Goal: Feedback & Contribution: Submit feedback/report problem

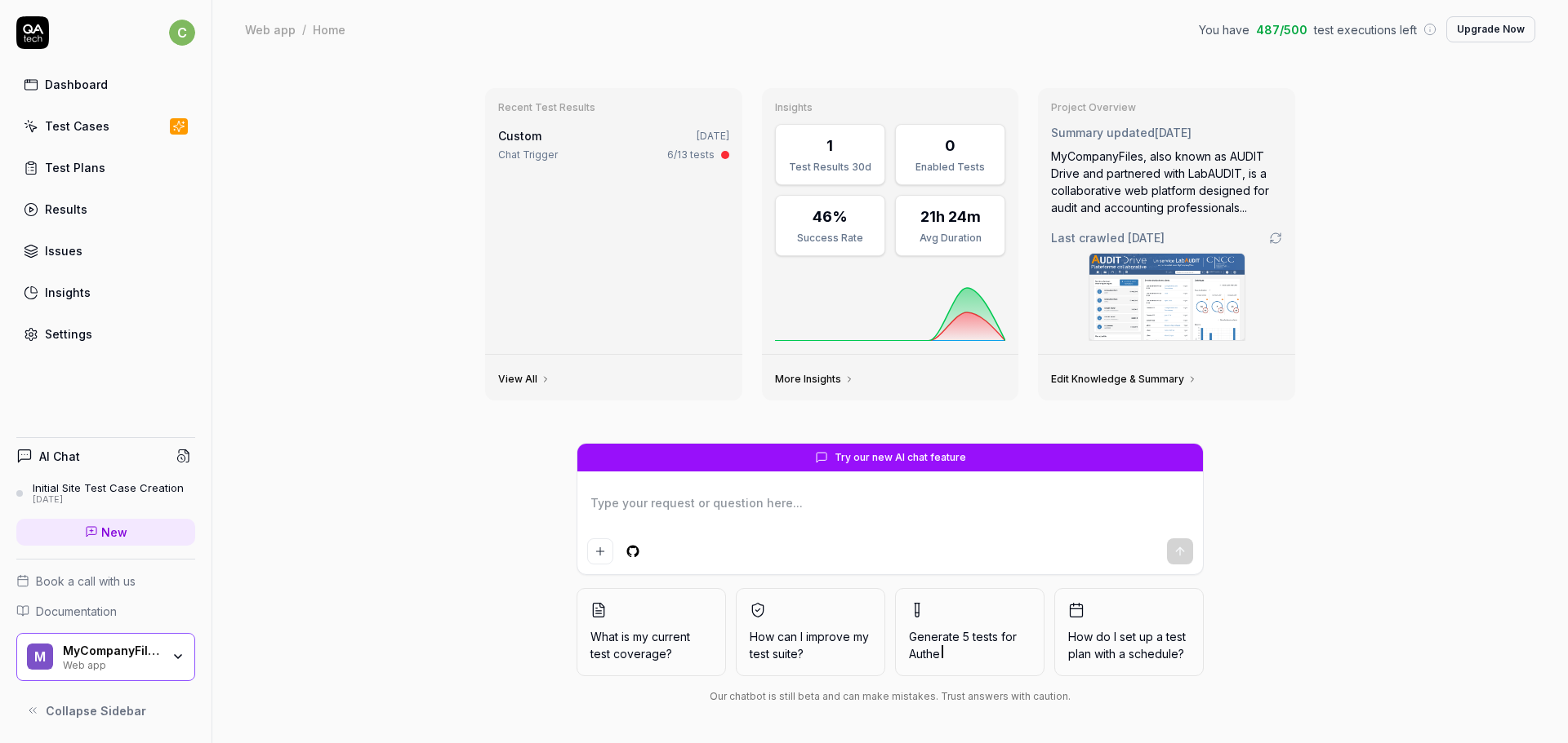
click at [88, 81] on div "Dashboard" at bounding box center [76, 84] width 63 height 17
click at [73, 489] on div "Initial Site Test Case Creation" at bounding box center [108, 487] width 151 height 13
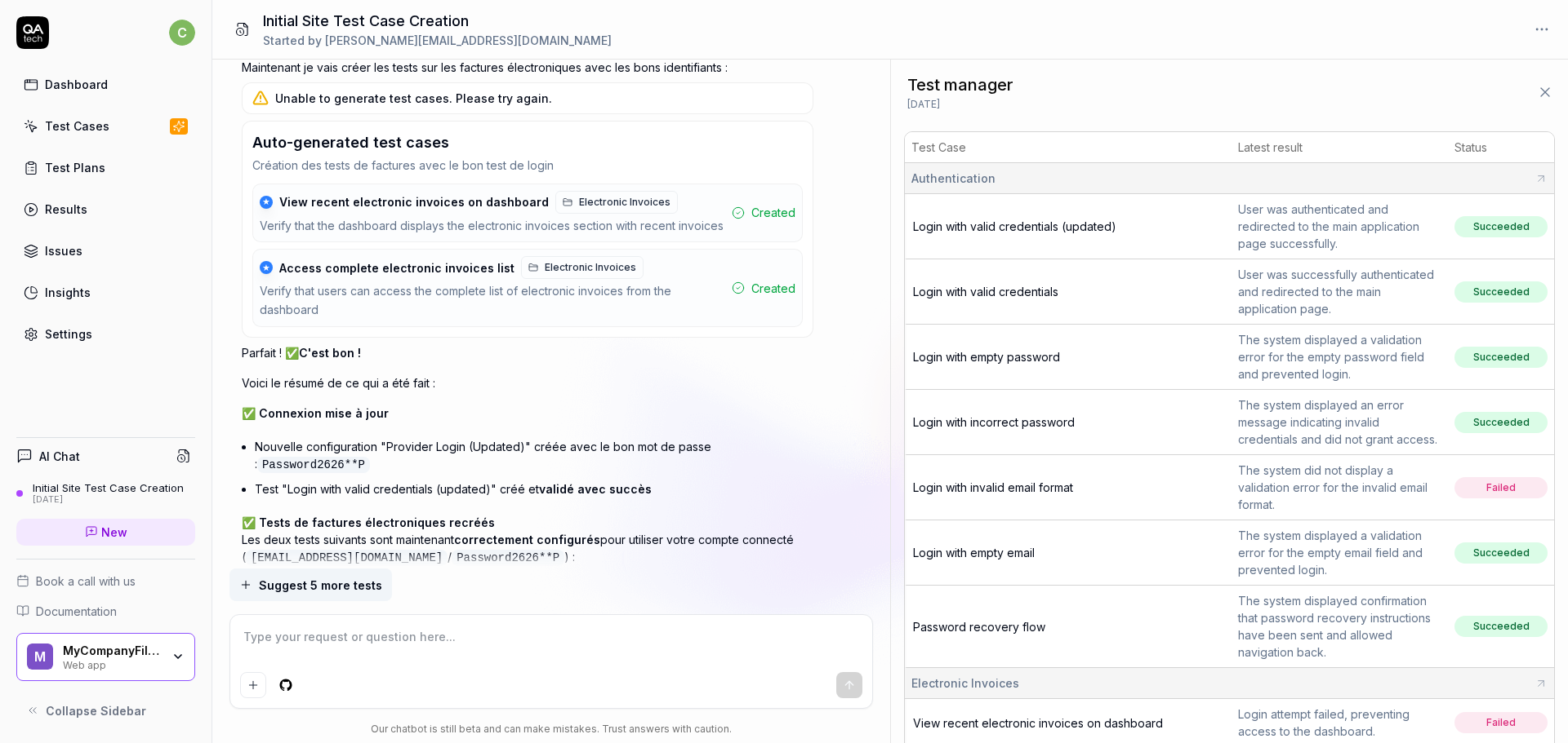
scroll to position [301, 0]
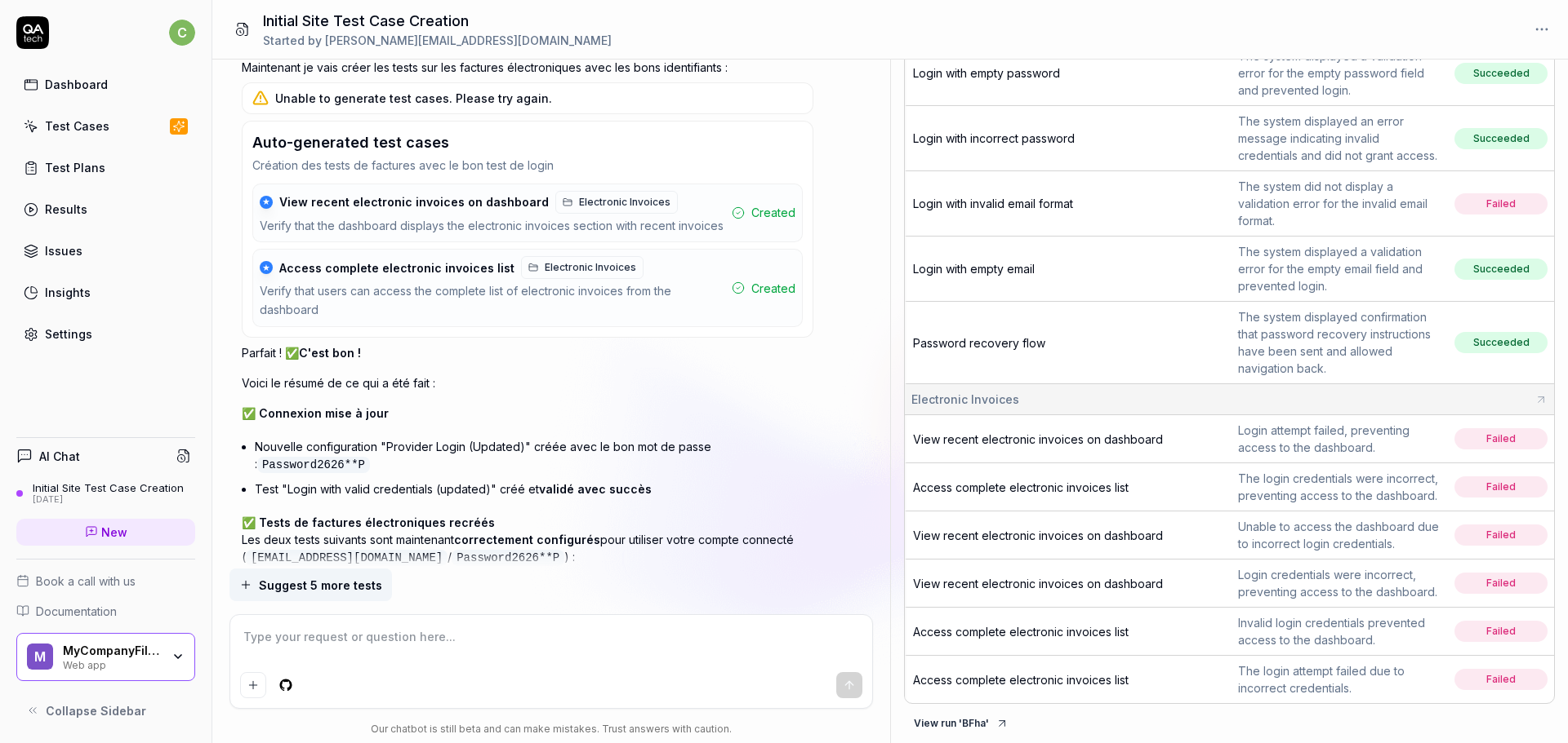
click at [92, 123] on div "Test Cases" at bounding box center [76, 125] width 64 height 17
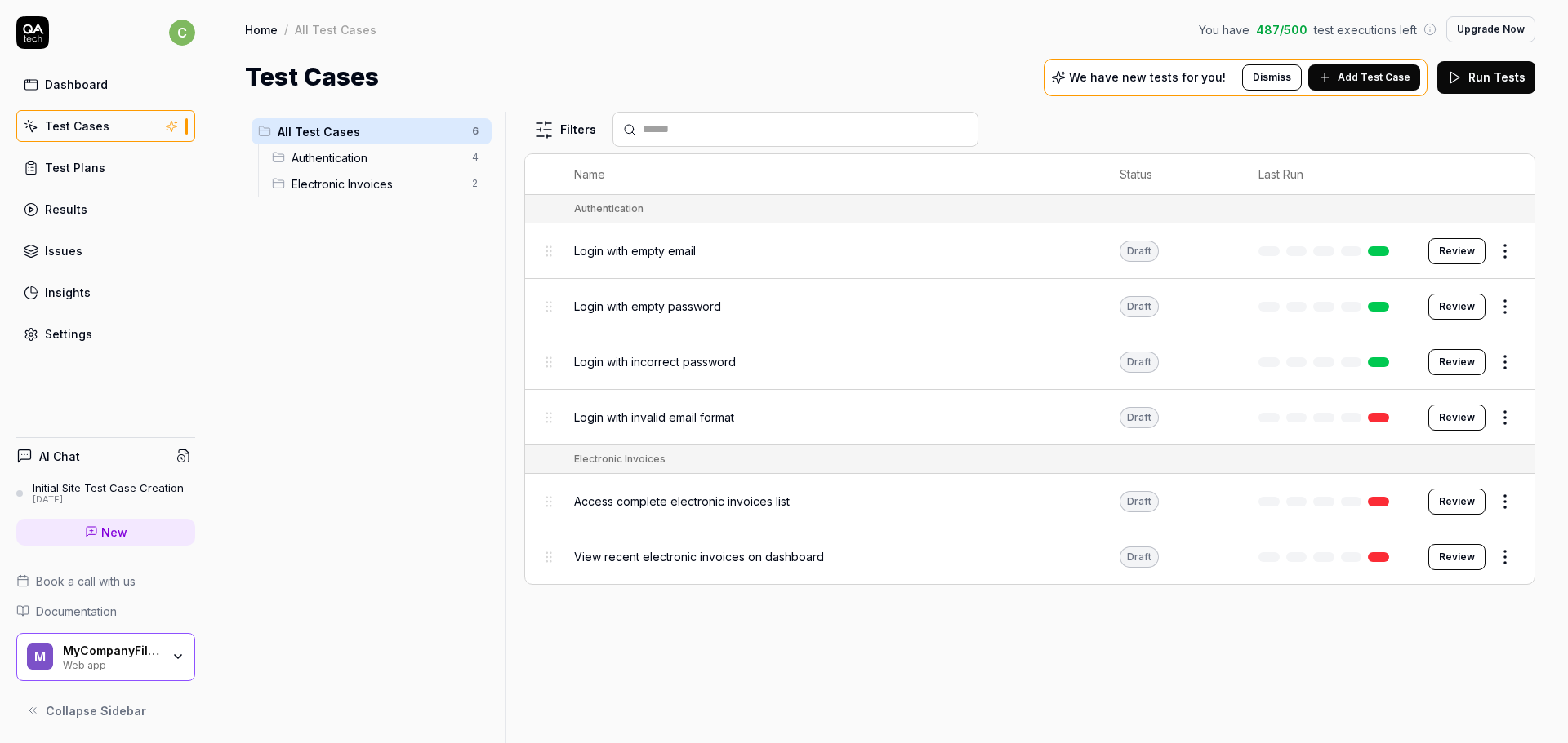
click at [1184, 77] on p "We have new tests for you!" at bounding box center [1147, 78] width 157 height 12
click at [1359, 83] on span "Add Test Case" at bounding box center [1374, 77] width 73 height 15
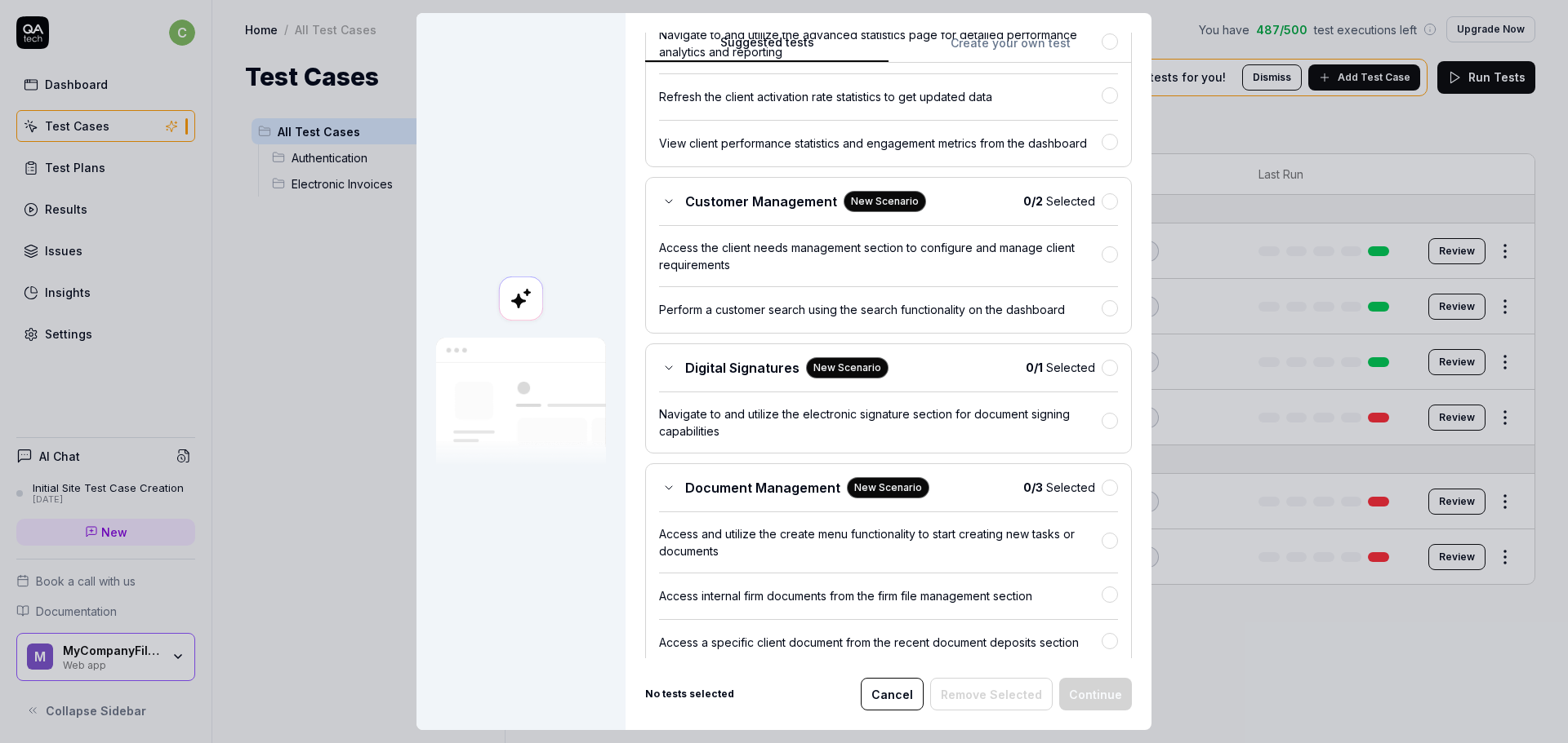
scroll to position [326, 0]
click at [906, 701] on button "Cancel" at bounding box center [892, 694] width 63 height 33
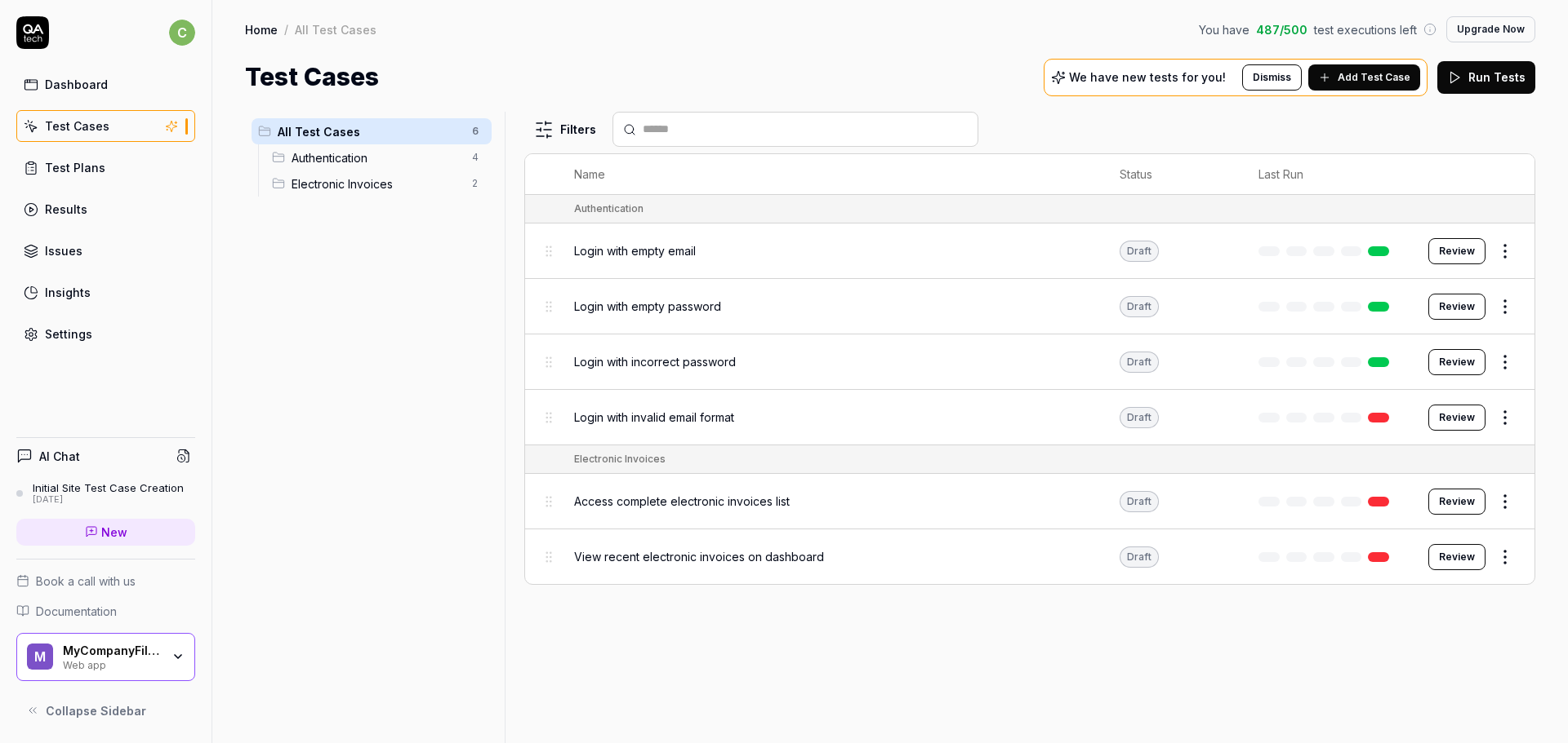
click at [329, 188] on span "Electronic Invoices" at bounding box center [377, 184] width 171 height 17
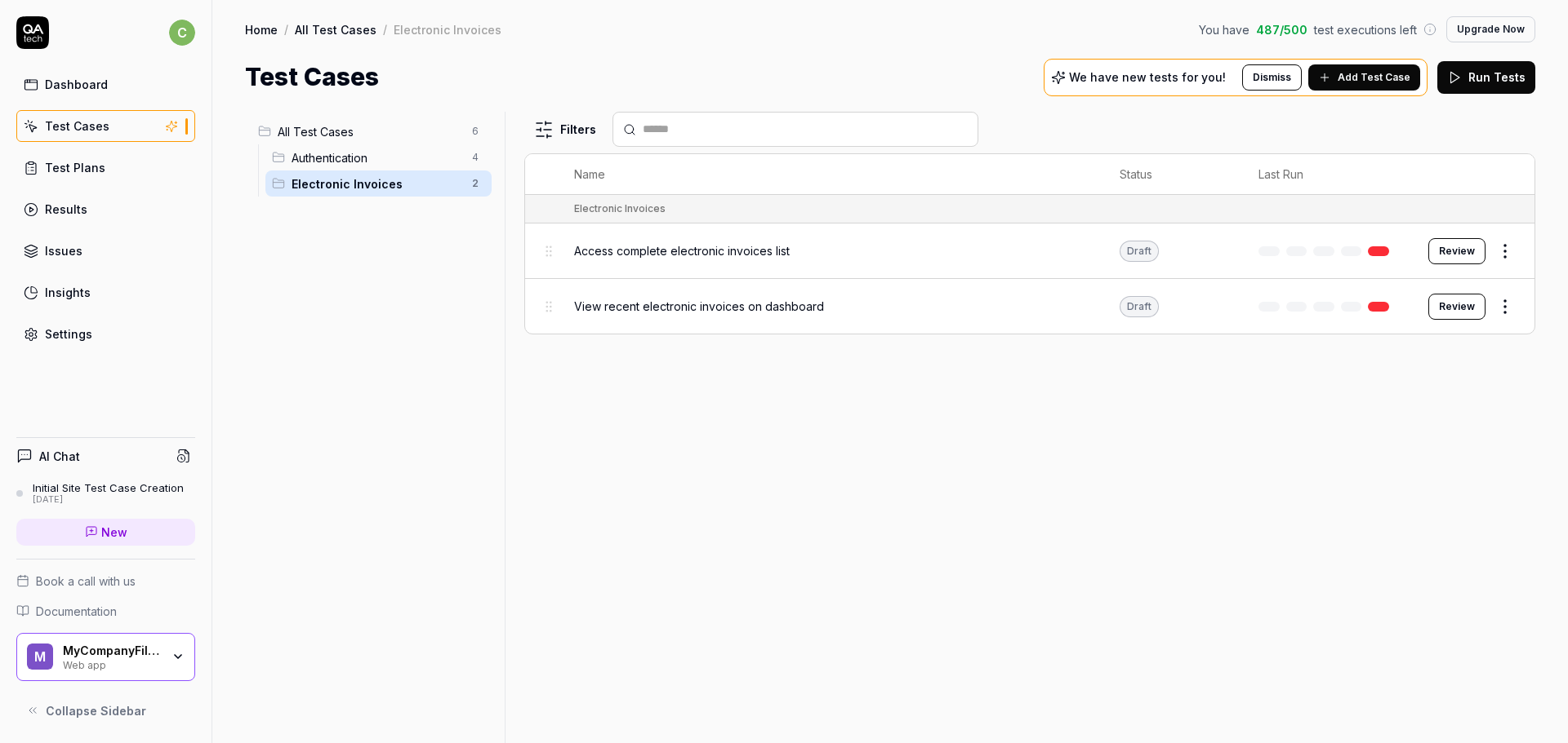
click at [1508, 246] on html "c Dashboard Test Cases Test Plans Results Issues Insights Settings AI Chat Init…" at bounding box center [784, 372] width 1568 height 743
click at [1424, 542] on div "Delete" at bounding box center [1436, 538] width 155 height 36
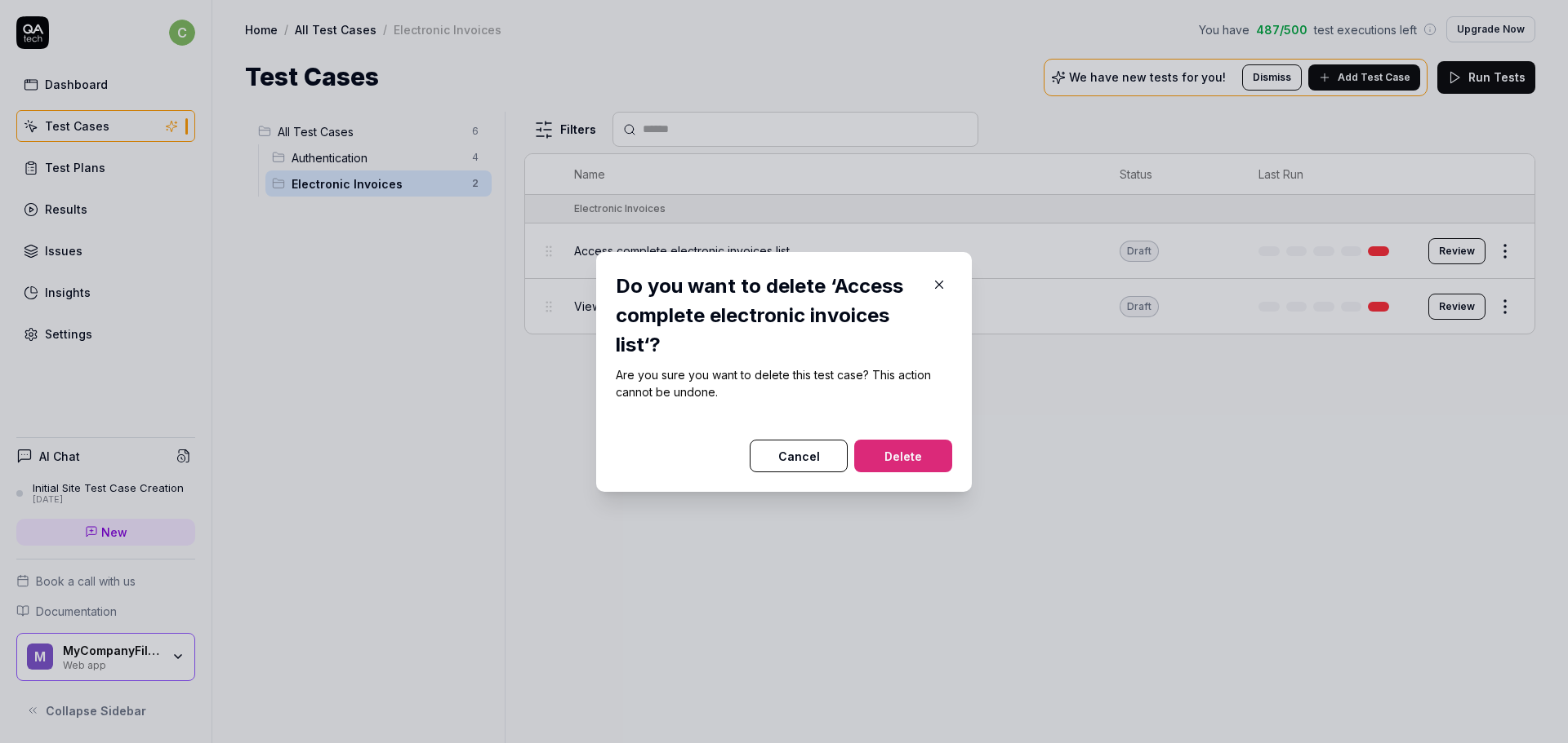
click at [872, 450] on button "Delete" at bounding box center [903, 455] width 98 height 33
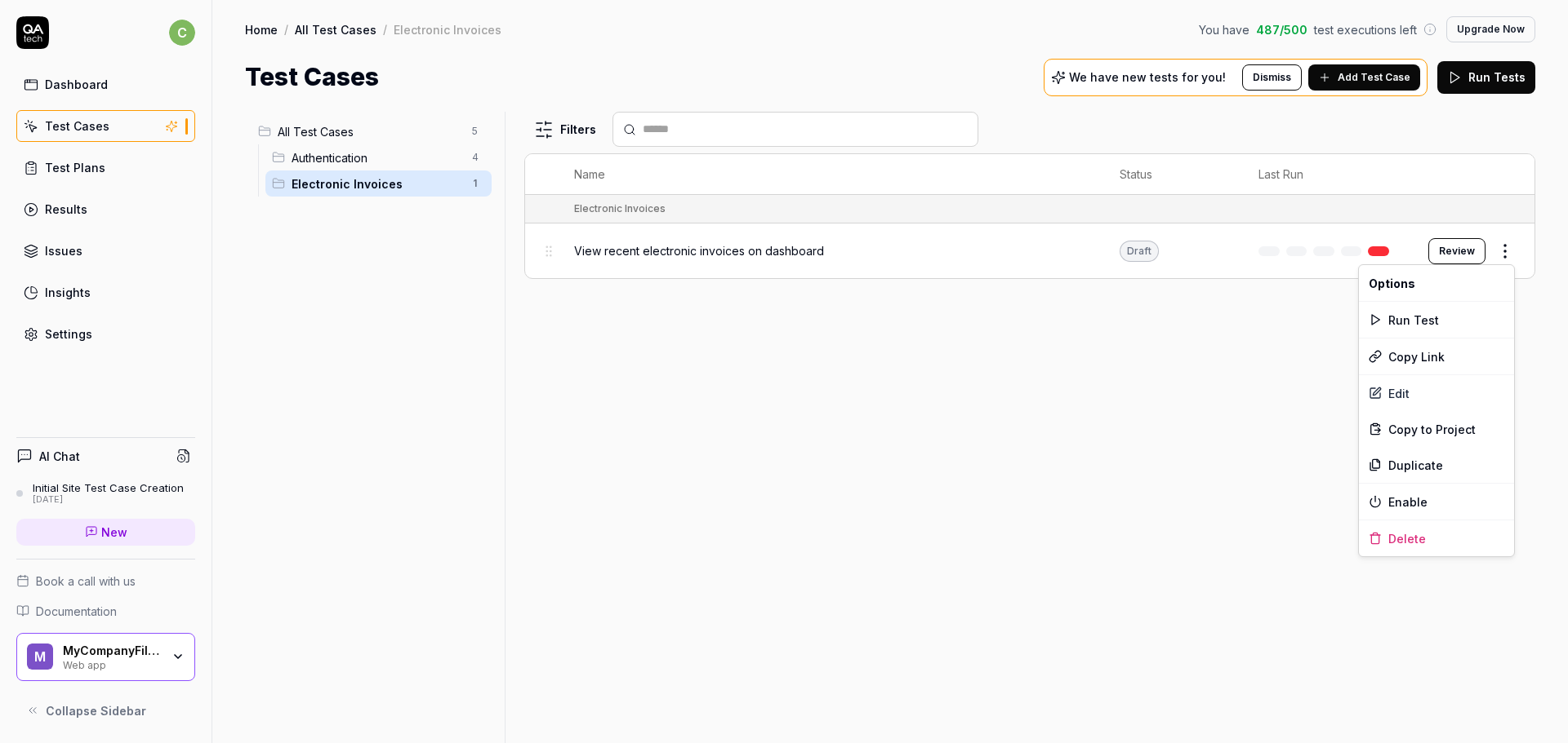
click at [1504, 255] on html "Deleted "Access complete electronic invoices list" c Dashboard Test Cases Test …" at bounding box center [784, 372] width 1568 height 743
click at [1425, 544] on div "Delete" at bounding box center [1436, 538] width 155 height 36
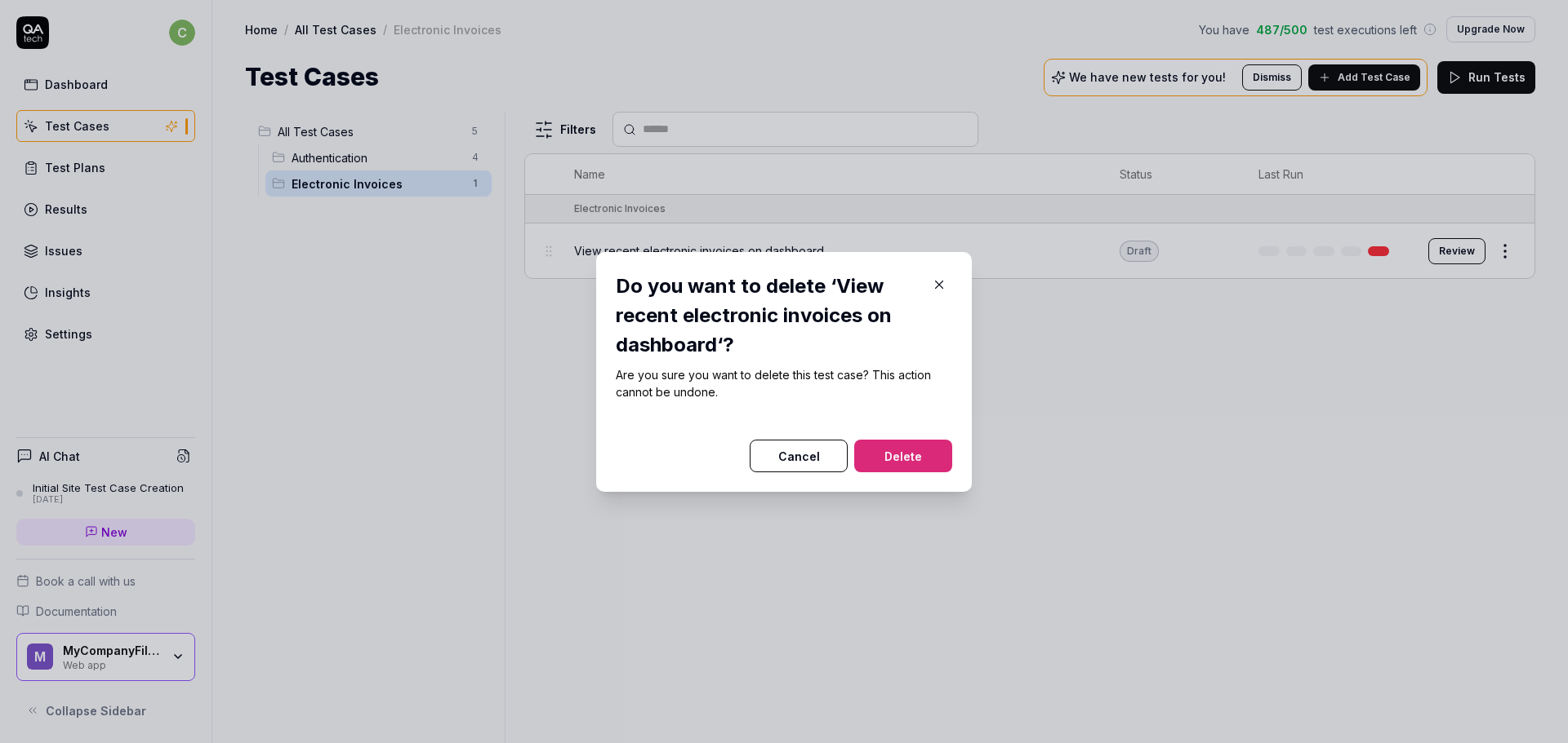
click at [894, 448] on button "Delete" at bounding box center [903, 455] width 98 height 33
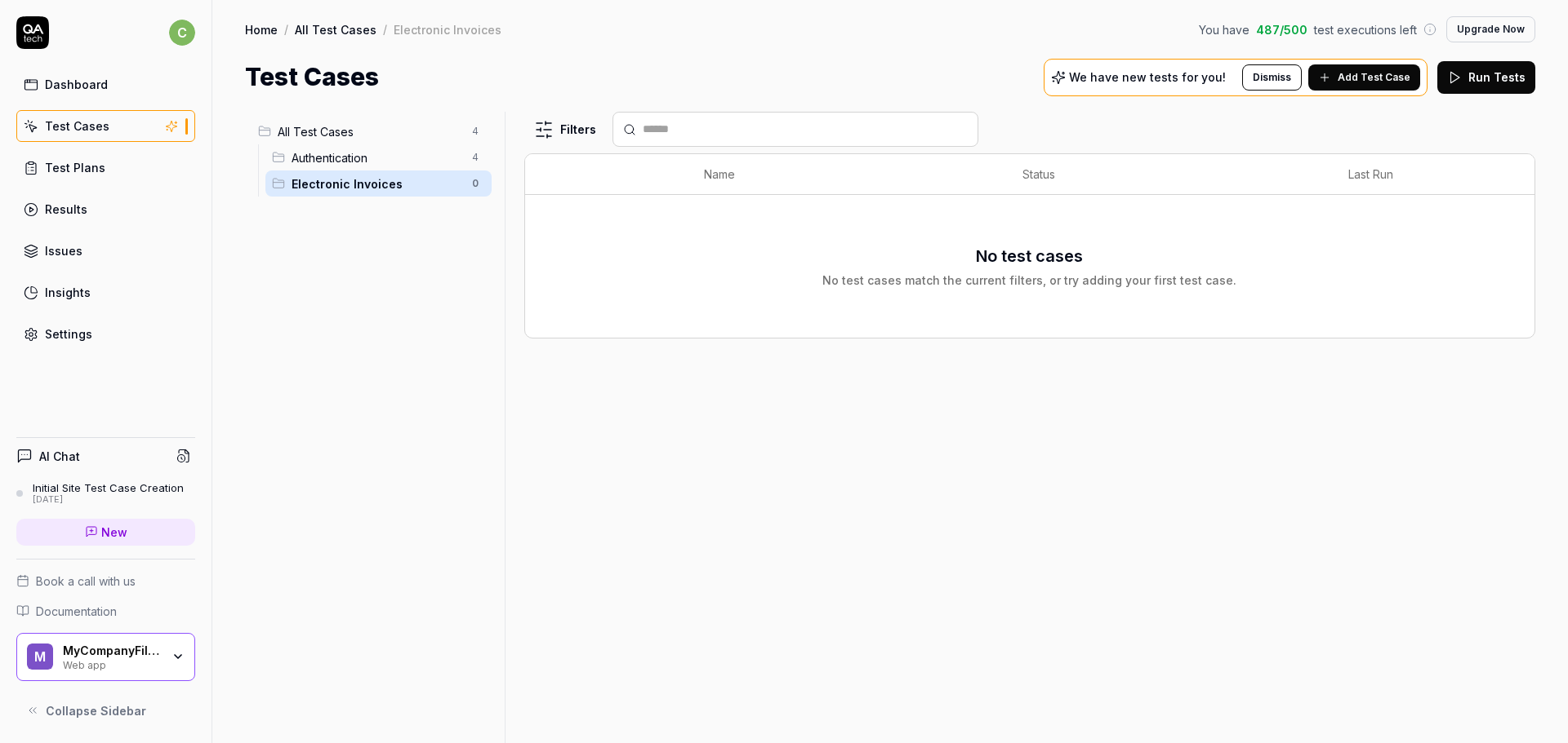
click at [1353, 76] on span "Add Test Case" at bounding box center [1374, 77] width 73 height 15
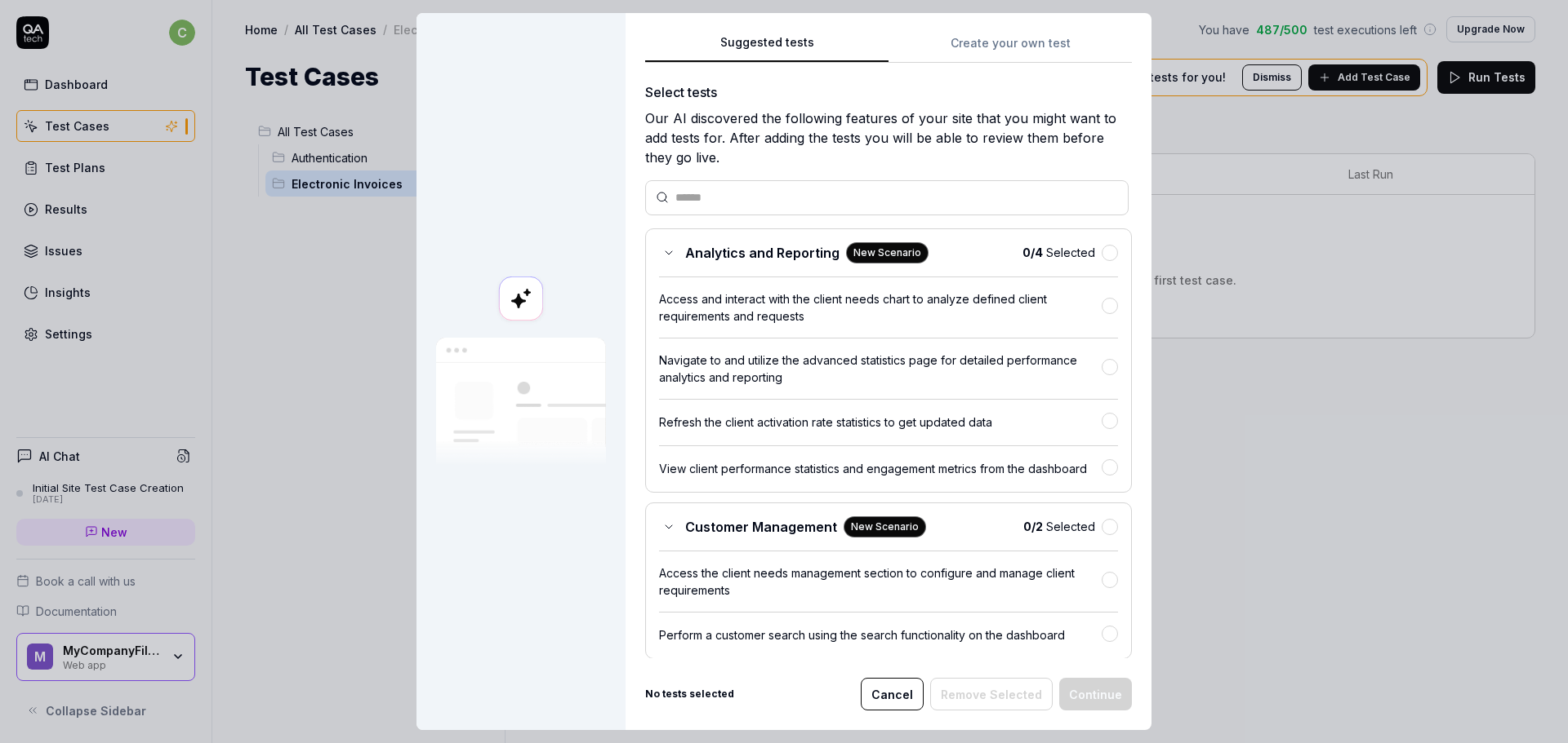
click at [1001, 37] on button "Create your own test" at bounding box center [1010, 48] width 243 height 30
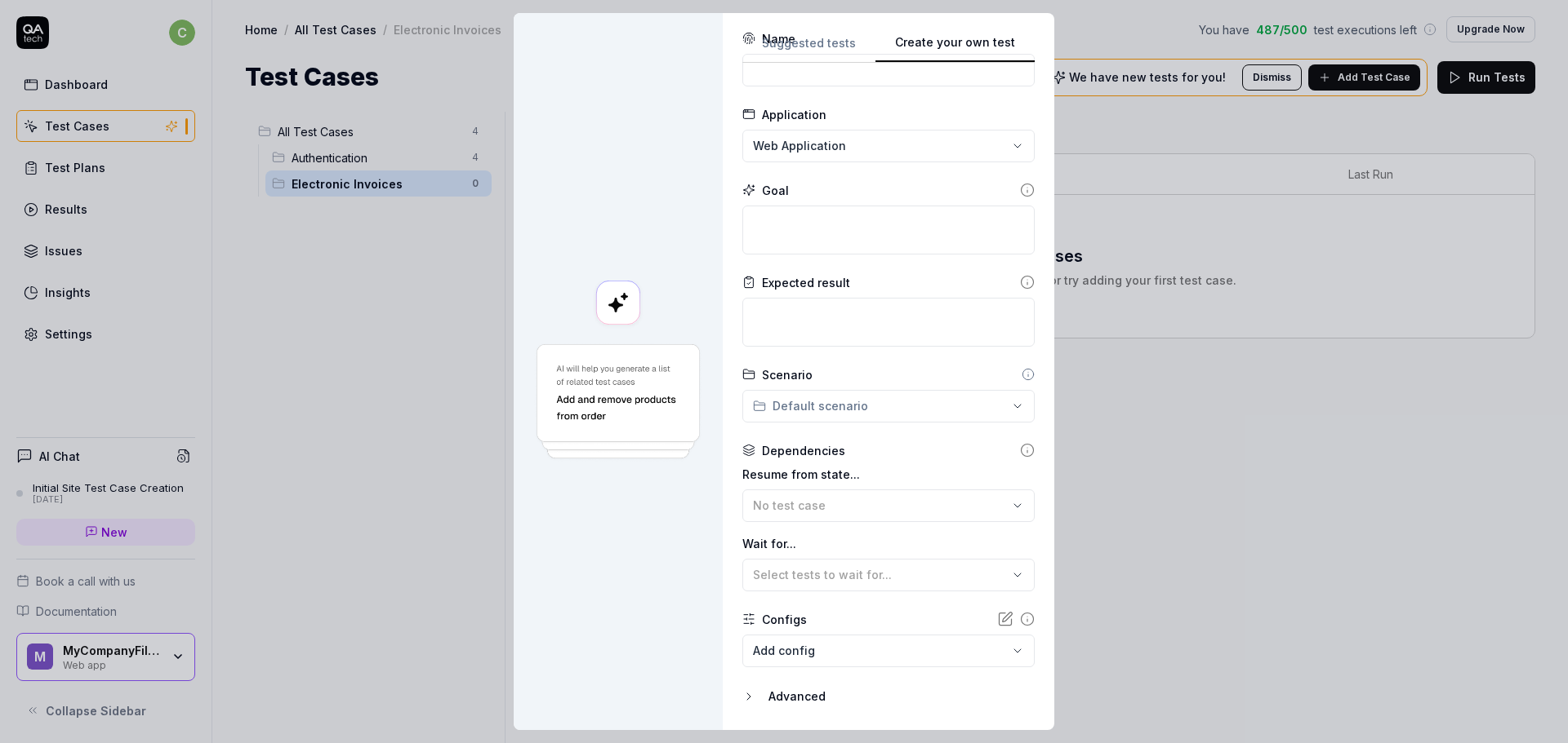
scroll to position [101, 0]
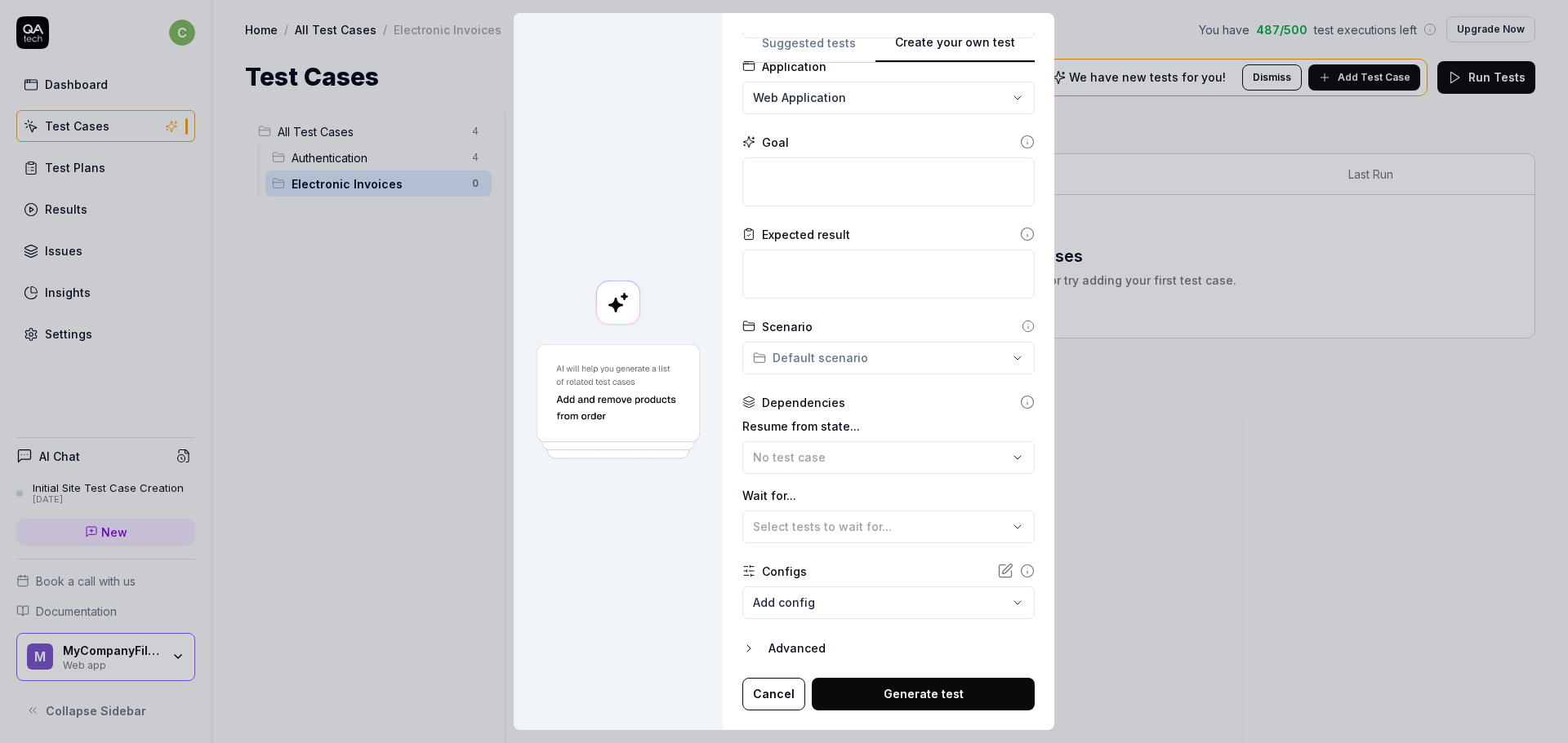
click at [762, 694] on button "Cancel" at bounding box center [774, 694] width 63 height 33
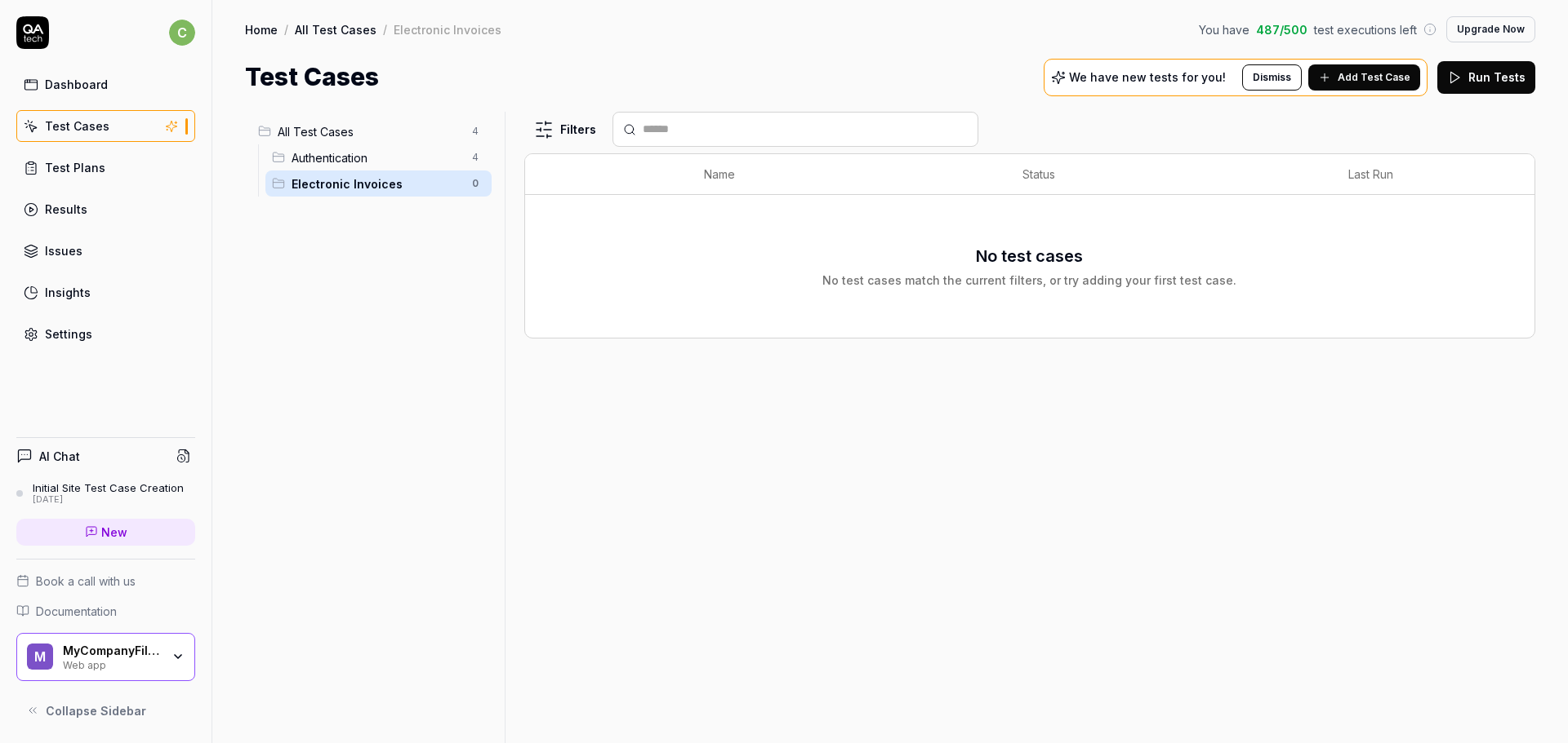
click at [106, 492] on div "Initial Site Test Case Creation" at bounding box center [108, 487] width 151 height 13
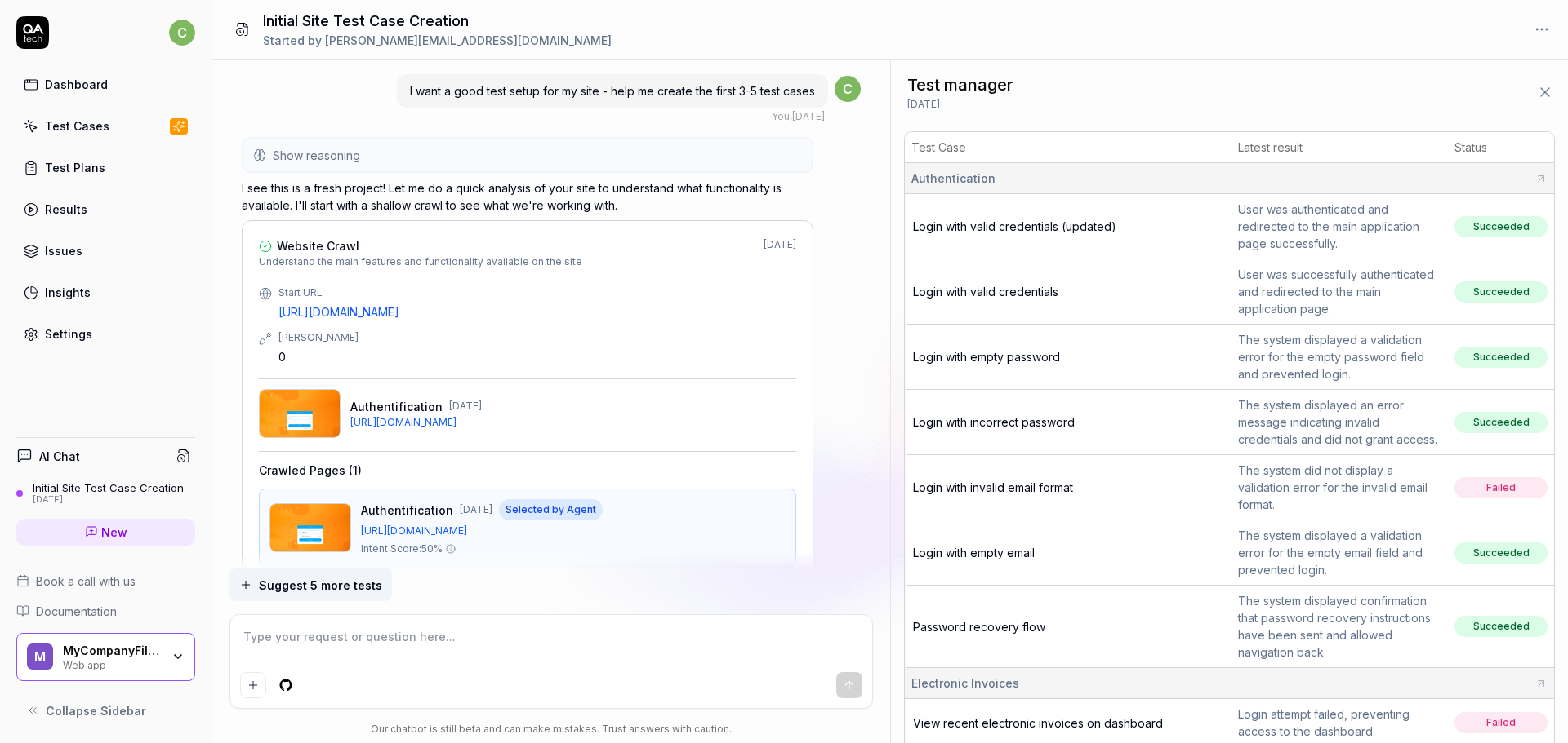
scroll to position [5608, 0]
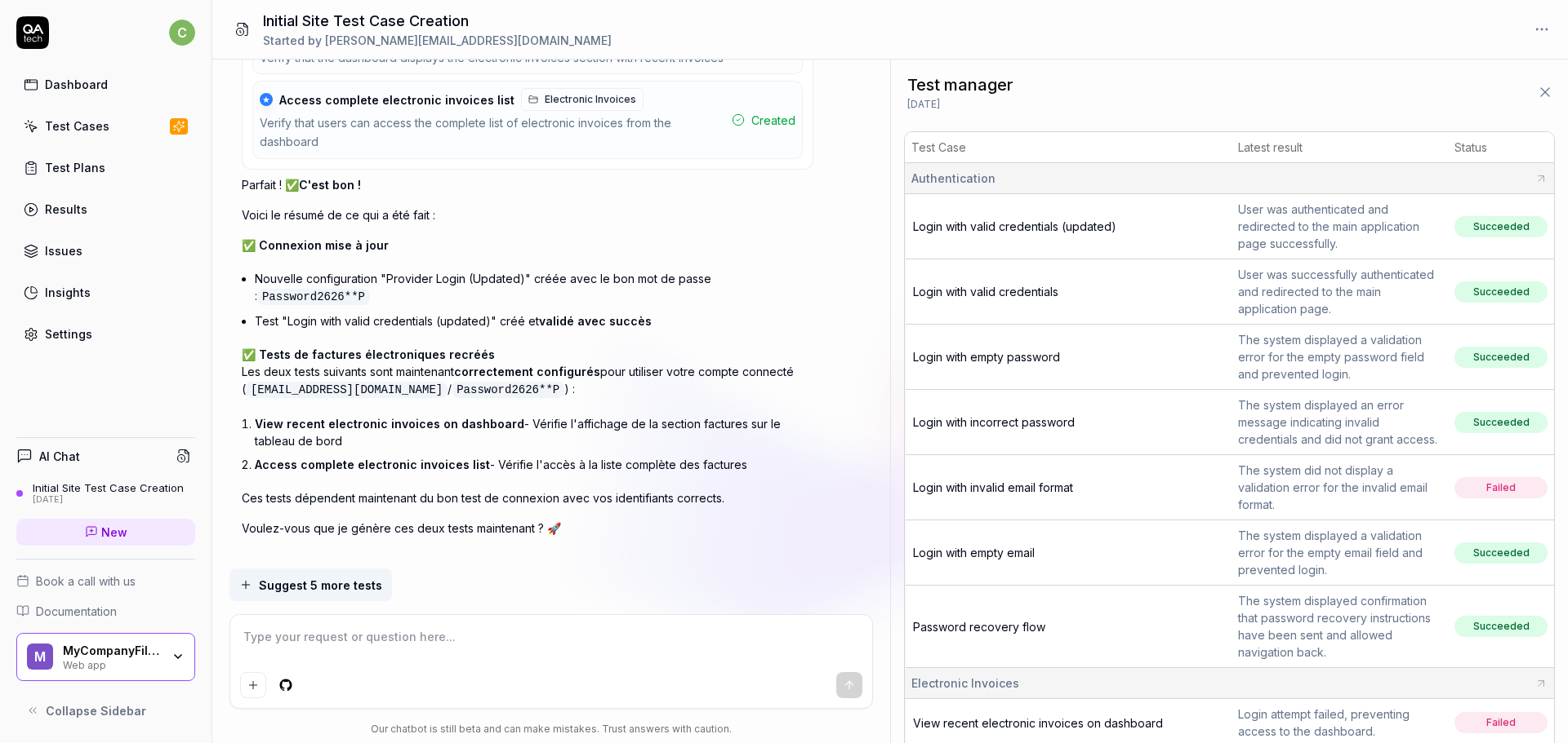
click at [307, 650] on textarea at bounding box center [552, 645] width 623 height 41
click at [392, 644] on textarea at bounding box center [552, 645] width 623 height 41
type textarea "*"
type textarea "J"
type textarea "*"
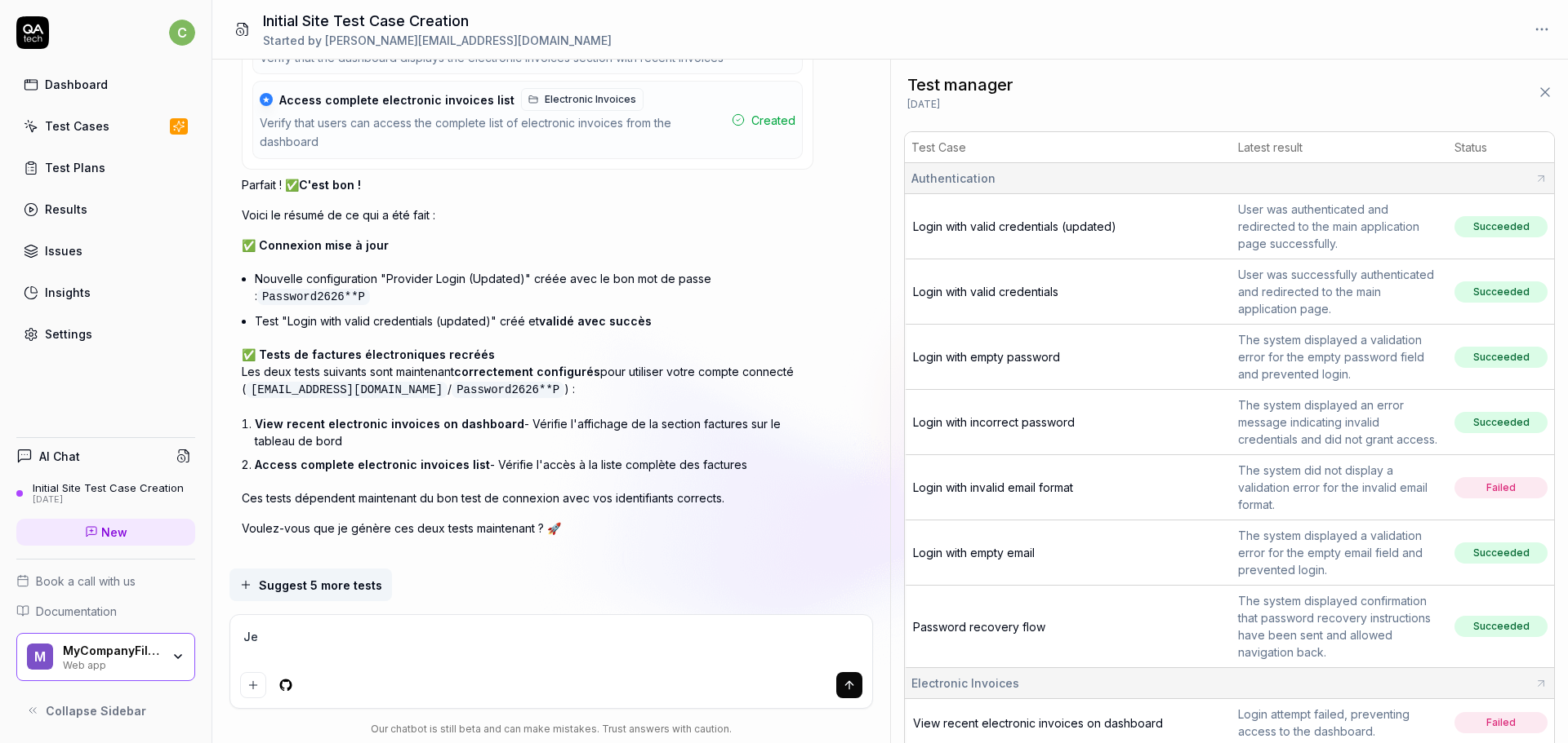
type textarea "Je"
type textarea "*"
type textarea "Je v"
type textarea "*"
type textarea "Je ve"
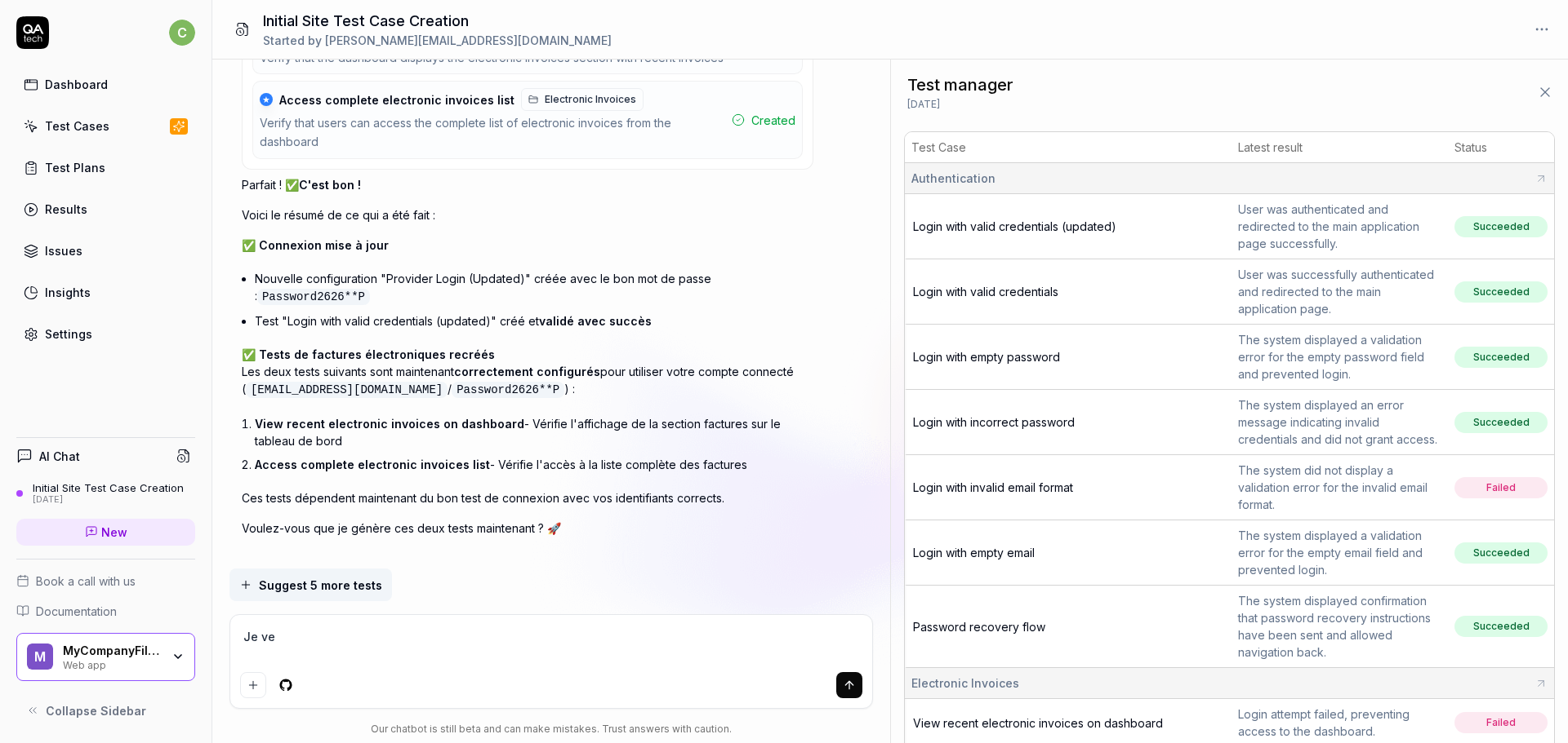
type textarea "*"
type textarea "Je veu"
type textarea "*"
type textarea "Je veux"
type textarea "*"
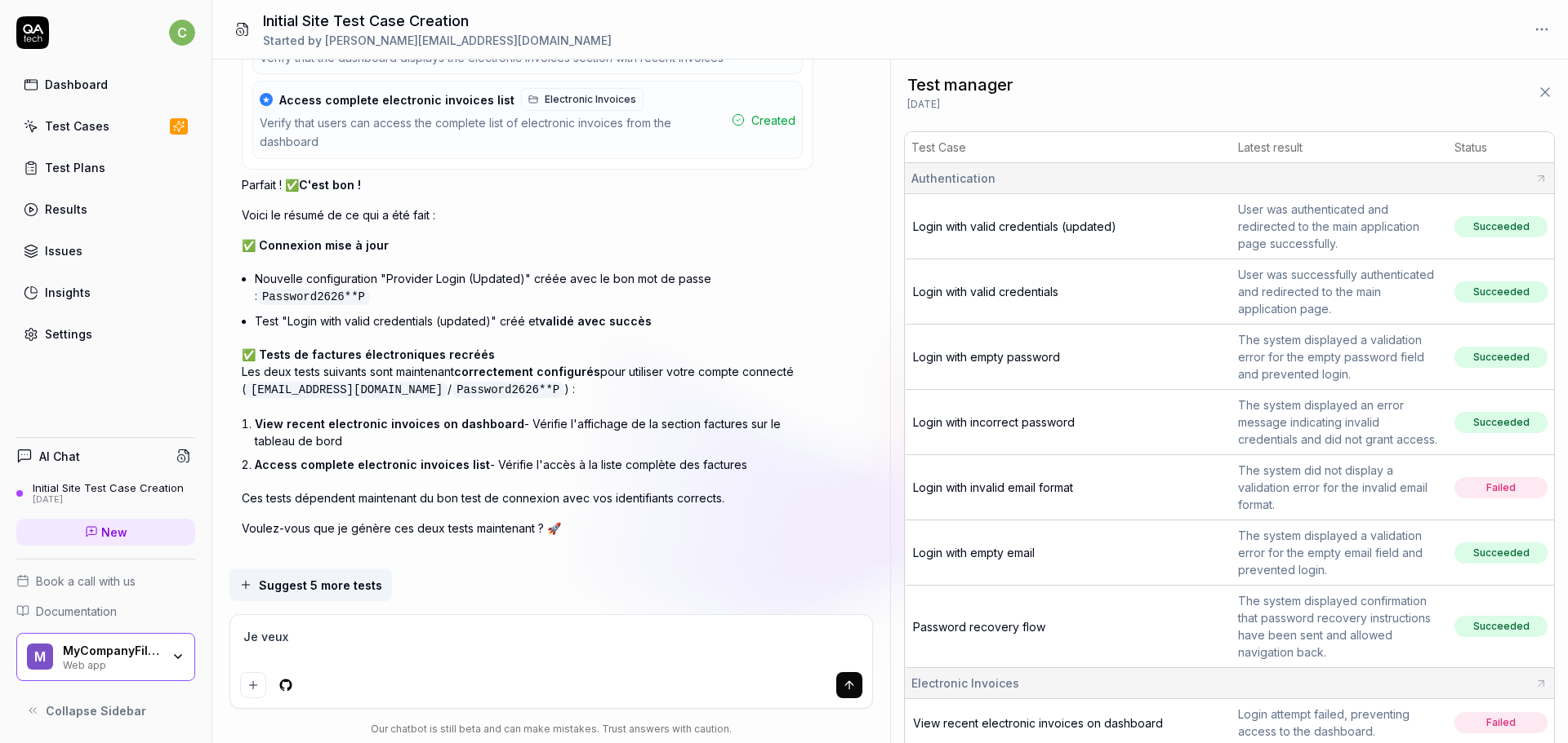
type textarea "Je veux m"
type textarea "*"
type textarea "Je veux me"
type textarea "*"
type textarea "Je veux me"
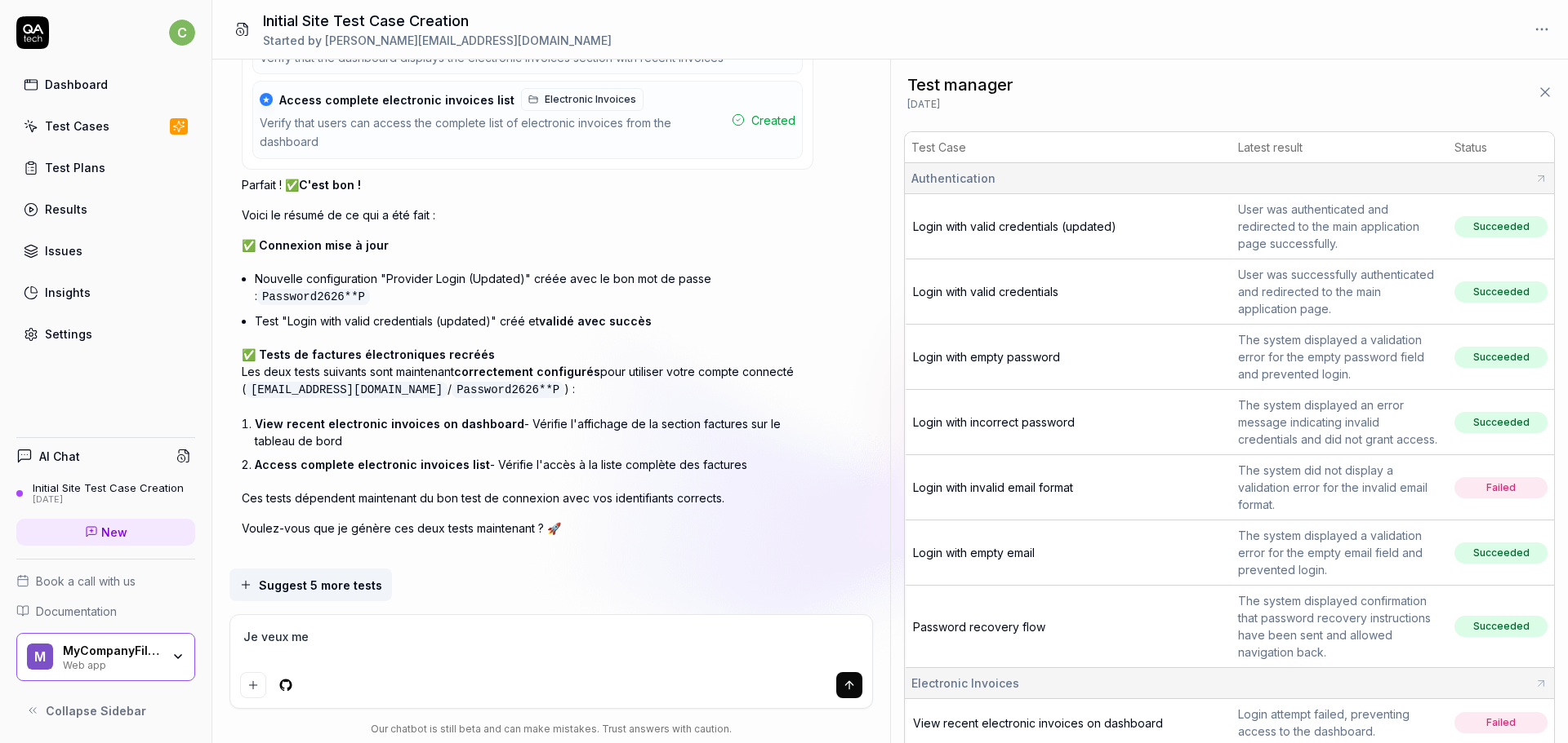
type textarea "*"
type textarea "Je veux me c"
type textarea "*"
type textarea "Je veux me co"
type textarea "*"
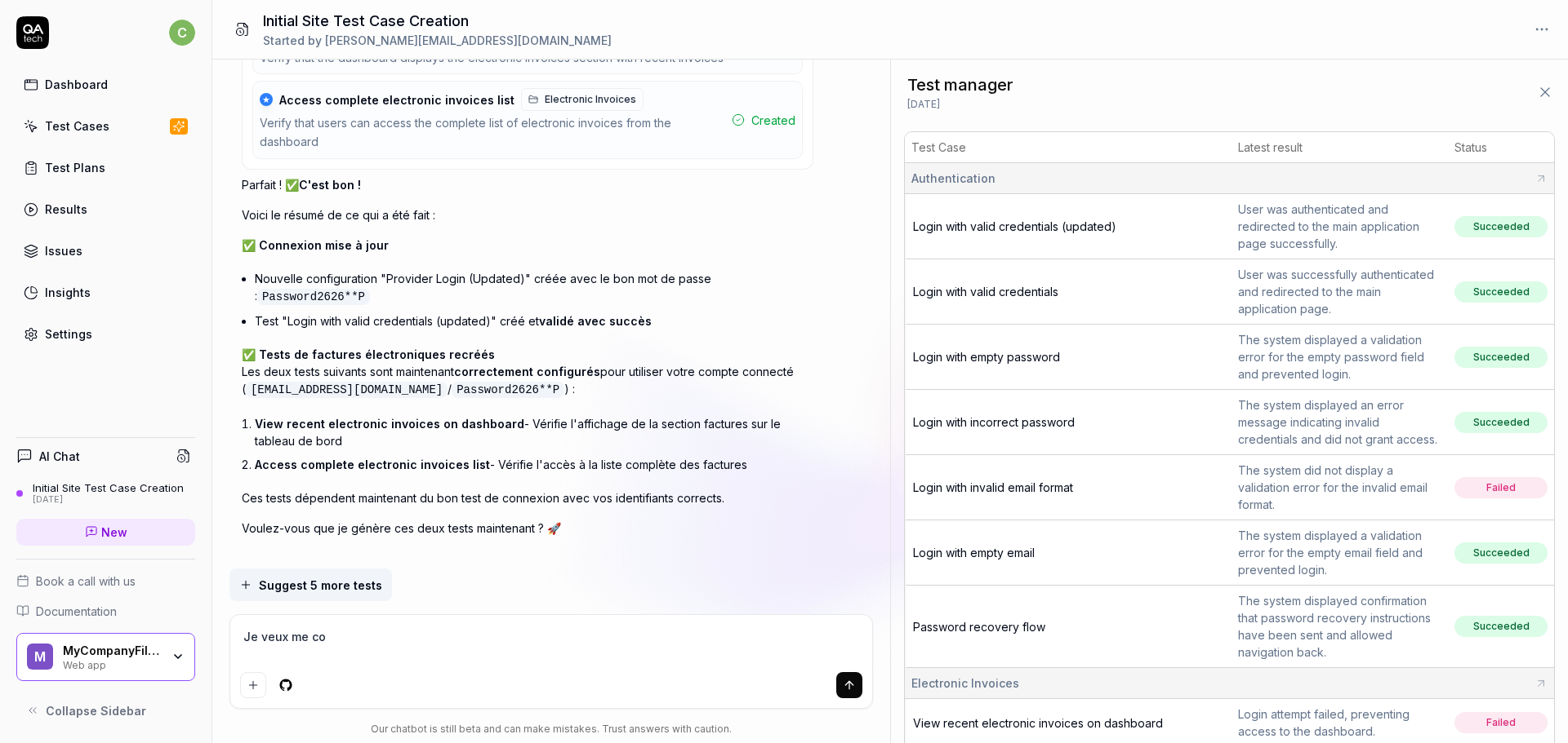
type textarea "Je veux me con"
type textarea "*"
type textarea "Je veux me connc"
type textarea "*"
type textarea "Je veux me connce"
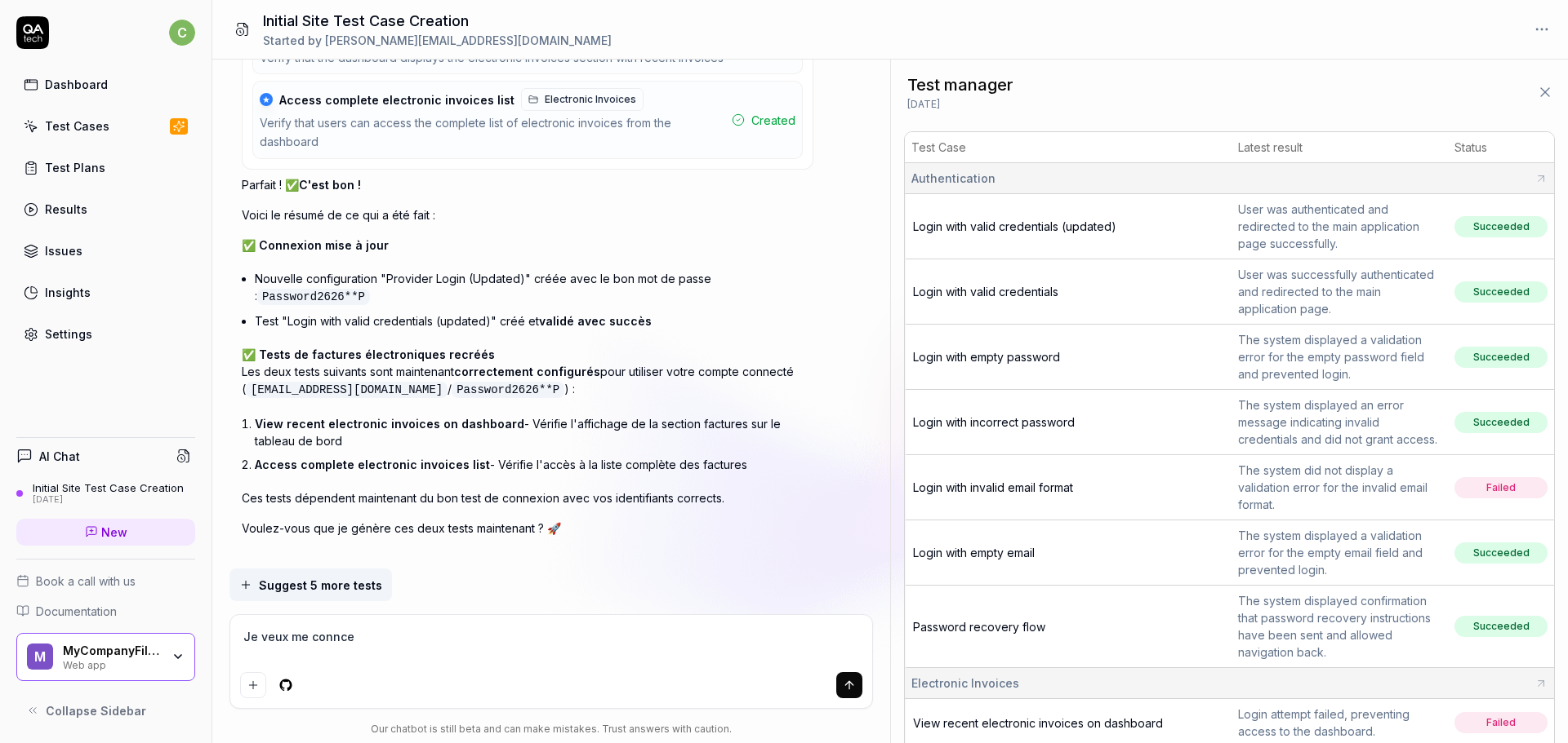
type textarea "*"
type textarea "Je veux me conncet"
type textarea "*"
type textarea "Je veux me connceter"
type textarea "*"
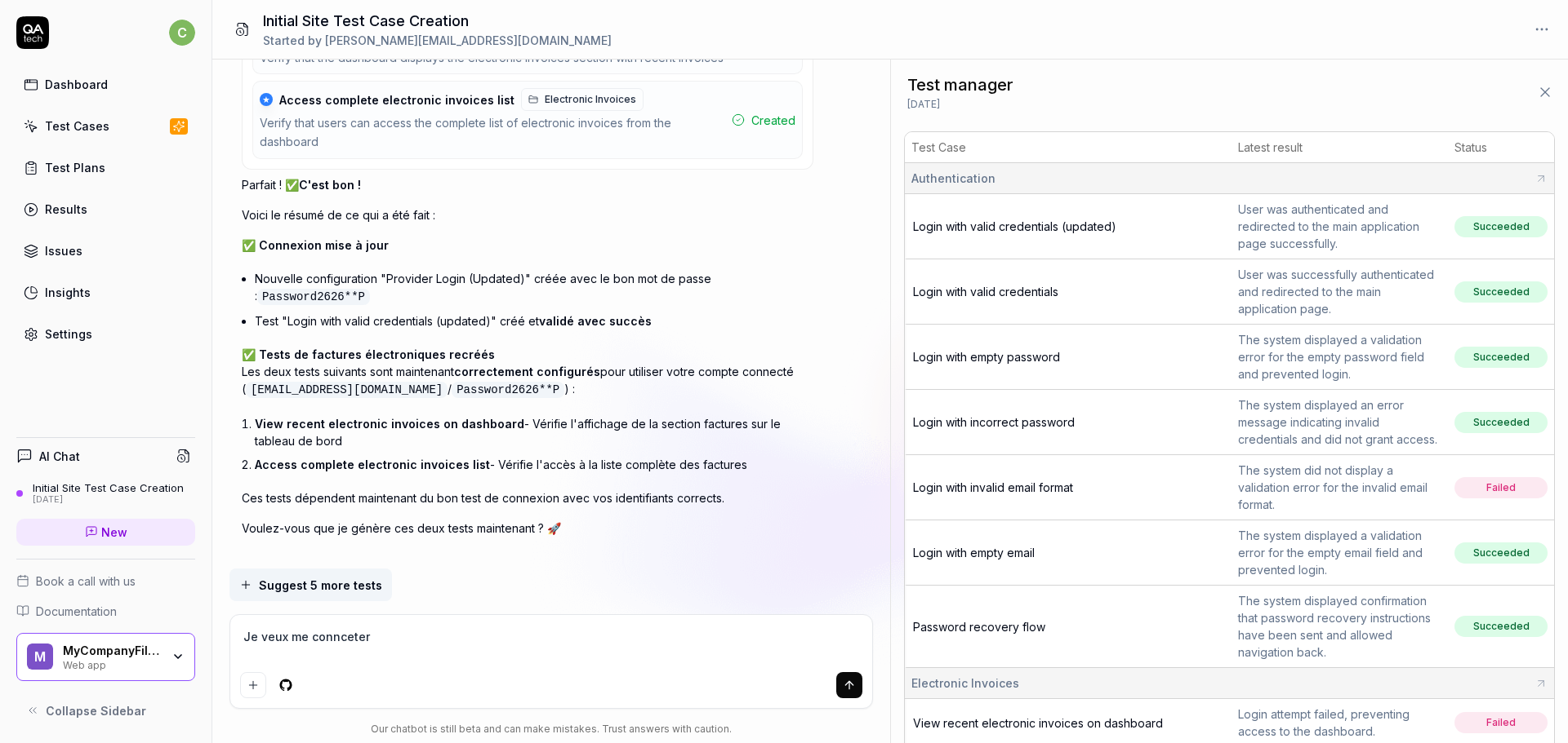
type textarea "Je veux me connceter"
type textarea "*"
type textarea "Je veux me connceter s"
type textarea "*"
type textarea "Je veux me connceter su"
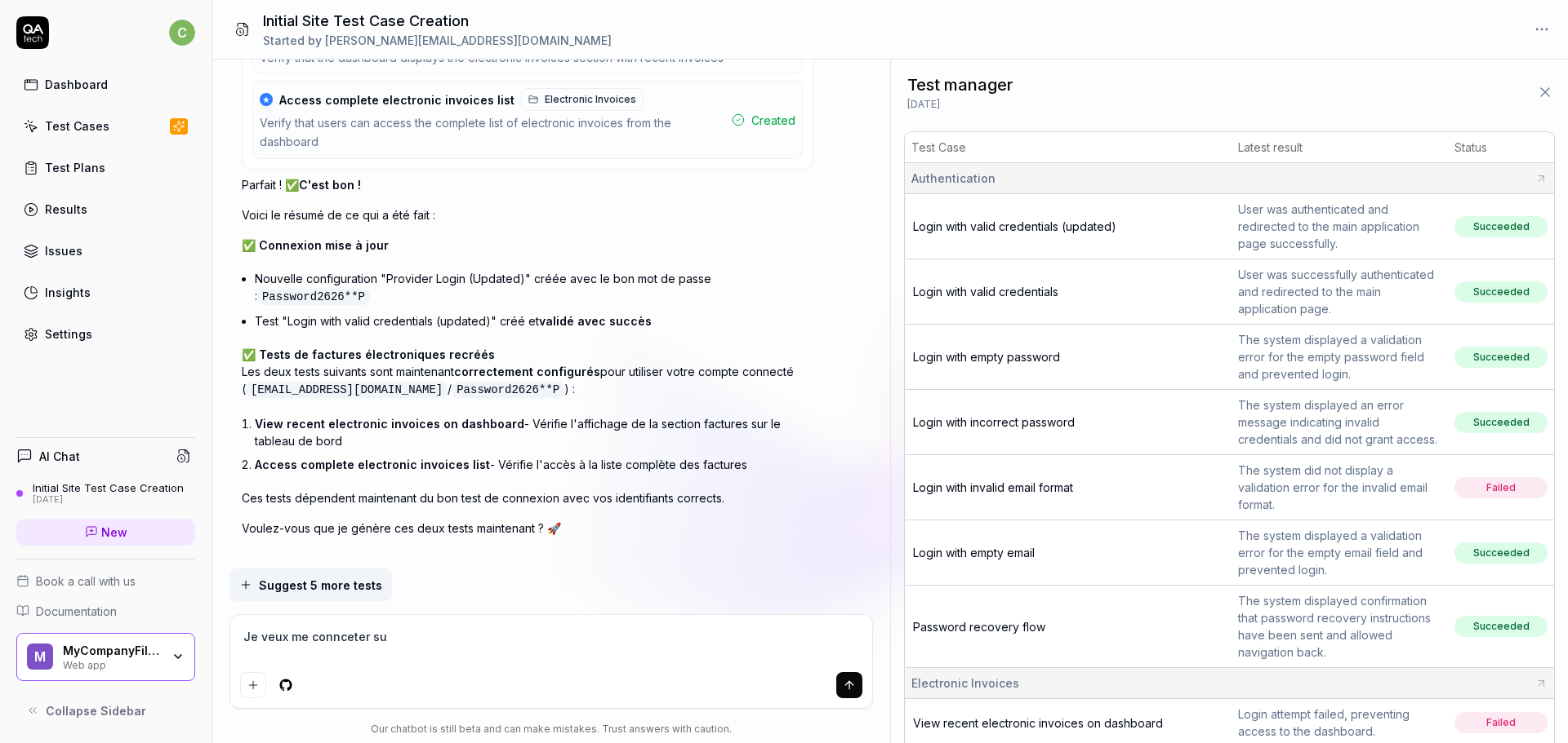
type textarea "*"
type textarea "Je veux me connceter sur"
type textarea "*"
type textarea "Je veux me connceter sur"
type textarea "*"
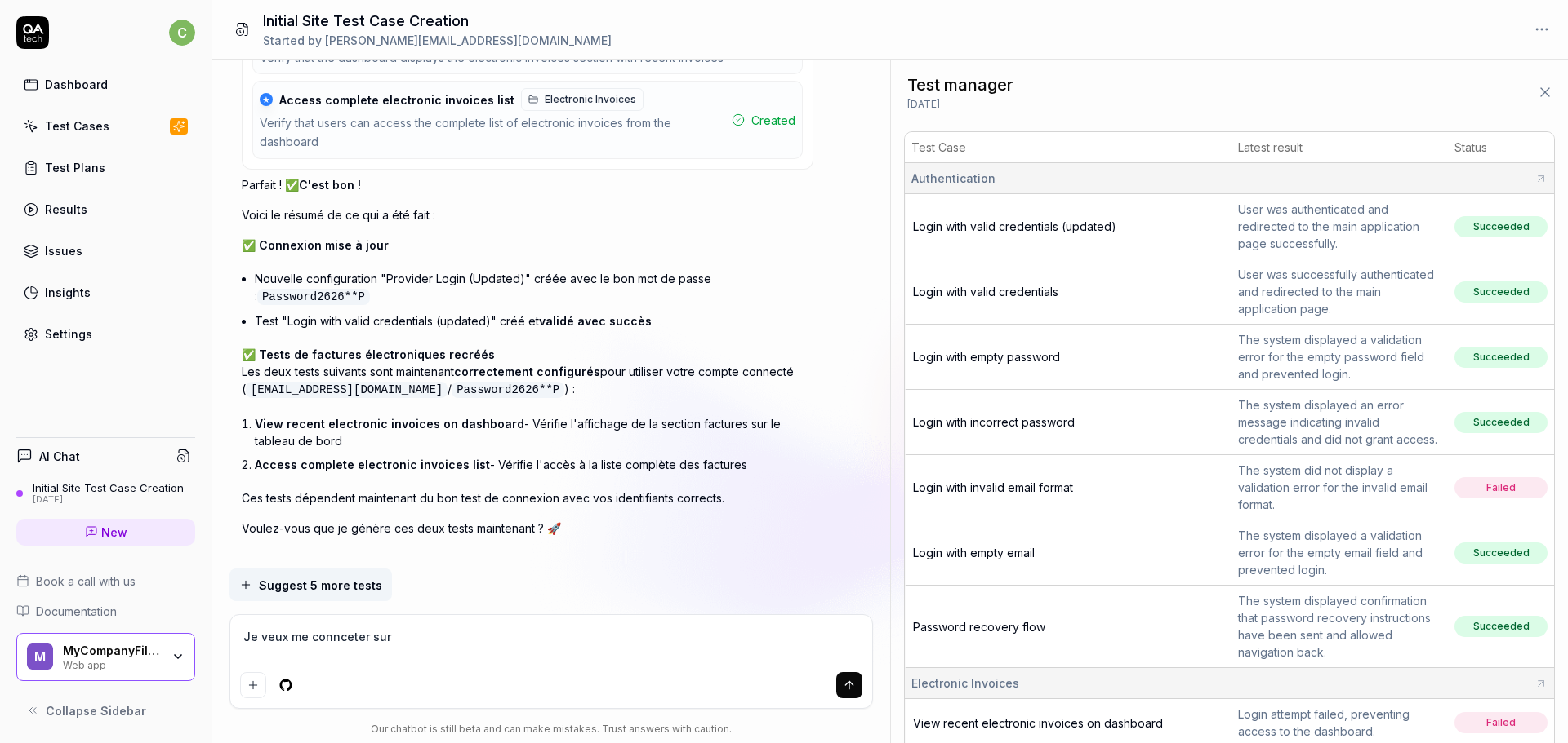
type textarea "Je veux me connceter sur"
type textarea "*"
type textarea "Je veux me connceter su"
type textarea "*"
type textarea "Je veux me connceter s"
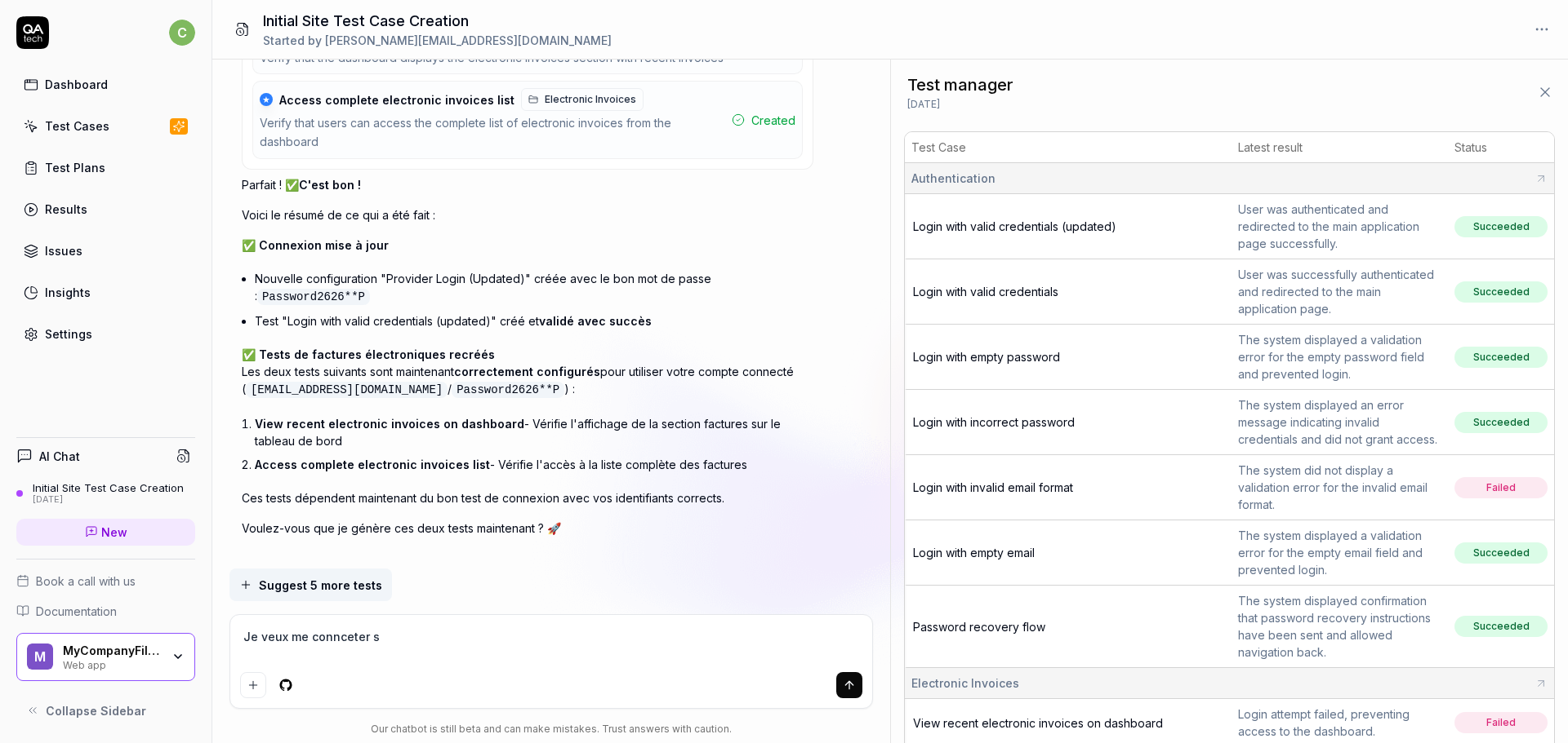
type textarea "*"
type textarea "Je veux me connceter"
type textarea "*"
type textarea "Je veux me connceter"
type textarea "*"
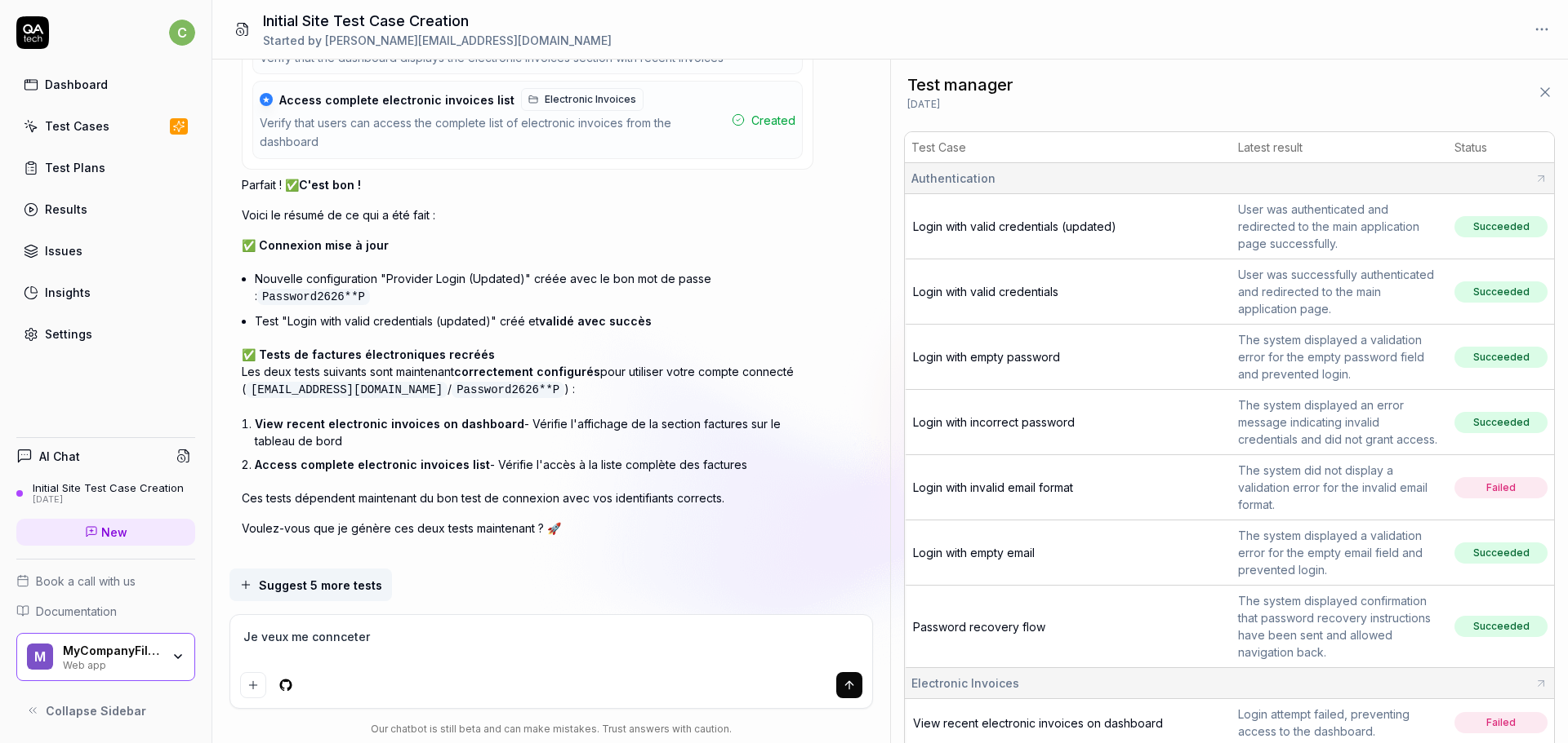
type textarea "Je veux me conncete"
type textarea "*"
type textarea "Je veux me connce"
type textarea "*"
type textarea "Je veux me connc"
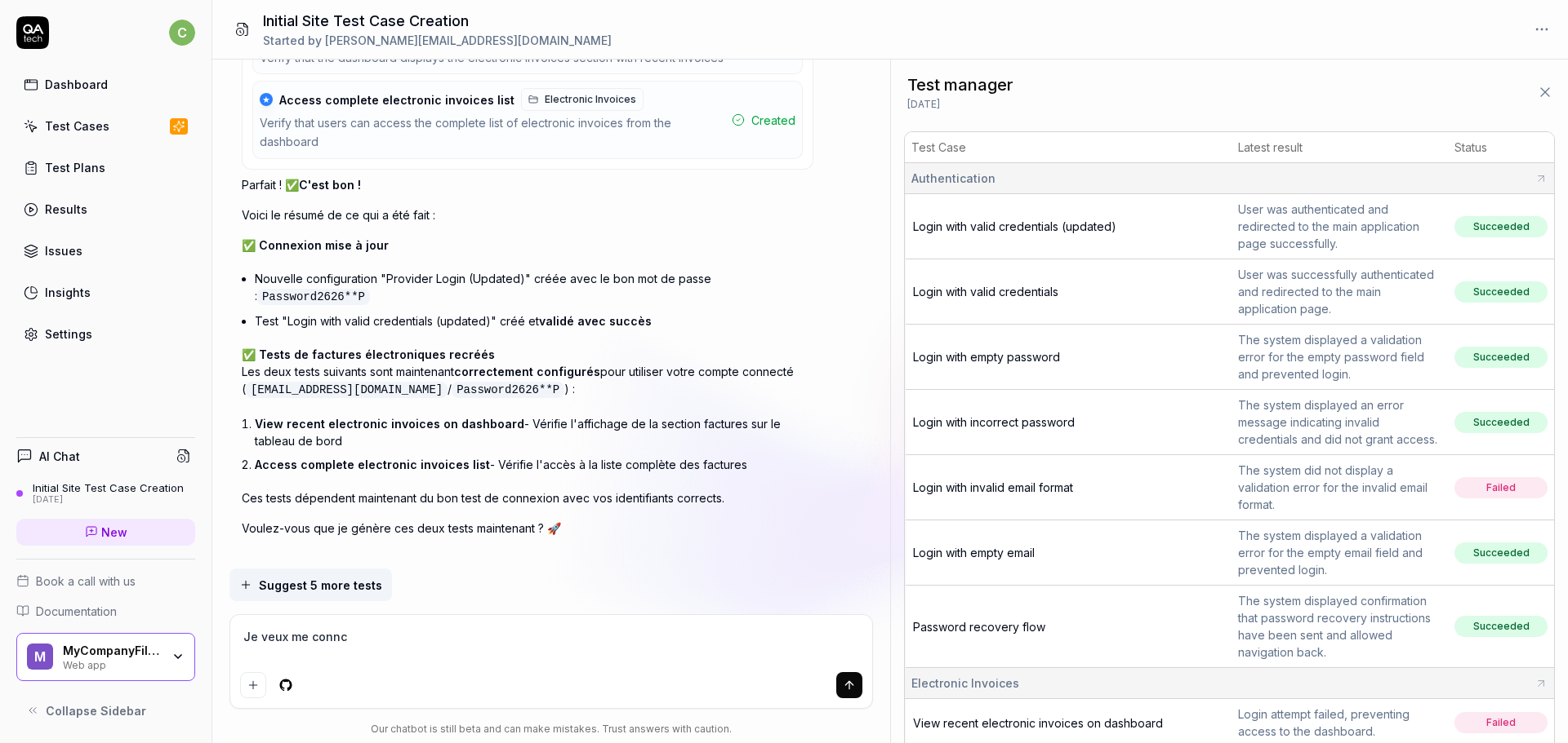
type textarea "*"
type textarea "Je veux me conn"
type textarea "*"
type textarea "Je veux me conne"
type textarea "*"
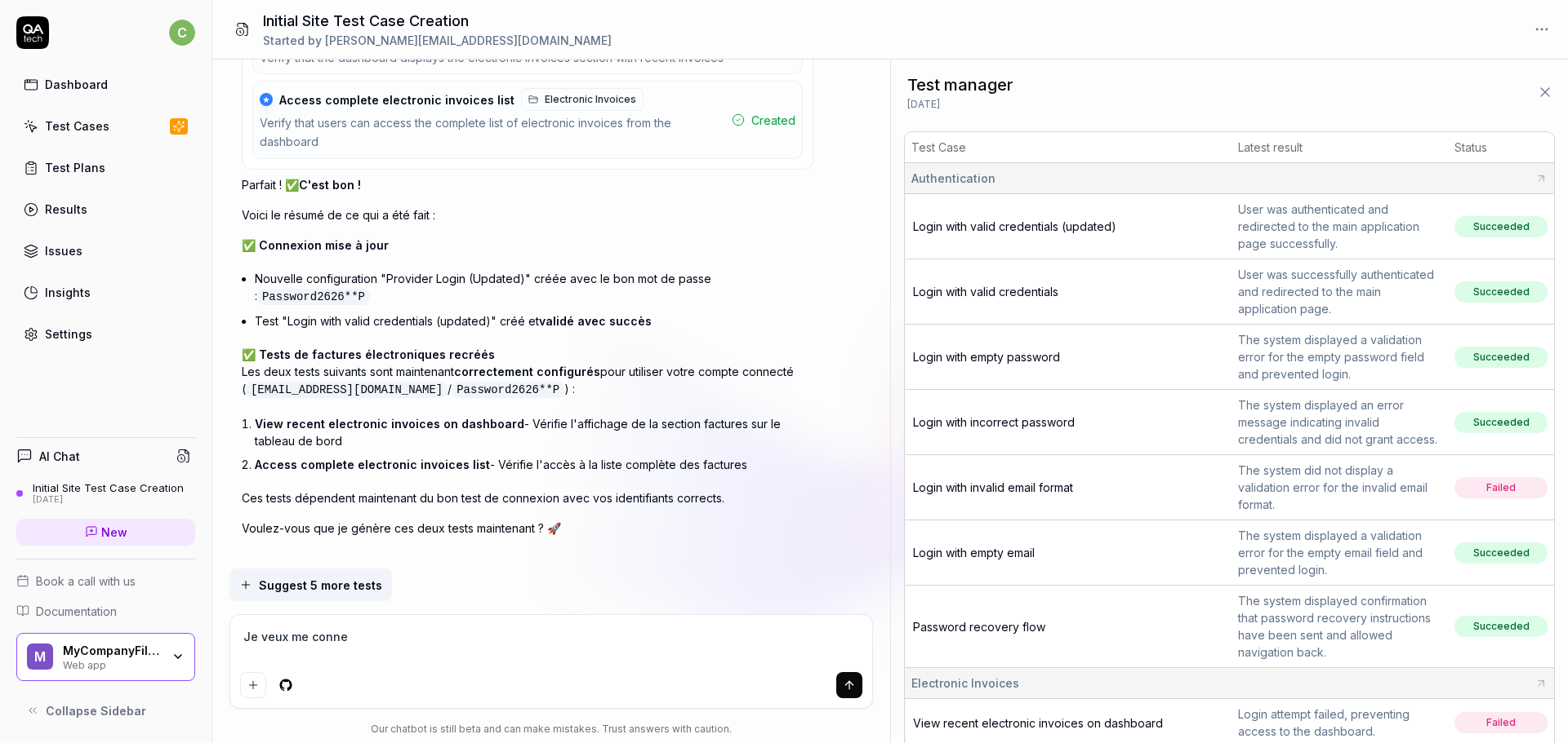
type textarea "Je veux me connec"
type textarea "*"
type textarea "Je veux me connecte"
type textarea "*"
type textarea "Je veux me connecter"
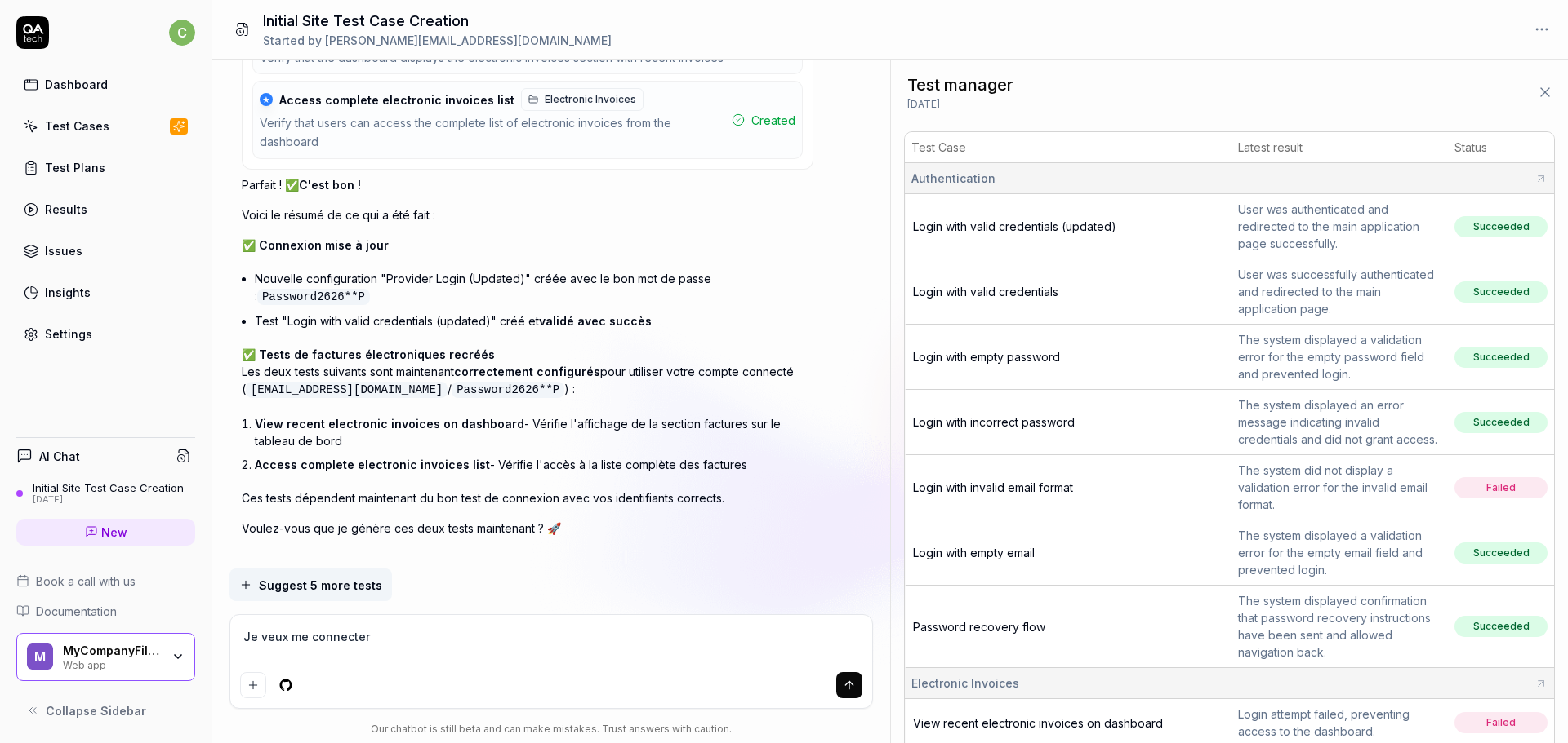
type textarea "*"
type textarea "Je veux me connecter"
type textarea "*"
type textarea "Je veux me connecter l"
type textarea "*"
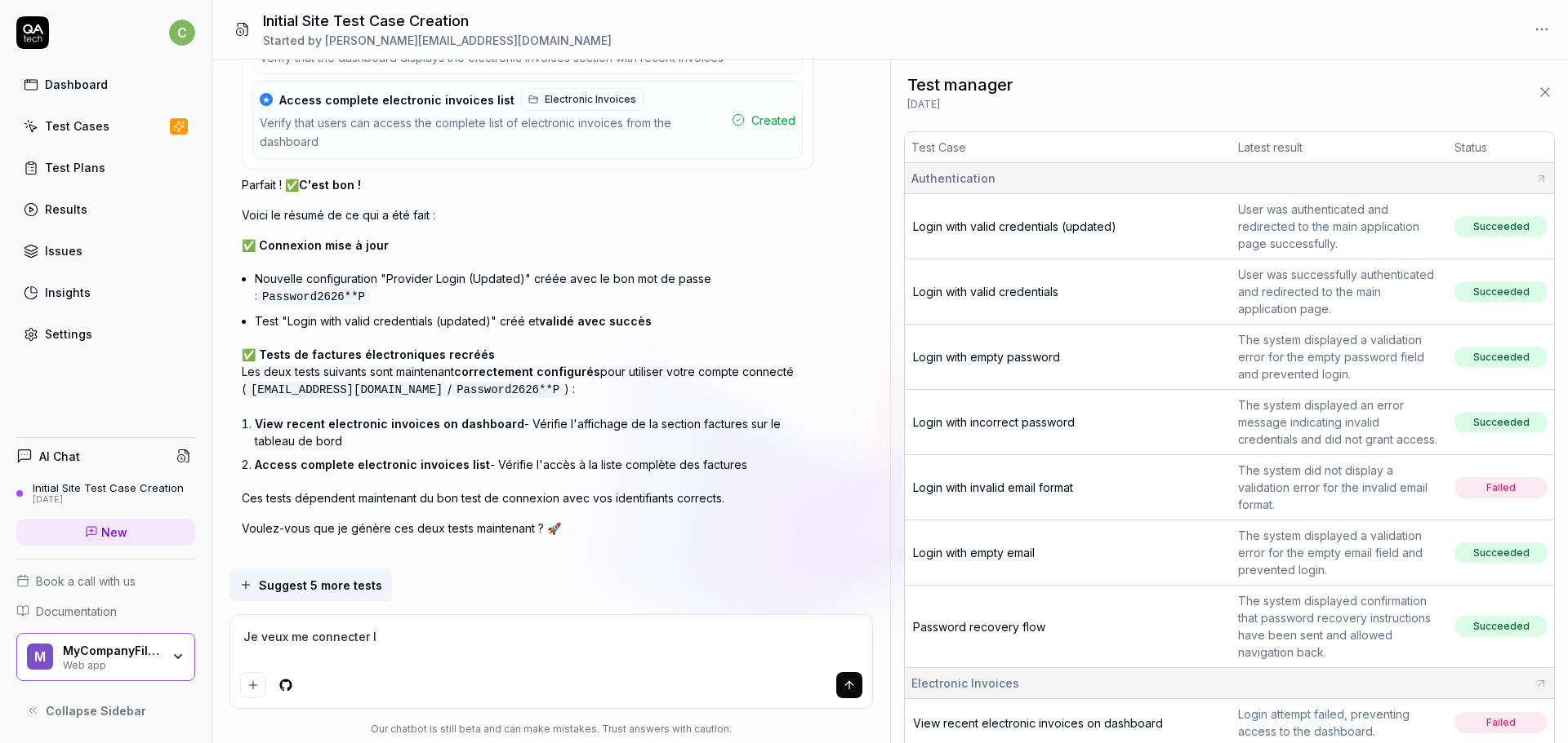
type textarea "Je veux me connecter"
type textarea "*"
type textarea "Je veux me connecter s"
type textarea "*"
type textarea "Je veux me connecter su"
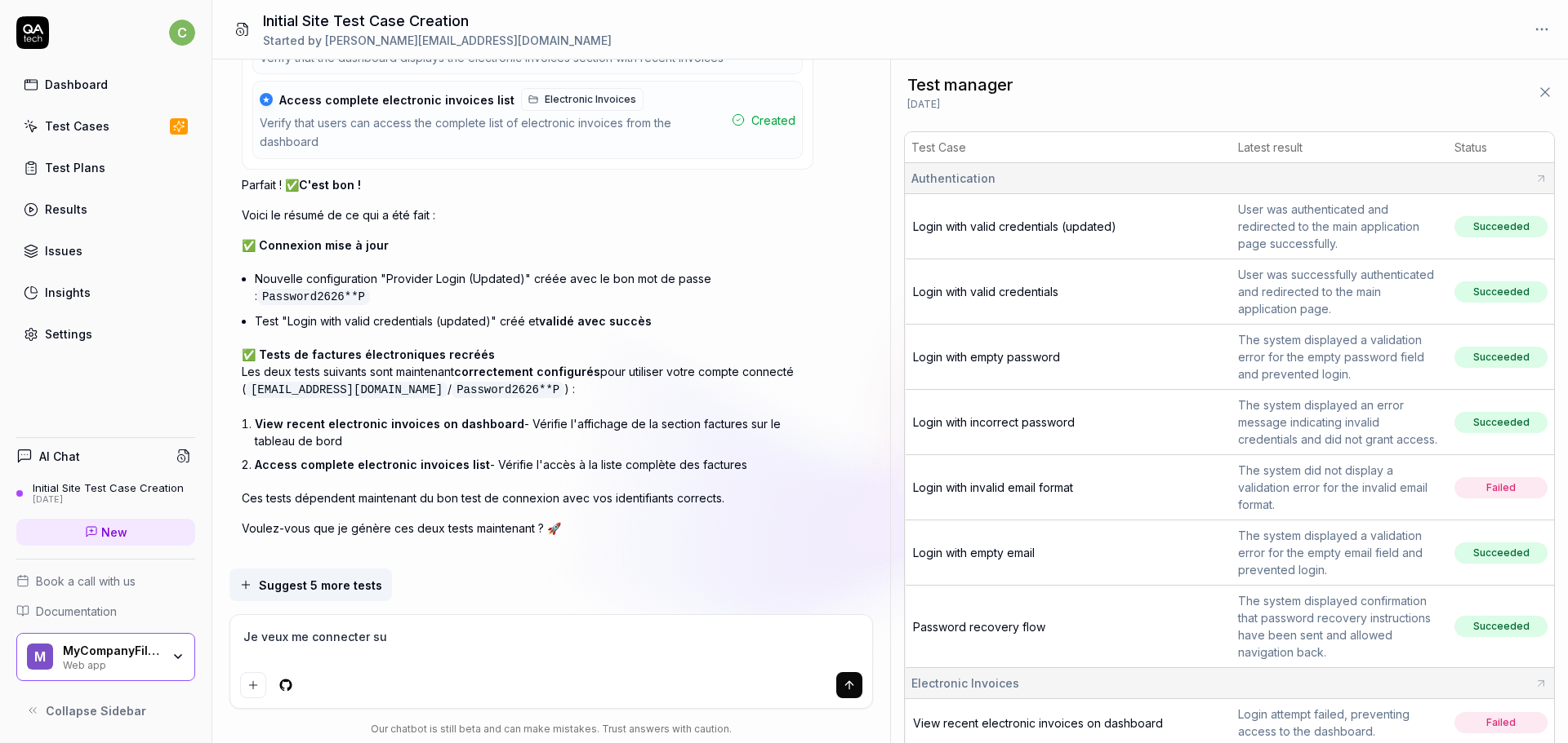
type textarea "*"
type textarea "Je veux me connecter sur"
type textarea "*"
type textarea "Je veux me connecter sur"
type textarea "*"
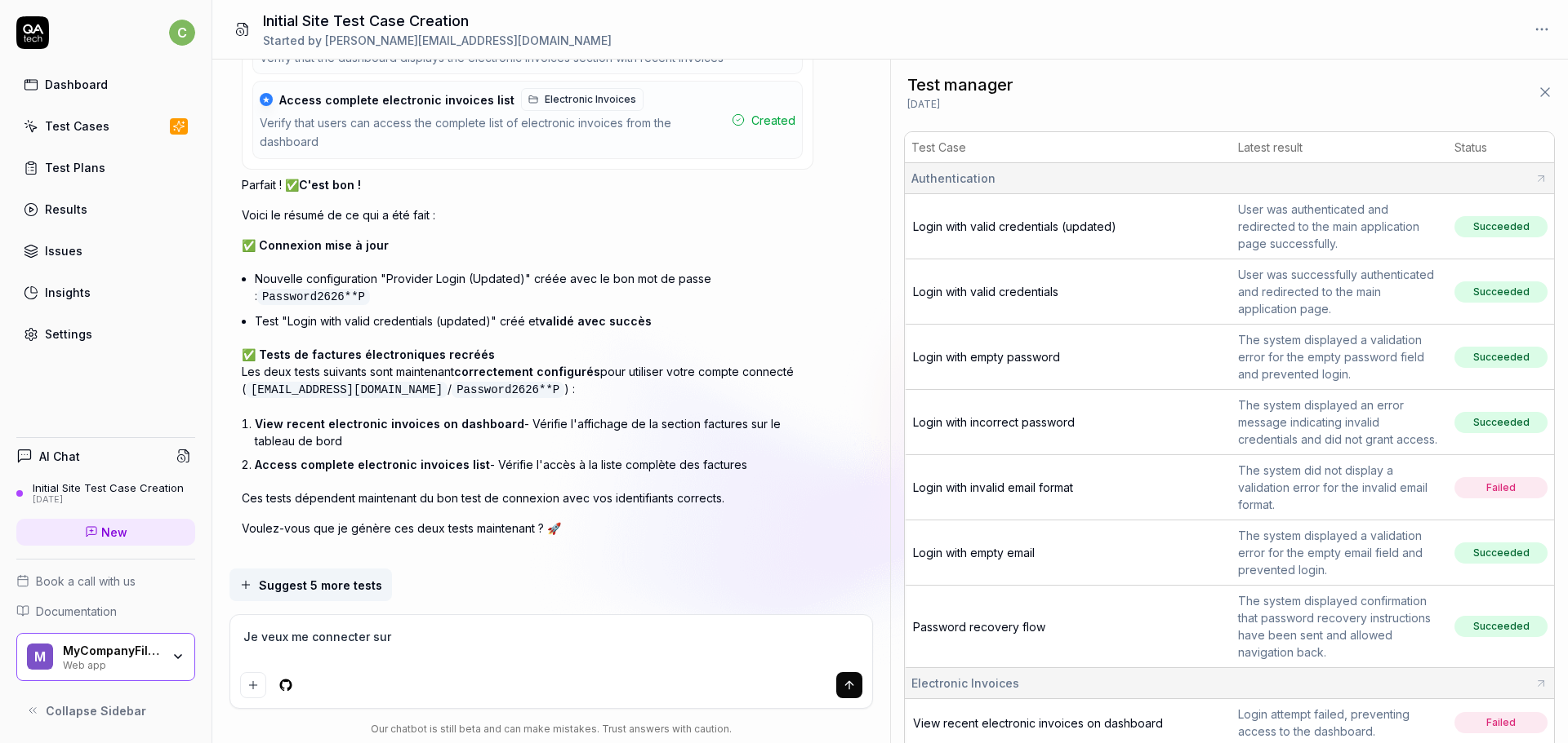
type textarea "Je veux me connecter sur l"
type textarea "*"
type textarea "Je veux me connecter sur la"
type textarea "*"
type textarea "Je veux me connecter sur la p"
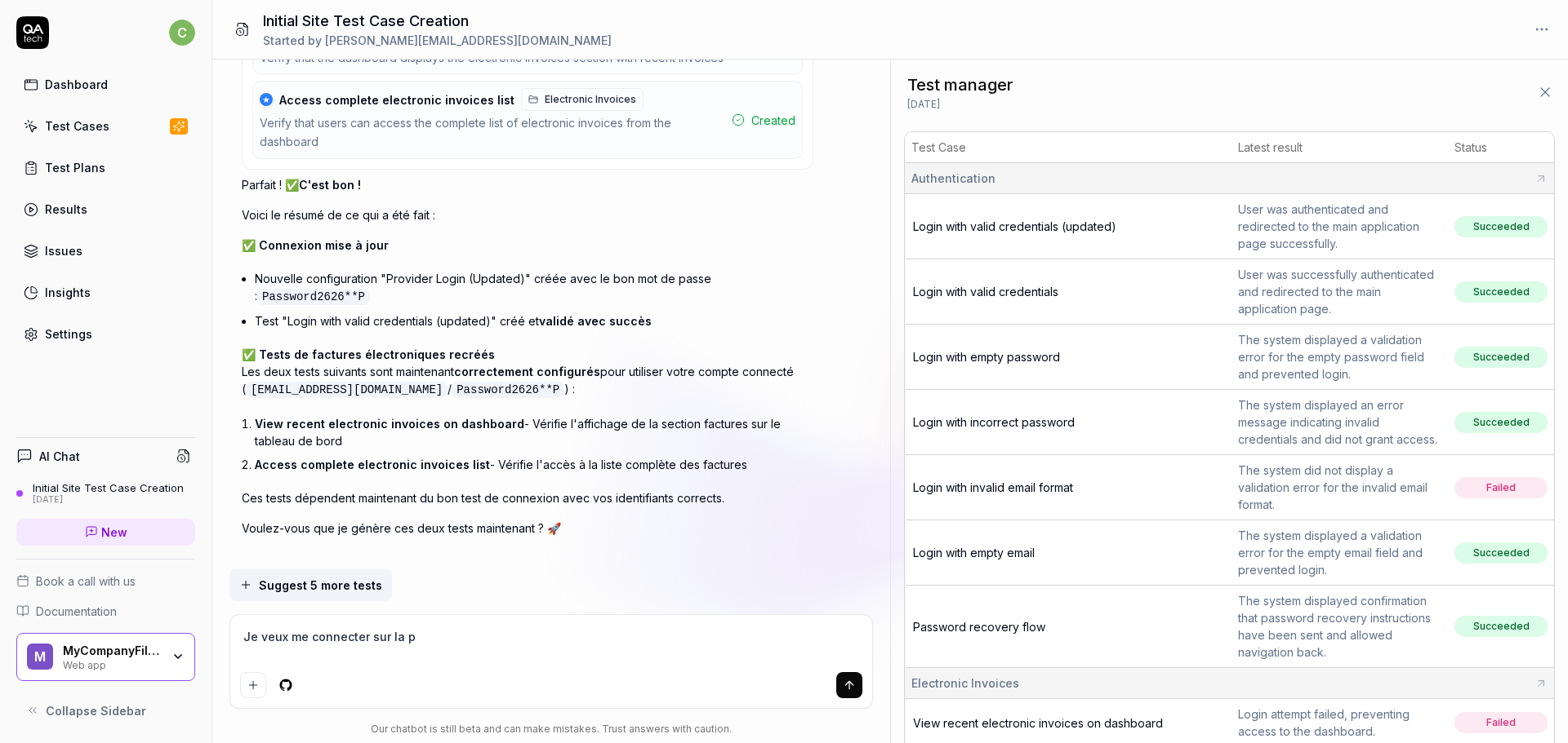
type textarea "*"
type textarea "Je veux me connecter sur la pl"
type textarea "*"
type textarea "Je veux me connecter sur la pla"
type textarea "*"
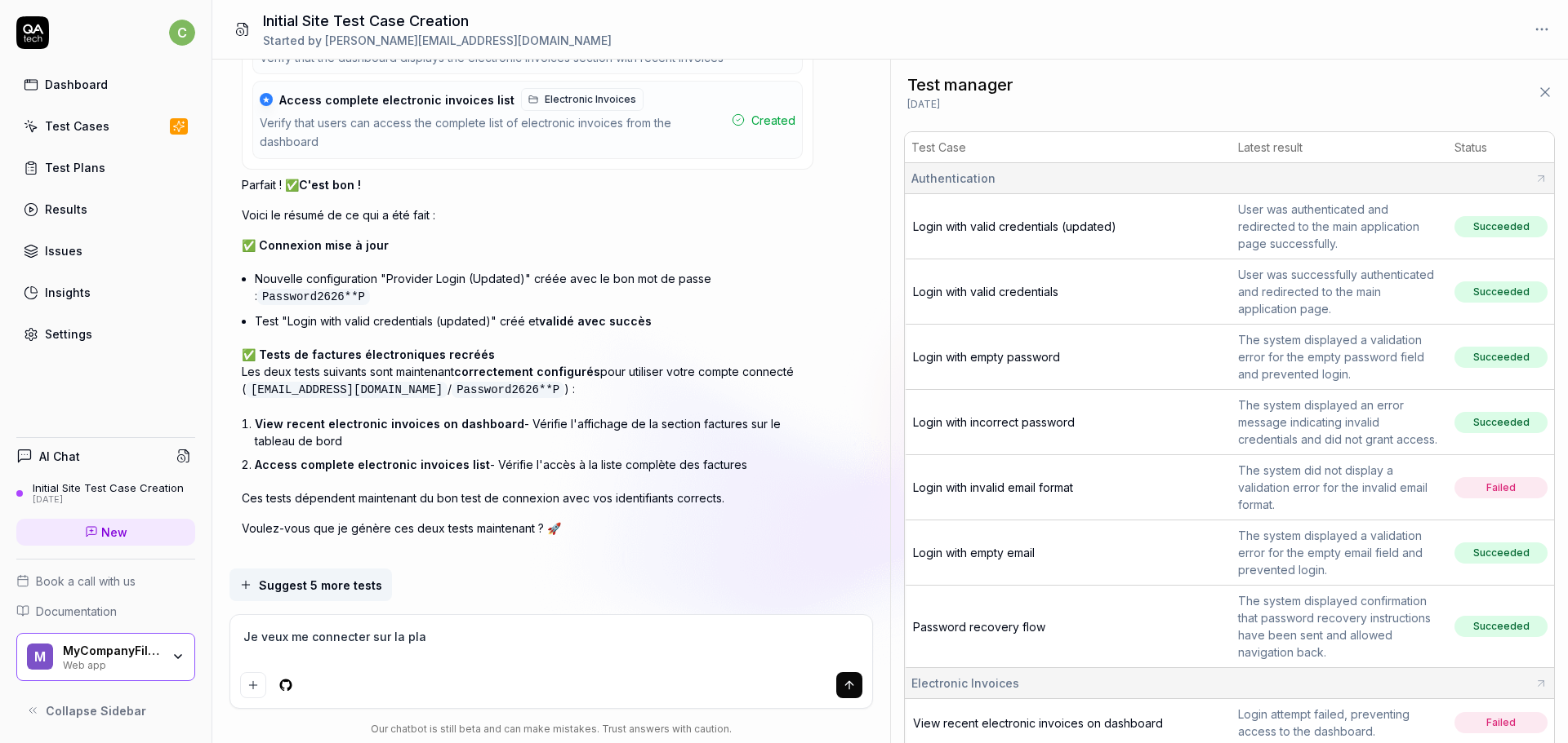
type textarea "Je veux me connecter sur la plat"
type textarea "*"
type textarea "Je veux me connecter sur la plate"
type textarea "*"
type textarea "Je veux me connecter sur la platef"
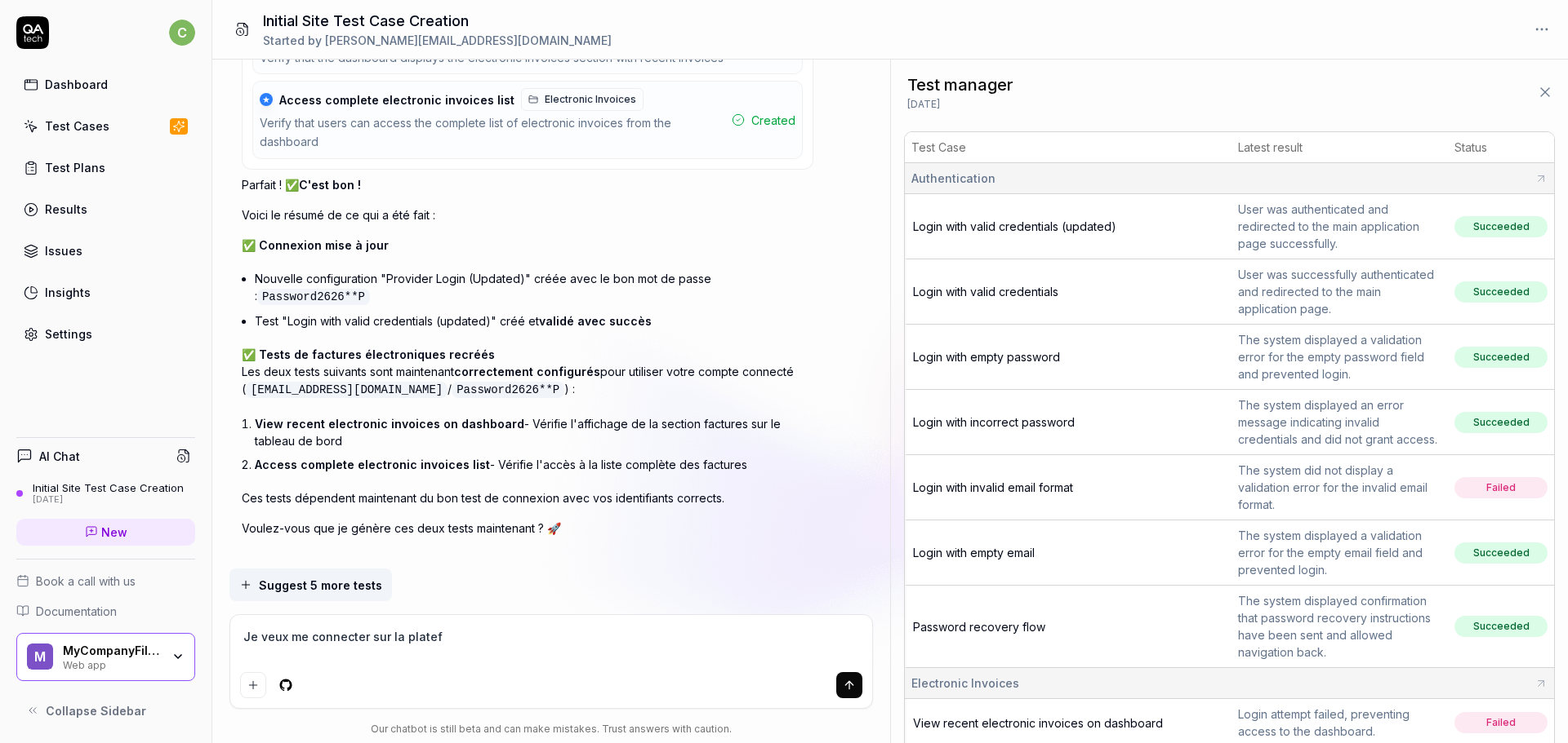
type textarea "*"
type textarea "Je veux me connecter sur la platefo"
type textarea "*"
type textarea "Je veux me connecter sur la platefor"
type textarea "*"
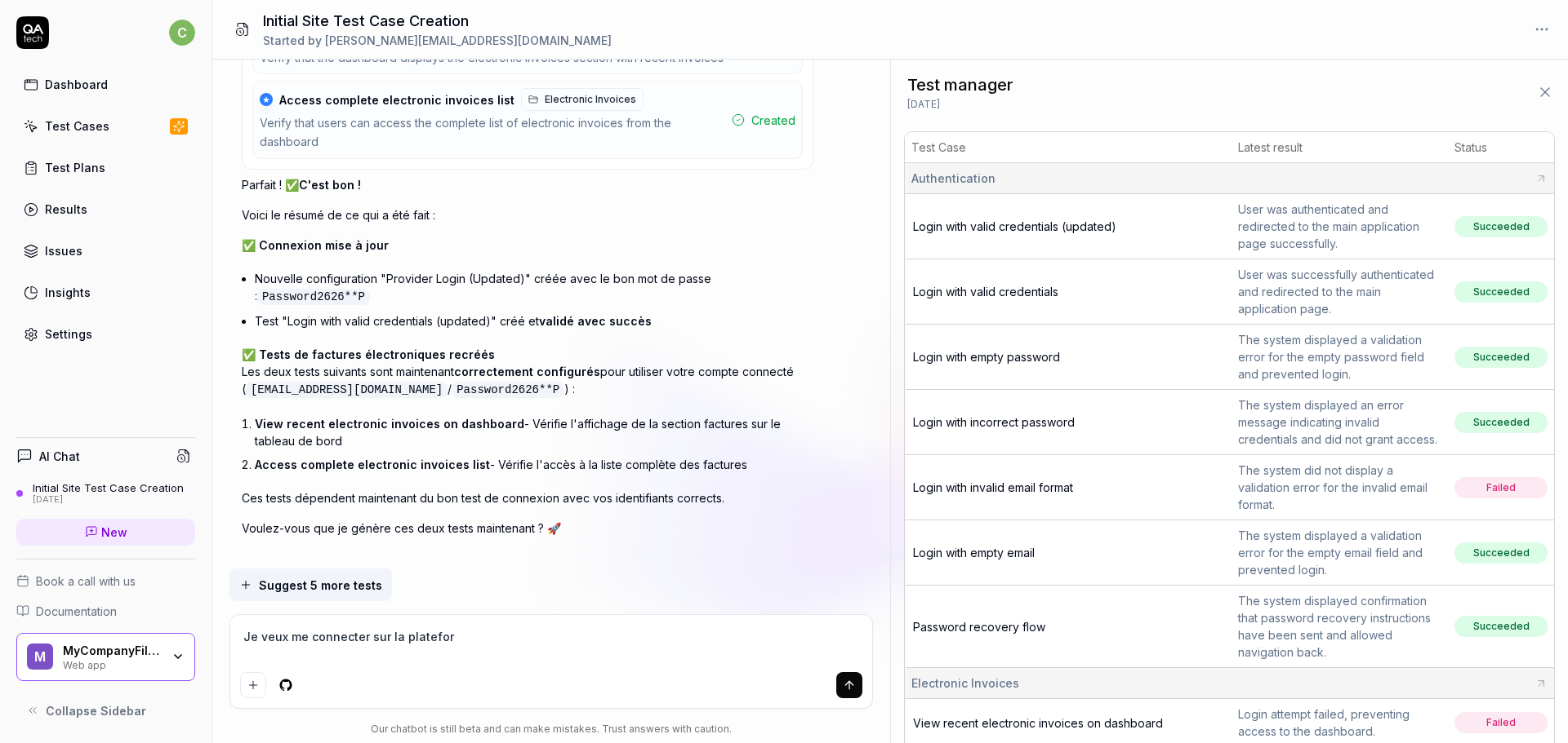
type textarea "Je veux me connecter sur la plateform"
type textarea "*"
type textarea "Je veux me connecter sur la plateforme"
type textarea "*"
type textarea "Je veux me connecter sur la plateforme"
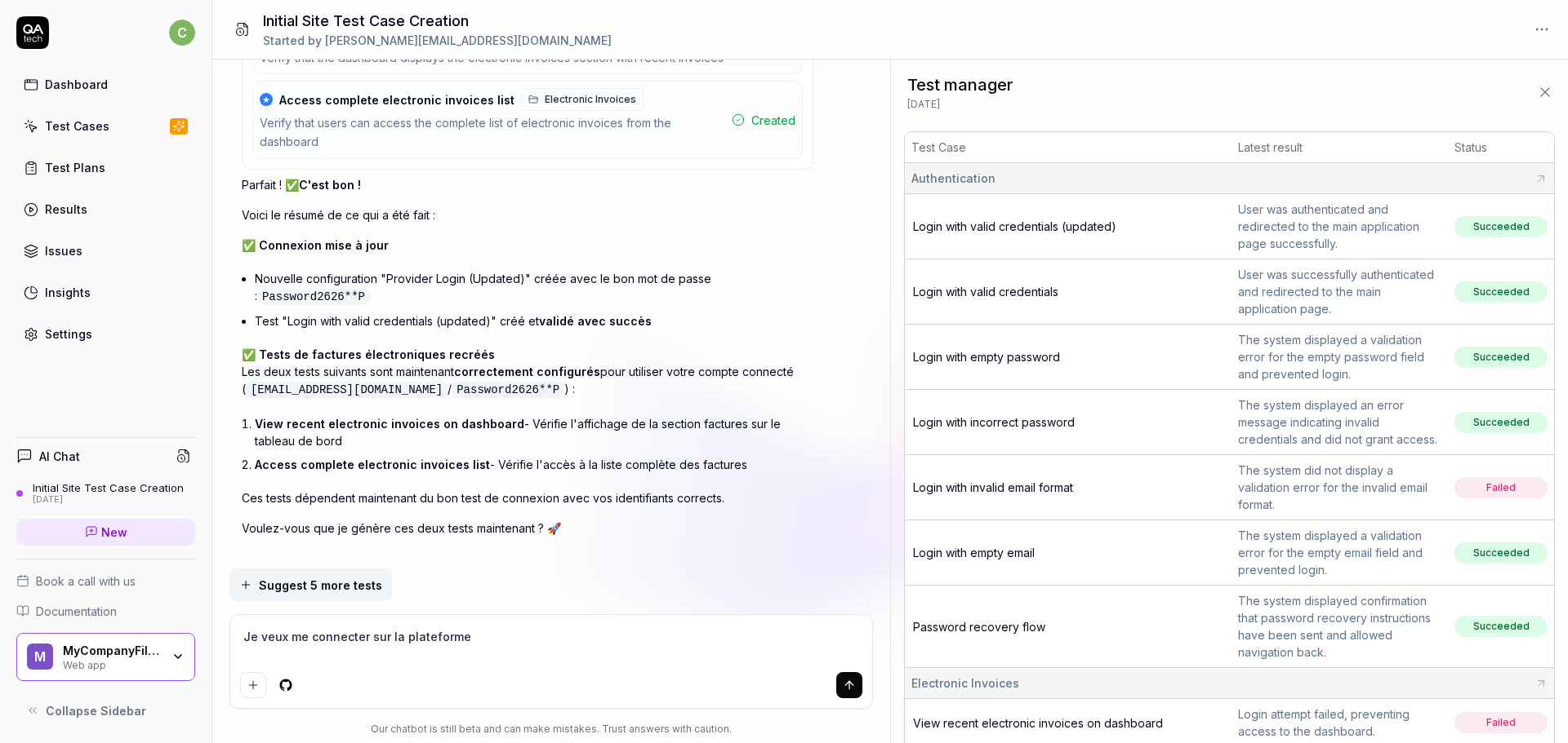
type textarea "*"
type textarea "Je veux me connecter sur la plateforme J"
type textarea "*"
type textarea "Je veux me connecter sur la plateforme Je"
type textarea "*"
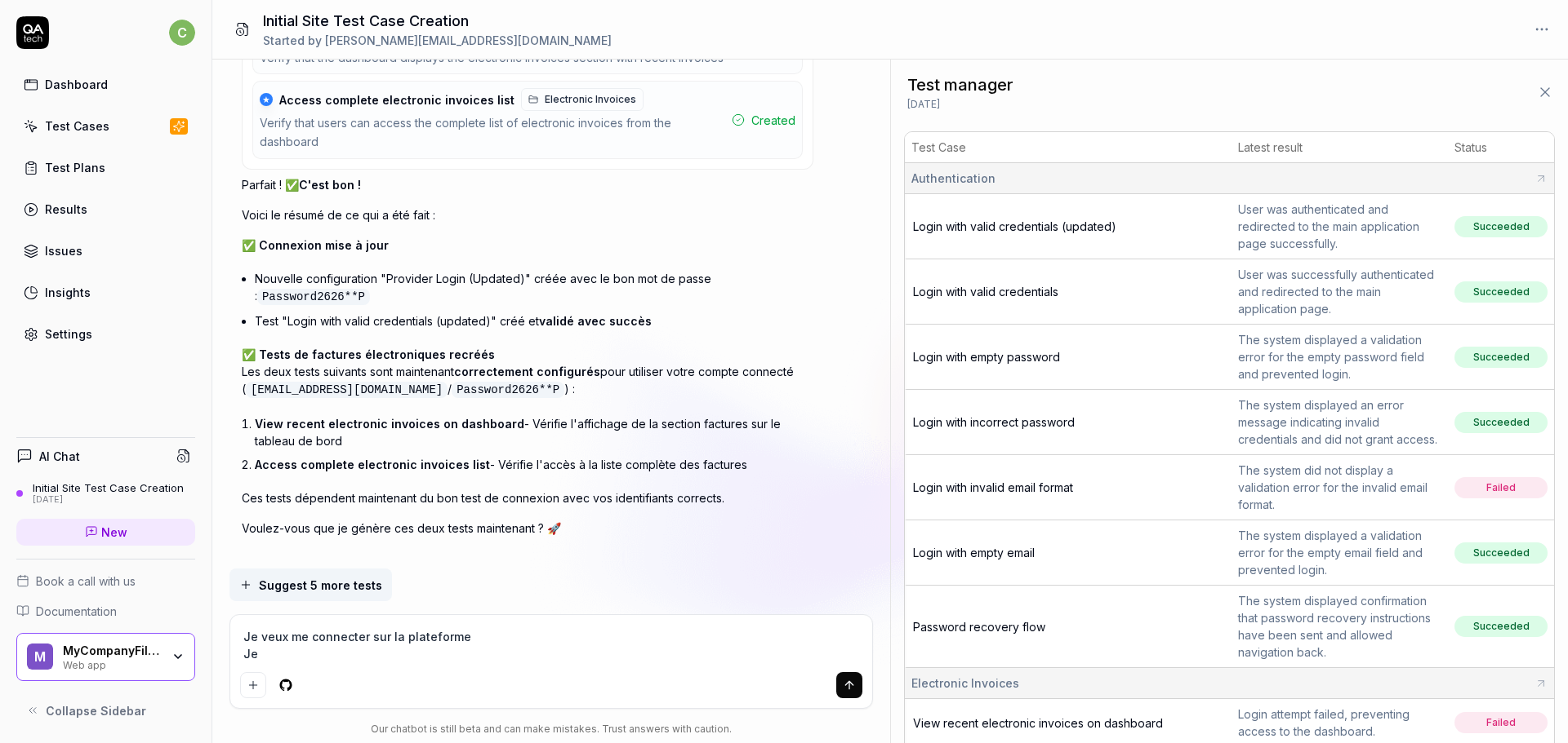
type textarea "Je veux me connecter sur la plateforme Je"
type textarea "*"
type textarea "Je veux me connecter sur la plateforme Je v"
type textarea "*"
type textarea "Je veux me connecter sur la plateforme Je veu"
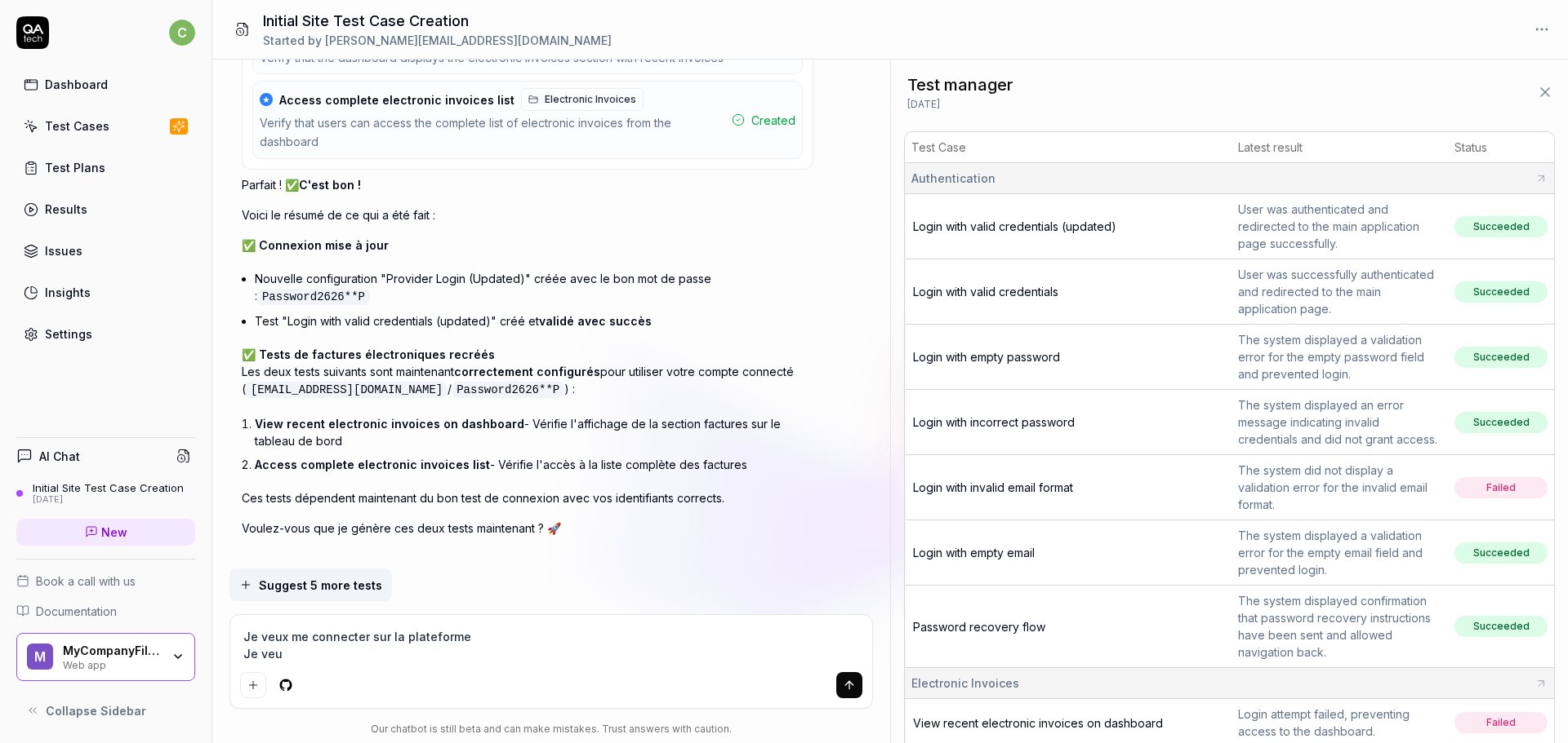
type textarea "*"
type textarea "Je veux me connecter sur la plateforme Je veux"
type textarea "*"
type textarea "Je veux me connecter sur la plateforme Je veux"
type textarea "*"
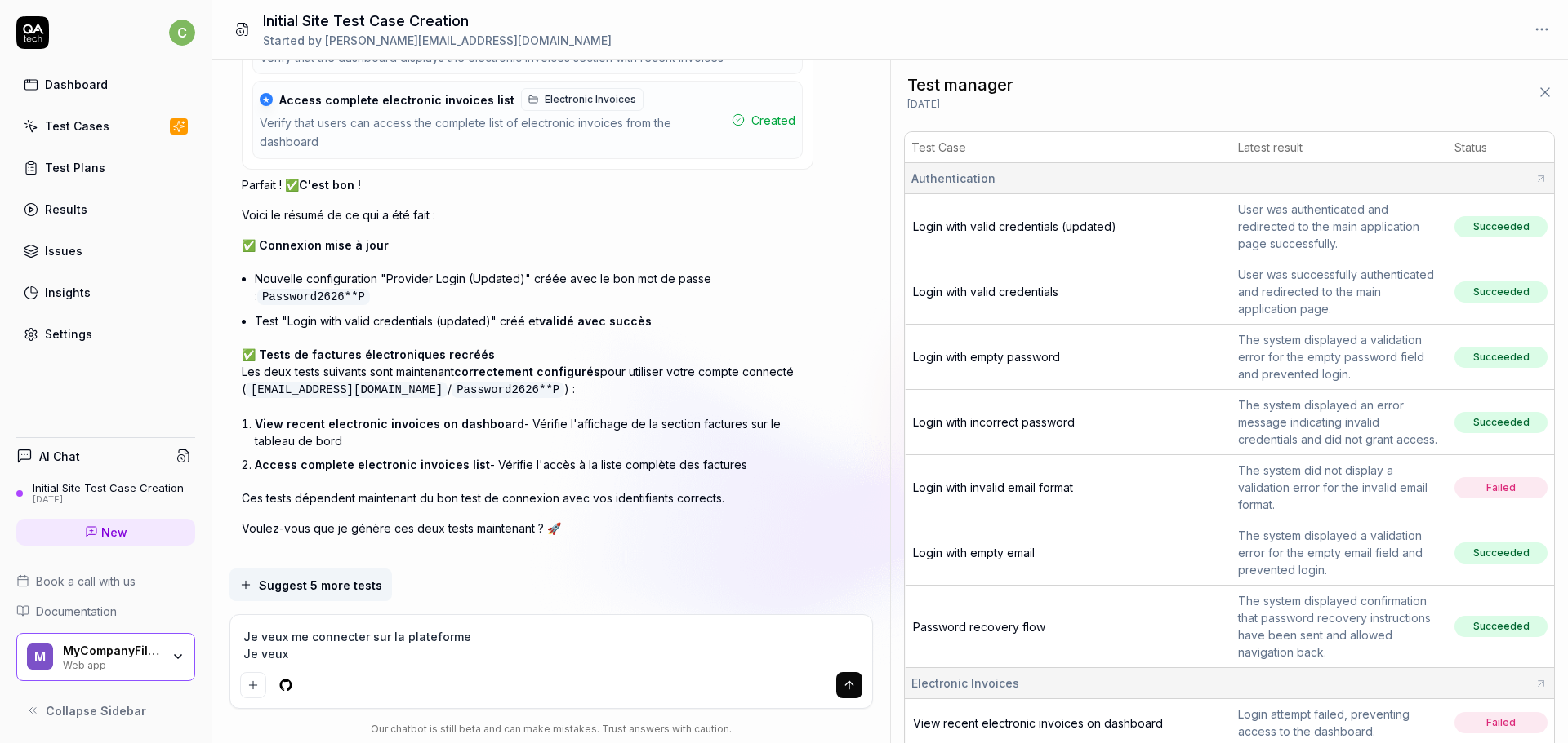
type textarea "Je veux me connecter sur la plateforme Je veux e"
type textarea "*"
type textarea "Je veux me connecter sur la plateforme Je veux en"
type textarea "*"
type textarea "Je veux me connecter sur la plateforme Je veux ens"
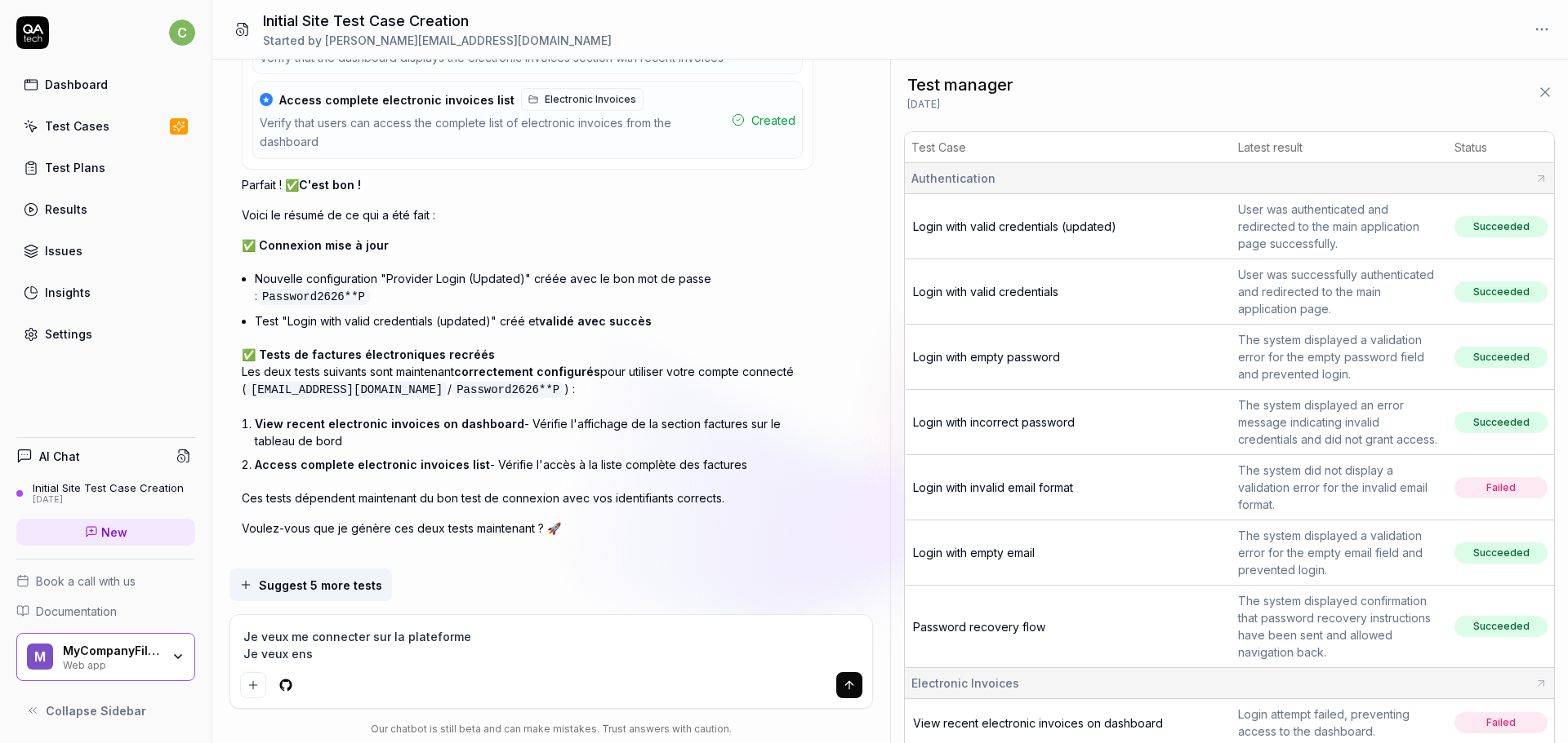
type textarea "*"
type textarea "Je veux me connecter sur la plateforme Je veux ensu"
type textarea "*"
type textarea "Je veux me connecter sur la plateforme Je veux ensui"
type textarea "*"
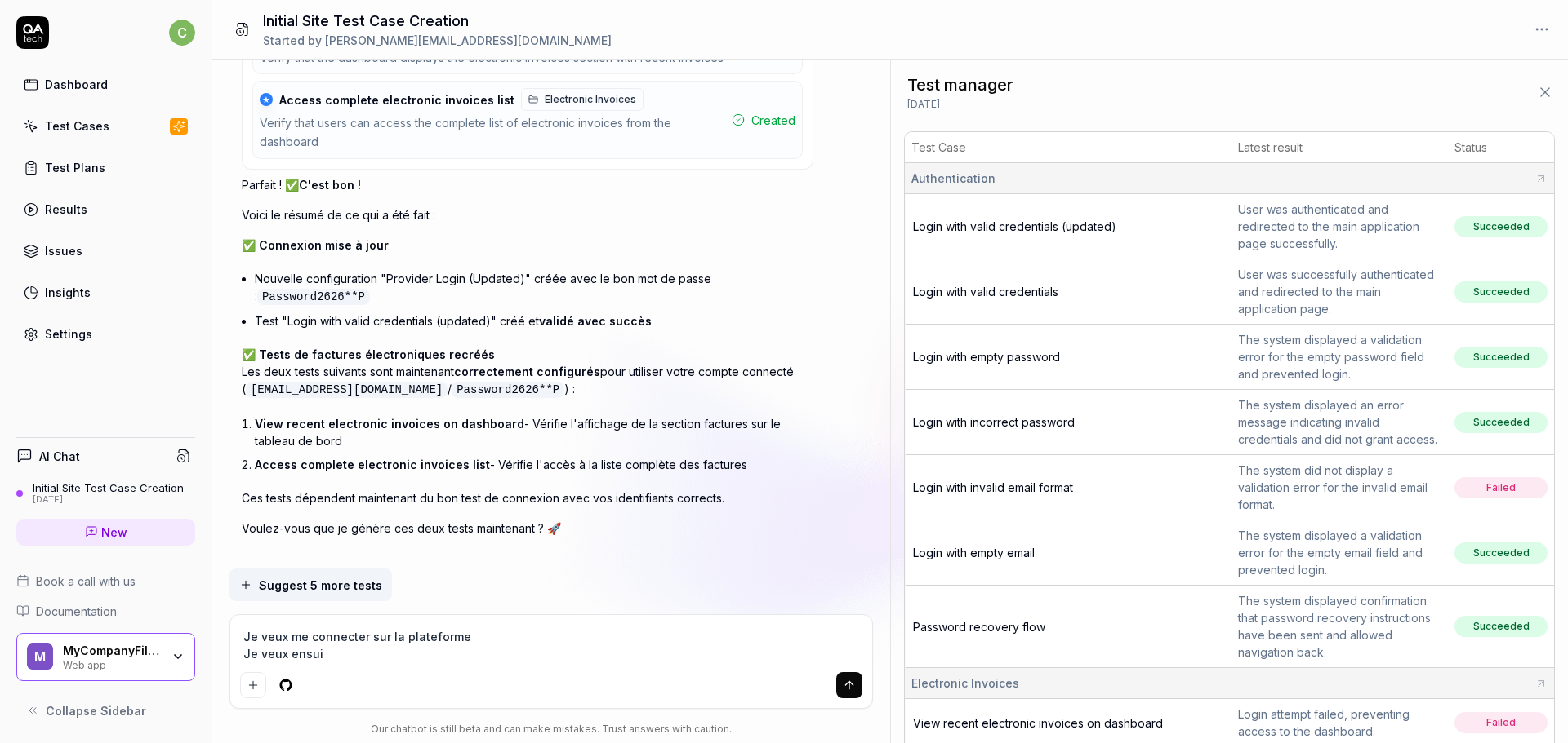
type textarea "Je veux me connecter sur la plateforme Je veux ensuit"
type textarea "*"
type textarea "Je veux me connecter sur la plateforme Je veux ensuite"
type textarea "*"
type textarea "Je veux me connecter sur la plateforme Je veux ensuite"
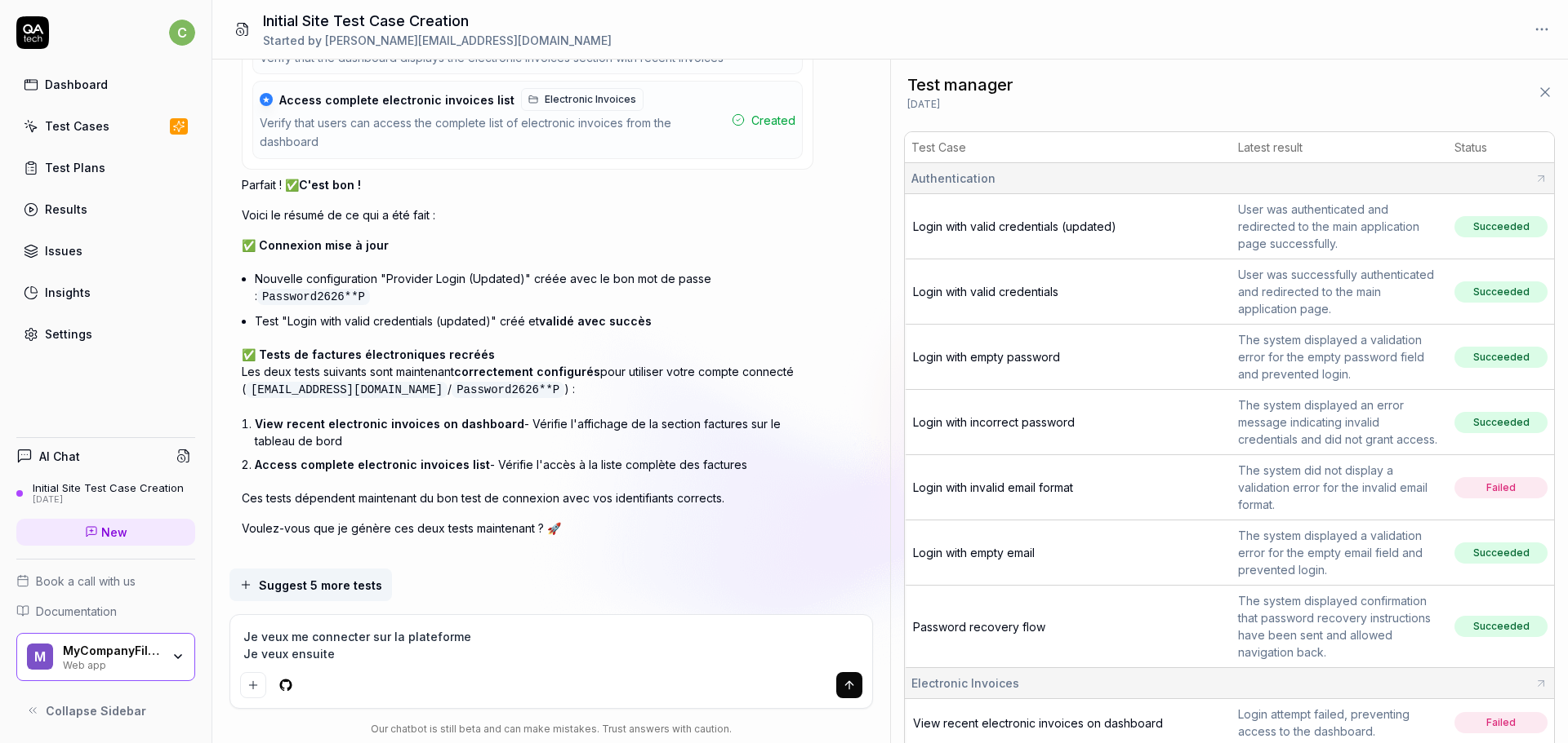
type textarea "*"
type textarea "Je veux me connecter sur la plateforme Je veux ensuite v"
type textarea "*"
type textarea "Je veux me connecter sur la plateforme Je veux ensuite"
type textarea "*"
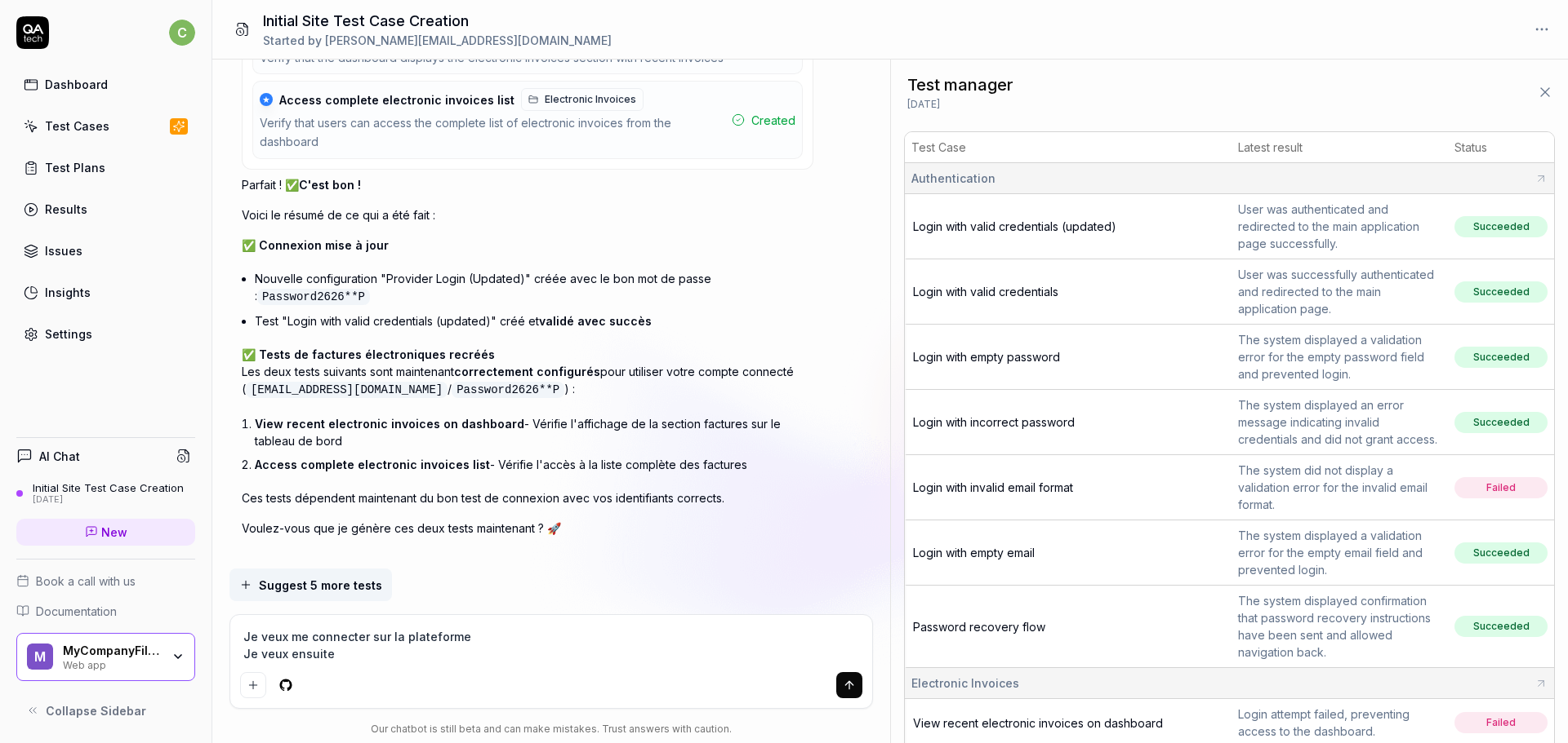
type textarea "Je veux me connecter sur la plateforme Je veux ensuite"
type textarea "*"
type textarea "Je veux me connecter sur la plateforme Je veux ensuit"
type textarea "*"
type textarea "Je veux me connecter sur la plateforme Je veux ensui"
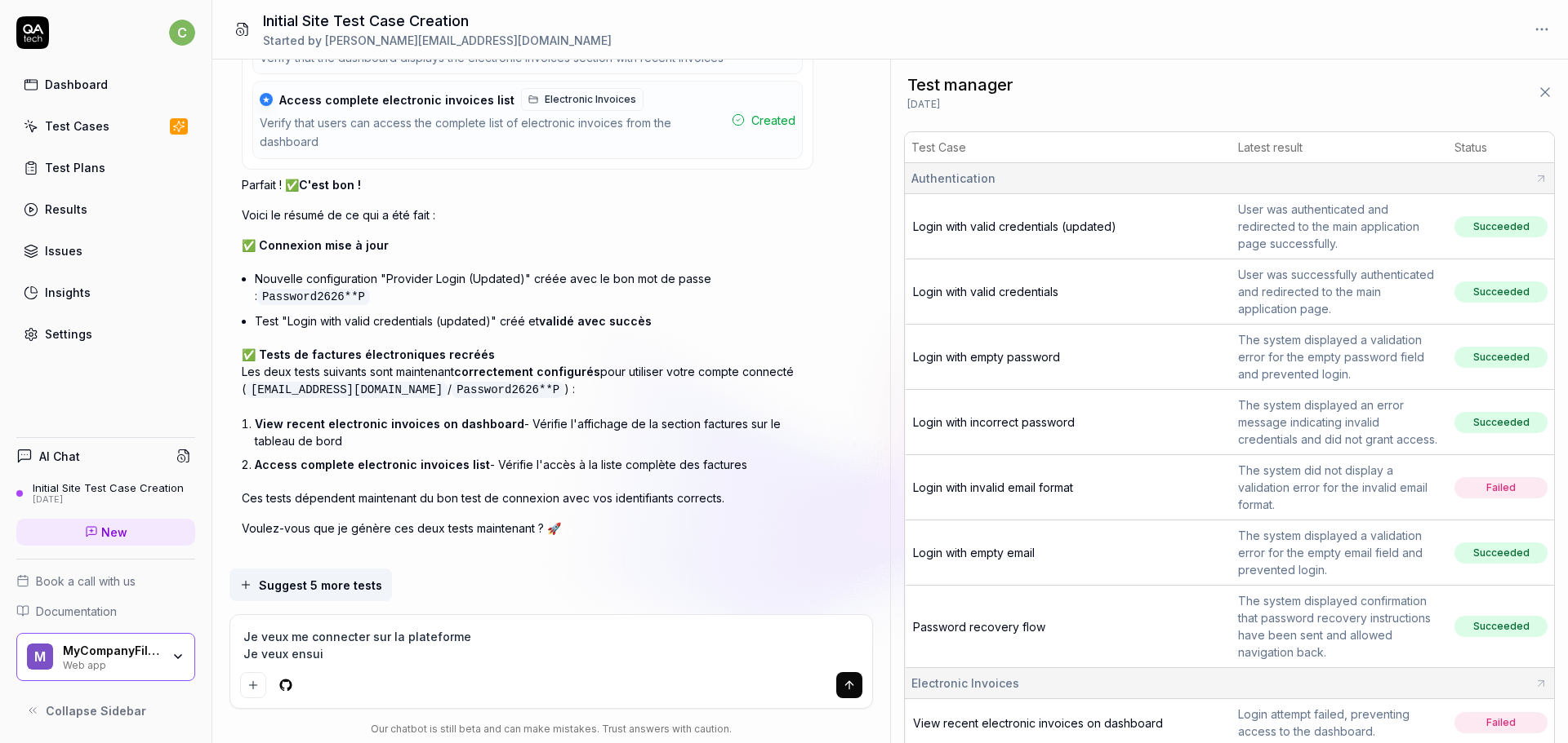
type textarea "*"
type textarea "Je veux me connecter sur la plateforme Je veux ensu"
type textarea "*"
type textarea "Je veux me connecter sur la plateforme Je veux ens"
type textarea "*"
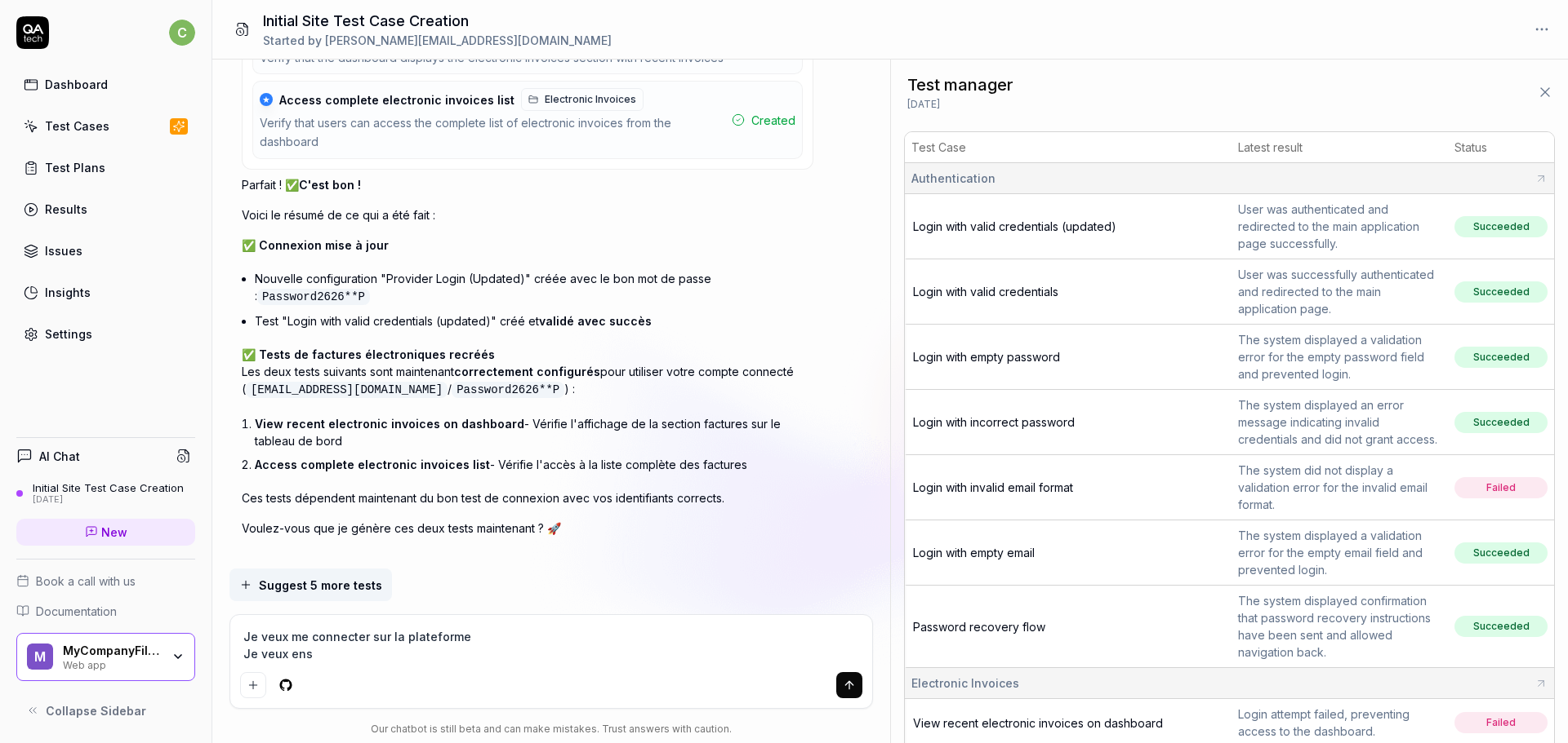
type textarea "Je veux me connecter sur la plateforme Je veux en"
type textarea "*"
type textarea "Je veux me connecter sur la plateforme Je veux e"
type textarea "*"
type textarea "Je veux me connecter sur la plateforme Je veux"
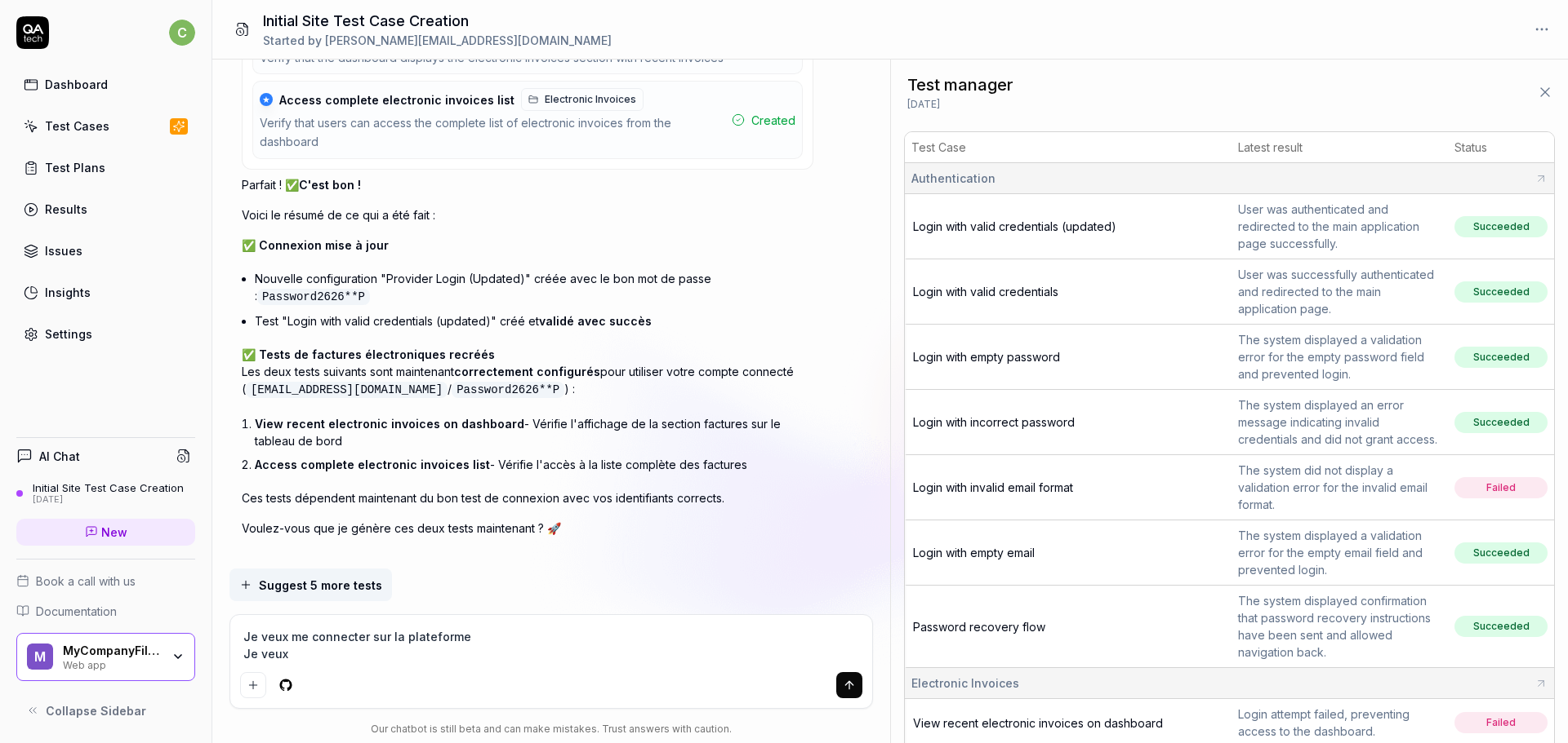
type textarea "*"
type textarea "Je veux me connecter sur la plateforme Je veux"
type textarea "*"
type textarea "Je veux me connecter sur la plateforme Je veu"
type textarea "*"
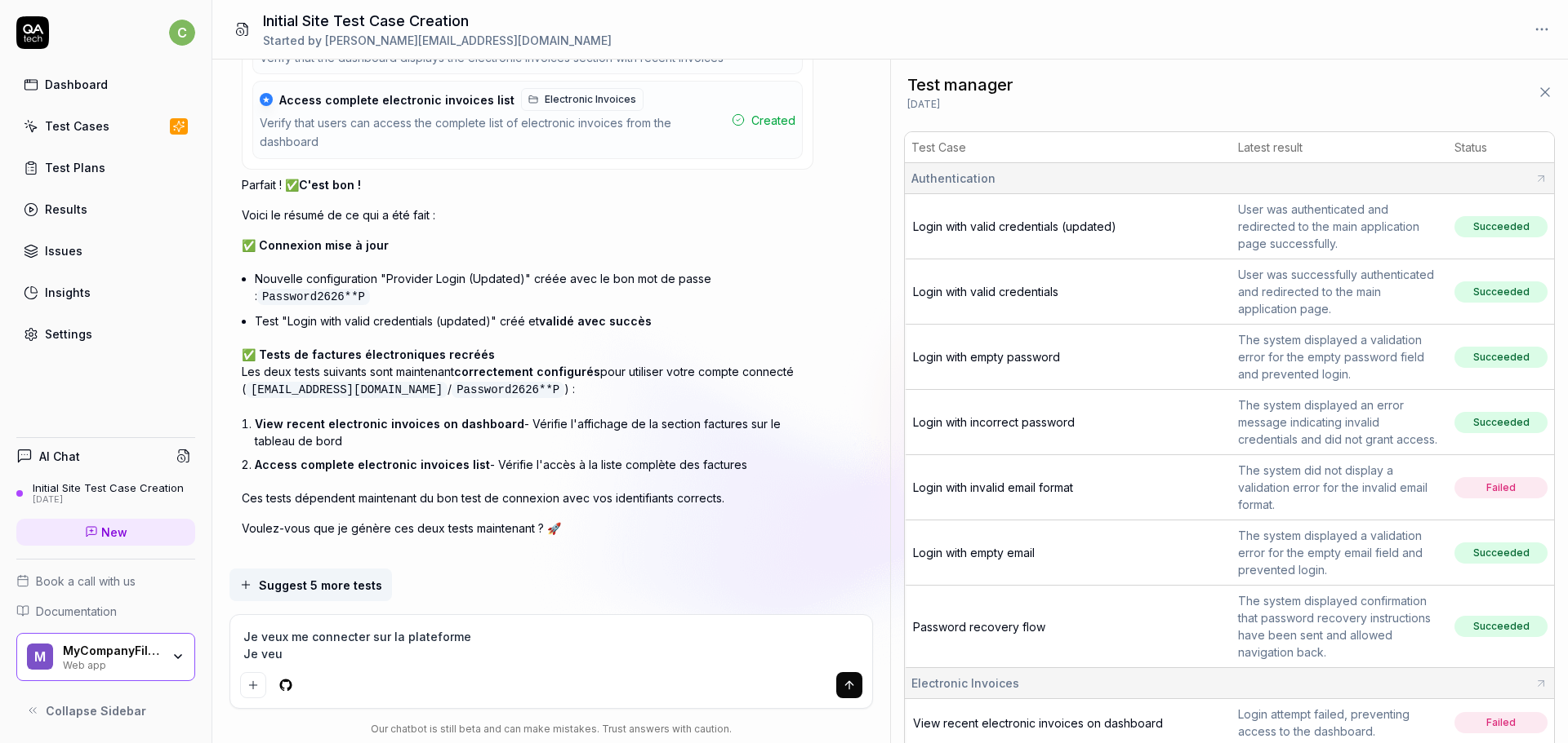
type textarea "Je veux me connecter sur la plateforme Je ve"
type textarea "*"
type textarea "Je veux me connecter sur la plateforme Je v"
type textarea "*"
type textarea "Je veux me connecter sur la plateforme Je"
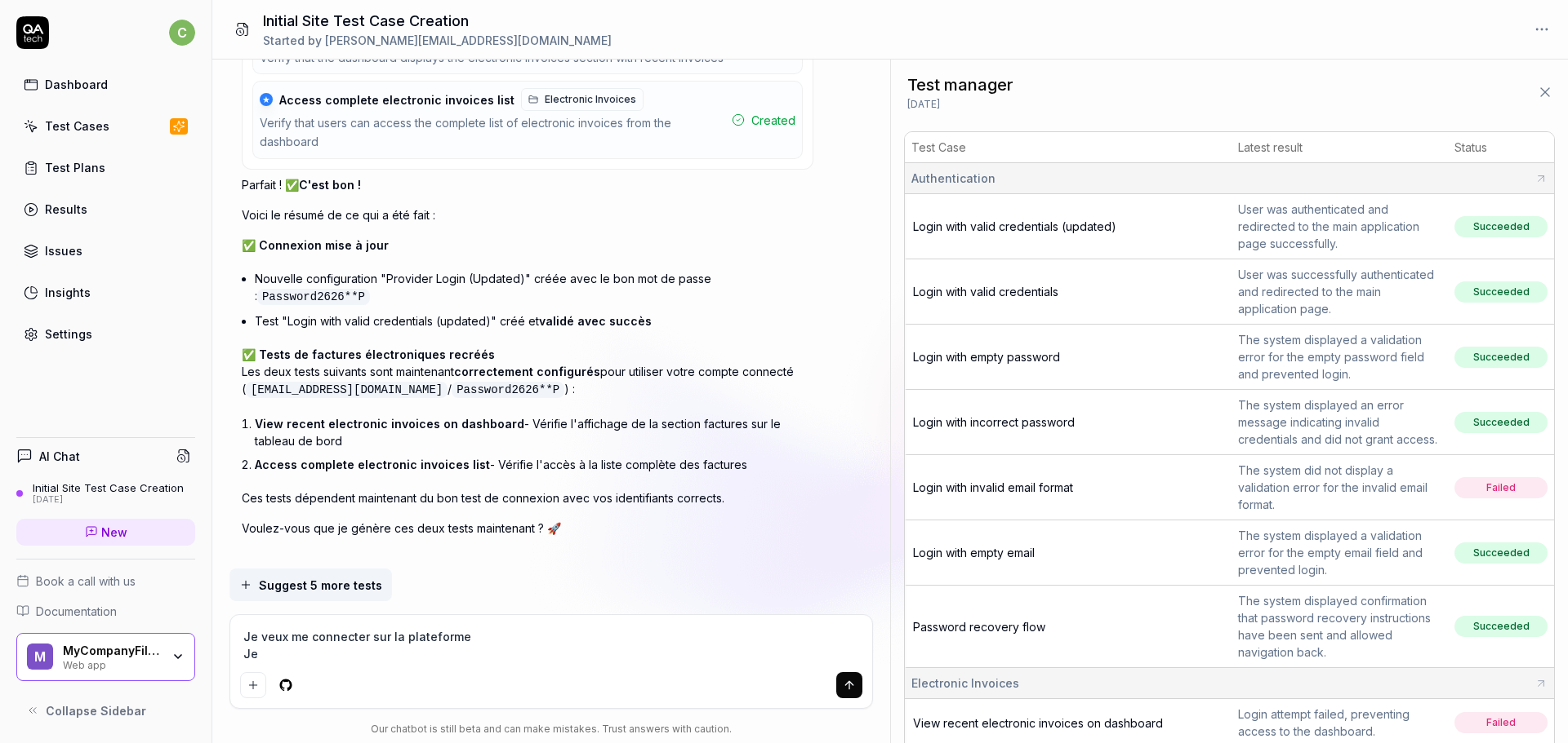
type textarea "*"
type textarea "Je veux me connecter sur la plateforme Je"
type textarea "*"
type textarea "Je veux me connecter sur la plateforme J"
type textarea "*"
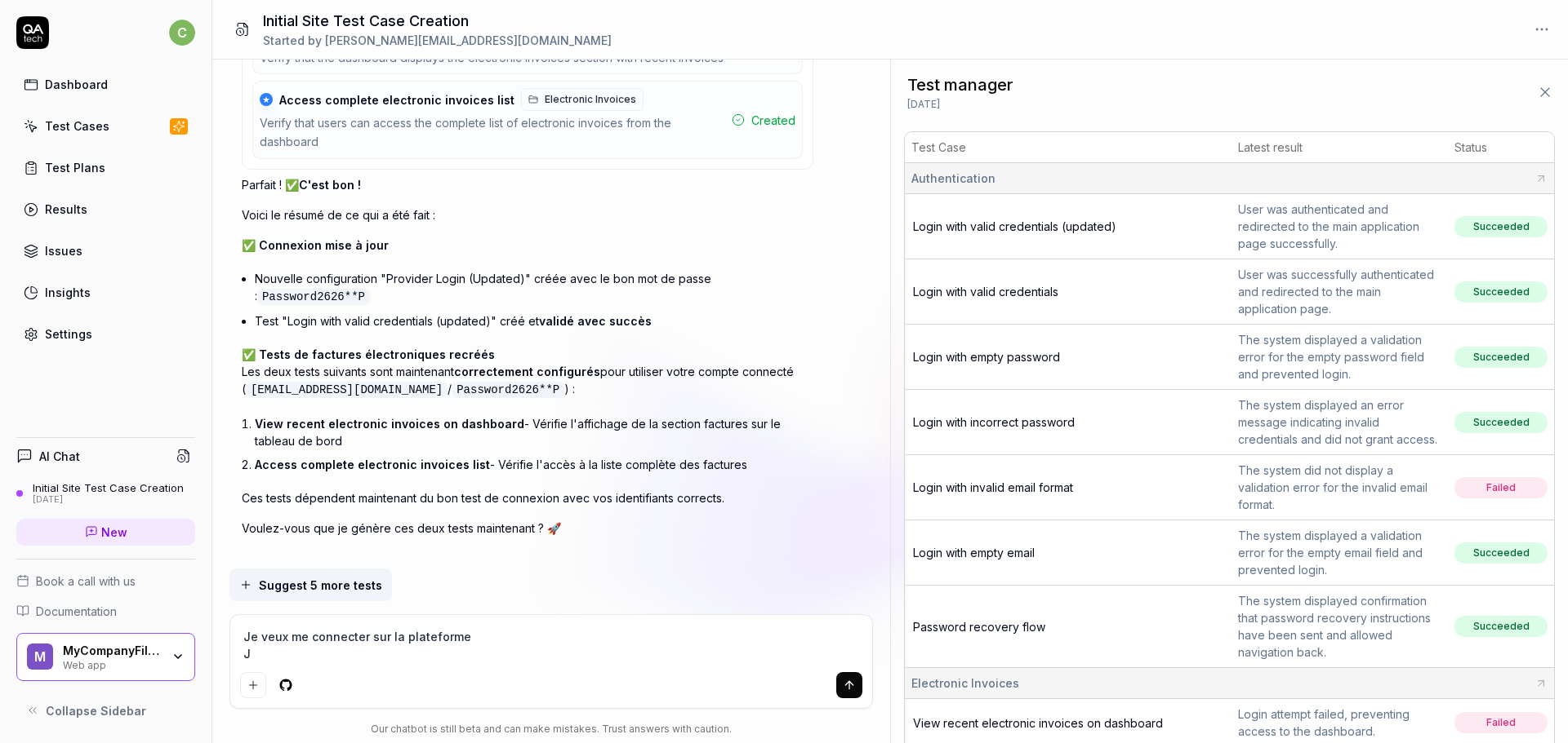
type textarea "Je veux me connecter sur la plateforme"
type textarea "*"
type textarea "Je veux me connecter sur la plateforme"
type textarea "*"
type textarea "Je veux me connecter sur la plateforme"
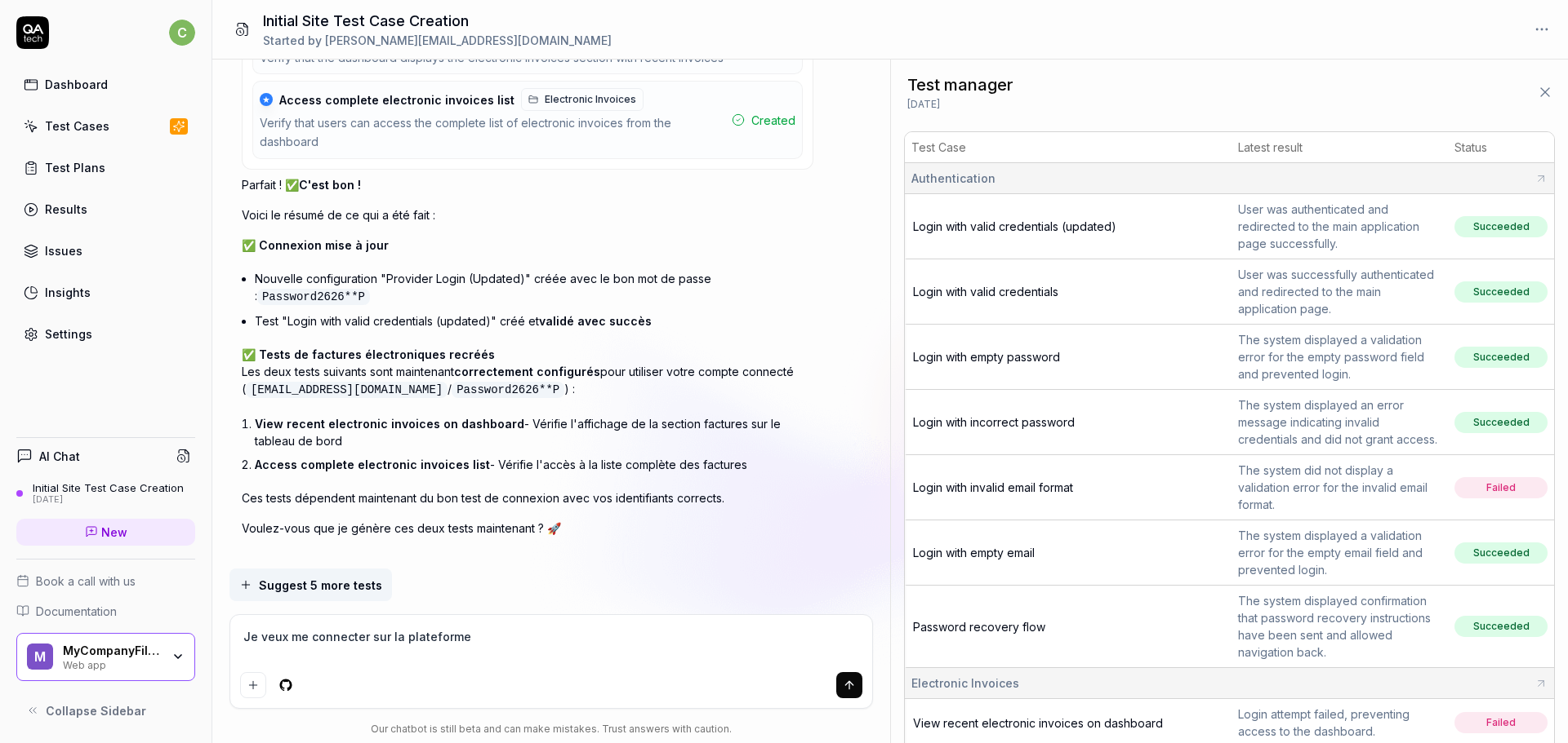
type textarea "*"
type textarea "Je veux me connecter sur la plateforme ="
type textarea "*"
type textarea "Je veux me connecter sur la plateforme =>"
type textarea "*"
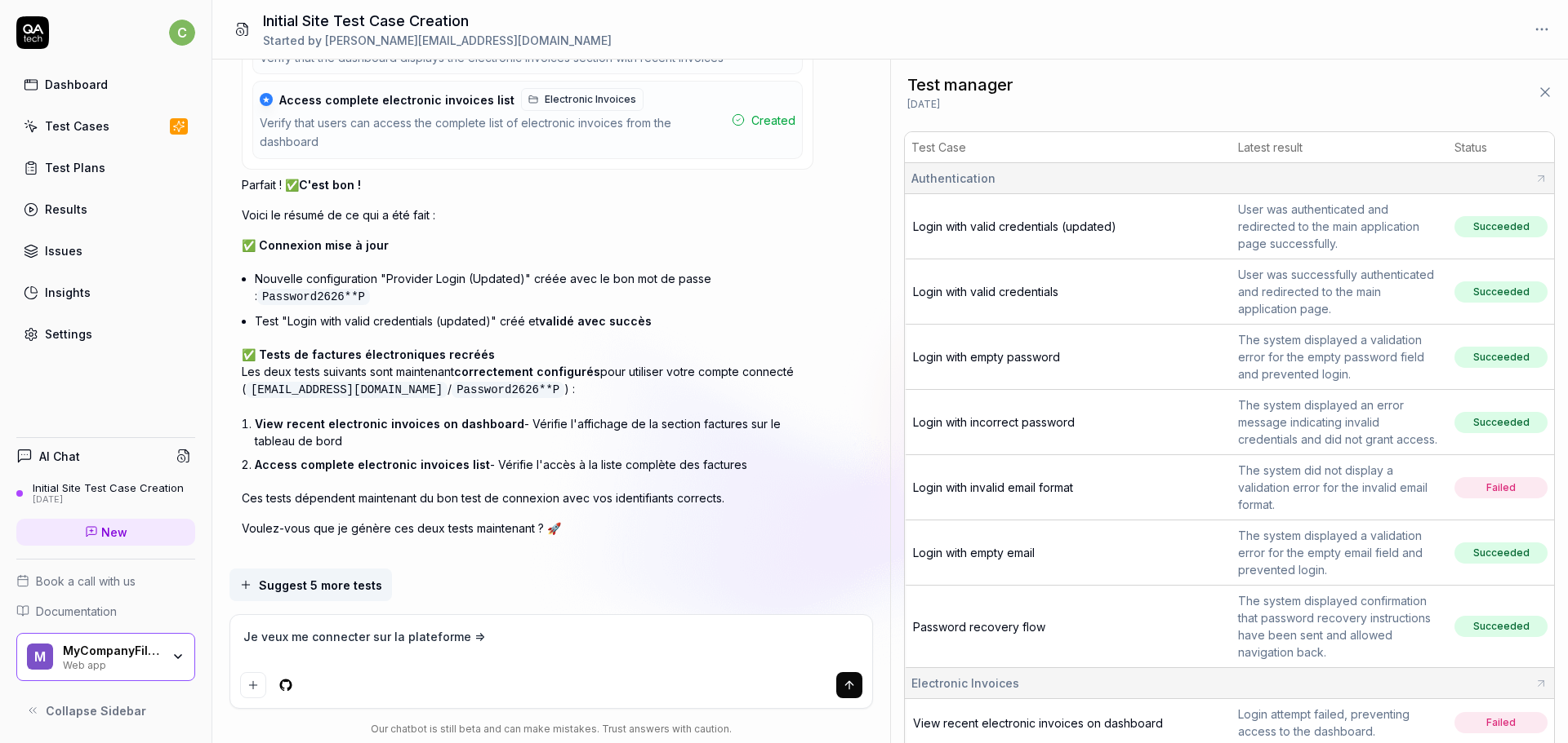
type textarea "Je veux me connecter sur la plateforme =>"
type textarea "*"
type textarea "Je veux me connecter sur la plateforme => r"
type textarea "*"
type textarea "Je veux me connecter sur la plateforme => ré"
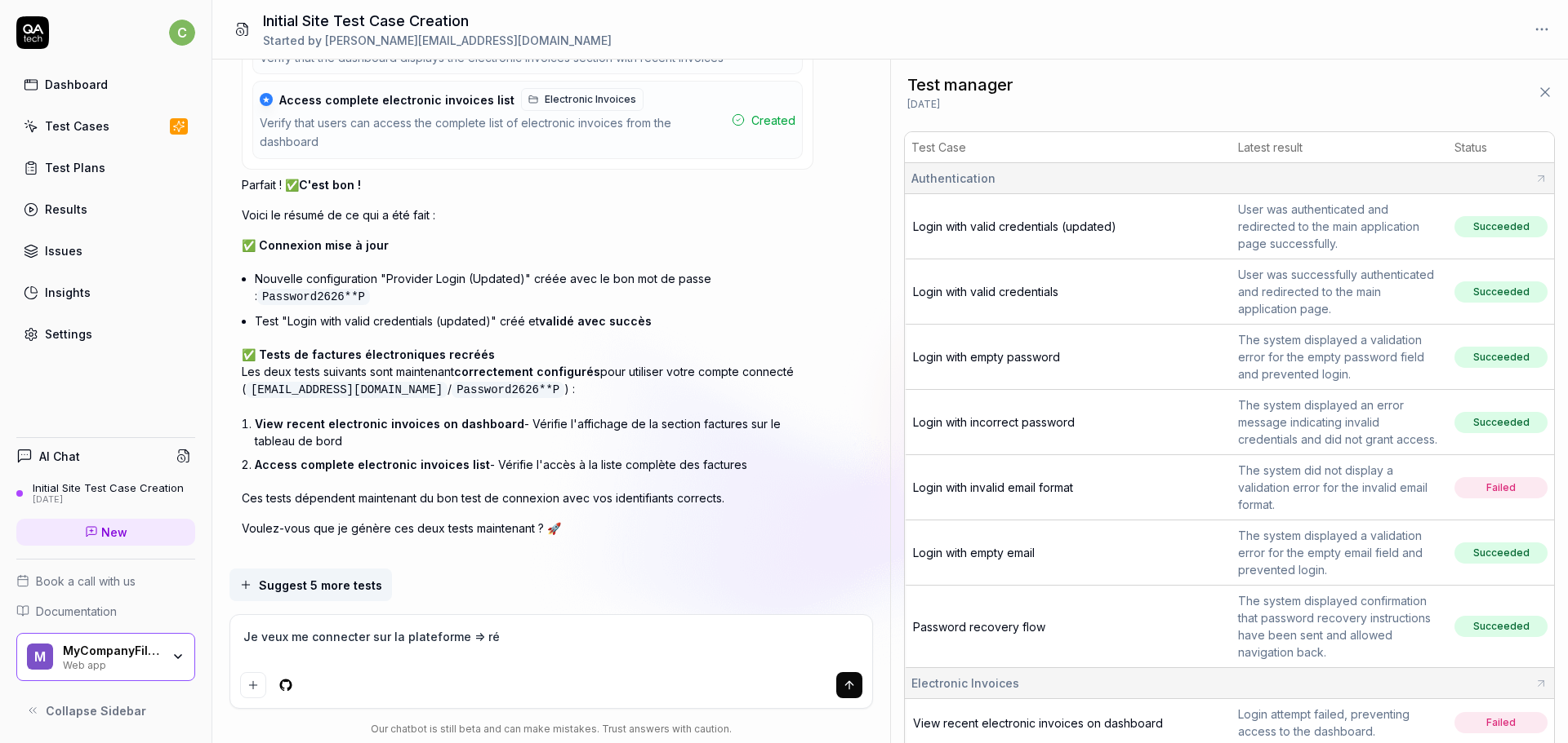
type textarea "*"
type textarea "Je veux me connecter sur la plateforme => rés"
type textarea "*"
type textarea "Je veux me connecter sur la plateforme => résu"
type textarea "*"
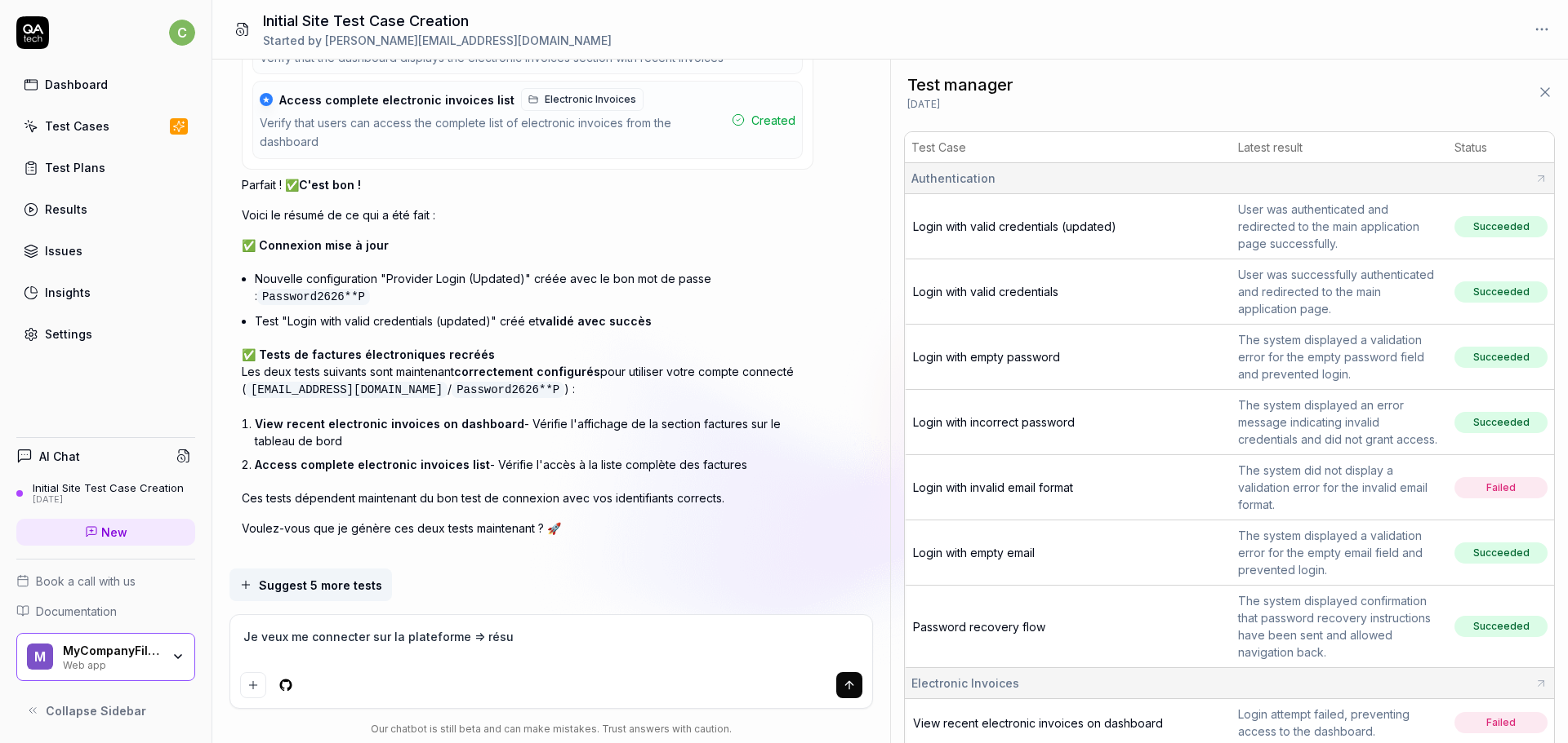
type textarea "Je veux me connecter sur la plateforme => résul"
type textarea "*"
type textarea "Je veux me connecter sur la plateforme => résulta"
type textarea "*"
type textarea "Je veux me connecter sur la plateforme => résultat"
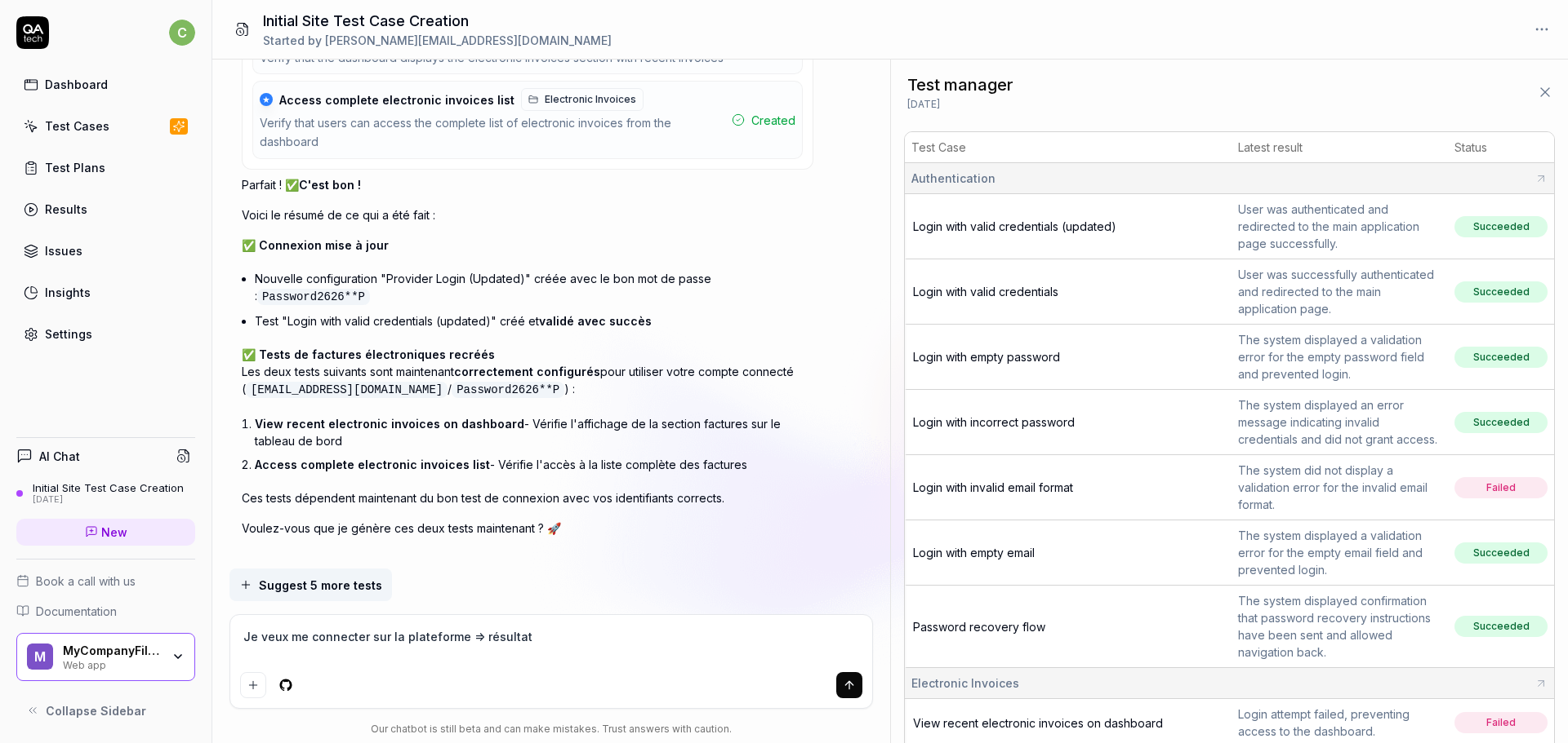
type textarea "*"
type textarea "Je veux me connecter sur la plateforme => résultat a"
click at [616, 640] on textarea "Je veux me connecter sur la plateforme => résultat attendu :" at bounding box center [552, 645] width 623 height 41
paste textarea "L’utilisateur est redirigé automatiquement vers la page d’accueil."
click at [395, 637] on textarea "Crée un cas de test appelé "Je veux me connecter sur la plateforme => résultat …" at bounding box center [552, 645] width 623 height 41
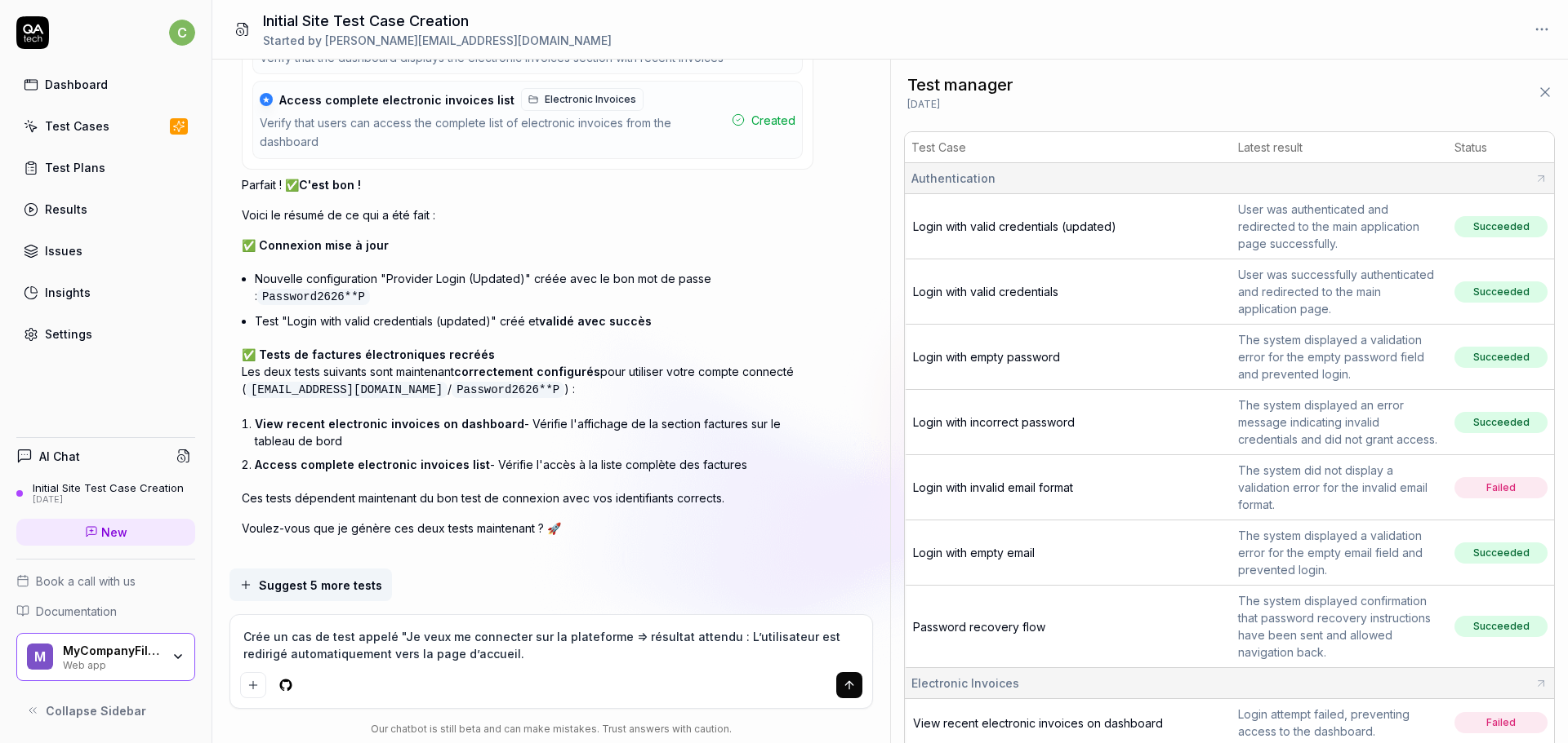
paste textarea "Affichage et interaction avec l’encart “Dernières factures électroniques reçues"
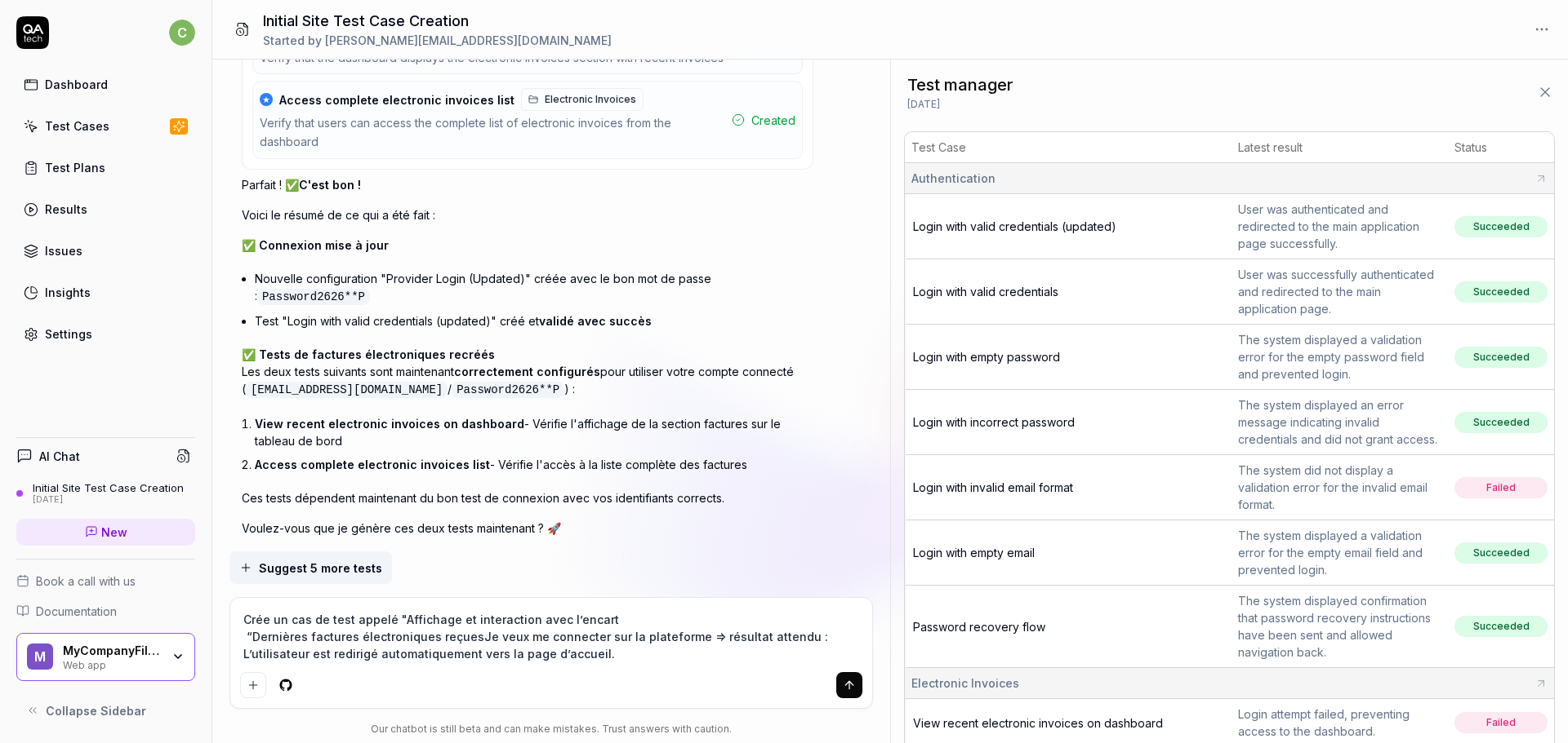
scroll to position [5626, 0]
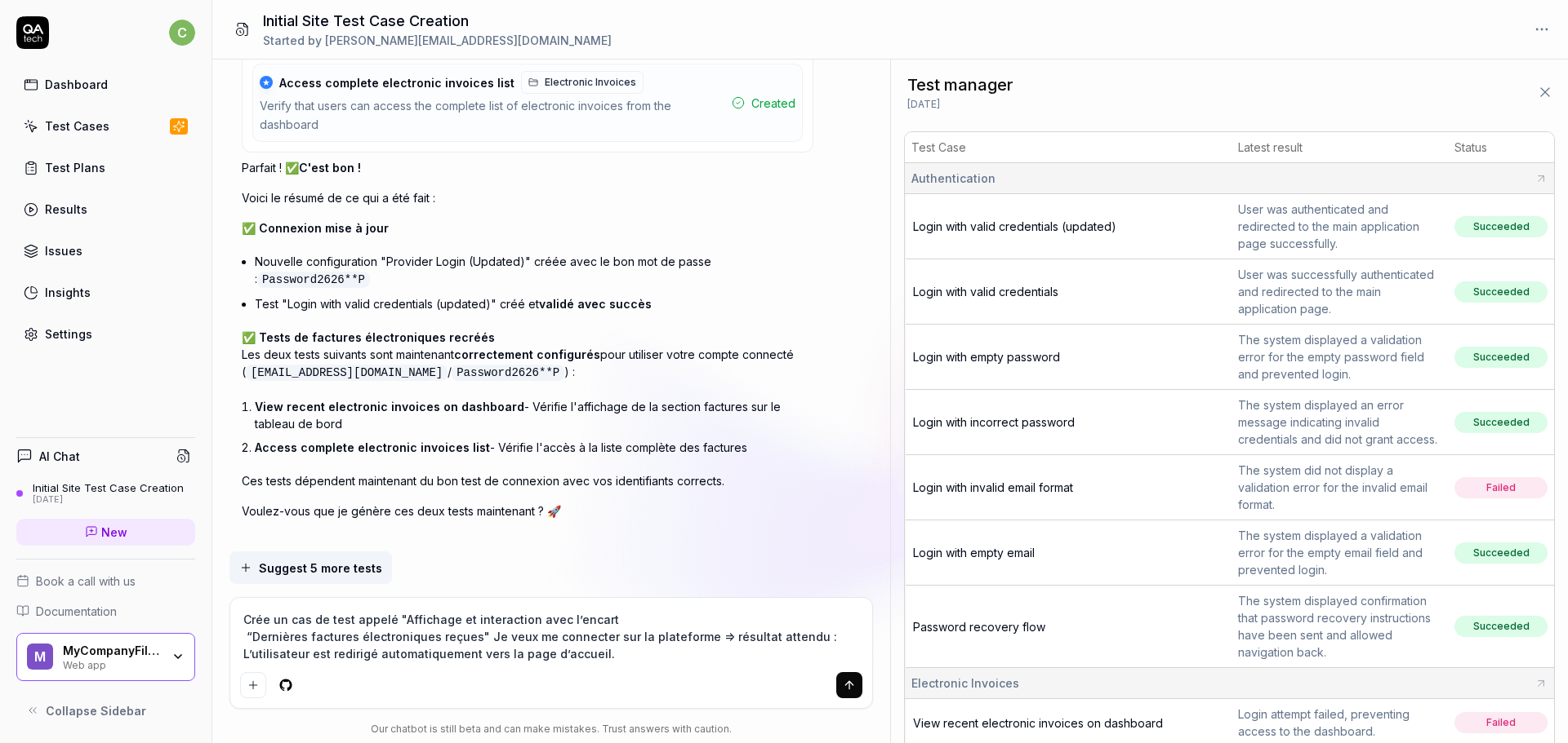
click at [611, 615] on textarea "Crée un cas de test appelé "Affichage et interaction avec l’encart “Dernières f…" at bounding box center [552, 636] width 623 height 58
click at [836, 617] on textarea "Crée un cas de test appelé "Affichage et interaction avec l’encart “Dernières f…" at bounding box center [552, 636] width 623 height 58
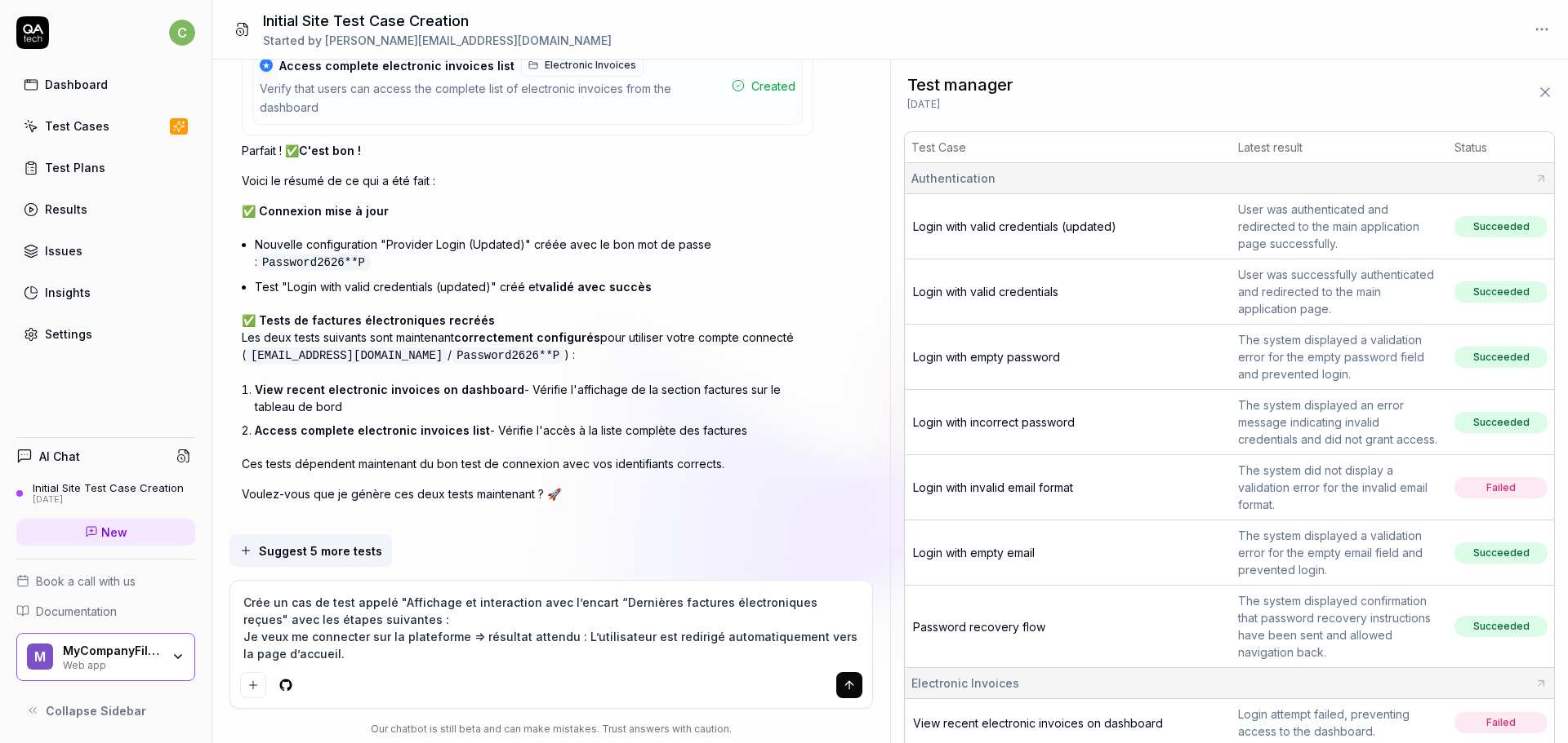
click at [333, 654] on textarea "Crée un cas de test appelé "Affichage et interaction avec l’encart “Dernières f…" at bounding box center [552, 628] width 623 height 75
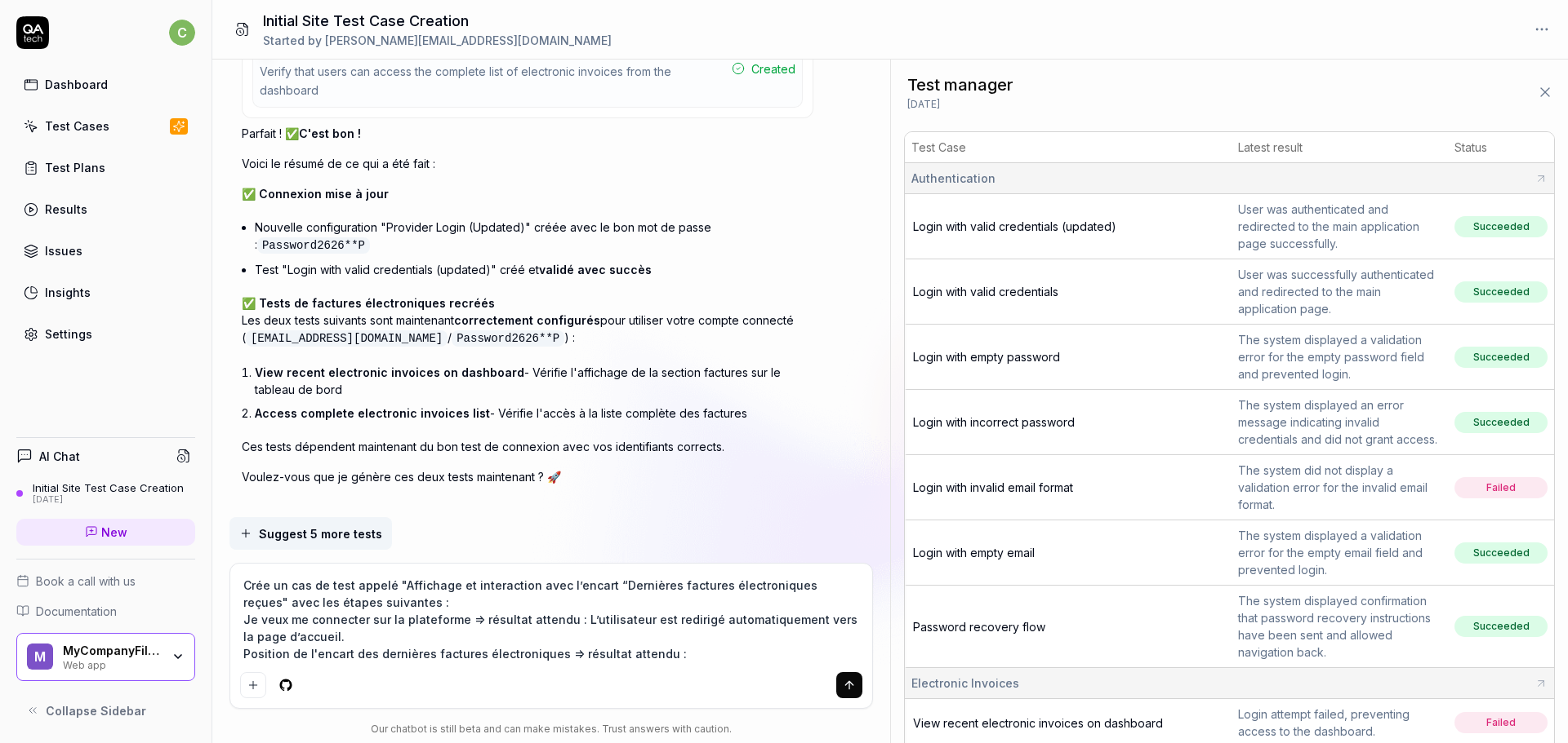
click at [683, 655] on textarea "Crée un cas de test appelé "Affichage et interaction avec l’encart “Dernières f…" at bounding box center [552, 619] width 623 height 92
paste textarea "L'encart est bien positionné en haut à gauche de la page d'acceuil et avant le …"
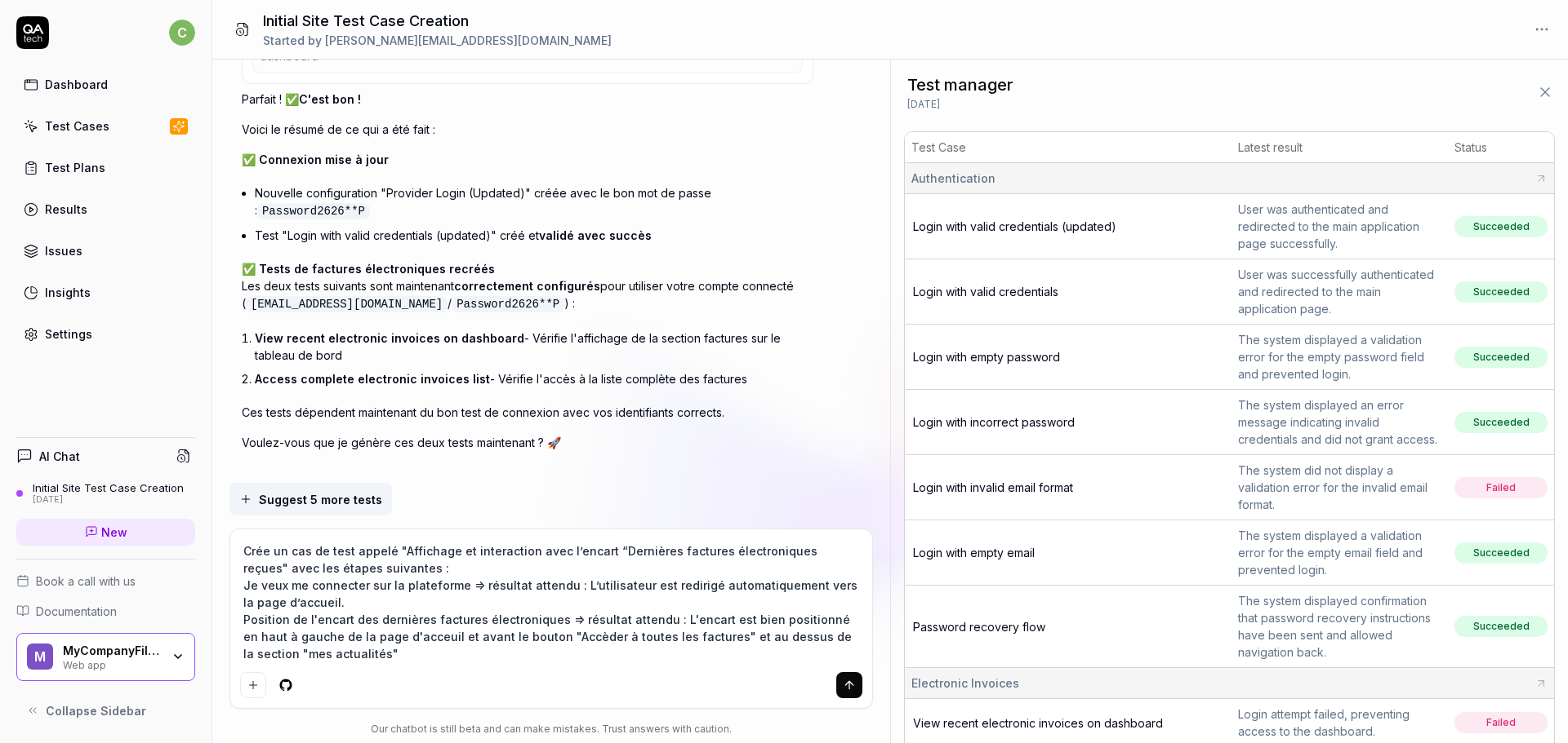
scroll to position [5711, 0]
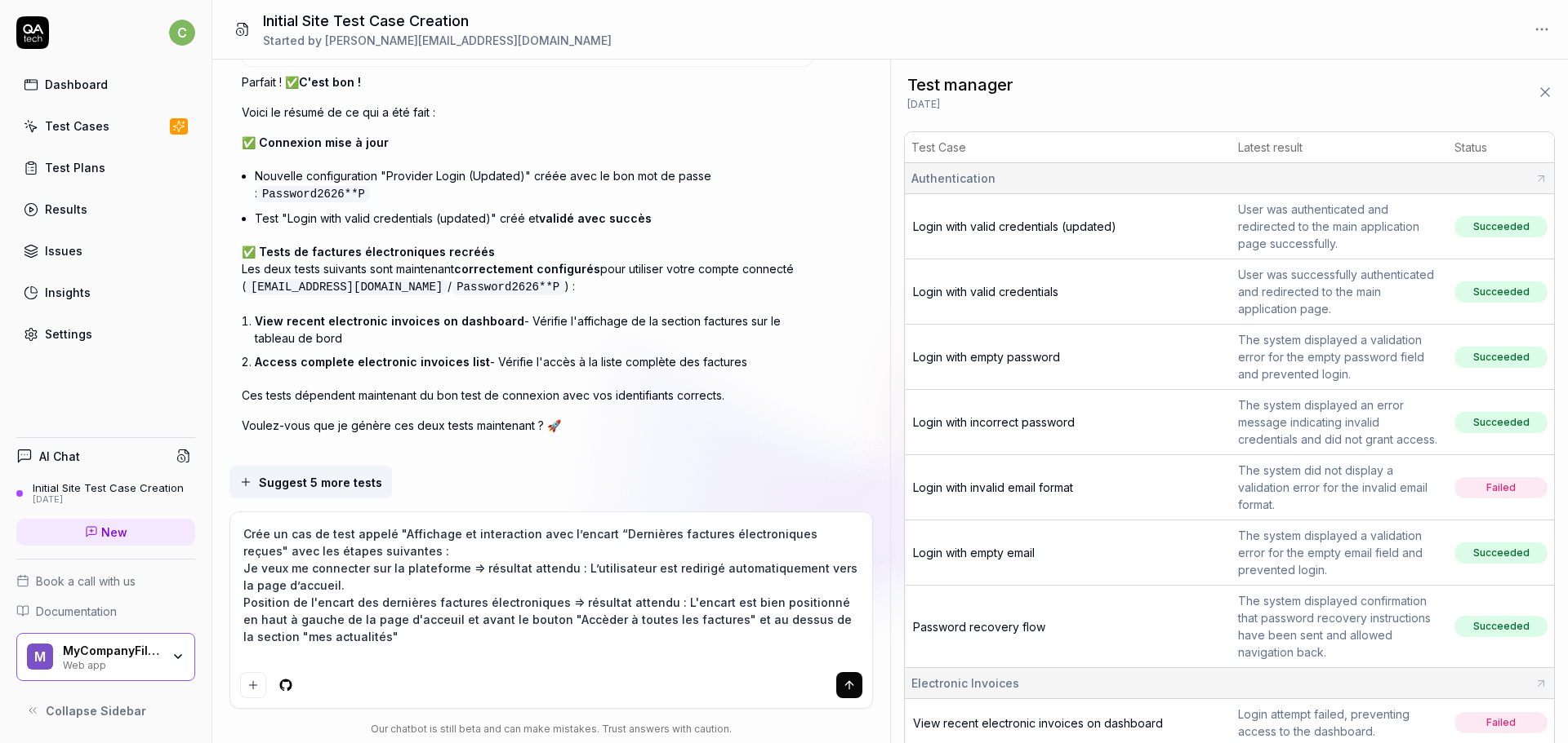
click at [246, 565] on textarea "Crée un cas de test appelé "Affichage et interaction avec l’encart “Dernières f…" at bounding box center [552, 594] width 623 height 143
click at [241, 601] on textarea "Crée un cas de test appelé "Affichage et interaction avec l’encart “Dernières f…" at bounding box center [552, 594] width 623 height 143
click at [314, 655] on textarea "Crée un cas de test appelé "Affichage et interaction avec l’encart “Dernières f…" at bounding box center [552, 594] width 623 height 143
click at [287, 651] on textarea "Crée un cas de test appelé "Affichage et interaction avec l’encart “Dernières f…" at bounding box center [552, 594] width 623 height 143
click at [669, 659] on textarea "Crée un cas de test appelé "Affichage et interaction avec l’encart “Dernières f…" at bounding box center [552, 594] width 623 height 143
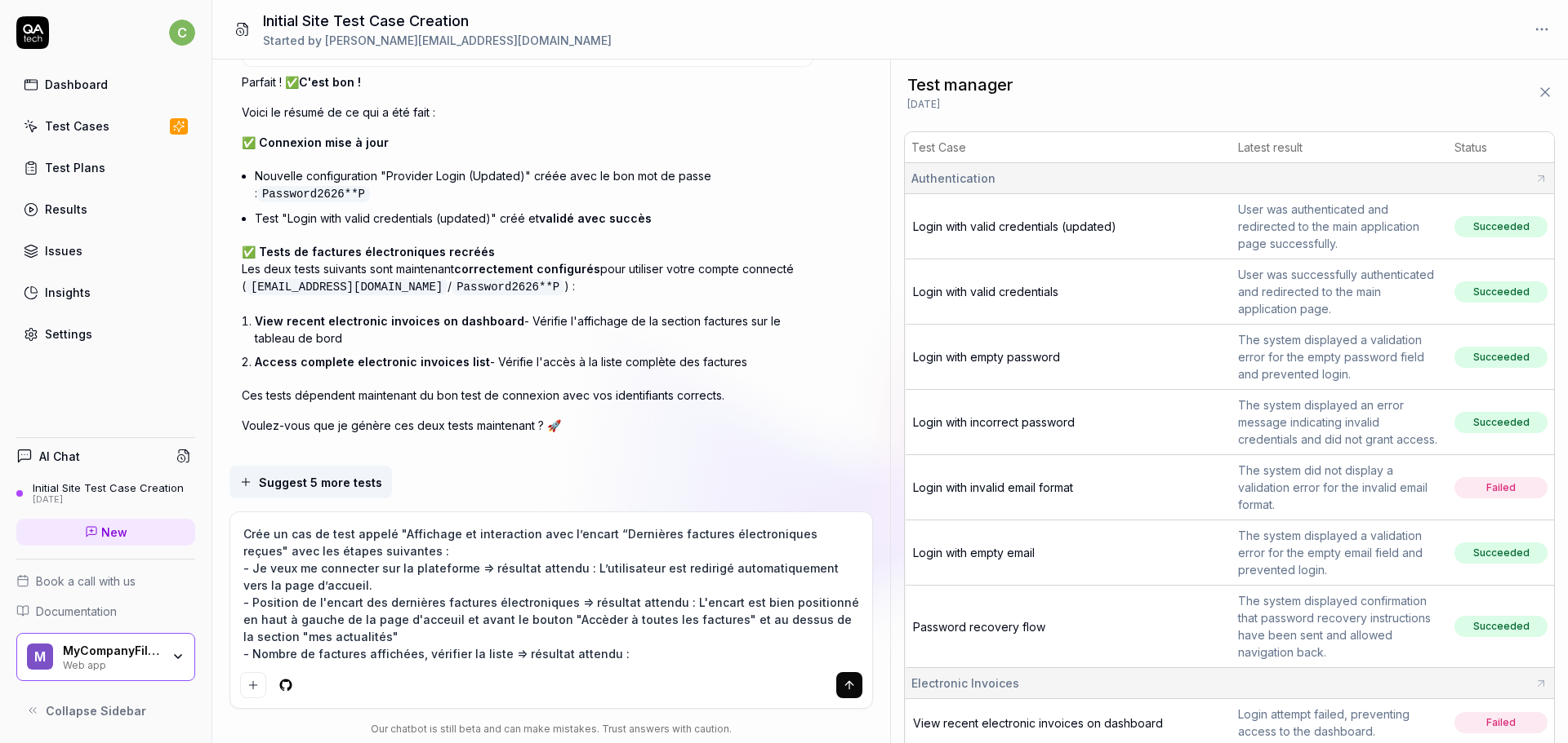
paste textarea "Seules les 5 dernières factures sont visibles de la plus récente à la moins réc…"
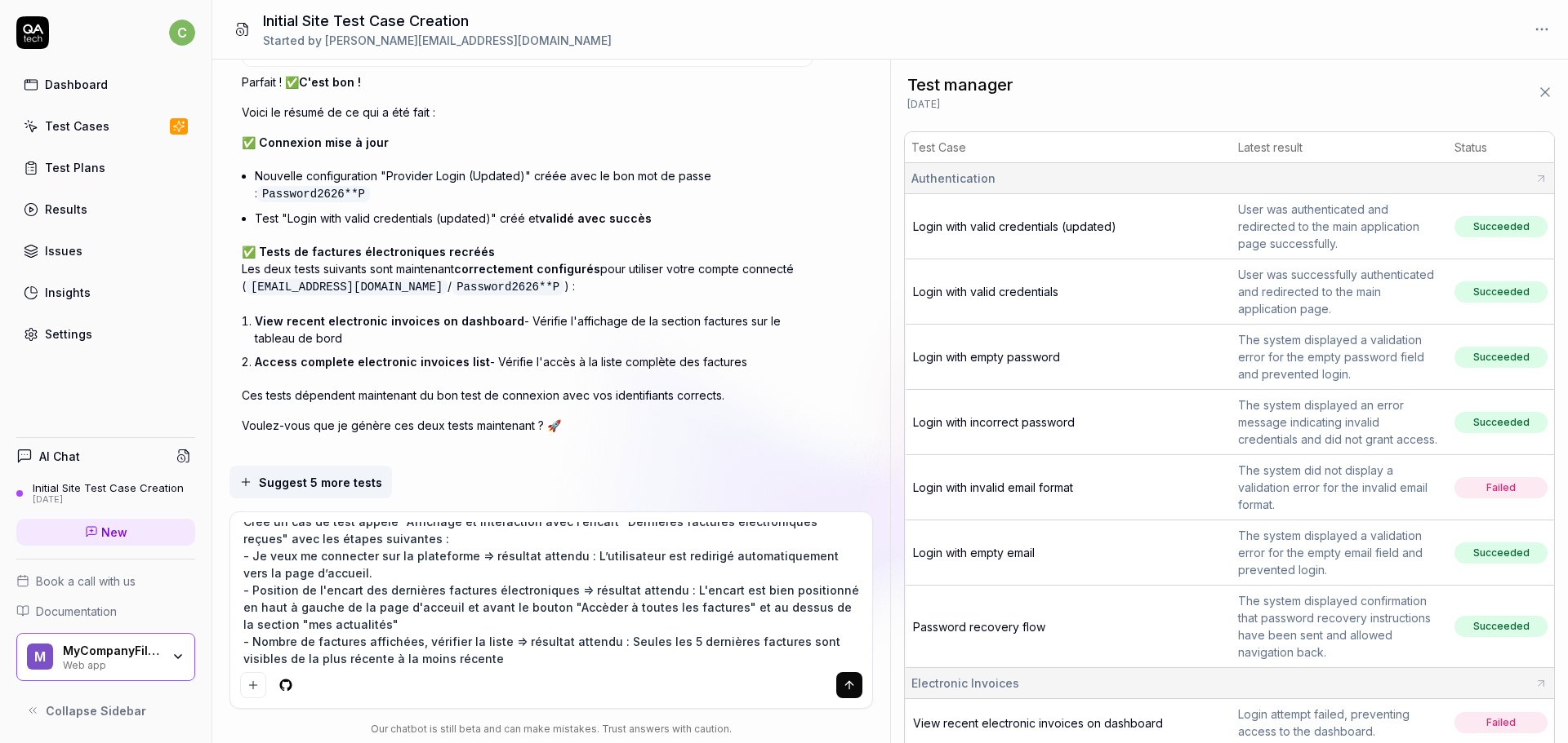
scroll to position [30, 0]
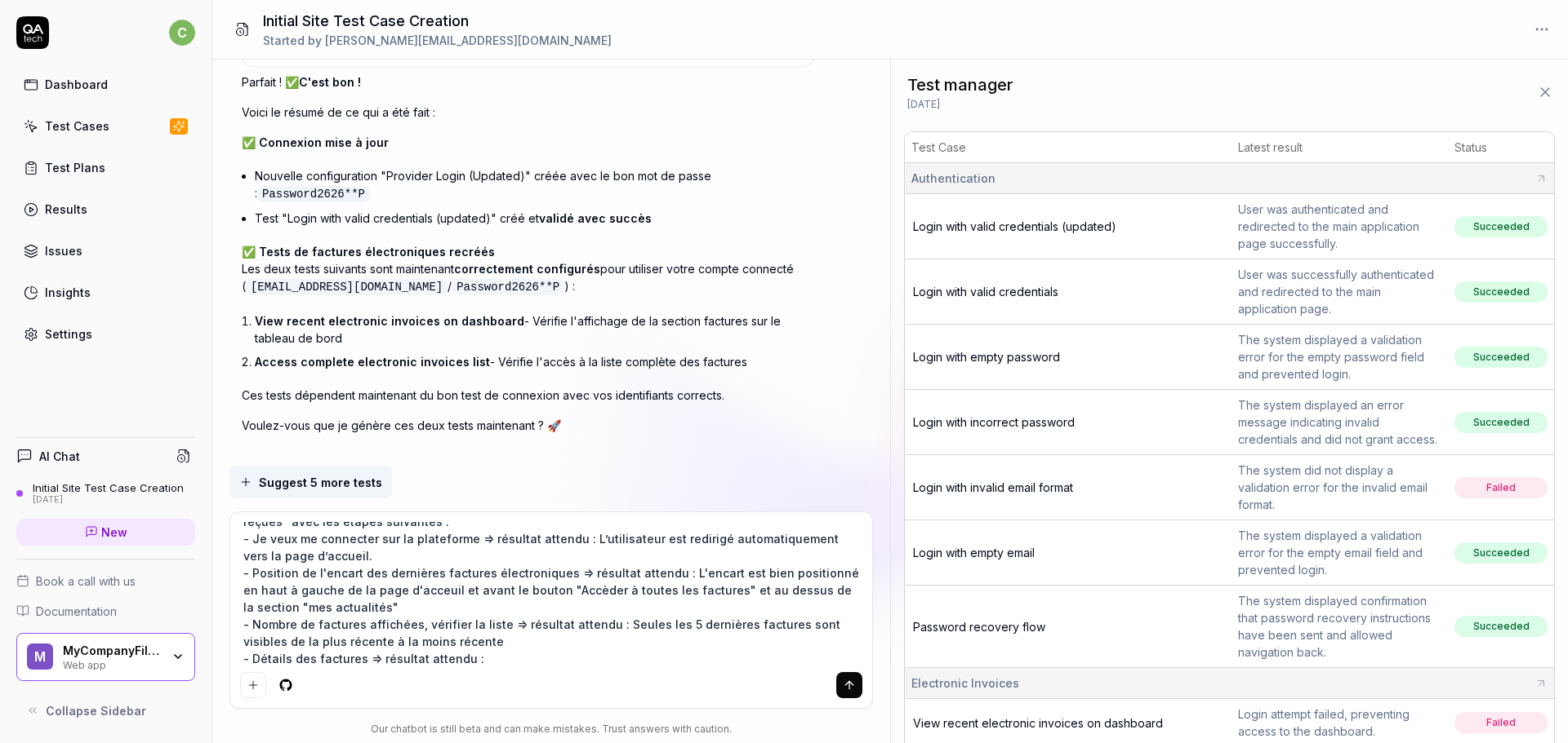
click at [359, 658] on textarea "Crée un cas de test appelé "Affichage et interaction avec l’encart “Dernières f…" at bounding box center [552, 594] width 623 height 143
paste textarea "Vérifier une facture"
click at [638, 662] on textarea "Crée un cas de test appelé "Affichage et interaction avec l’encart “Dernières f…" at bounding box center [552, 594] width 623 height 143
paste textarea "Nom, numéro (sous le nom) et montant (à droite) sont visibles"
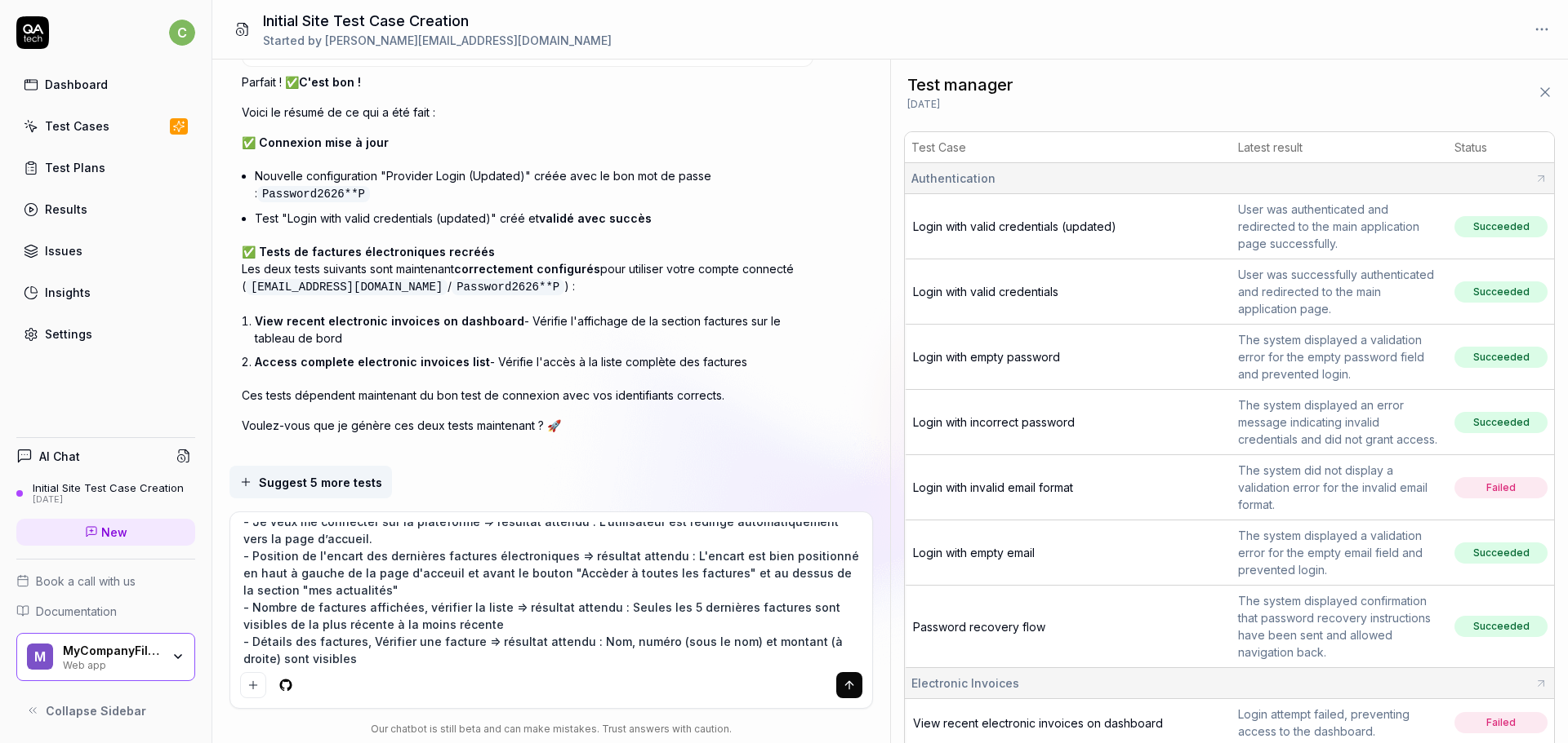
scroll to position [63, 0]
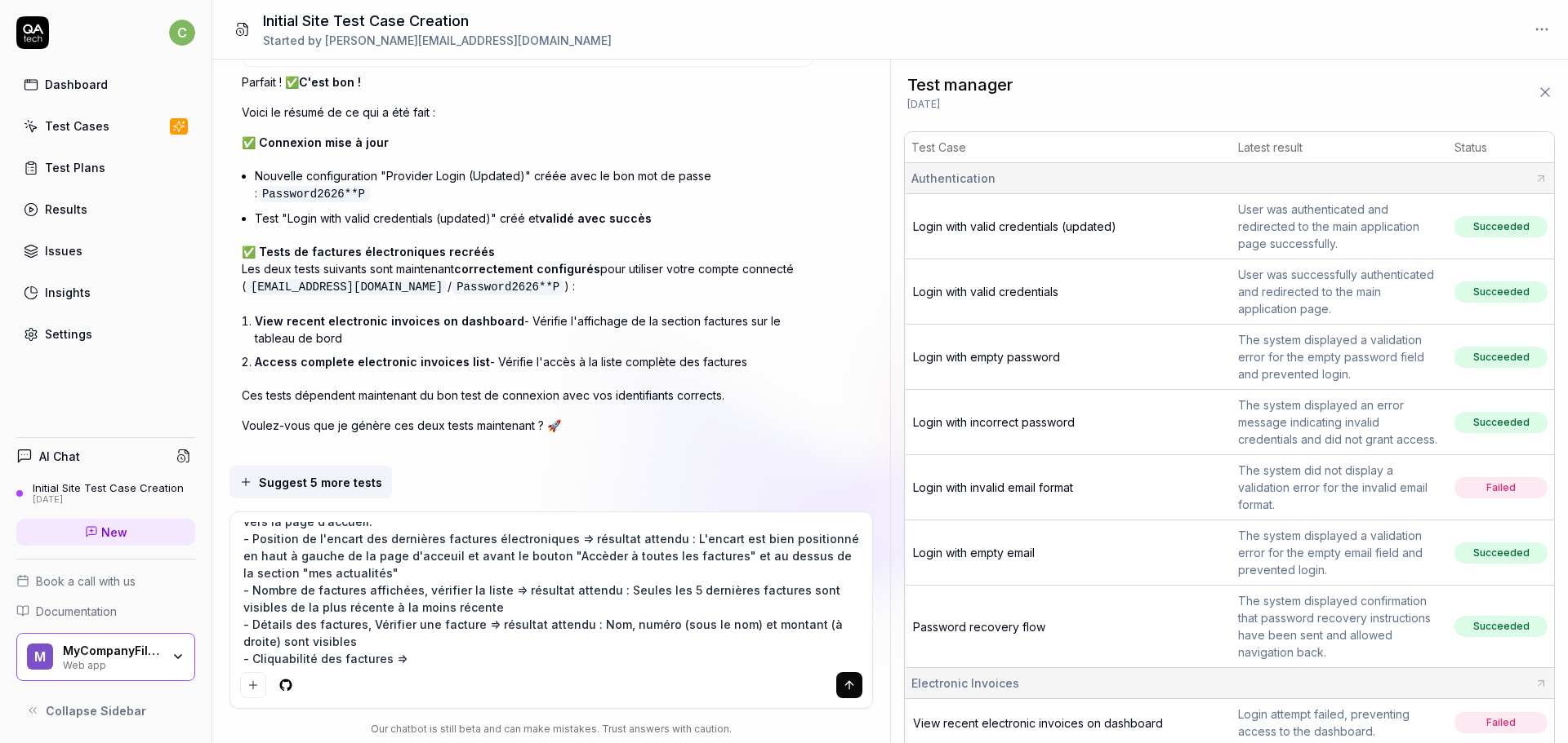
click at [457, 655] on textarea "Crée un cas de test appelé "Affichage et interaction avec l’encart “Dernières f…" at bounding box center [552, 594] width 623 height 143
paste textarea "Aucune action ne se déclenche (factures non cliquables)"
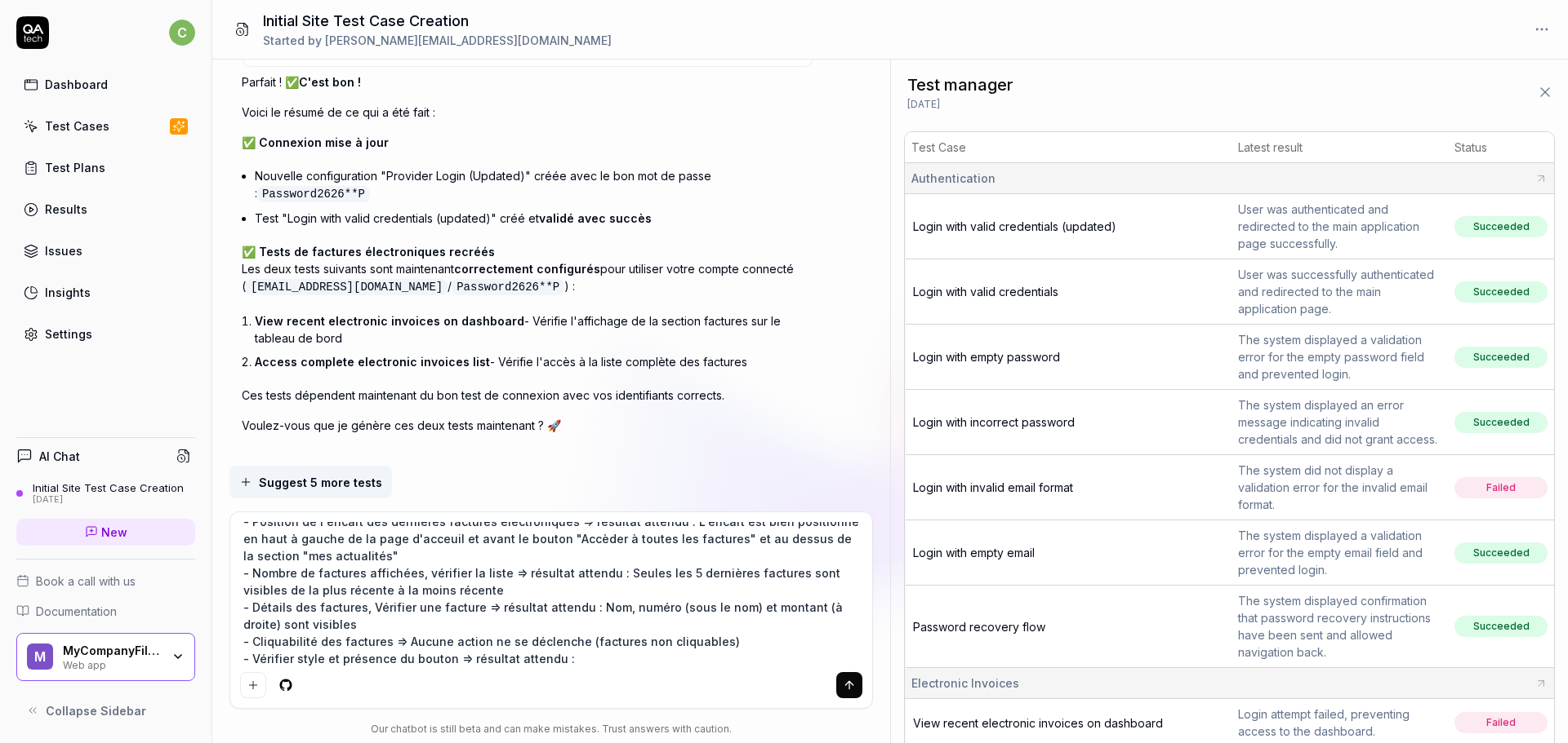
click at [398, 639] on textarea "Crée un cas de test appelé "Affichage et interaction avec l’encart “Dernières f…" at bounding box center [552, 594] width 623 height 143
click at [629, 655] on textarea "Crée un cas de test appelé "Affichage et interaction avec l’encart “Dernières f…" at bounding box center [552, 594] width 623 height 143
paste textarea "Bouton bleu “Accéder à toutes les factures électroniques” présent en haut à dro…"
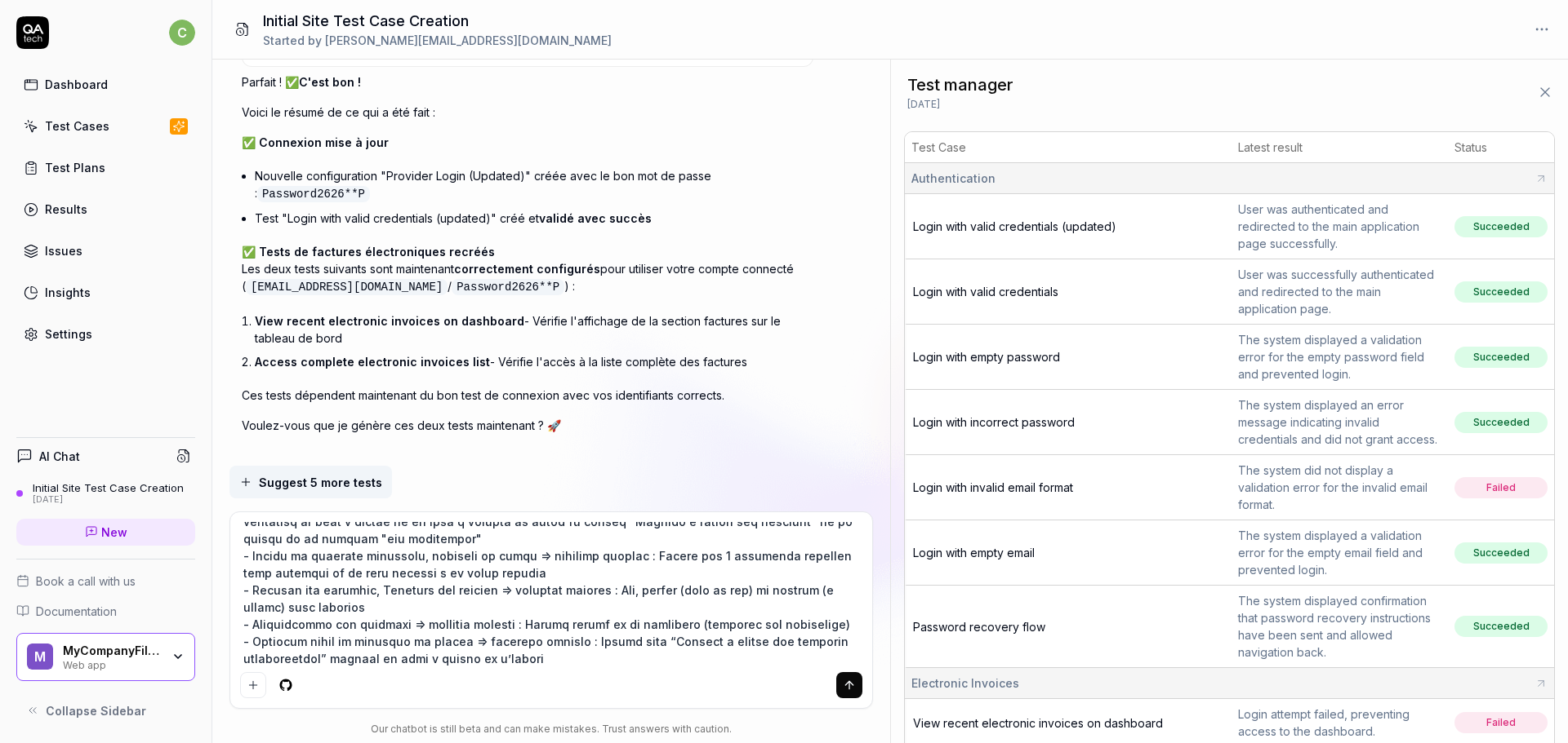
scroll to position [115, 0]
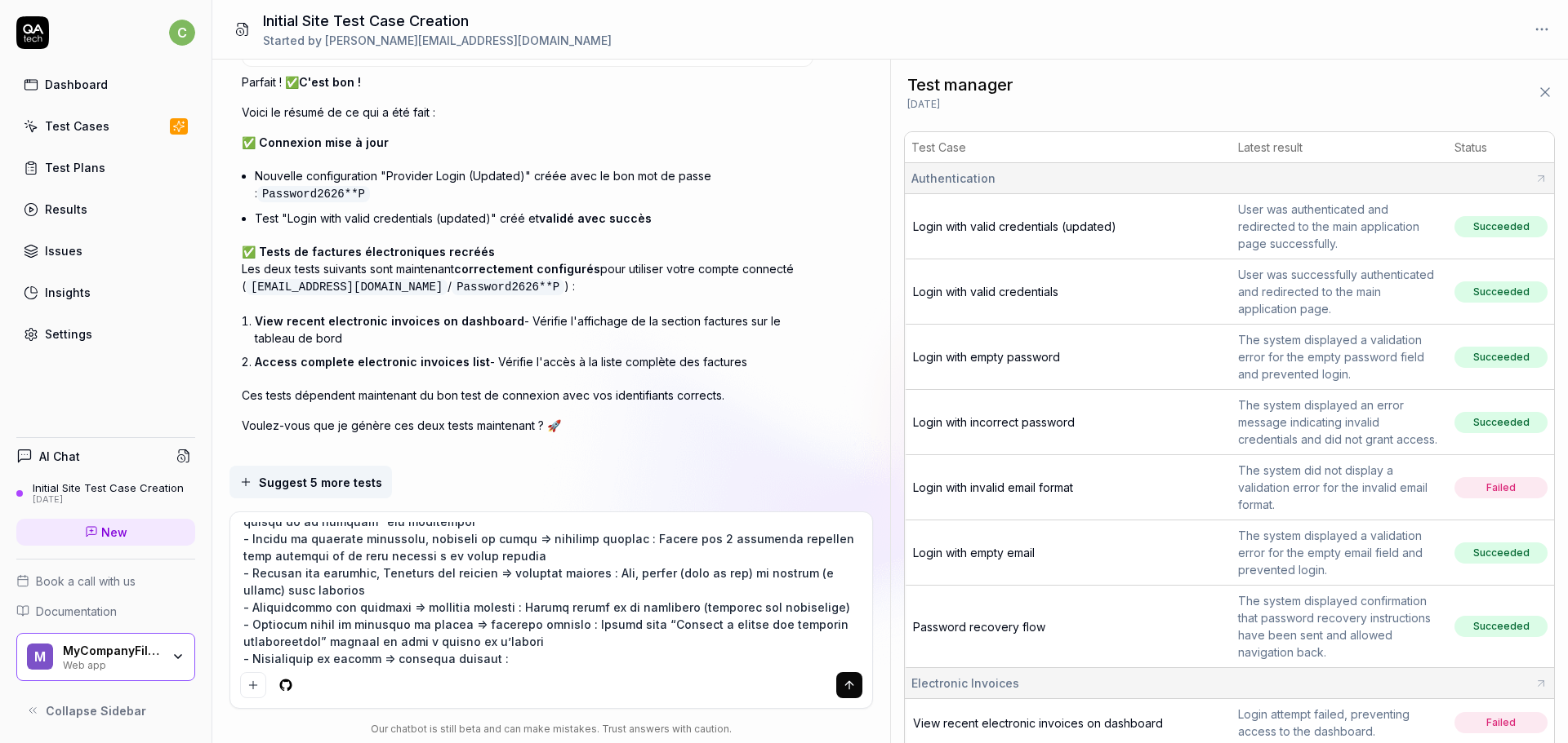
click at [542, 659] on textarea at bounding box center [552, 594] width 623 height 143
paste textarea "Redirection vers la page *“Factures électroniques”"
click at [759, 641] on textarea at bounding box center [552, 594] width 623 height 143
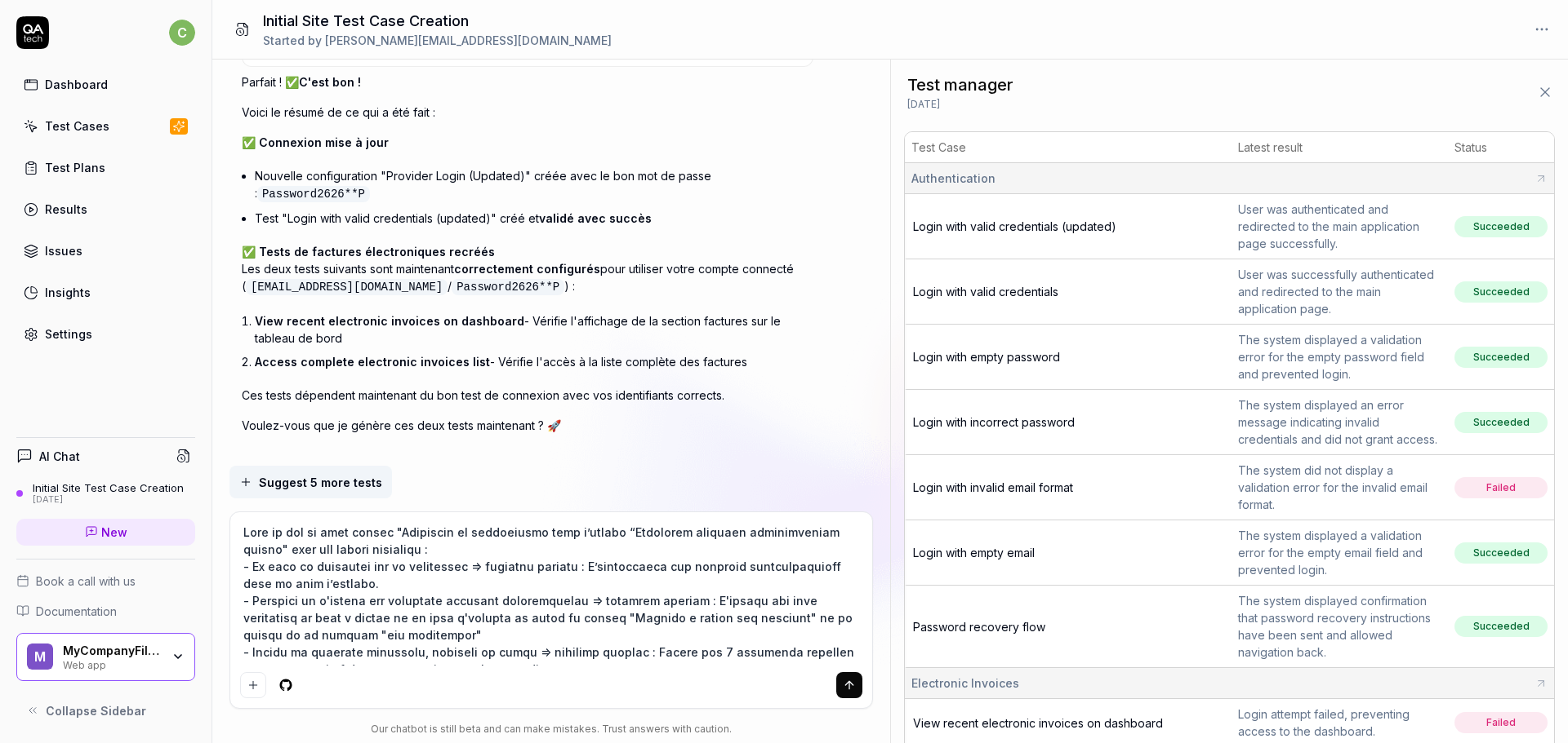
scroll to position [0, 0]
click at [850, 684] on icon "submit" at bounding box center [848, 685] width 13 height 13
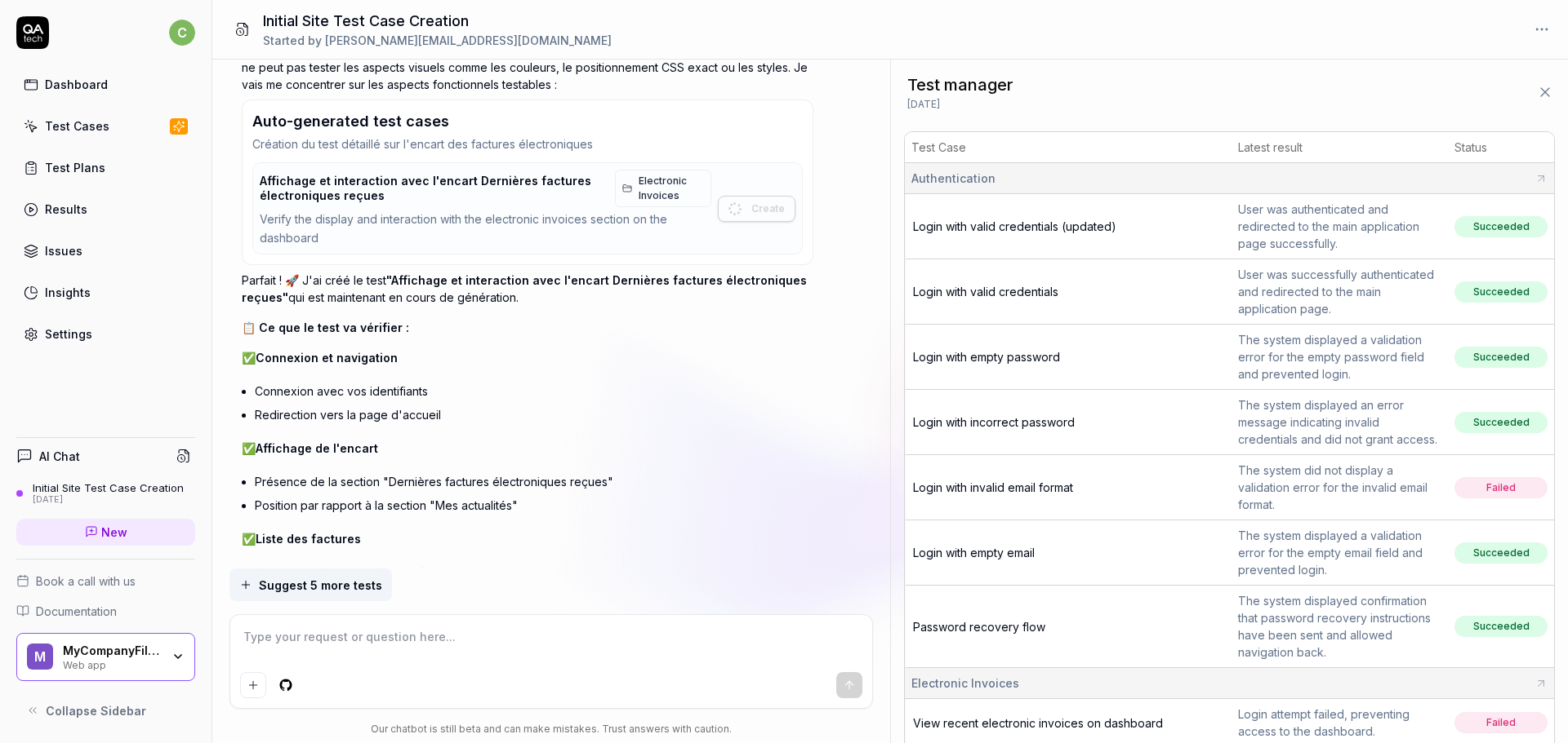
scroll to position [6464, 0]
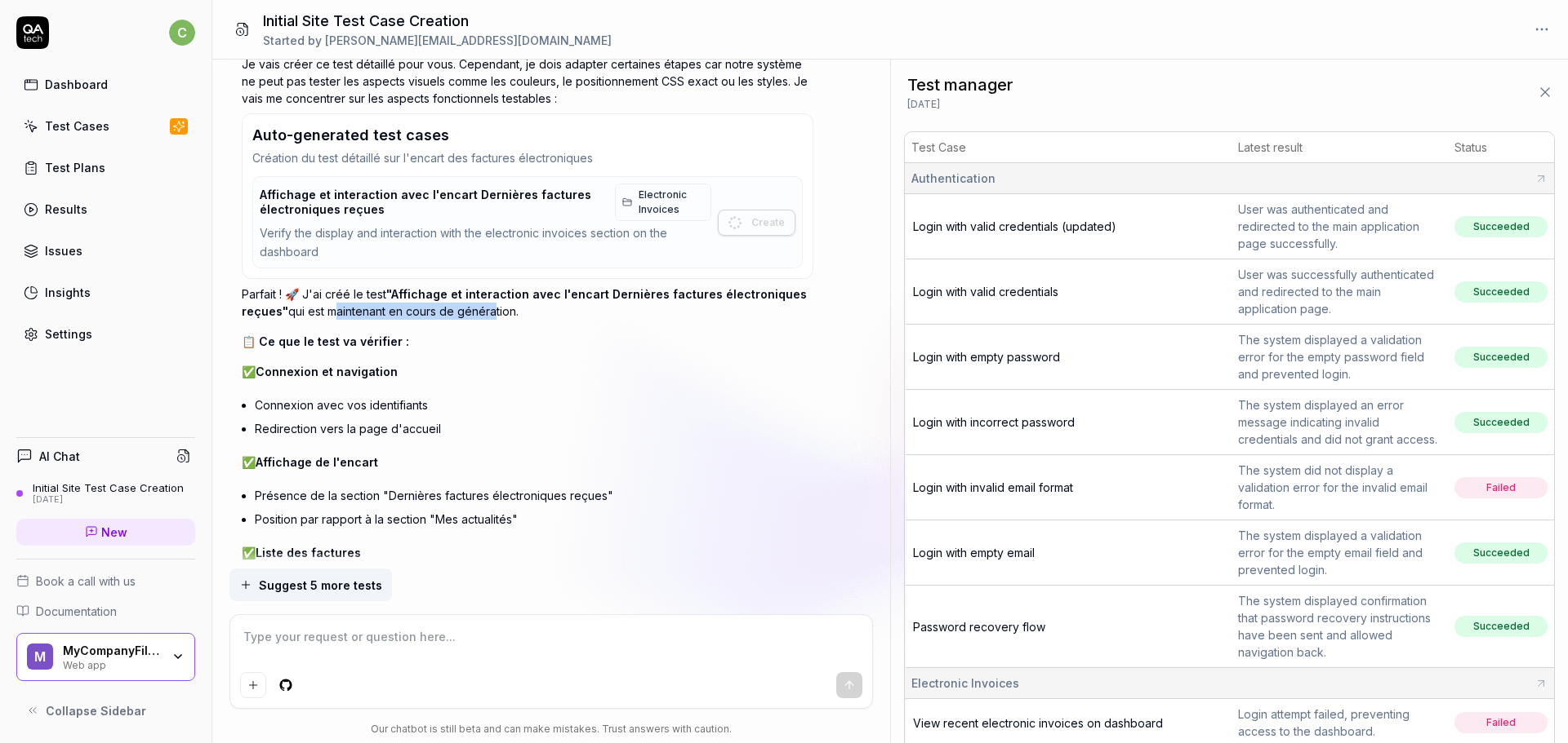
drag, startPoint x: 327, startPoint y: 288, endPoint x: 489, endPoint y: 287, distance: 162.0
click at [489, 287] on p "Parfait ! 🚀 J'ai créé le test "Affichage et interaction avec l'encart Dernières…" at bounding box center [527, 302] width 571 height 35
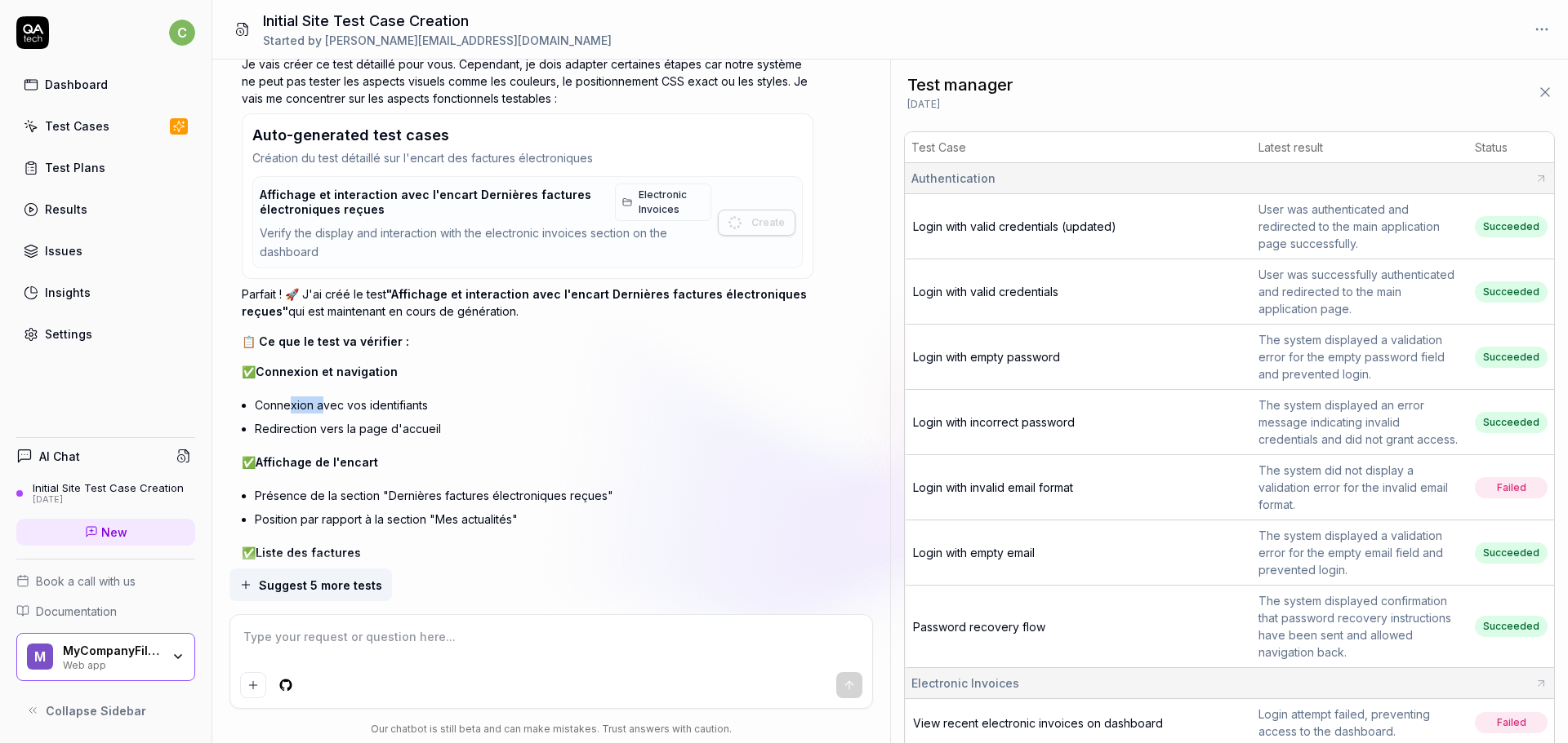
drag, startPoint x: 293, startPoint y: 385, endPoint x: 321, endPoint y: 382, distance: 28.2
click at [321, 393] on li "Connexion avec vos identifiants" at bounding box center [534, 405] width 559 height 24
drag, startPoint x: 311, startPoint y: 404, endPoint x: 403, endPoint y: 406, distance: 92.0
click at [403, 417] on li "Redirection vers la page d'accueil" at bounding box center [534, 429] width 559 height 24
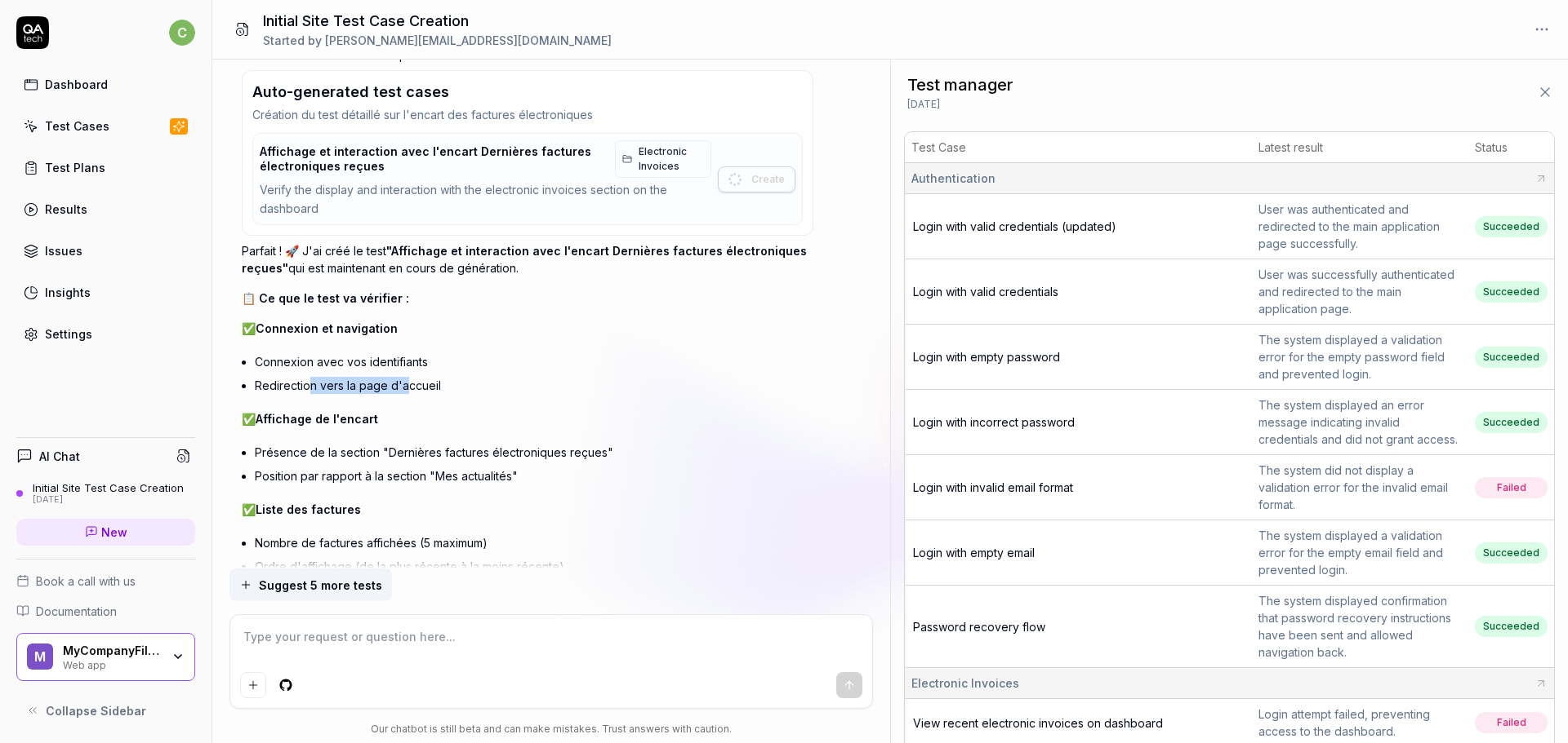
scroll to position [6545, 0]
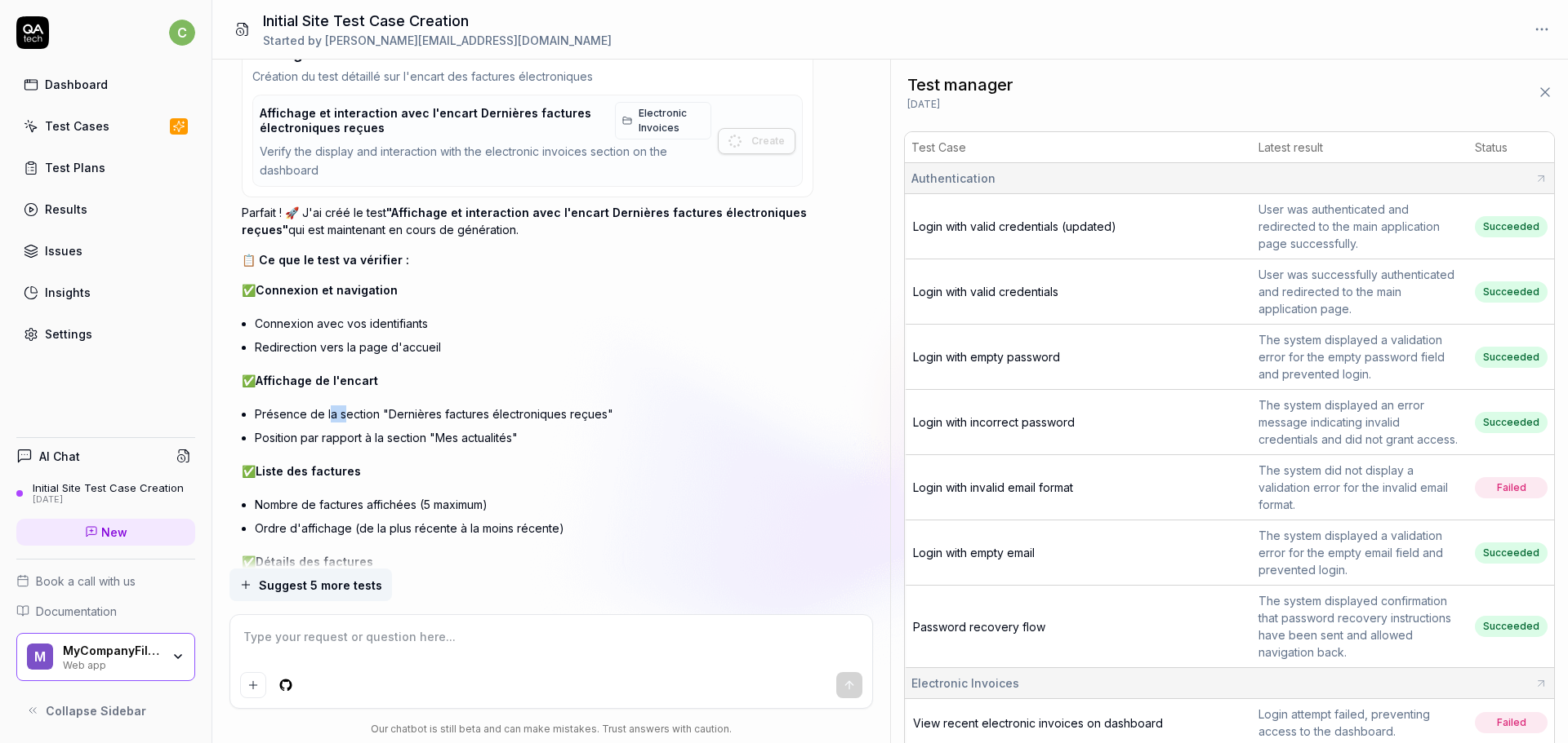
drag, startPoint x: 330, startPoint y: 393, endPoint x: 346, endPoint y: 390, distance: 16.3
click at [346, 402] on li "Présence de la section "Dernières factures électroniques reçues"" at bounding box center [534, 414] width 559 height 24
drag, startPoint x: 378, startPoint y: 405, endPoint x: 406, endPoint y: 410, distance: 28.4
click at [406, 426] on li "Position par rapport à la section "Mes actualités"" at bounding box center [534, 438] width 559 height 24
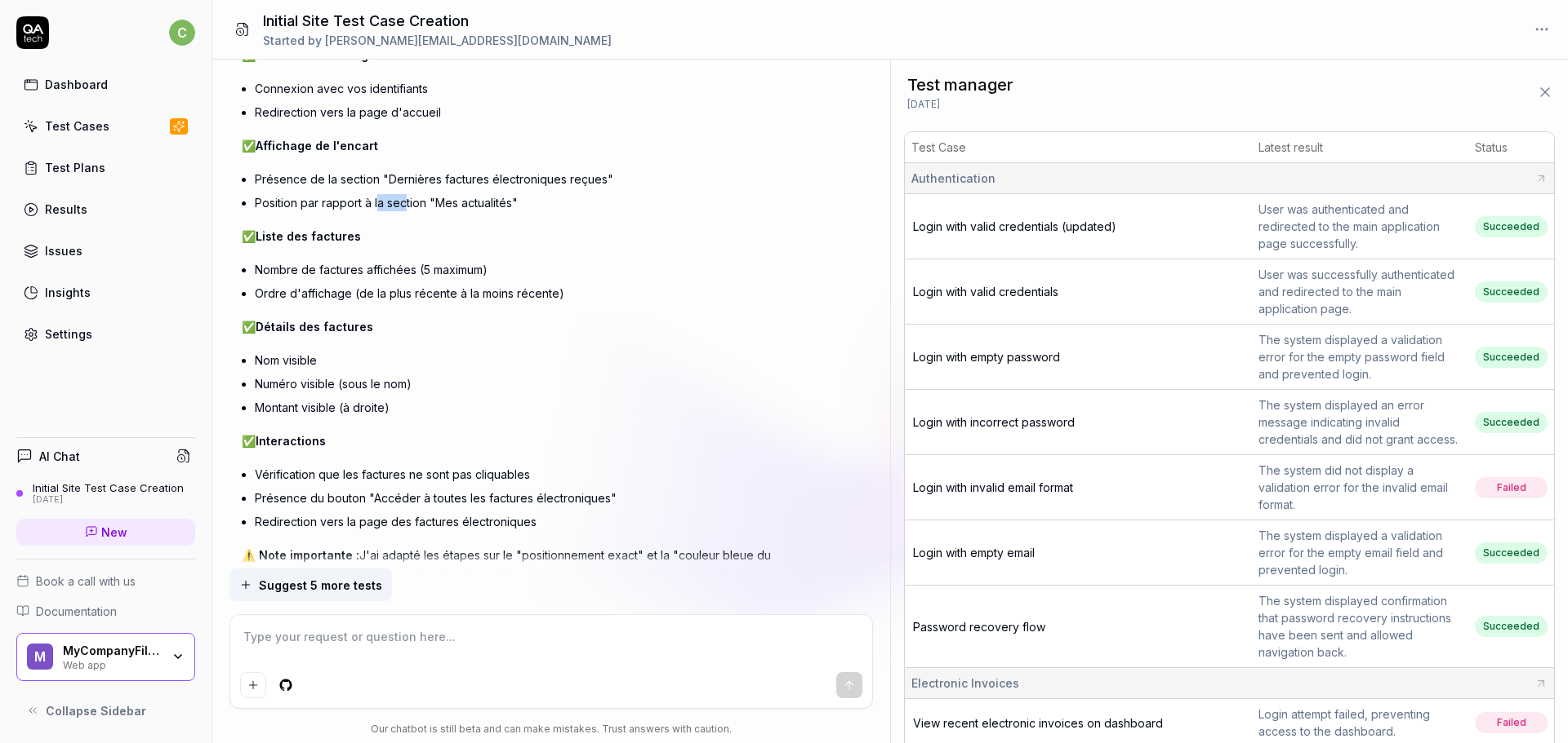
scroll to position [6872, 0]
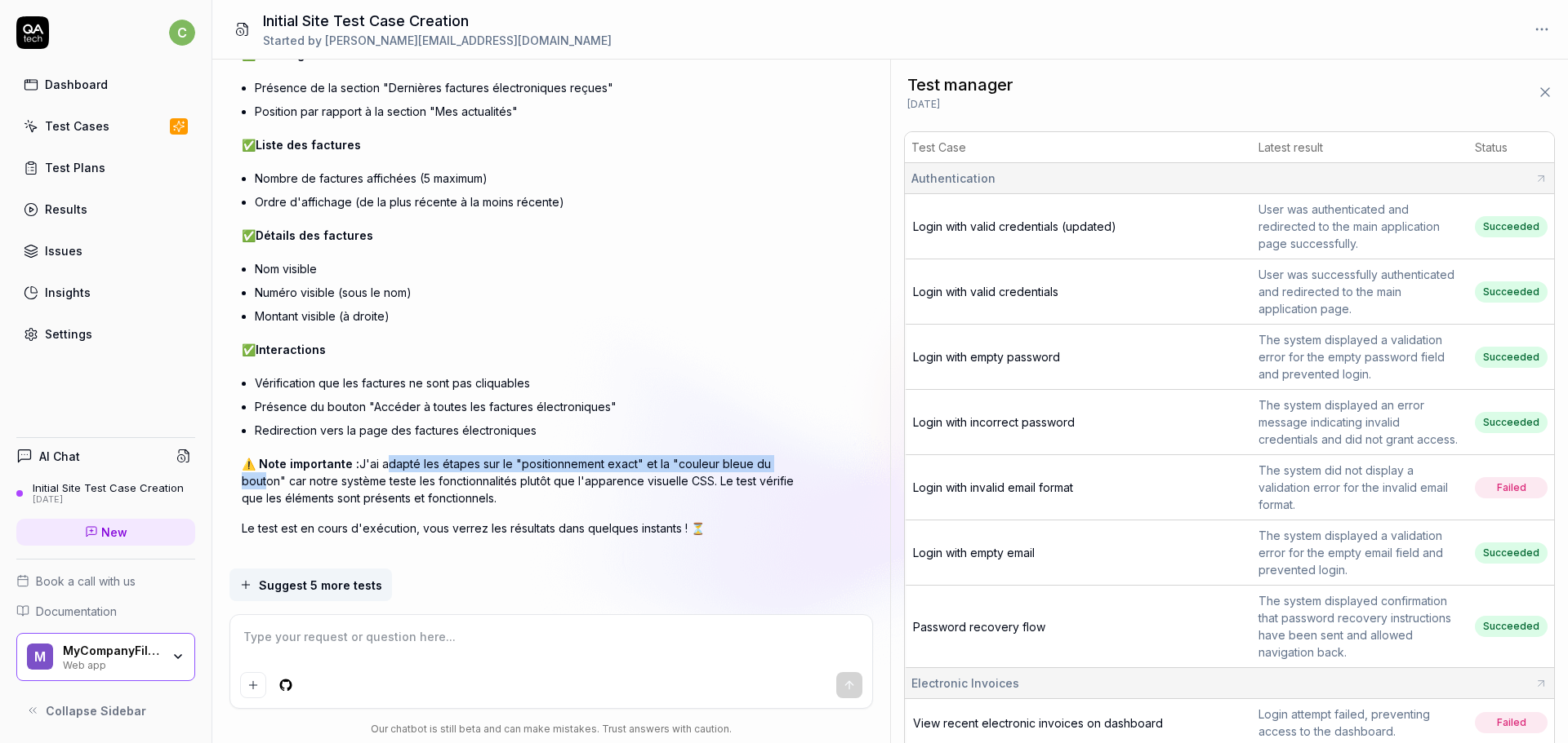
drag, startPoint x: 383, startPoint y: 445, endPoint x: 790, endPoint y: 442, distance: 407.0
click at [790, 455] on p "⚠️ Note importante : J'ai adapté les étapes sur le "positionnement exact" et la…" at bounding box center [527, 481] width 571 height 51
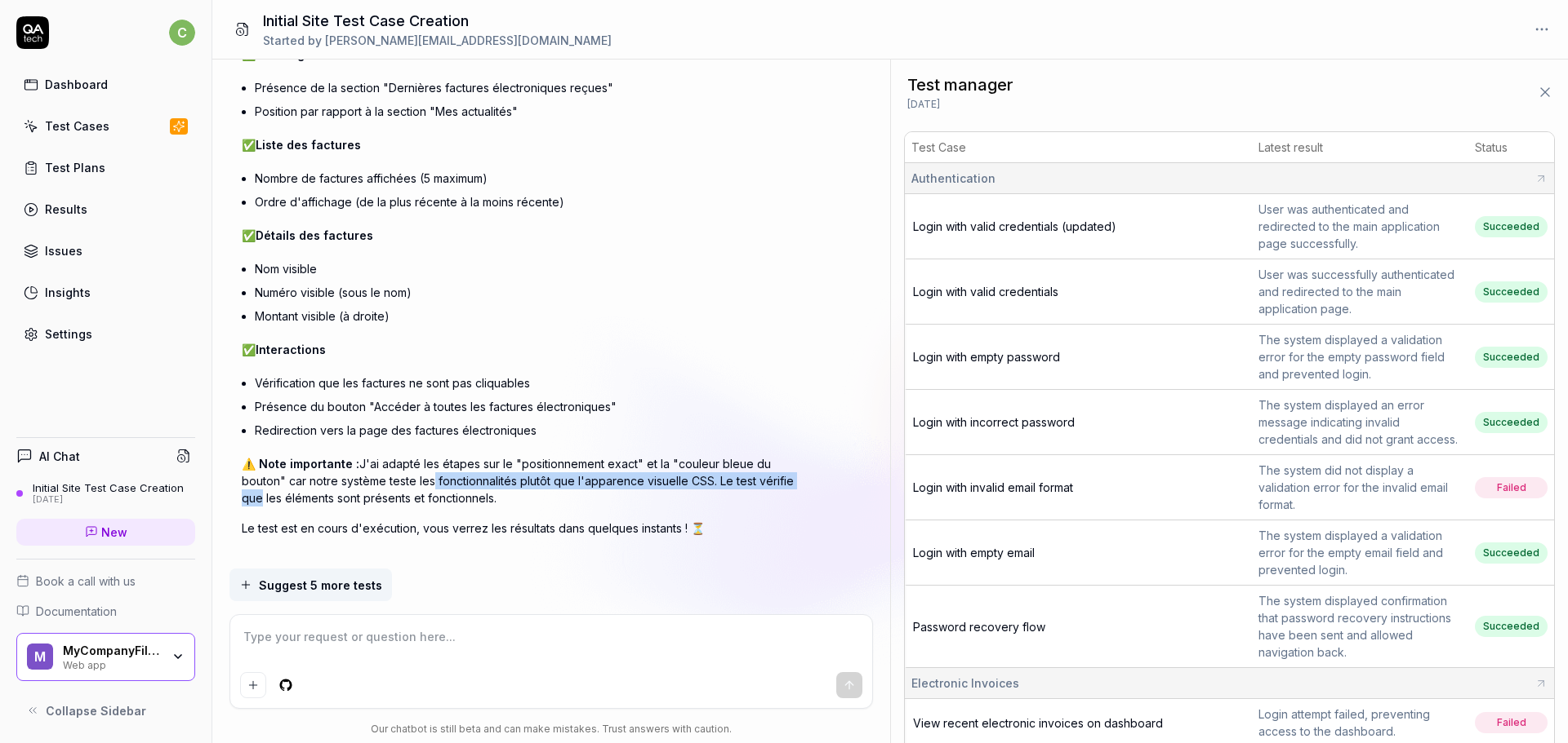
drag, startPoint x: 384, startPoint y: 461, endPoint x: 765, endPoint y: 453, distance: 381.1
click at [765, 455] on p "⚠️ Note importante : J'ai adapté les étapes sur le "positionnement exact" et la…" at bounding box center [527, 481] width 571 height 51
drag, startPoint x: 333, startPoint y: 475, endPoint x: 443, endPoint y: 475, distance: 110.0
click at [440, 475] on p "⚠️ Note importante : J'ai adapté les étapes sur le "positionnement exact" et la…" at bounding box center [527, 481] width 571 height 51
drag, startPoint x: 317, startPoint y: 507, endPoint x: 433, endPoint y: 507, distance: 116.0
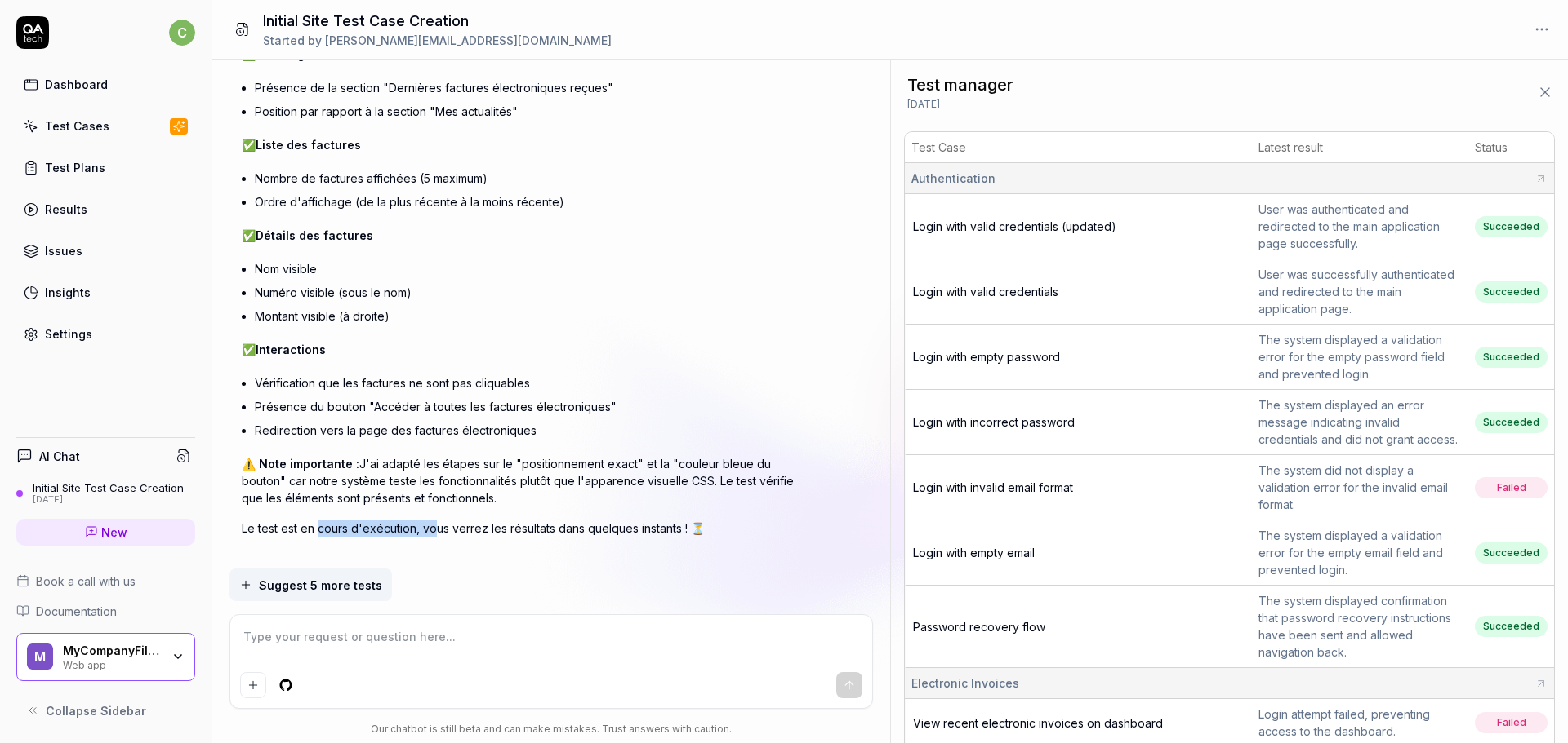
click at [433, 520] on p "Le test est en cours d'exécution, vous verrez les résultats dans quelques insta…" at bounding box center [527, 528] width 571 height 17
drag, startPoint x: 537, startPoint y: 508, endPoint x: 623, endPoint y: 503, distance: 86.1
click at [619, 520] on p "Le test est en cours d'exécution, vous verrez les résultats dans quelques insta…" at bounding box center [527, 528] width 571 height 17
click at [626, 520] on p "Le test est en cours d'exécution, vous verrez les résultats dans quelques insta…" at bounding box center [527, 528] width 571 height 17
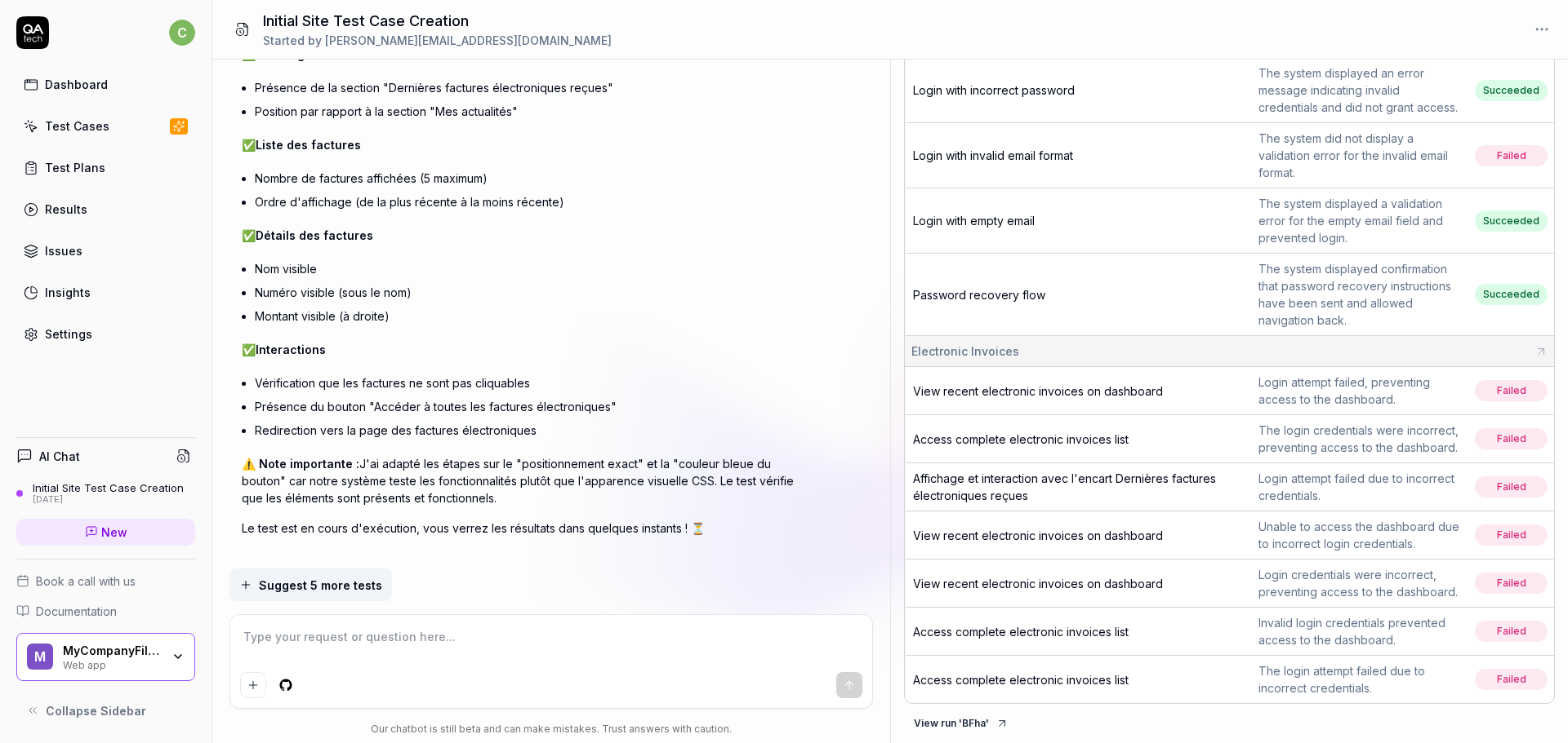
click at [1007, 483] on span "Affichage et interaction avec l'encart Dernières factures électroniques reçues" at bounding box center [1064, 486] width 303 height 31
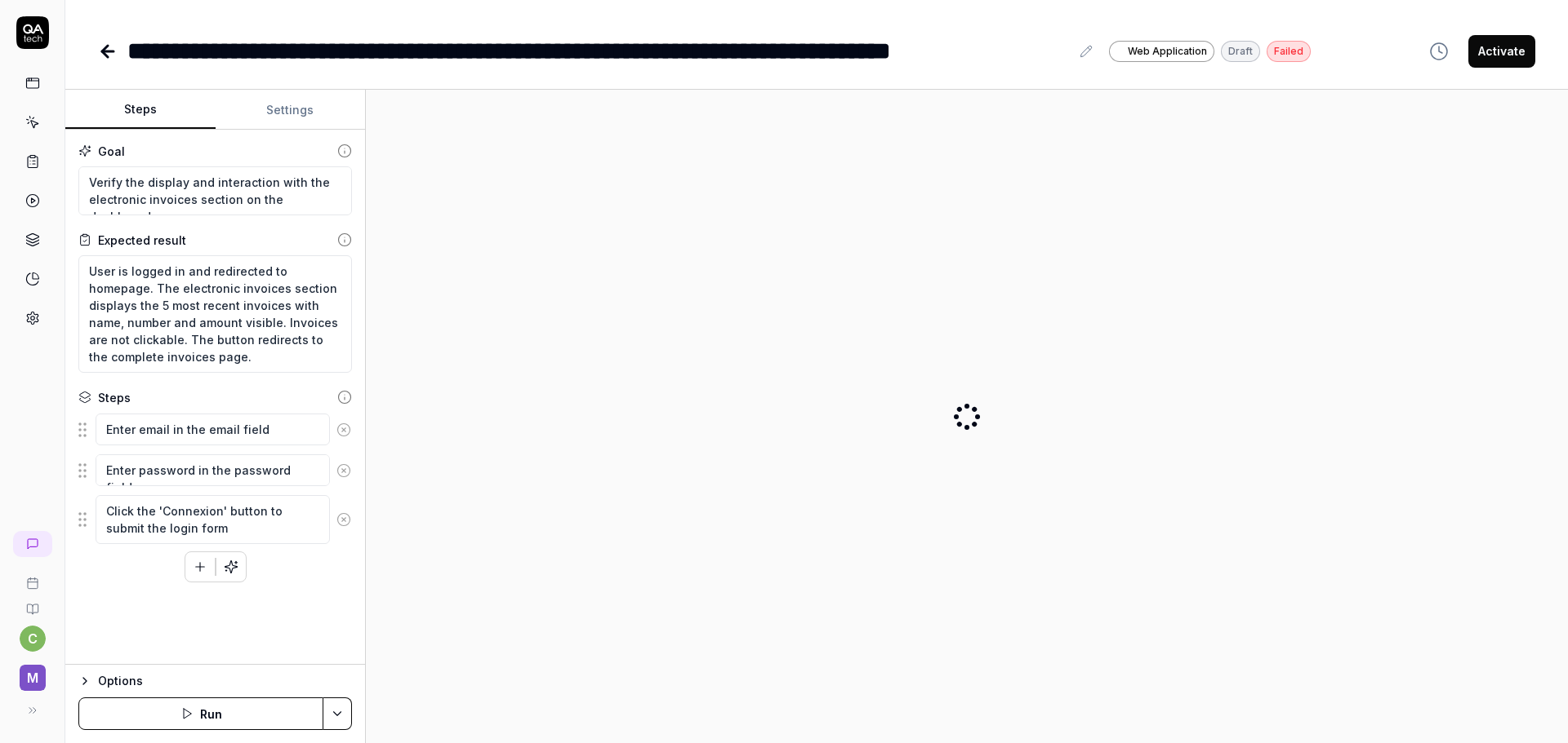
click at [305, 115] on button "Settings" at bounding box center [291, 111] width 150 height 40
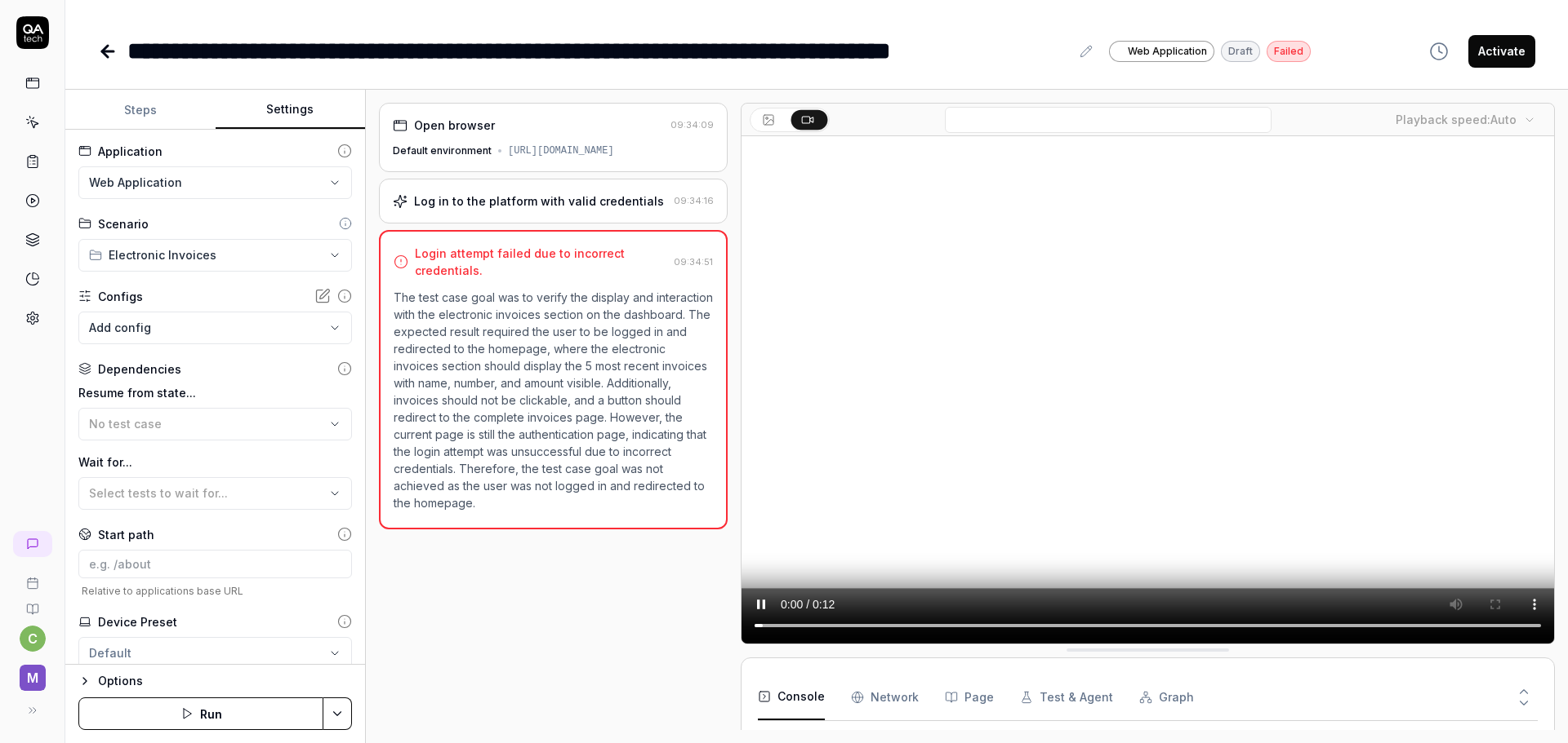
click at [214, 330] on body "**********" at bounding box center [784, 372] width 1568 height 743
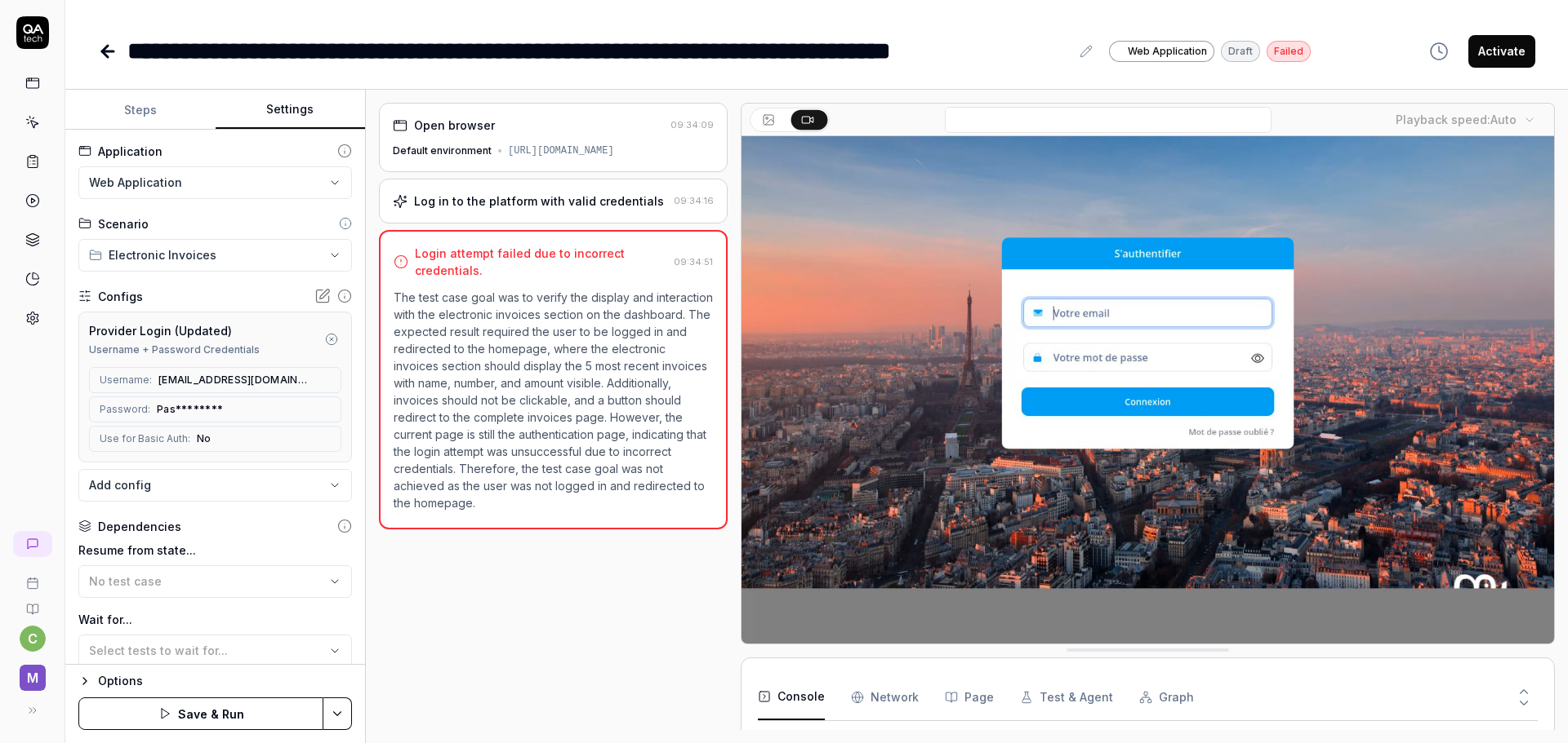
click at [160, 292] on div "Configs" at bounding box center [215, 296] width 274 height 17
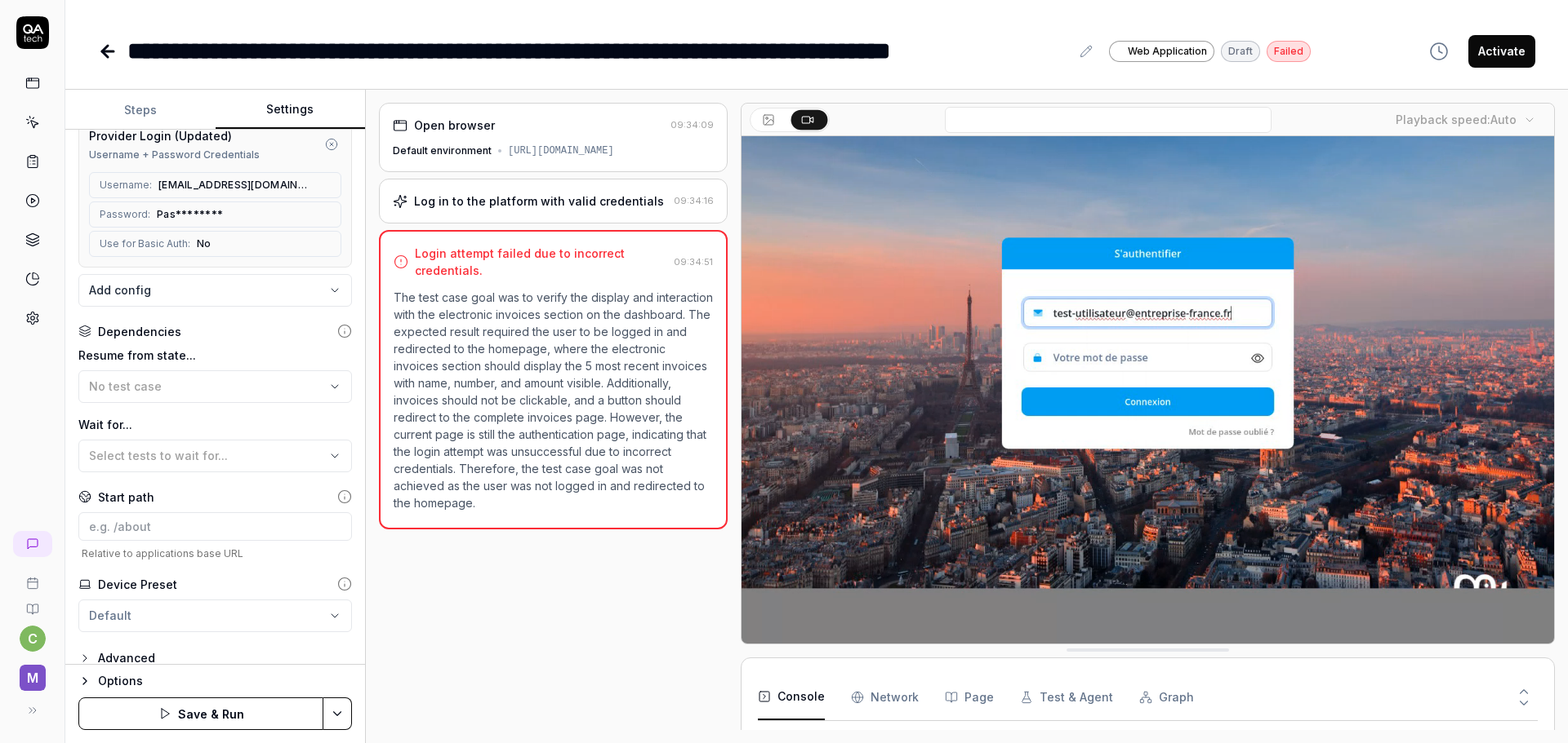
scroll to position [211, 0]
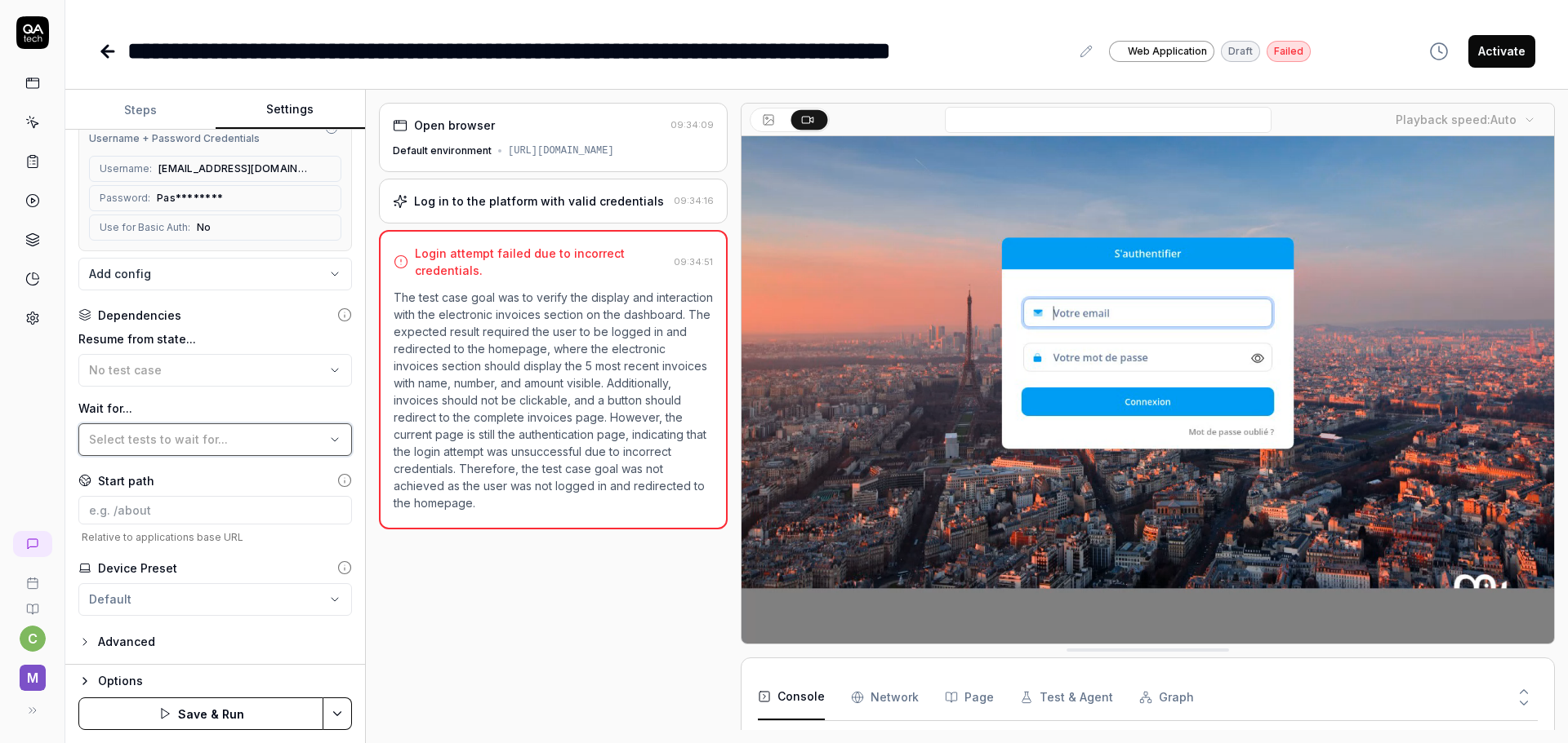
click at [218, 446] on span "Select tests to wait for..." at bounding box center [158, 440] width 138 height 14
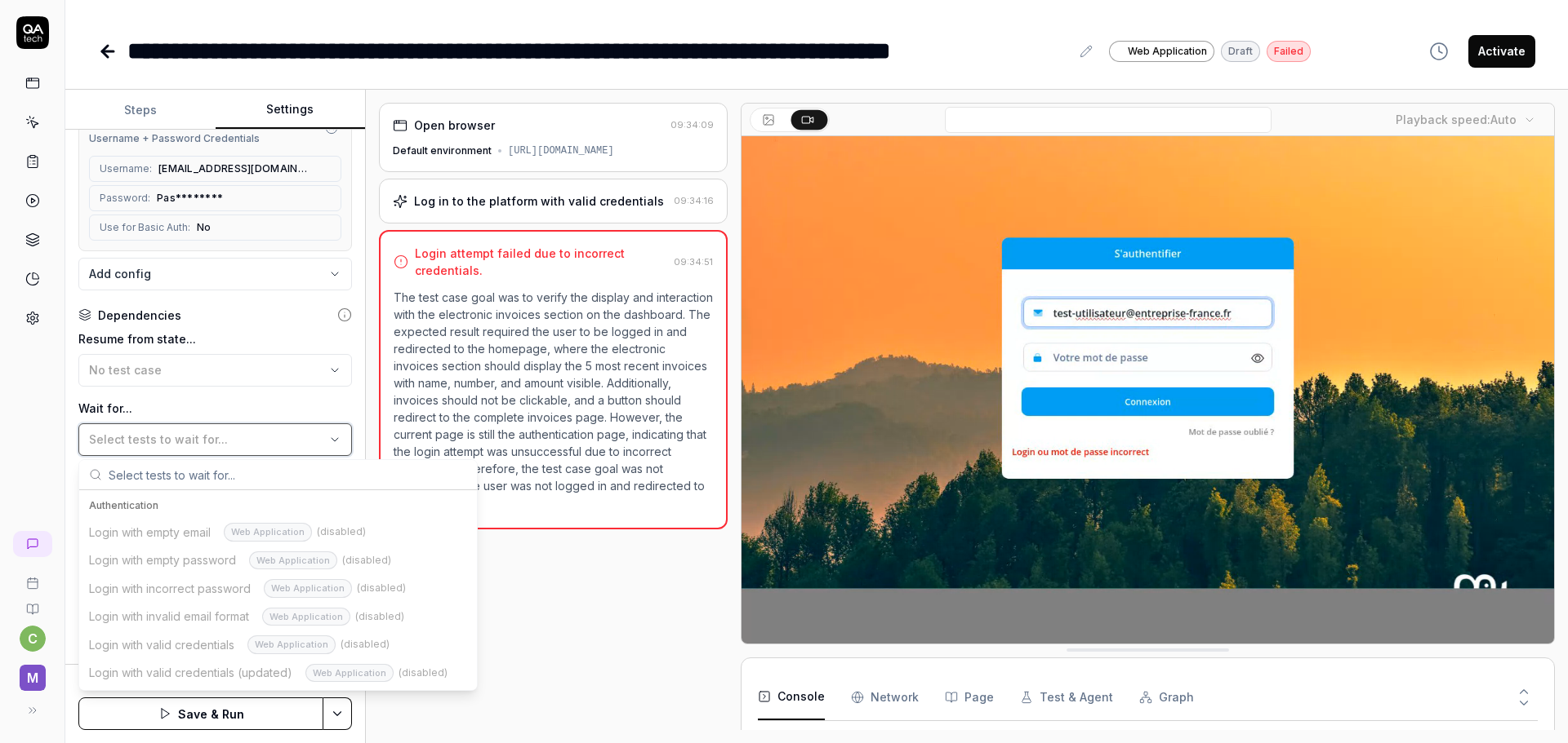
click at [224, 440] on div "Select tests to wait for..." at bounding box center [207, 439] width 236 height 17
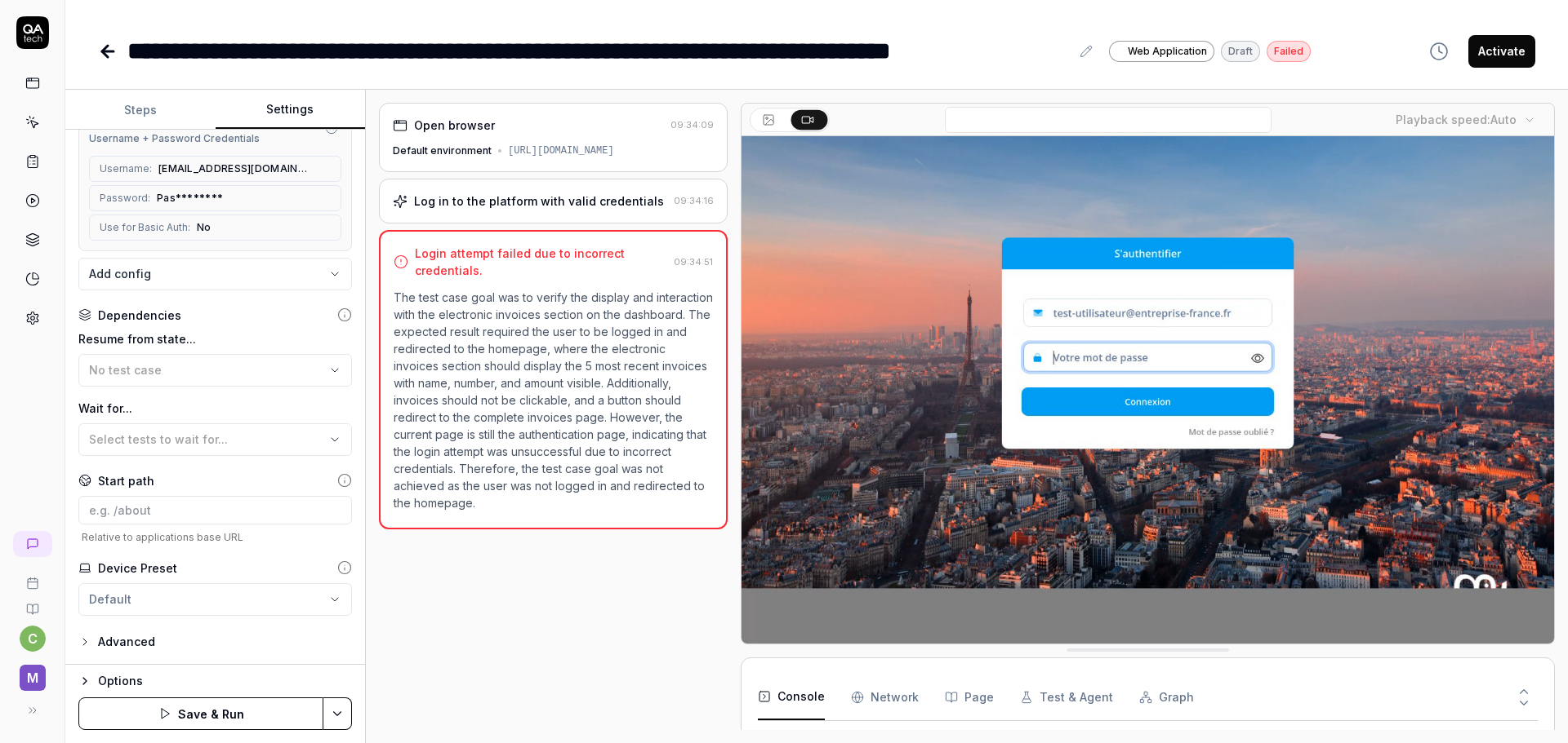
click at [178, 711] on button "Save & Run" at bounding box center [201, 713] width 245 height 33
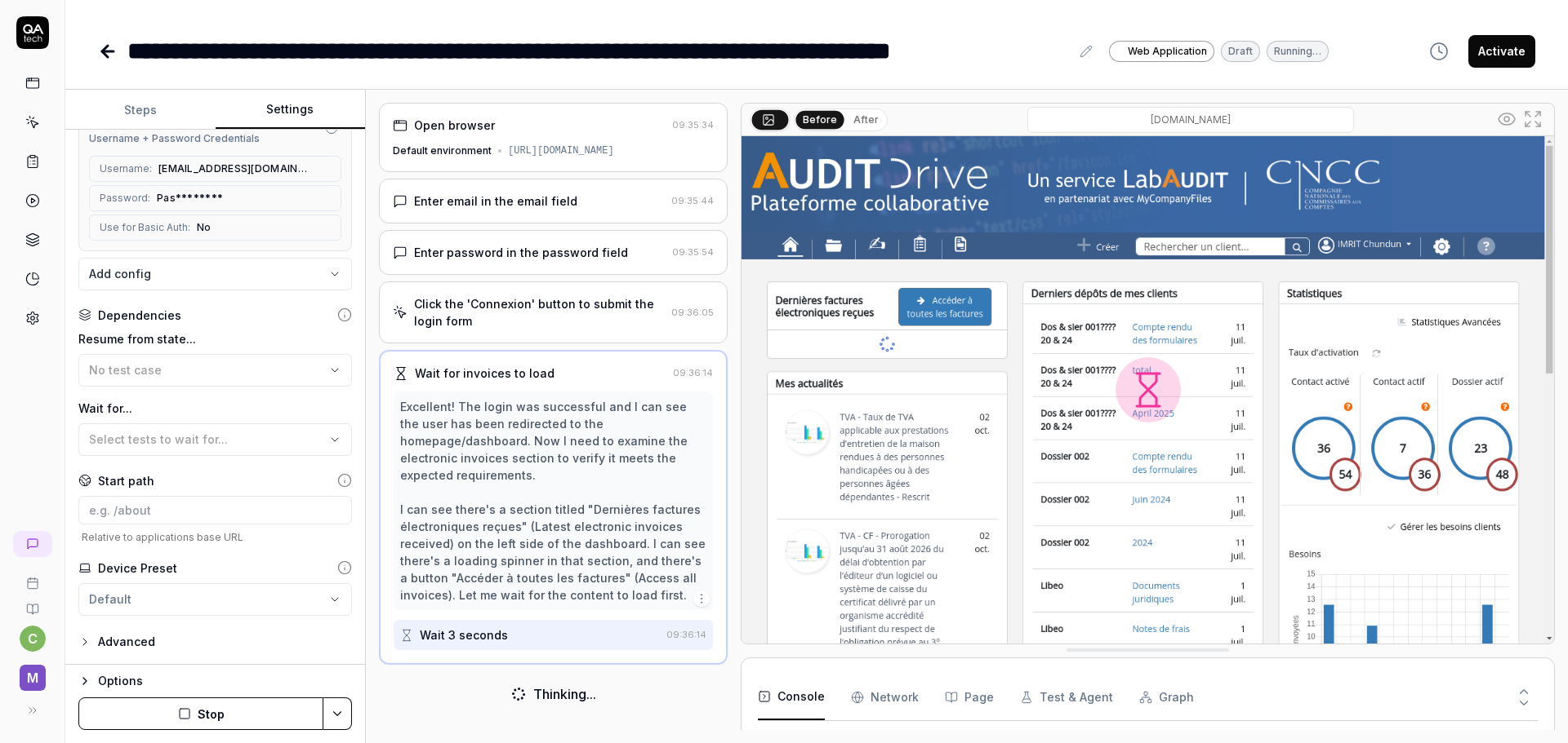
click at [131, 101] on button "Steps" at bounding box center [140, 111] width 150 height 40
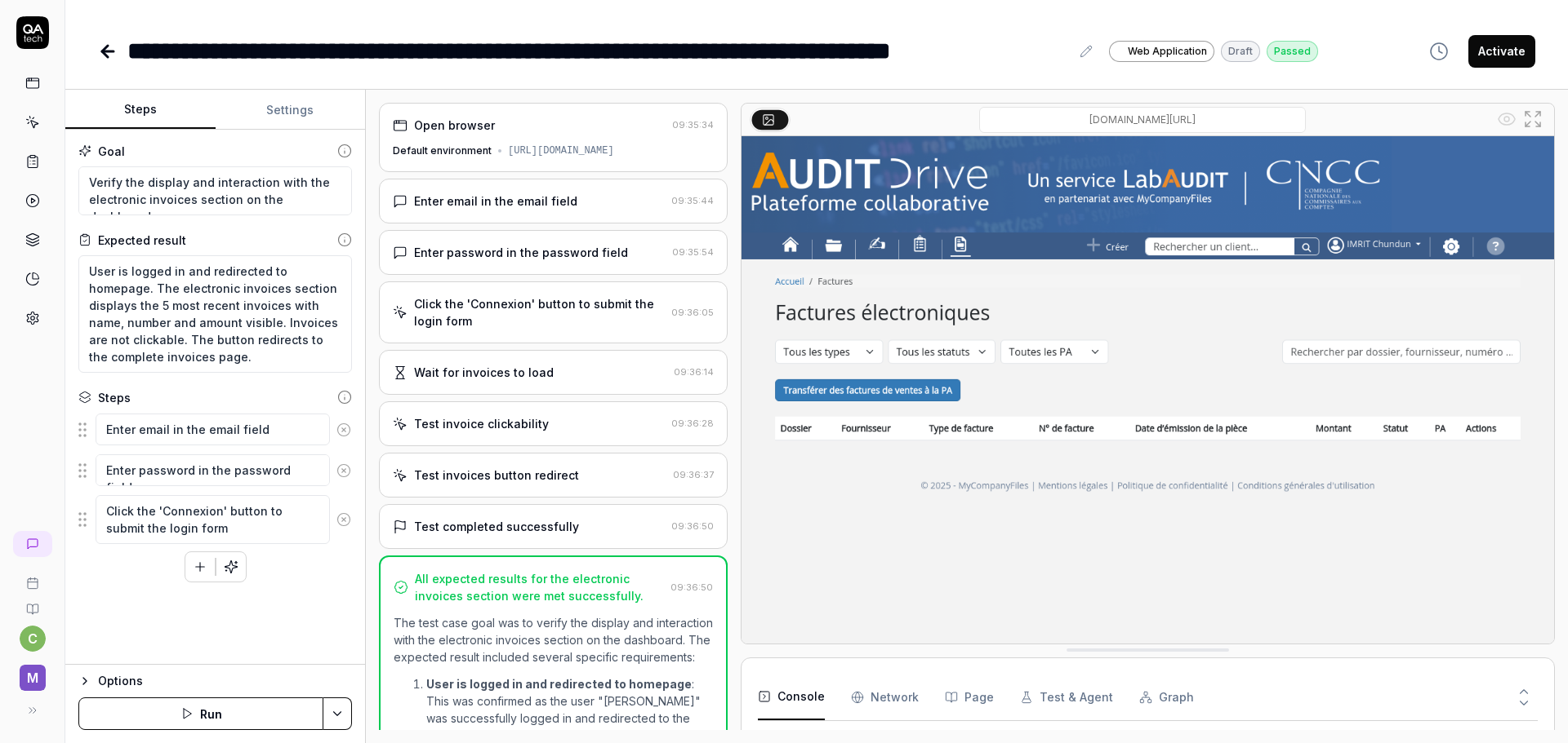
click at [550, 381] on div "Wait for invoices to load" at bounding box center [529, 372] width 274 height 17
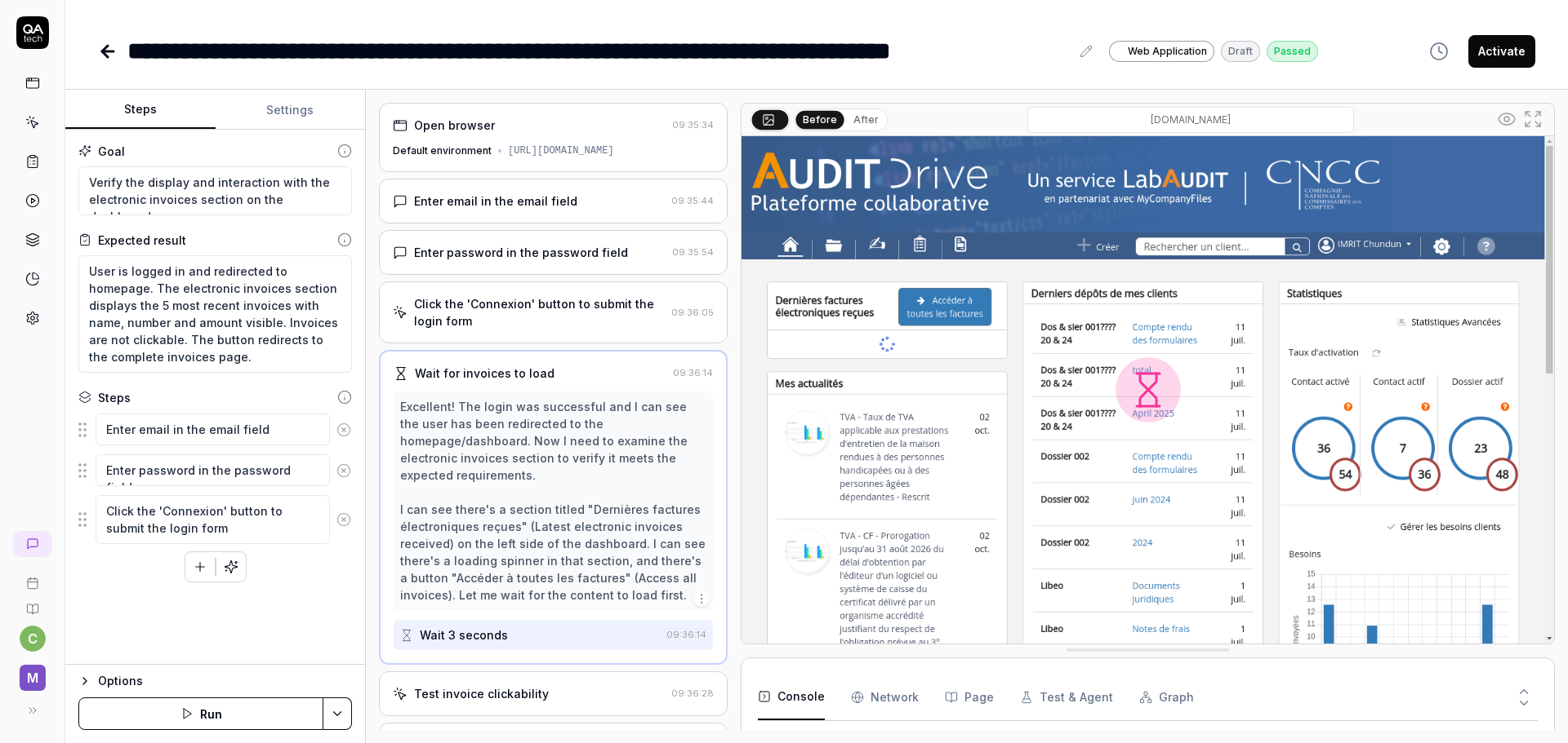
scroll to position [93, 0]
drag, startPoint x: 489, startPoint y: 421, endPoint x: 629, endPoint y: 417, distance: 140.1
click at [629, 417] on div "Excellent! The login was successful and I can see the user has been redirected …" at bounding box center [554, 501] width 306 height 206
drag, startPoint x: 494, startPoint y: 444, endPoint x: 546, endPoint y: 448, distance: 52.2
click at [546, 448] on div "Excellent! The login was successful and I can see the user has been redirected …" at bounding box center [554, 501] width 306 height 206
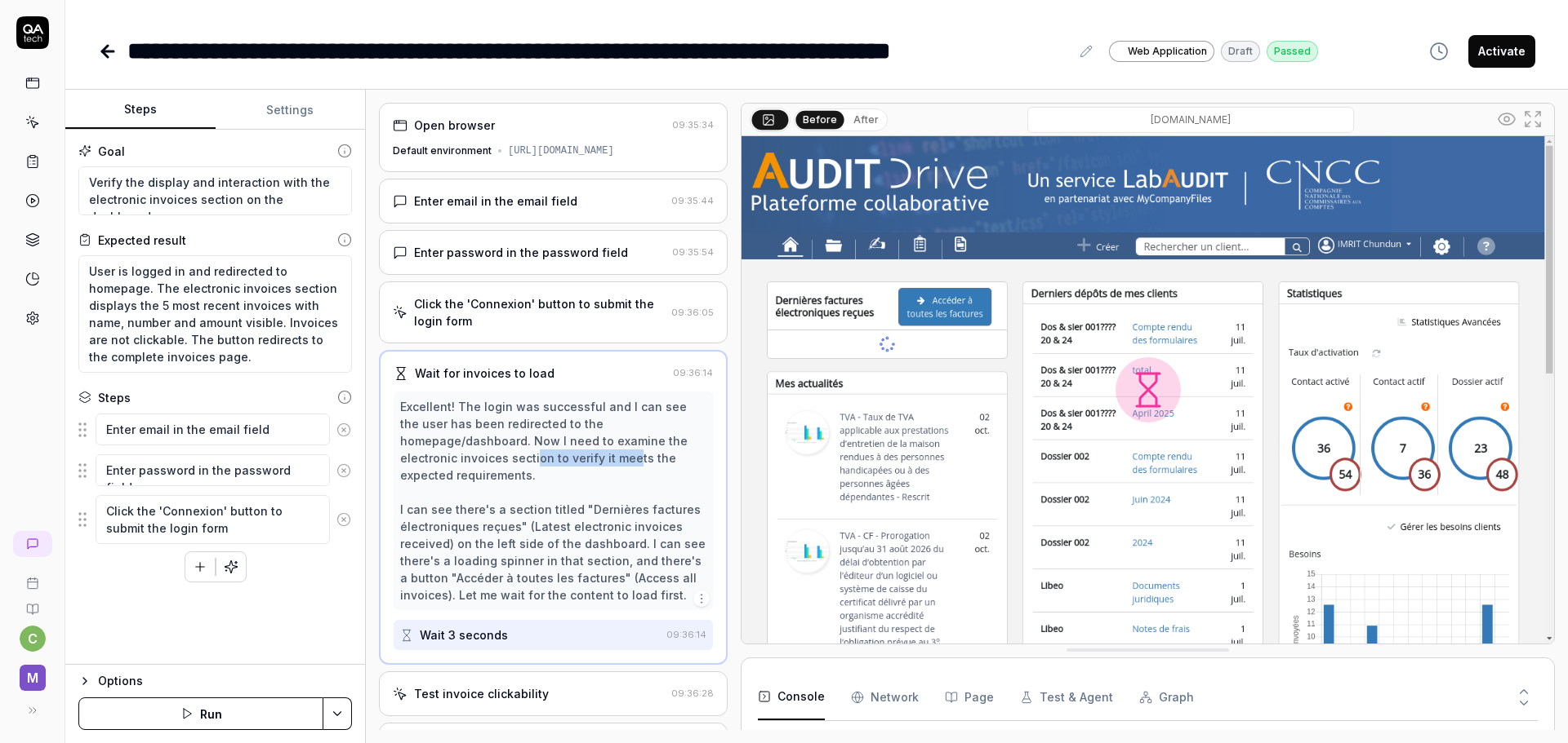
drag, startPoint x: 532, startPoint y: 475, endPoint x: 630, endPoint y: 475, distance: 98.0
click at [630, 475] on div "Excellent! The login was successful and I can see the user has been redirected …" at bounding box center [554, 501] width 306 height 206
click at [442, 485] on div "Excellent! The login was successful and I can see the user has been redirected …" at bounding box center [554, 501] width 306 height 206
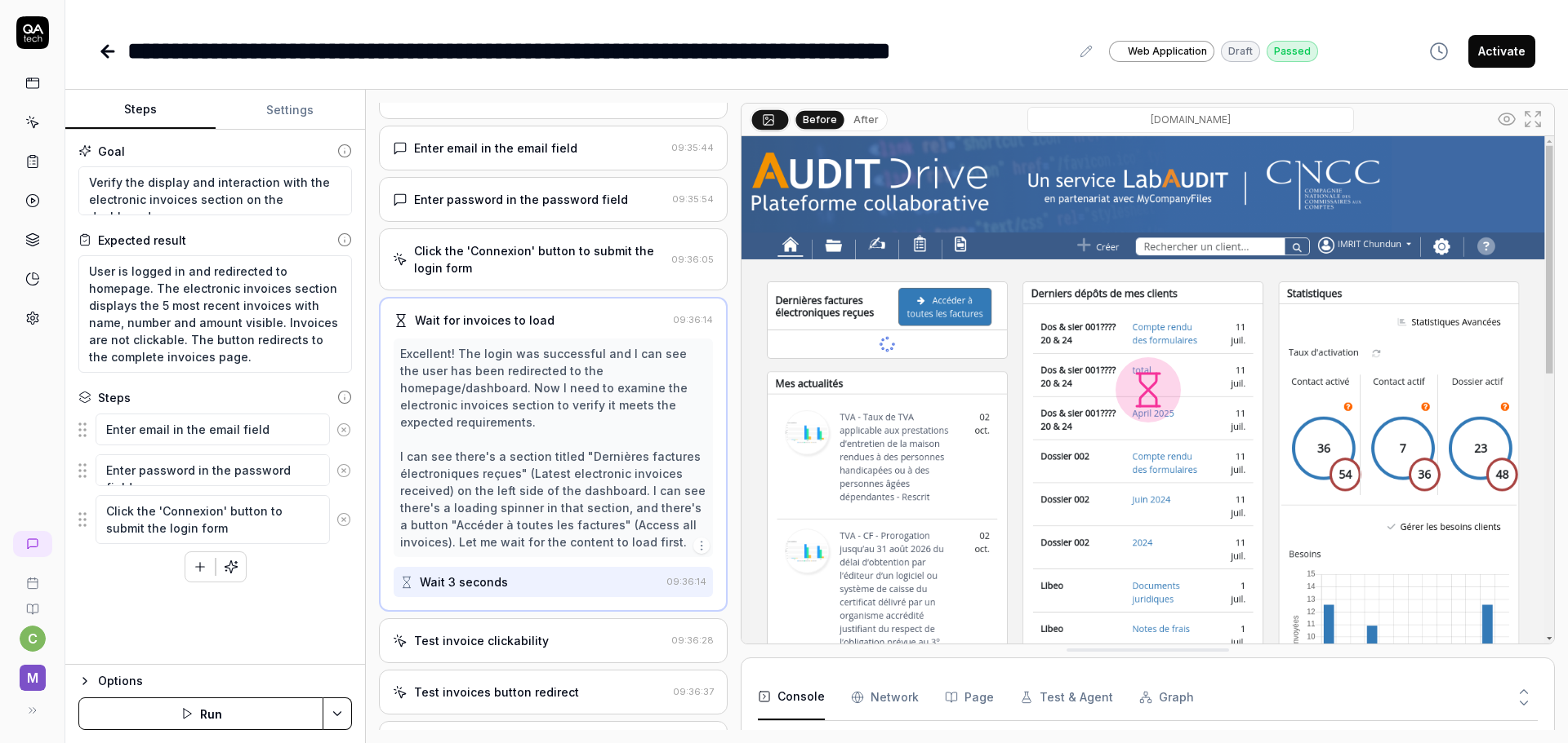
scroll to position [82, 0]
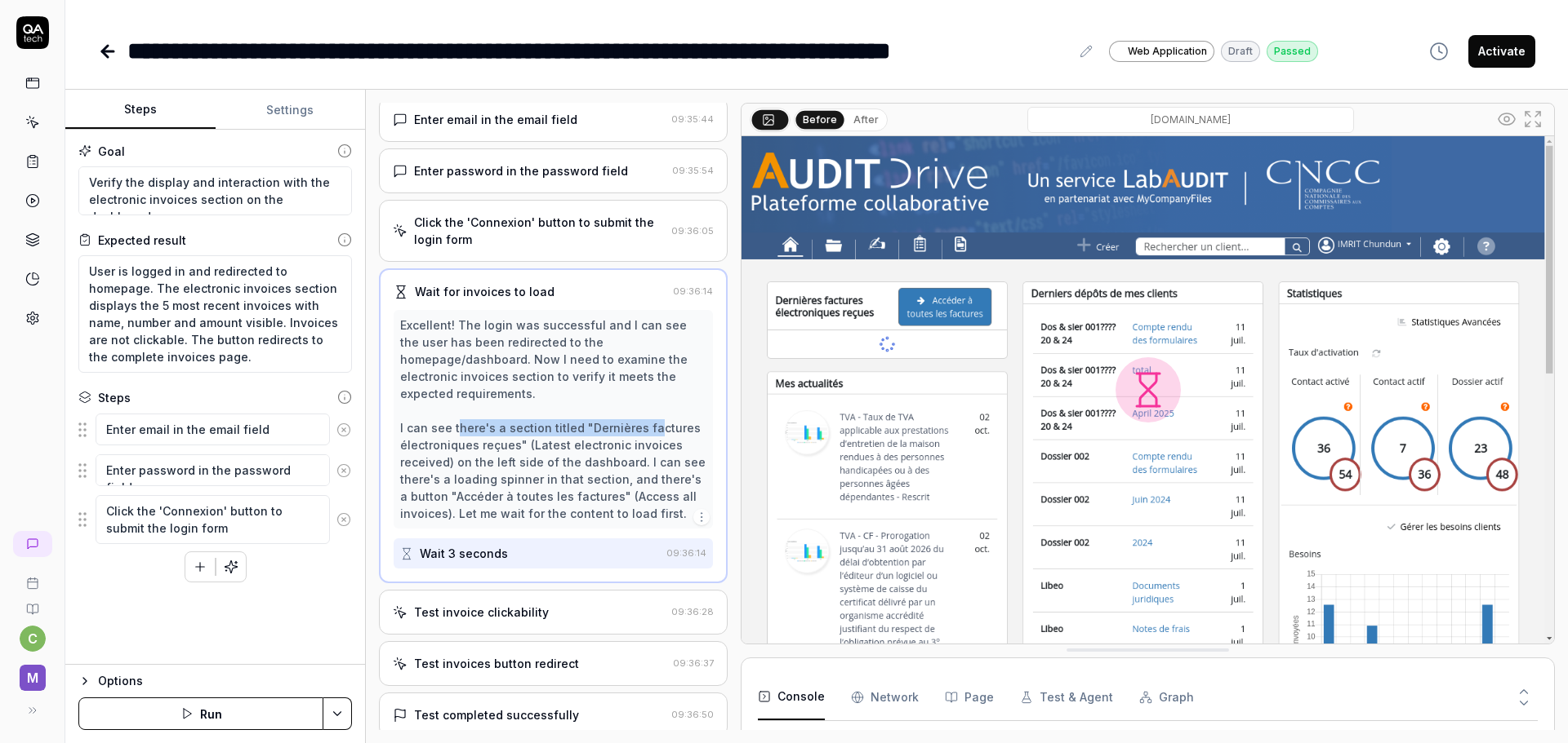
drag, startPoint x: 454, startPoint y: 443, endPoint x: 646, endPoint y: 442, distance: 192.0
click at [646, 442] on div "Excellent! The login was successful and I can see the user has been redirected …" at bounding box center [554, 419] width 306 height 206
drag, startPoint x: 544, startPoint y: 465, endPoint x: 601, endPoint y: 465, distance: 57.0
click at [601, 465] on div "Excellent! The login was successful and I can see the user has been redirected …" at bounding box center [554, 419] width 306 height 206
drag, startPoint x: 443, startPoint y: 495, endPoint x: 616, endPoint y: 492, distance: 173.0
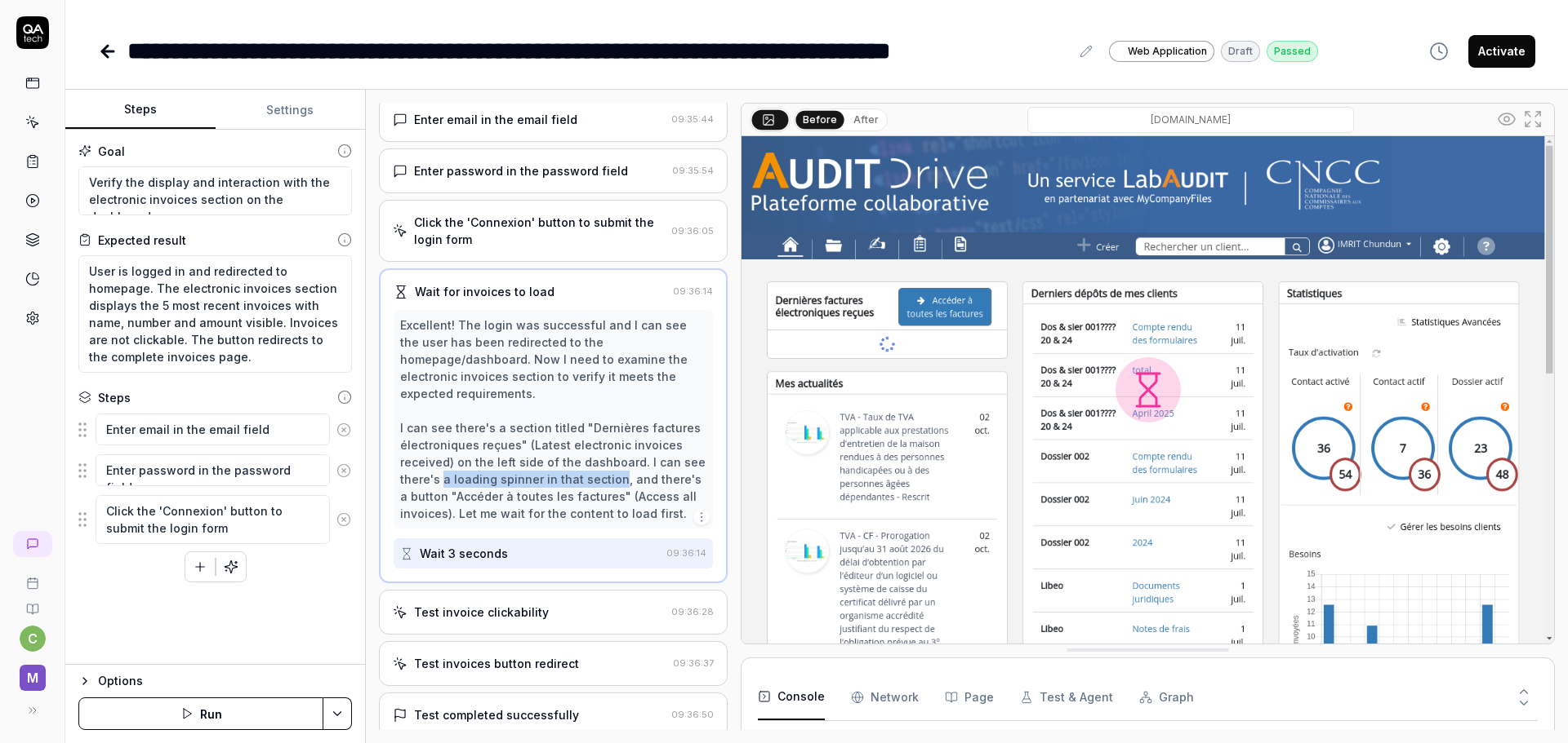
click at [616, 492] on div "Excellent! The login was successful and I can see the user has been redirected …" at bounding box center [554, 419] width 306 height 206
drag, startPoint x: 631, startPoint y: 491, endPoint x: 666, endPoint y: 491, distance: 35.0
click at [666, 491] on div "Excellent! The login was successful and I can see the user has been redirected …" at bounding box center [554, 419] width 306 height 206
drag, startPoint x: 493, startPoint y: 505, endPoint x: 524, endPoint y: 506, distance: 31.0
click at [524, 506] on div "Excellent! The login was successful and I can see the user has been redirected …" at bounding box center [554, 419] width 306 height 206
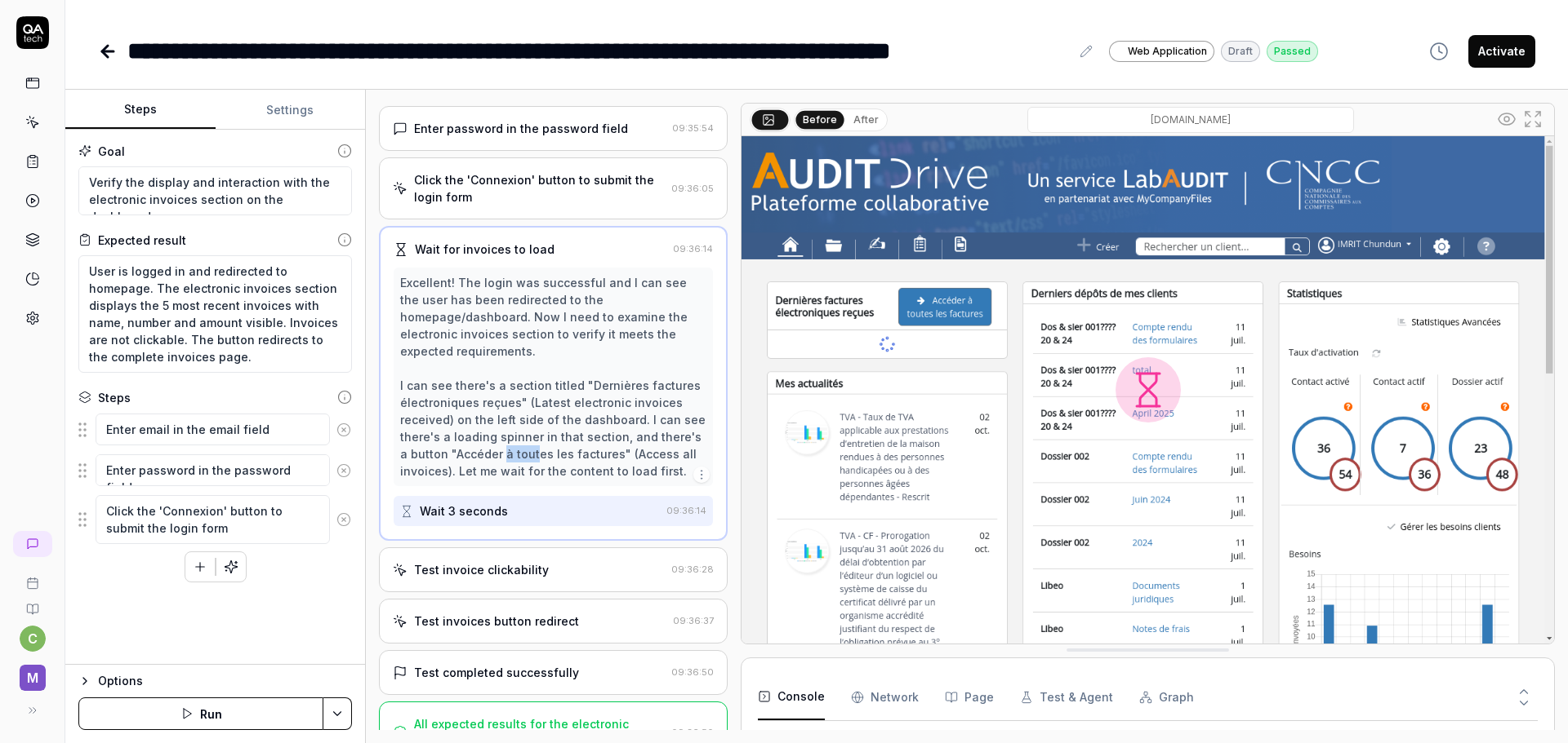
scroll to position [163, 0]
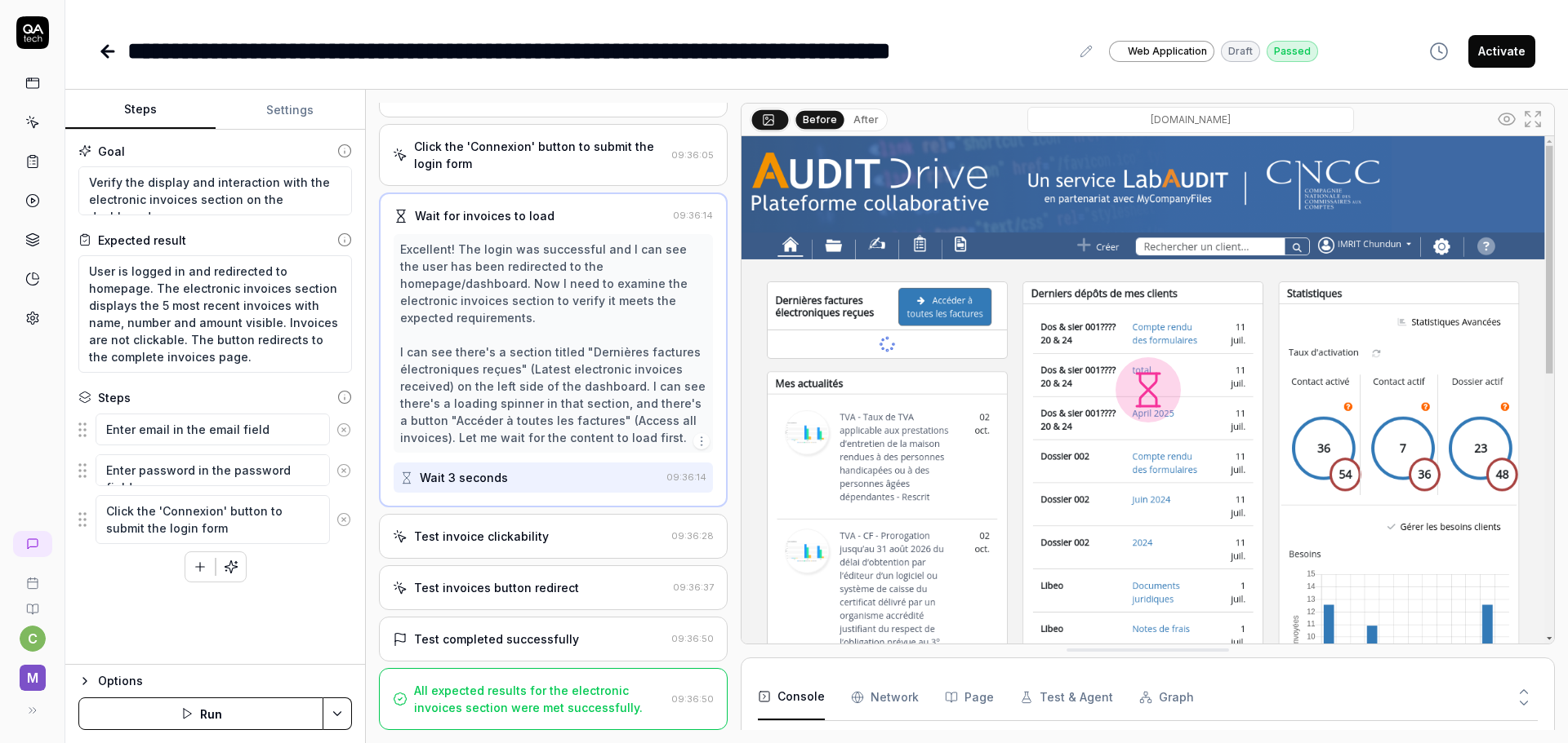
click at [504, 545] on div "Test invoice clickability" at bounding box center [481, 536] width 134 height 17
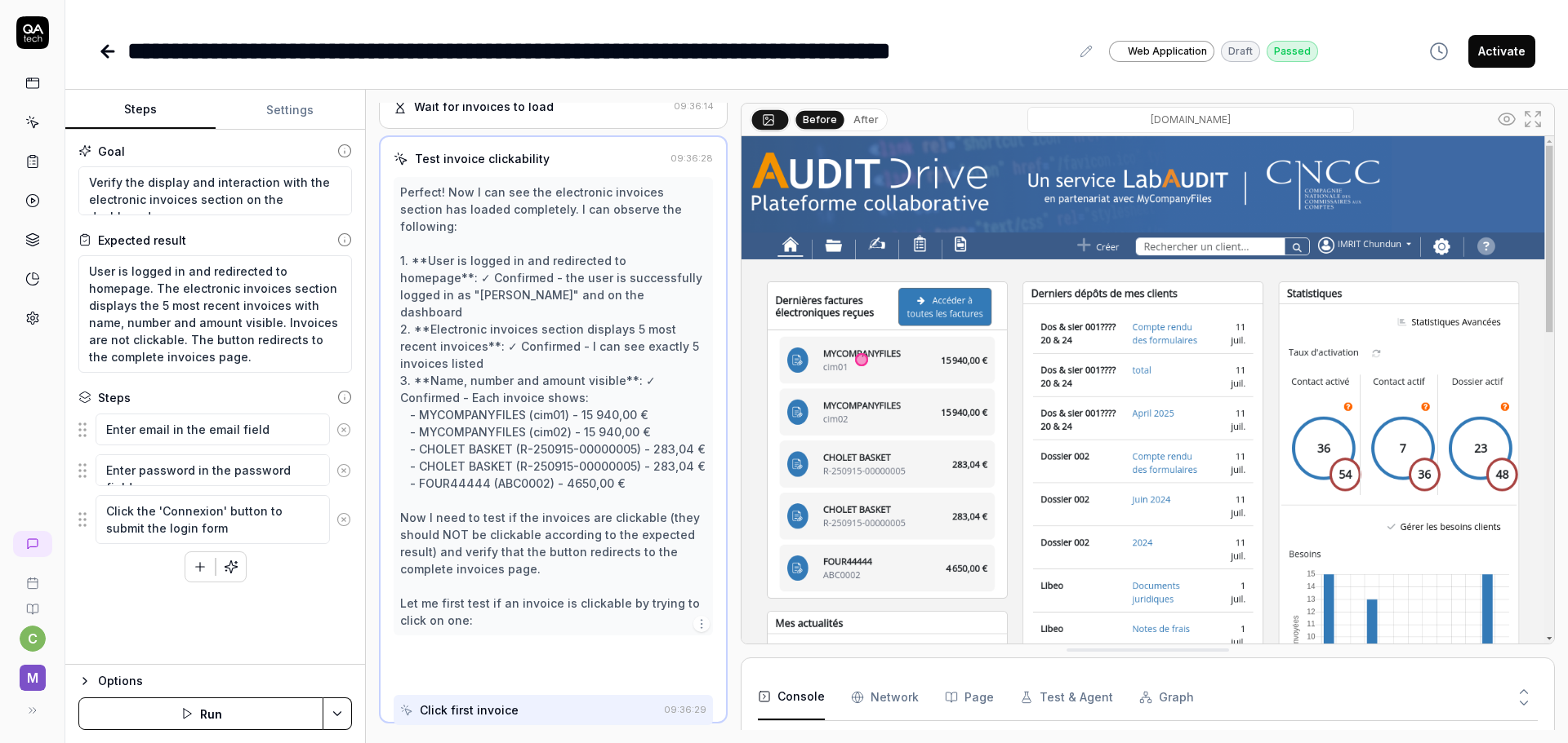
scroll to position [274, 0]
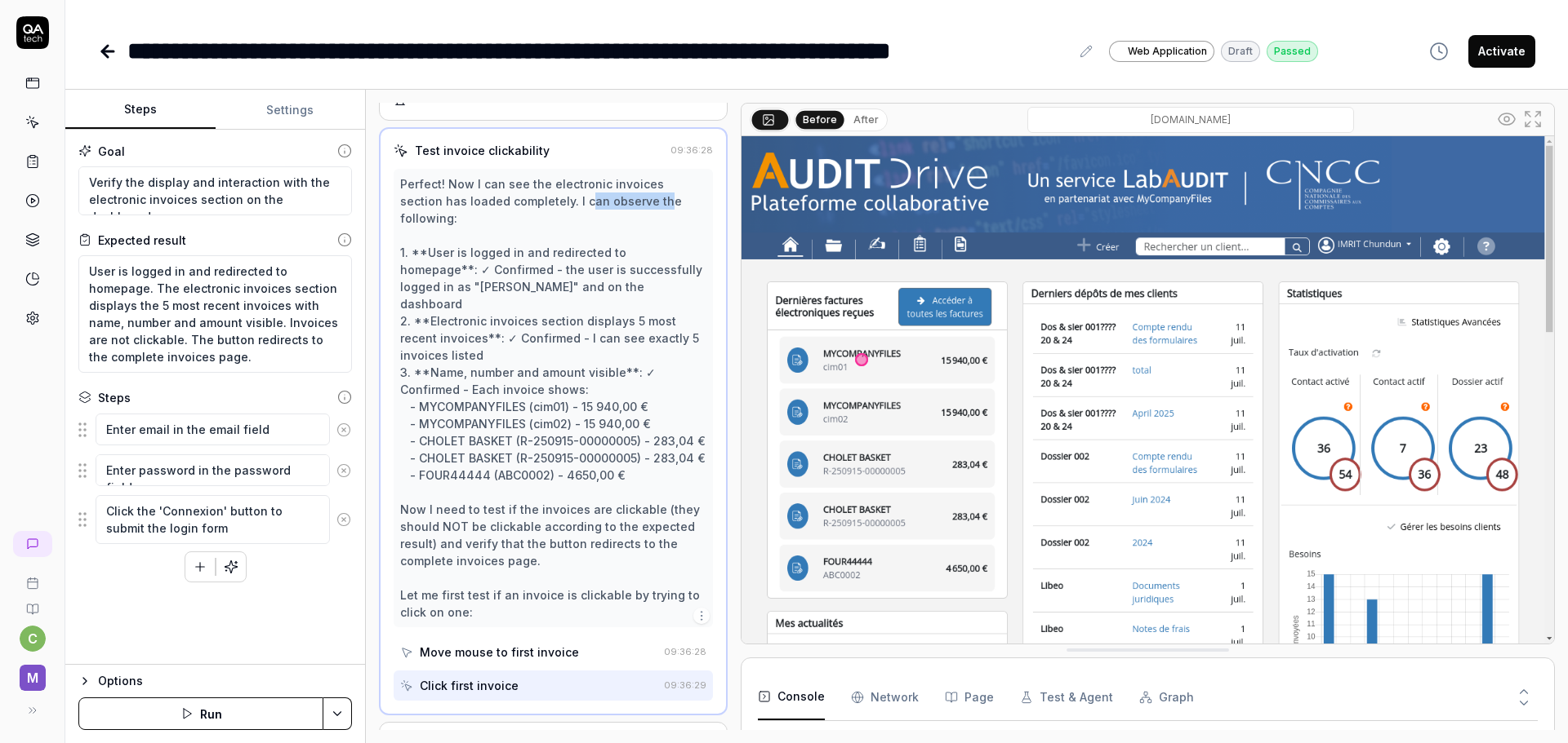
drag, startPoint x: 542, startPoint y: 214, endPoint x: 619, endPoint y: 216, distance: 77.0
click at [619, 216] on div "Perfect! Now I can see the electronic invoices section has loaded completely. I…" at bounding box center [554, 398] width 306 height 446
drag, startPoint x: 478, startPoint y: 252, endPoint x: 658, endPoint y: 253, distance: 180.0
click at [658, 253] on div "Perfect! Now I can see the electronic invoices section has loaded completely. I…" at bounding box center [554, 398] width 306 height 446
drag, startPoint x: 438, startPoint y: 273, endPoint x: 587, endPoint y: 273, distance: 149.0
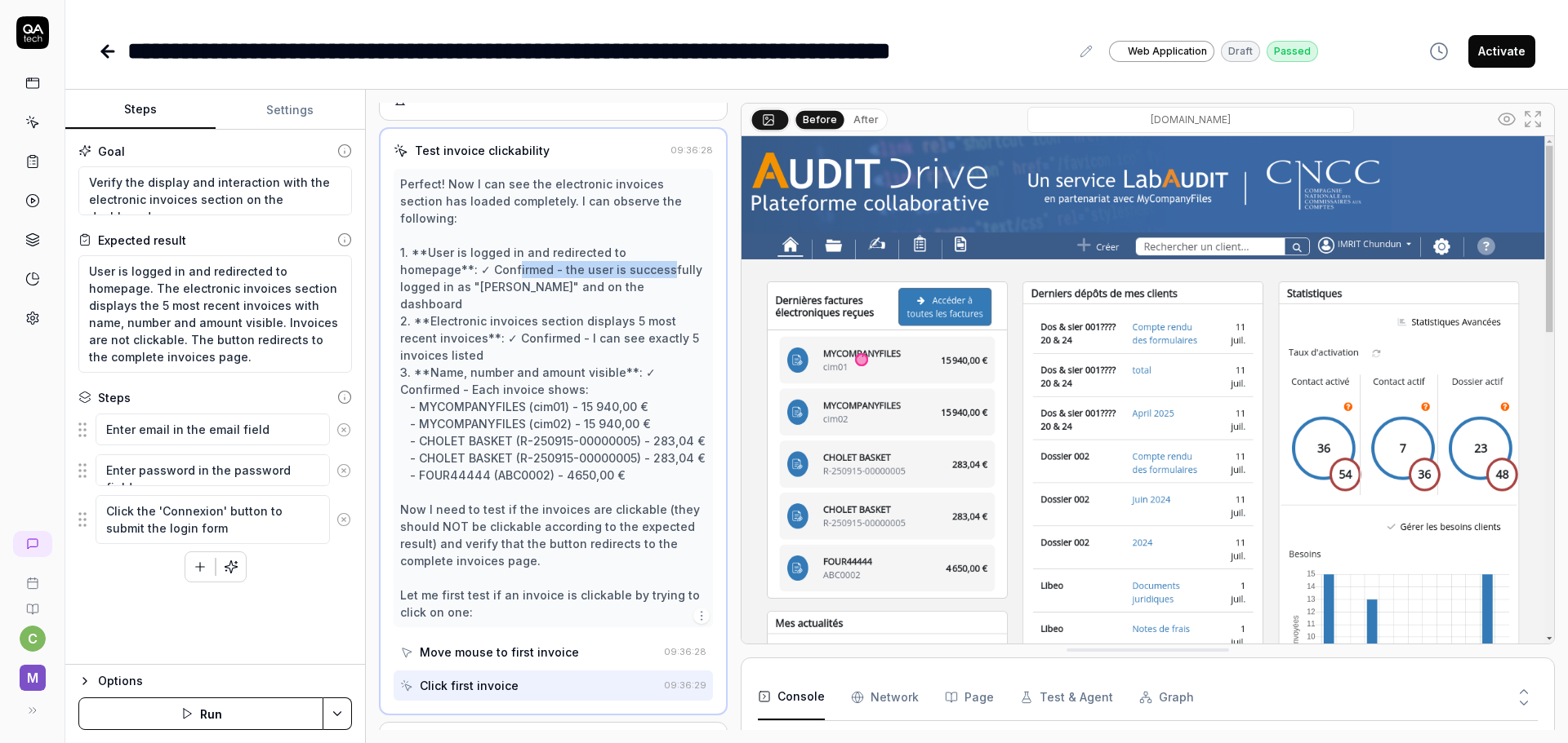
click at [587, 273] on div "Perfect! Now I can see the electronic invoices section has loaded completely. I…" at bounding box center [554, 398] width 306 height 446
drag, startPoint x: 467, startPoint y: 301, endPoint x: 614, endPoint y: 301, distance: 147.0
click at [614, 301] on div "Perfect! Now I can see the electronic invoices section has loaded completely. I…" at bounding box center [554, 398] width 306 height 446
drag, startPoint x: 431, startPoint y: 326, endPoint x: 482, endPoint y: 323, distance: 51.1
click at [482, 323] on div "Perfect! Now I can see the electronic invoices section has loaded completely. I…" at bounding box center [554, 398] width 306 height 446
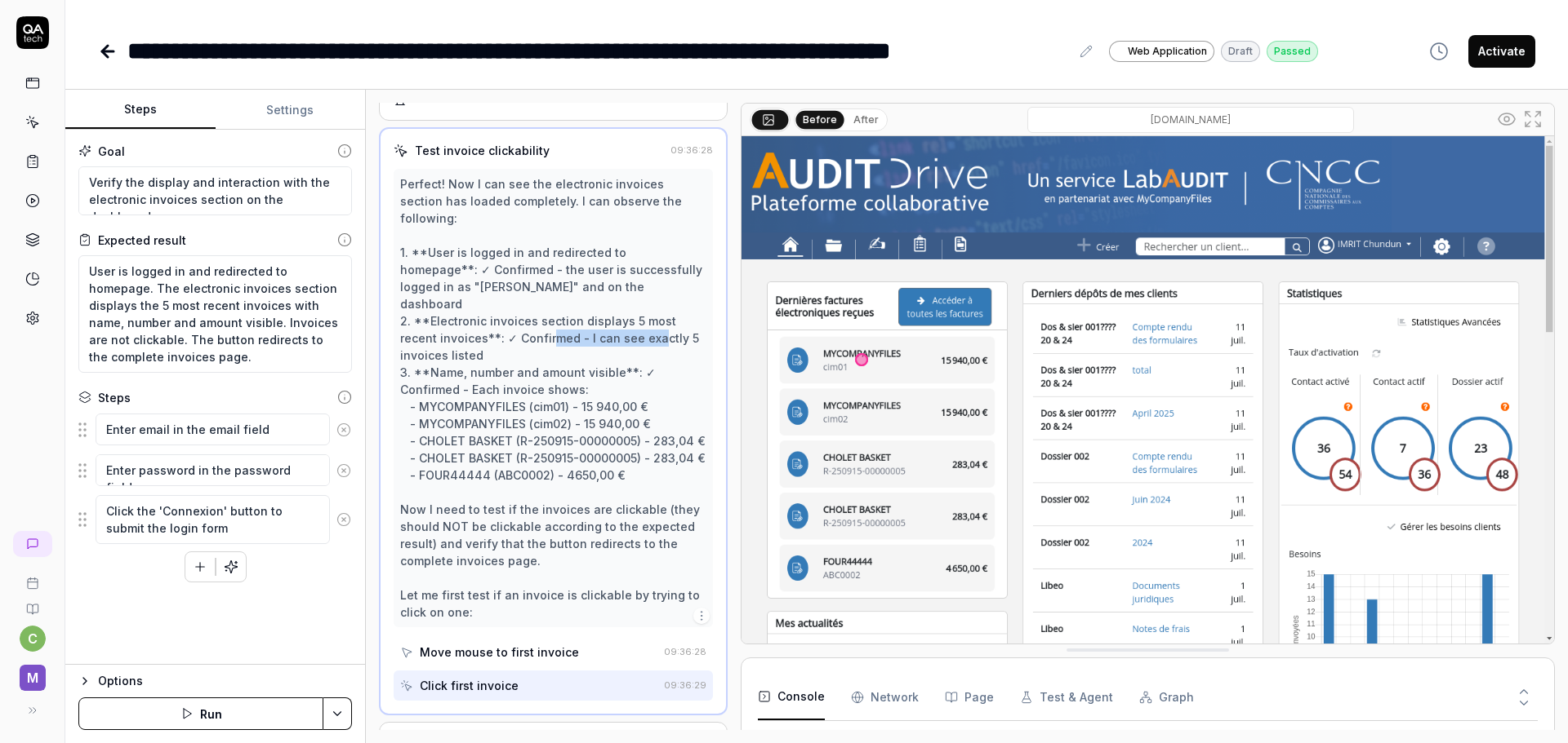
drag, startPoint x: 552, startPoint y: 318, endPoint x: 654, endPoint y: 316, distance: 102.0
click at [654, 316] on div "Perfect! Now I can see the electronic invoices section has loaded completely. I…" at bounding box center [554, 398] width 306 height 446
drag, startPoint x: 438, startPoint y: 353, endPoint x: 626, endPoint y: 350, distance: 188.0
click at [626, 350] on div "Perfect! Now I can see the electronic invoices section has loaded completely. I…" at bounding box center [554, 398] width 306 height 446
drag, startPoint x: 429, startPoint y: 372, endPoint x: 476, endPoint y: 371, distance: 47.0
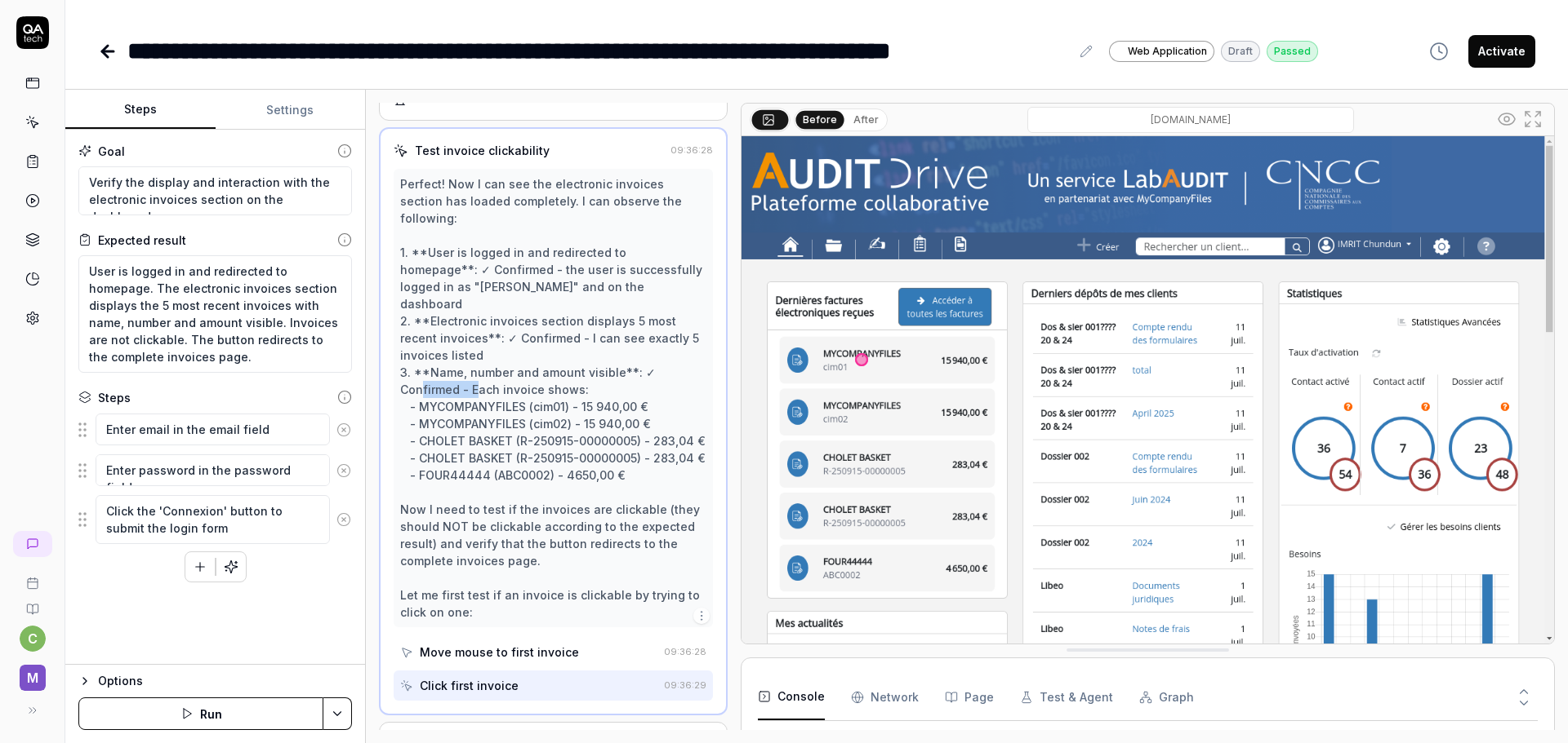
click at [476, 371] on div "Perfect! Now I can see the electronic invoices section has loaded completely. I…" at bounding box center [554, 398] width 306 height 446
drag, startPoint x: 470, startPoint y: 395, endPoint x: 620, endPoint y: 391, distance: 150.1
click at [620, 391] on div "Perfect! Now I can see the electronic invoices section has loaded completely. I…" at bounding box center [554, 398] width 306 height 446
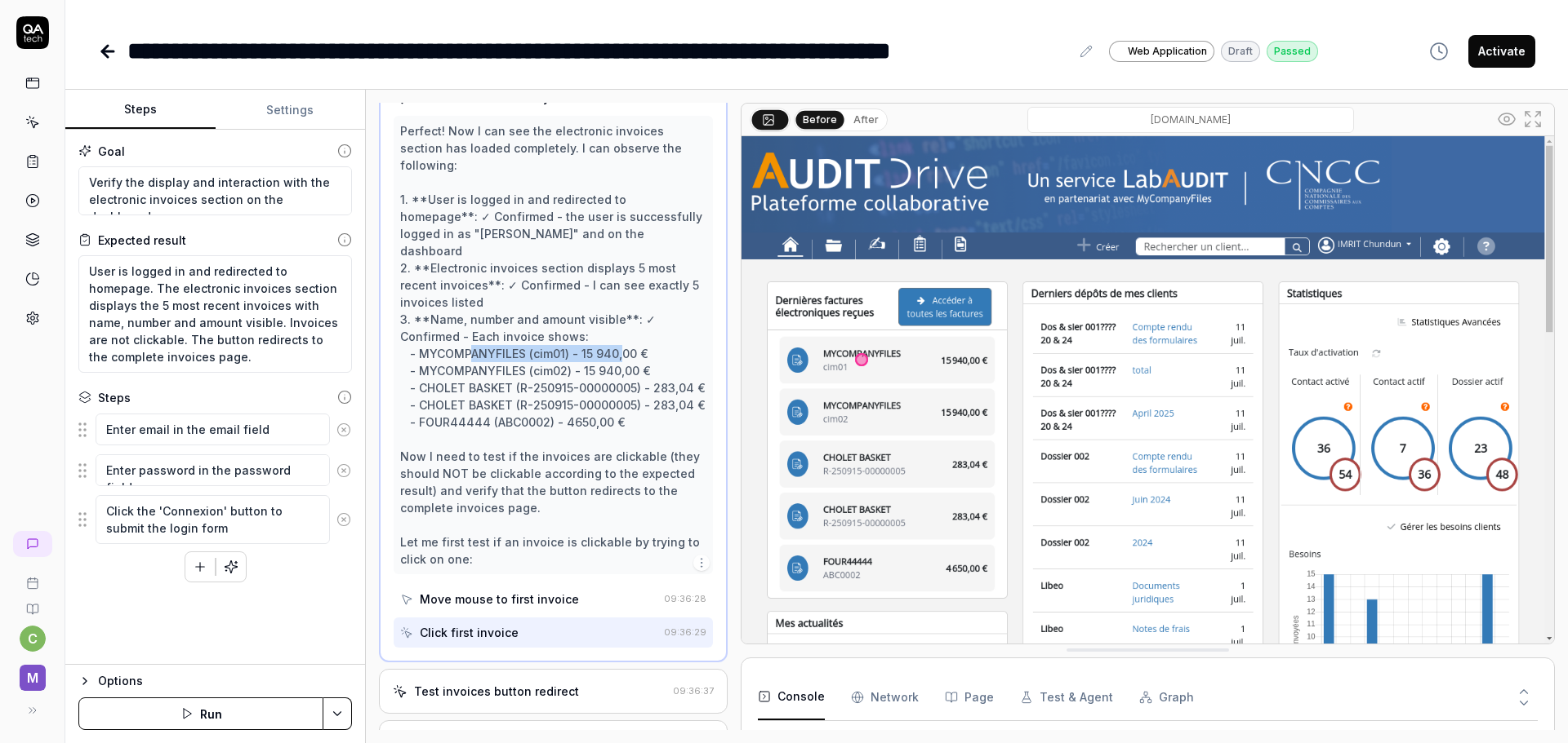
scroll to position [356, 0]
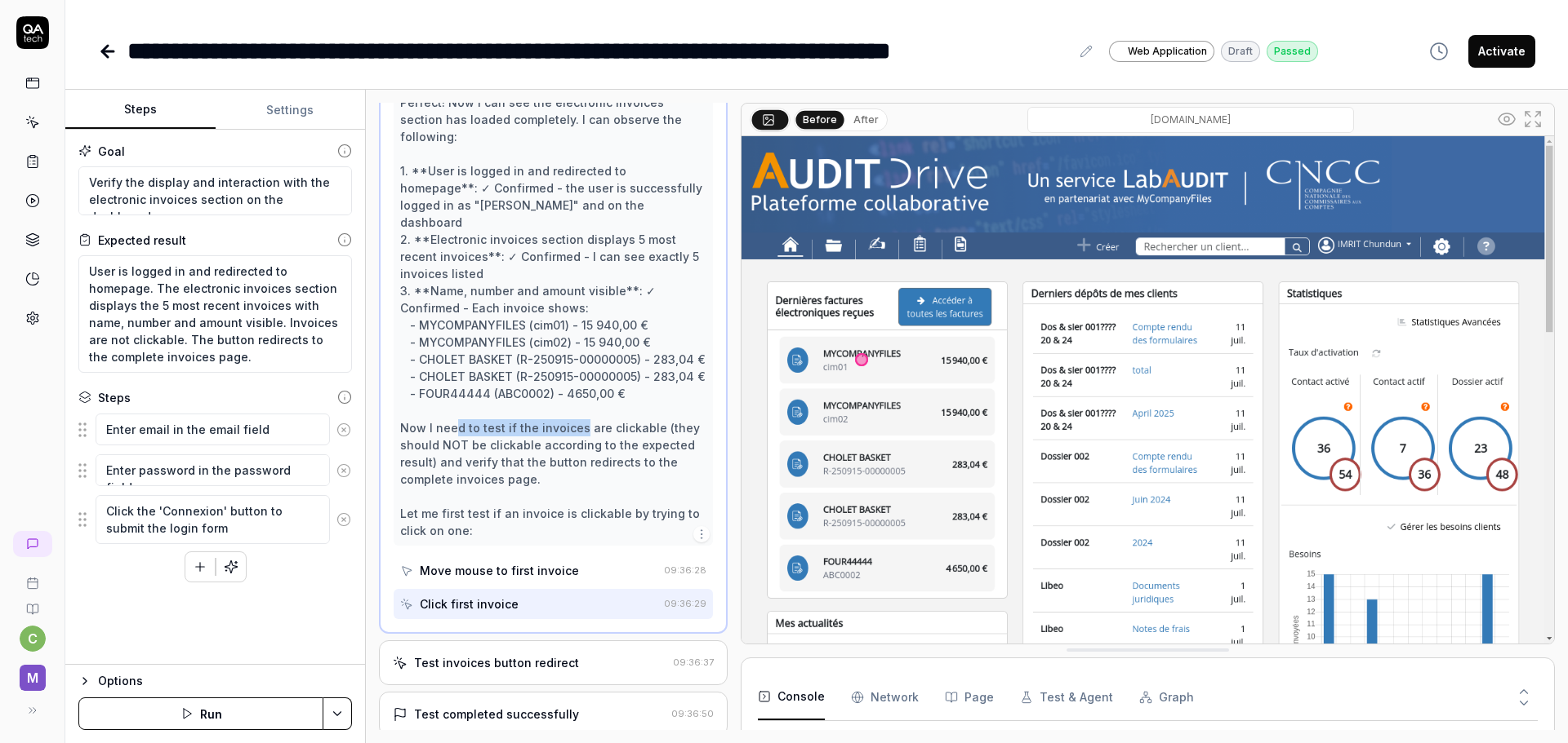
drag, startPoint x: 454, startPoint y: 443, endPoint x: 575, endPoint y: 442, distance: 121.0
click at [575, 442] on div "Perfect! Now I can see the electronic invoices section has loaded completely. I…" at bounding box center [554, 316] width 306 height 446
drag, startPoint x: 458, startPoint y: 464, endPoint x: 544, endPoint y: 464, distance: 86.0
click at [544, 464] on div "Perfect! Now I can see the electronic invoices section has loaded completely. I…" at bounding box center [554, 316] width 306 height 446
drag, startPoint x: 449, startPoint y: 532, endPoint x: 586, endPoint y: 529, distance: 137.0
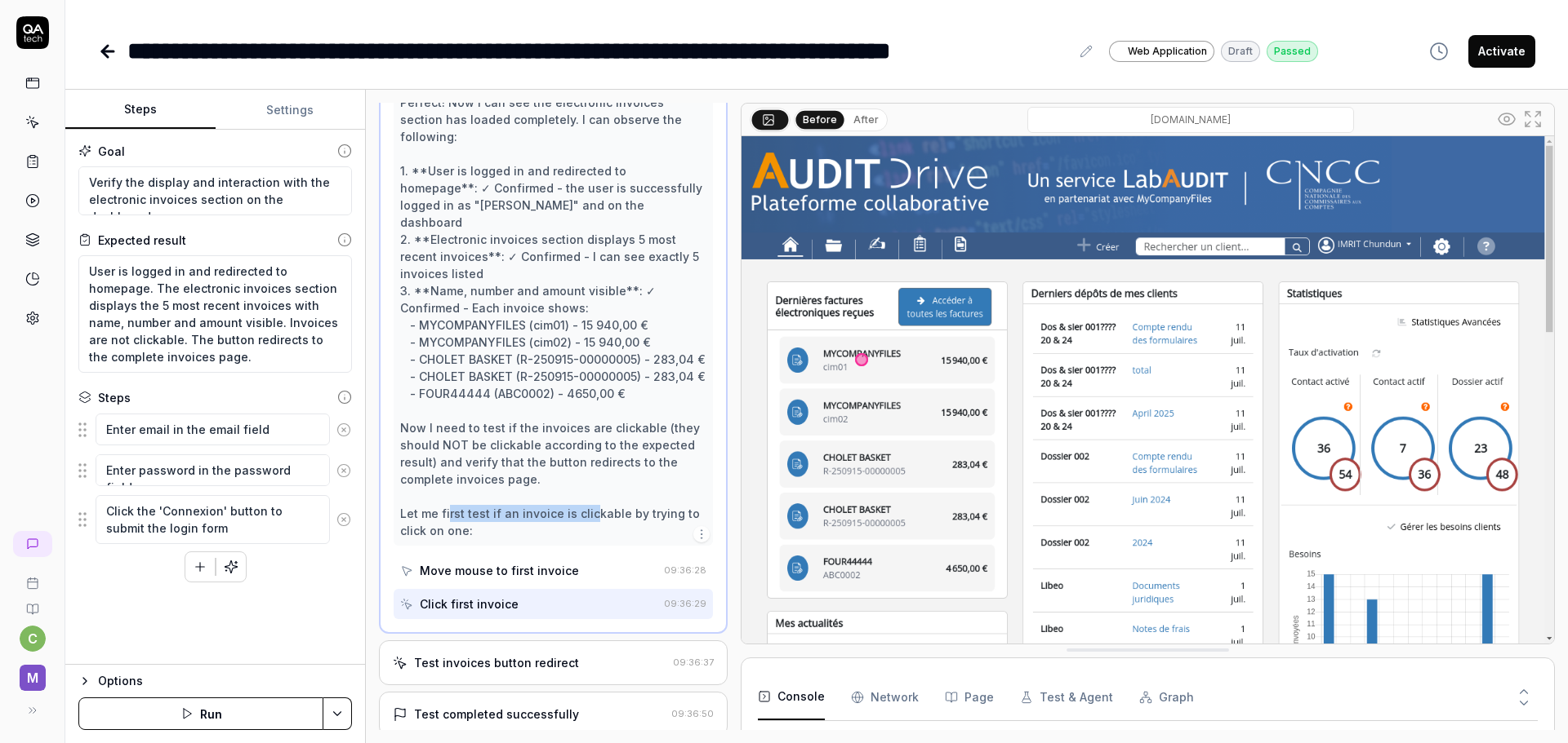
click at [586, 529] on div "Perfect! Now I can see the electronic invoices section has loaded completely. I…" at bounding box center [554, 316] width 306 height 446
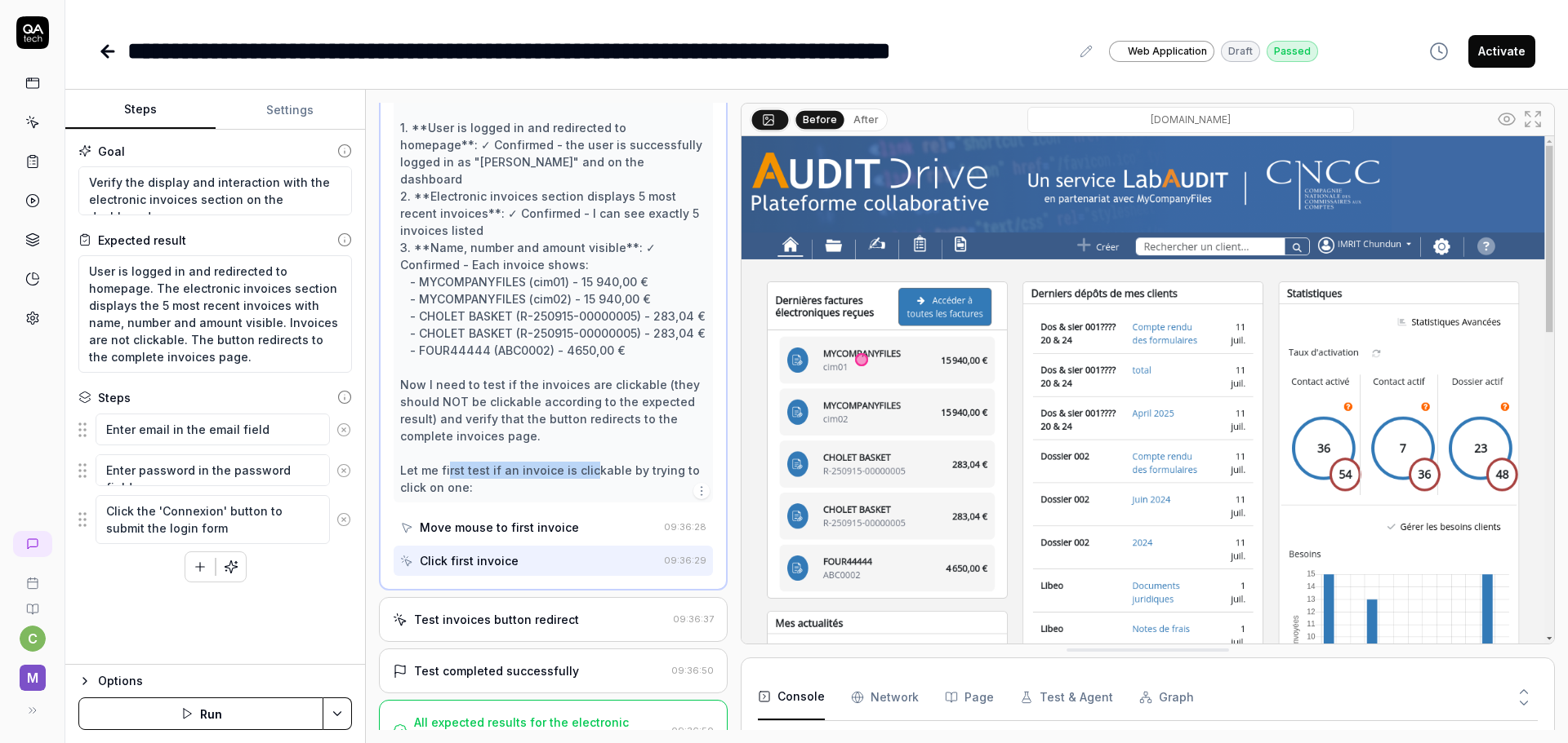
scroll to position [438, 0]
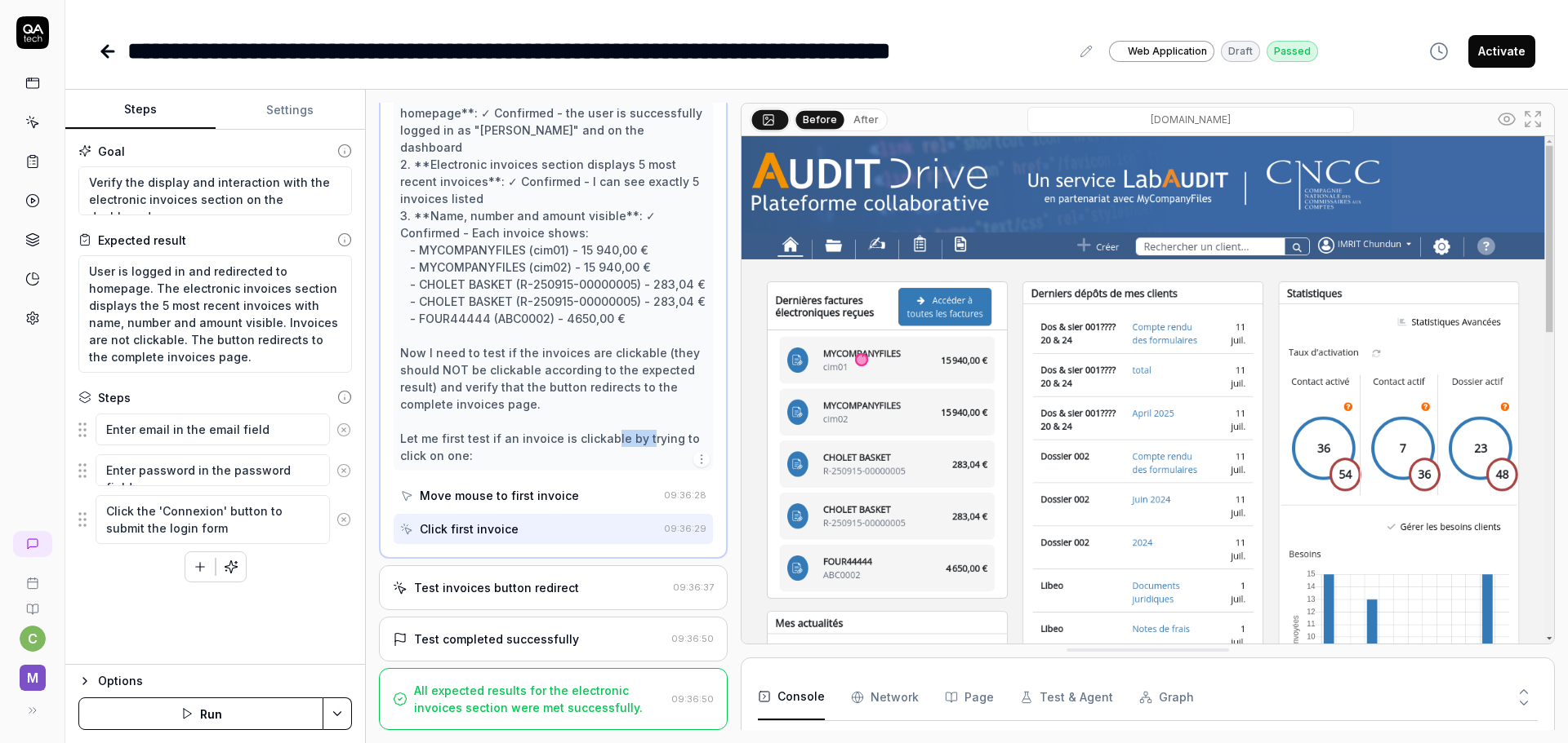
drag, startPoint x: 607, startPoint y: 447, endPoint x: 642, endPoint y: 447, distance: 35.0
click at [642, 447] on div "Perfect! Now I can see the electronic invoices section has loaded completely. I…" at bounding box center [554, 241] width 306 height 446
click at [517, 586] on div "Test invoices button redirect 09:36:37" at bounding box center [553, 587] width 349 height 44
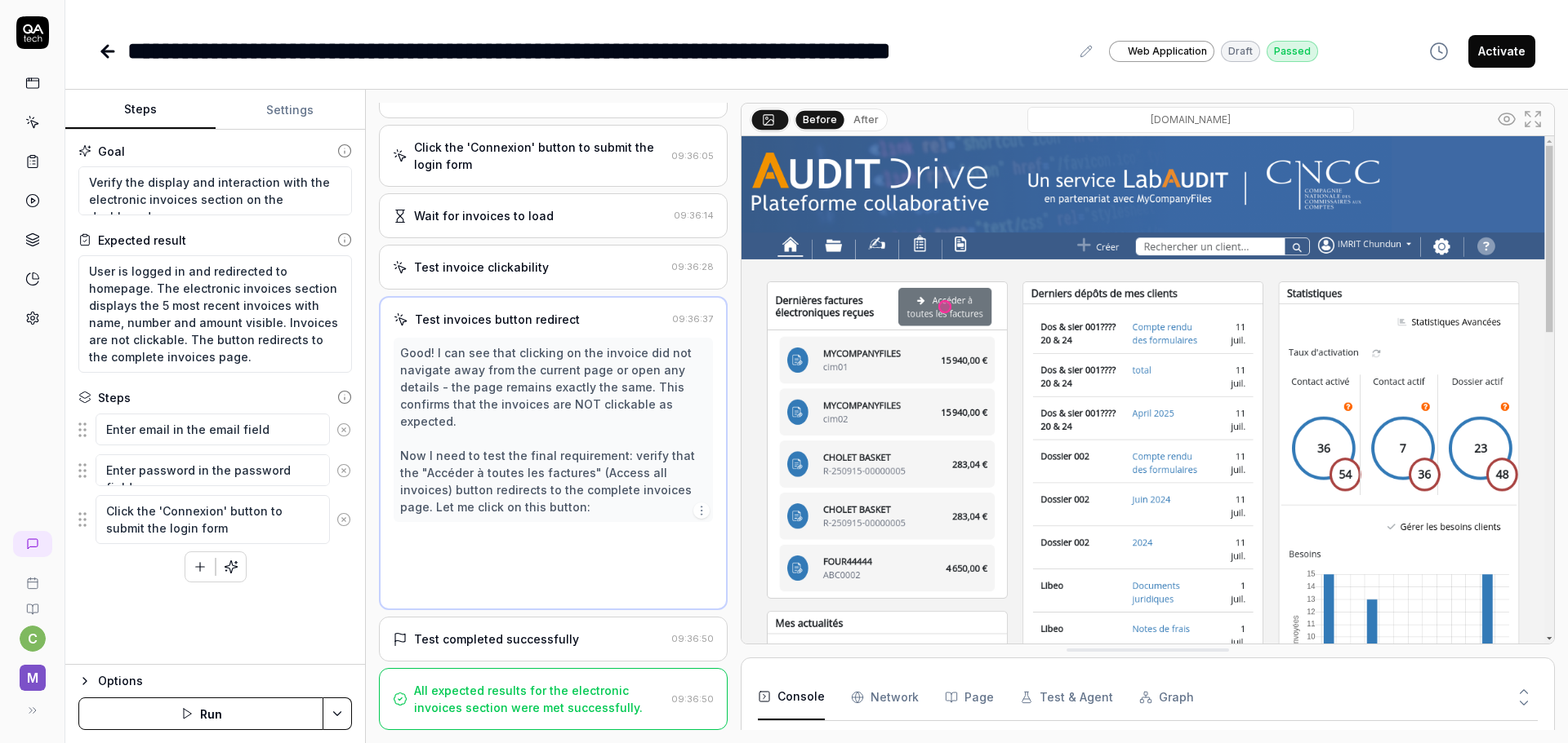
scroll to position [51, 0]
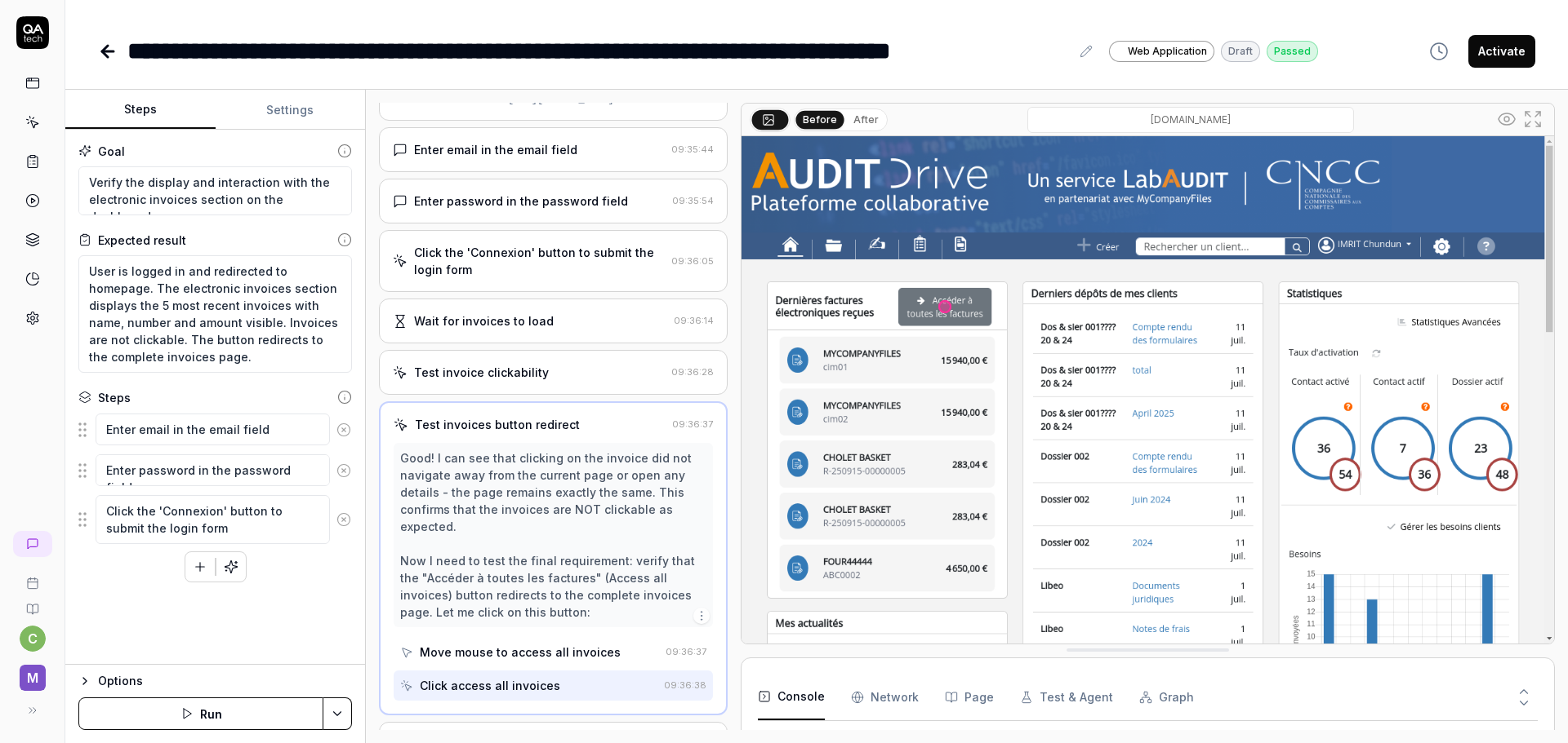
click at [481, 381] on div "Test invoice clickability" at bounding box center [481, 372] width 134 height 17
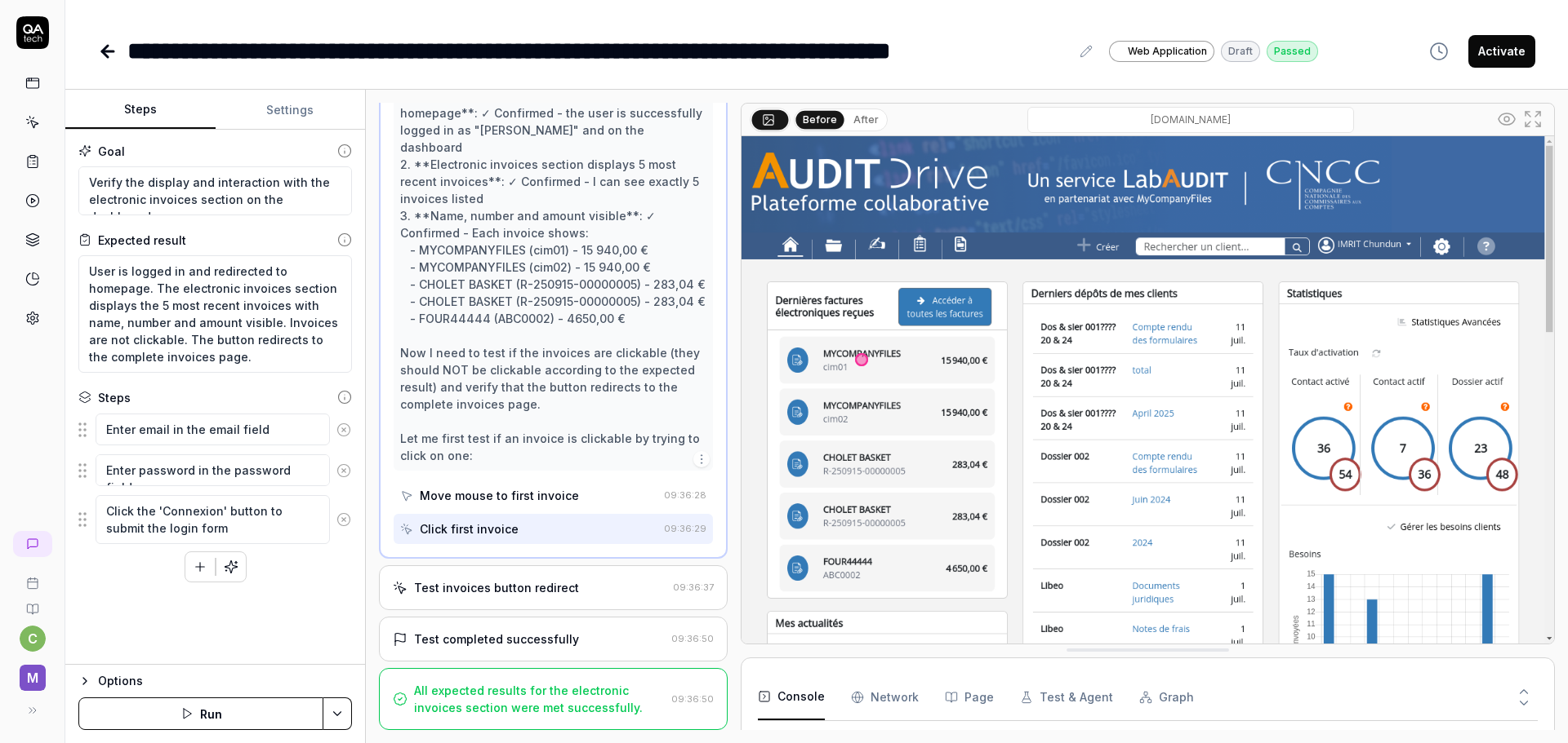
scroll to position [446, 0]
click at [508, 529] on div "Click first invoice" at bounding box center [469, 529] width 99 height 17
click at [560, 585] on div "Test invoices button redirect" at bounding box center [496, 587] width 165 height 17
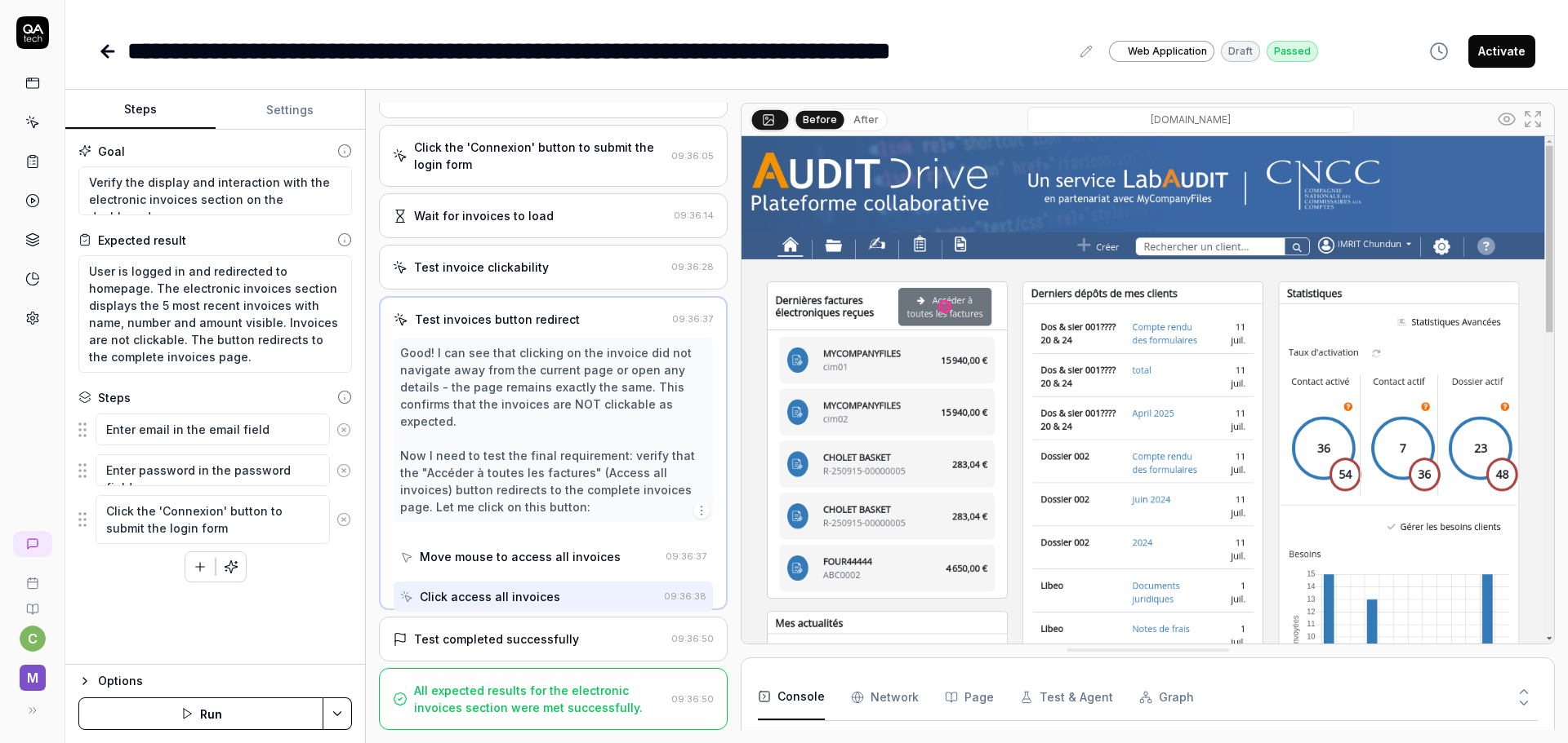
scroll to position [51, 0]
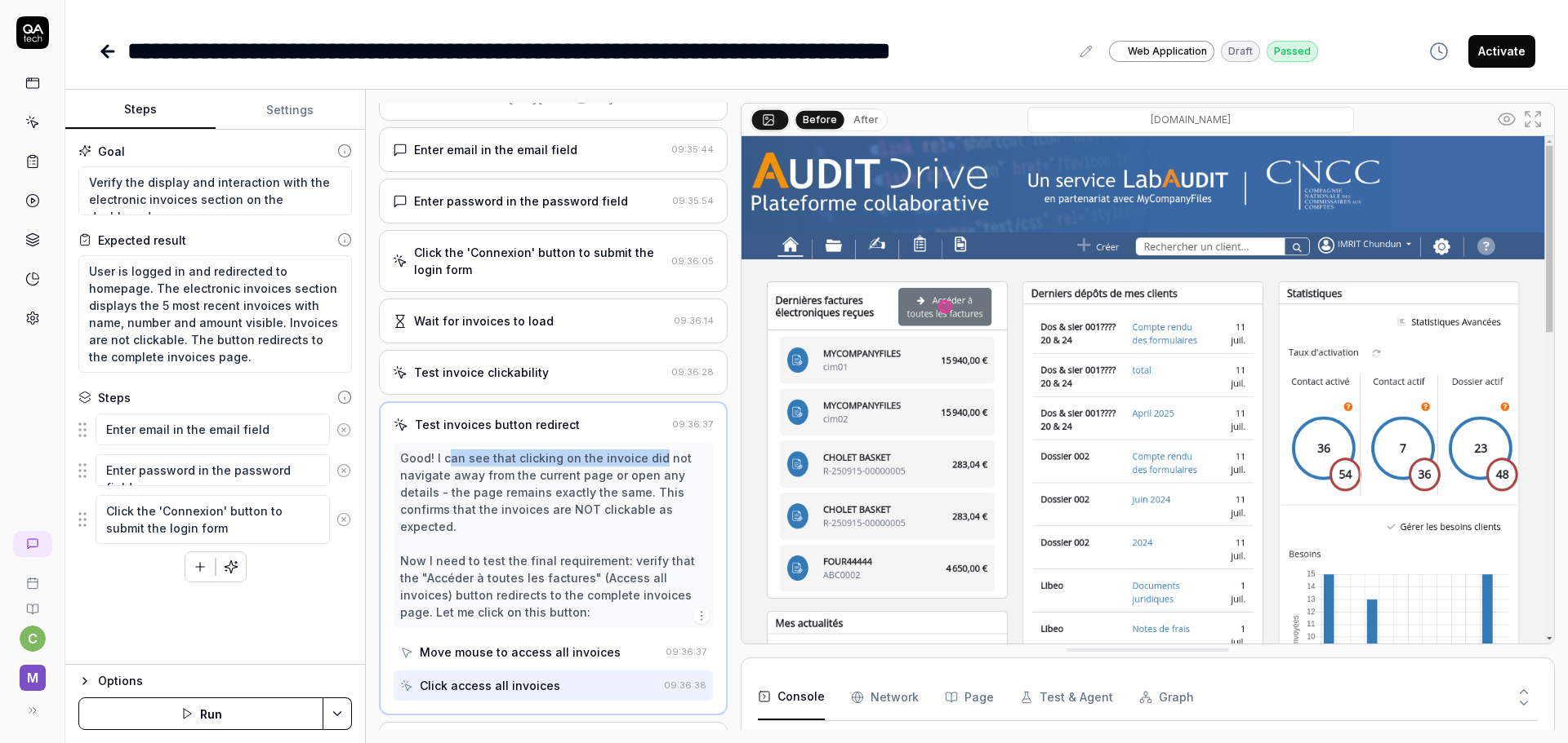
drag, startPoint x: 449, startPoint y: 478, endPoint x: 654, endPoint y: 472, distance: 205.1
click at [654, 472] on div "Good! I can see that clicking on the invoice did not navigate away from the cur…" at bounding box center [554, 535] width 306 height 171
drag, startPoint x: 478, startPoint y: 487, endPoint x: 536, endPoint y: 485, distance: 58.0
click at [536, 485] on div "Good! I can see that clicking on the invoice did not navigate away from the cur…" at bounding box center [554, 535] width 306 height 171
drag, startPoint x: 528, startPoint y: 509, endPoint x: 643, endPoint y: 504, distance: 115.1
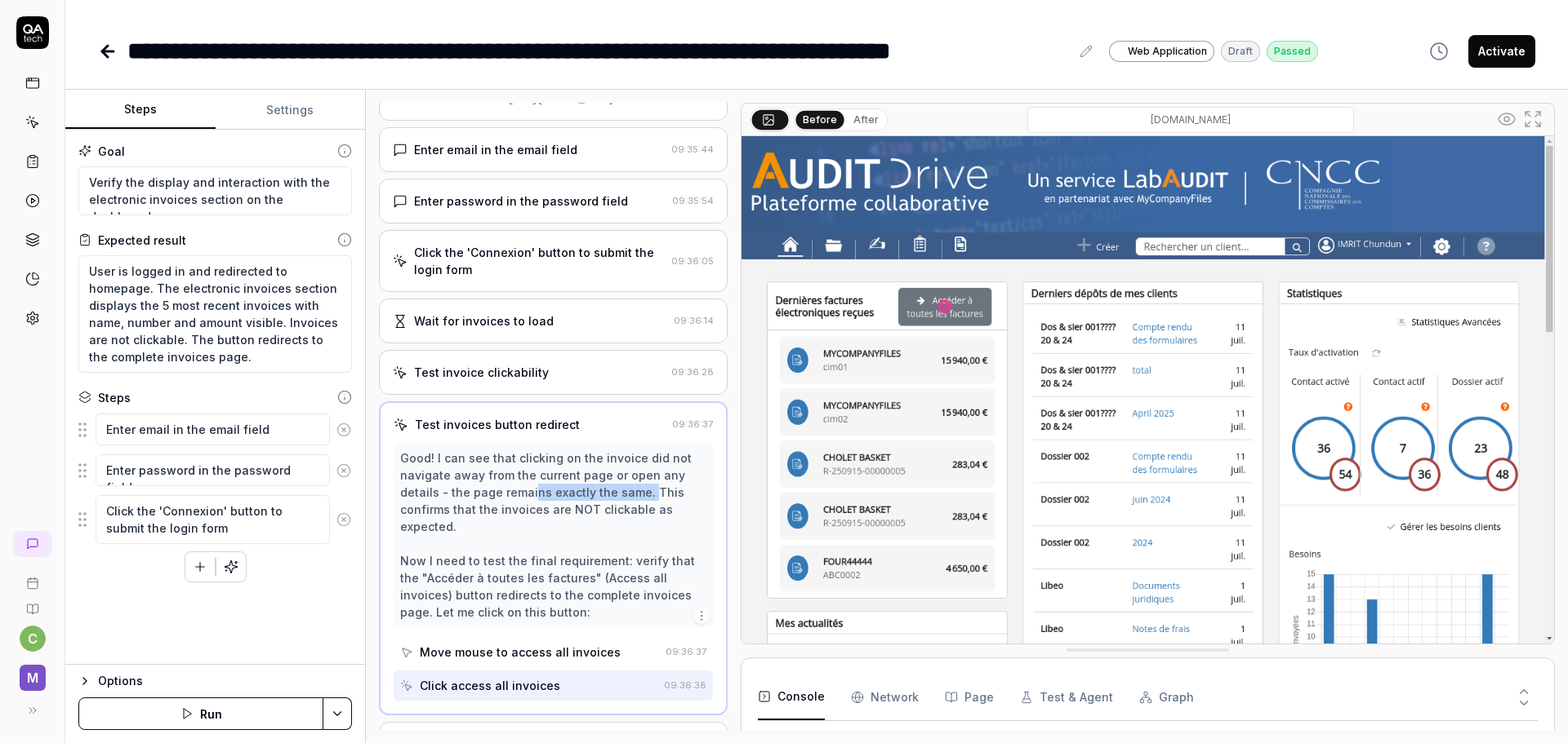
click at [643, 504] on div "Good! I can see that clicking on the invoice did not navigate away from the cur…" at bounding box center [554, 535] width 306 height 171
drag, startPoint x: 443, startPoint y: 574, endPoint x: 613, endPoint y: 572, distance: 170.0
click at [613, 572] on div "Good! I can see that clicking on the invoice did not navigate away from the cur…" at bounding box center [554, 535] width 306 height 171
drag, startPoint x: 426, startPoint y: 588, endPoint x: 588, endPoint y: 591, distance: 162.0
click at [588, 591] on div "Good! I can see that clicking on the invoice did not navigate away from the cur…" at bounding box center [554, 535] width 306 height 171
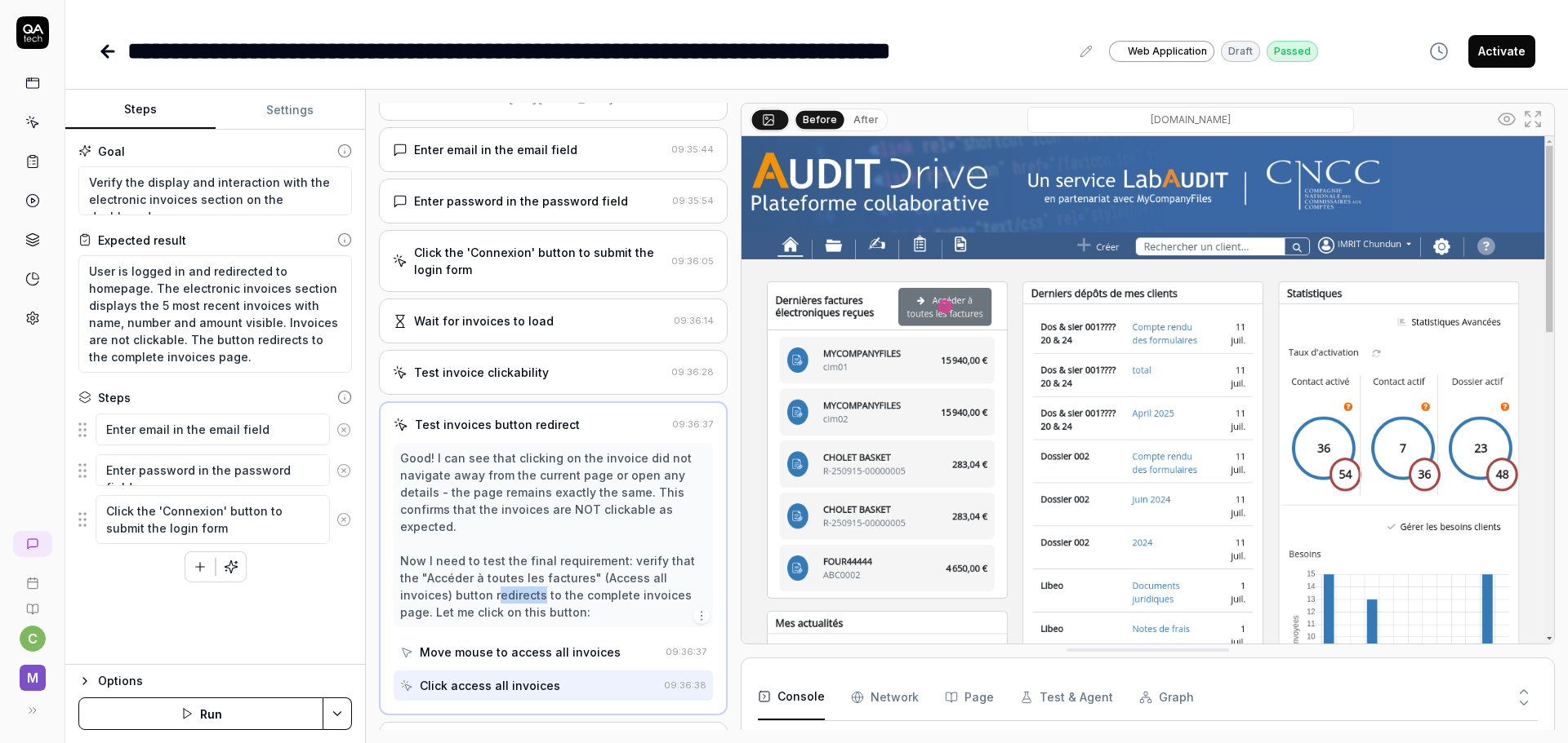
drag, startPoint x: 495, startPoint y: 607, endPoint x: 538, endPoint y: 607, distance: 43.0
click at [538, 607] on div "Good! I can see that clicking on the invoice did not navigate away from the cur…" at bounding box center [554, 535] width 306 height 171
drag, startPoint x: 514, startPoint y: 628, endPoint x: 552, endPoint y: 626, distance: 38.1
click at [552, 620] on div "Good! I can see that clicking on the invoice did not navigate away from the cur…" at bounding box center [554, 535] width 306 height 171
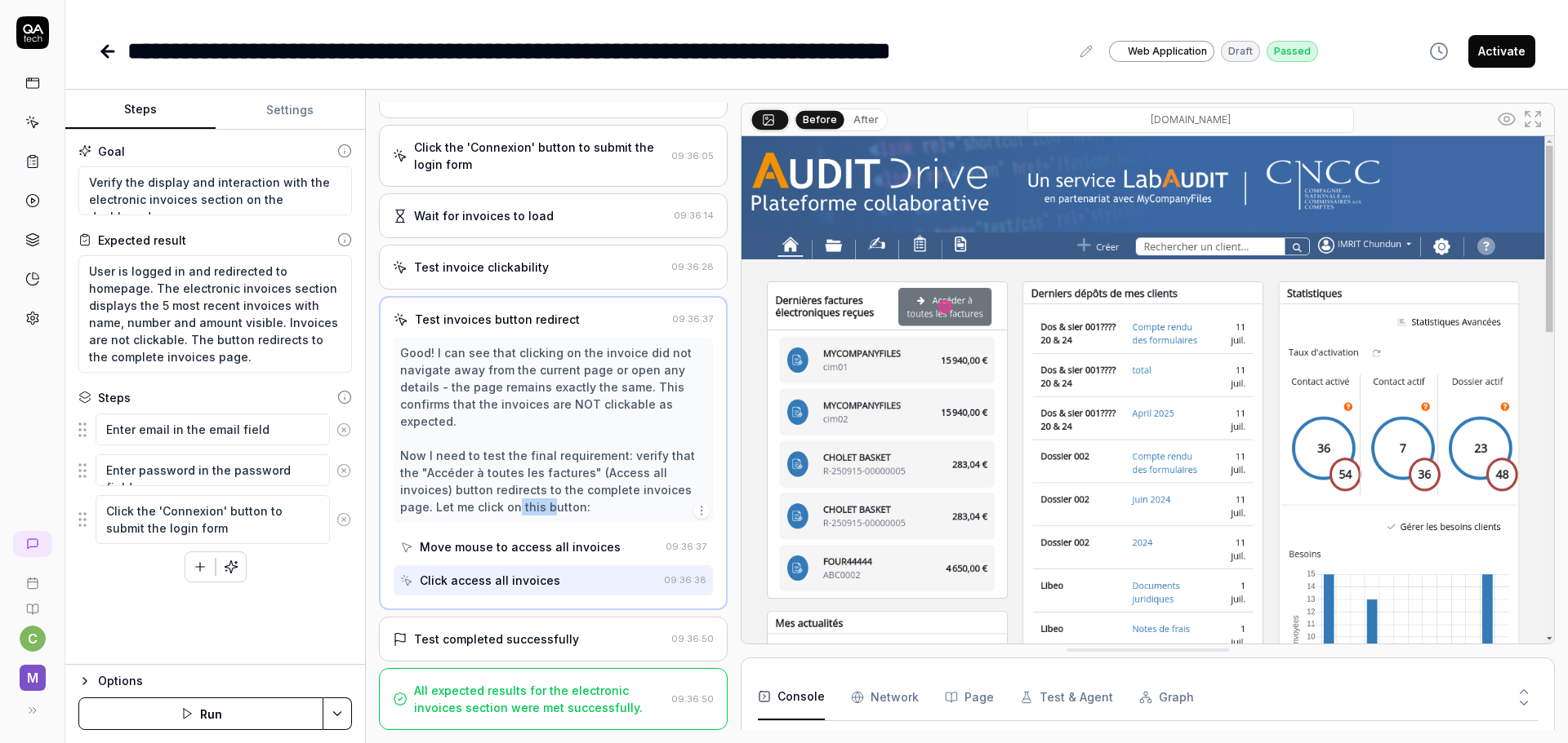
scroll to position [171, 0]
click at [537, 638] on div "Test completed successfully" at bounding box center [496, 638] width 165 height 17
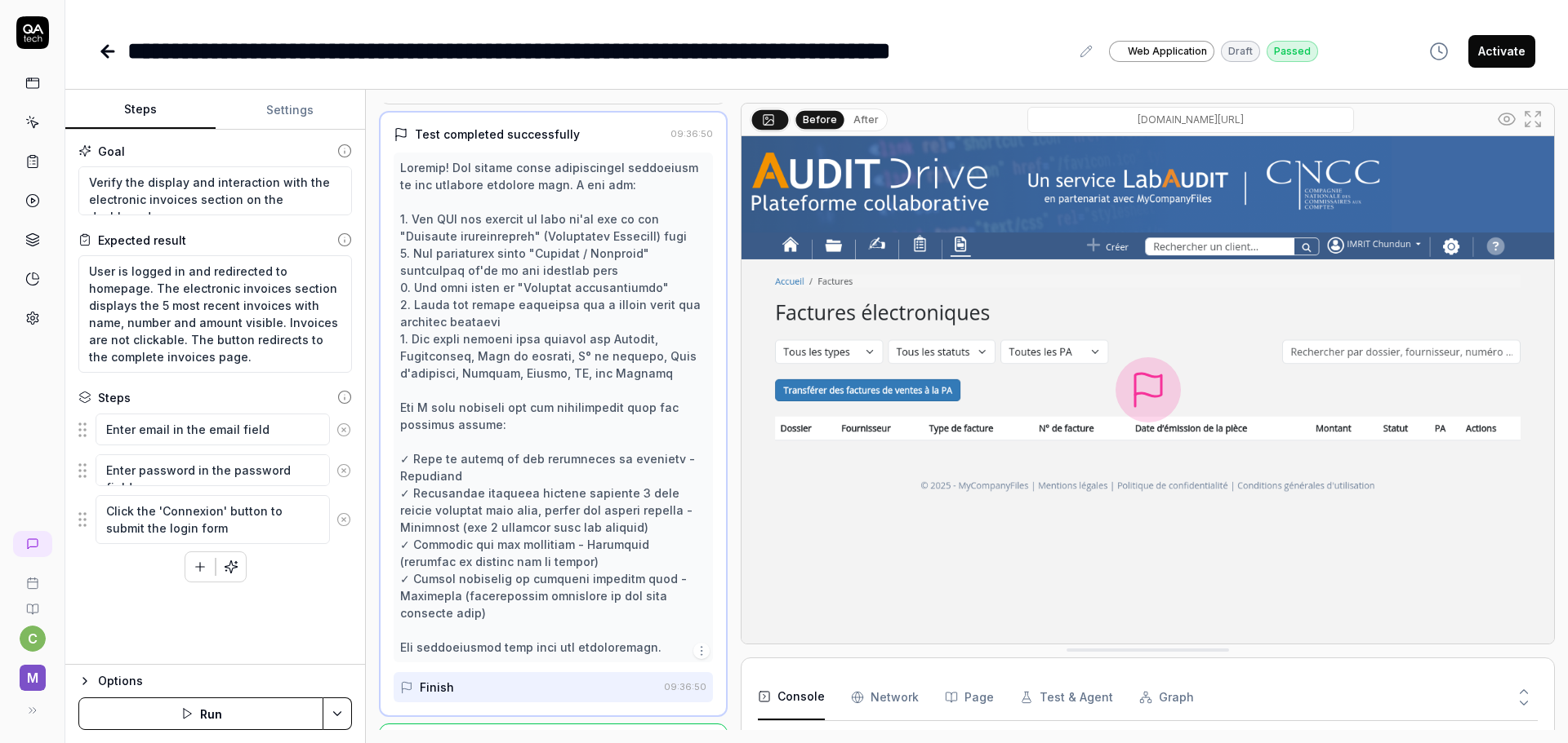
scroll to position [395, 0]
drag, startPoint x: 455, startPoint y: 235, endPoint x: 646, endPoint y: 237, distance: 191.0
click at [646, 237] on div at bounding box center [554, 405] width 306 height 497
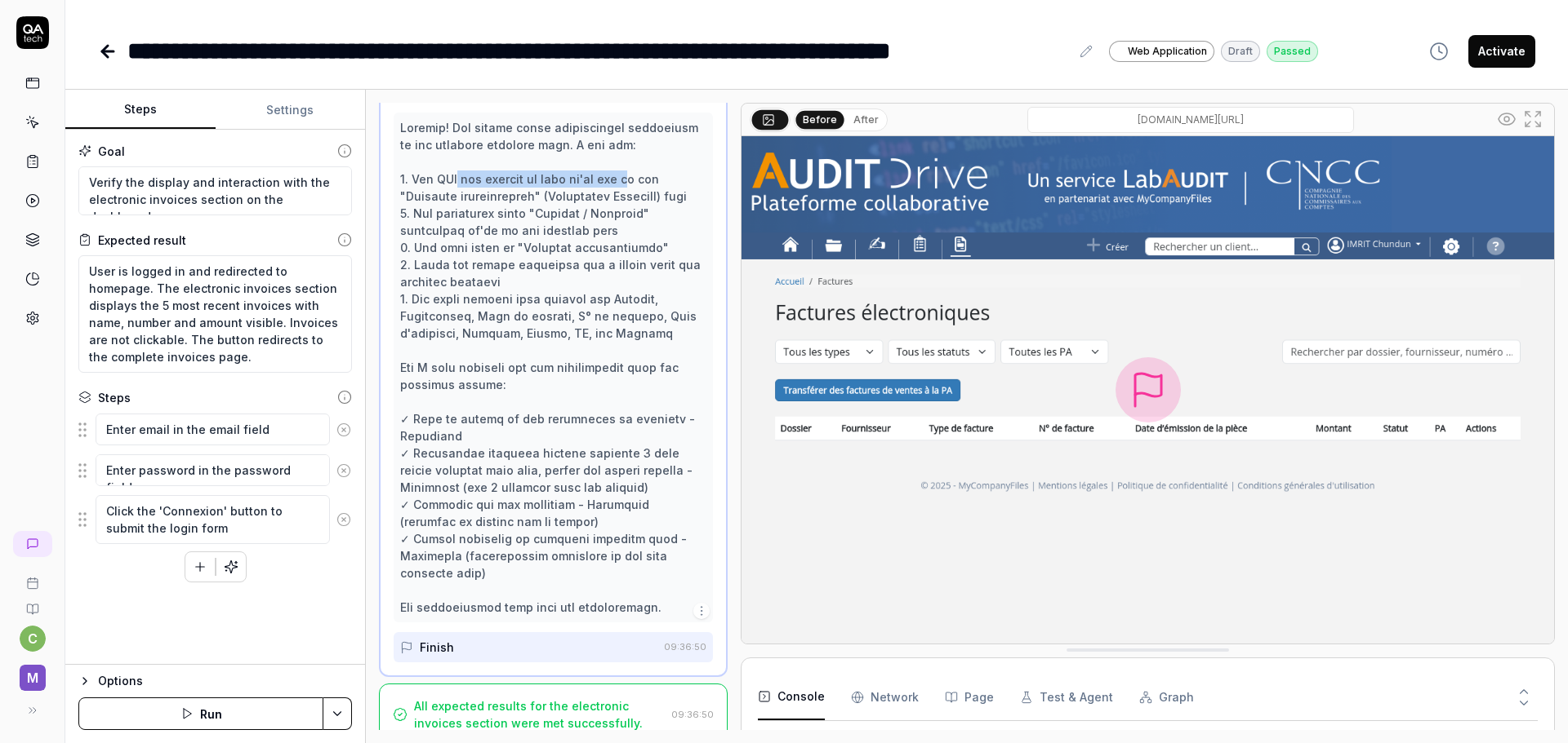
scroll to position [463, 0]
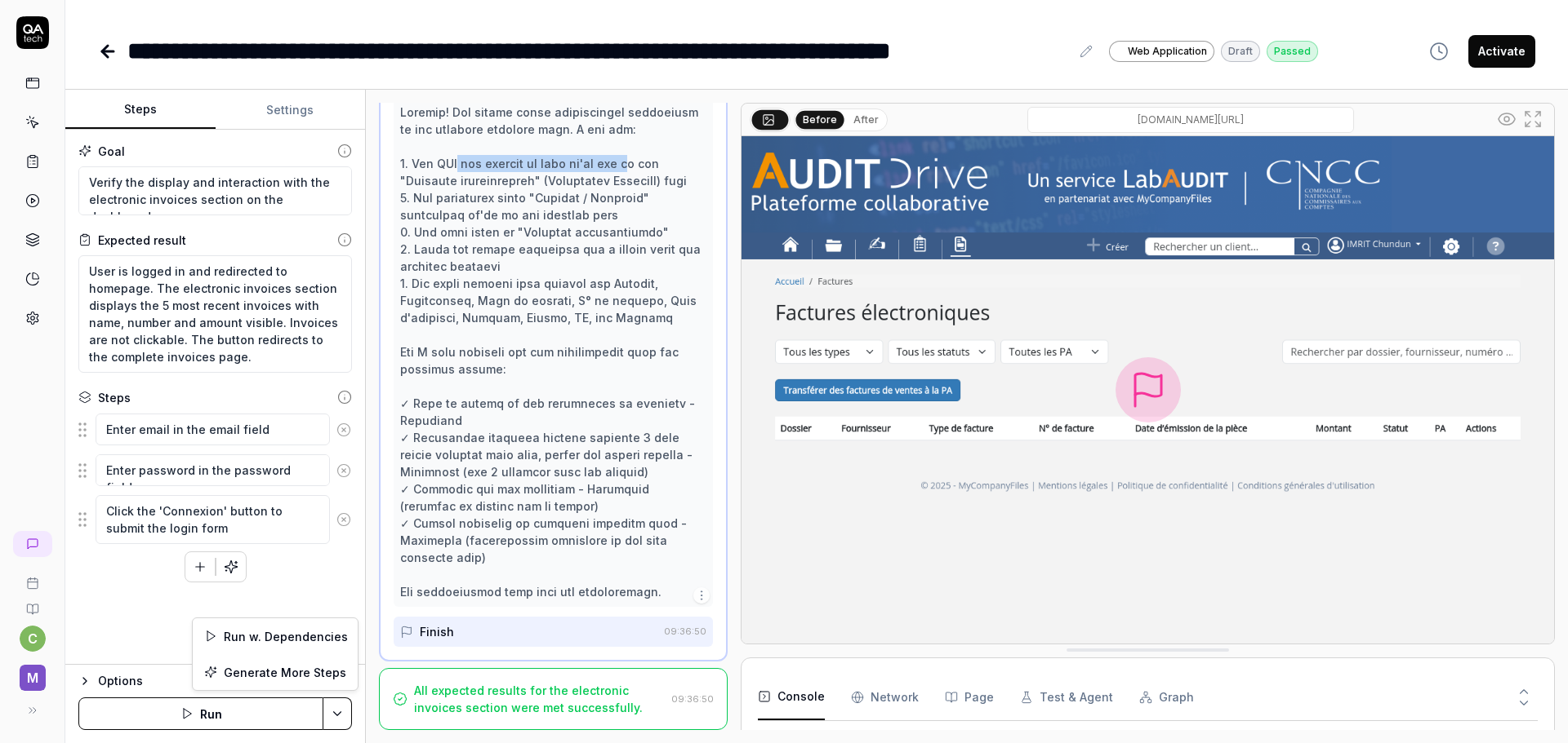
click at [336, 708] on html "**********" at bounding box center [784, 372] width 1568 height 743
click at [345, 719] on html "**********" at bounding box center [784, 372] width 1568 height 743
type textarea "*"
click at [289, 107] on button "Settings" at bounding box center [291, 111] width 150 height 40
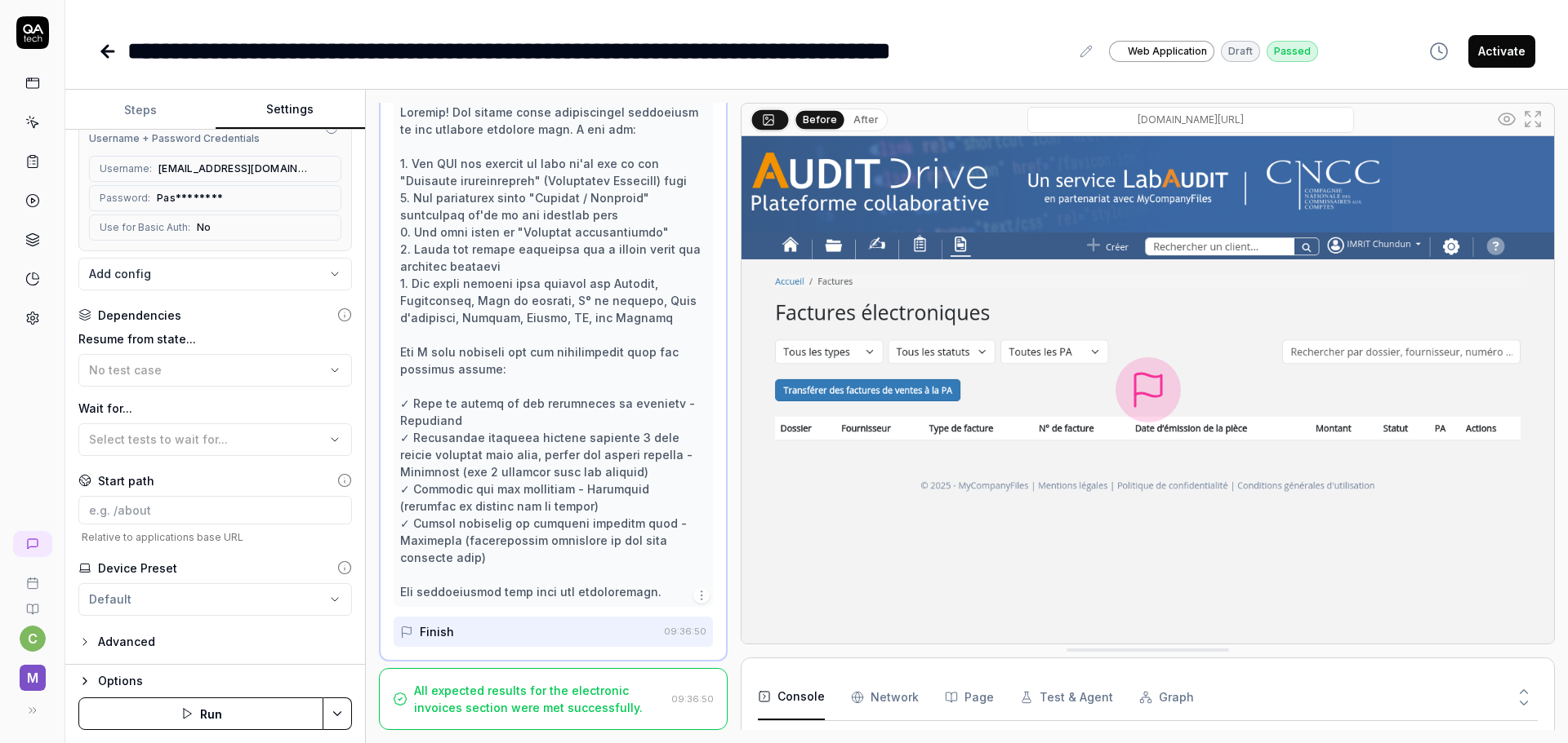
click at [222, 607] on html "**********" at bounding box center [784, 372] width 1568 height 743
click at [355, 590] on html "**********" at bounding box center [784, 372] width 1568 height 743
click at [129, 640] on div "Advanced" at bounding box center [127, 642] width 57 height 20
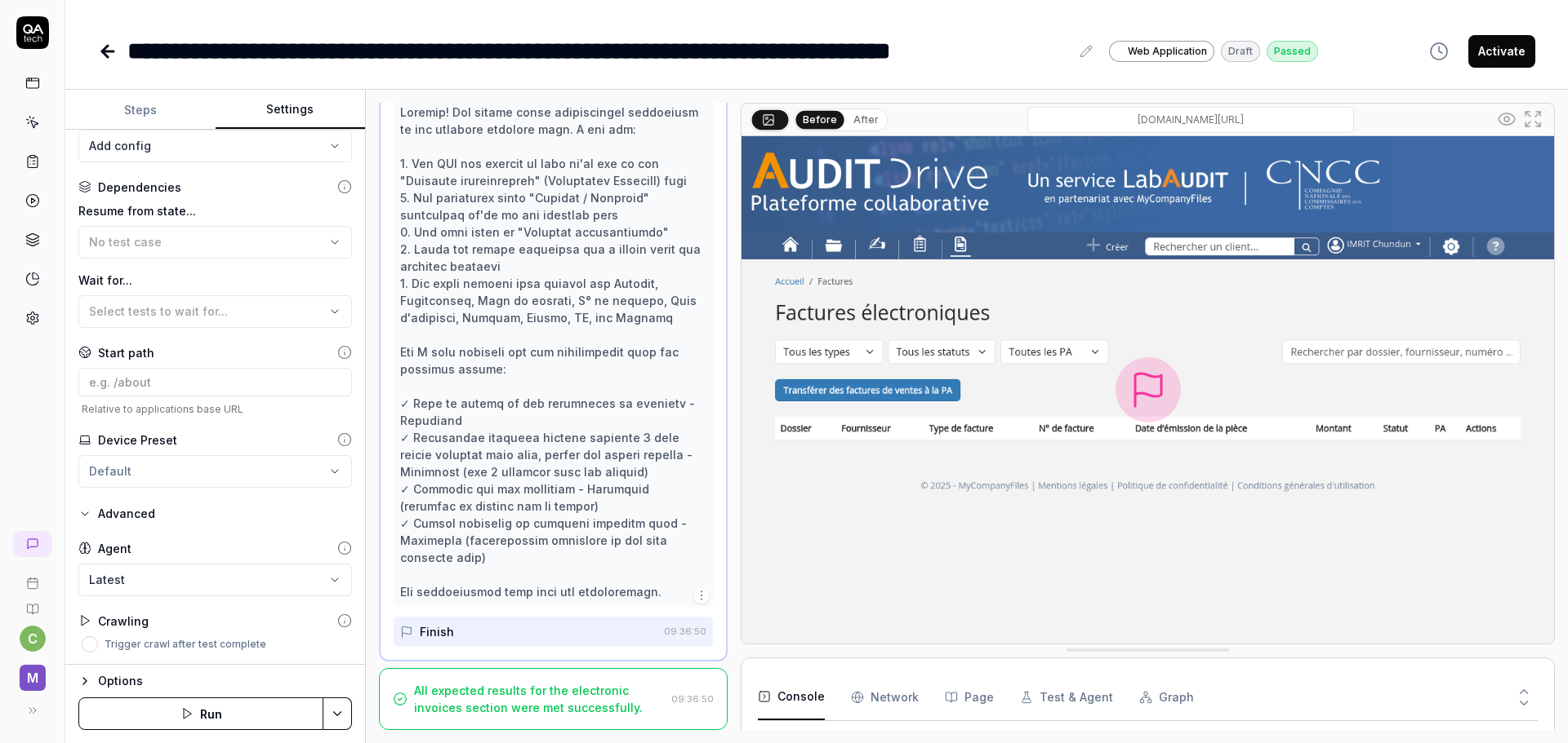
scroll to position [340, 0]
click at [160, 586] on body "**********" at bounding box center [784, 372] width 1568 height 743
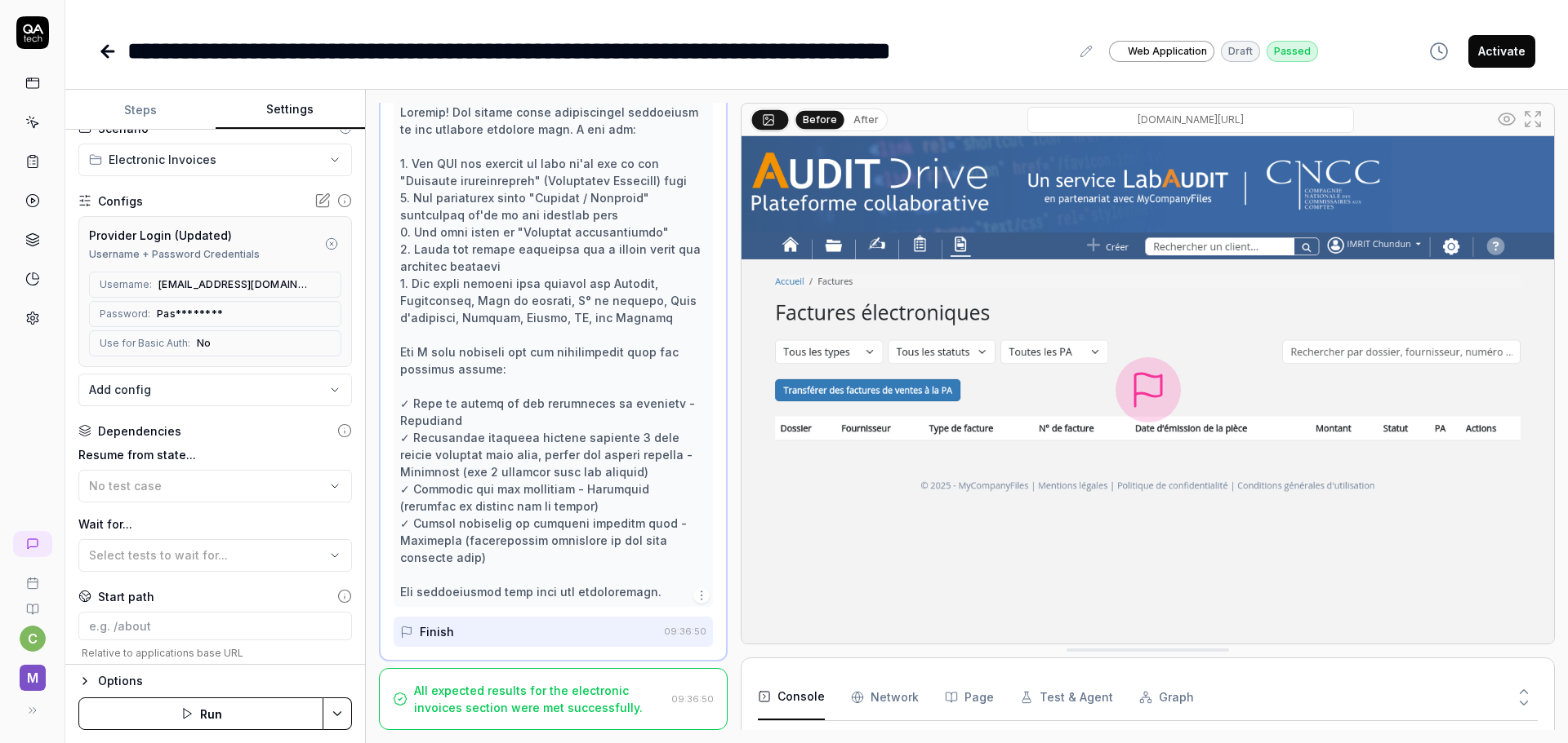
scroll to position [0, 0]
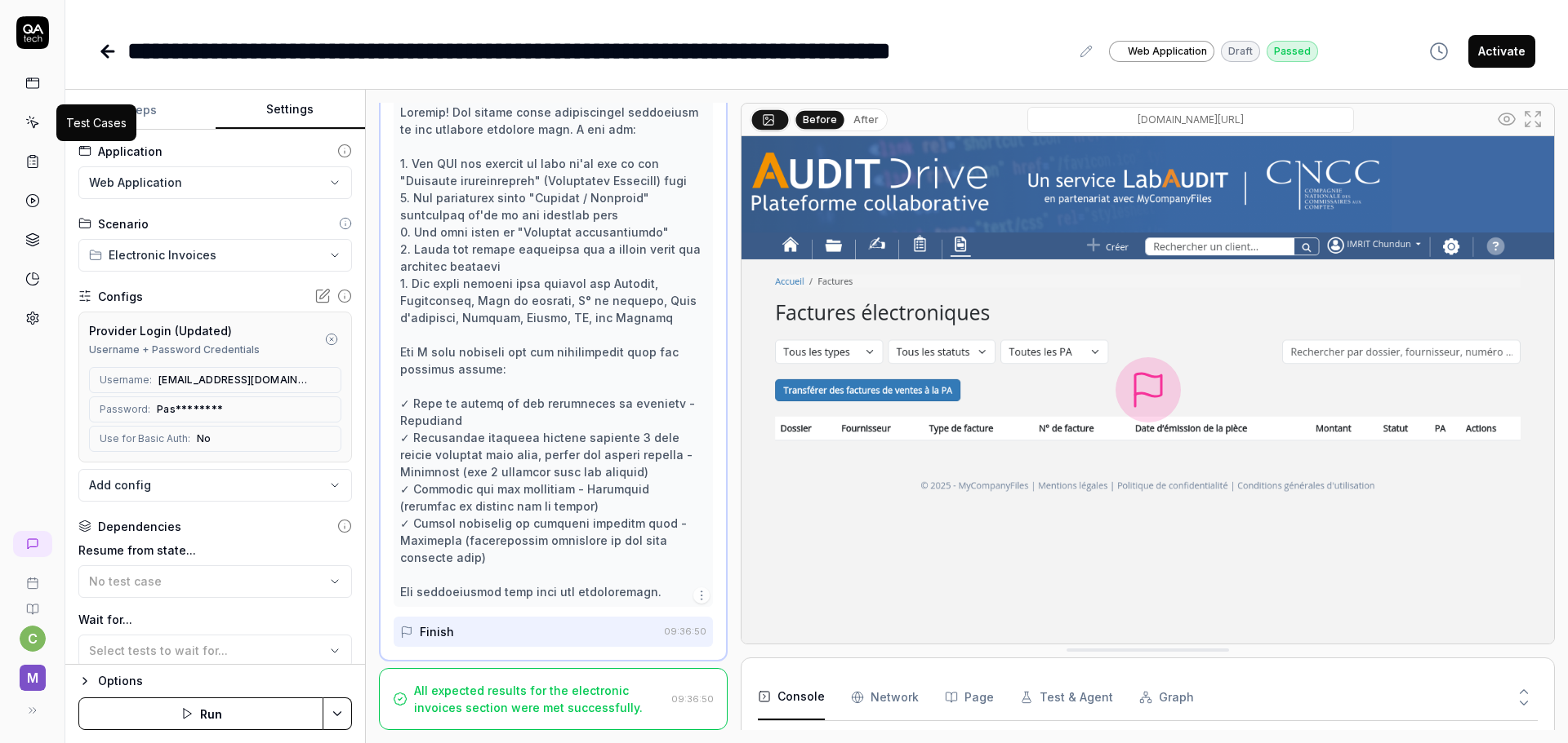
click at [33, 117] on icon at bounding box center [33, 122] width 15 height 15
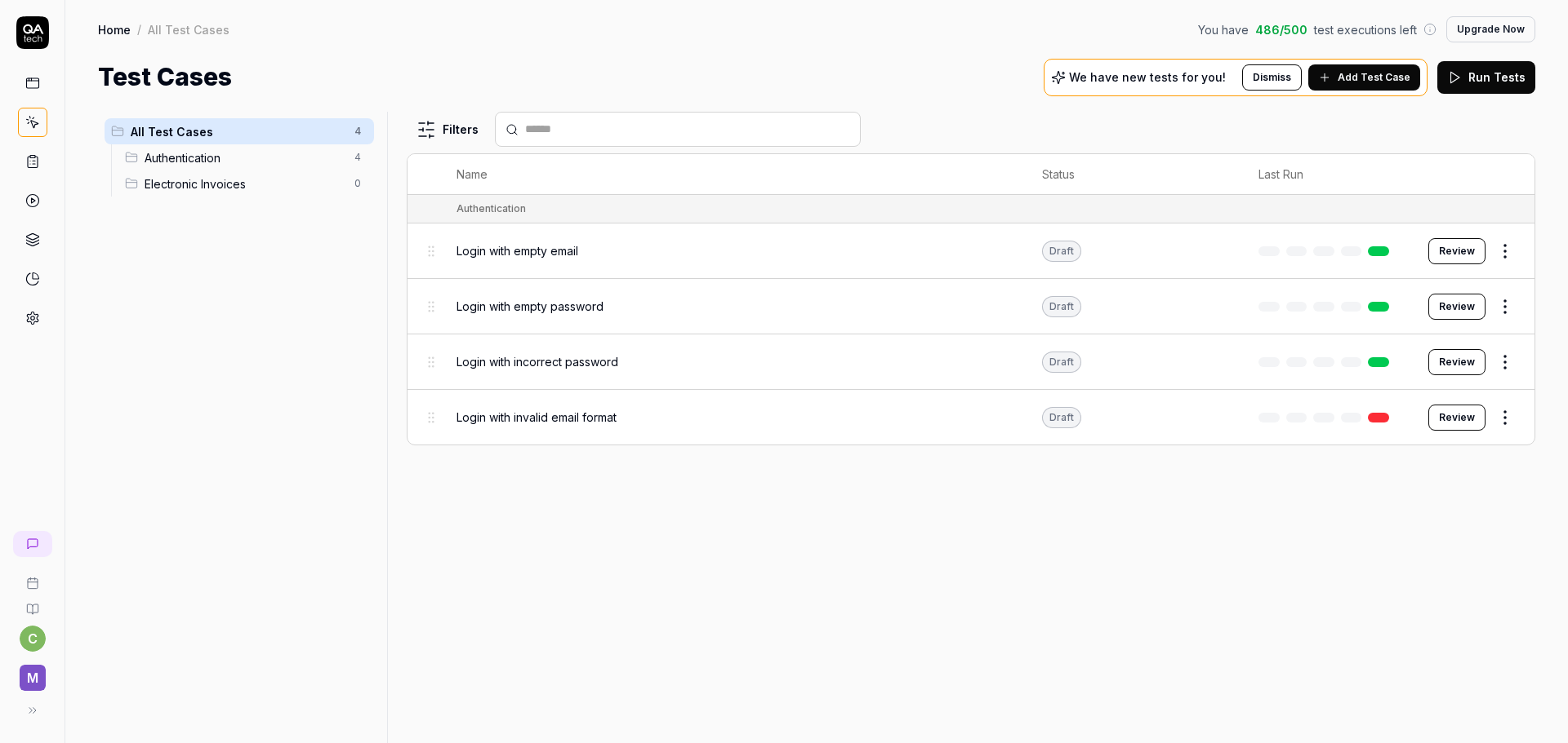
click at [214, 184] on span "Electronic Invoices" at bounding box center [244, 184] width 200 height 17
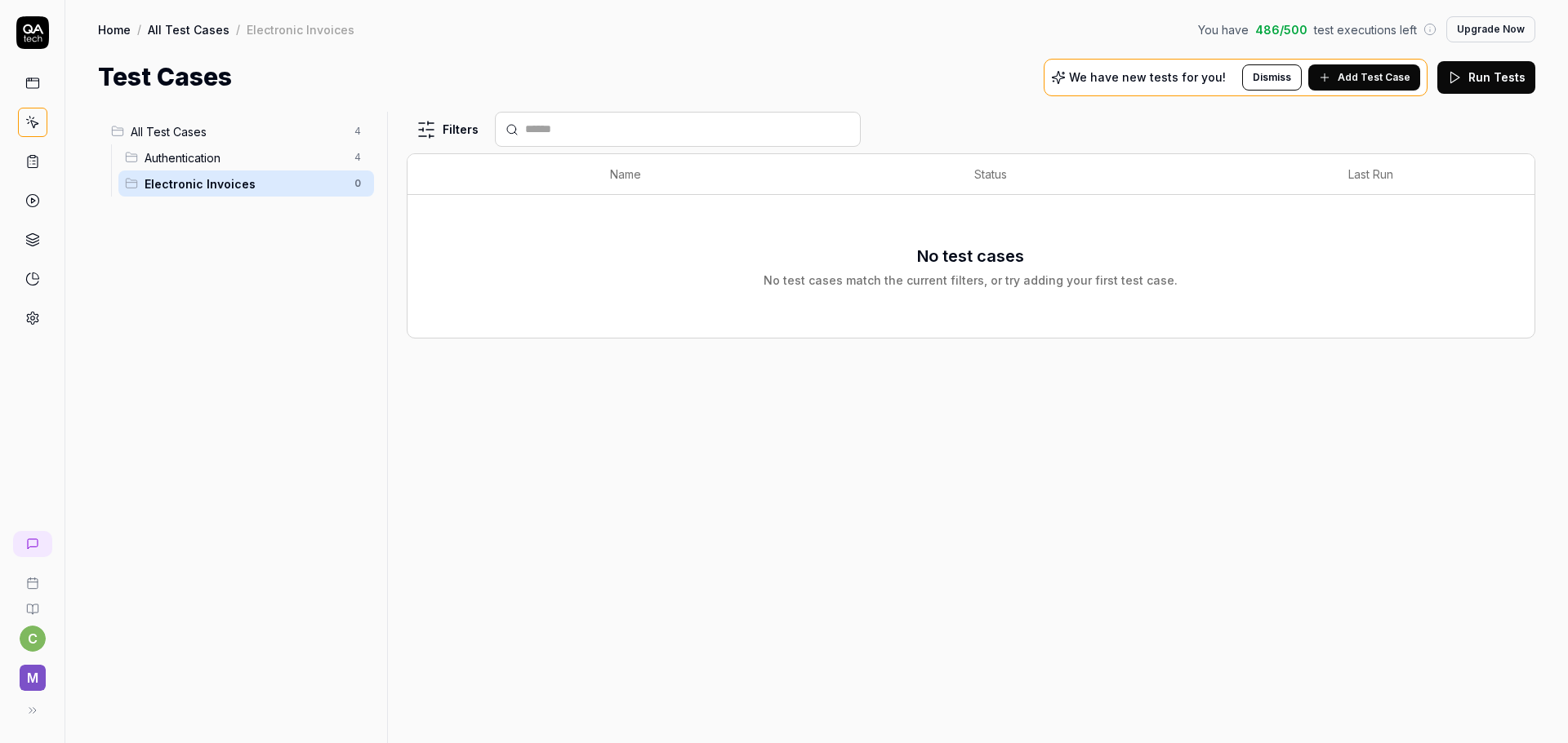
click at [199, 183] on span "Electronic Invoices" at bounding box center [244, 184] width 200 height 17
click at [33, 124] on icon at bounding box center [33, 122] width 15 height 15
click at [33, 82] on icon at bounding box center [33, 83] width 15 height 15
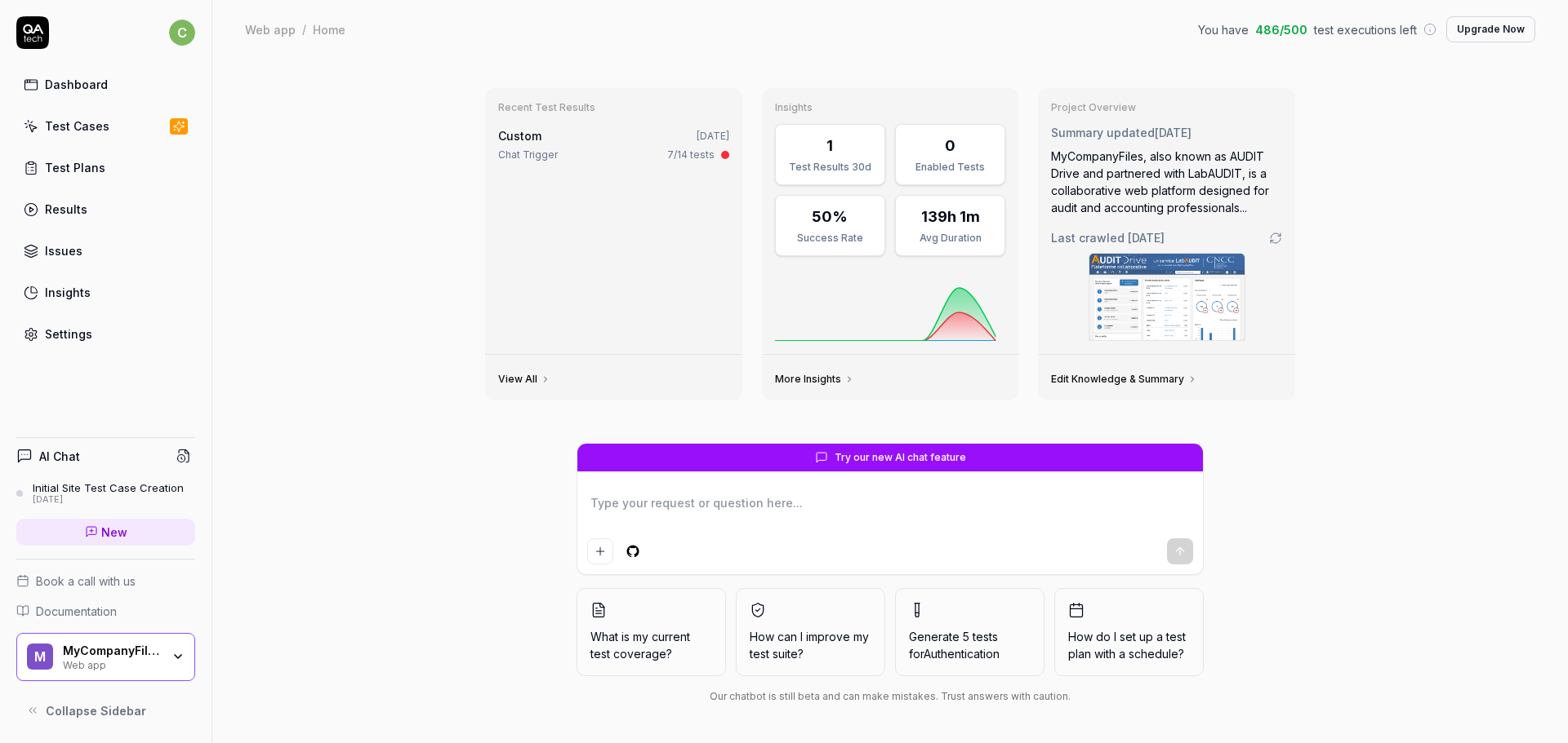
click at [88, 495] on div "6 days ago" at bounding box center [108, 500] width 151 height 12
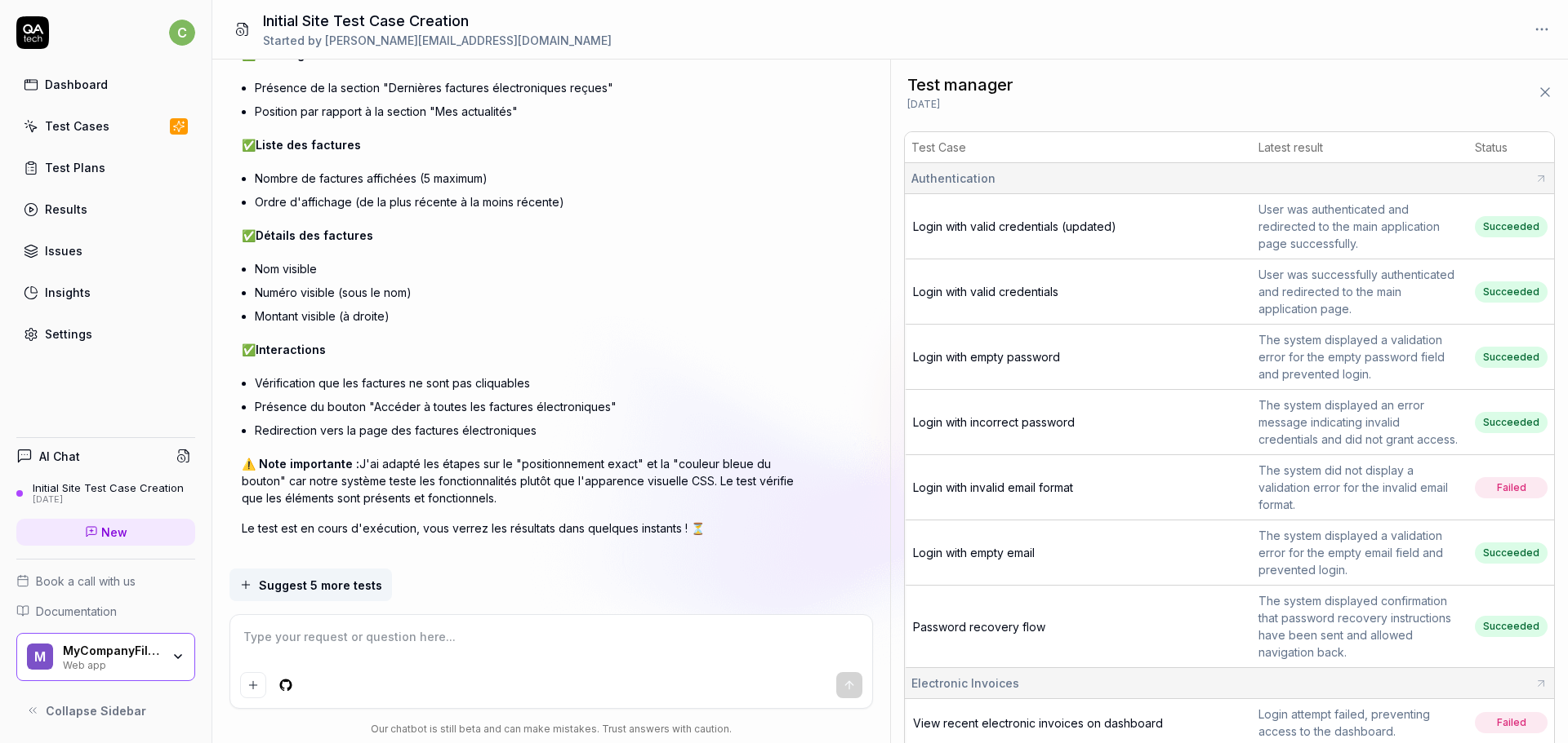
scroll to position [367, 0]
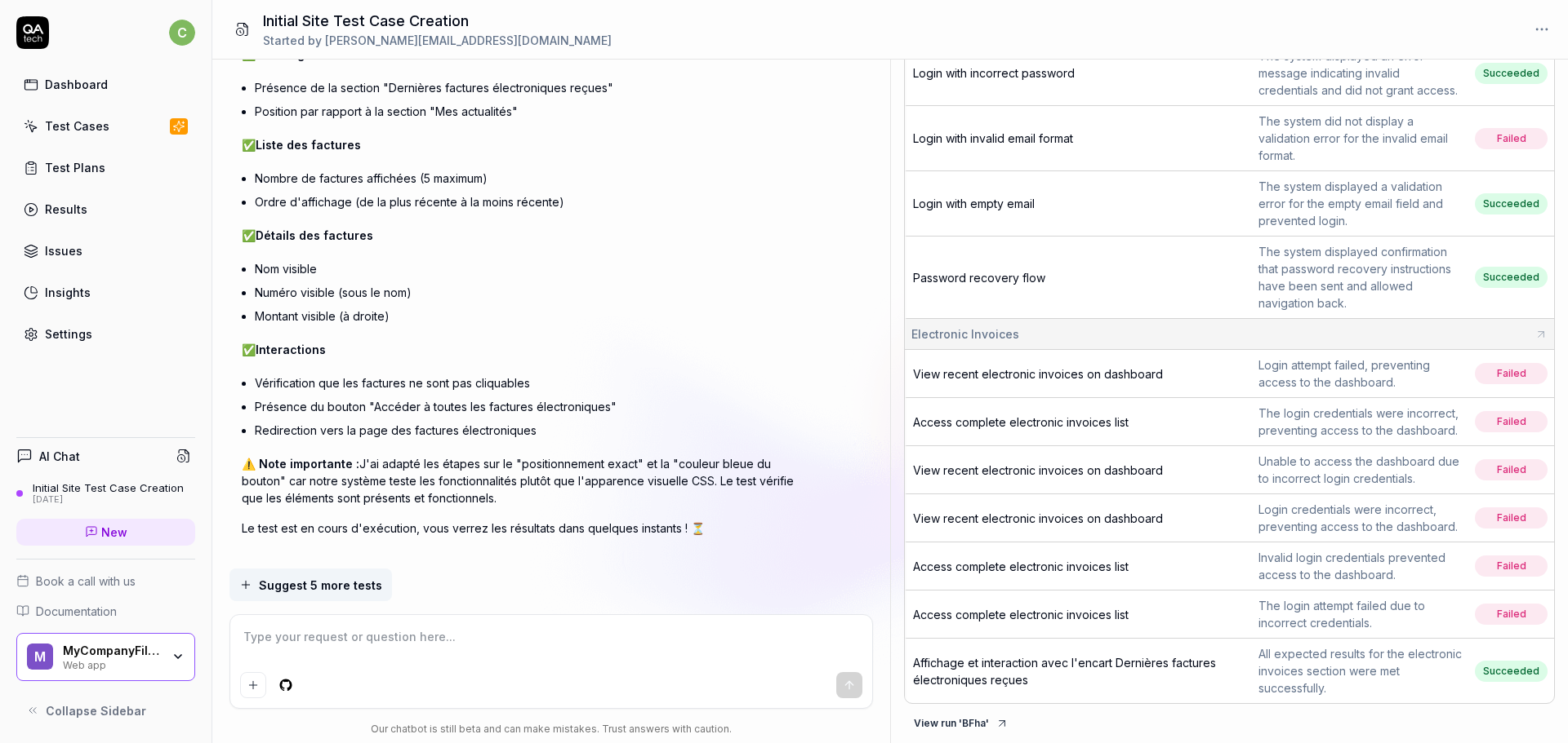
click at [1094, 661] on span "Affichage et interaction avec l'encart Dernières factures électroniques reçues" at bounding box center [1064, 671] width 303 height 31
type textarea "*"
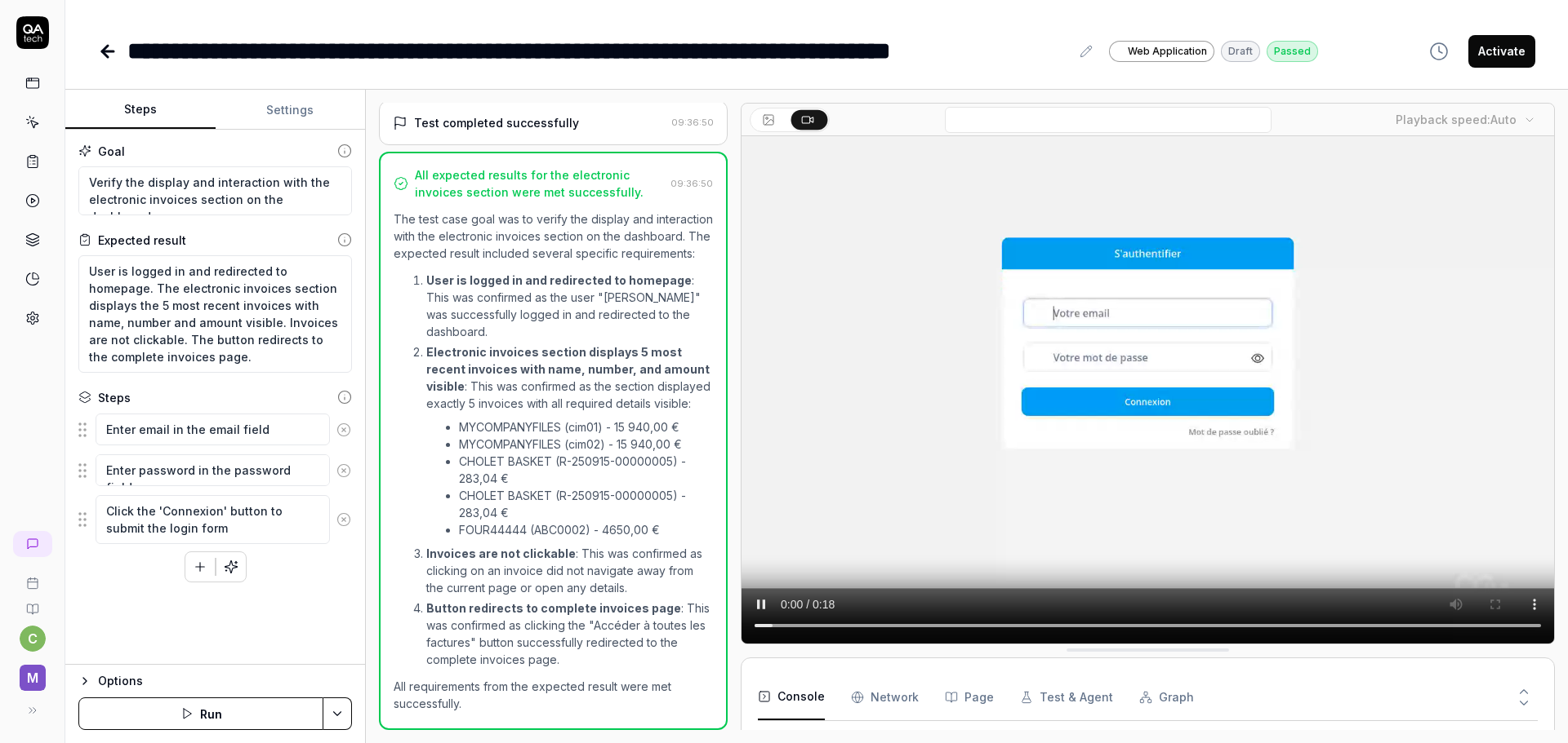
scroll to position [93, 0]
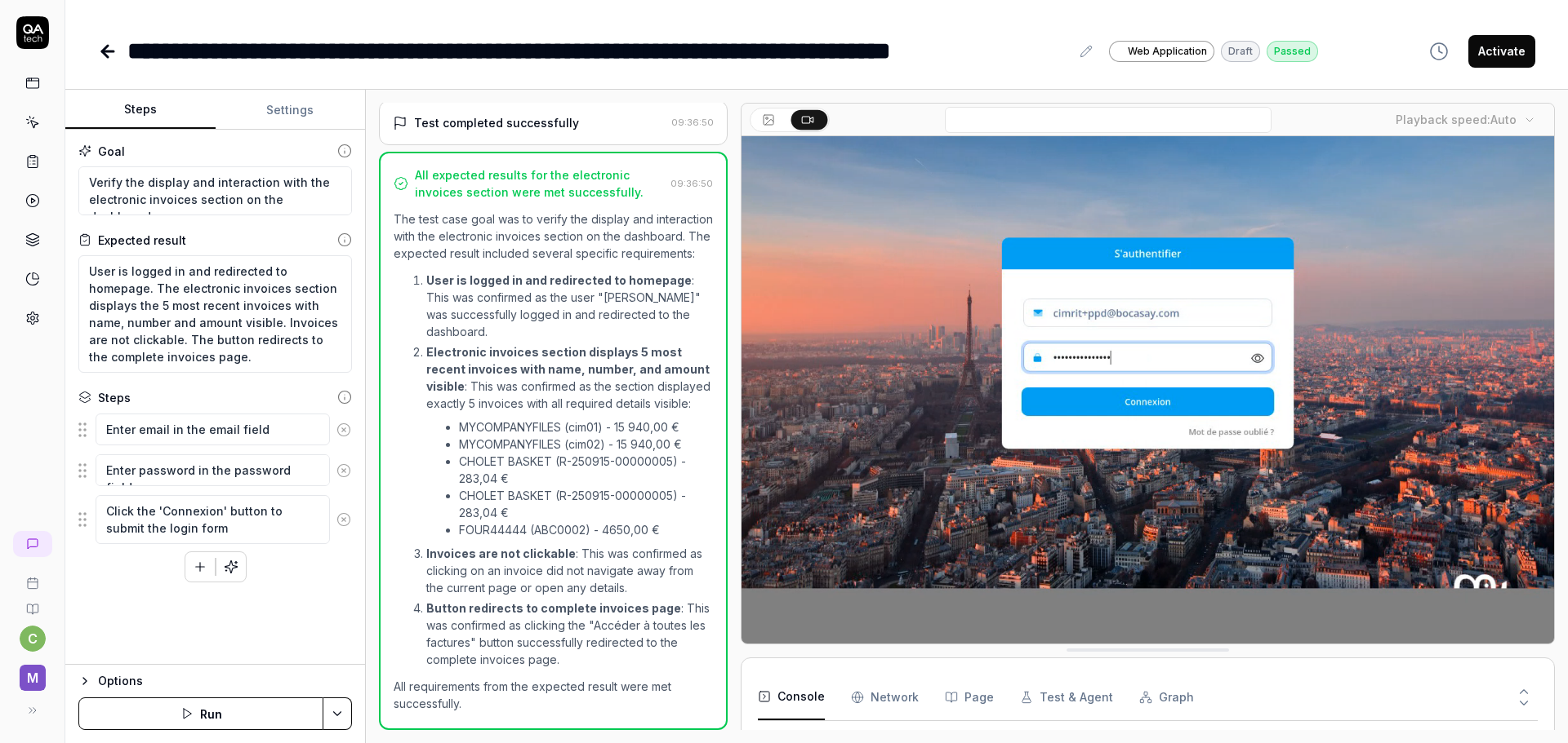
click at [1186, 51] on span "Web Application" at bounding box center [1168, 51] width 79 height 15
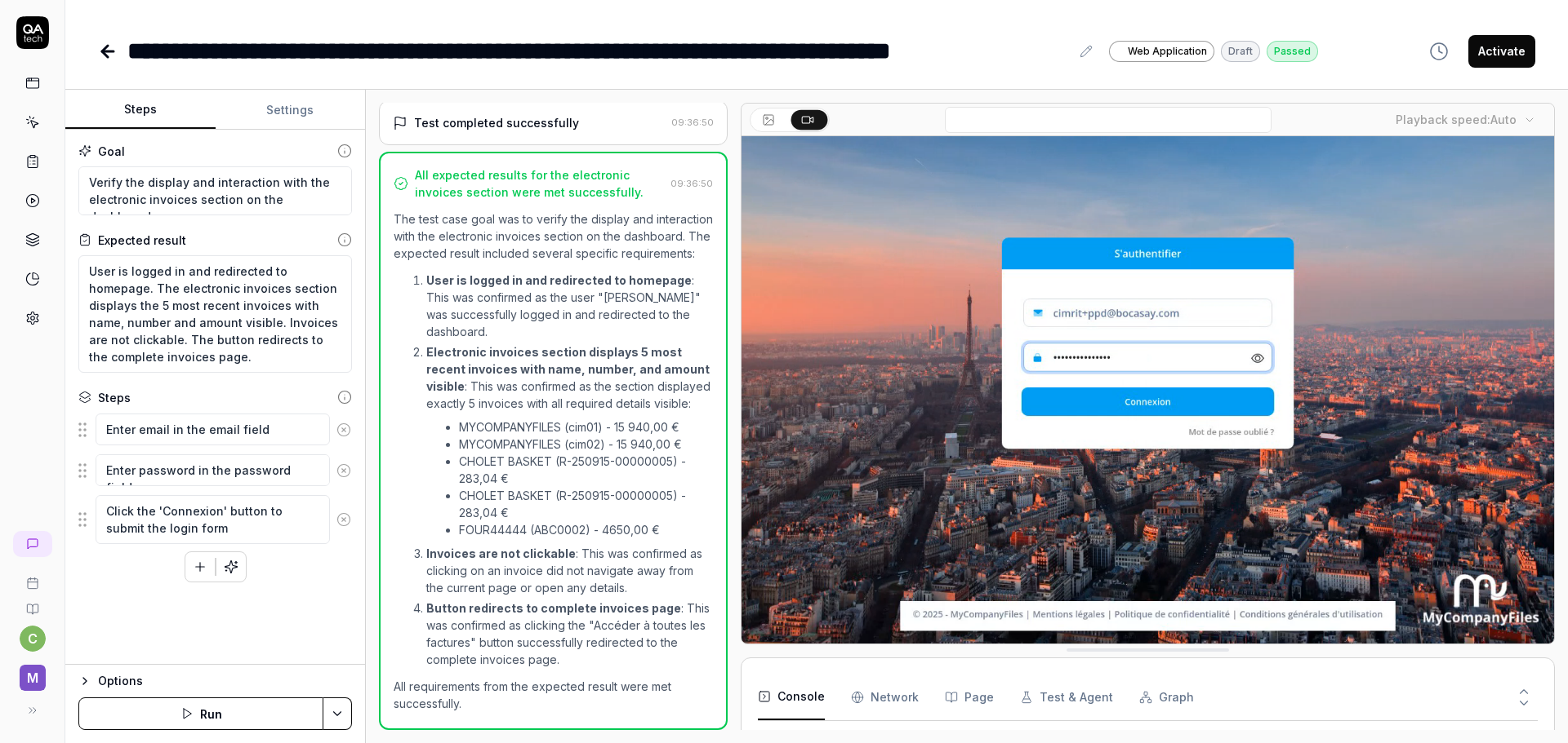
click at [1278, 52] on div "Passed" at bounding box center [1292, 50] width 51 height 21
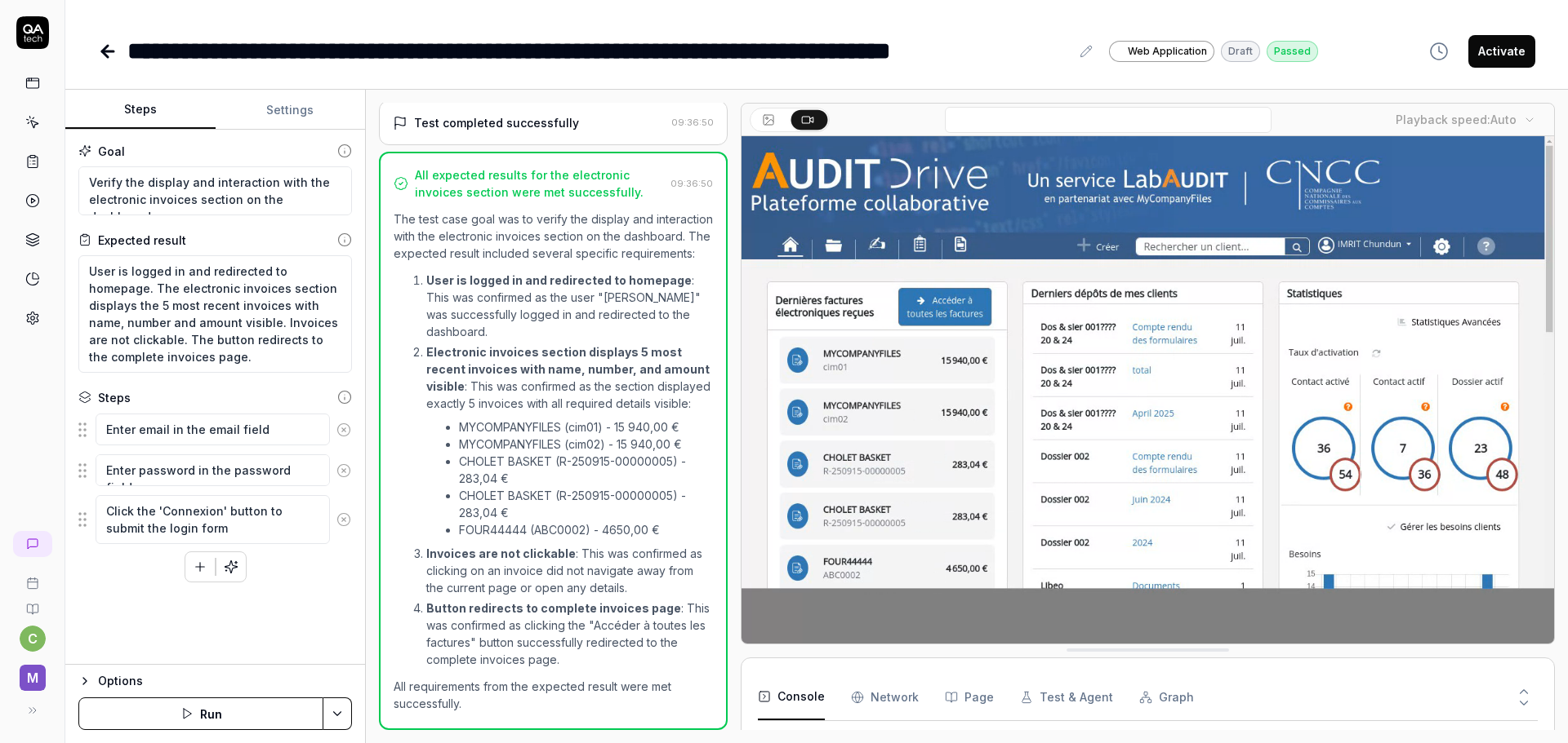
click at [1484, 696] on div at bounding box center [1378, 698] width 317 height 45
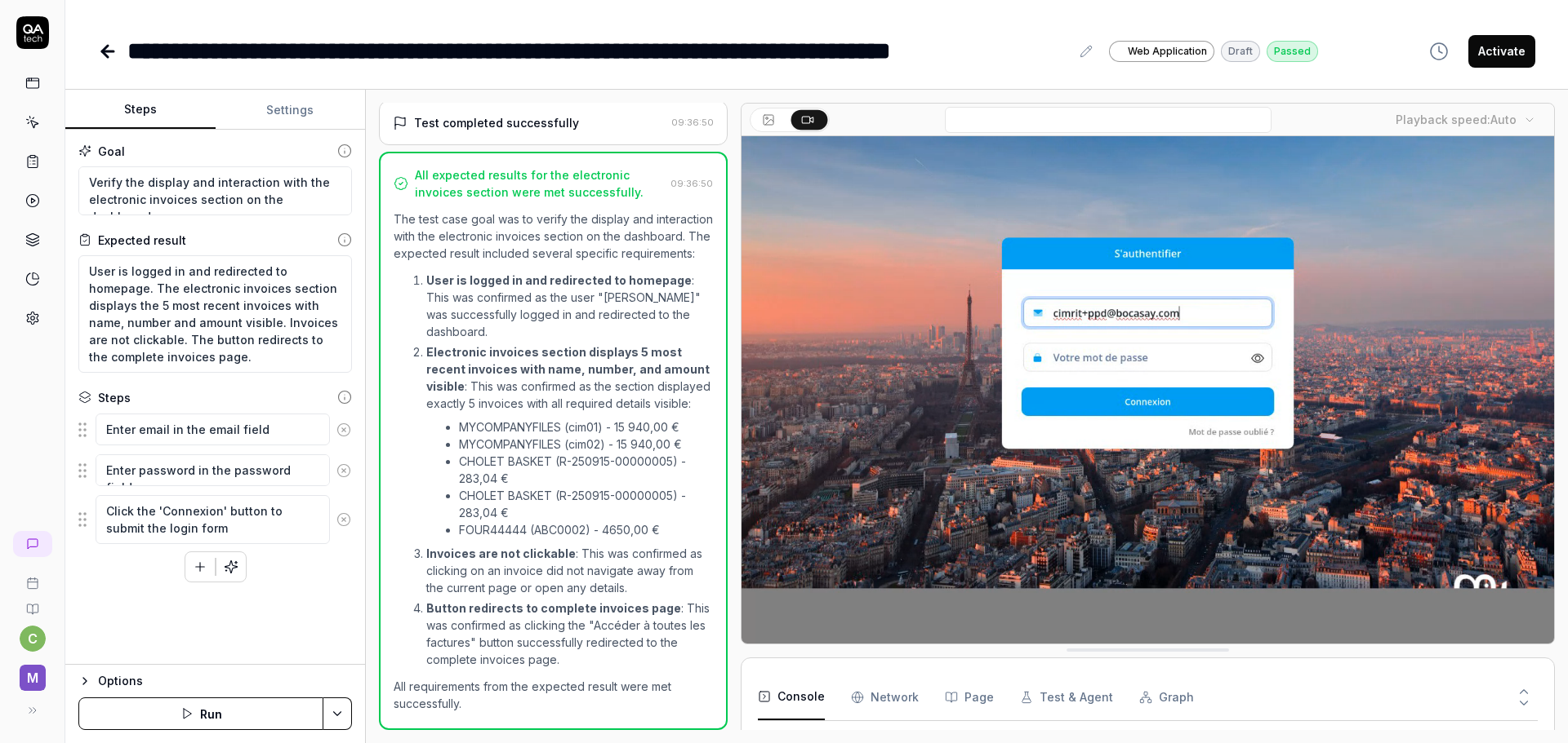
click at [1522, 691] on icon at bounding box center [1524, 692] width 15 height 15
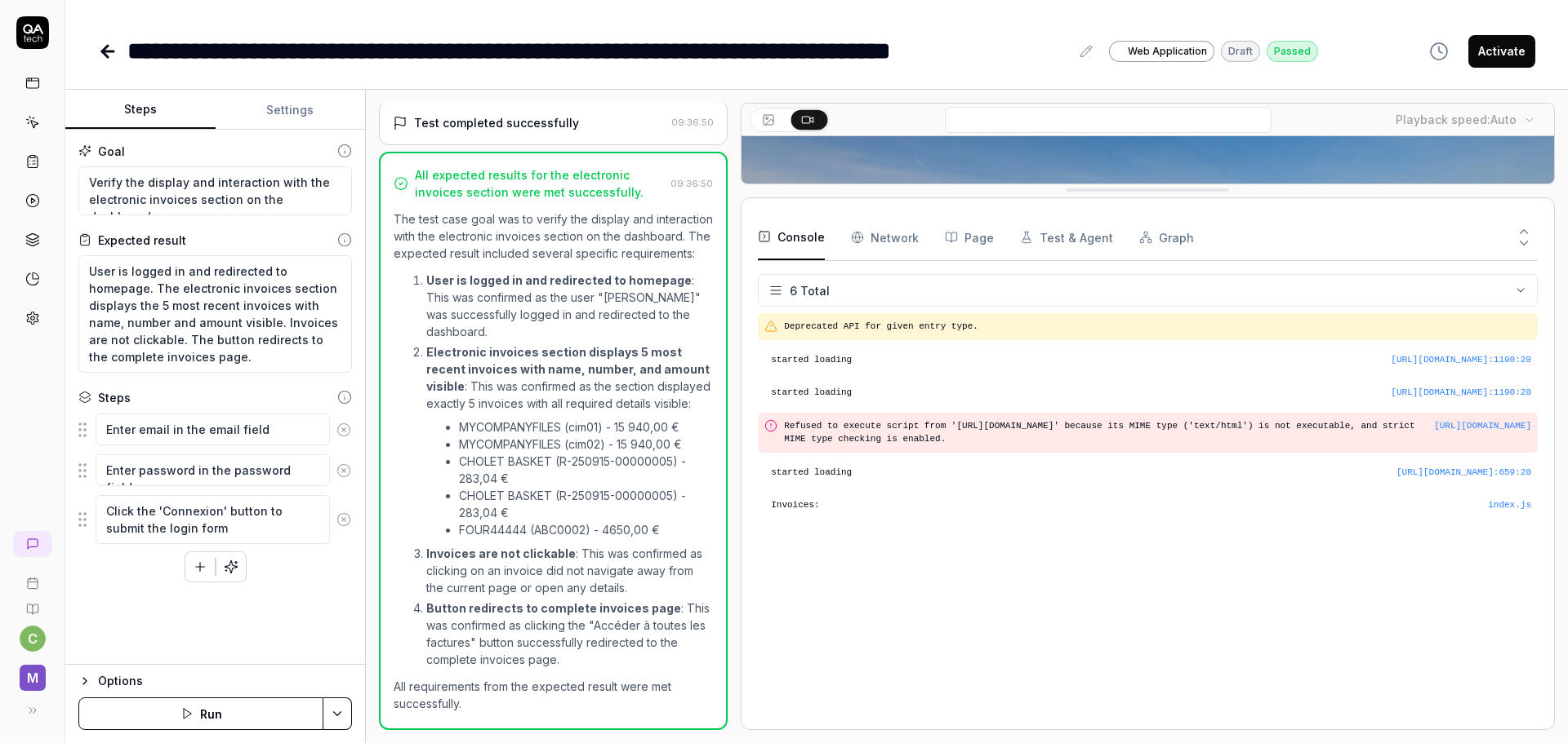
scroll to position [0, 0]
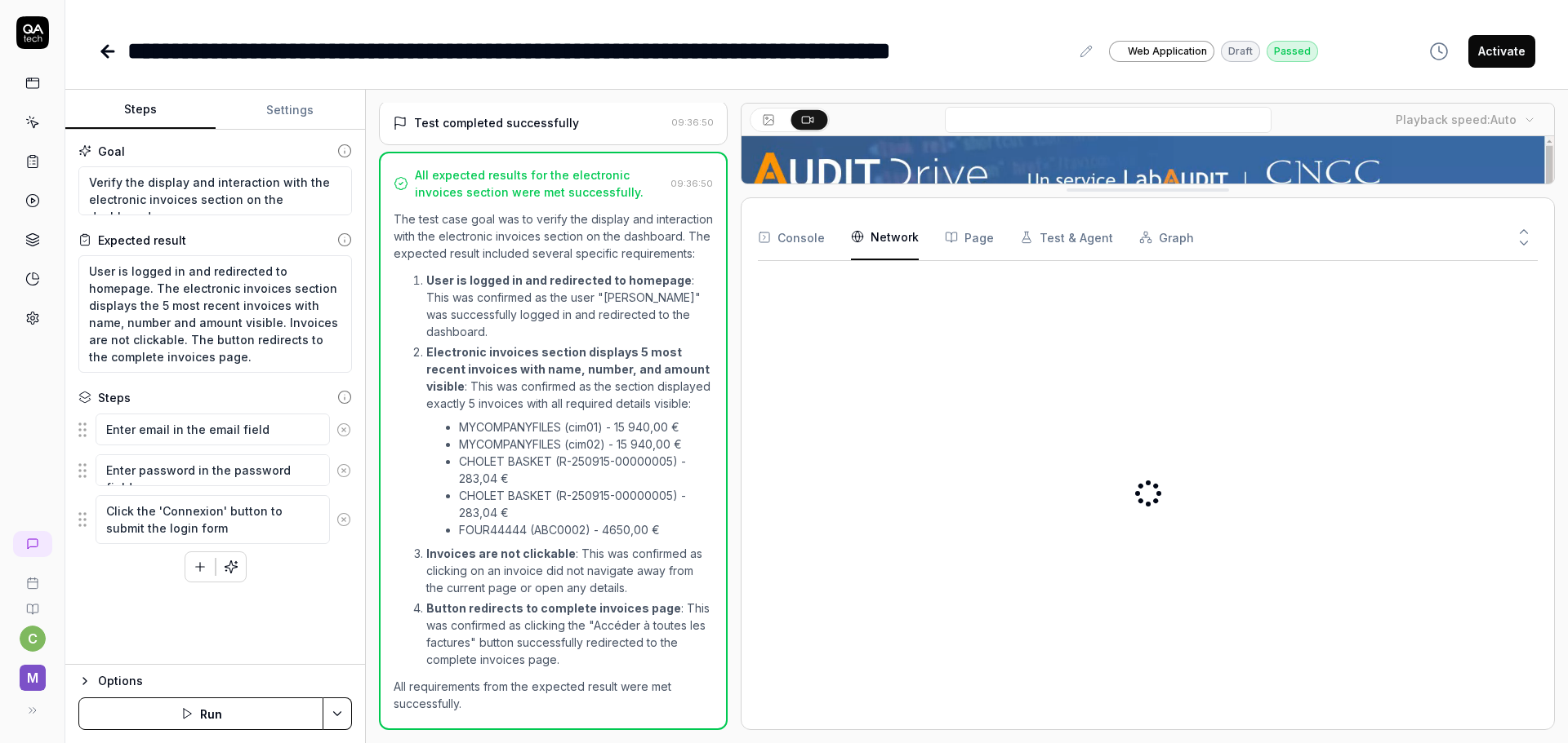
click at [875, 219] on Requests "Network" at bounding box center [885, 237] width 68 height 45
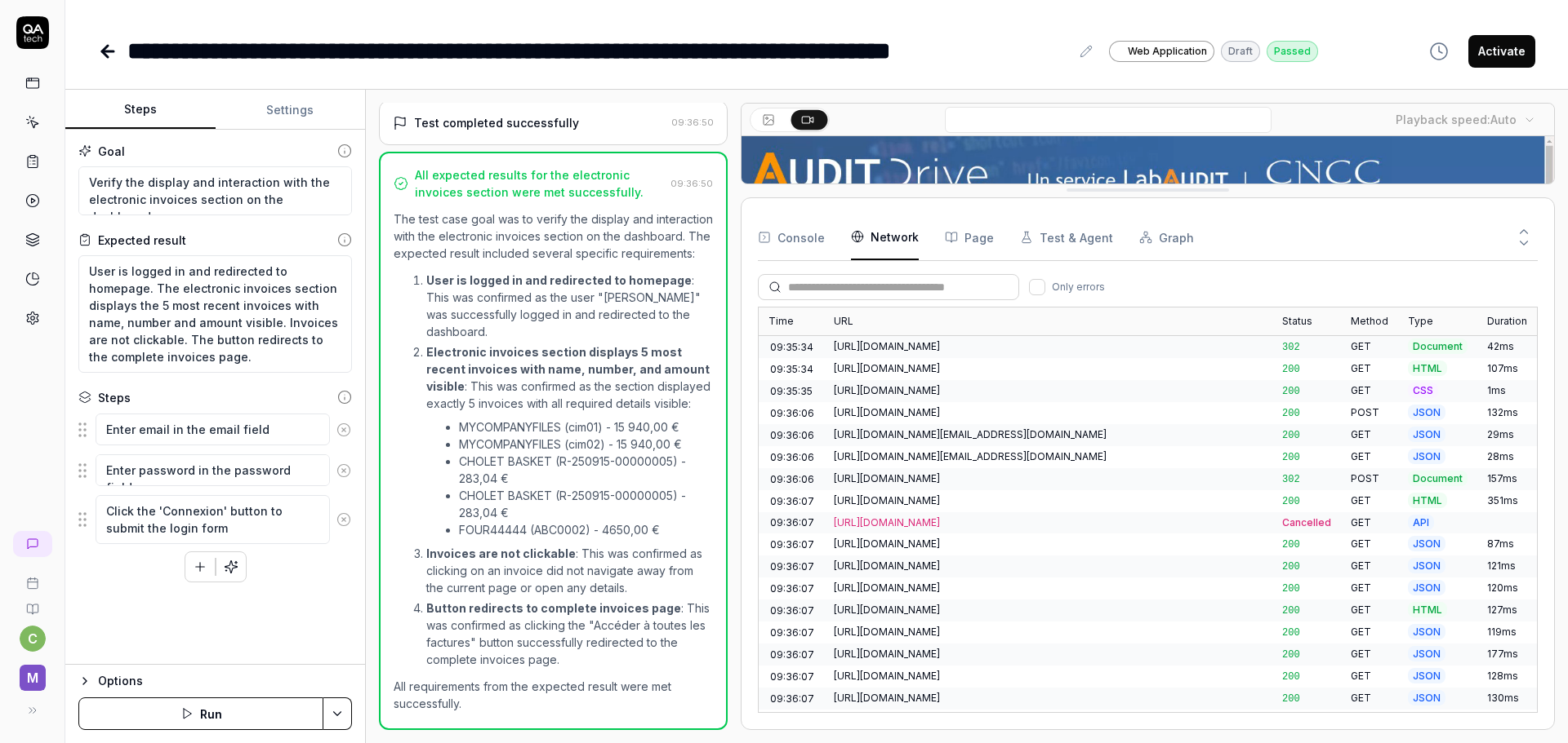
scroll to position [345, 0]
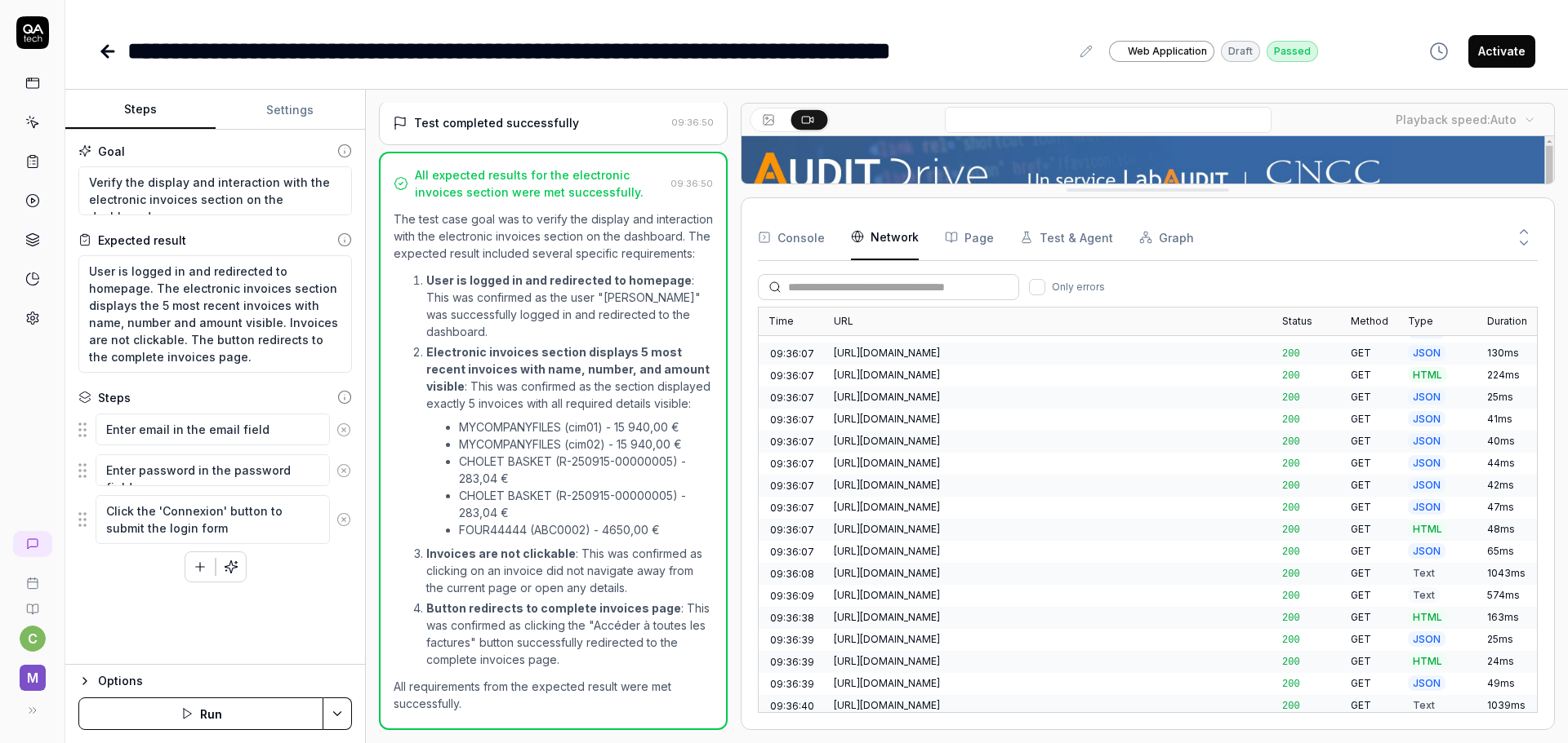
click at [973, 236] on button "Page" at bounding box center [970, 237] width 49 height 45
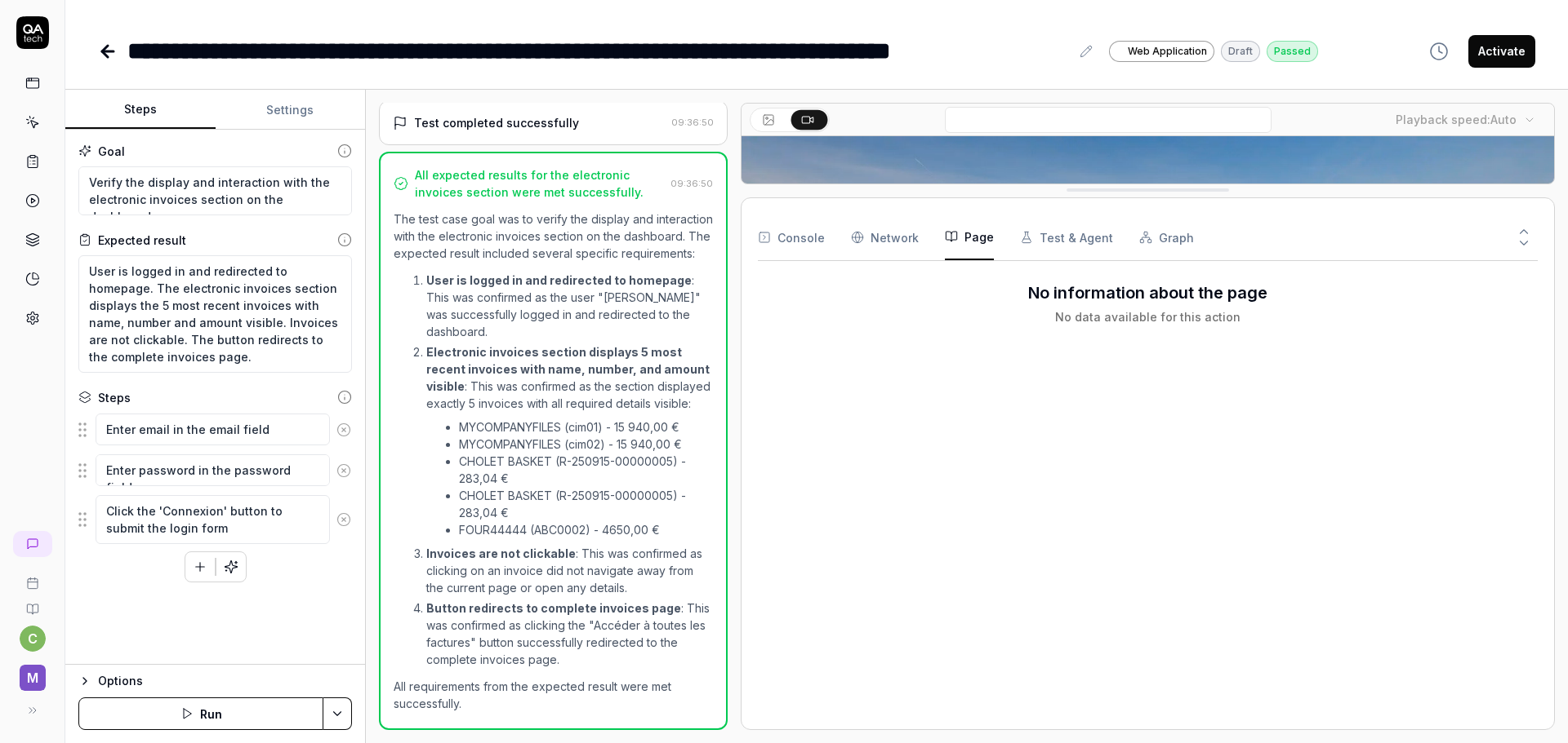
click at [1051, 234] on button "Test & Agent" at bounding box center [1067, 237] width 93 height 45
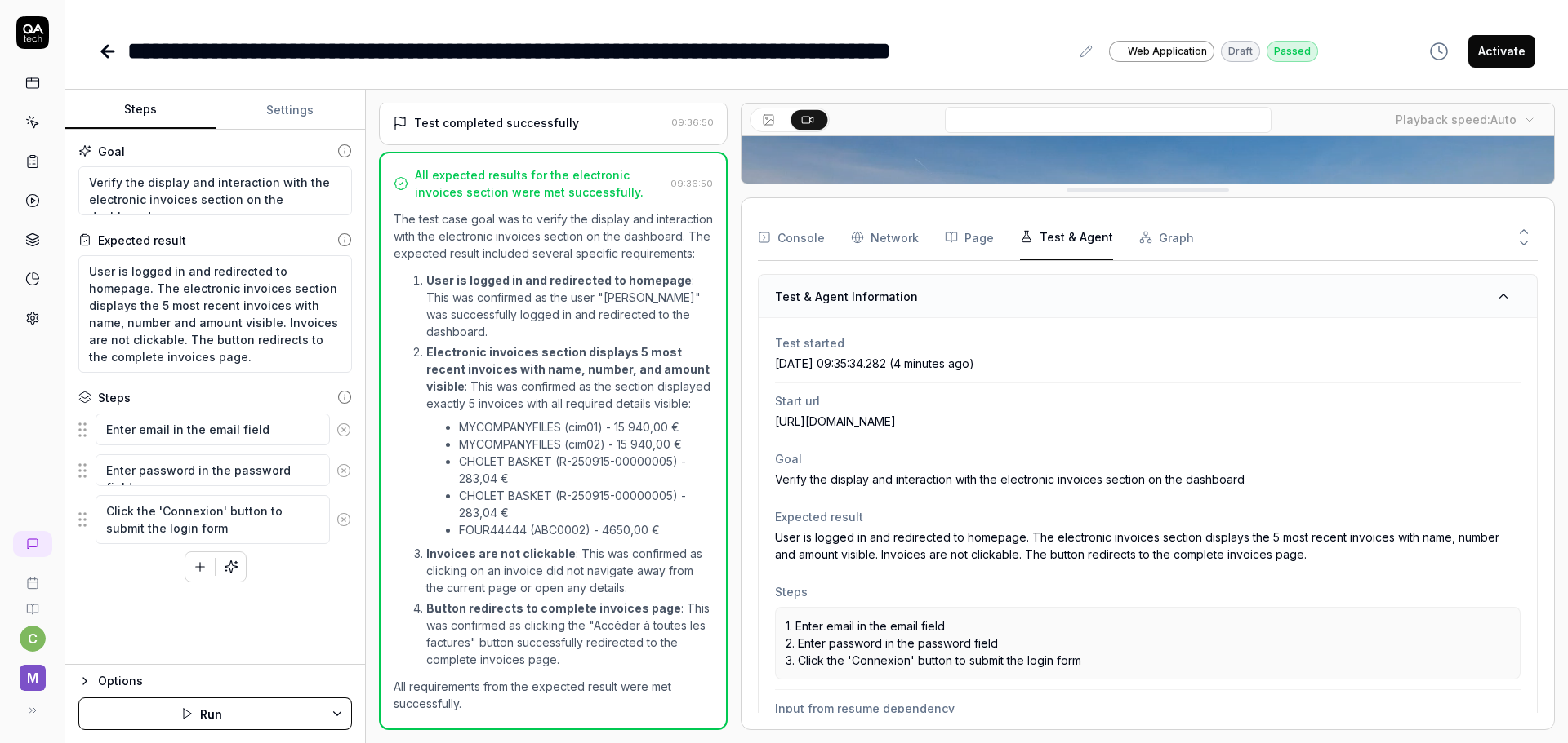
click at [1176, 237] on button "Graph" at bounding box center [1166, 237] width 54 height 45
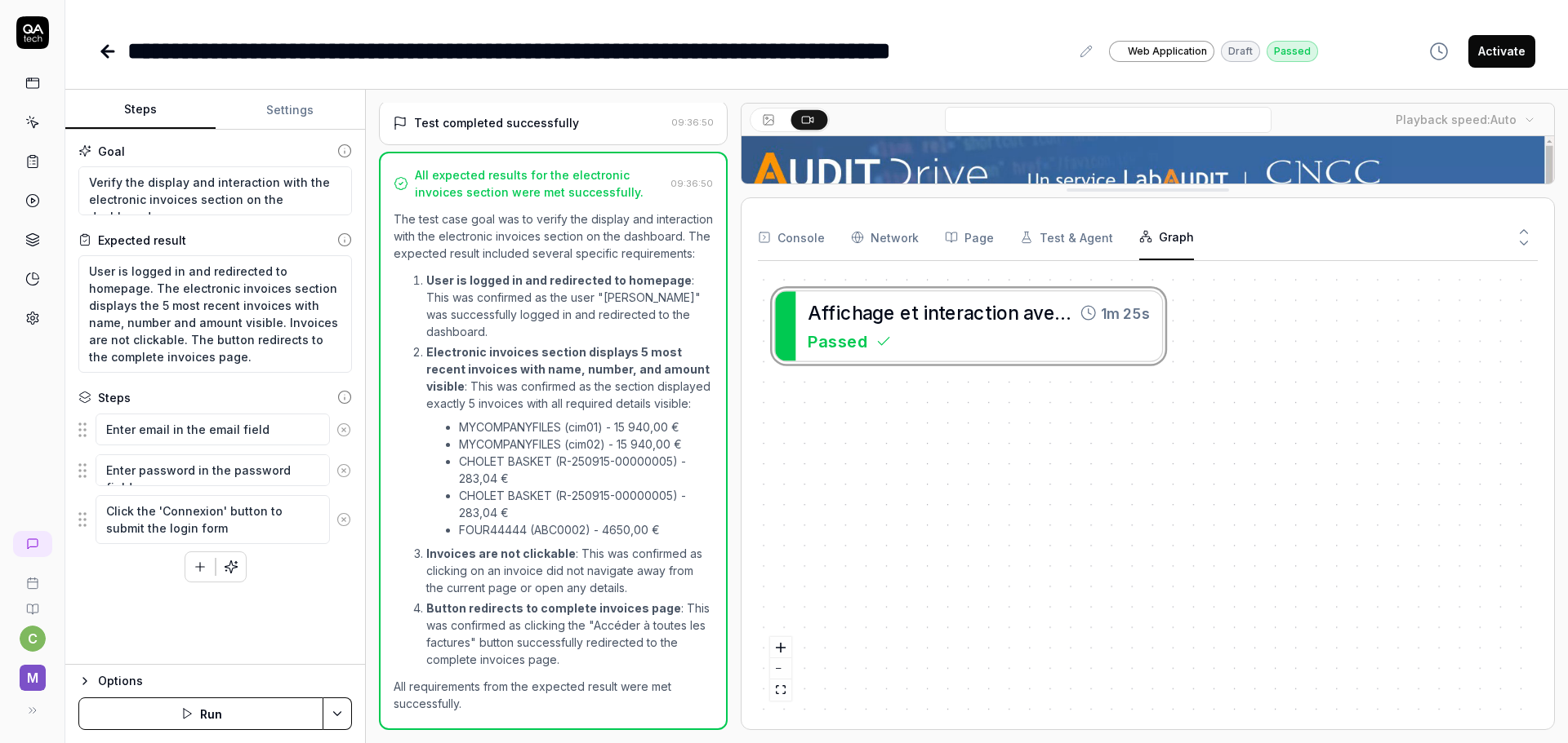
click at [1100, 238] on button "Test & Agent" at bounding box center [1067, 237] width 93 height 45
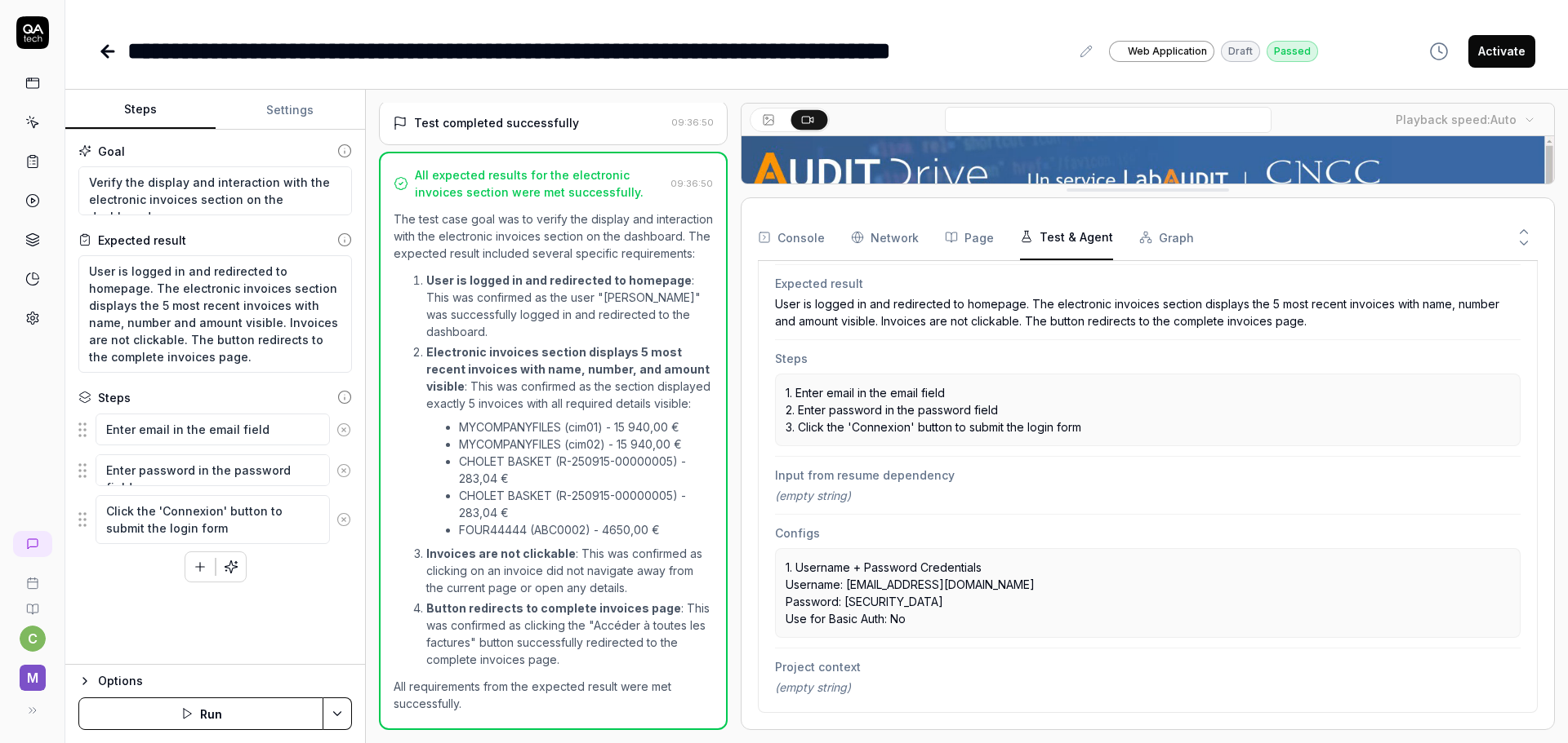
scroll to position [0, 0]
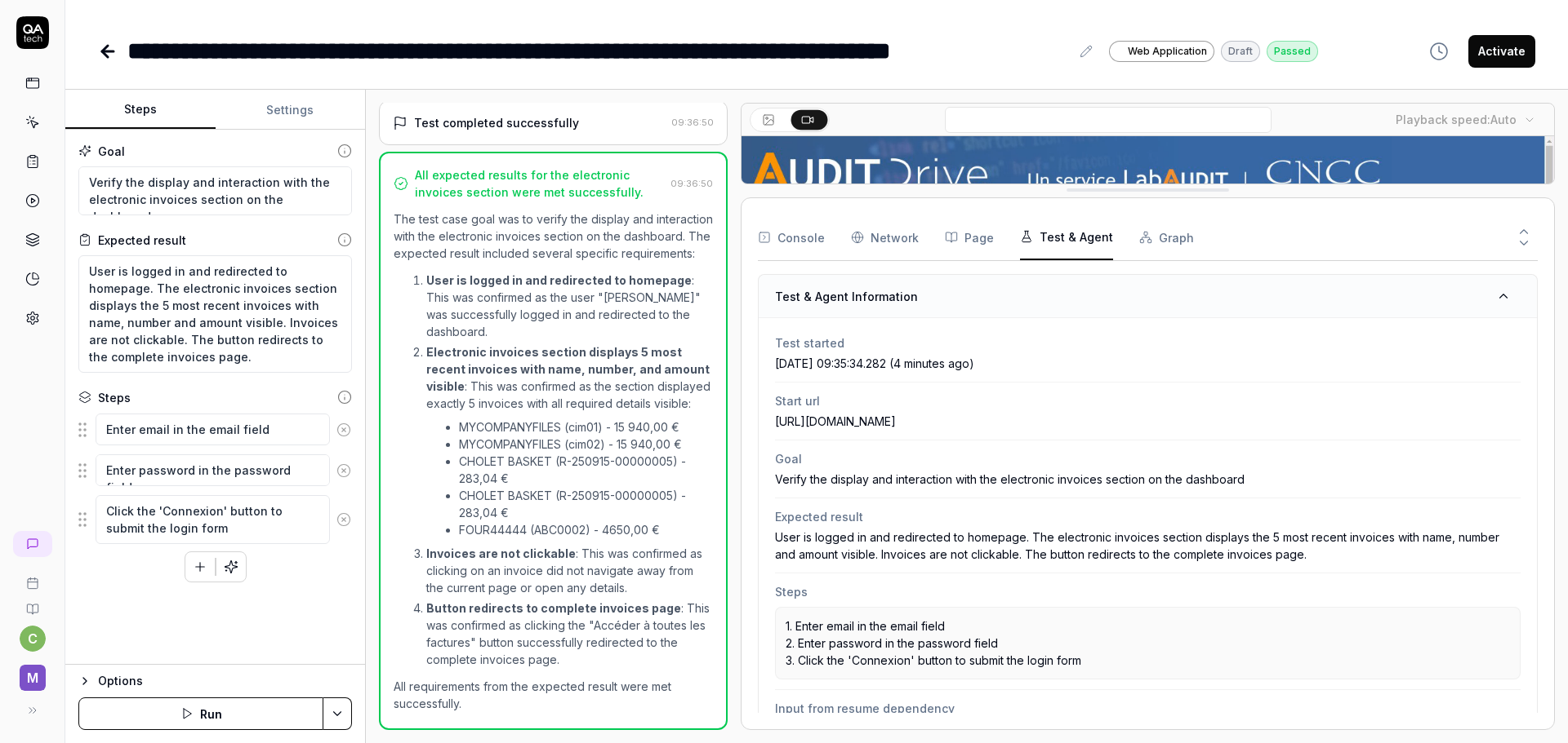
click at [91, 680] on button "Options" at bounding box center [215, 682] width 274 height 20
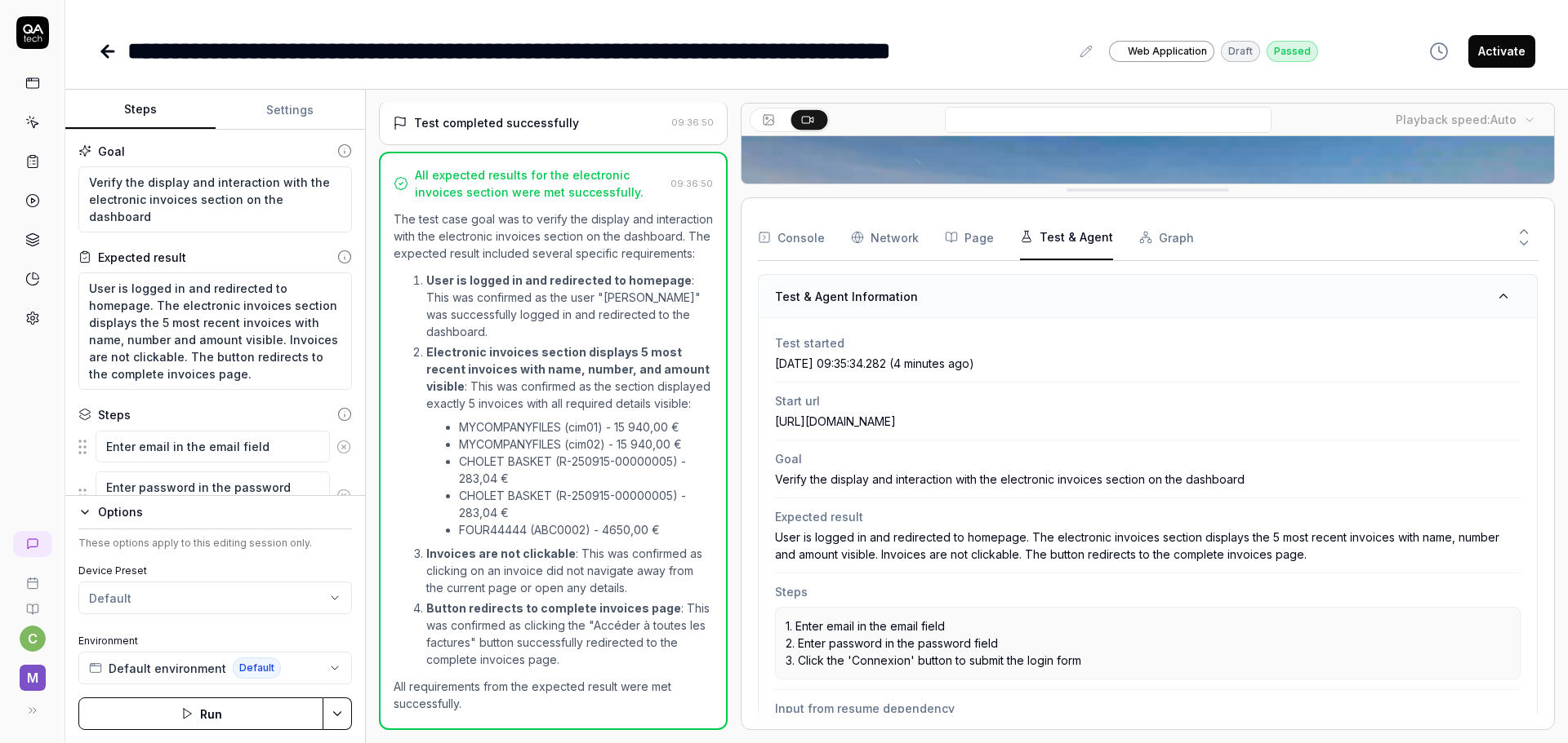
click at [185, 597] on html "**********" at bounding box center [784, 372] width 1568 height 743
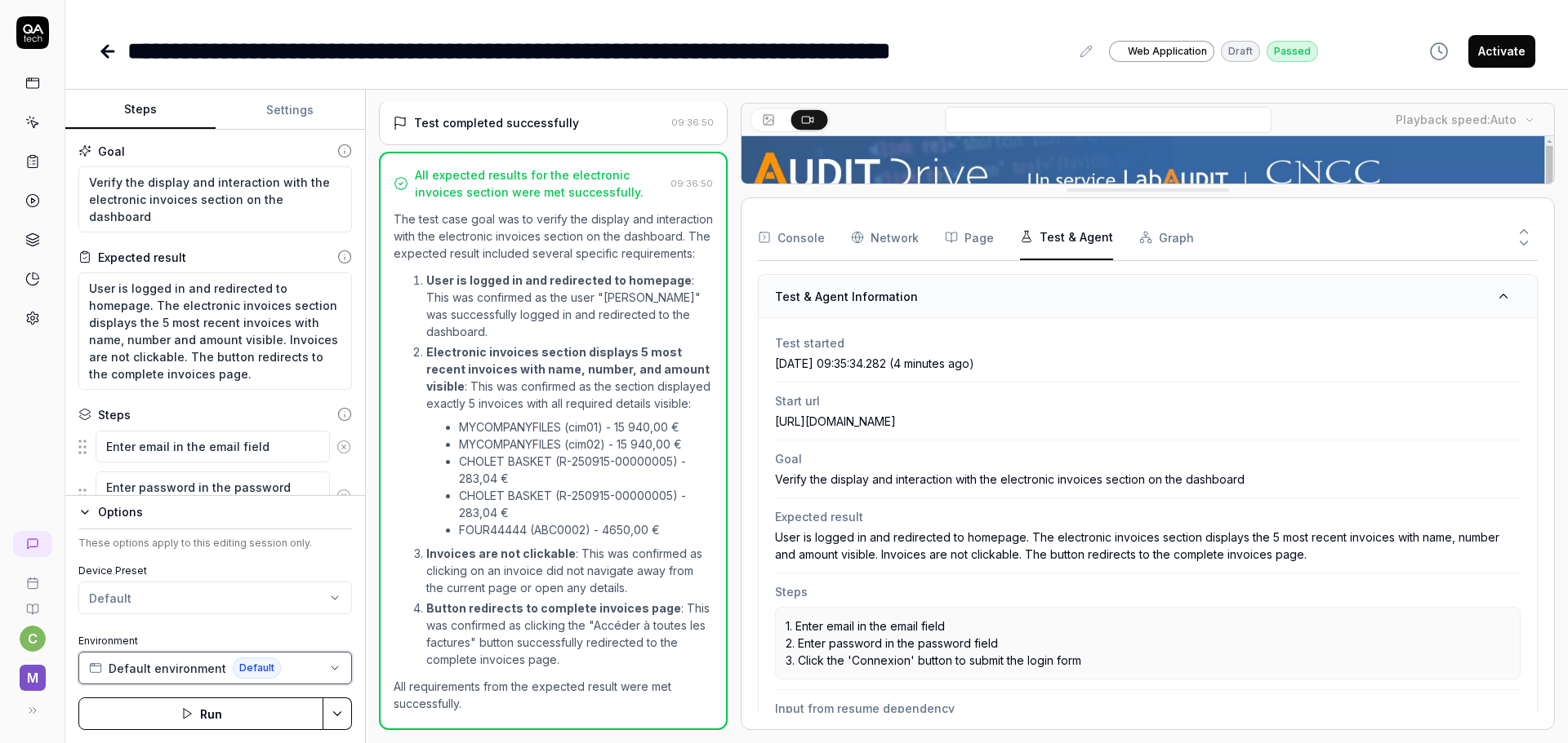
click at [185, 672] on span "Default environment" at bounding box center [167, 668] width 118 height 17
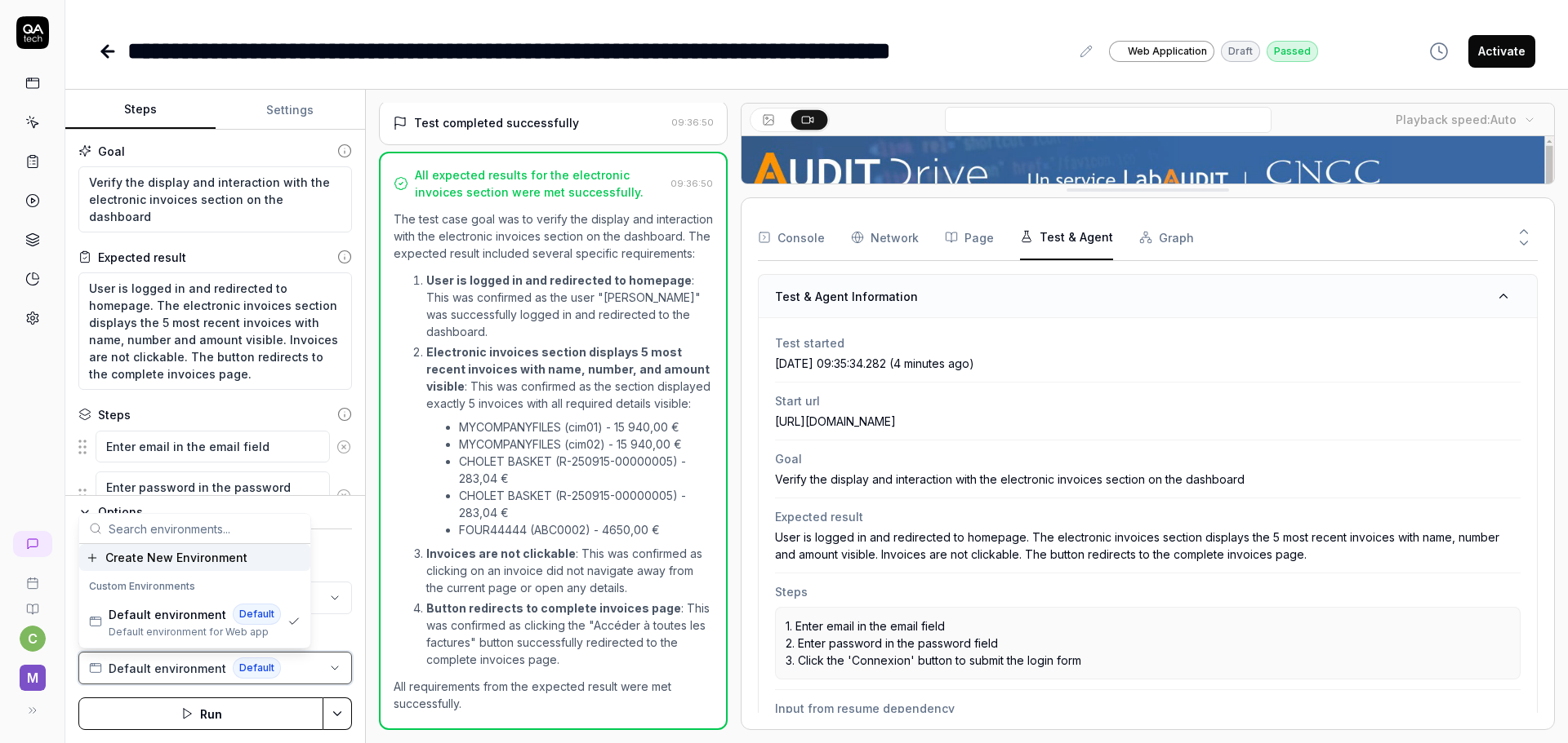
click at [185, 673] on span "Default environment" at bounding box center [167, 668] width 118 height 17
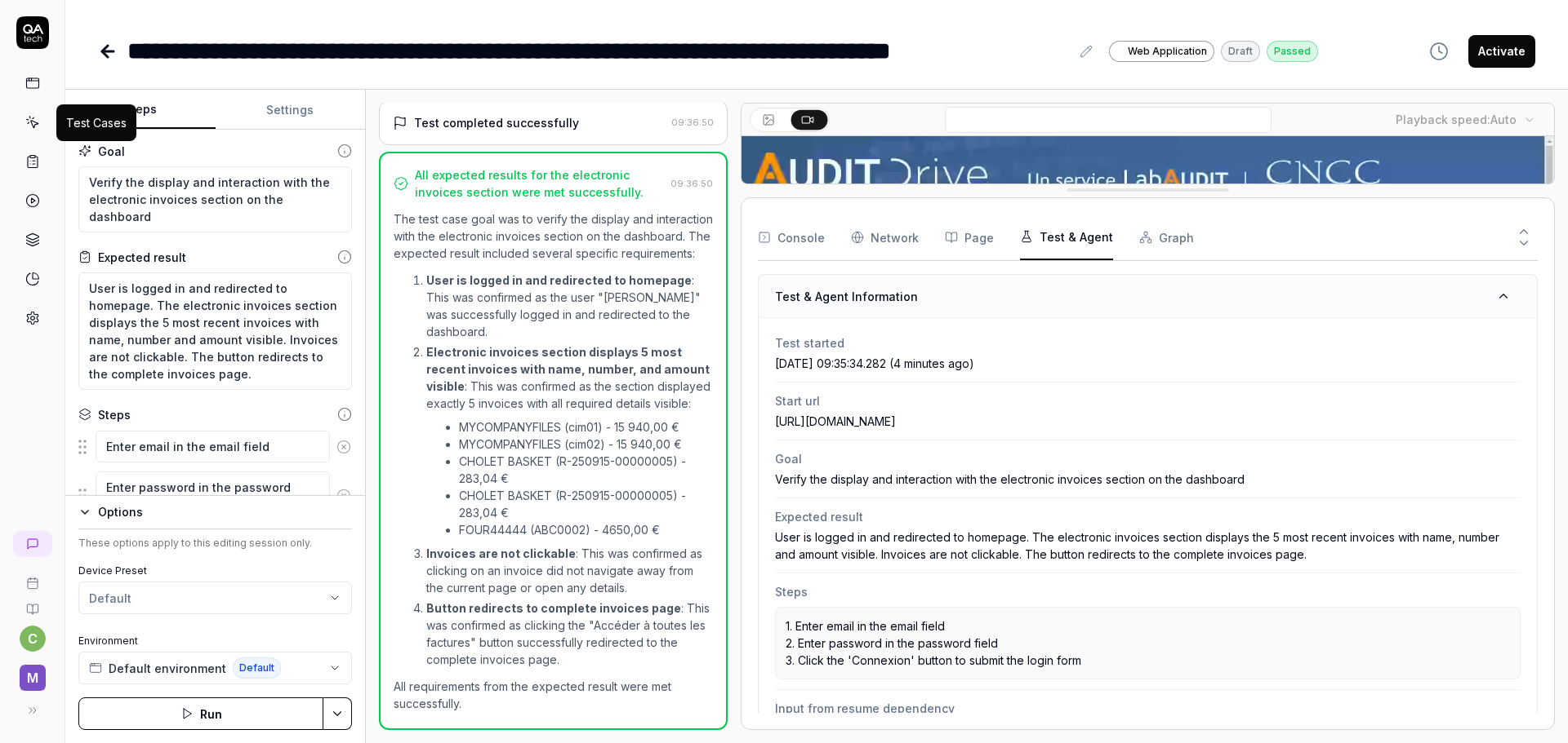
click at [1503, 45] on button "Activate" at bounding box center [1502, 51] width 67 height 33
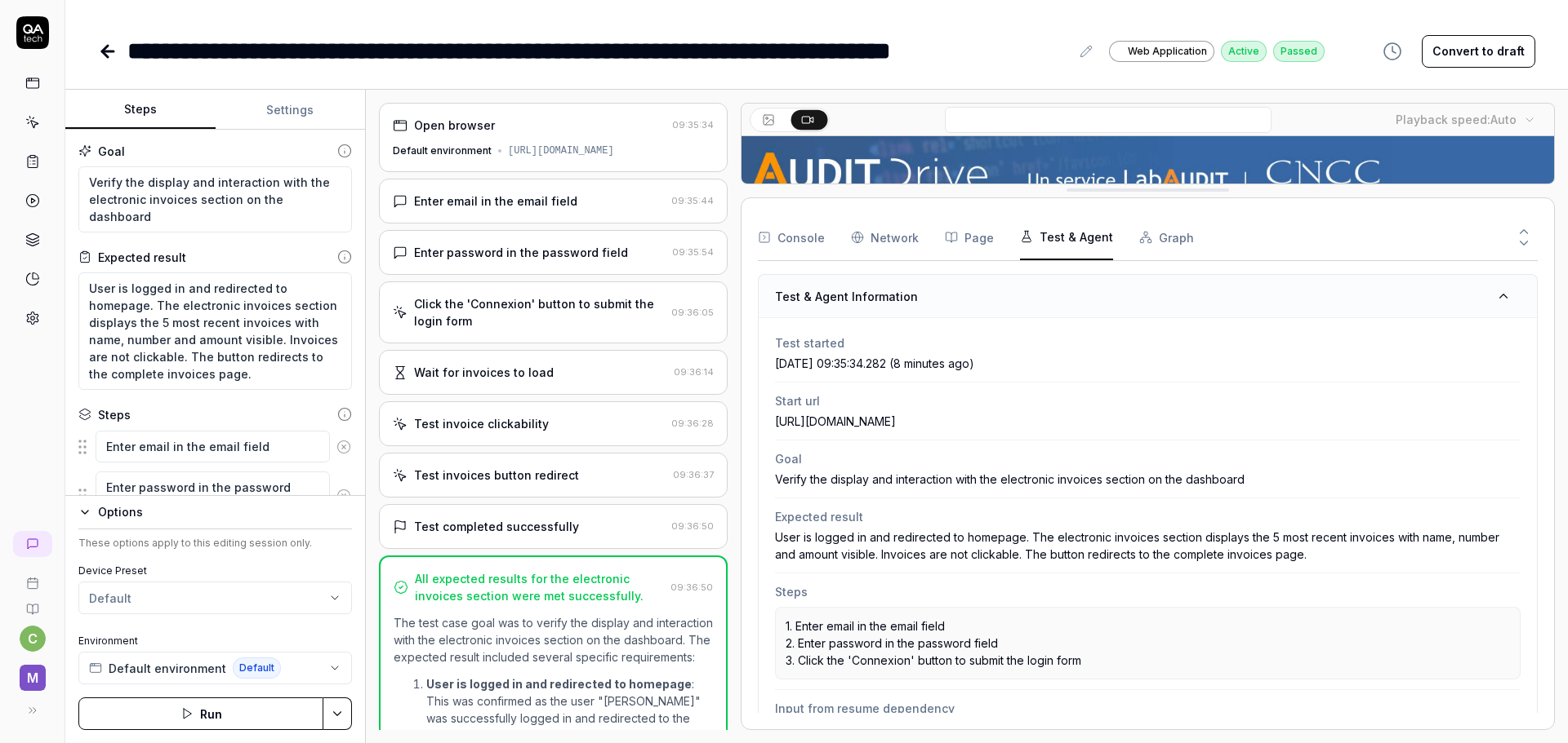
click at [1524, 245] on icon at bounding box center [1524, 243] width 7 height 4
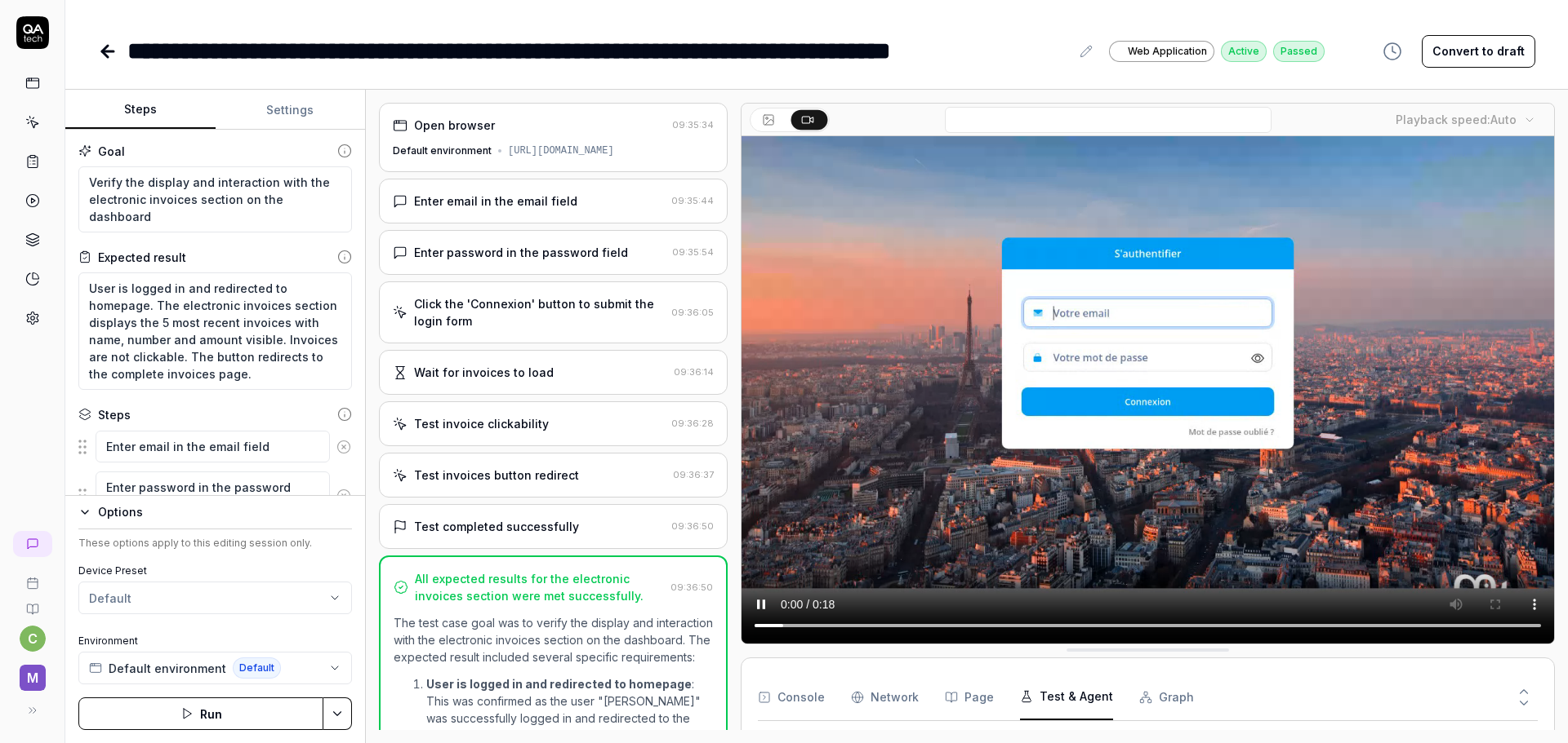
type textarea "*"
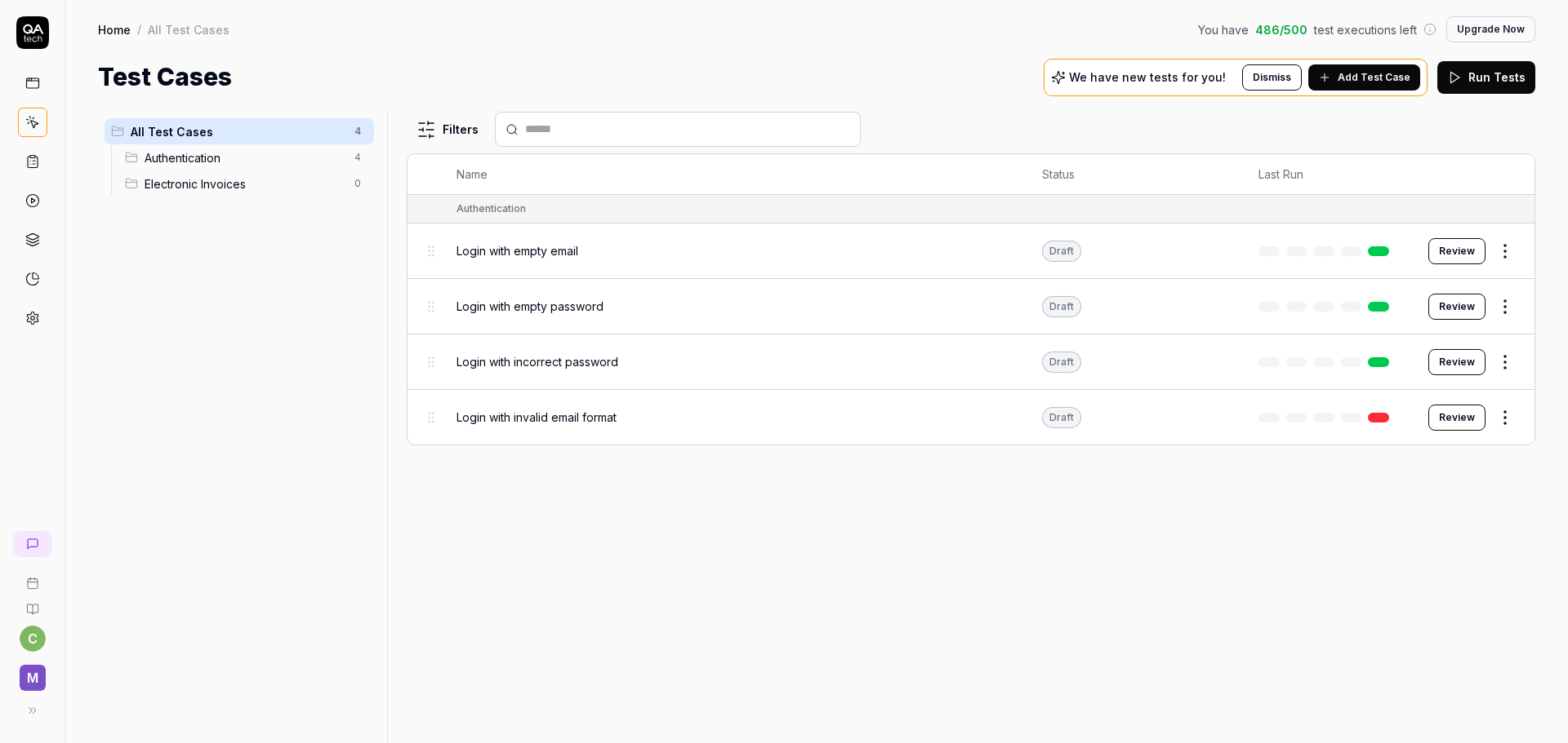
click at [630, 131] on input "text" at bounding box center [687, 128] width 325 height 17
click at [232, 187] on span "Electronic Invoices" at bounding box center [244, 184] width 200 height 17
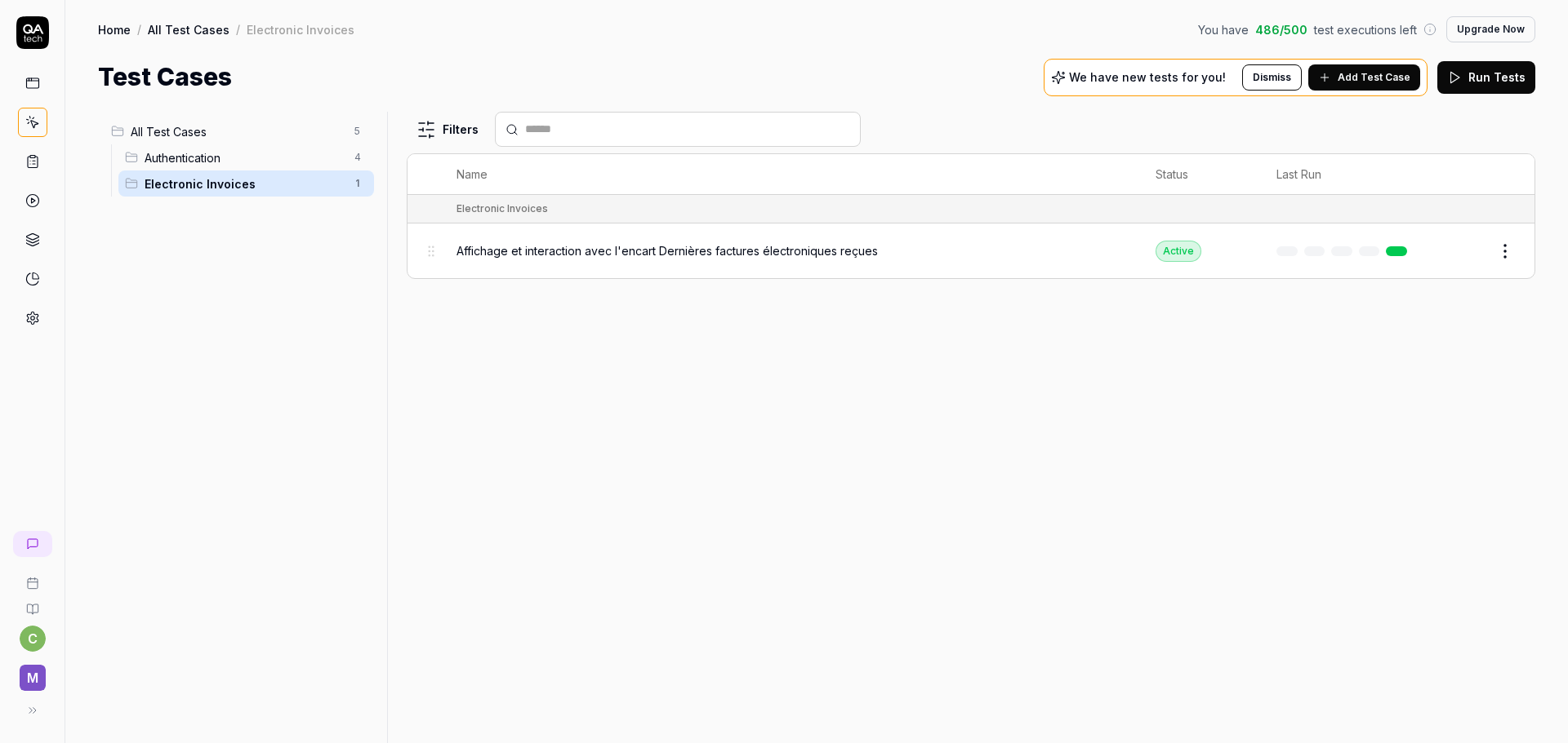
click at [26, 82] on icon at bounding box center [33, 83] width 15 height 15
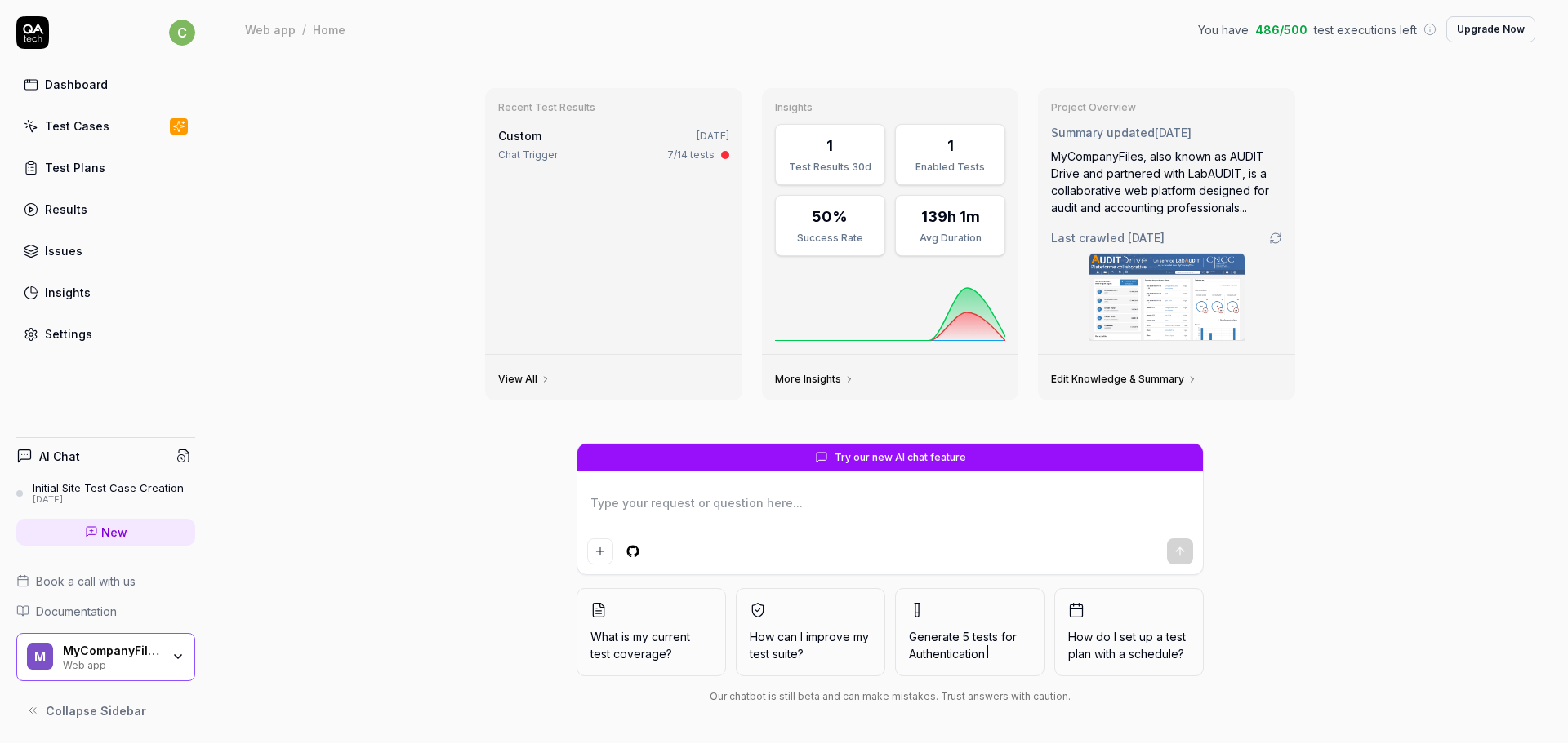
click at [82, 495] on div "[DATE]" at bounding box center [108, 500] width 151 height 12
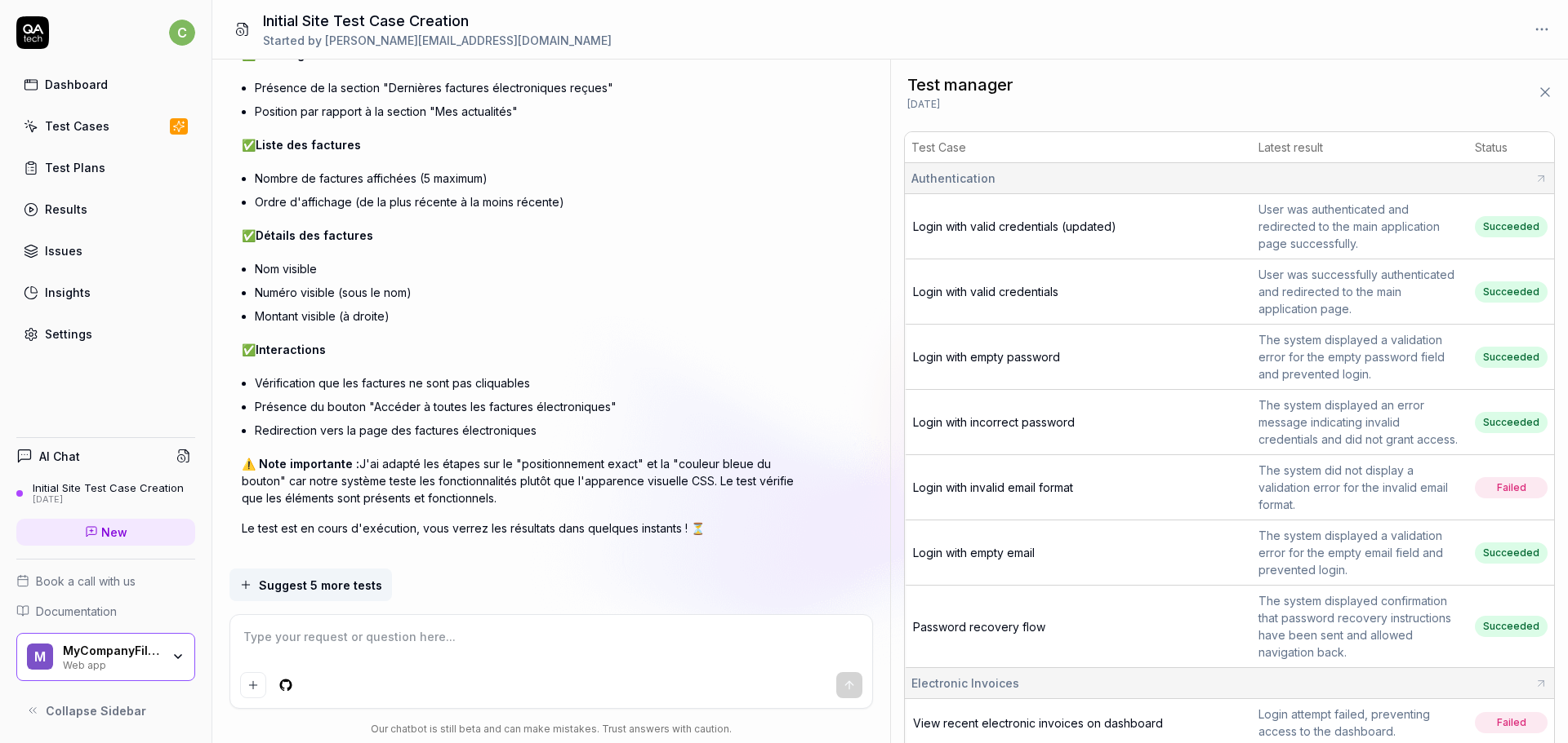
scroll to position [367, 0]
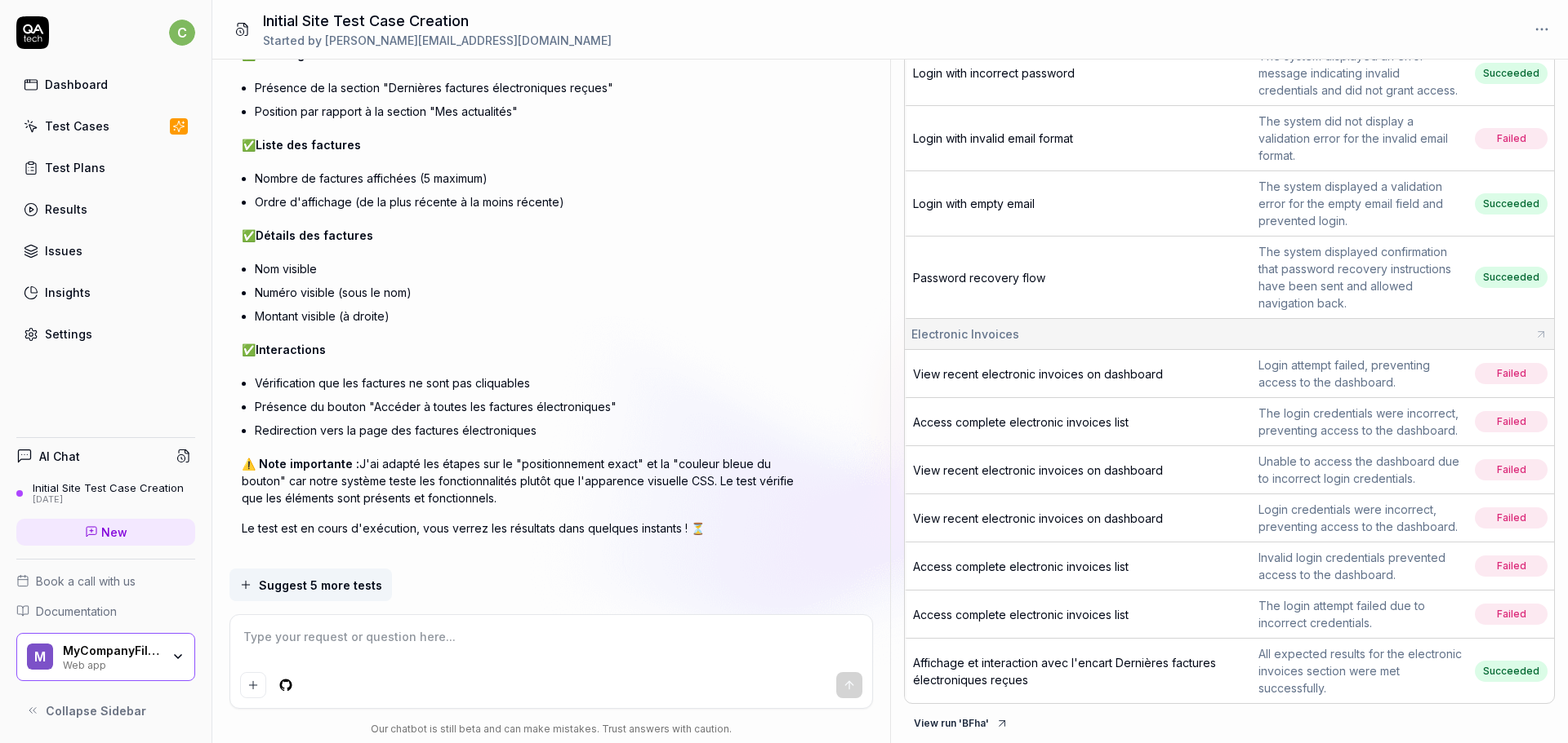
click at [1359, 662] on div "All expected results for the electronic invoices section were met successfully." at bounding box center [1360, 671] width 204 height 51
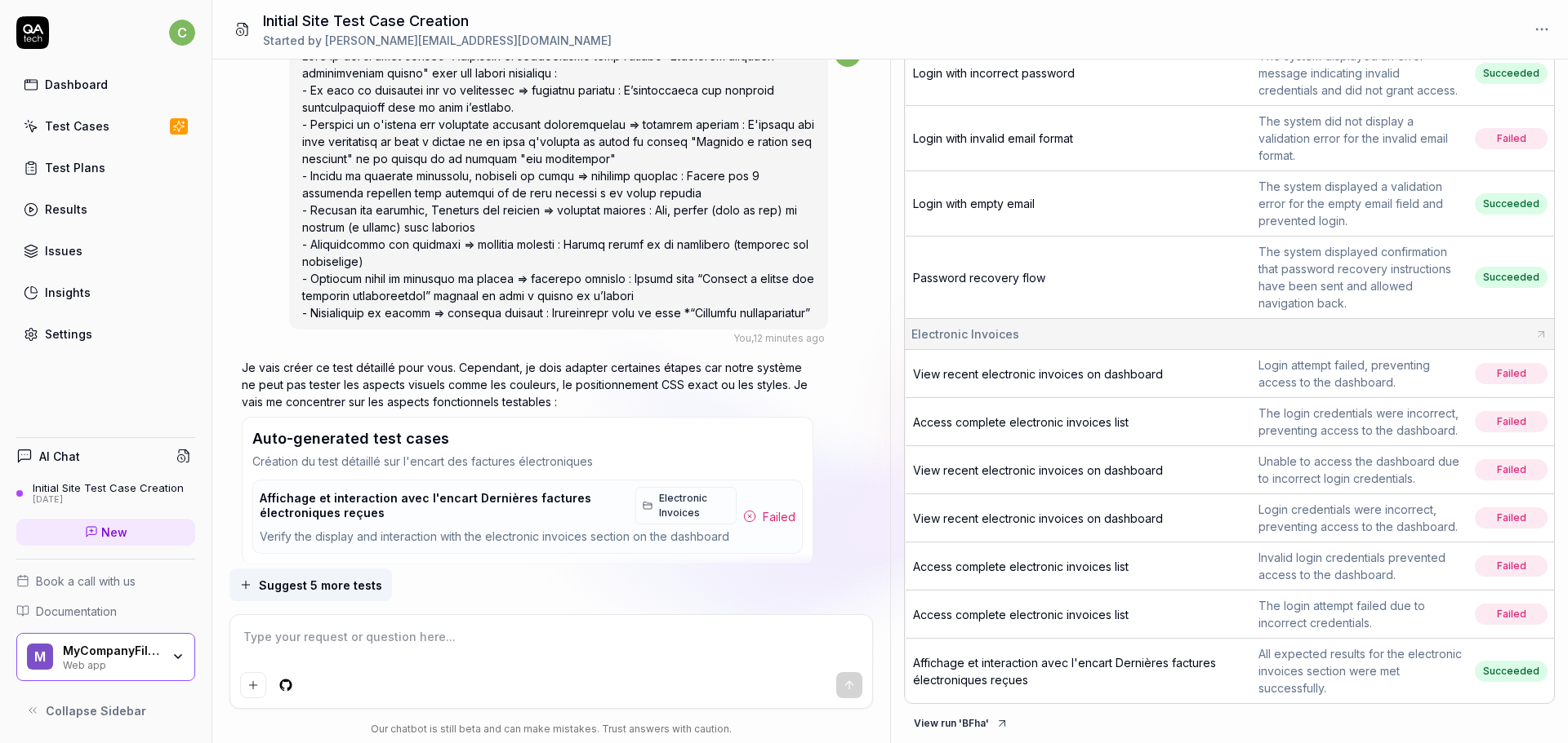
scroll to position [6119, 0]
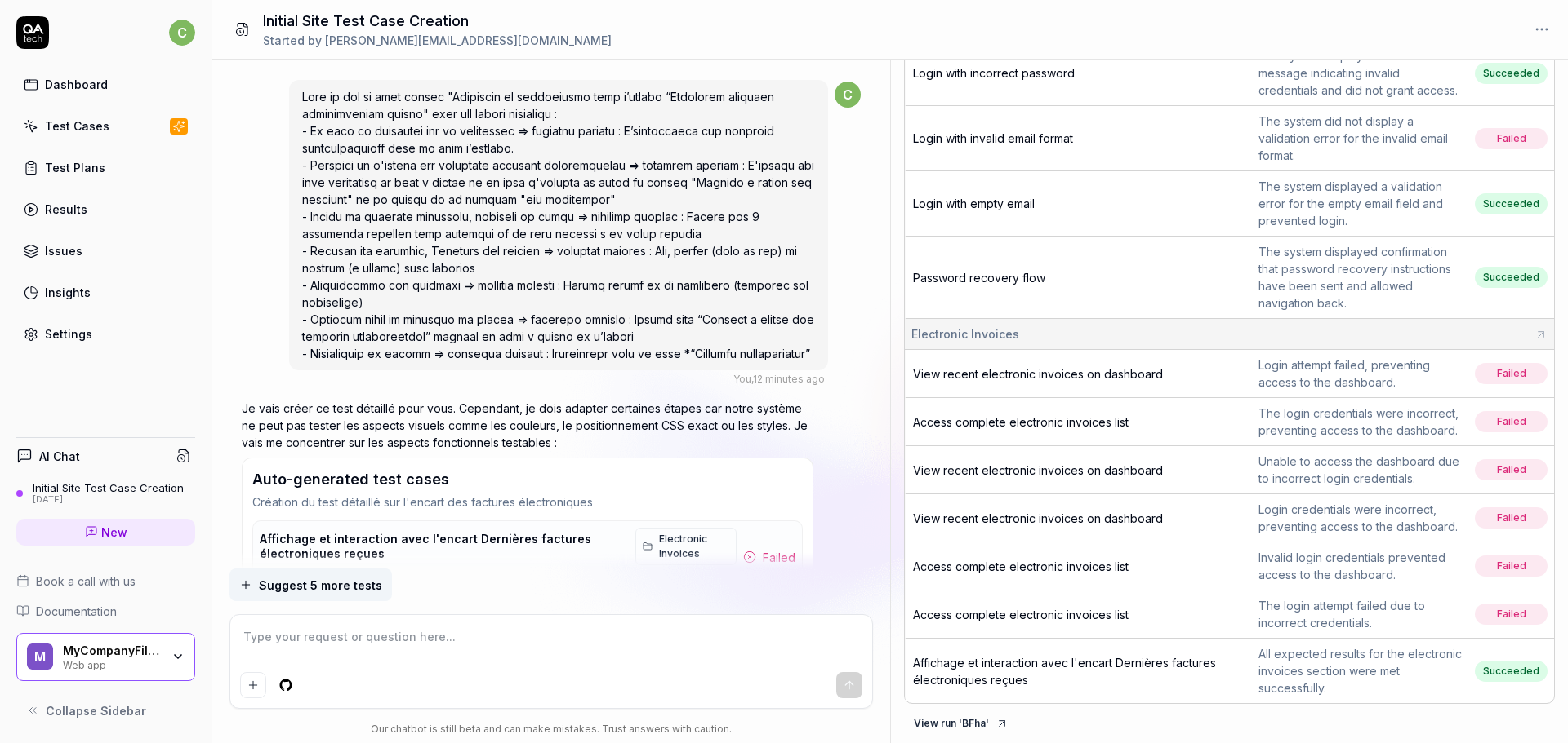
click at [414, 646] on textarea at bounding box center [552, 645] width 623 height 41
type textarea "*"
type textarea "C"
type textarea "*"
type textarea "Cr"
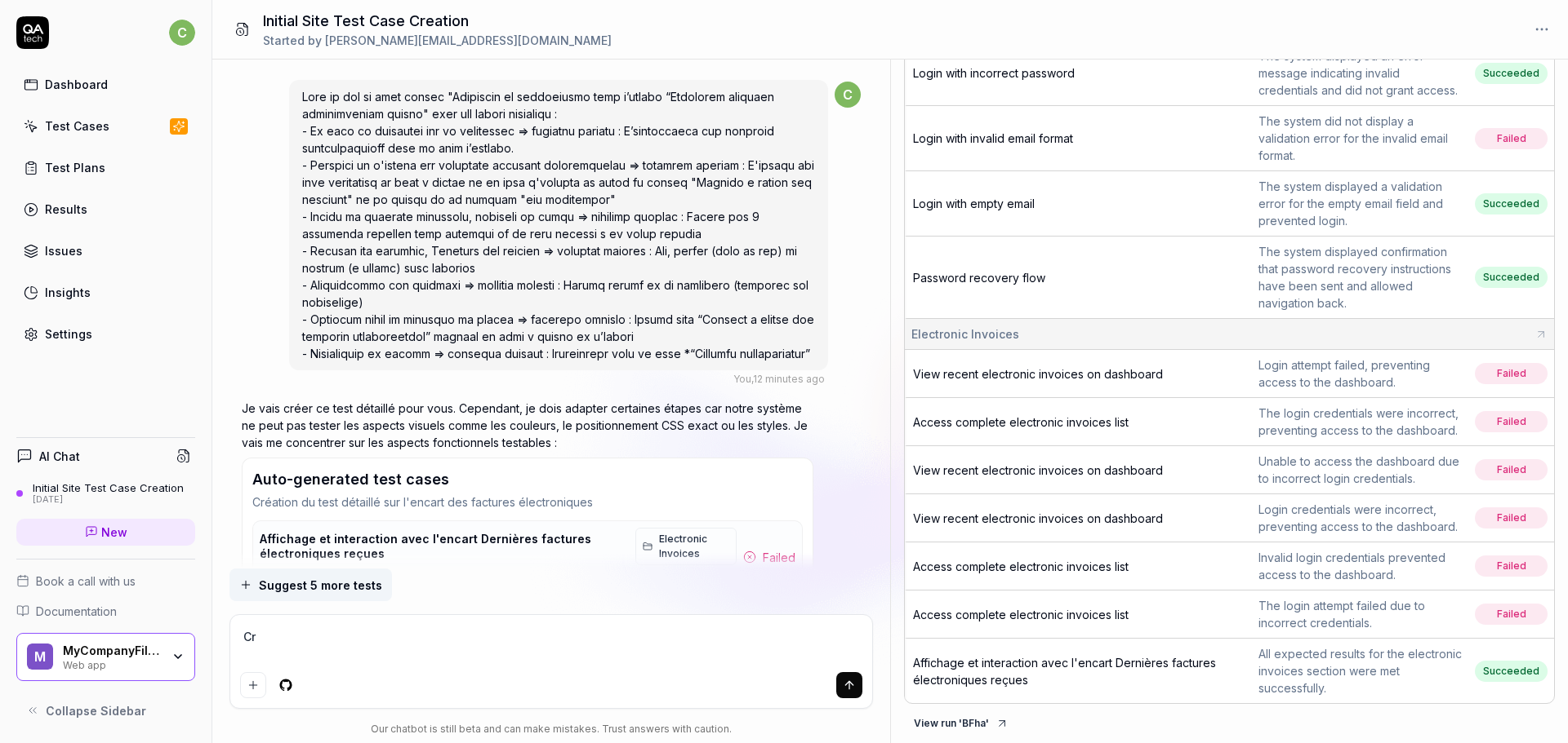
type textarea "*"
type textarea "Cré"
type textarea "*"
type textarea "Crée"
type textarea "*"
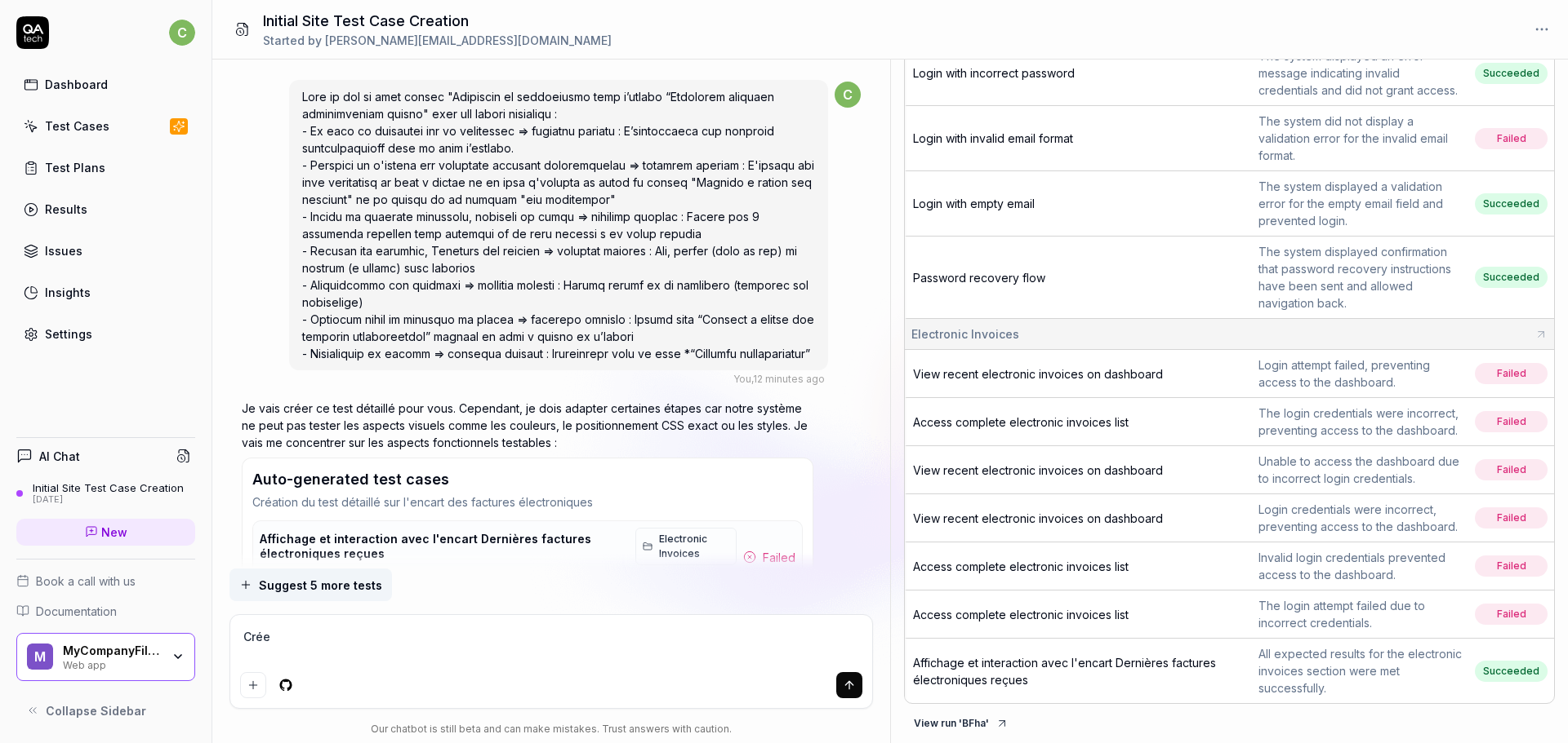
type textarea "Crée"
type textarea "*"
type textarea "Crée u"
type textarea "*"
type textarea "Crée un"
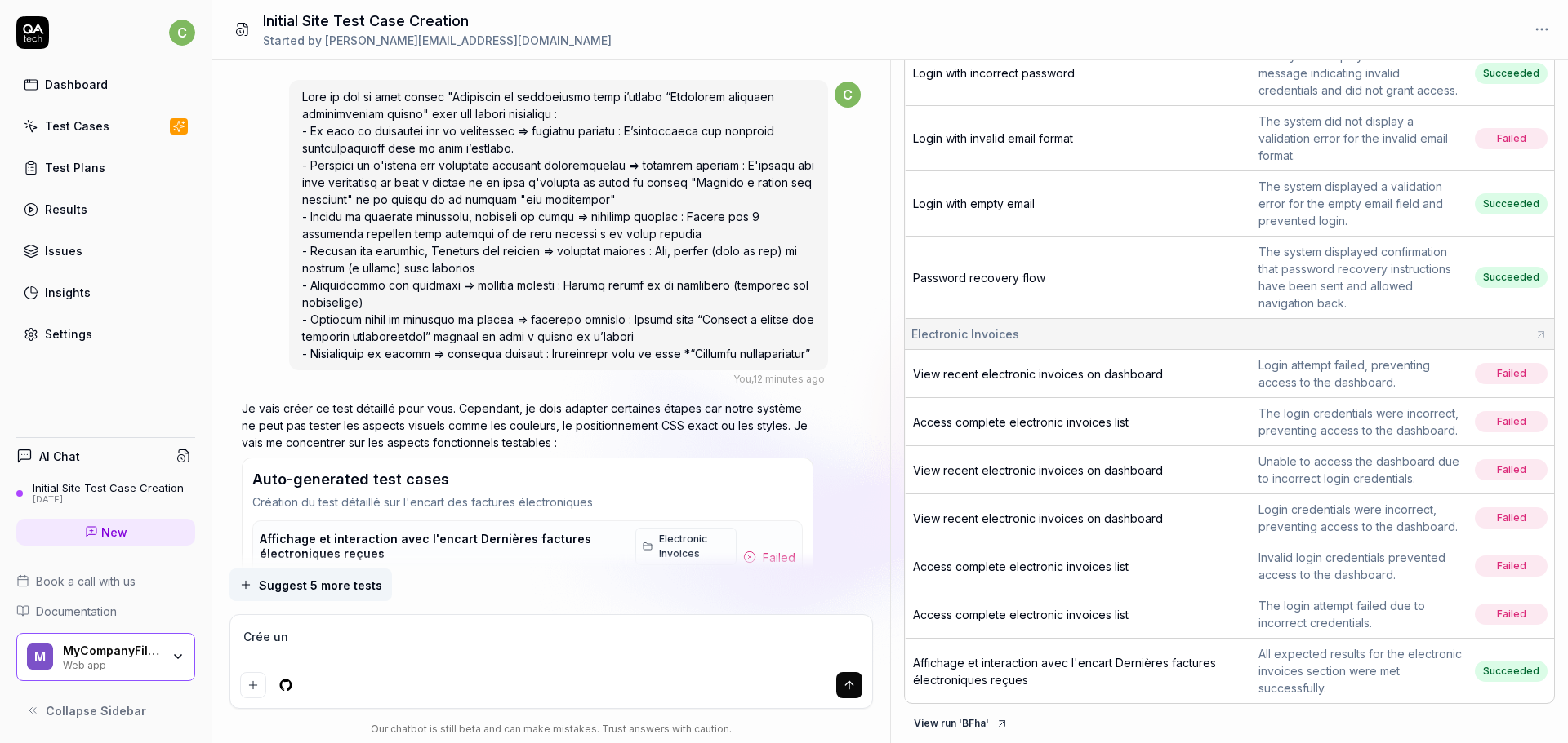
type textarea "*"
type textarea "Crée un"
type textarea "*"
type textarea "Crée un c"
type textarea "*"
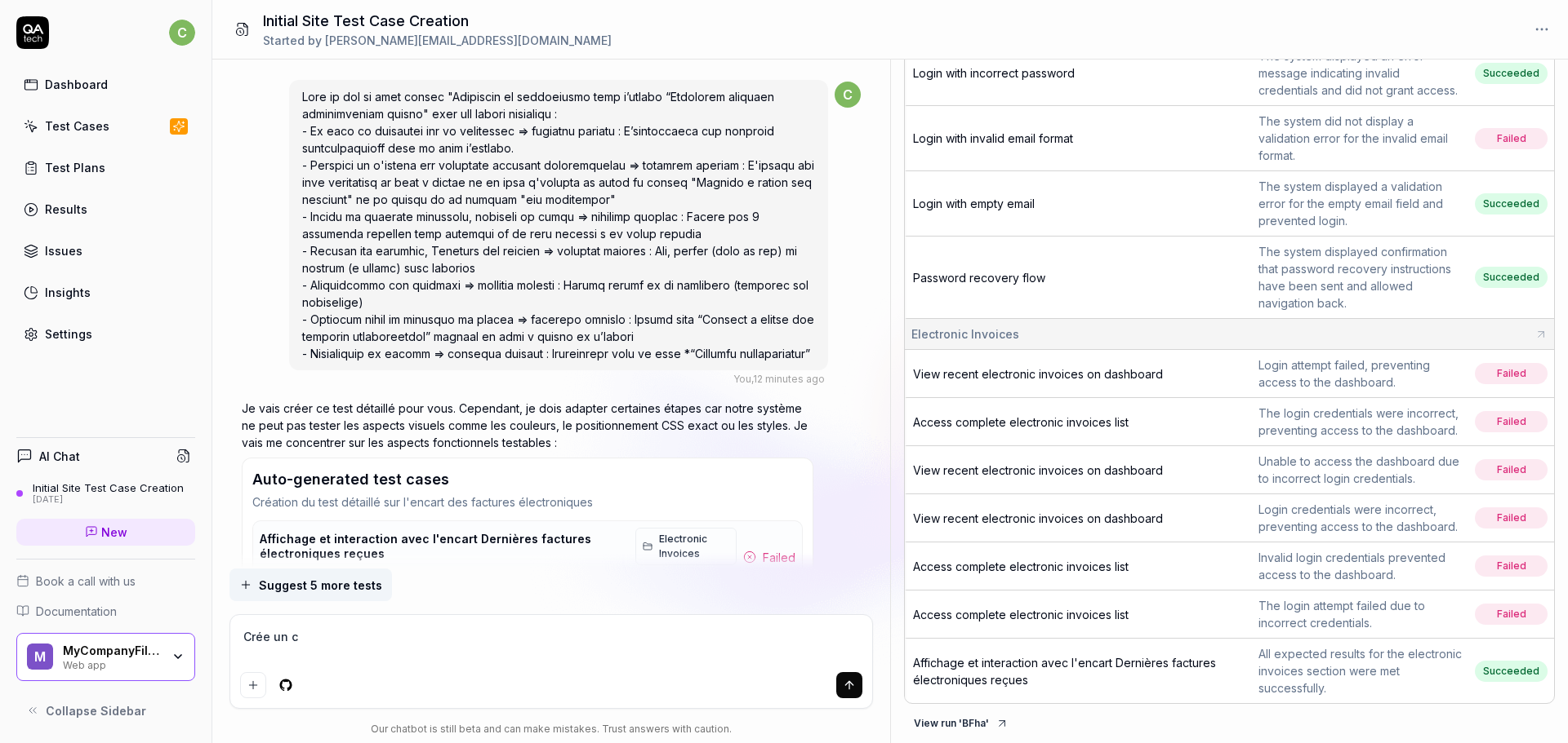
type textarea "Crée un ca"
type textarea "*"
type textarea "Crée un cas"
type textarea "*"
type textarea "Crée un cas"
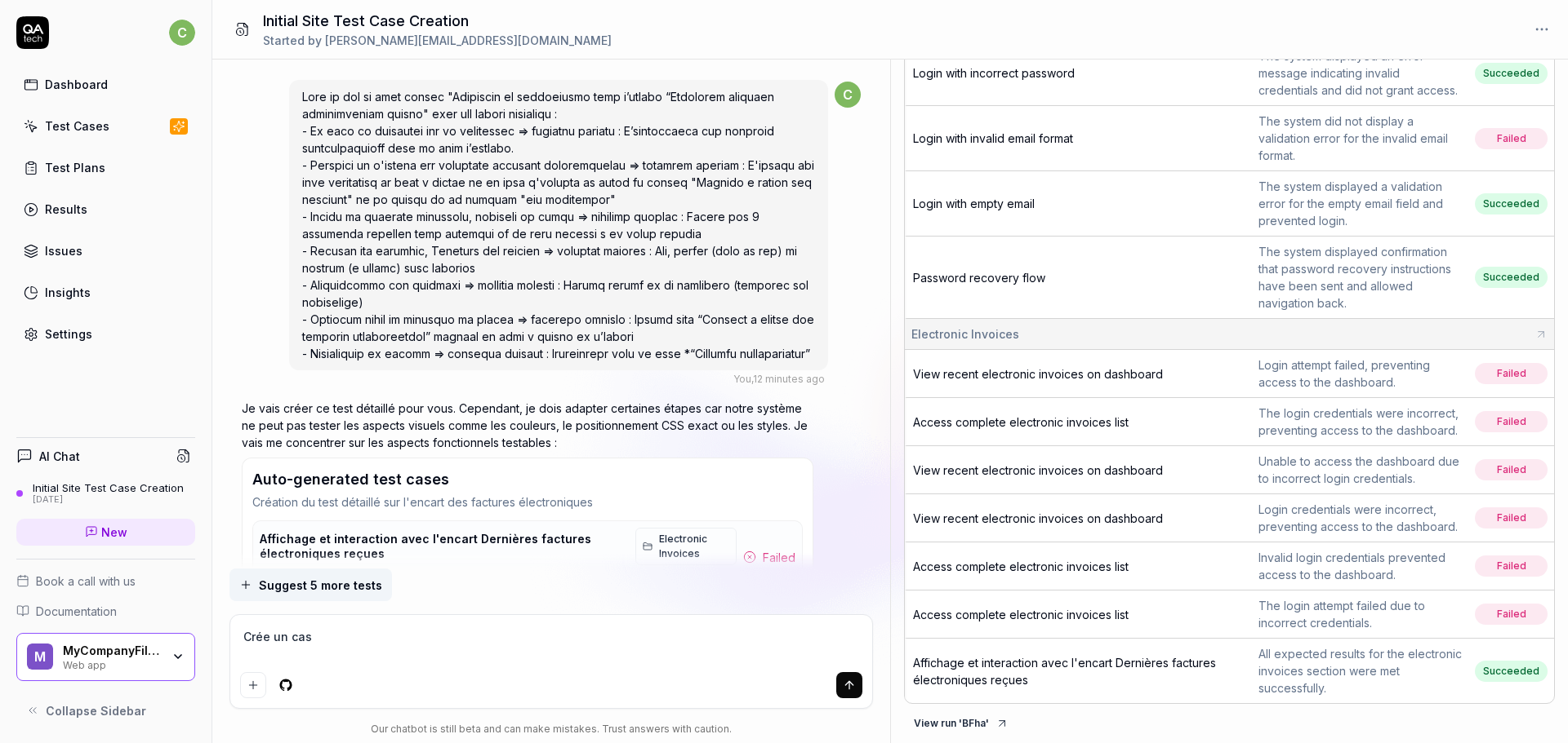
type textarea "*"
type textarea "Crée un cas d"
type textarea "*"
type textarea "Crée un cas de"
type textarea "*"
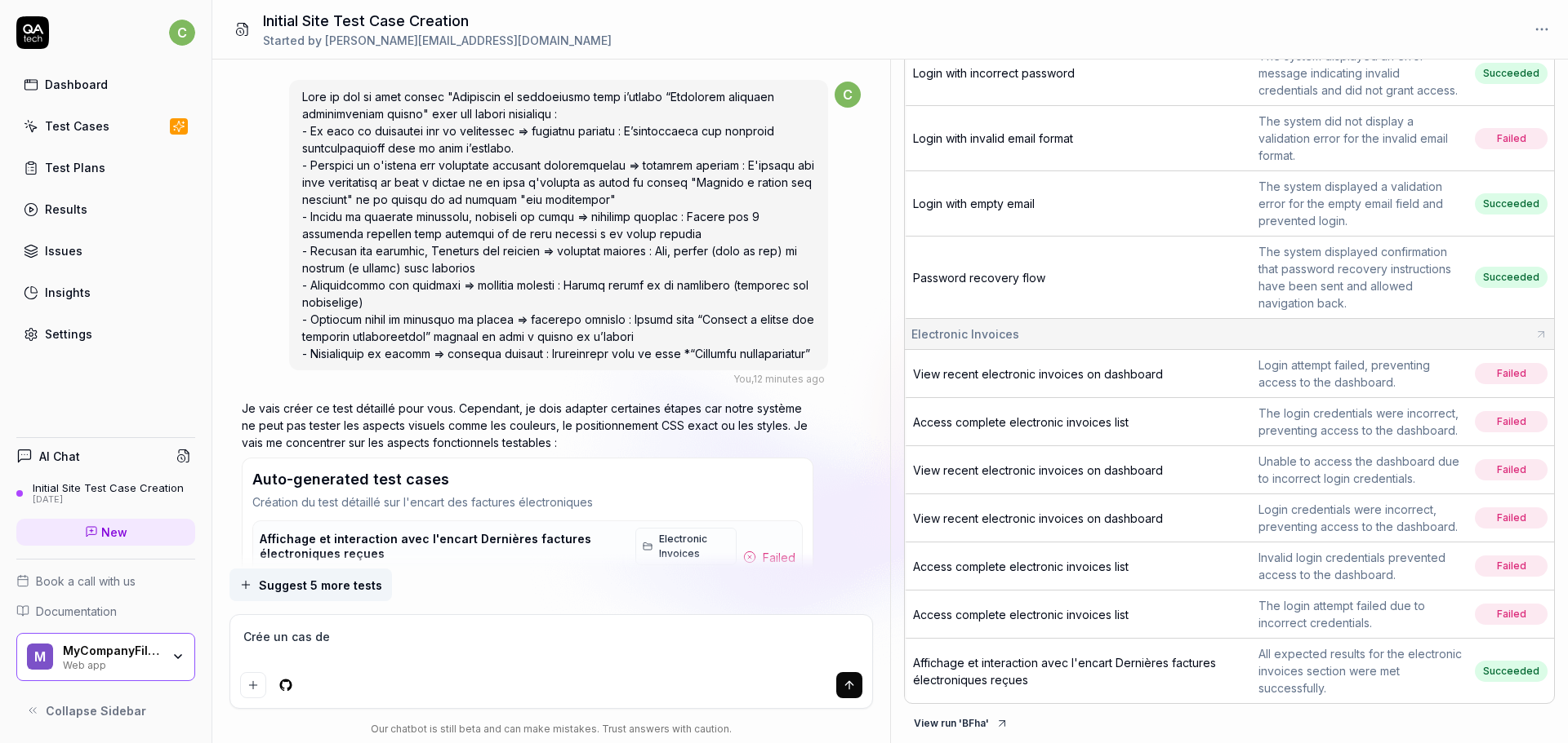
type textarea "Crée un cas de t"
type textarea "*"
type textarea "Crée un cas de te"
type textarea "*"
type textarea "Crée un cas de tes"
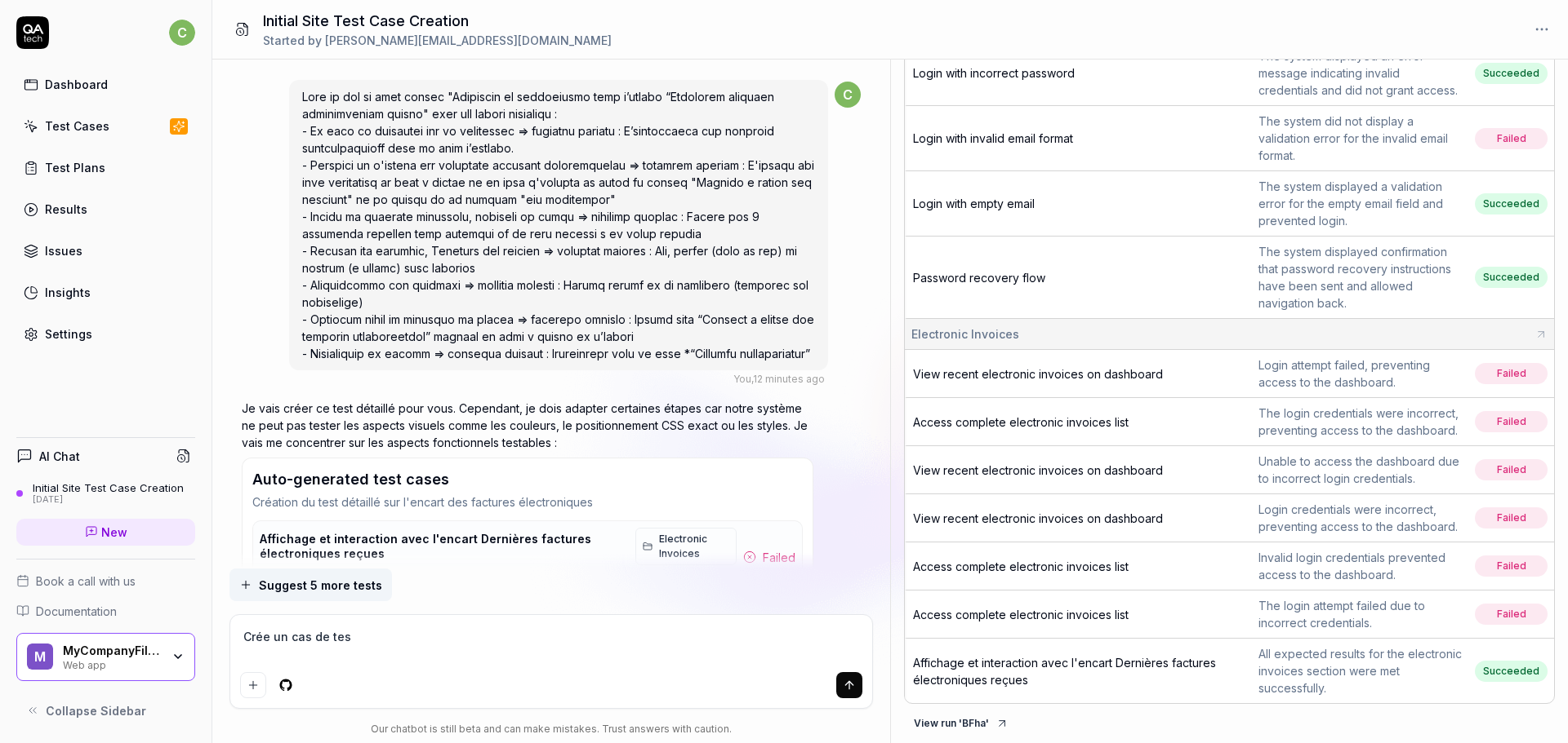
type textarea "*"
type textarea "Crée un cas de test"
type textarea "*"
type textarea "Crée un cas de test"
type textarea "*"
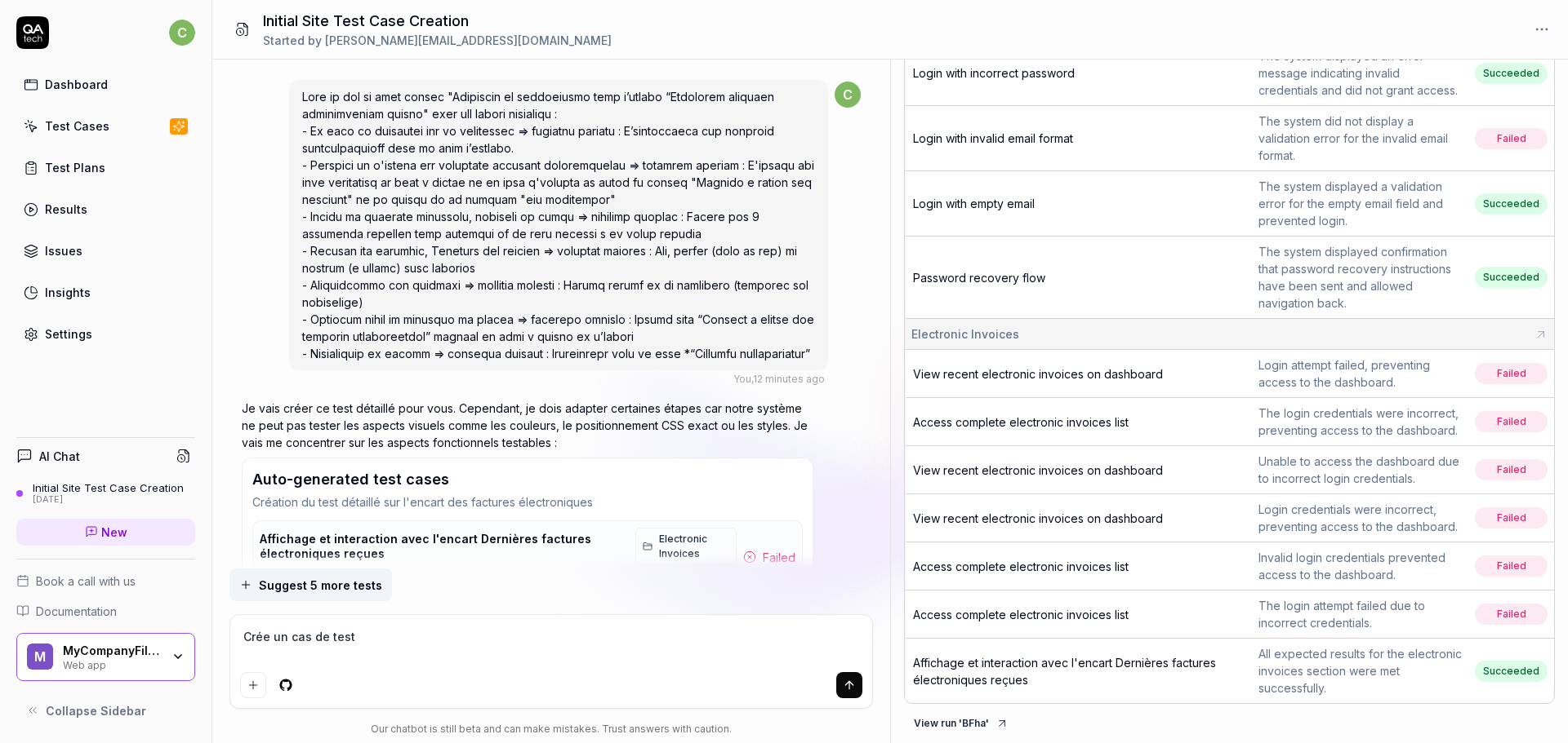
type textarea "Crée un cas de test a"
type textarea "*"
type textarea "Crée un cas de test ap"
type textarea "*"
type textarea "Crée un cas de test app"
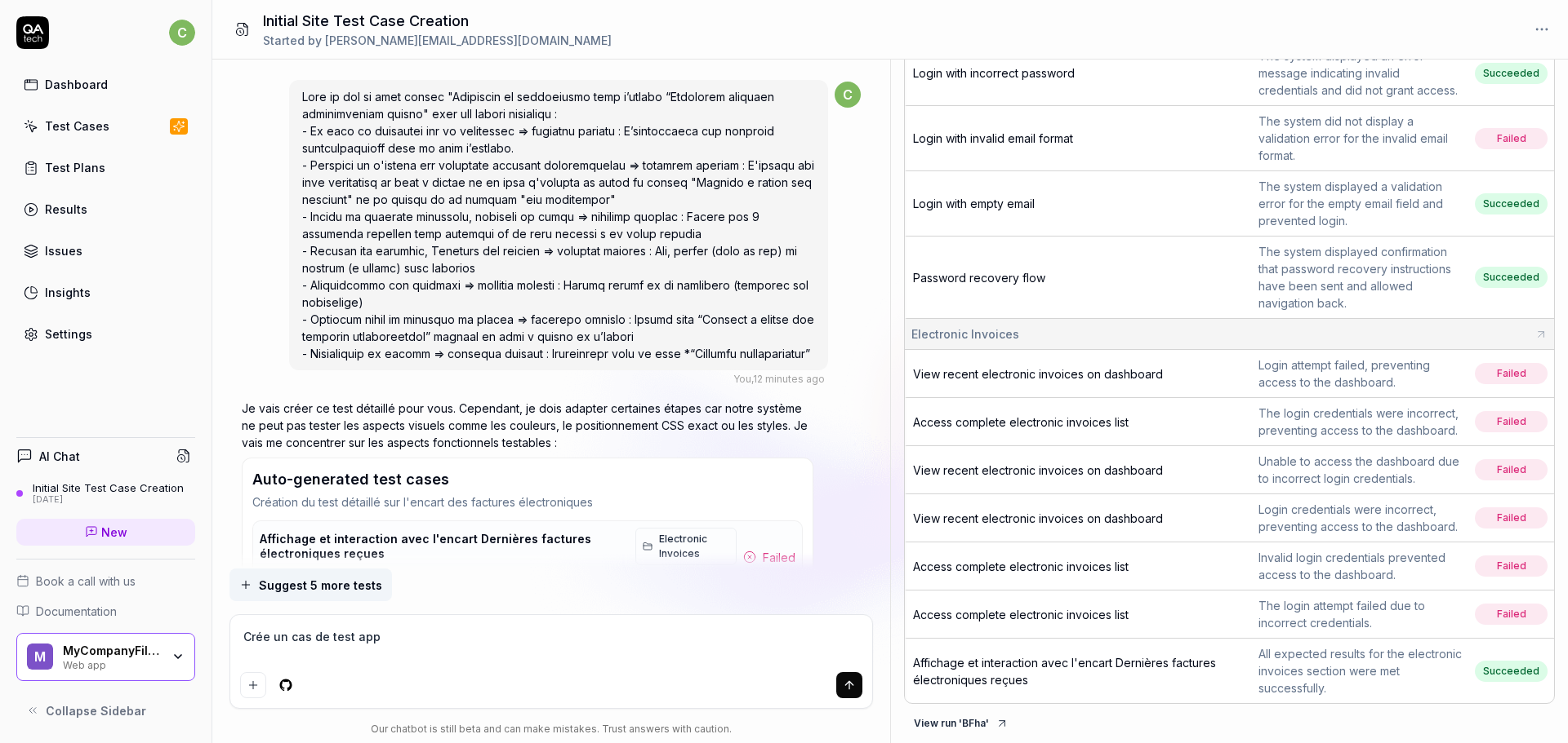
type textarea "*"
type textarea "Crée un cas de test appe"
type textarea "*"
type textarea "Crée un cas de test appel"
type textarea "*"
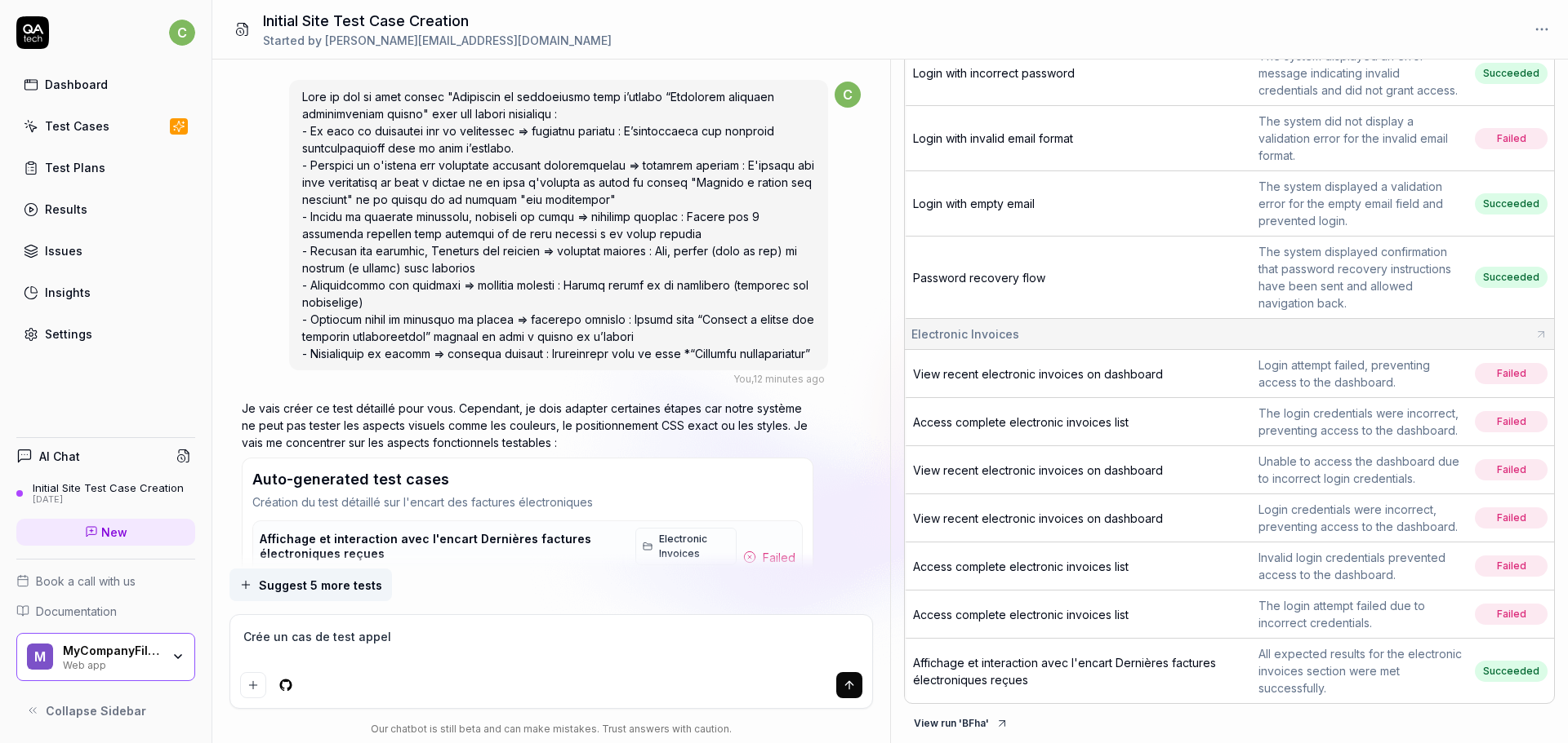
type textarea "Crée un cas de test appelé"
type textarea "*"
type textarea "Crée un cas de test appelé"
type textarea "*"
type textarea "Crée un cas de test appelé ""
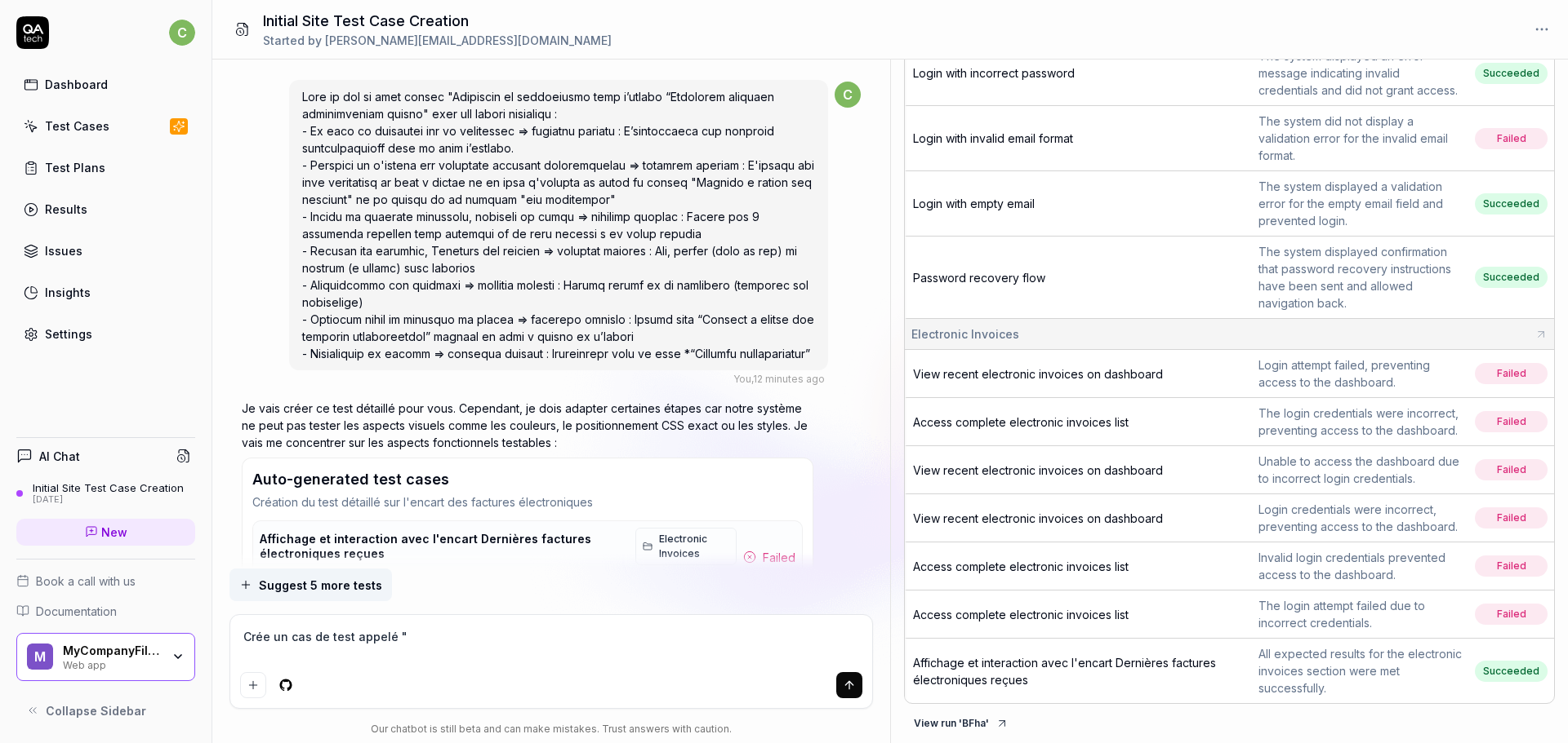
paste textarea "Parcours utilisateur sur la page FE"
type textarea "*"
type textarea "Crée un cas de test appelé "Parcours utilisateur sur la page FE"
type textarea "*"
type textarea "Crée un cas de test appelé "Parcours utilisateur sur la page FE""
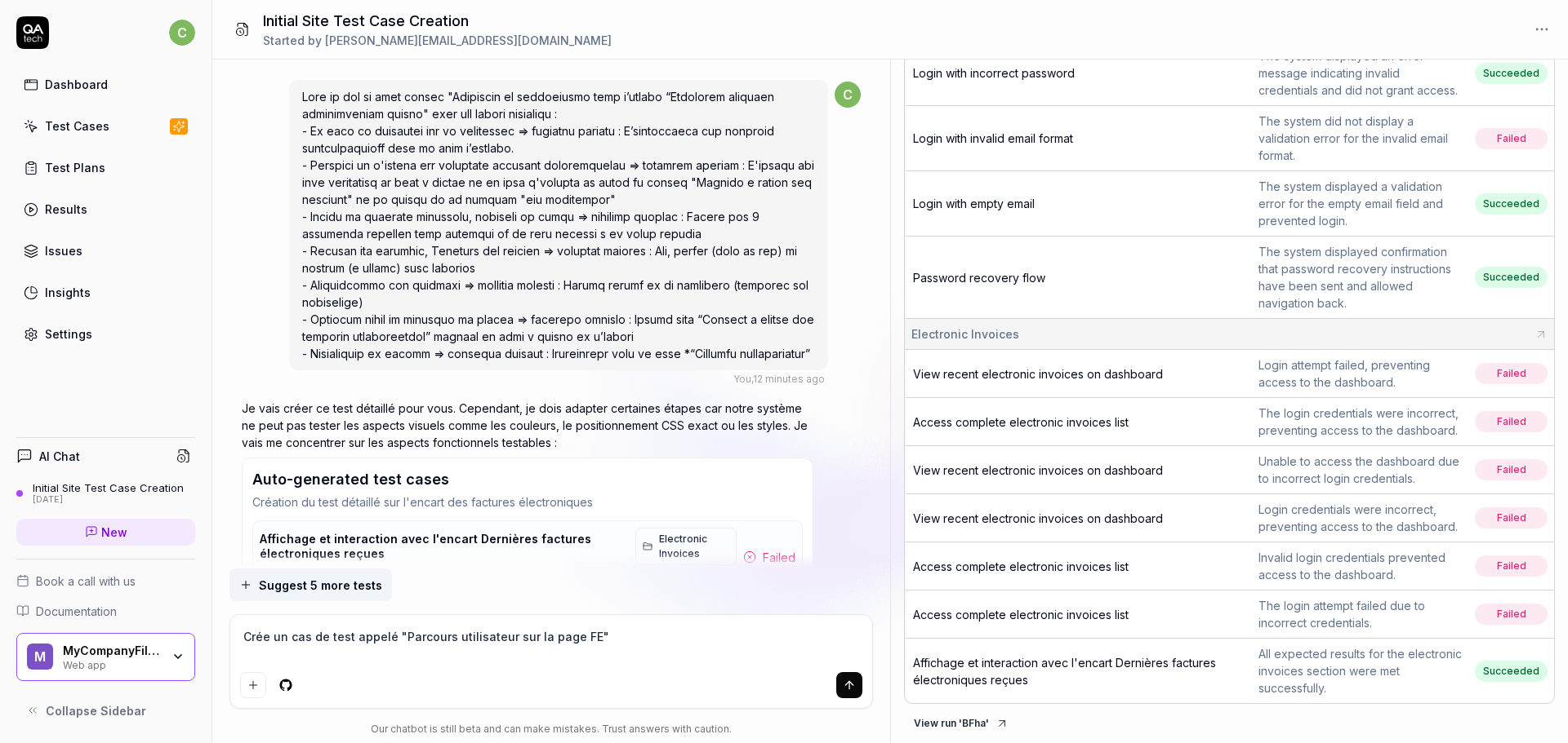
type textarea "*"
type textarea "Crée un cas de test appelé "Parcours utilisateur sur la page FE""
type textarea "*"
type textarea "Crée un cas de test appelé "Parcours utilisateur sur la page FE" a"
type textarea "*"
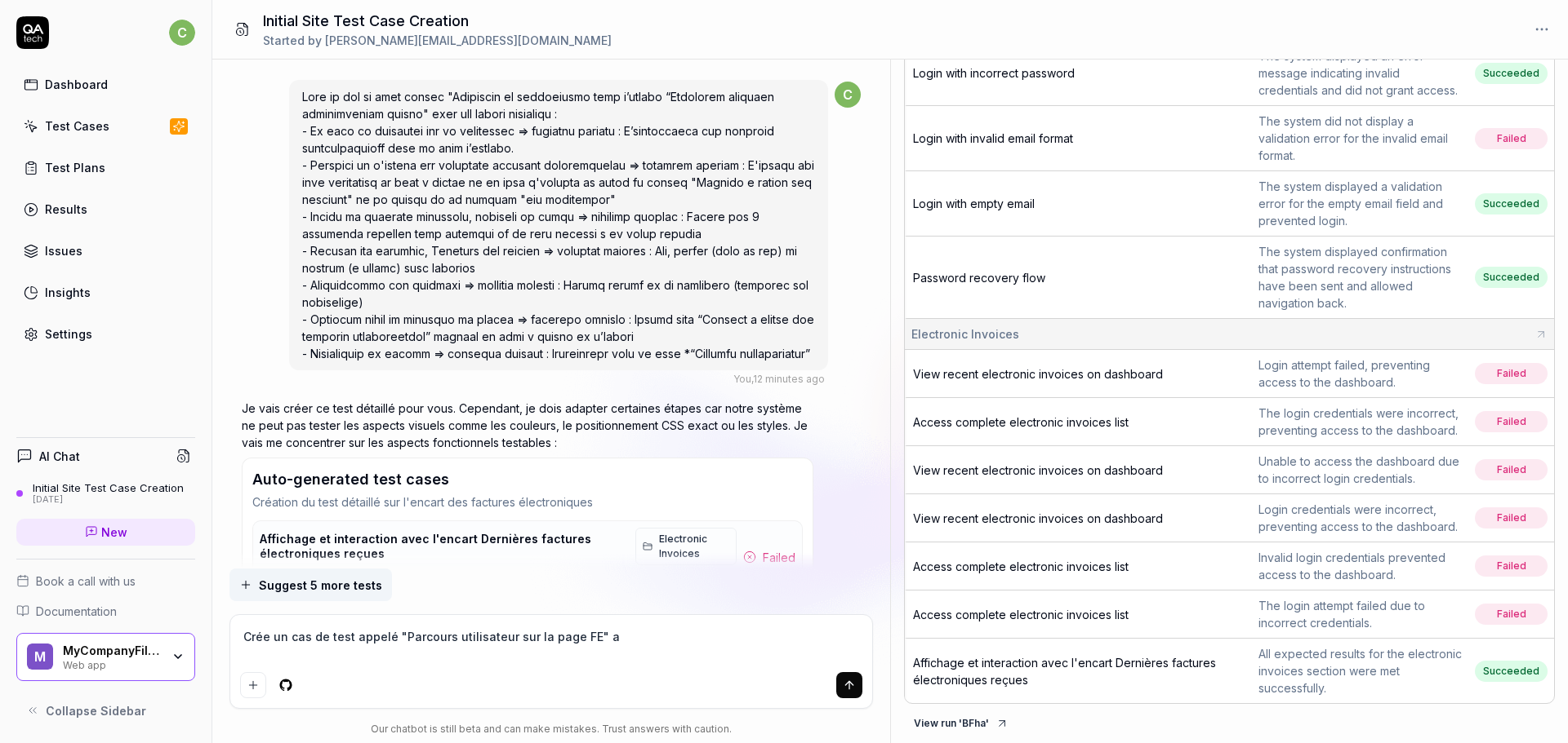
type textarea "Crée un cas de test appelé "Parcours utilisateur sur la page FE" av"
type textarea "*"
type textarea "Crée un cas de test appelé "Parcours utilisateur sur la page FE" ave"
type textarea "*"
type textarea "Crée un cas de test appelé "Parcours utilisateur sur la page FE" avec"
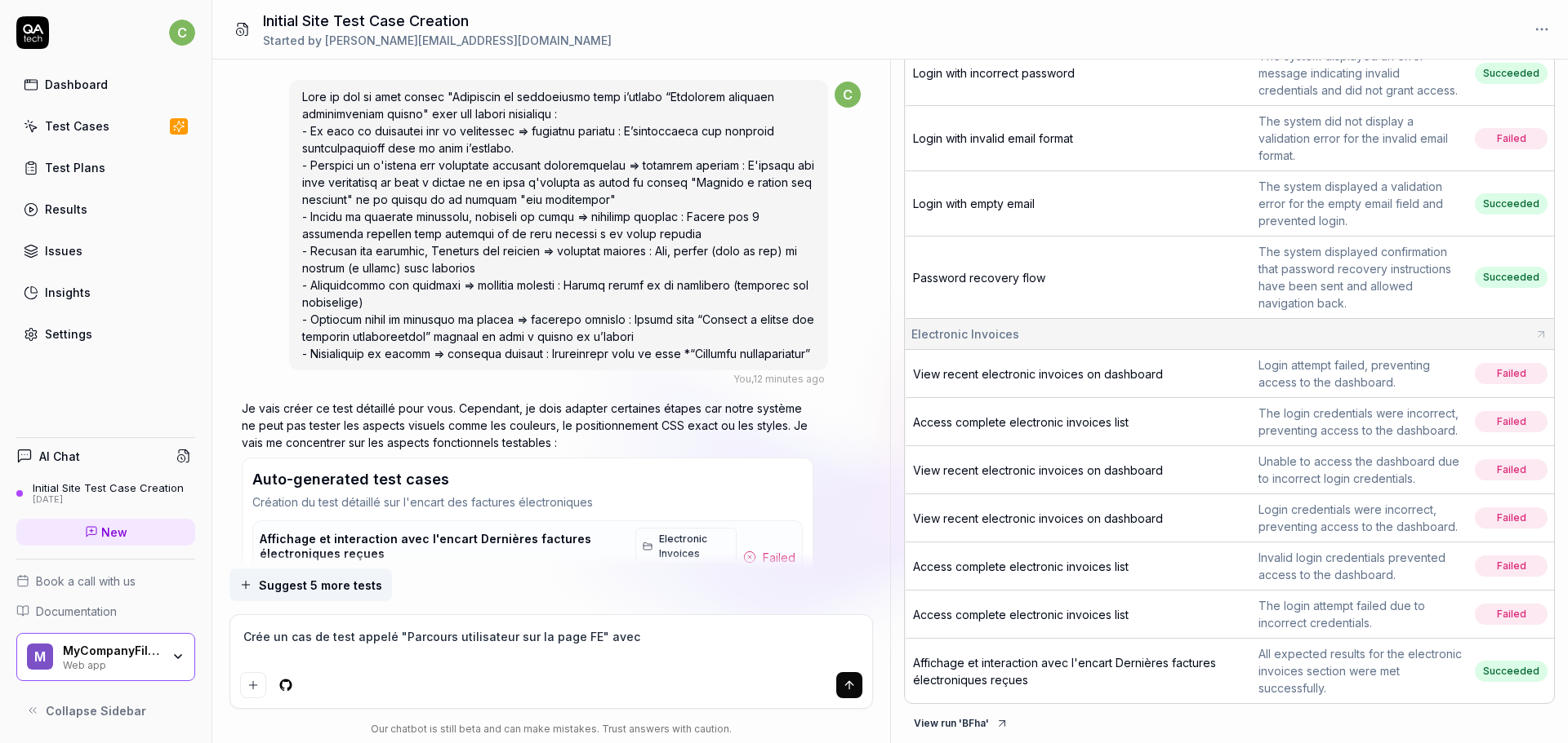
type textarea "*"
type textarea "Crée un cas de test appelé "Parcours utilisateur sur la page FE" avec l"
type textarea "*"
type textarea "Crée un cas de test appelé "Parcours utilisateur sur la page FE" avec le"
type textarea "*"
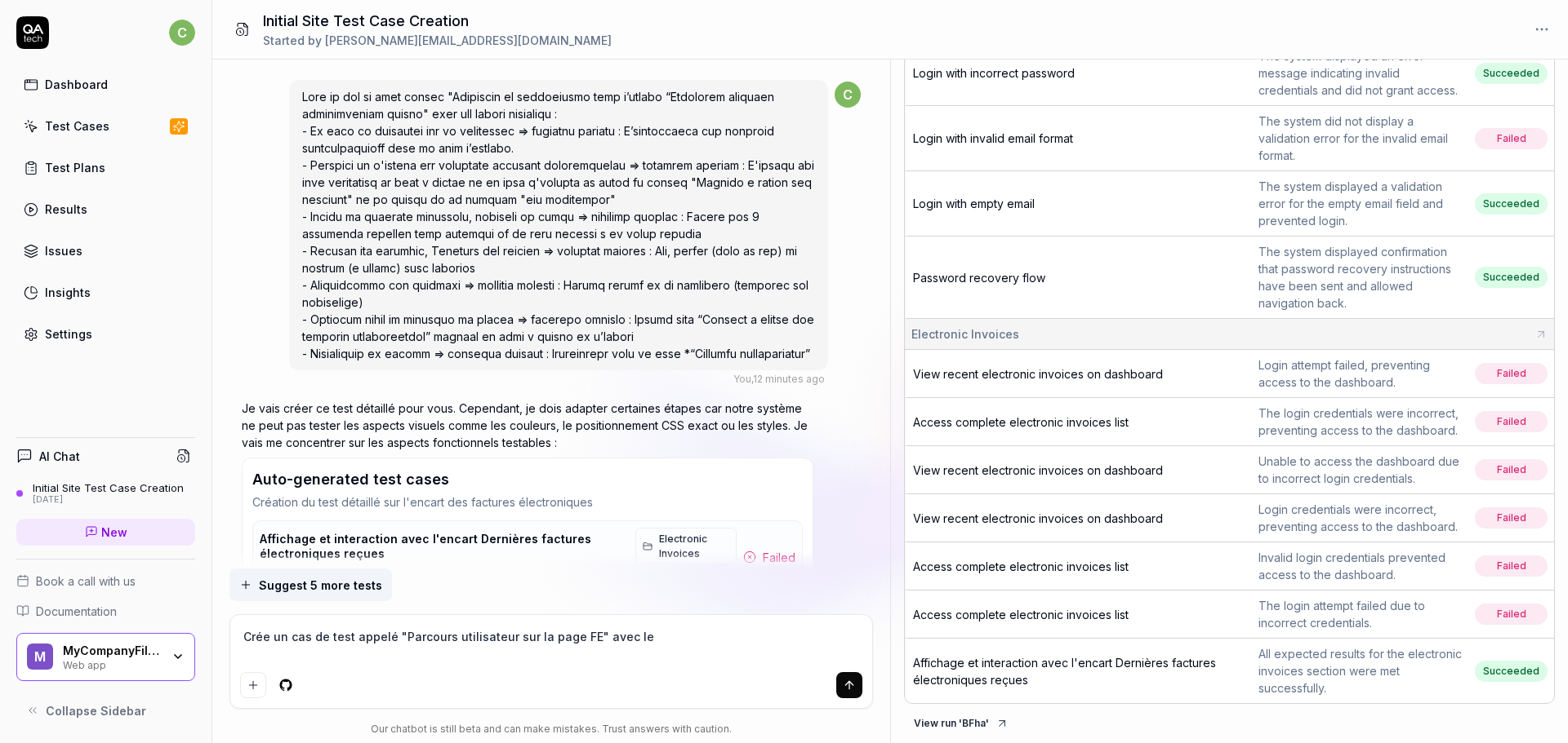
type textarea "Crée un cas de test appelé "Parcours utilisateur sur la page FE" avec les"
type textarea "*"
type textarea "Crée un cas de test appelé "Parcours utilisateur sur la page FE" avec les"
type textarea "*"
type textarea "Crée un cas de test appelé "Parcours utilisateur sur la page FE" avec les é"
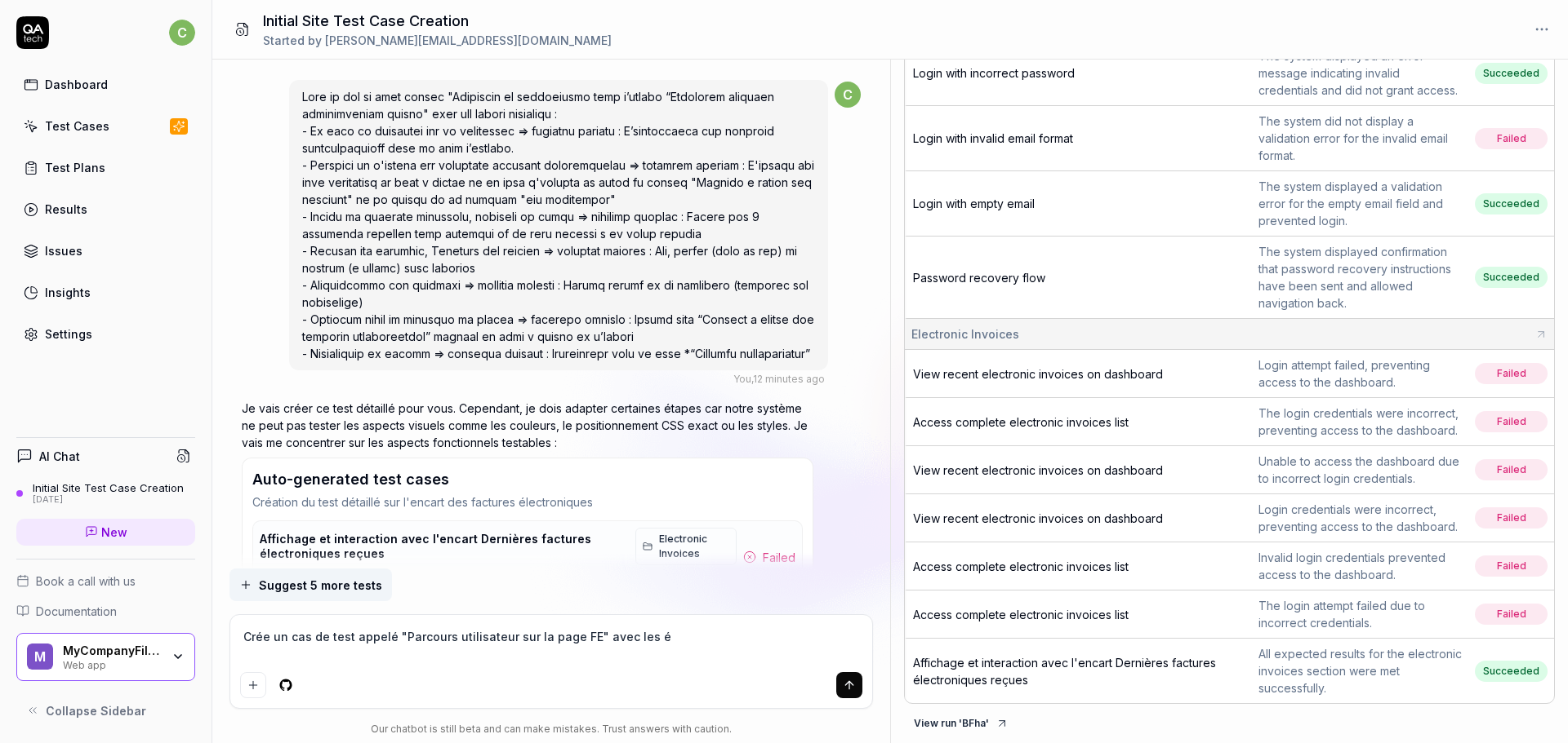
type textarea "*"
type textarea "Crée un cas de test appelé "Parcours utilisateur sur la page FE" avec les ét"
type textarea "*"
type textarea "Crée un cas de test appelé "Parcours utilisateur sur la page FE" avec les éta"
type textarea "*"
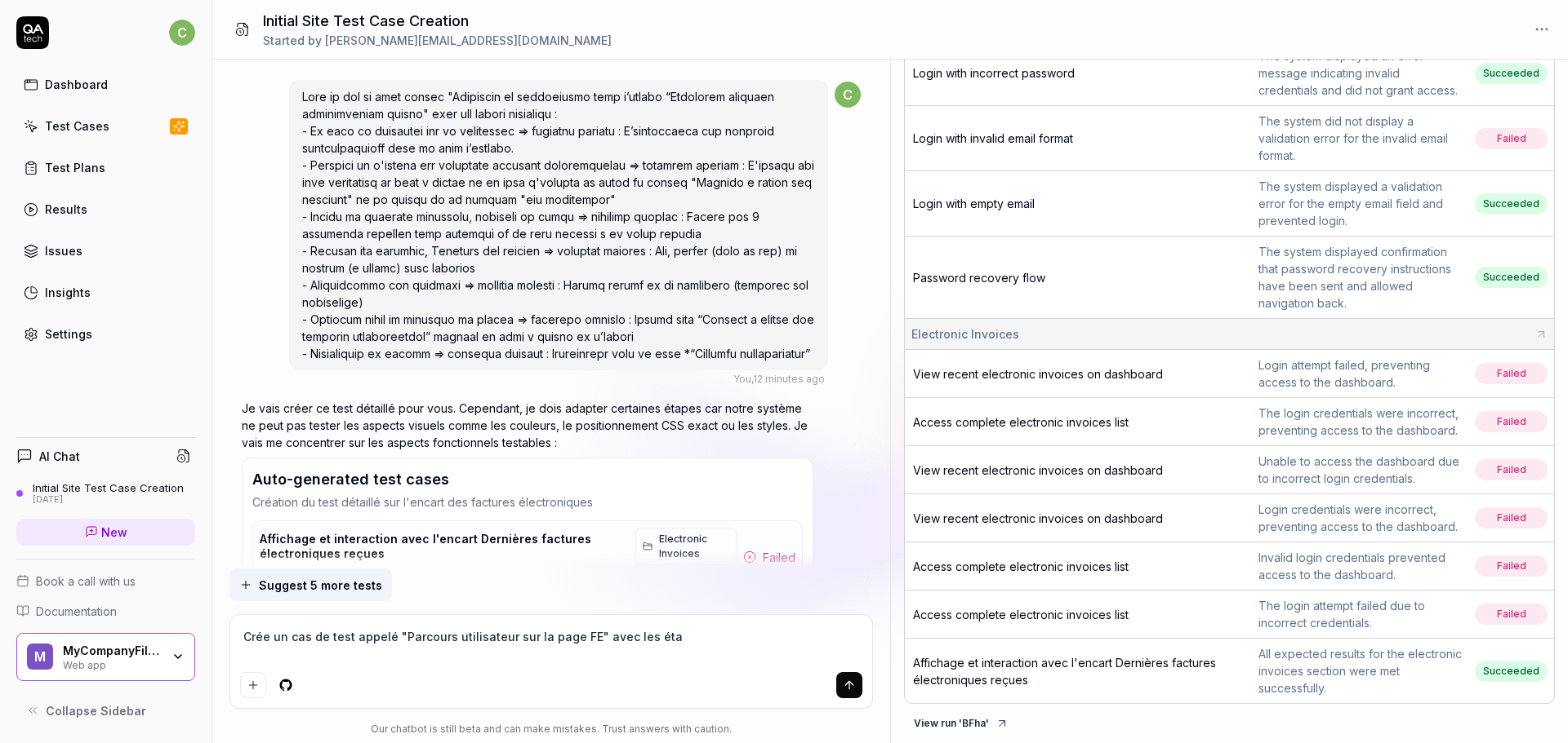
type textarea "Crée un cas de test appelé "Parcours utilisateur sur la page FE" avec les étap"
type textarea "*"
type textarea "Crée un cas de test appelé "Parcours utilisateur sur la page FE" avec les étape"
type textarea "*"
type textarea "Crée un cas de test appelé "Parcours utilisateur sur la page FE" avec les étapes"
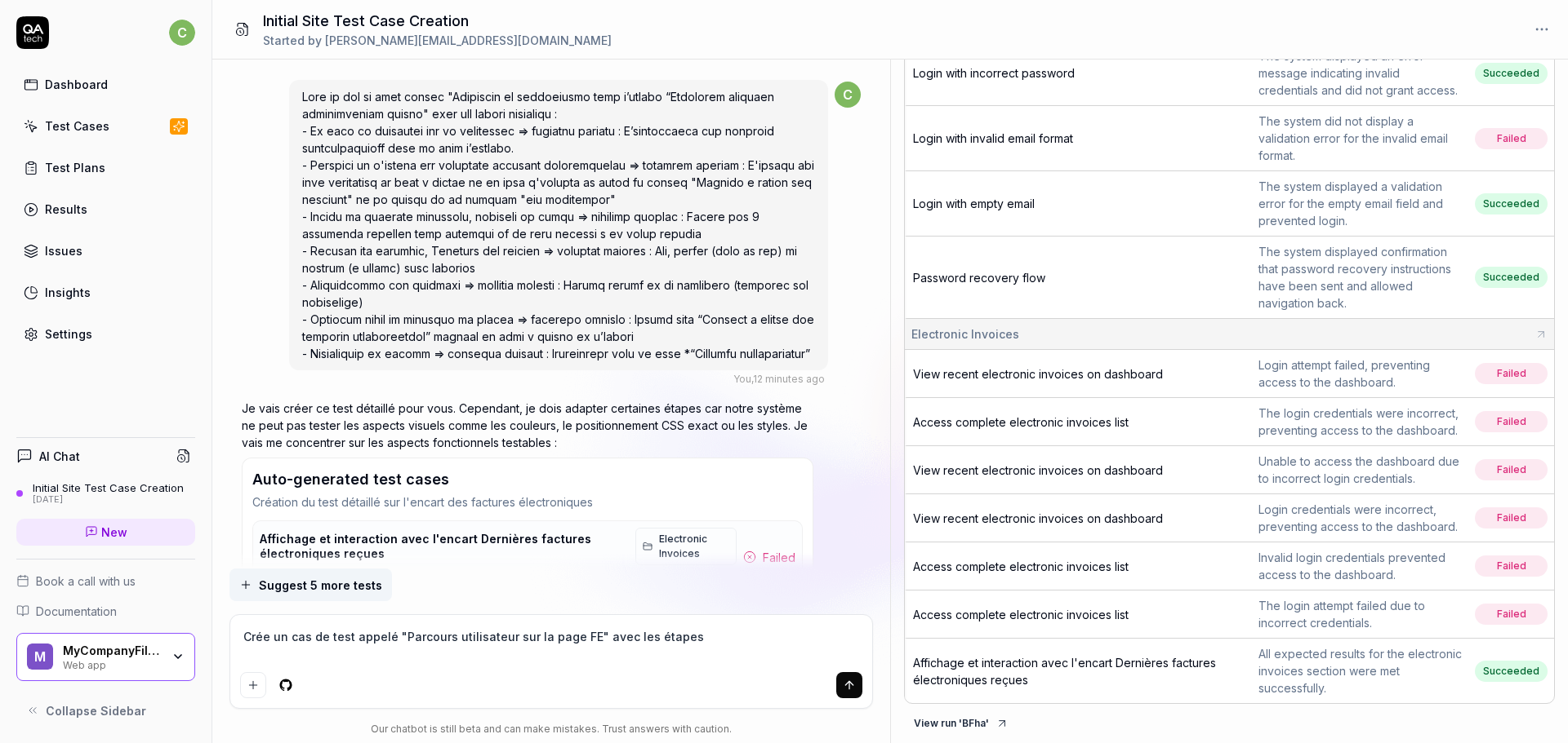
type textarea "*"
type textarea "Crée un cas de test appelé "Parcours utilisateur sur la page FE" avec les étapes"
type textarea "*"
type textarea "Crée un cas de test appelé "Parcours utilisateur sur la page FE" avec les étape…"
type textarea "*"
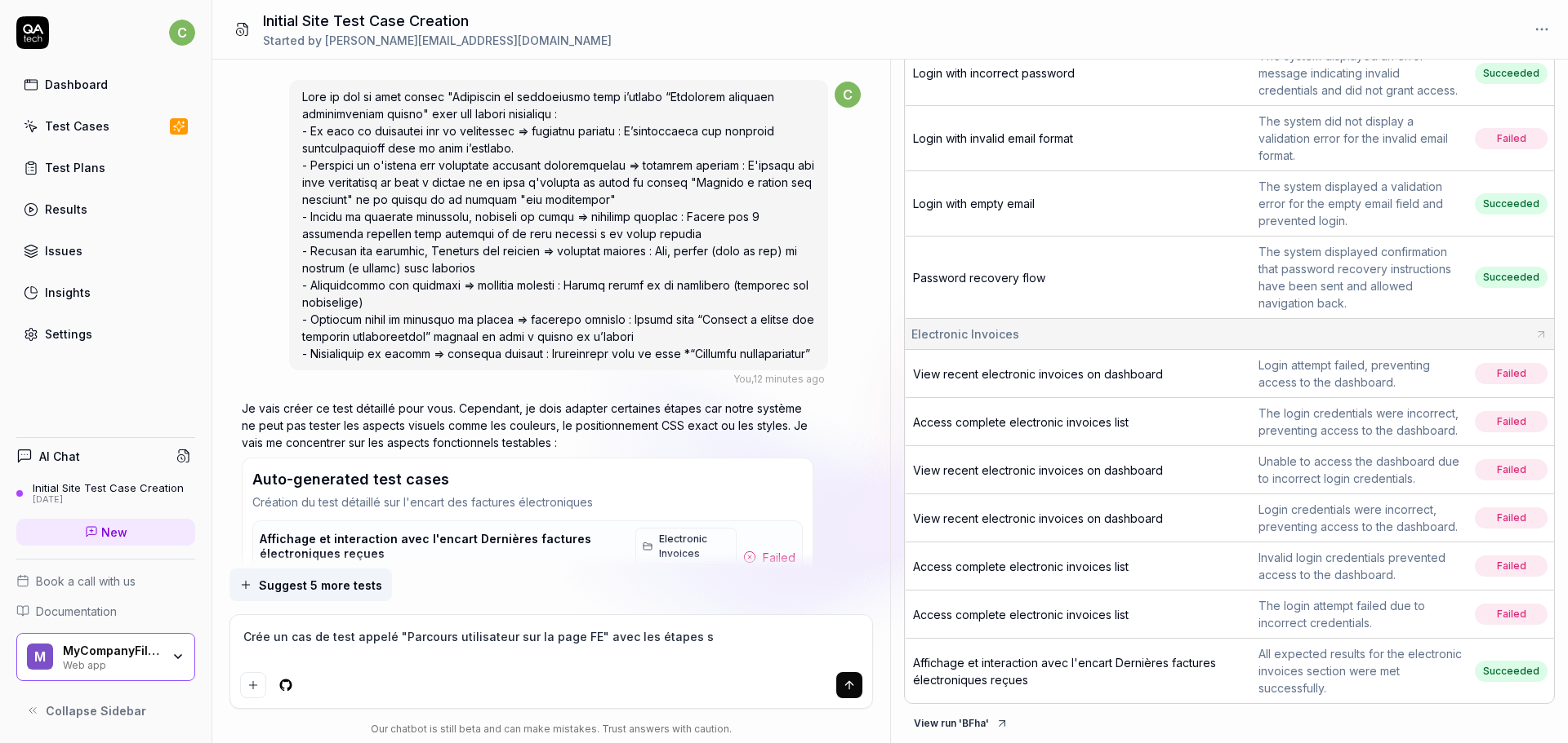
type textarea "Crée un cas de test appelé "Parcours utilisateur sur la page FE" avec les étape…"
type textarea "*"
type textarea "Crée un cas de test appelé "Parcours utilisateur sur la page FE" avec les étape…"
type textarea "*"
type textarea "Crée un cas de test appelé "Parcours utilisateur sur la page FE" avec les étape…"
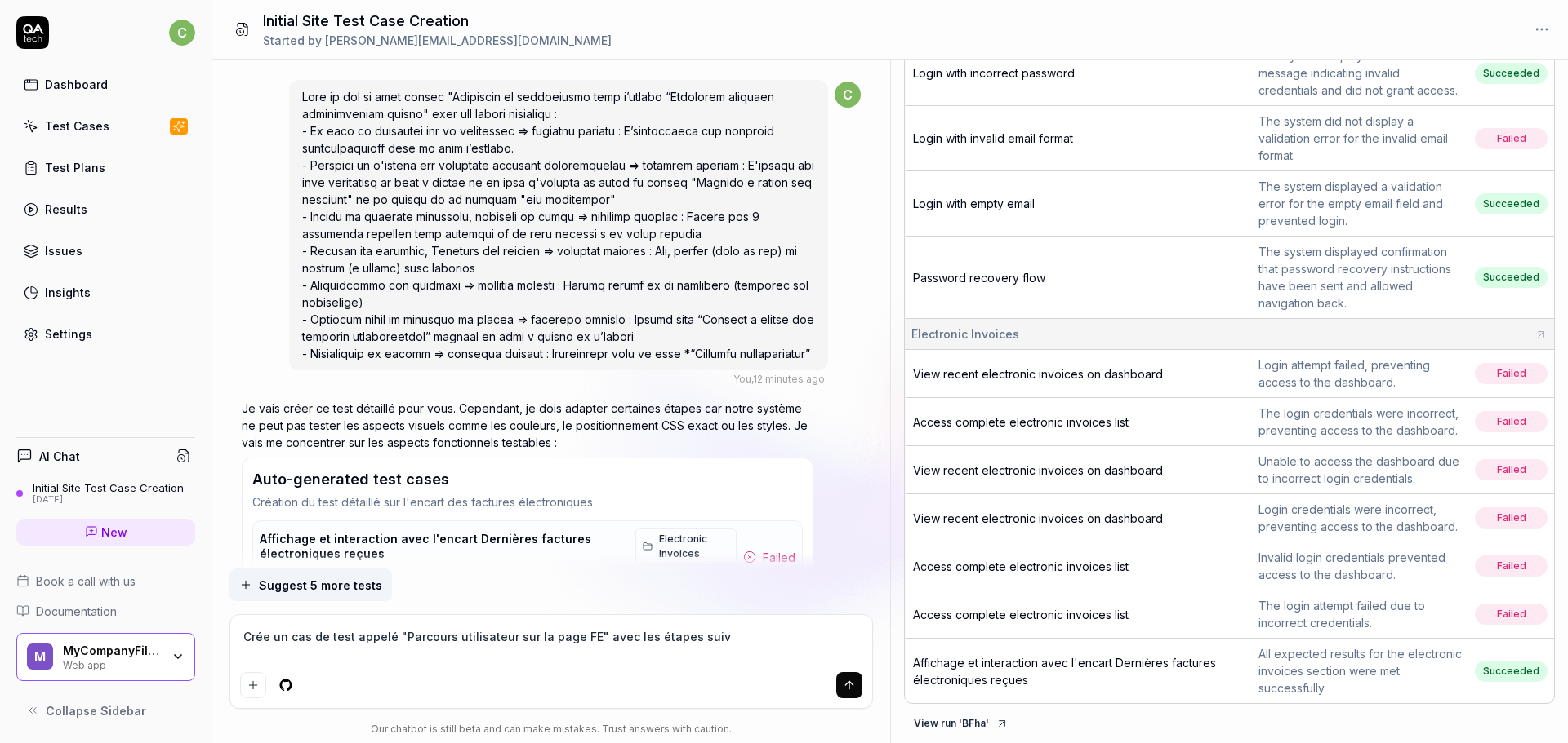
type textarea "*"
type textarea "Crée un cas de test appelé "Parcours utilisateur sur la page FE" avec les étape…"
type textarea "*"
type textarea "Crée un cas de test appelé "Parcours utilisateur sur la page FE" avec les étape…"
type textarea "*"
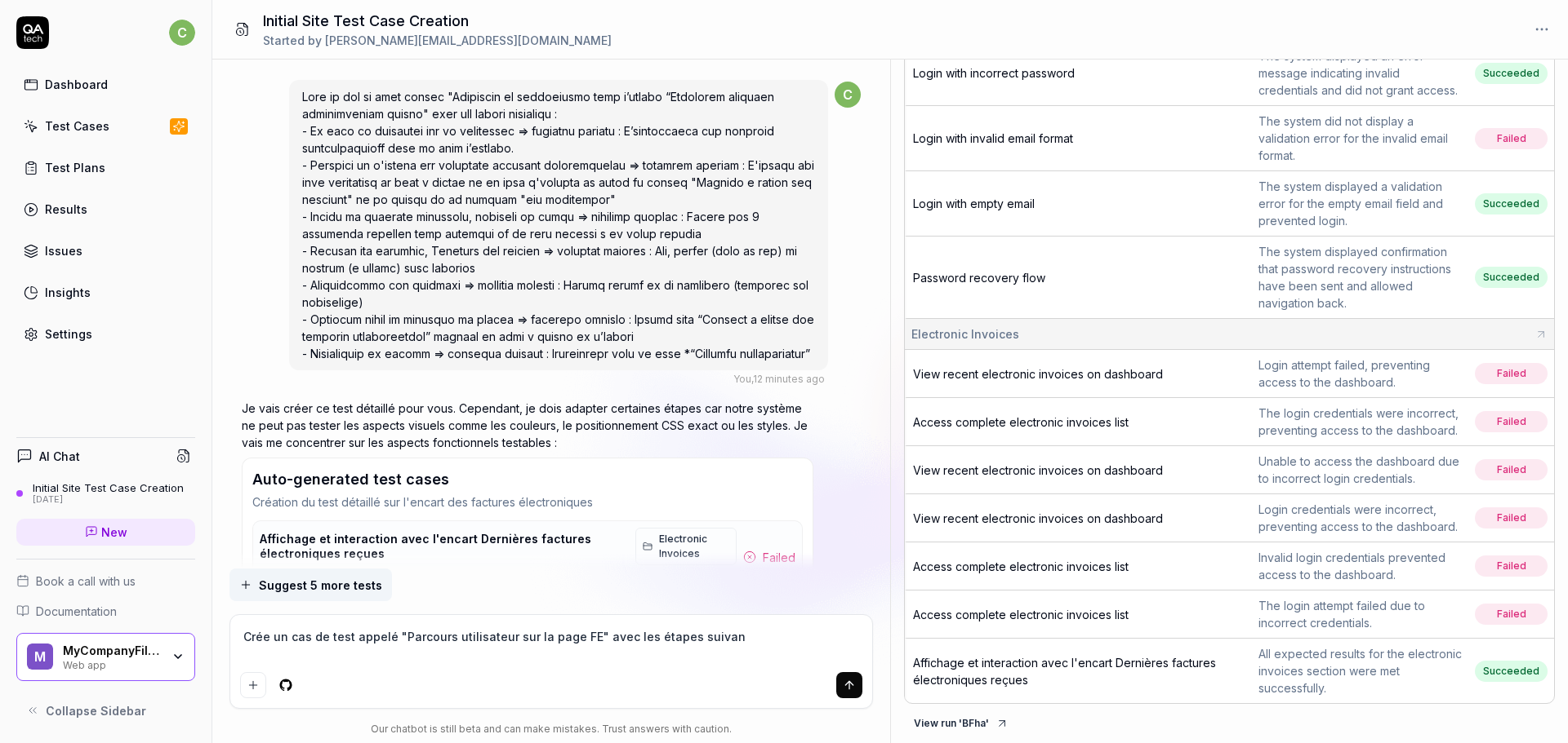
type textarea "Crée un cas de test appelé "Parcours utilisateur sur la page FE" avec les étape…"
type textarea "*"
type textarea "Crée un cas de test appelé "Parcours utilisateur sur la page FE" avec les étape…"
type textarea "*"
type textarea "Crée un cas de test appelé "Parcours utilisateur sur la page FE" avec les étape…"
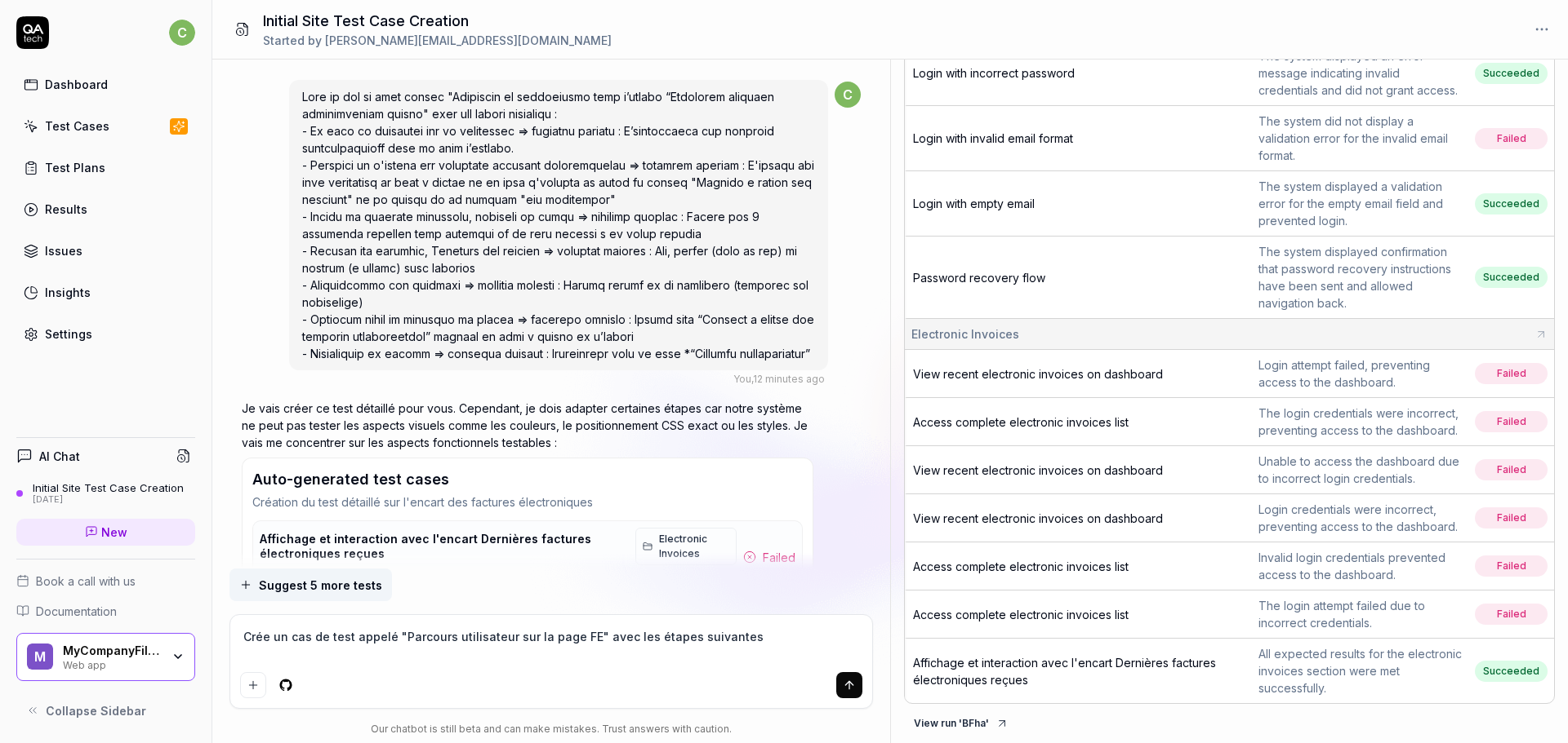
type textarea "*"
type textarea "Crée un cas de test appelé "Parcours utilisateur sur la page FE" avec les étape…"
type textarea "*"
type textarea "Crée un cas de test appelé "Parcours utilisateur sur la page FE" avec les étape…"
type textarea "*"
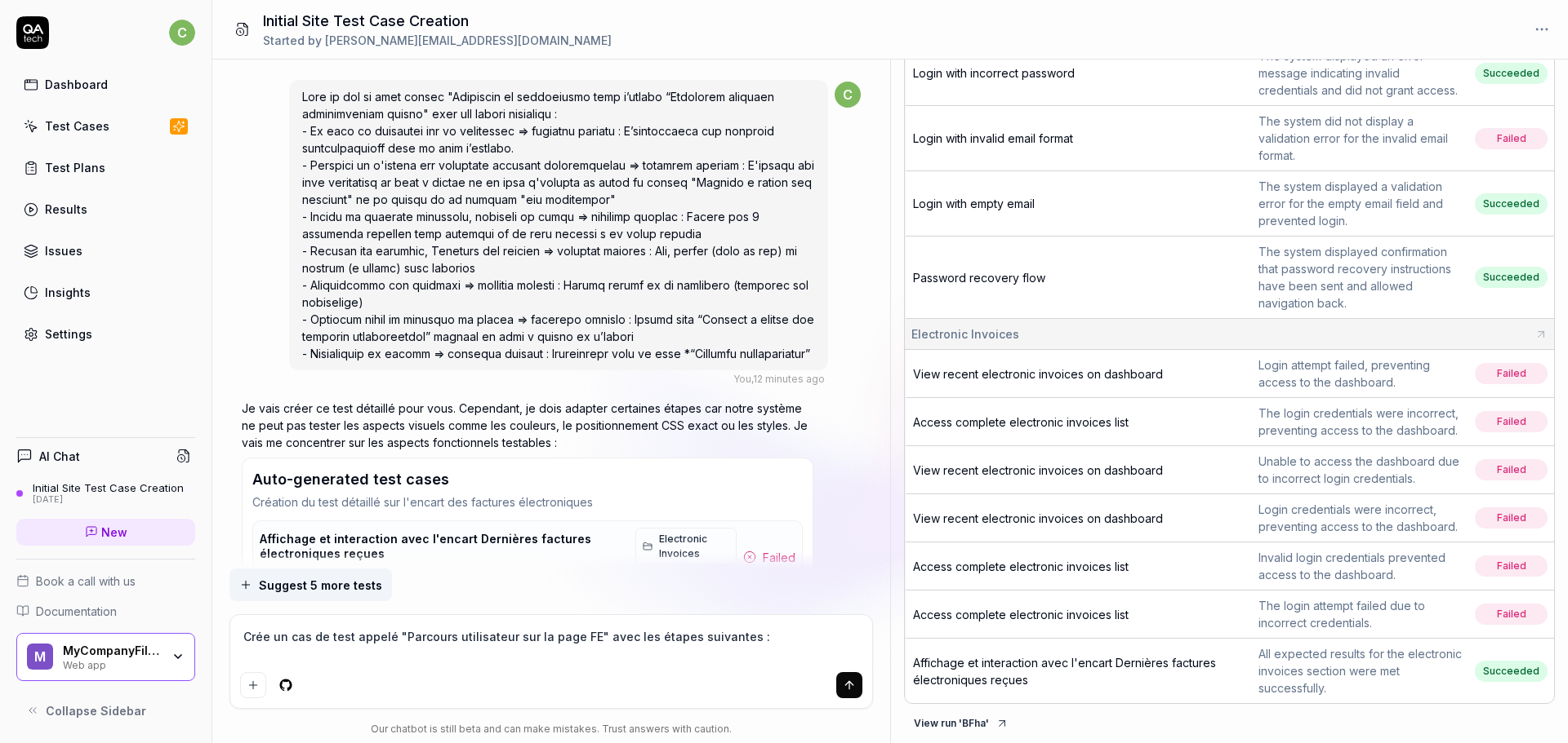
type textarea "Crée un cas de test appelé "Parcours utilisateur sur la page FE" avec les étape…"
type textarea "*"
type textarea "Crée un cas de test appelé "Parcours utilisateur sur la page FE" avec les étape…"
type textarea "*"
type textarea "Crée un cas de test appelé "Parcours utilisateur sur la page FE" avec les étape…"
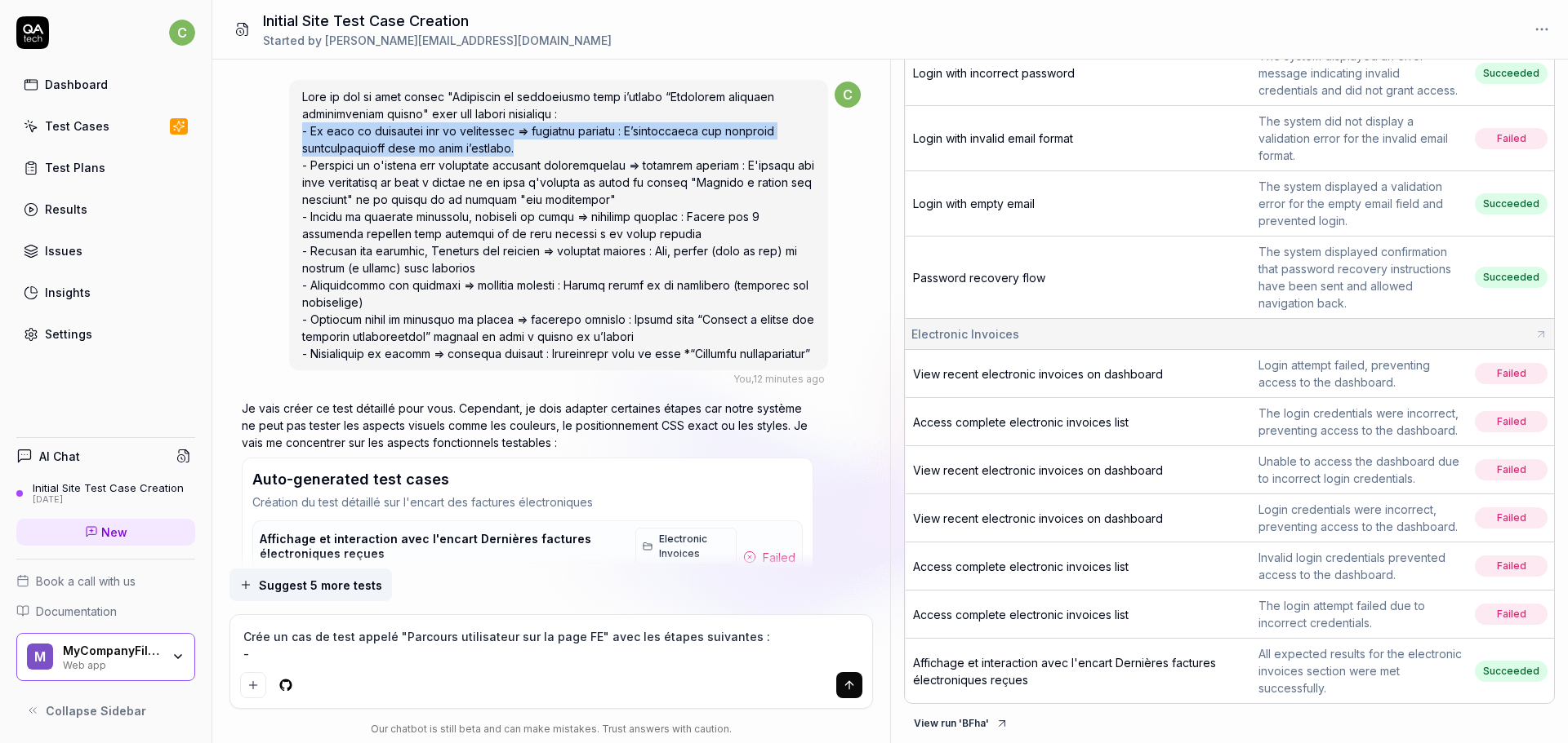
drag, startPoint x: 301, startPoint y: 107, endPoint x: 552, endPoint y: 127, distance: 251.8
click at [552, 127] on div at bounding box center [558, 225] width 539 height 290
copy span "- Je veux me connecter sur la plateforme => résultat attendu : L’utilisateur es…"
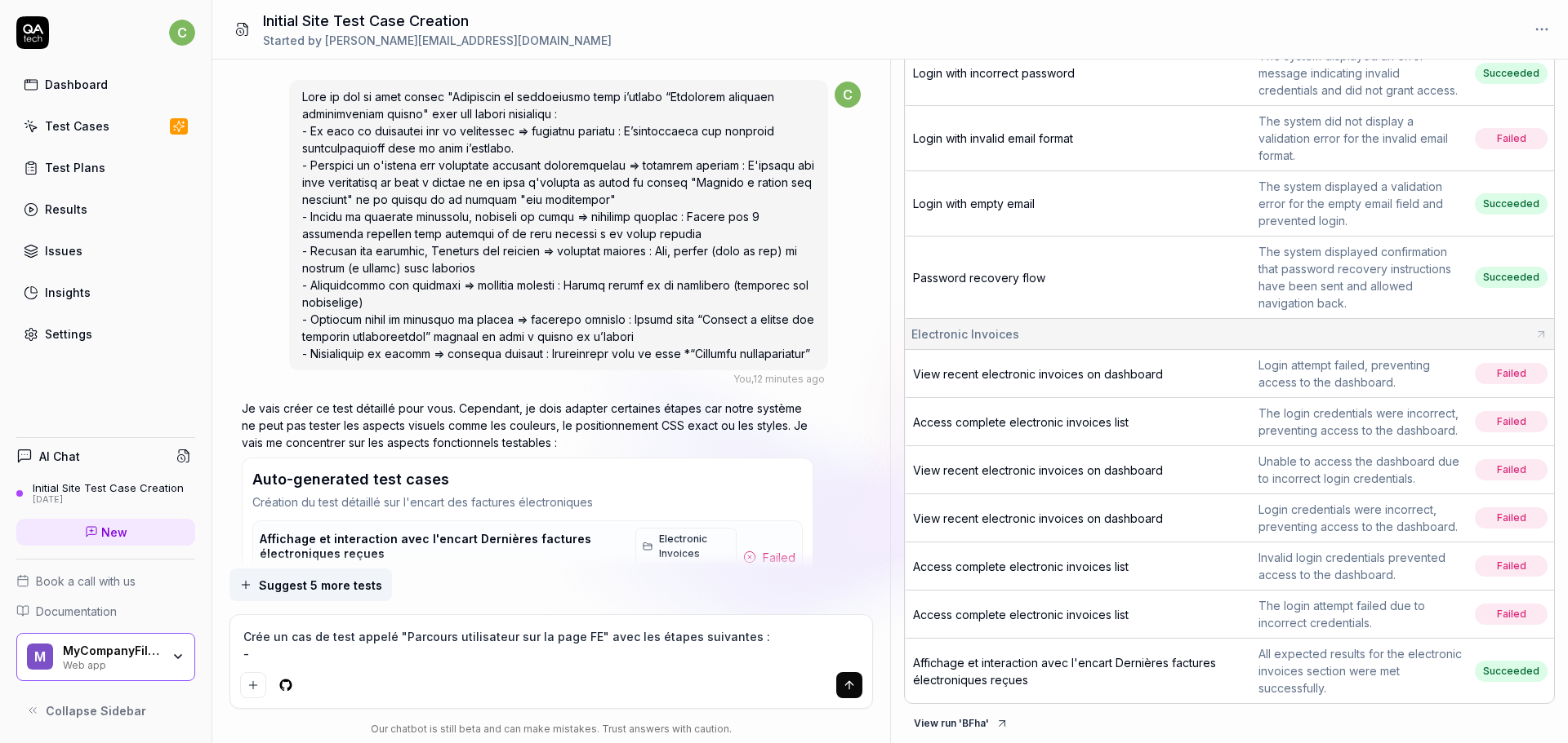
drag, startPoint x: 338, startPoint y: 656, endPoint x: 222, endPoint y: 656, distance: 116.0
click at [222, 656] on div "I want a good test setup for my site - help me create the first 3-5 test cases …" at bounding box center [551, 401] width 677 height 684
paste textarea "Je veux me connecter sur la plateforme => résultat attendu : L’utilisateur est …"
type textarea "*"
type textarea "Crée un cas de test appelé "Parcours utilisateur sur la page FE" avec les étape…"
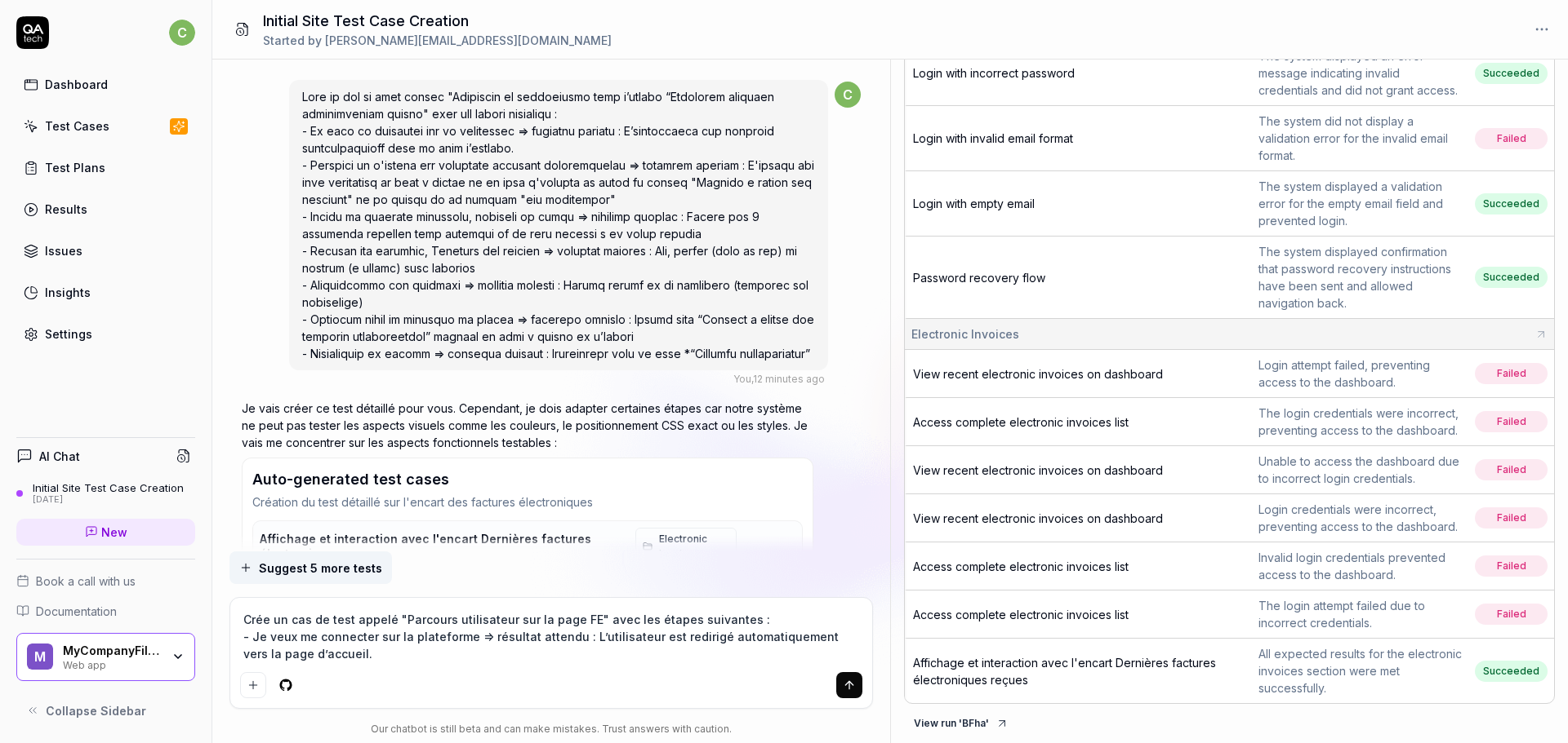
type textarea "*"
type textarea "Crée un cas de test appelé "Parcours utilisateur sur la page FE" avec les étape…"
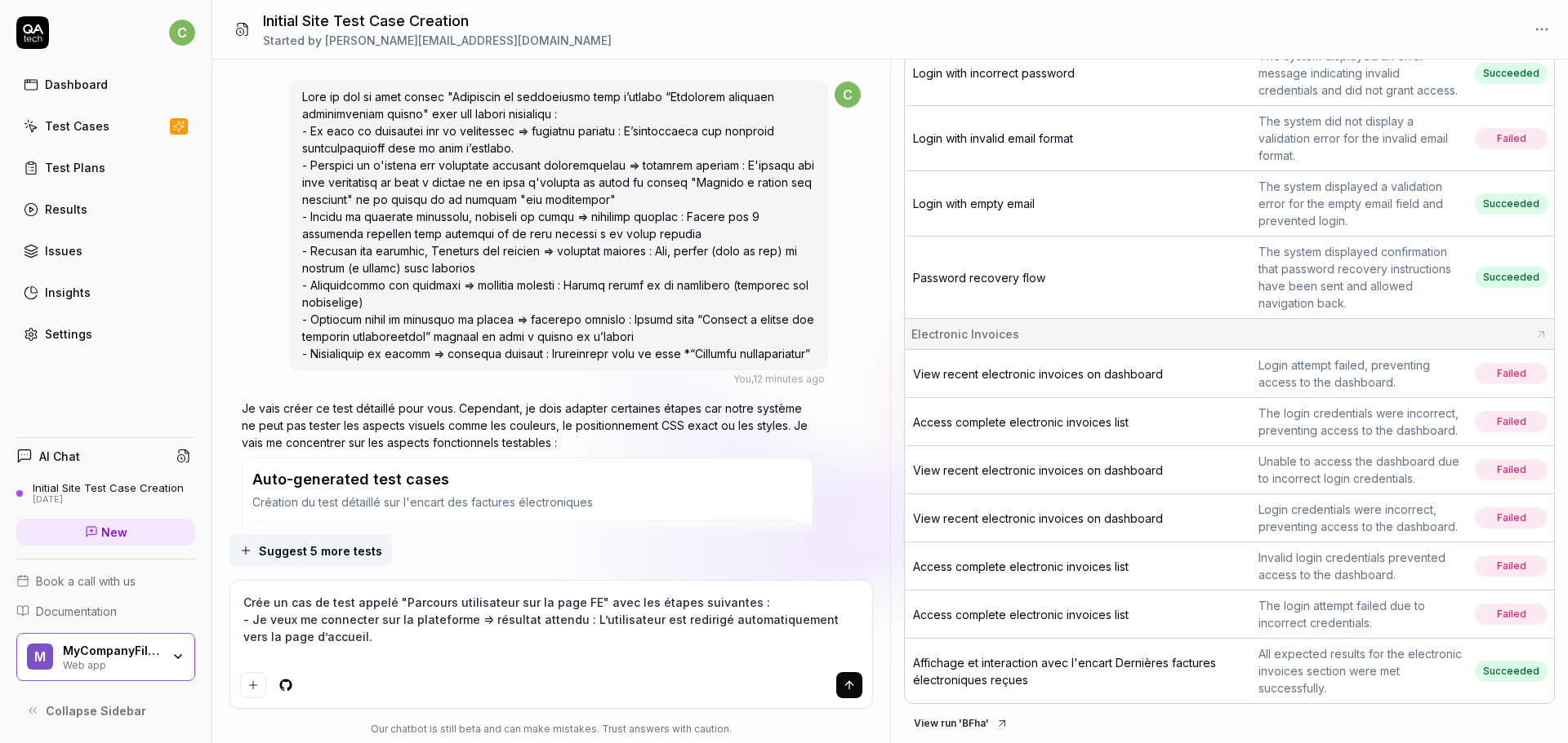
type textarea "*"
type textarea "Crée un cas de test appelé "Parcours utilisateur sur la page FE" avec les étape…"
type textarea "*"
type textarea "Crée un cas de test appelé "Parcours utilisateur sur la page FE" avec les étape…"
click at [414, 657] on textarea "Crée un cas de test appelé "Parcours utilisateur sur la page FE" avec les étape…" at bounding box center [552, 628] width 623 height 75
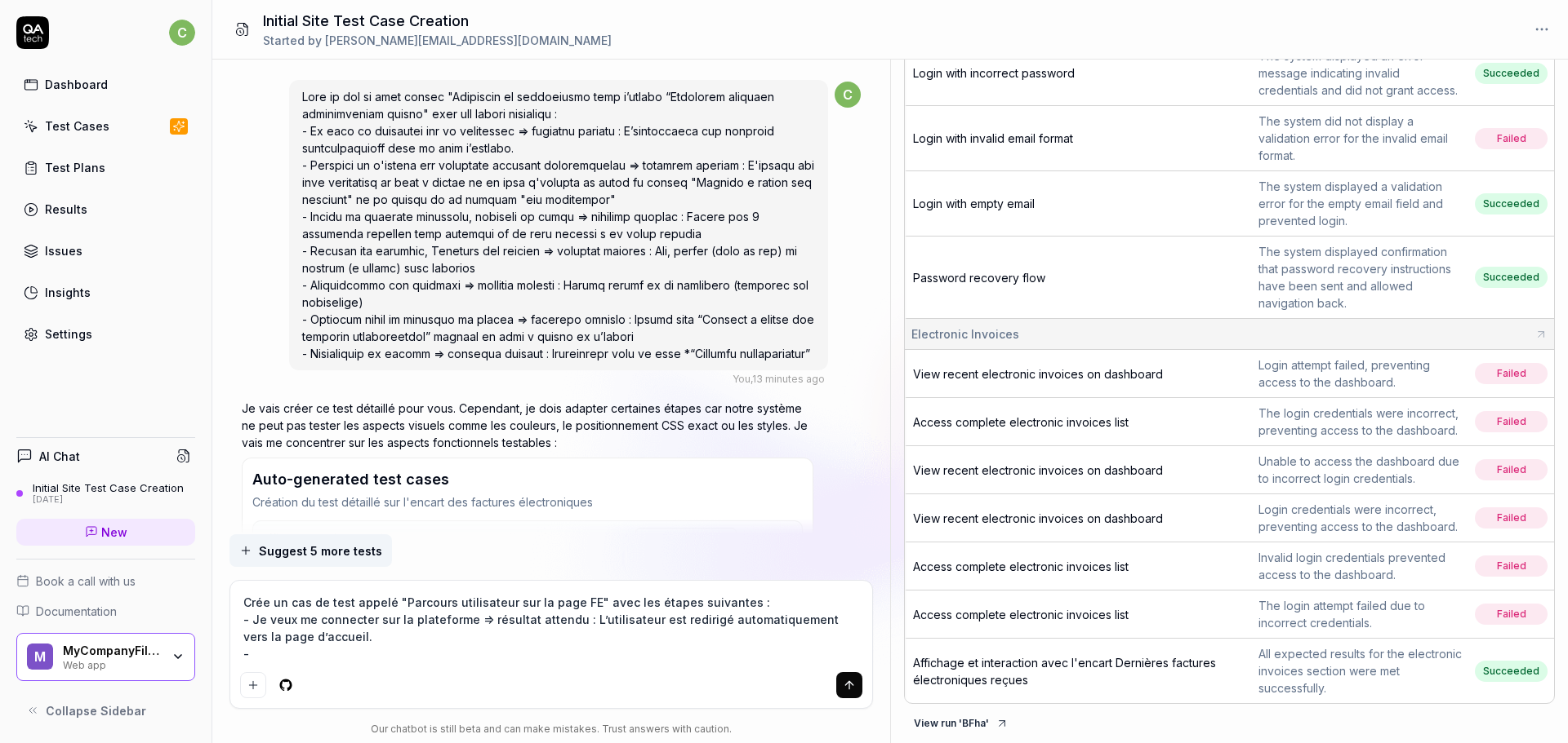
paste textarea "Depuis la page d’accueil, cliquer sur “Accéder à toutes les factures électroniq…"
type textarea "*"
type textarea "Crée un cas de test appelé "Parcours utilisateur sur la page FE" avec les étape…"
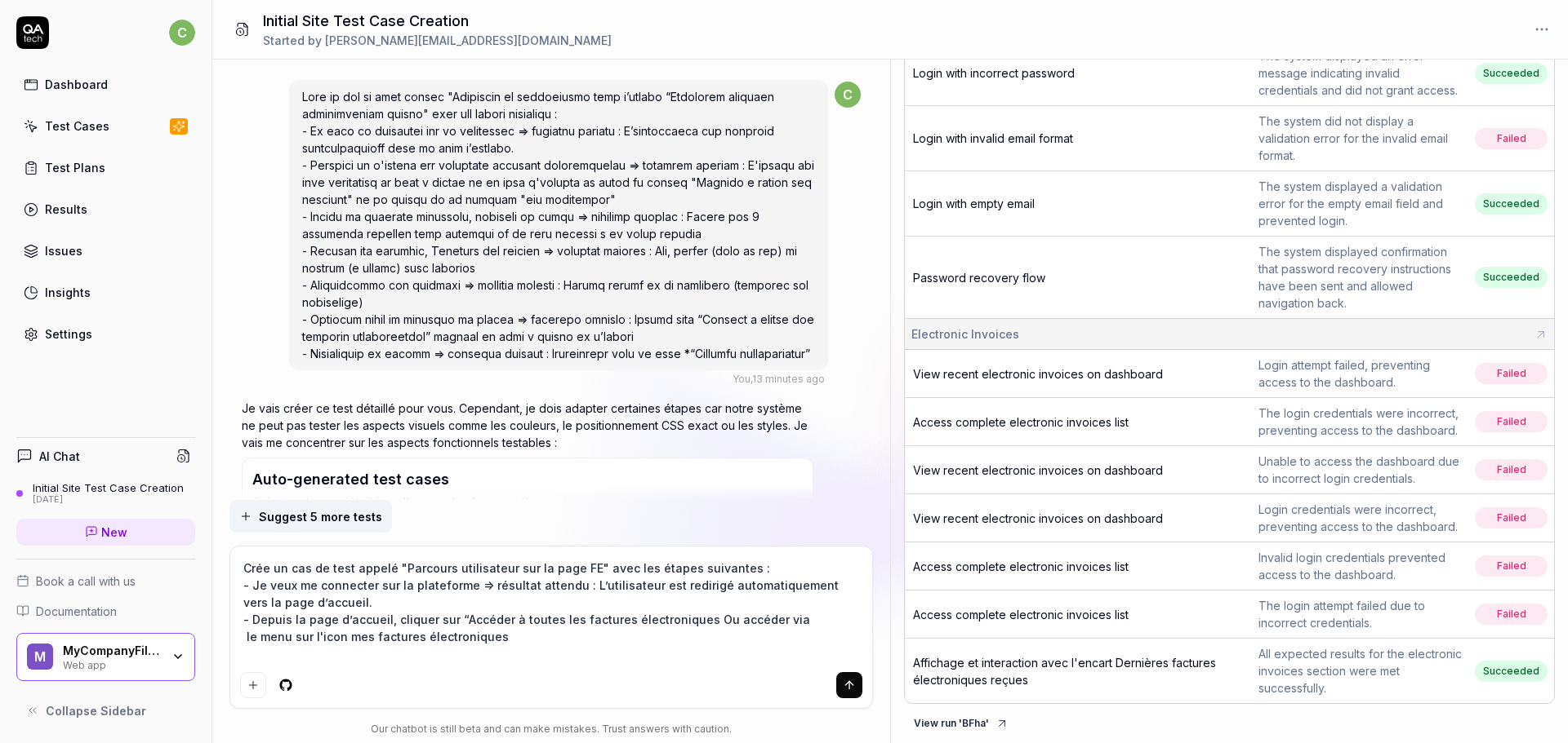
type textarea "*"
type textarea "Crée un cas de test appelé "Parcours utilisateur sur la page FE" avec les étape…"
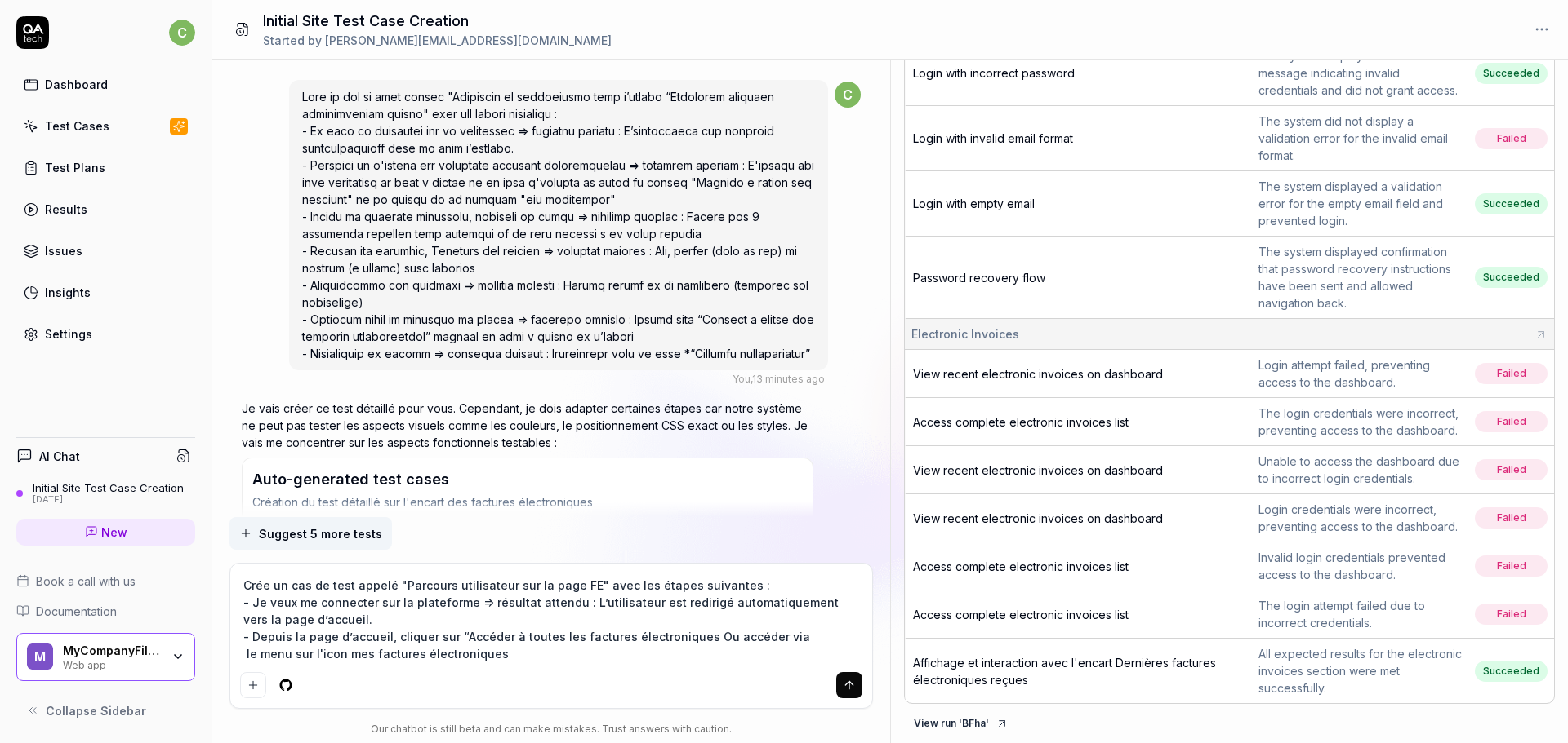
type textarea "*"
type textarea "Crée un cas de test appelé "Parcours utilisateur sur la page FE" avec les étape…"
type textarea "*"
type textarea "Crée un cas de test appelé "Parcours utilisateur sur la page FE" avec les étape…"
type textarea "*"
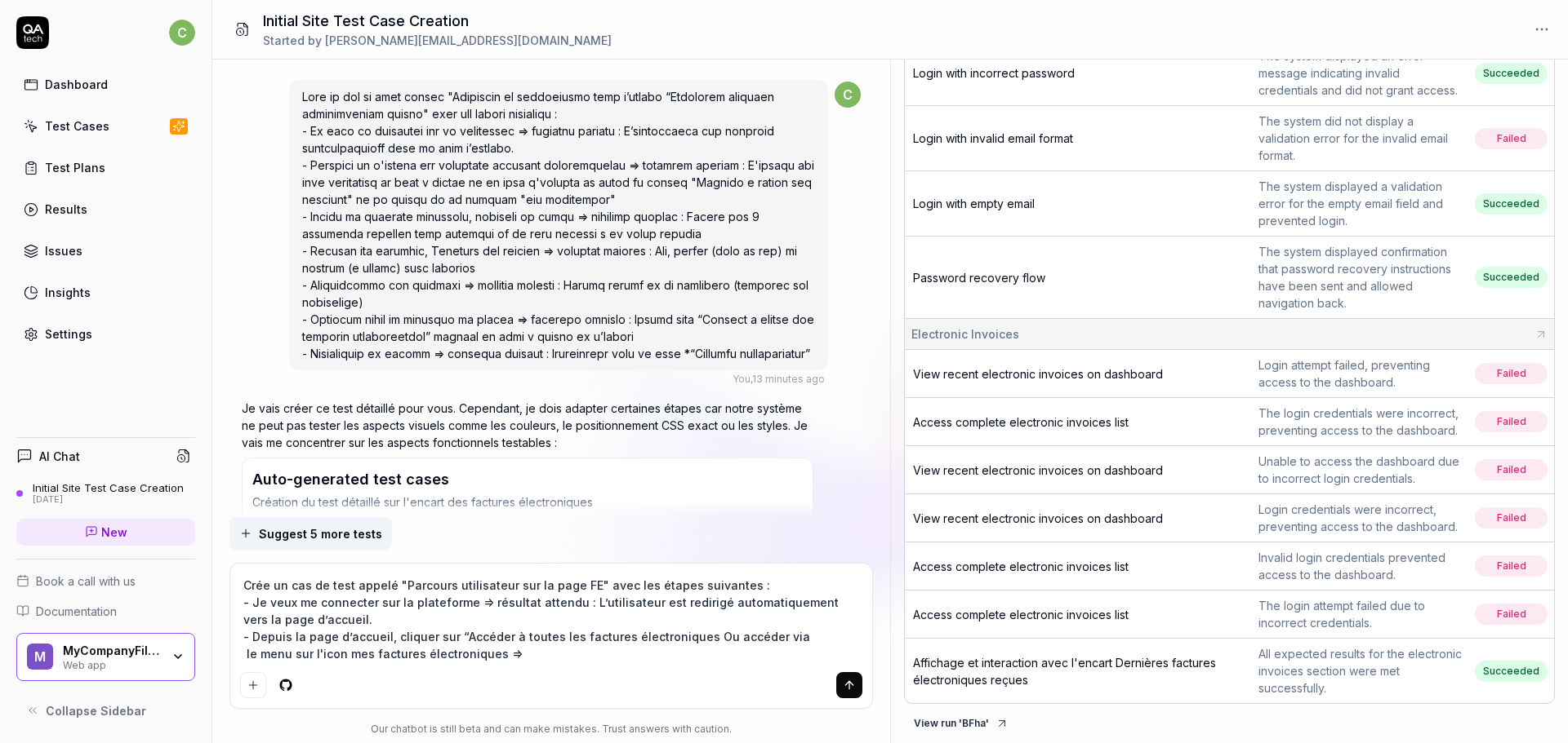
type textarea "Crée un cas de test appelé "Parcours utilisateur sur la page FE" avec les étape…"
drag, startPoint x: 696, startPoint y: 635, endPoint x: 494, endPoint y: 656, distance: 203.1
click at [494, 656] on textarea "Crée un cas de test appelé "Parcours utilisateur sur la page FE" avec les étape…" at bounding box center [552, 619] width 623 height 92
type textarea "*"
type textarea "Crée un cas de test appelé "Parcours utilisateur sur la page FE" avec les étape…"
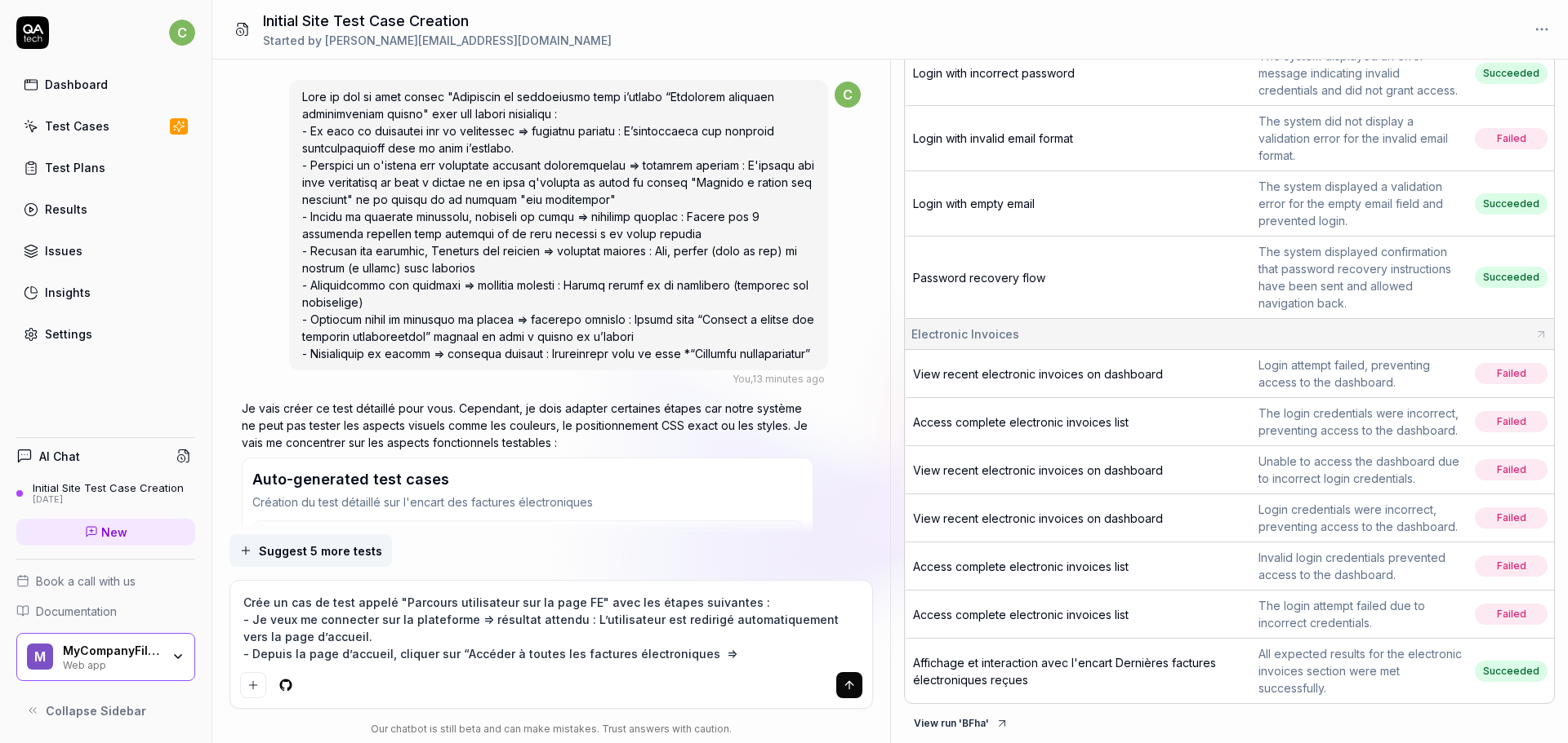
type textarea "*"
type textarea "Crée un cas de test appelé "Parcours utilisateur sur la page FE" avec les étape…"
type textarea "*"
click at [715, 655] on textarea "Crée un cas de test appelé "Parcours utilisateur sur la page FE" avec les étape…" at bounding box center [552, 628] width 623 height 75
type textarea "Crée un cas de test appelé "Parcours utilisateur sur la page FE" avec les étape…"
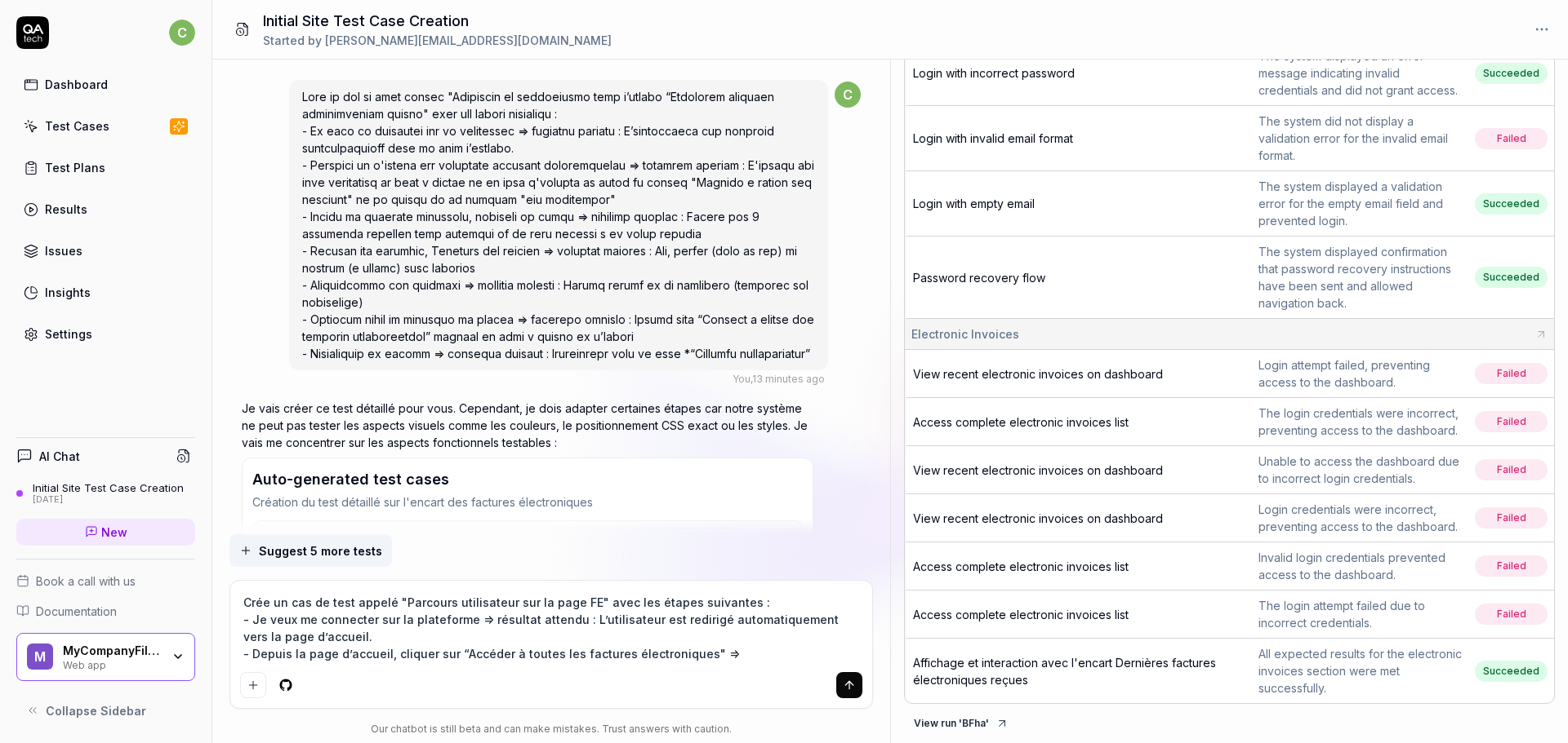
click at [734, 649] on textarea "Crée un cas de test appelé "Parcours utilisateur sur la page FE" avec les étape…" at bounding box center [552, 628] width 623 height 75
paste textarea "La page “Factures électroniques” s’affiche avec son titre les filtres et la bar…"
type textarea "*"
type textarea "Crée un cas de test appelé "Parcours utilisateur sur la page FE" avec les étape…"
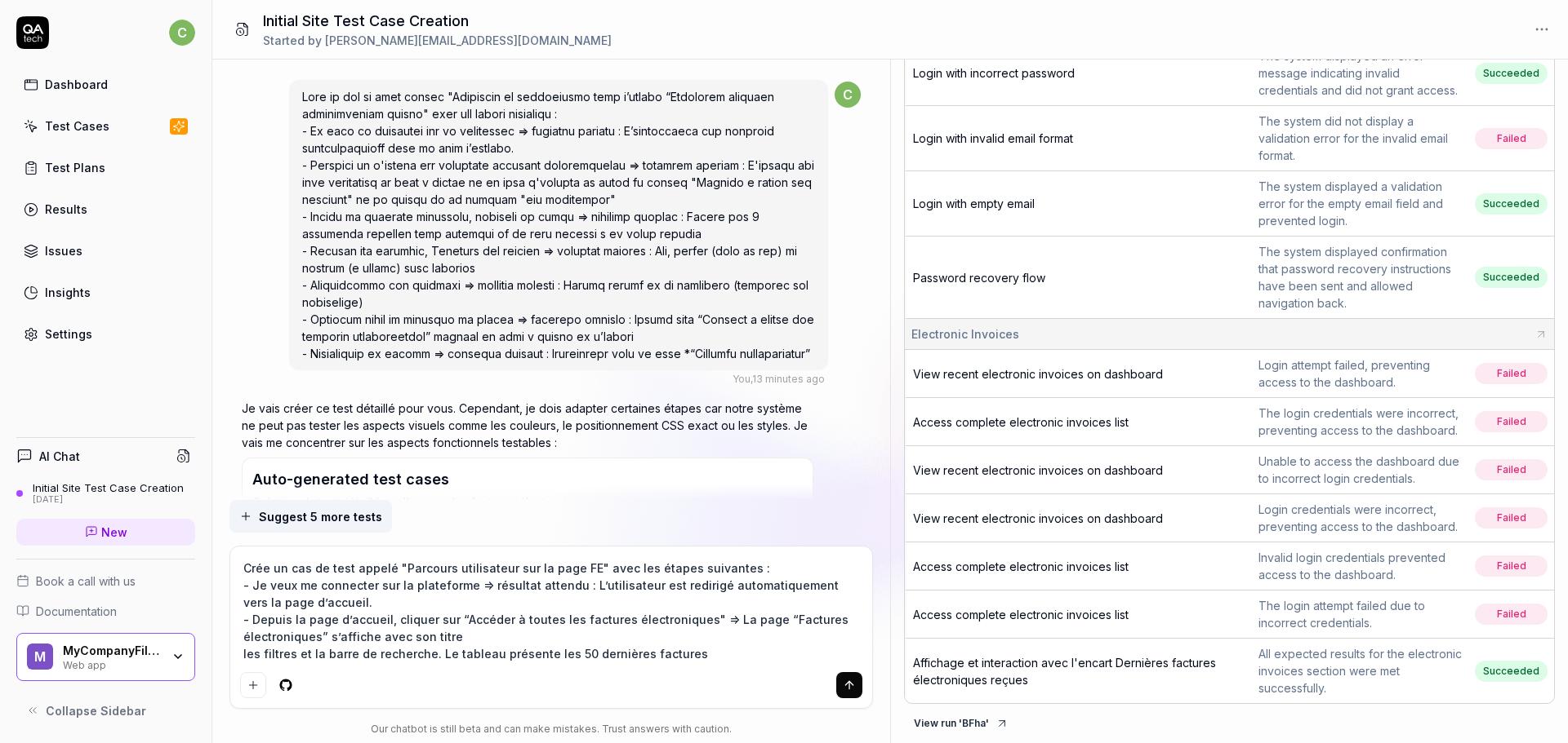
type textarea "*"
type textarea "Crée un cas de test appelé "Parcours utilisateur sur la page FE" avec les étape…"
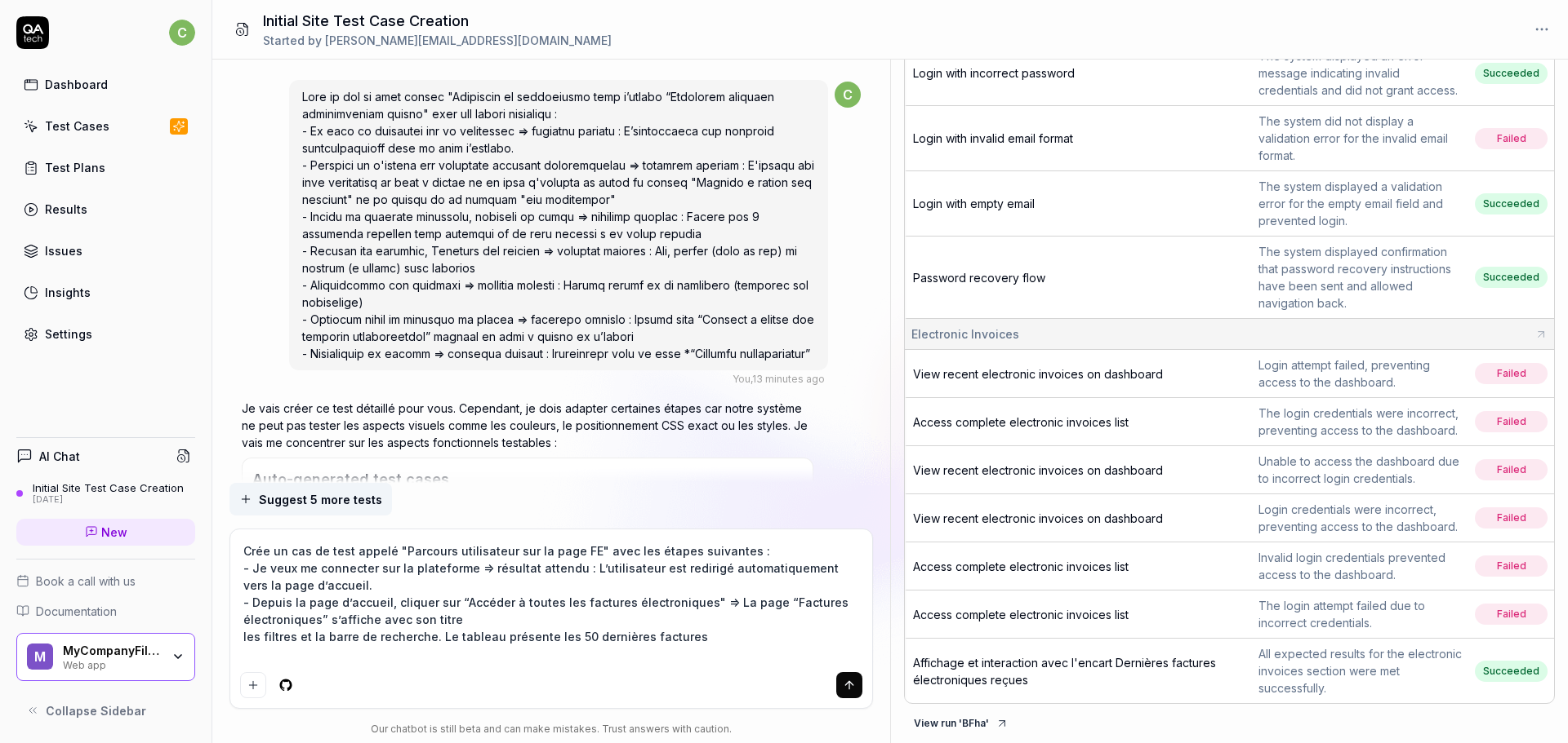
type textarea "*"
type textarea "Crée un cas de test appelé "Parcours utilisateur sur la page FE" avec les étape…"
type textarea "*"
type textarea "Crée un cas de test appelé "Parcours utilisateur sur la page FE" avec les étape…"
type textarea "*"
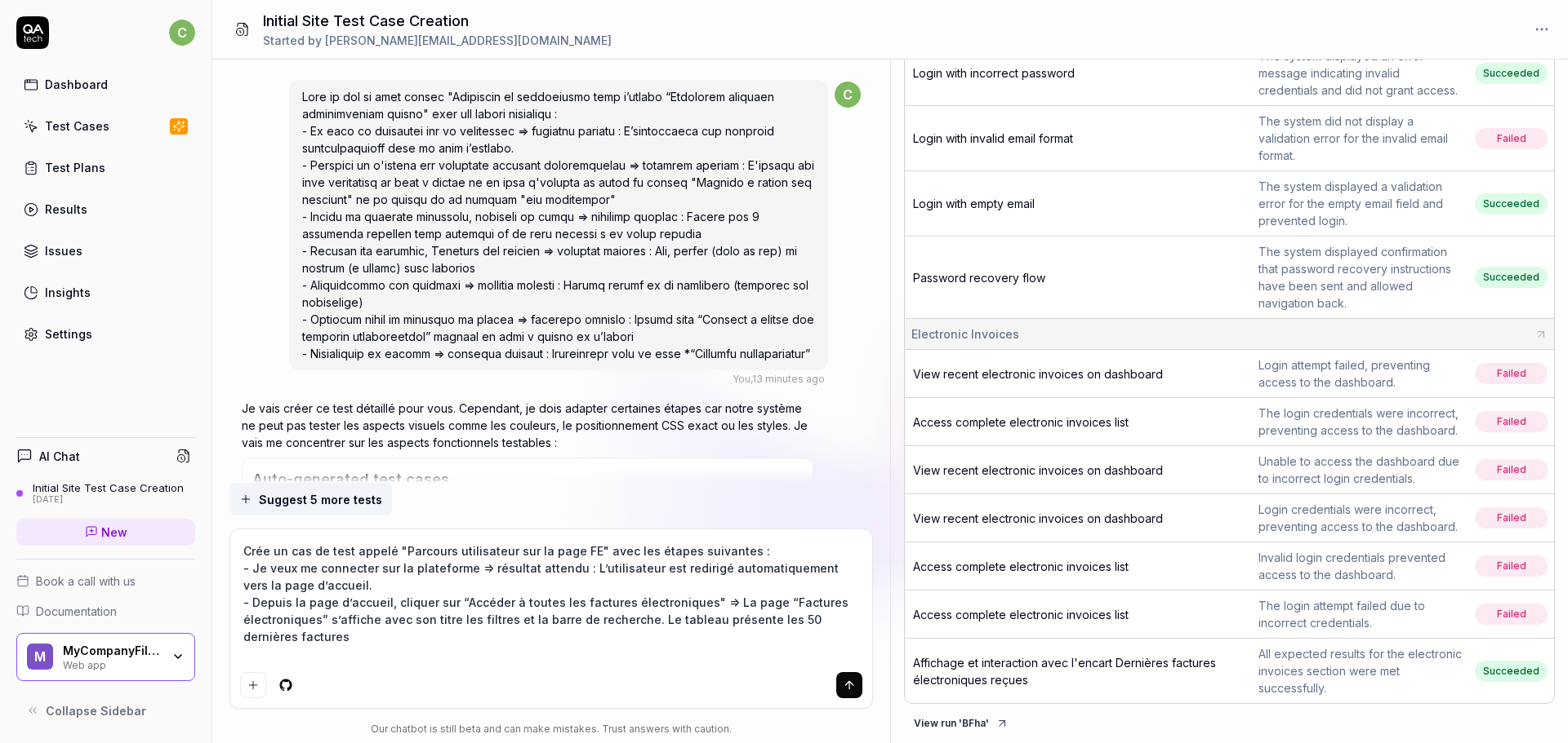
type textarea "Crée un cas de test appelé "Parcours utilisateur sur la page FE" avec les étape…"
type textarea "*"
type textarea "Crée un cas de test appelé "Parcours utilisateur sur la page FE" avec les étape…"
click at [326, 653] on textarea "Crée un cas de test appelé "Parcours utilisateur sur la page FE" avec les étape…" at bounding box center [552, 603] width 623 height 126
paste textarea "Vérification des filtres"
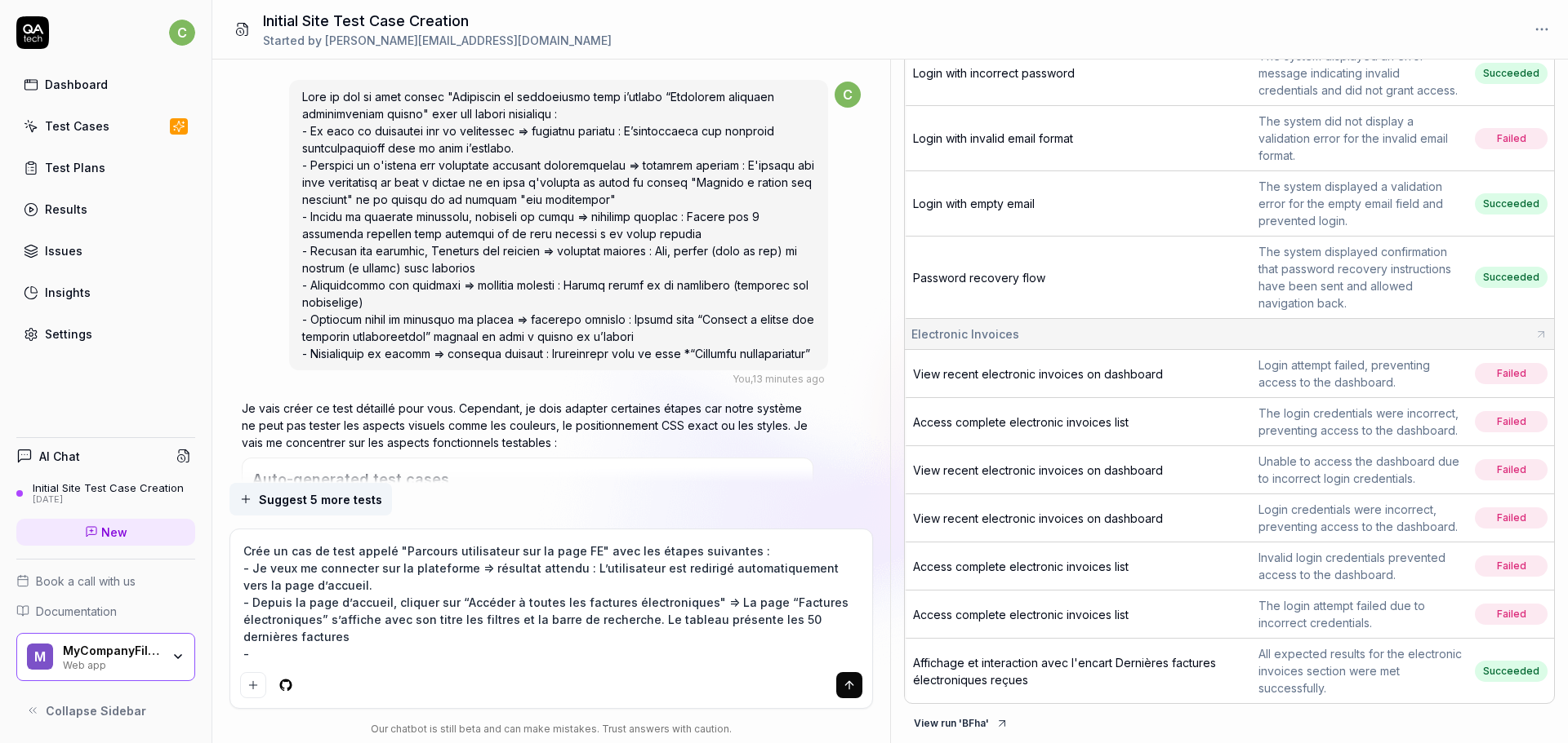
type textarea "*"
type textarea "Crée un cas de test appelé "Parcours utilisateur sur la page FE" avec les étape…"
type textarea "*"
type textarea "Crée un cas de test appelé "Parcours utilisateur sur la page FE" avec les étape…"
type textarea "*"
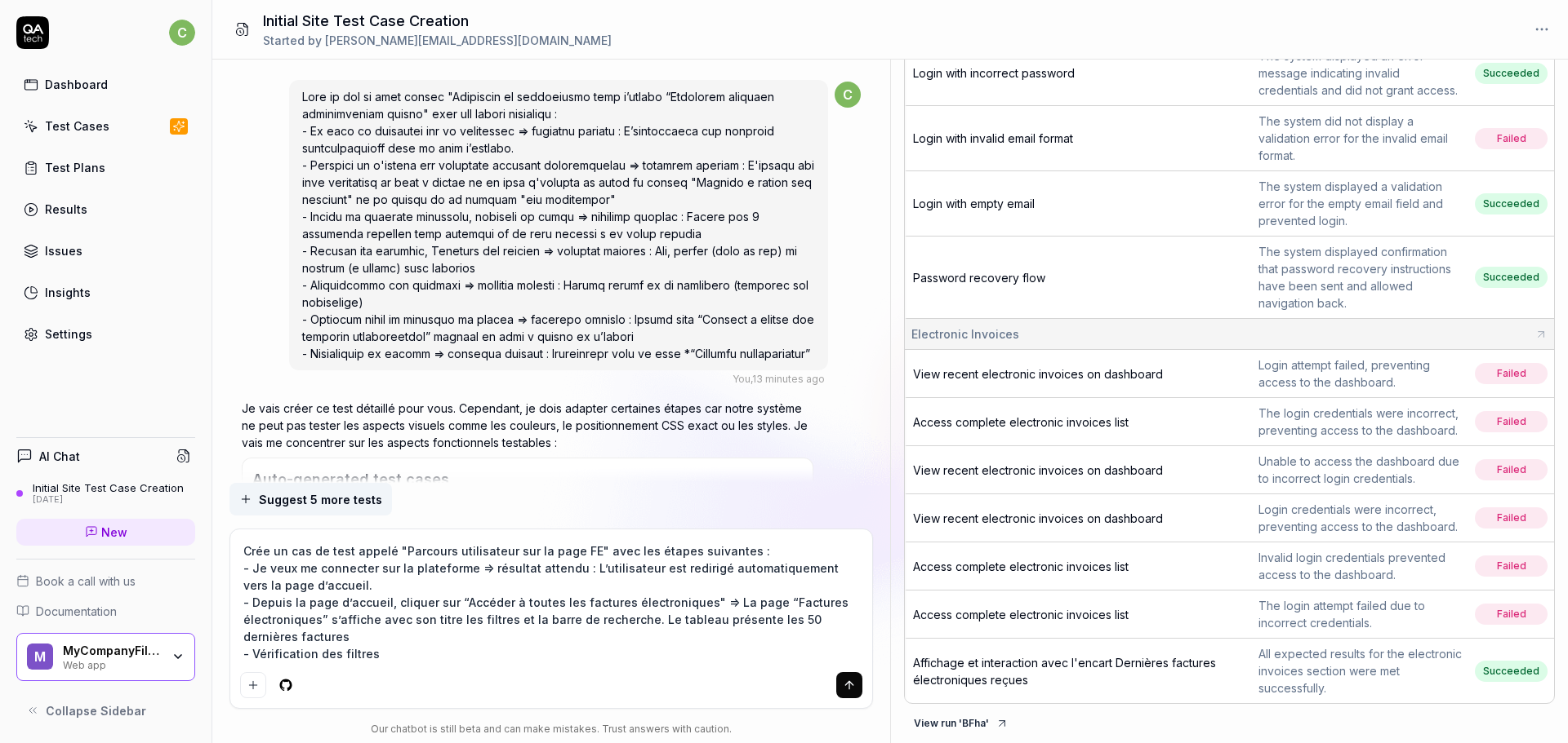
type textarea "Crée un cas de test appelé "Parcours utilisateur sur la page FE" avec les étape…"
type textarea "*"
type textarea "Crée un cas de test appelé "Parcours utilisateur sur la page FE" avec les étape…"
click at [416, 655] on textarea "Crée un cas de test appelé "Parcours utilisateur sur la page FE" avec les étape…" at bounding box center [552, 603] width 623 height 126
type textarea "*"
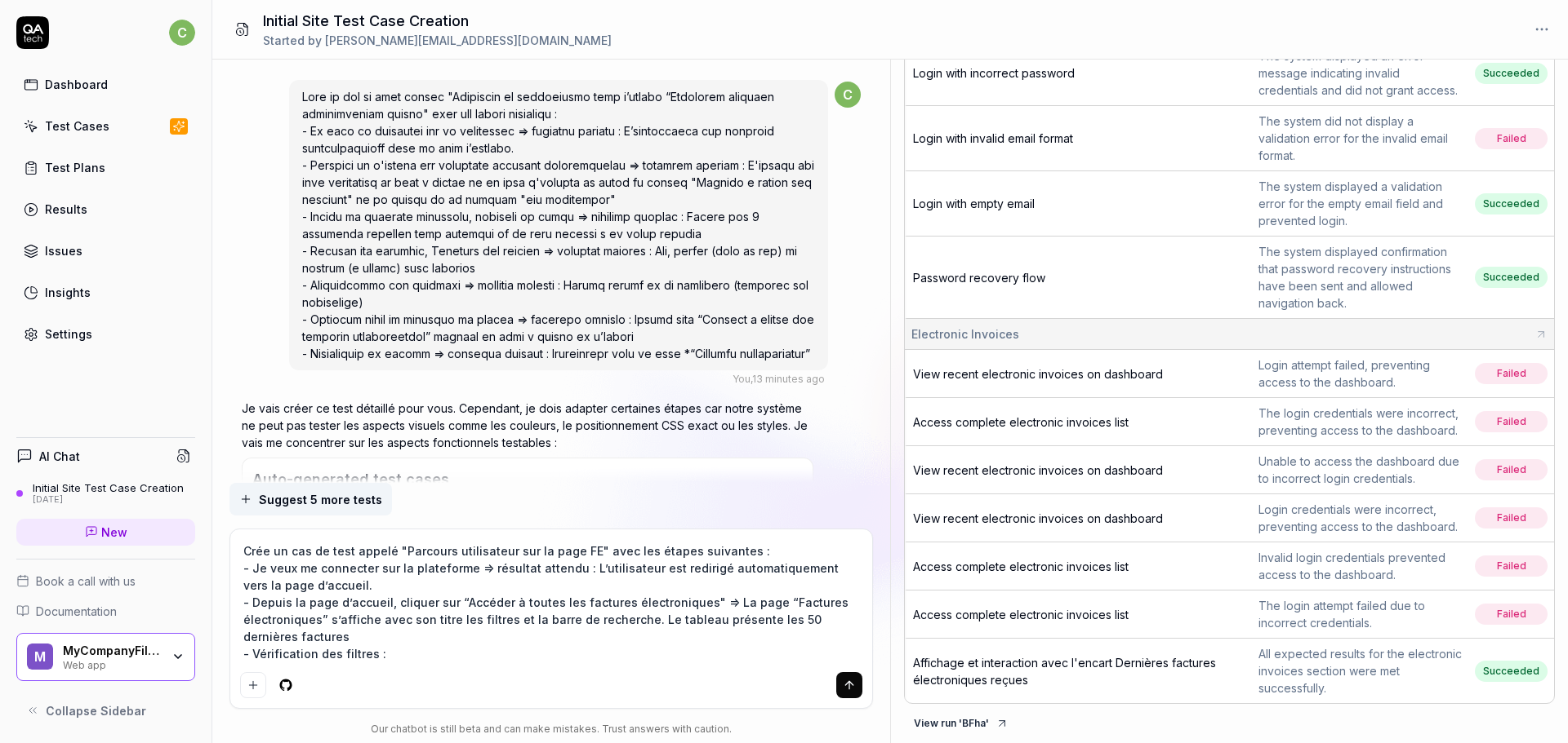
type textarea "Crée un cas de test appelé "Parcours utilisateur sur la page FE" avec les étape…"
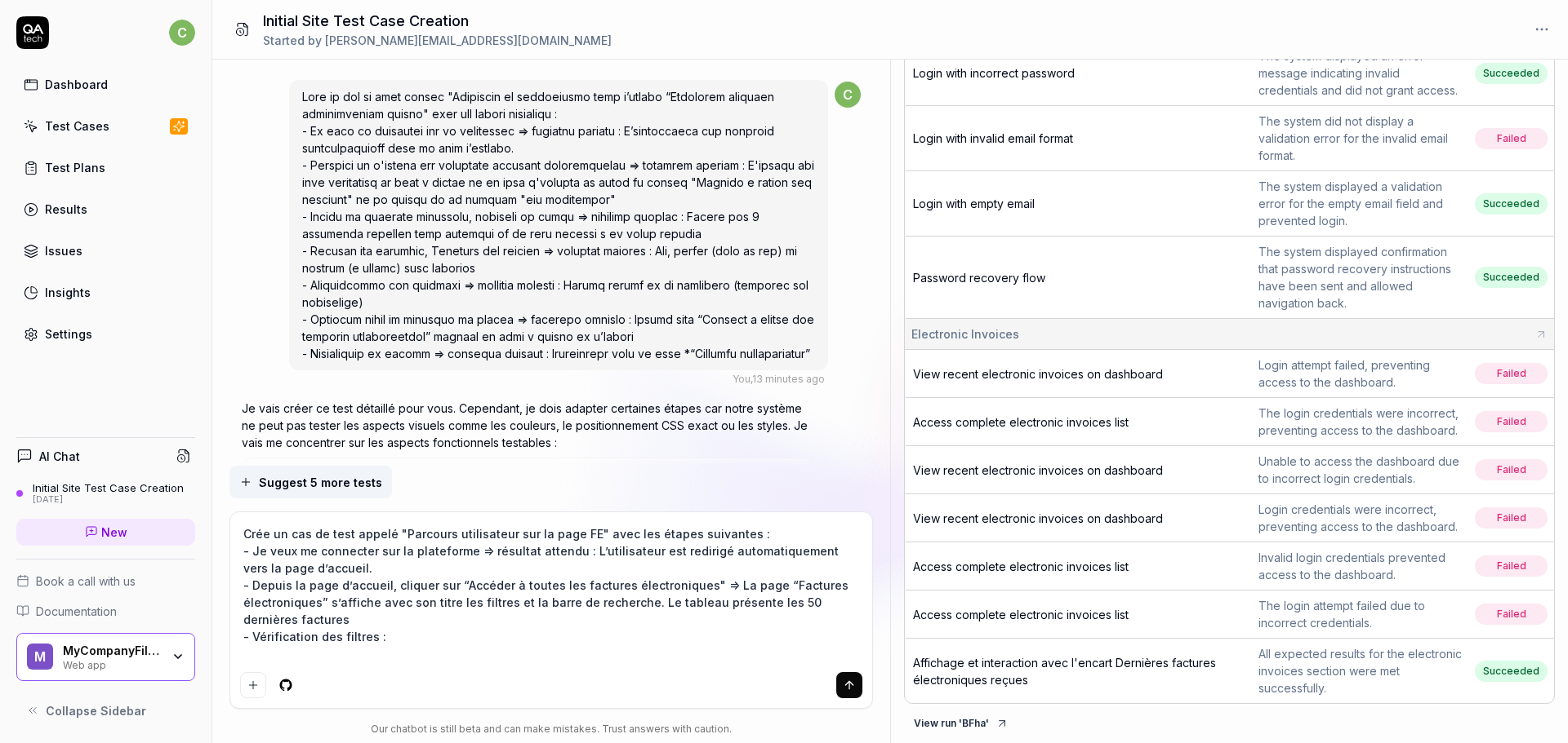
type textarea "*"
type textarea "Crée un cas de test appelé "Parcours utilisateur sur la page FE" avec les étape…"
type textarea "*"
type textarea "Crée un cas de test appelé "Parcours utilisateur sur la page FE" avec les étape…"
type textarea "*"
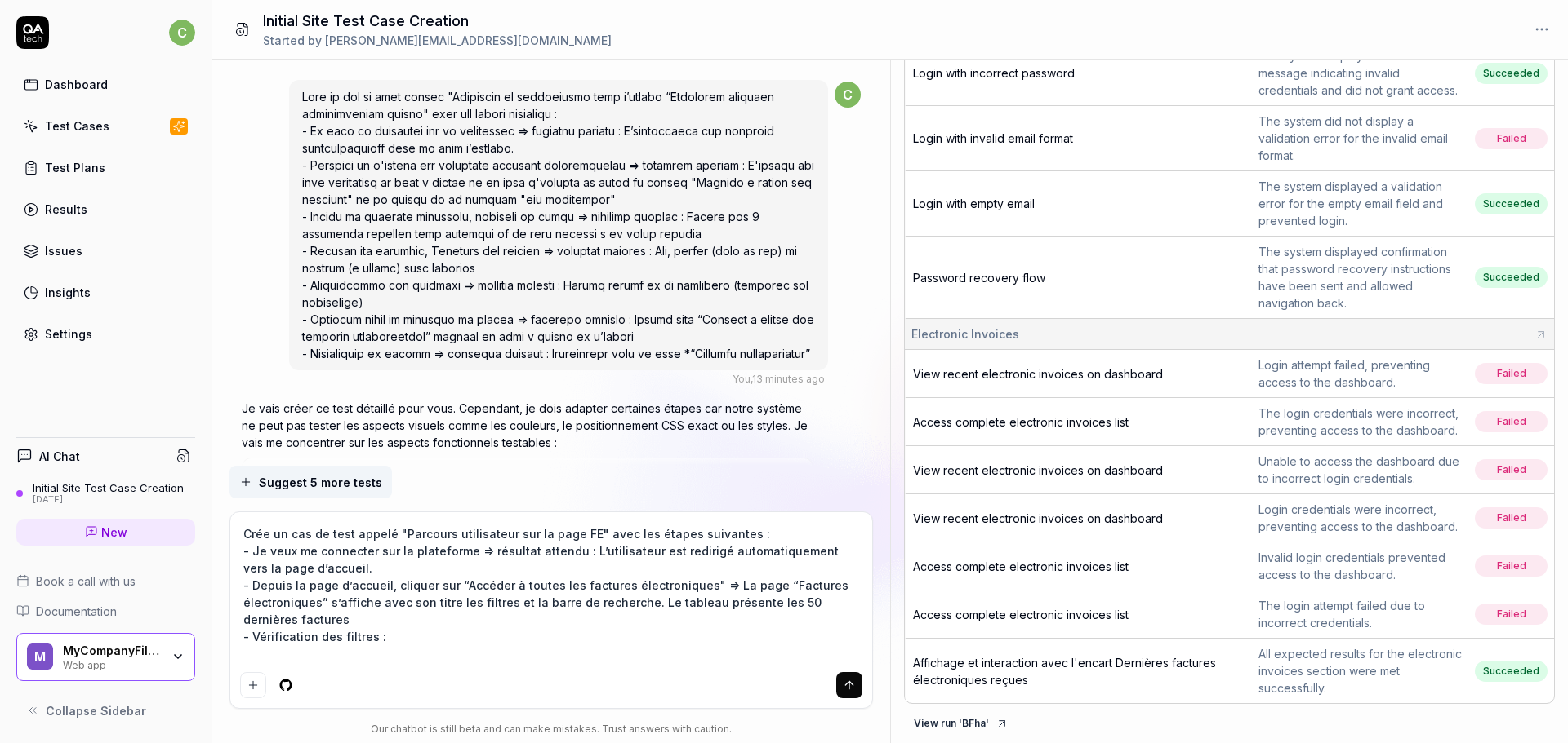
type textarea "Crée un cas de test appelé "Parcours utilisateur sur la page FE" avec les étape…"
type textarea "*"
type textarea "Crée un cas de test appelé "Parcours utilisateur sur la page FE" avec les étape…"
type textarea "*"
type textarea "Crée un cas de test appelé "Parcours utilisateur sur la page FE" avec les étape…"
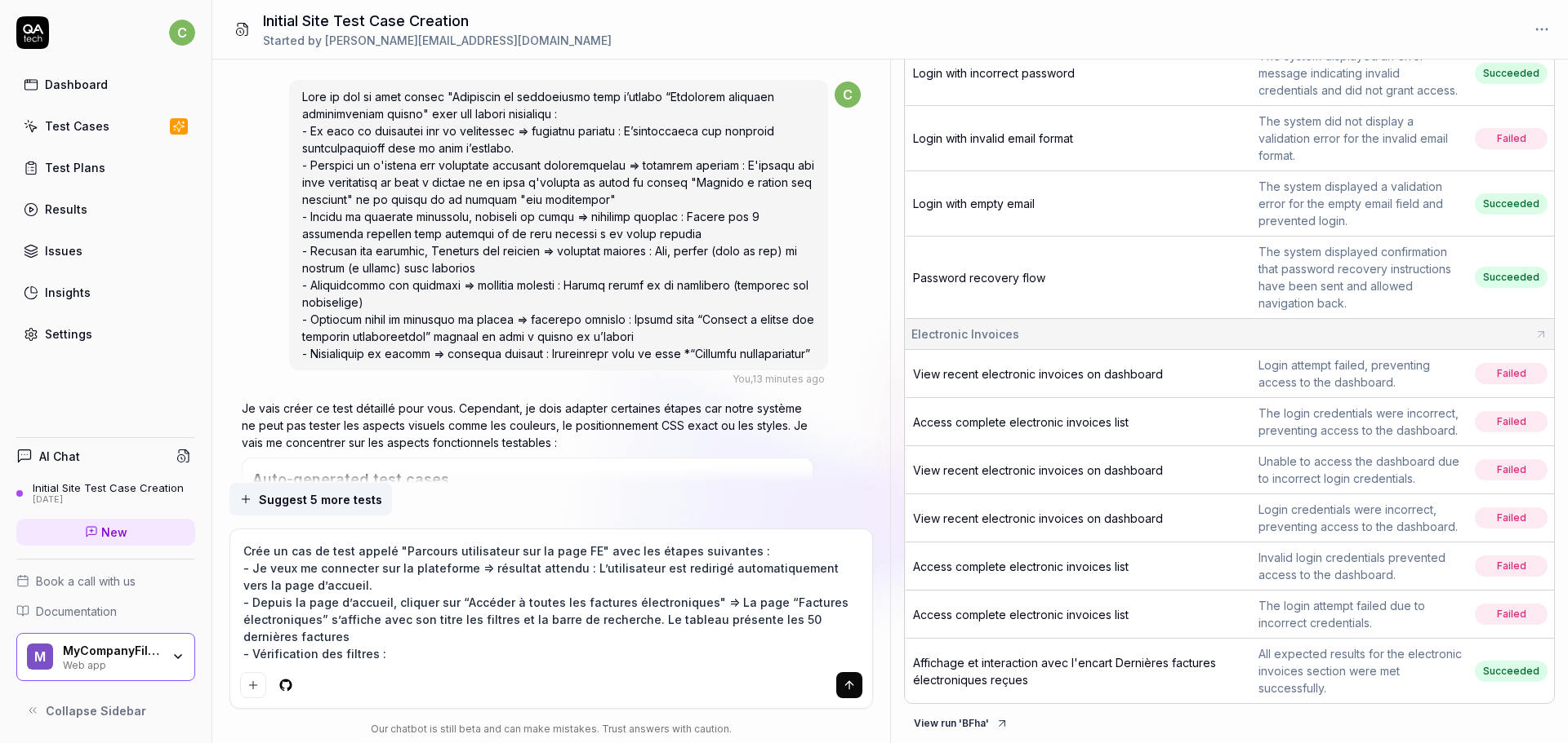
type textarea "*"
type textarea "Crée un cas de test appelé "Parcours utilisateur sur la page FE" avec les étape…"
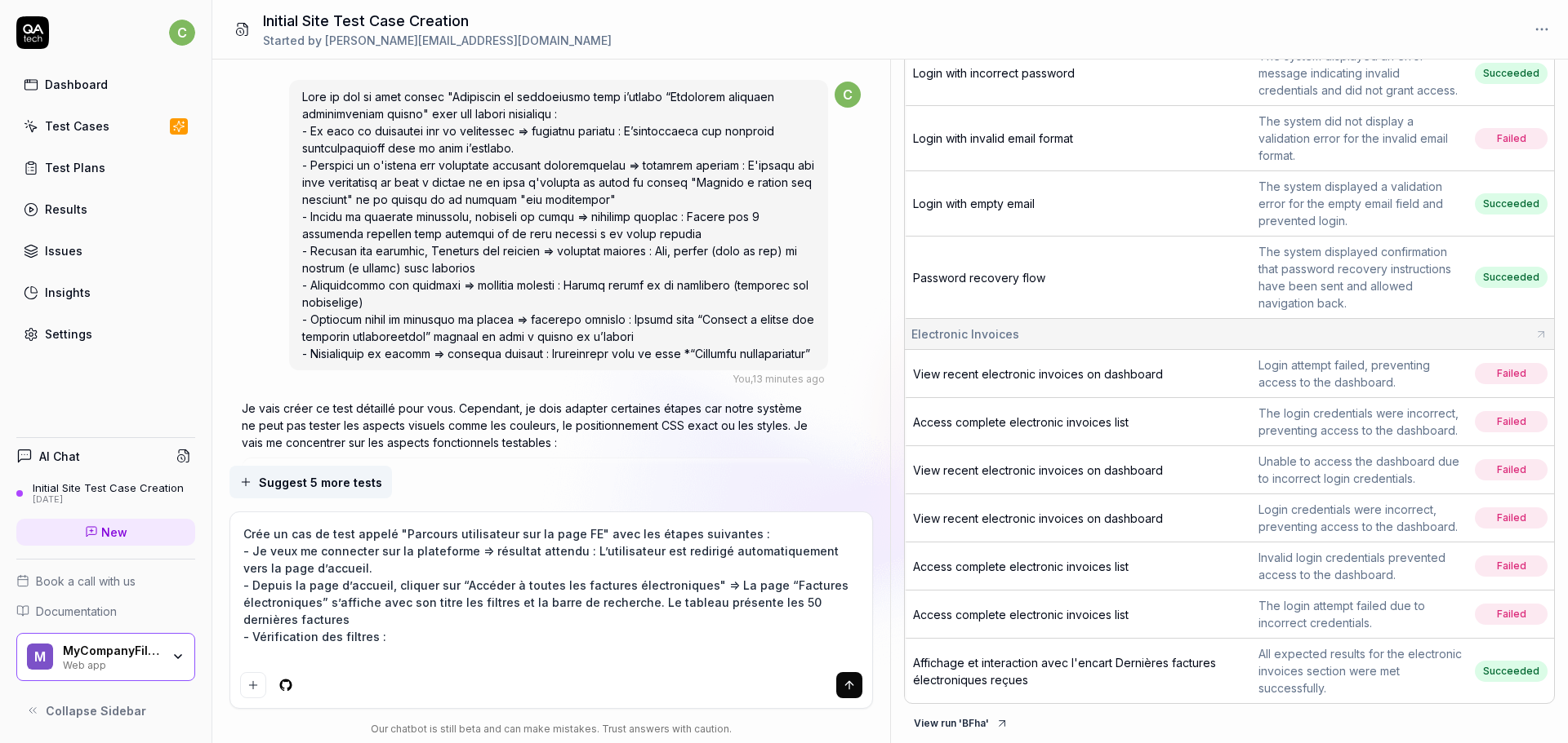
type textarea "*"
type textarea "Crée un cas de test appelé "Parcours utilisateur sur la page FE" avec les étape…"
type textarea "*"
type textarea "Crée un cas de test appelé "Parcours utilisateur sur la page FE" avec les étape…"
type textarea "*"
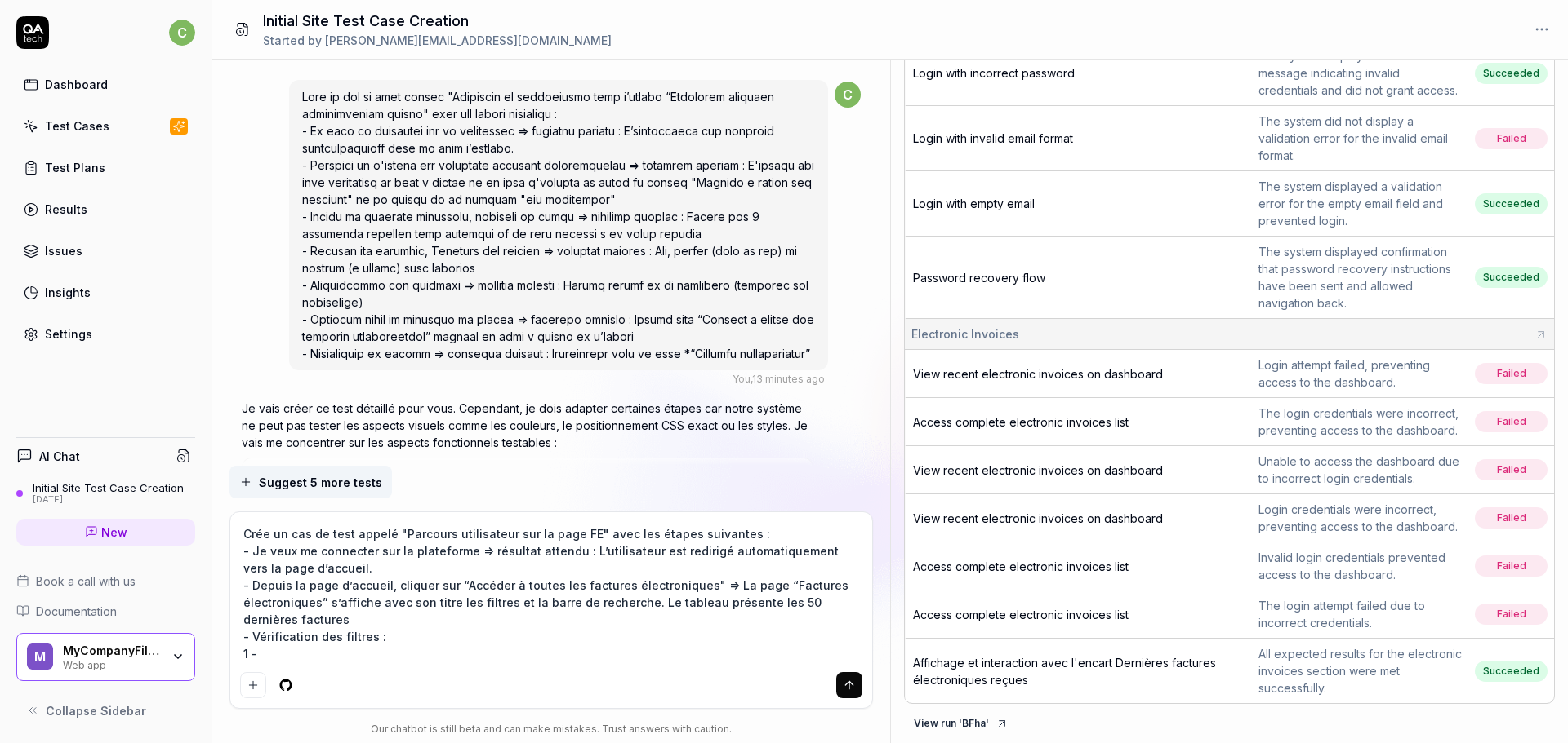
type textarea "Crée un cas de test appelé "Parcours utilisateur sur la page FE" avec les étape…"
type textarea "*"
type textarea "Crée un cas de test appelé "Parcours utilisateur sur la page FE" avec les étape…"
click at [410, 655] on textarea "Crée un cas de test appelé "Parcours utilisateur sur la page FE" avec les étape…" at bounding box center [552, 594] width 623 height 143
paste textarea "Vérifier l'ordre des filtres "Tous les types" "Tous les statuts " Tous les PA""
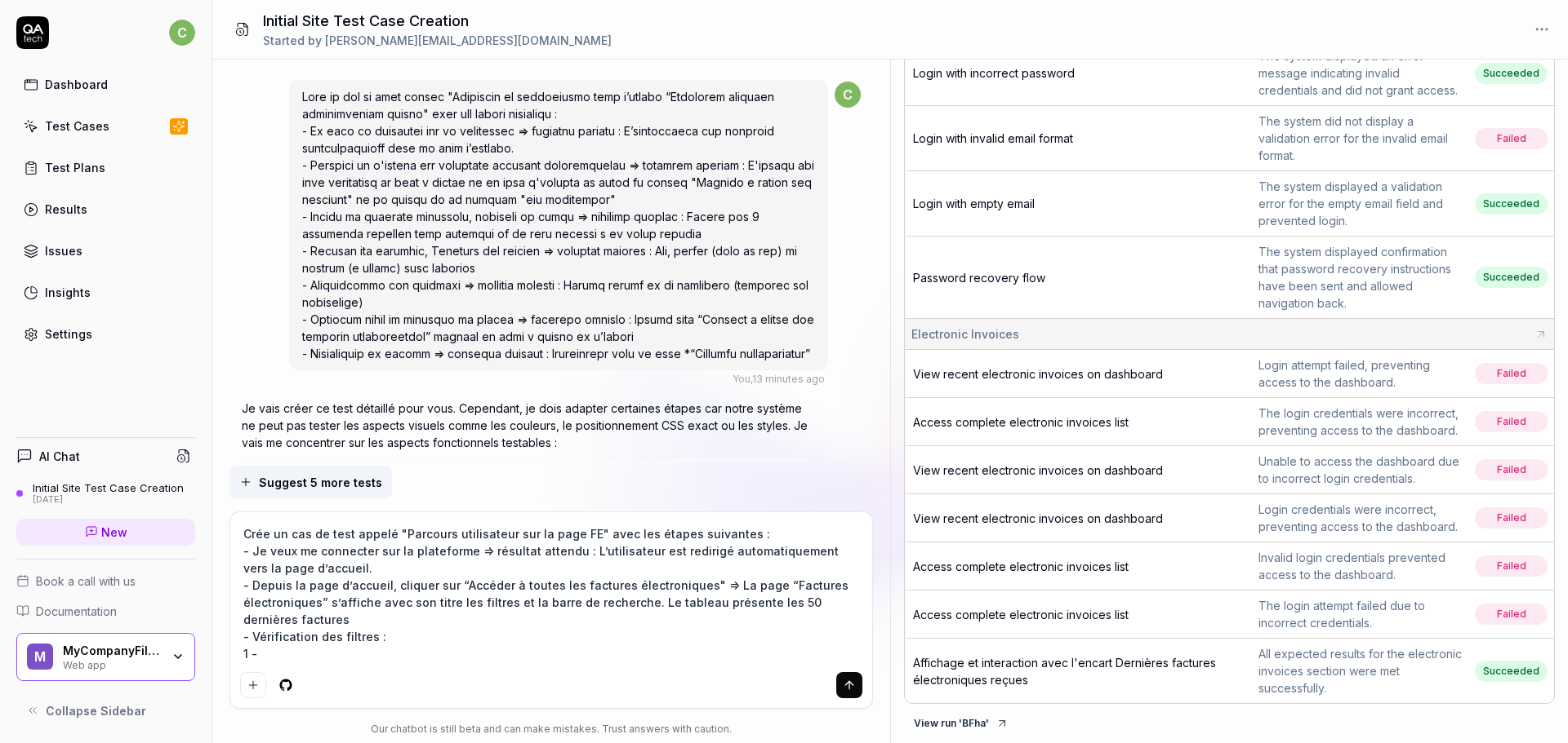
type textarea "*"
type textarea "Crée un cas de test appelé "Parcours utilisateur sur la page FE" avec les étape…"
type textarea "*"
type textarea "Crée un cas de test appelé "Parcours utilisateur sur la page FE" avec les étape…"
type textarea "*"
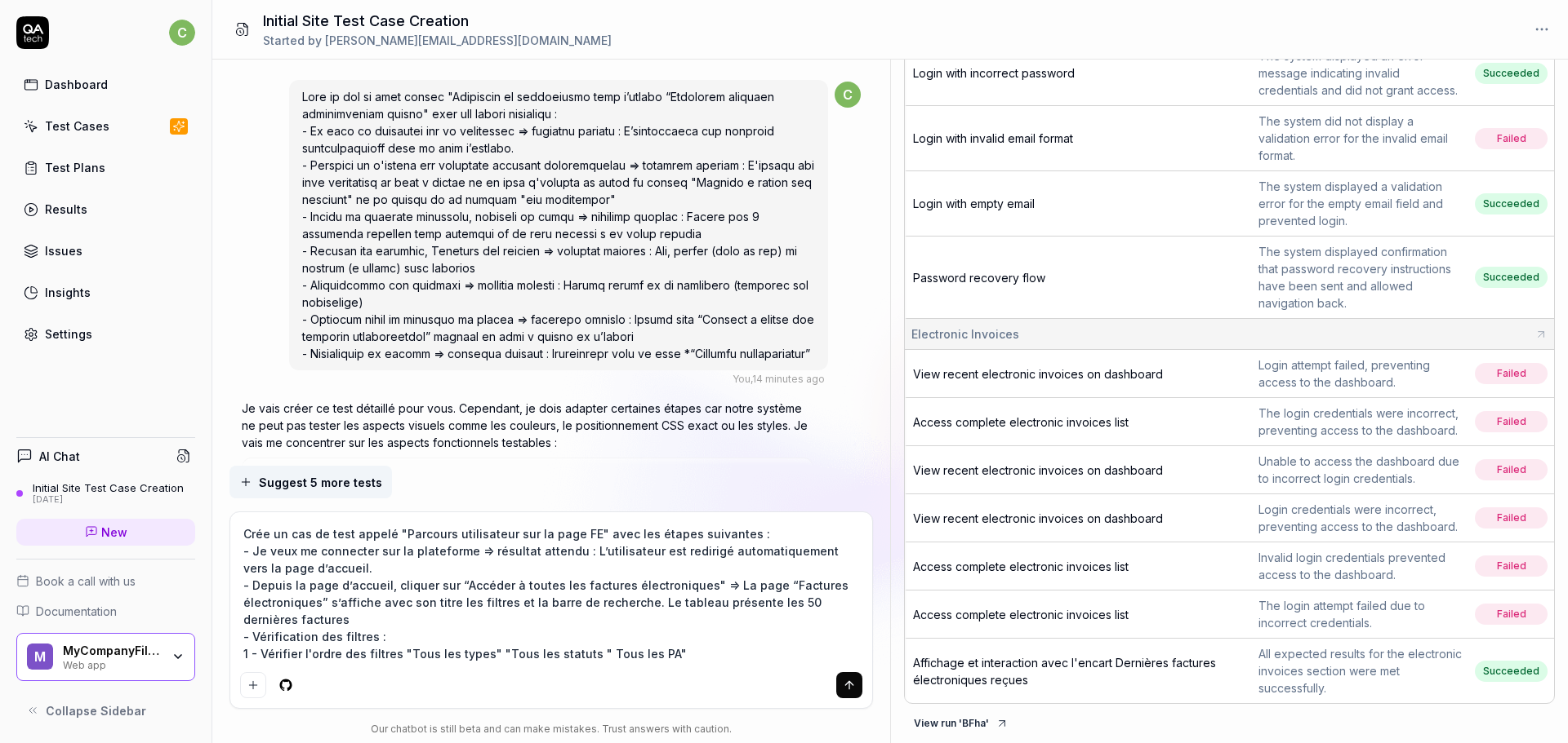
type textarea "Crée un cas de test appelé "Parcours utilisateur sur la page FE" avec les étape…"
type textarea "*"
type textarea "Crée un cas de test appelé "Parcours utilisateur sur la page FE" avec les étape…"
type textarea "*"
type textarea "Crée un cas de test appelé "Parcours utilisateur sur la page FE" avec les étape…"
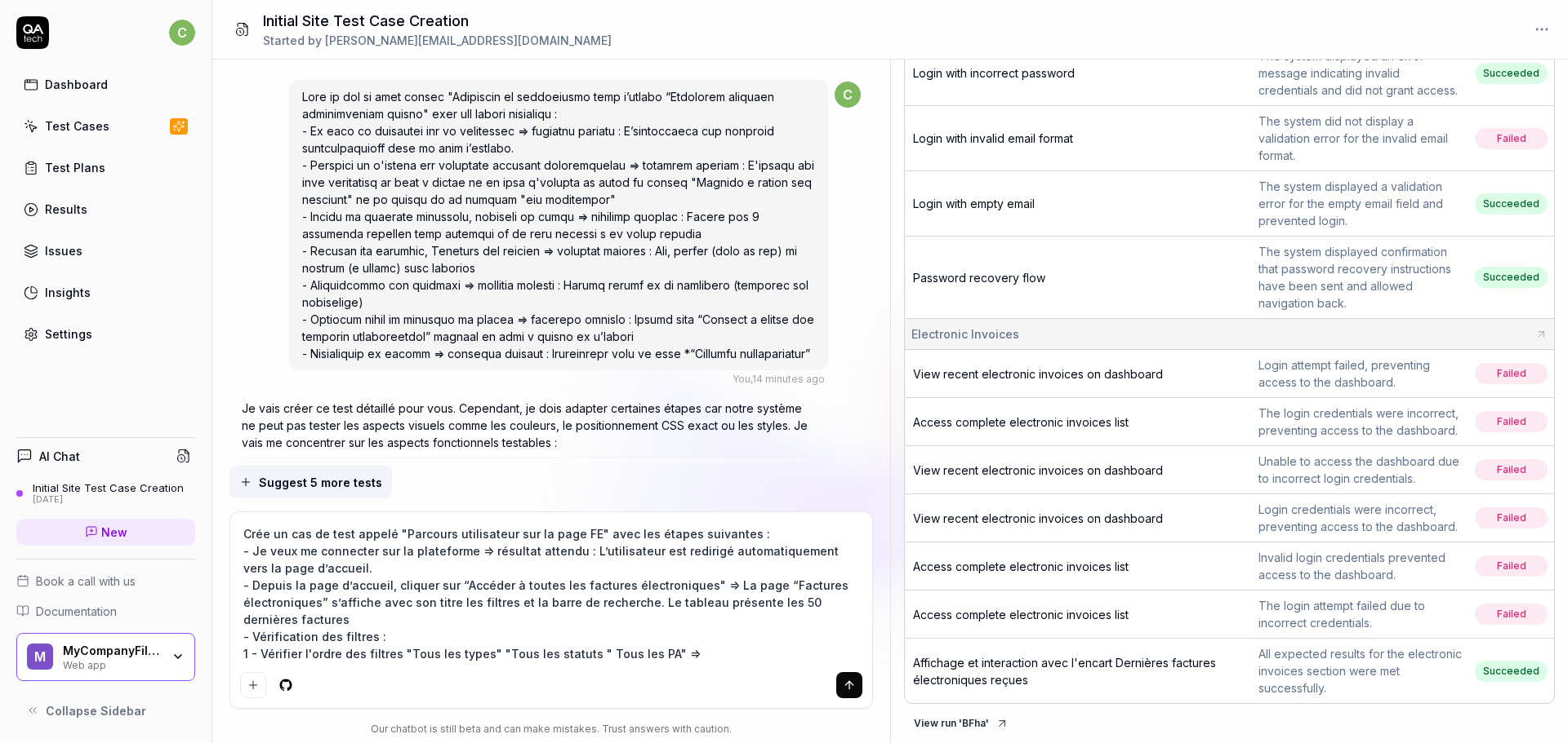
type textarea "*"
type textarea "Crée un cas de test appelé "Parcours utilisateur sur la page FE" avec les étape…"
type textarea "*"
type textarea "Crée un cas de test appelé "Parcours utilisateur sur la page FE" avec les étape…"
type textarea "*"
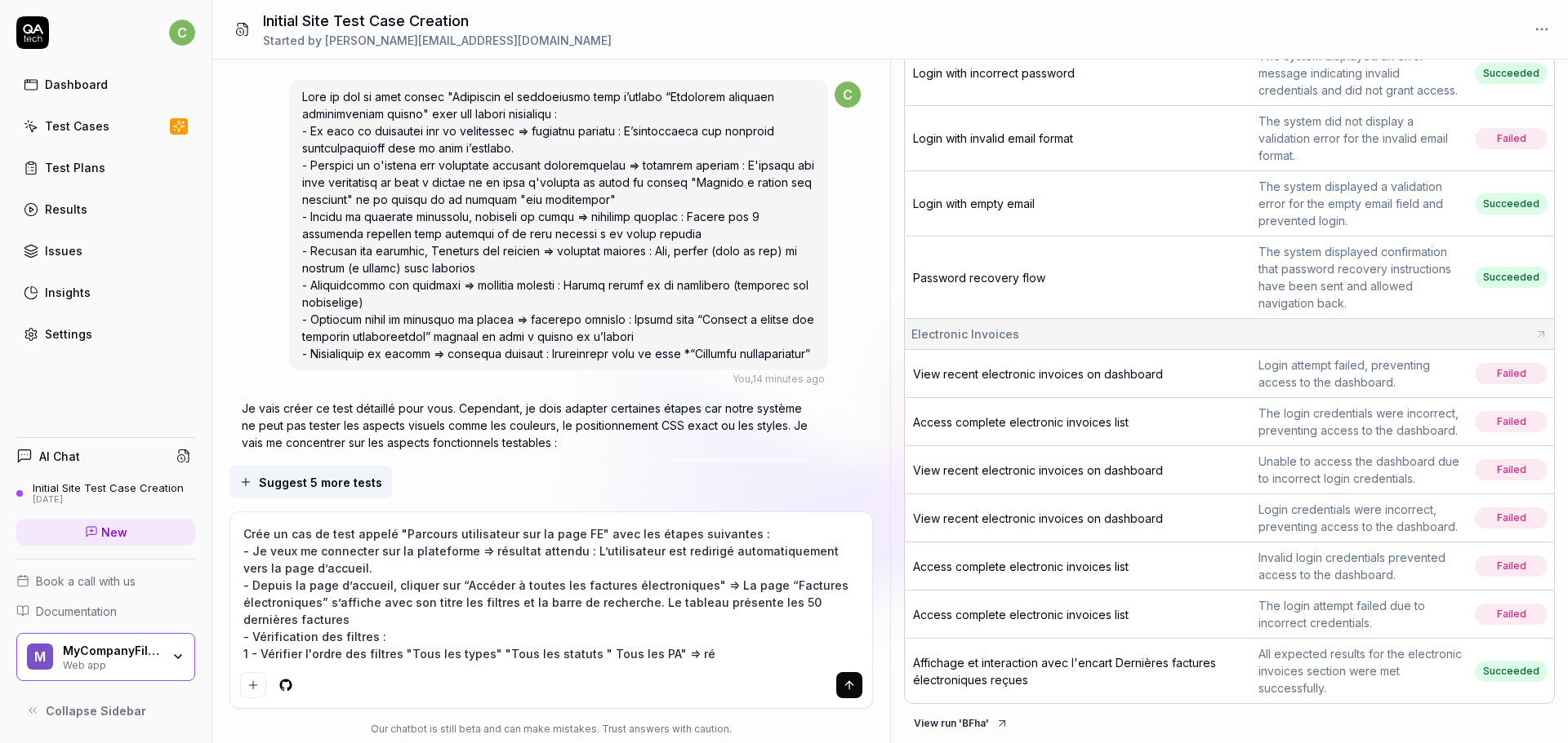
type textarea "Crée un cas de test appelé "Parcours utilisateur sur la page FE" avec les étape…"
click at [790, 654] on textarea "Crée un cas de test appelé "Parcours utilisateur sur la page FE" avec les étape…" at bounding box center [552, 594] width 623 height 143
paste textarea "les filtres apparaissent dans l'ordre exact"
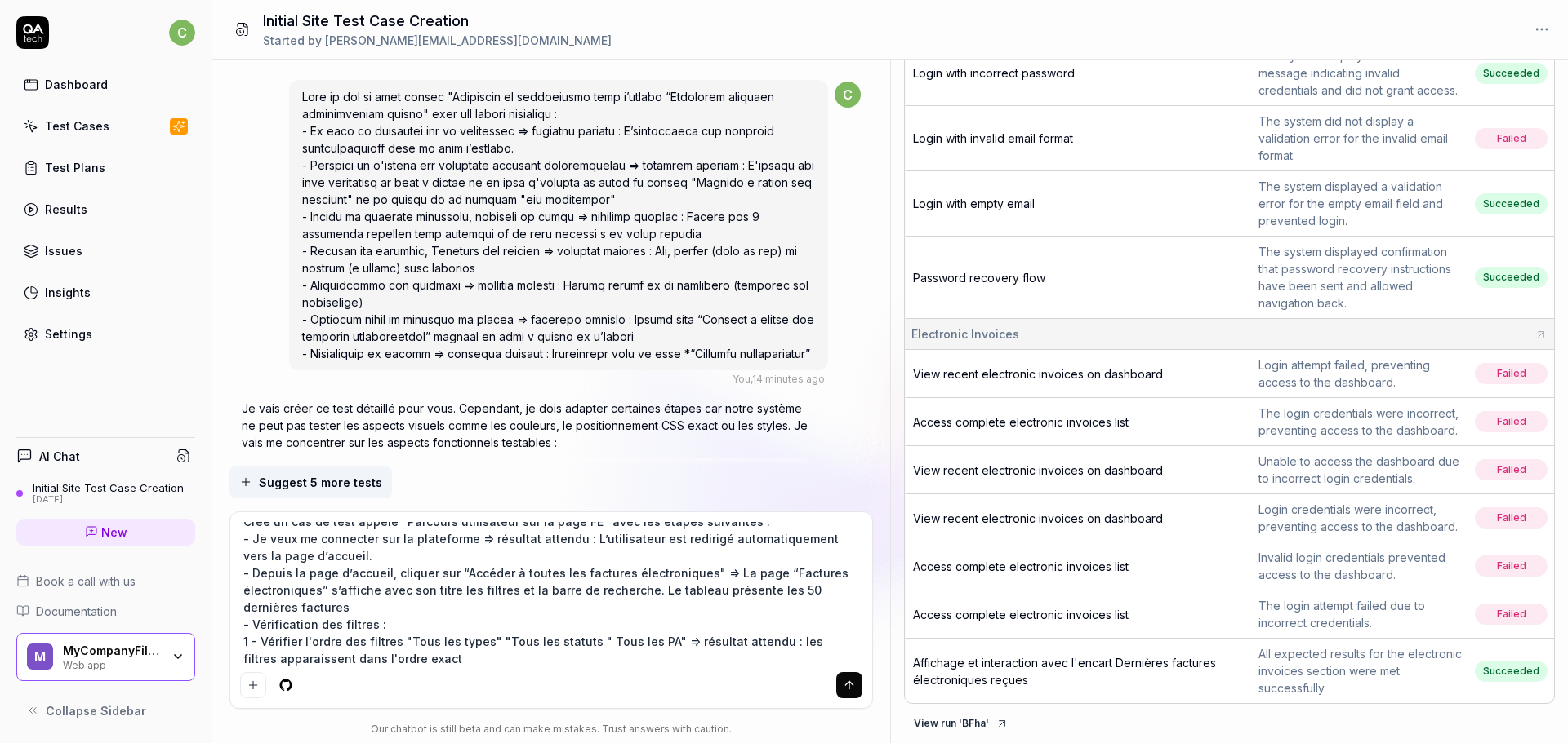
scroll to position [30, 0]
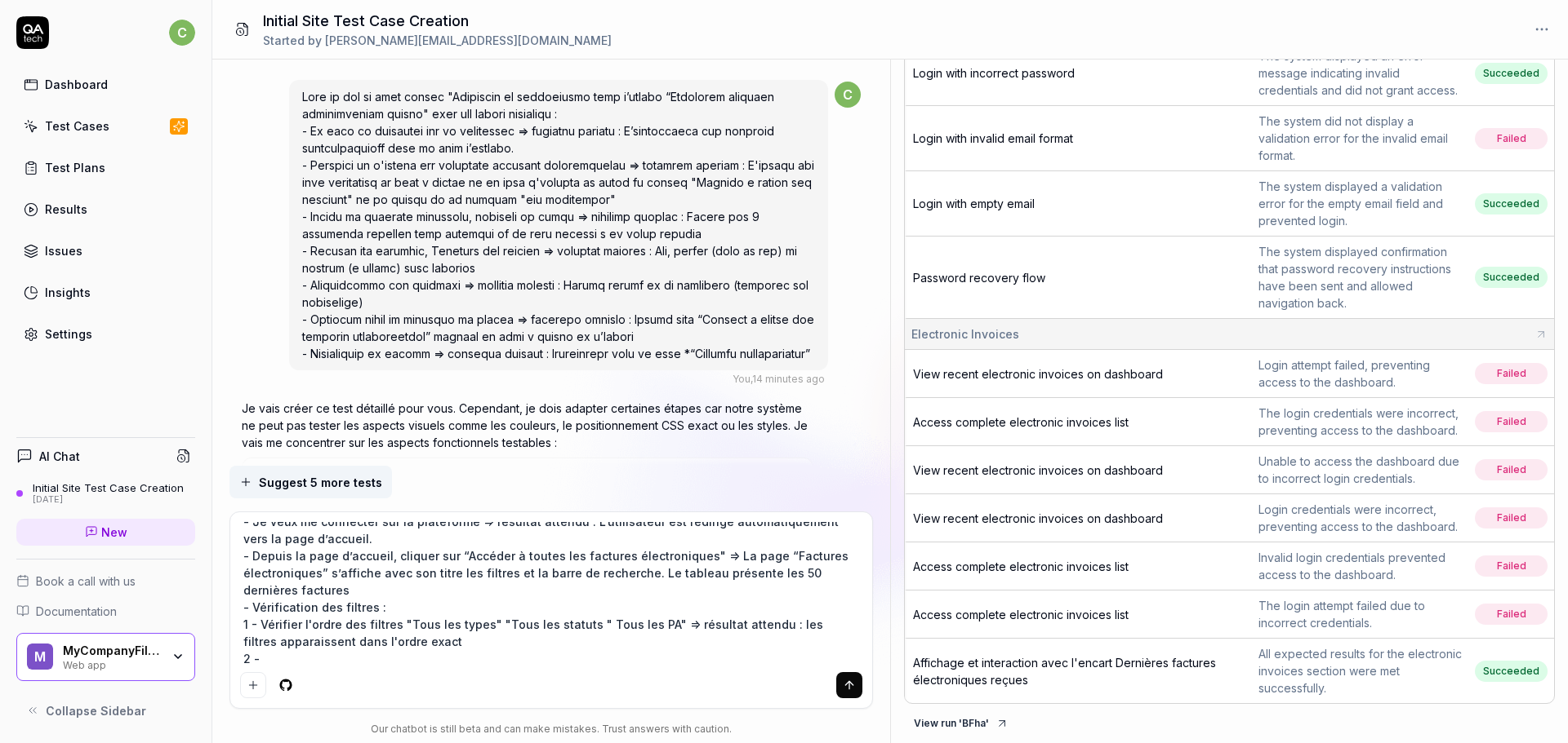
click at [448, 654] on textarea "Crée un cas de test appelé "Parcours utilisateur sur la page FE" avec les étape…" at bounding box center [552, 594] width 623 height 143
paste textarea "Cliquer sur le filtre "tous les types" et sélectionner une valeur"
click at [706, 653] on textarea "Crée un cas de test appelé "Parcours utilisateur sur la page FE" avec les étape…" at bounding box center [552, 594] width 623 height 143
paste textarea "le tableau affiche uniquement les factures correspondant à chaque filtre appliq…"
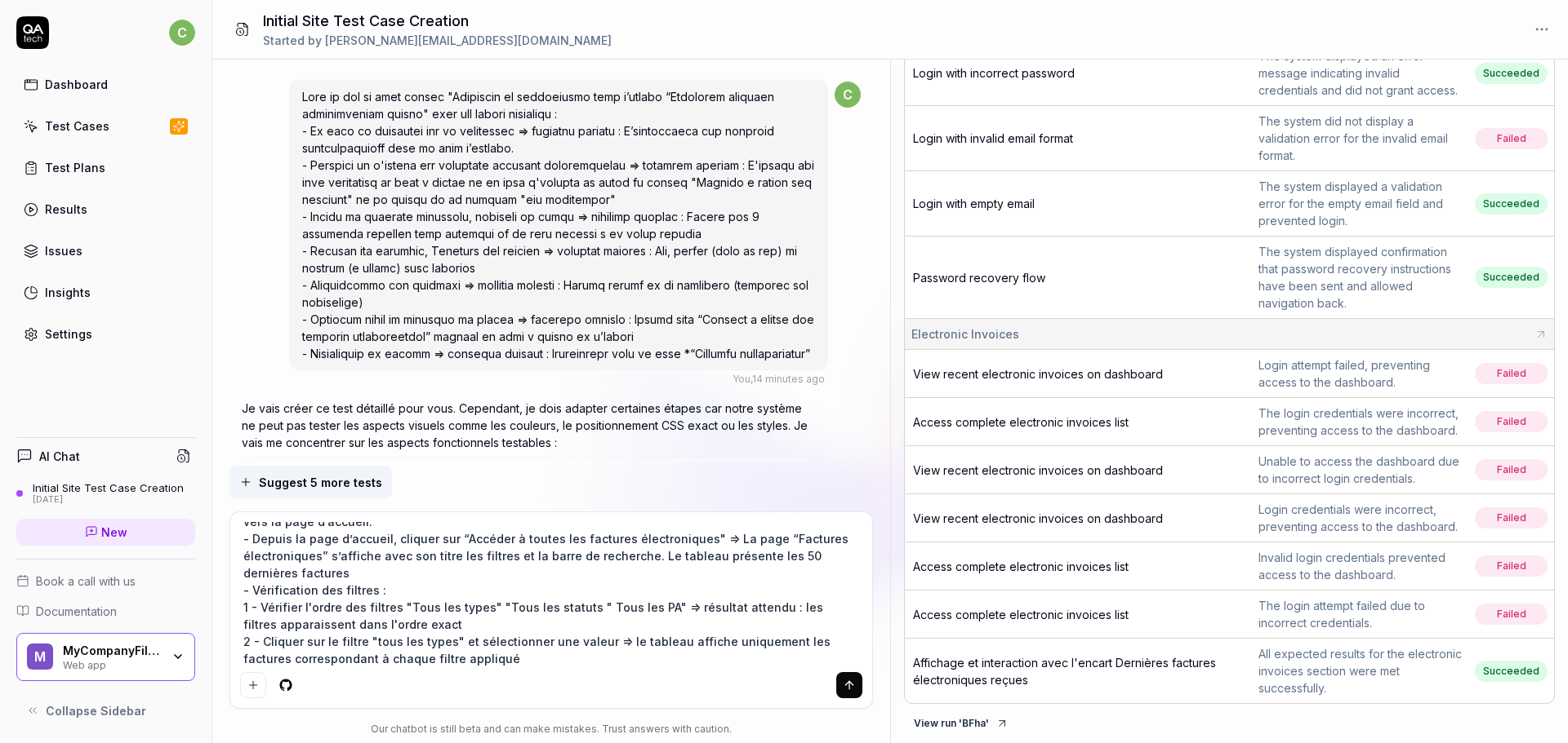
scroll to position [63, 0]
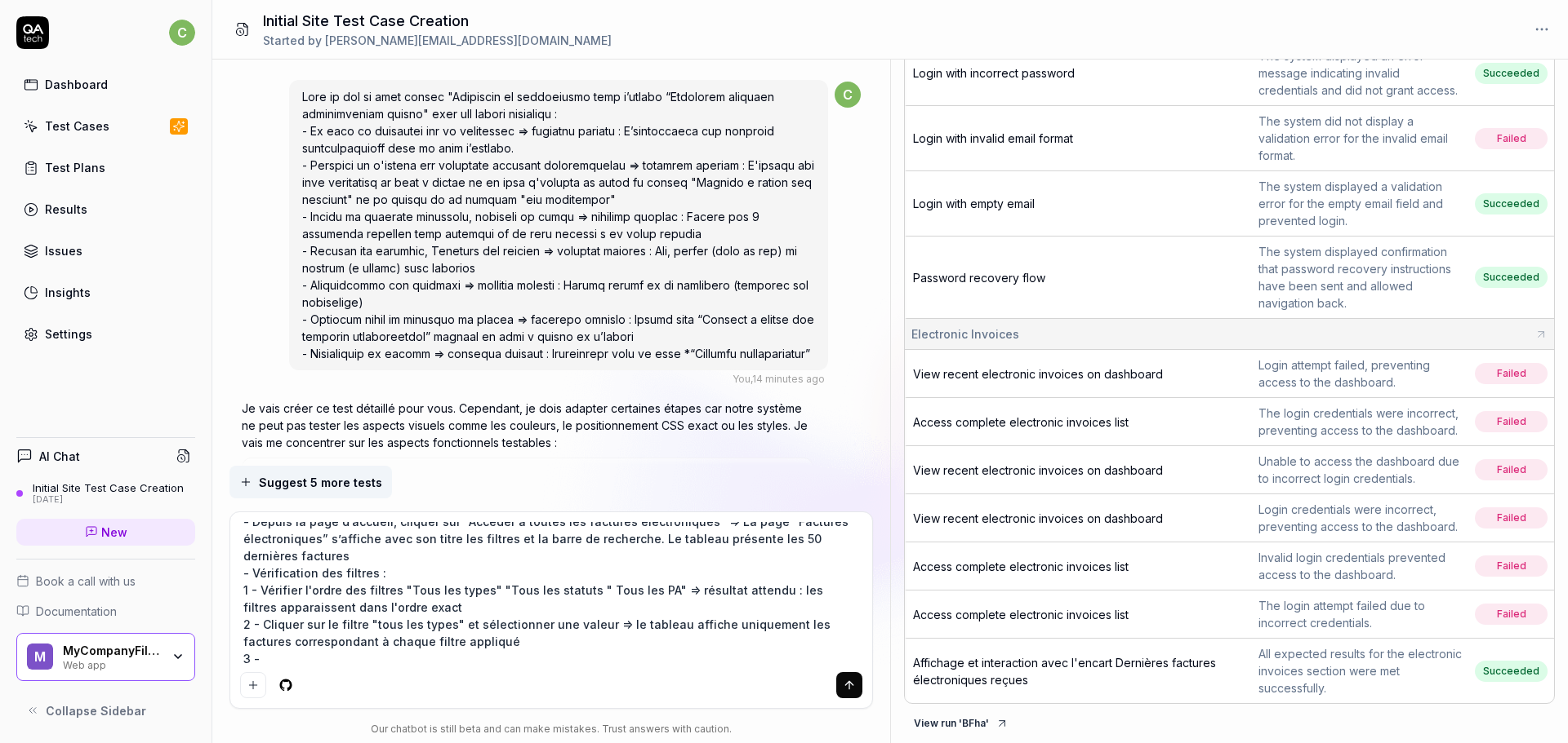
click at [368, 652] on textarea "Crée un cas de test appelé "Parcours utilisateur sur la page FE" avec les étape…" at bounding box center [552, 594] width 623 height 143
paste textarea "Cliquer sur le filtre "tous les statuts" et sélectionner une valeur"
click at [701, 669] on div "Crée un cas de test appelé "Parcours utilisateur sur la page FE" avec les étape…" at bounding box center [552, 611] width 643 height 196
click at [702, 661] on textarea "Crée un cas de test appelé "Parcours utilisateur sur la page FE" avec les étape…" at bounding box center [552, 594] width 623 height 143
paste textarea "le tableau affiche correctement le filtre"
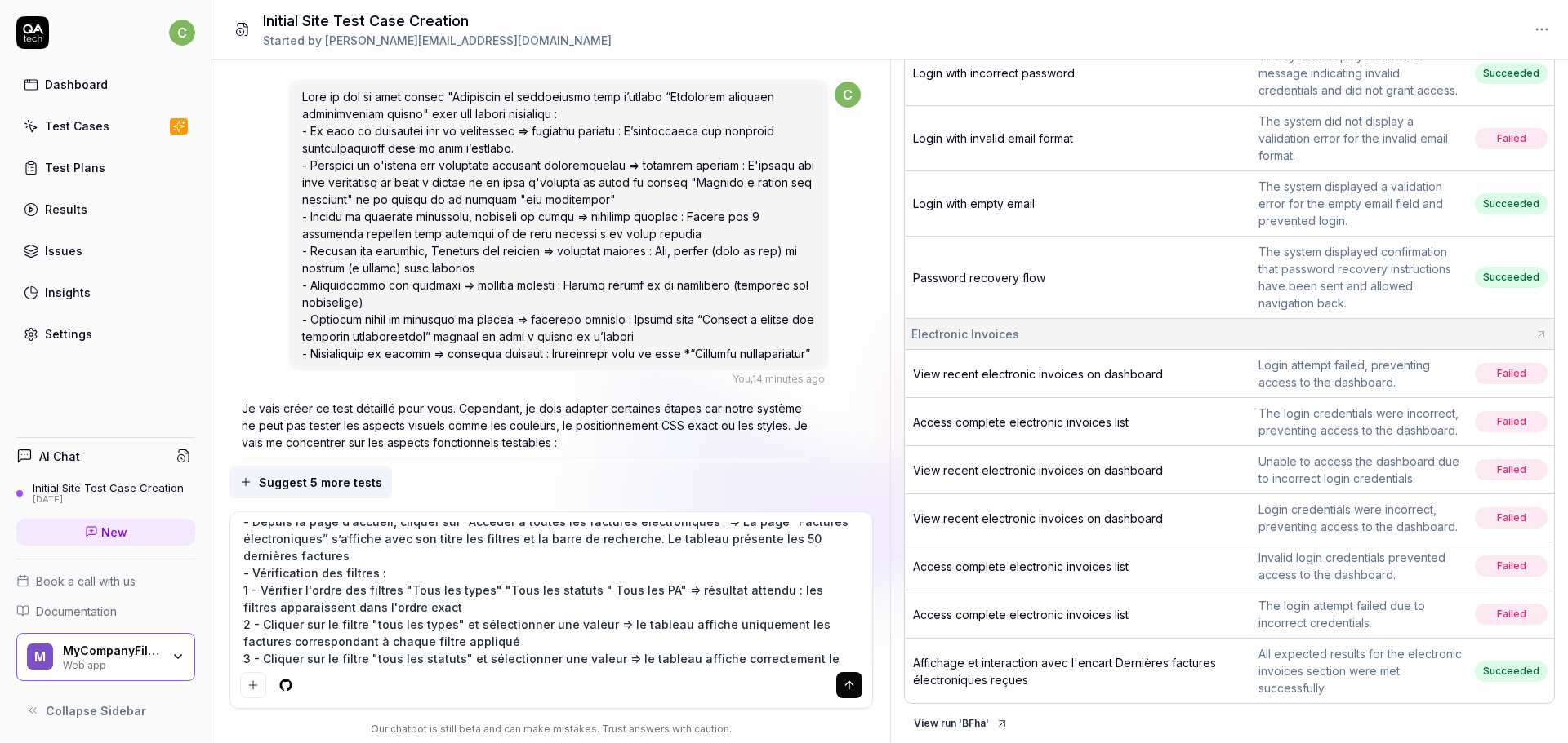
scroll to position [81, 0]
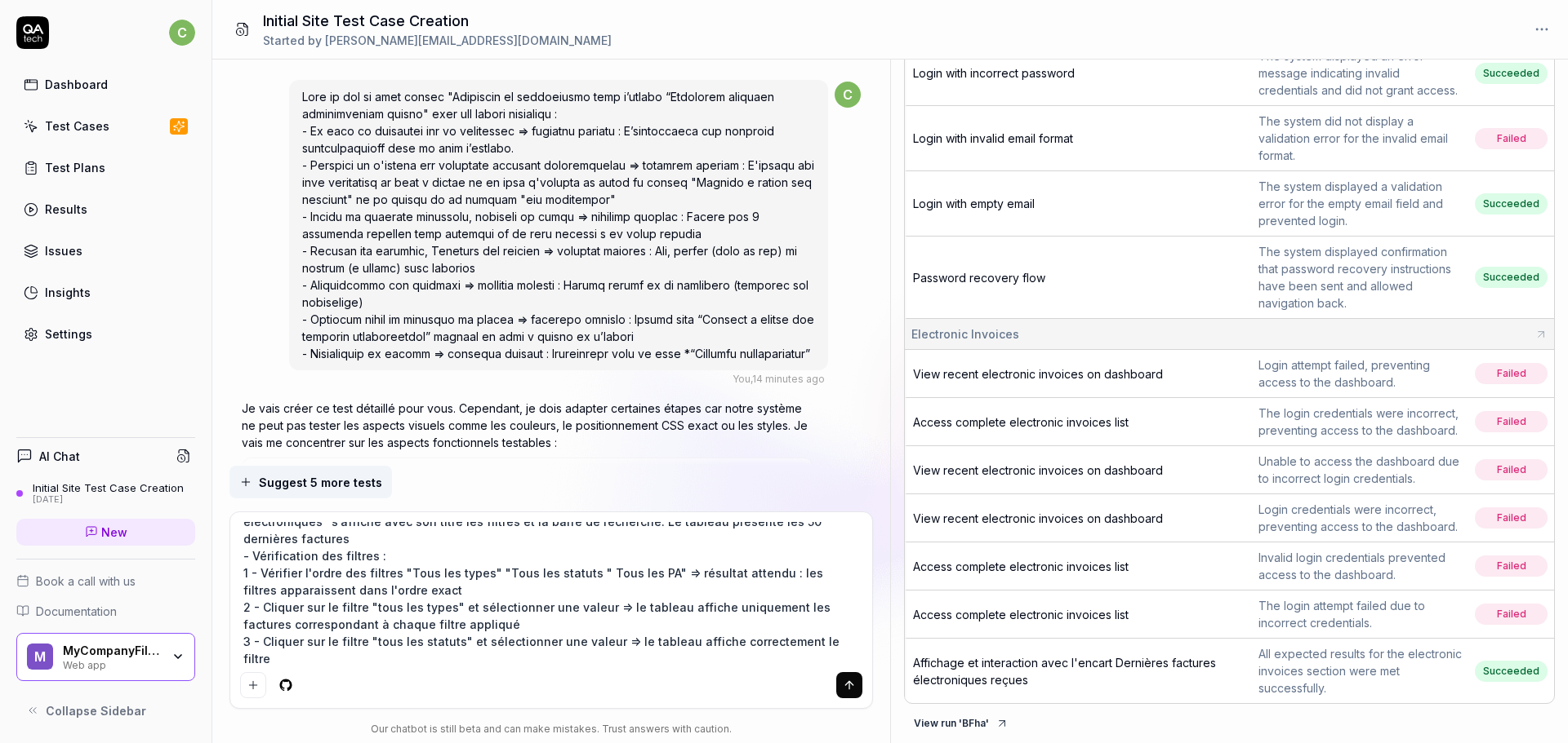
click at [672, 658] on textarea "Crée un cas de test appelé "Parcours utilisateur sur la page FE" avec les étape…" at bounding box center [552, 594] width 623 height 143
paste textarea "Cliquer sur le filtre "Toutes les PDA" et sélectionner une valeur"
click at [650, 660] on textarea "Crée un cas de test appelé "Parcours utilisateur sur la page FE" avec les étape…" at bounding box center [552, 594] width 623 height 143
paste textarea "le tableau affiche correctement le filtre"
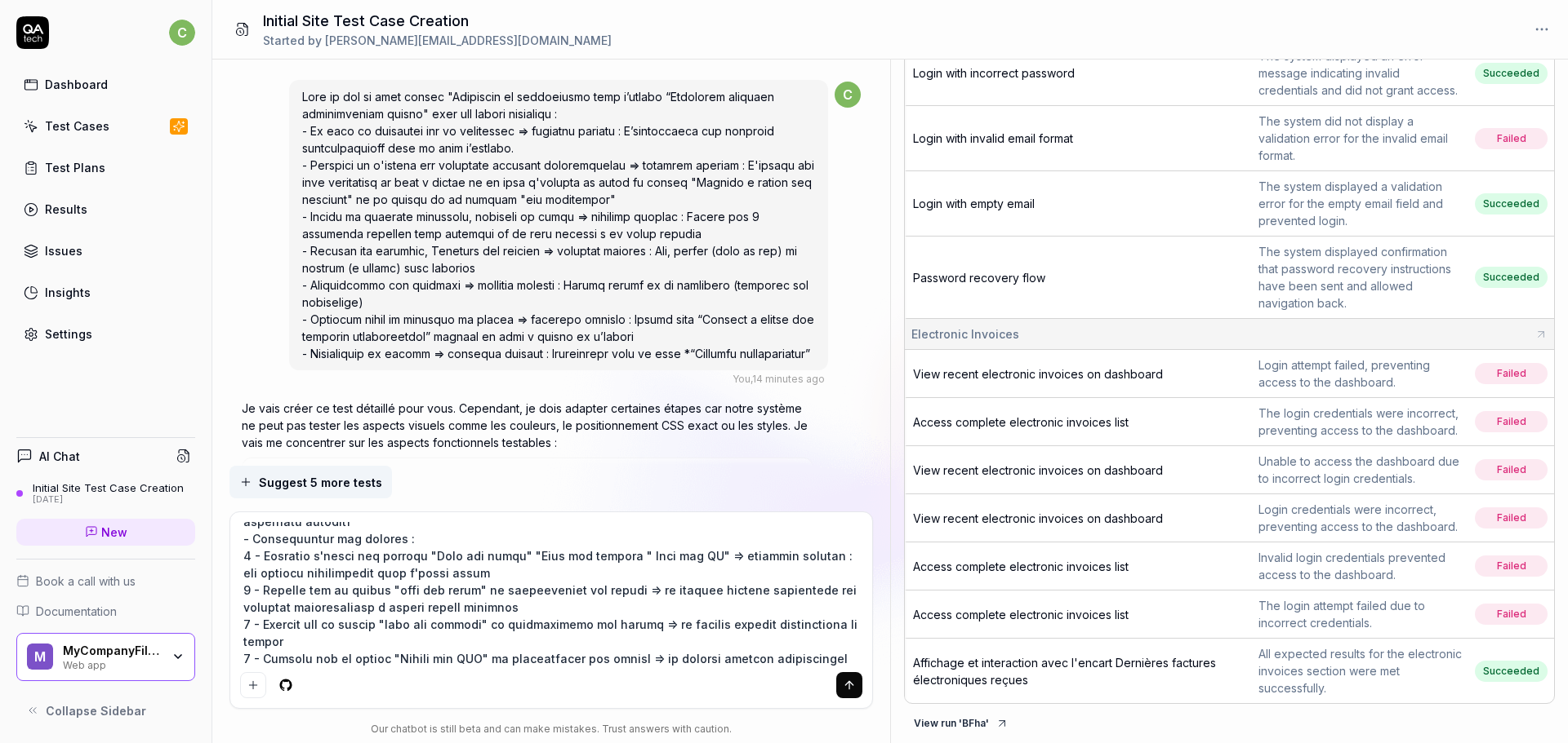
click at [326, 658] on textarea at bounding box center [552, 594] width 623 height 143
paste textarea "Réinitialiser les filtres"
click at [447, 655] on textarea at bounding box center [552, 594] width 623 height 143
paste textarea "Toutes les factures disponible sont visible"
click at [558, 657] on textarea at bounding box center [552, 594] width 623 height 143
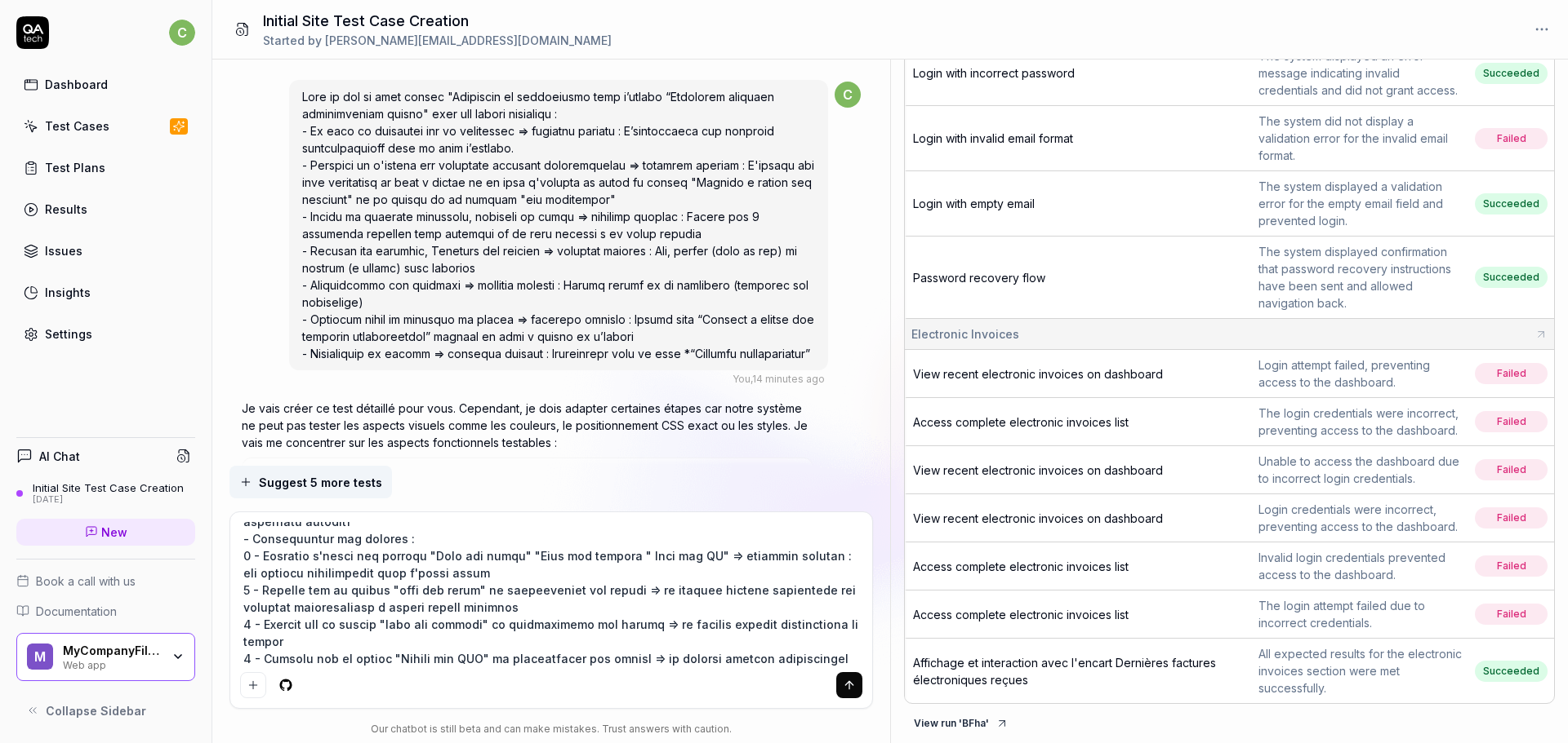
click at [678, 658] on textarea at bounding box center [552, 594] width 623 height 143
click at [687, 659] on textarea at bounding box center [552, 594] width 623 height 143
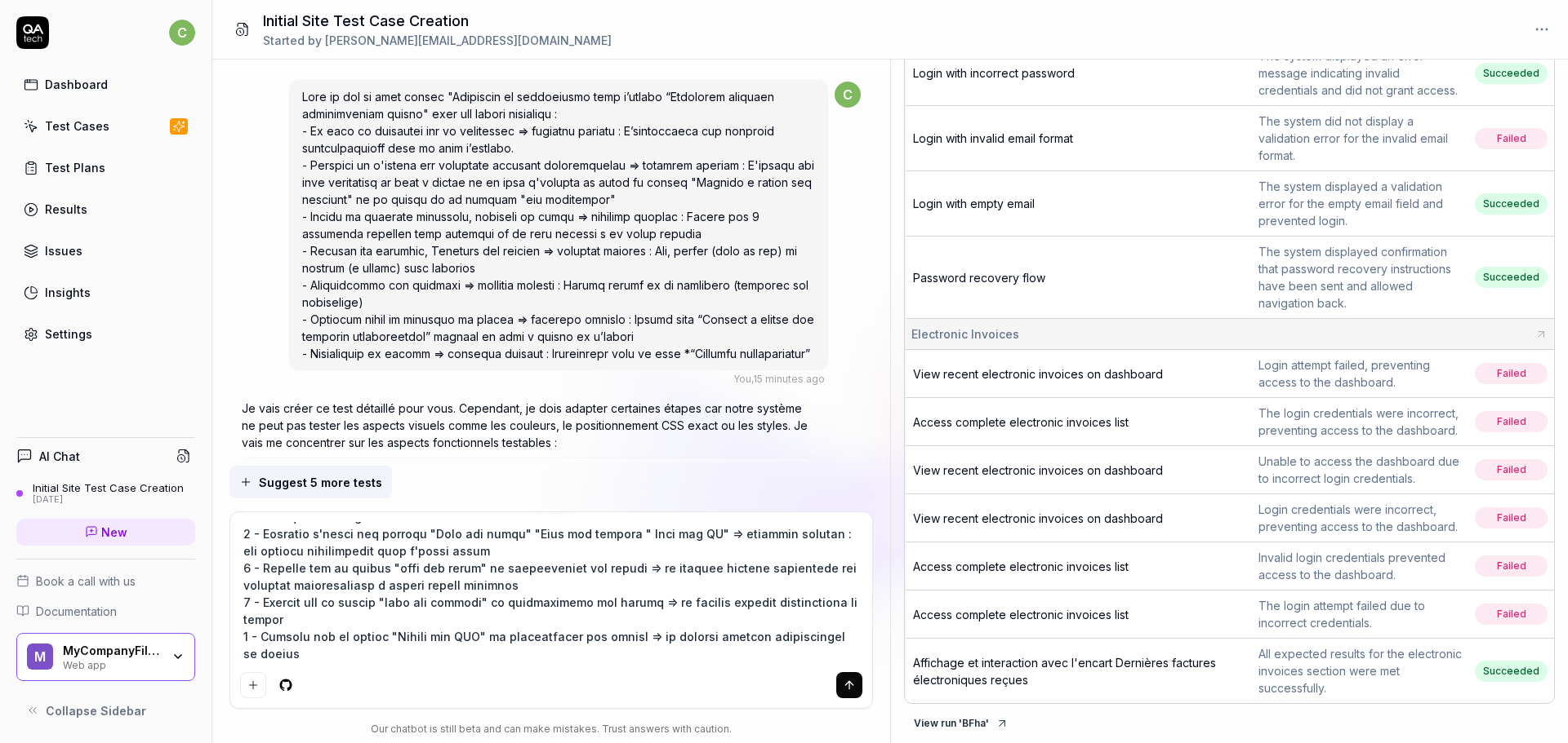
scroll to position [132, 0]
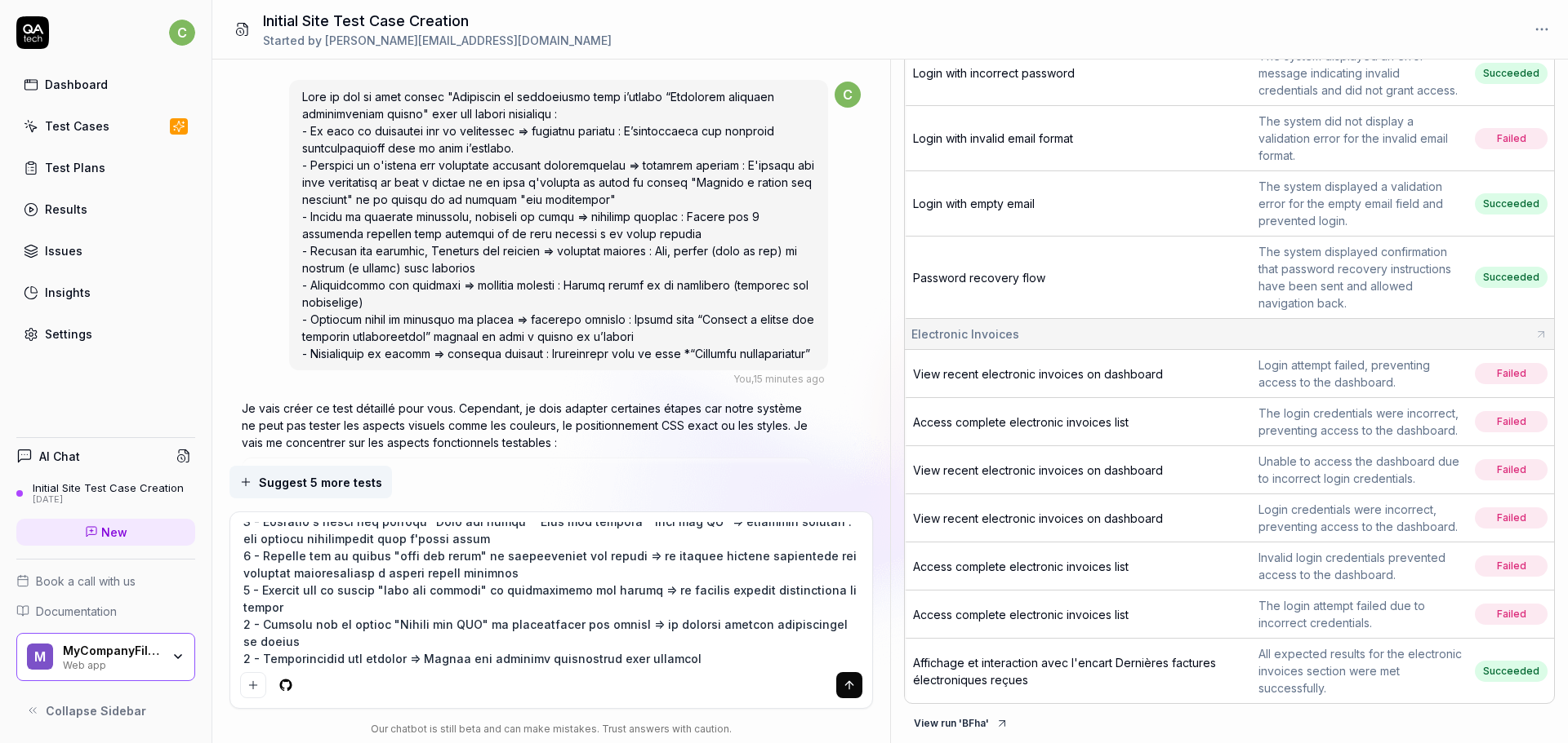
click at [394, 666] on div at bounding box center [552, 611] width 643 height 196
paste textarea "Vérifier la précence de la barre de recherche à droite des filtres"
click at [663, 650] on textarea at bounding box center [552, 594] width 623 height 143
paste textarea "la barre de recherche est bien affiché"
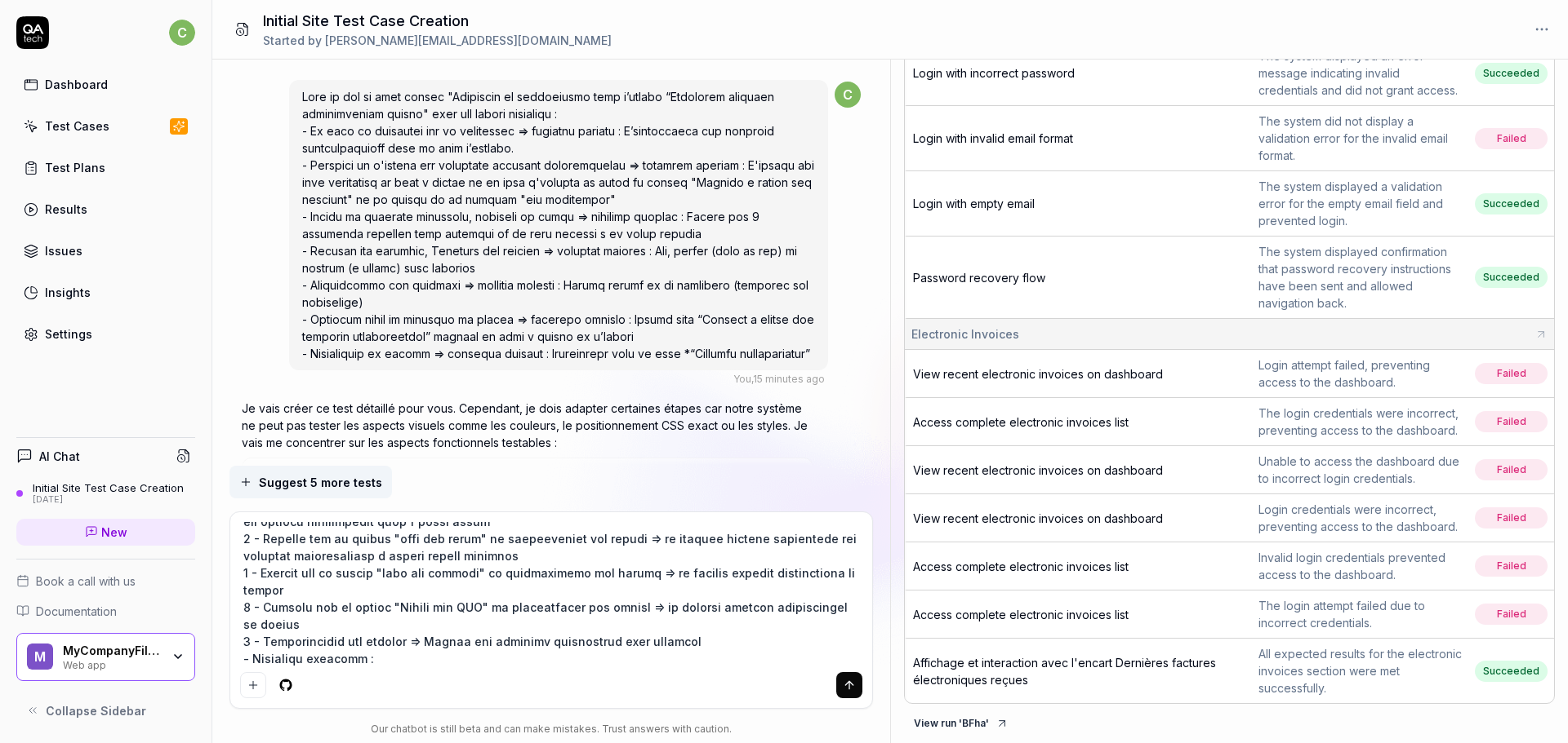
click at [428, 659] on textarea at bounding box center [552, 594] width 623 height 143
paste textarea "saisir une valeur numérique ex: 53"
click at [567, 663] on textarea at bounding box center [552, 594] width 623 height 143
paste textarea "le tableau affiche toutes les factures contenant 53"
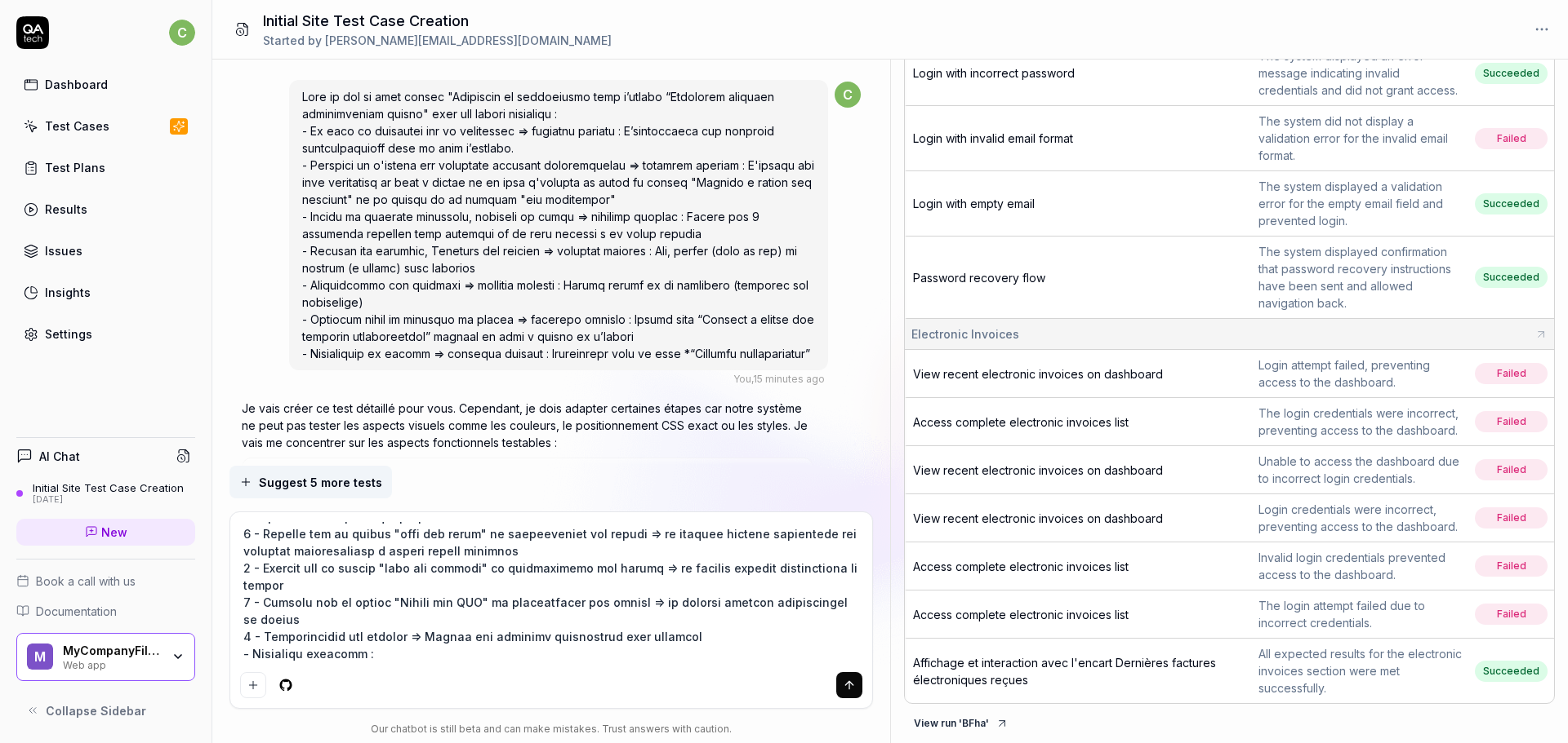
drag, startPoint x: 416, startPoint y: 662, endPoint x: 432, endPoint y: 660, distance: 16.1
click at [432, 660] on textarea at bounding box center [552, 594] width 623 height 143
click at [781, 657] on textarea at bounding box center [552, 594] width 623 height 143
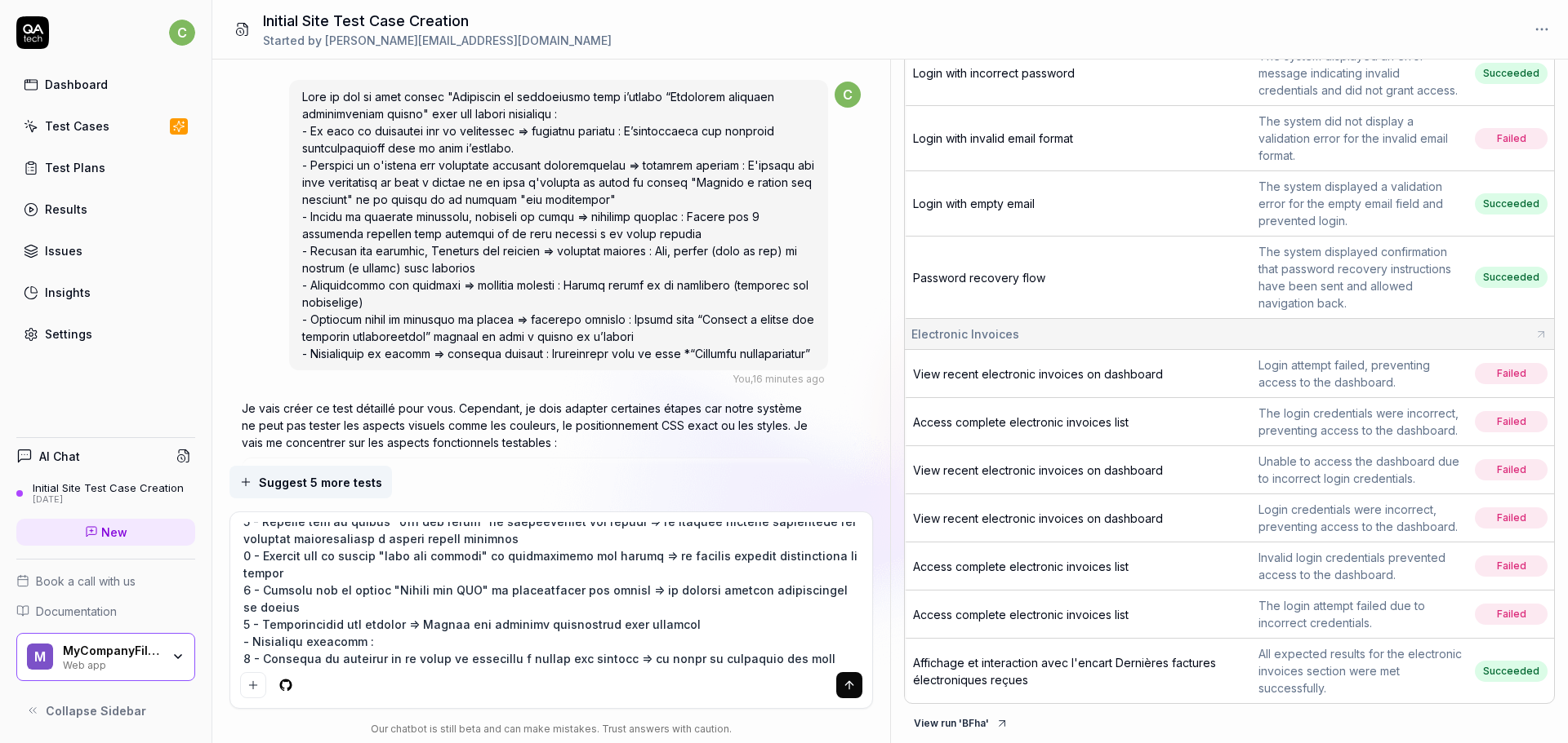
click at [352, 660] on textarea at bounding box center [552, 594] width 623 height 143
paste textarea "saisir un texte"
click at [303, 660] on textarea at bounding box center [552, 594] width 623 height 143
click at [379, 668] on div at bounding box center [552, 611] width 643 height 196
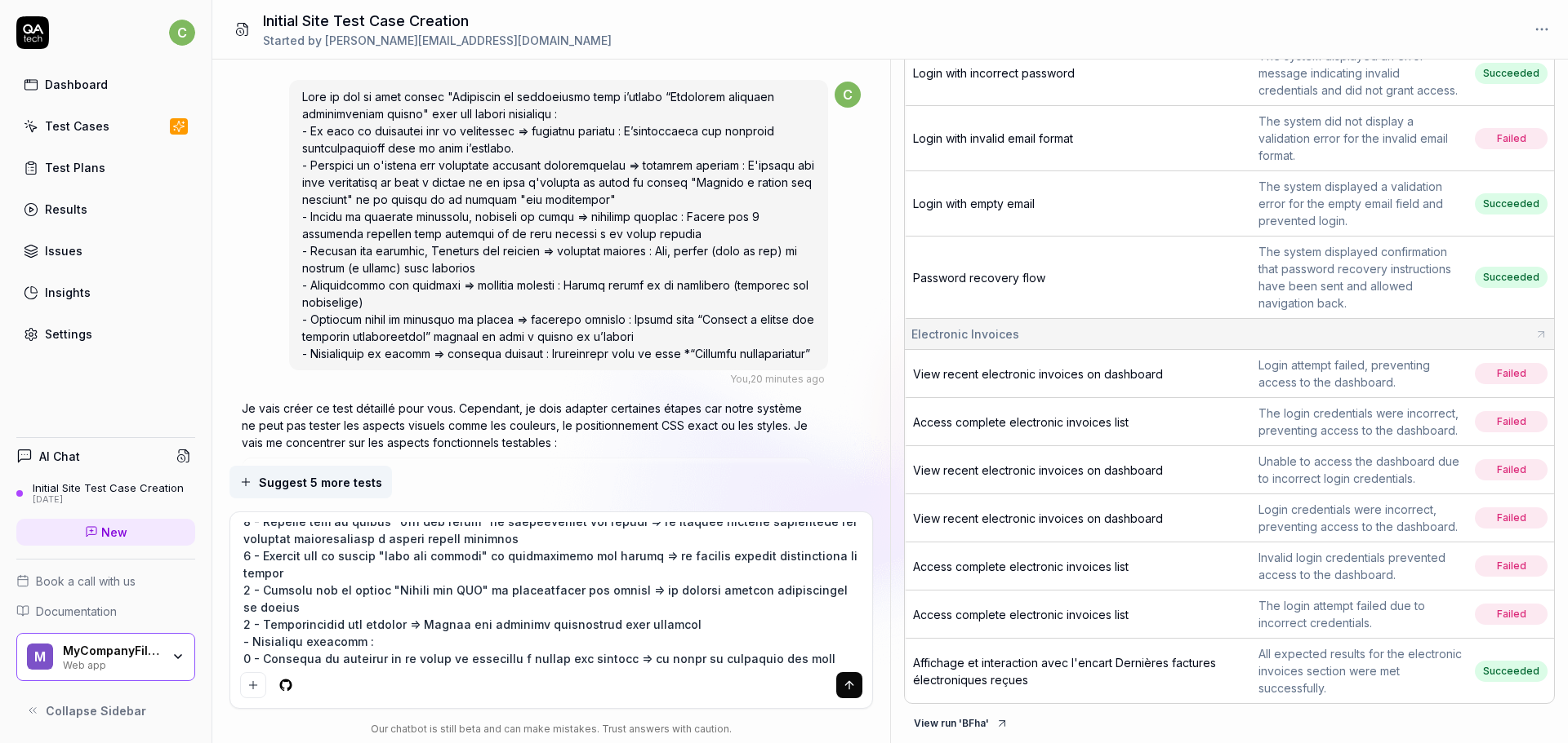
click at [381, 652] on textarea at bounding box center [552, 594] width 623 height 143
paste textarea "CHOLET BASKET"
click at [583, 660] on textarea at bounding box center [552, 594] width 623 height 143
paste textarea "la recherche textuelle renvoie les factures correspondantes"
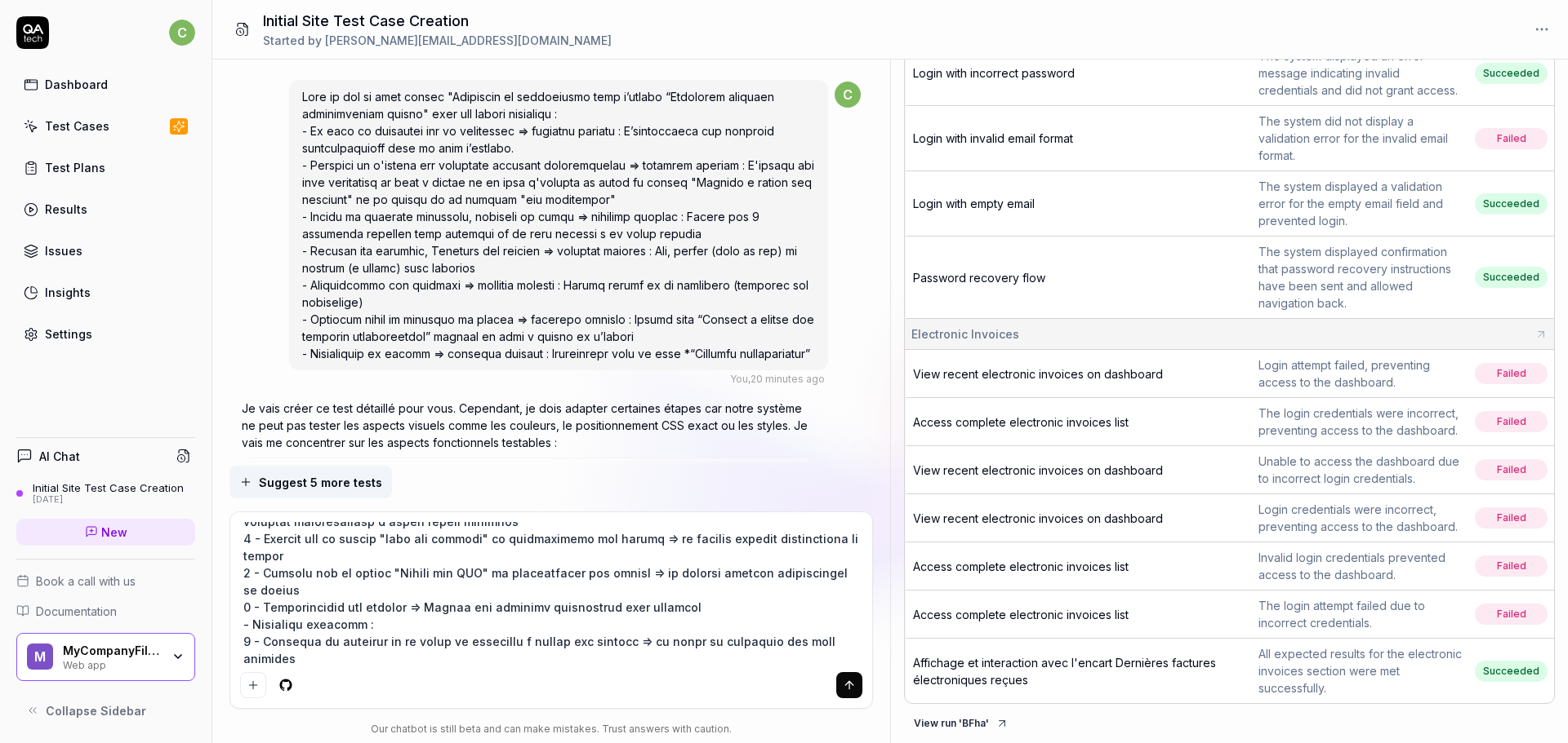
click at [334, 660] on textarea at bounding box center [552, 594] width 623 height 143
paste textarea "effectuer une recherche avec une valeur inexistante"
click at [605, 658] on textarea at bounding box center [552, 594] width 623 height 143
paste textarea "une valeur inexistante affiche "Aucun résultat " ou tableau vide"
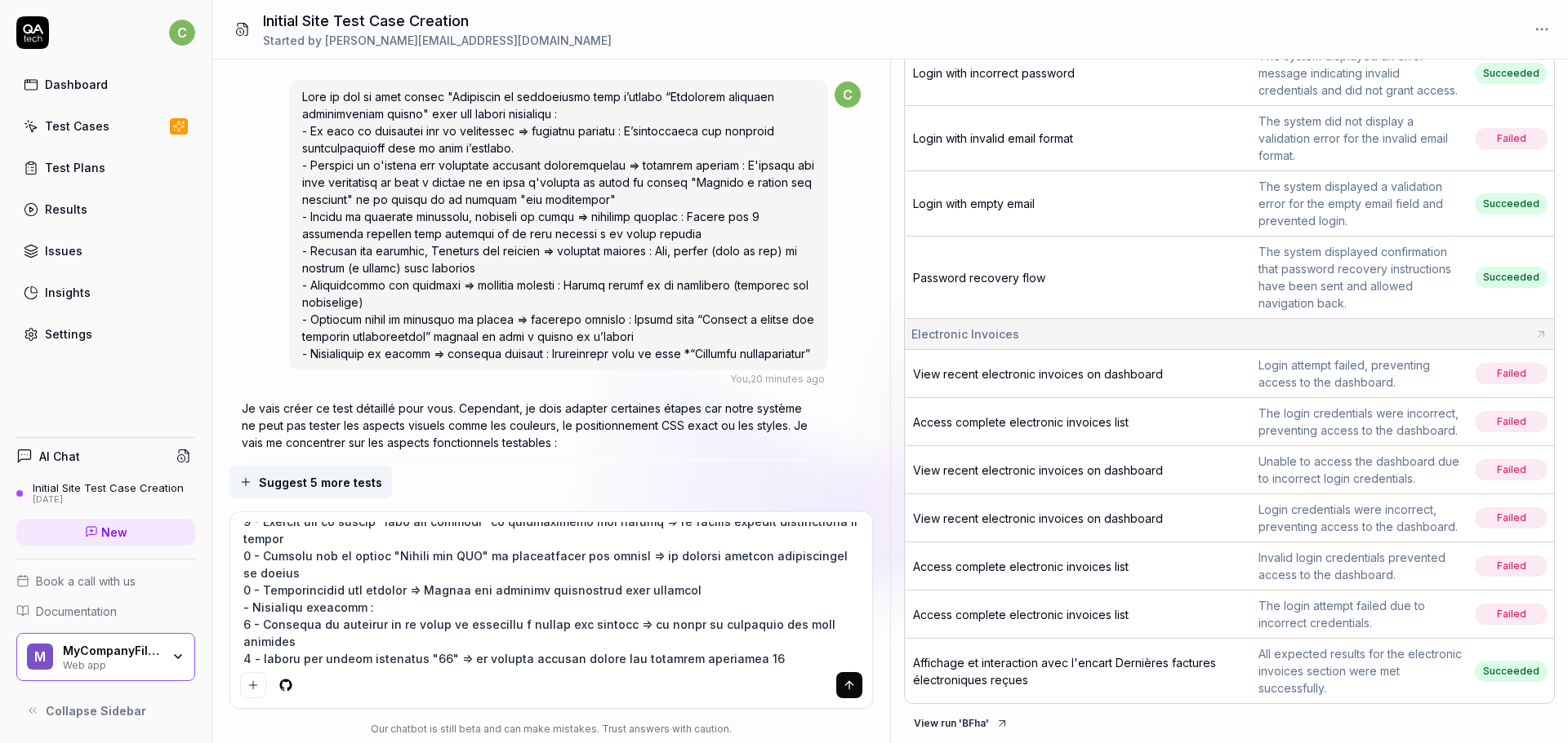
scroll to position [218, 0]
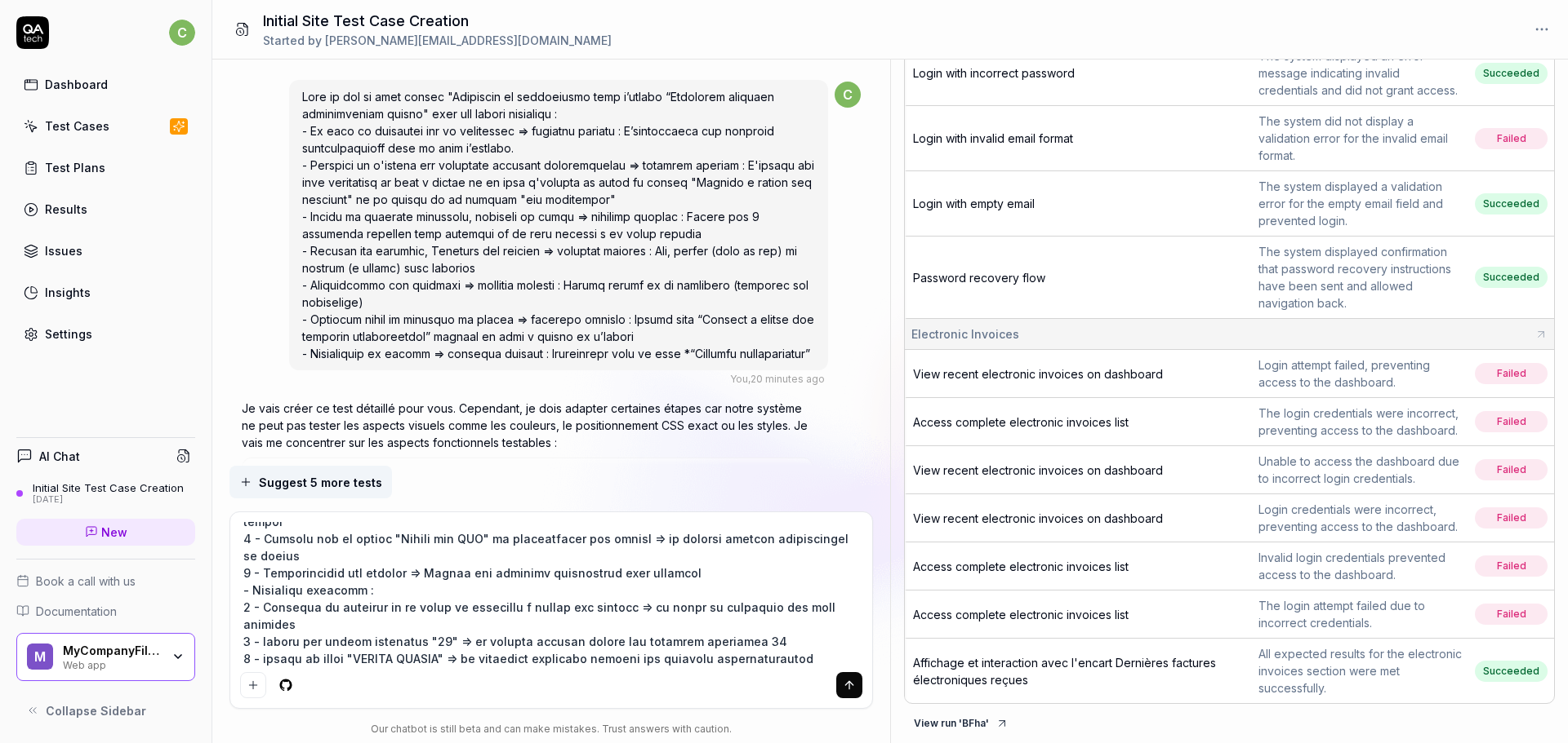
click at [375, 650] on textarea at bounding box center [552, 594] width 623 height 143
paste textarea "Vérifier que la recherche ne prend pas en compte les colonnes "Type", "statut",…"
click at [549, 620] on textarea at bounding box center [552, 594] width 623 height 143
click at [766, 625] on textarea at bounding box center [552, 594] width 623 height 143
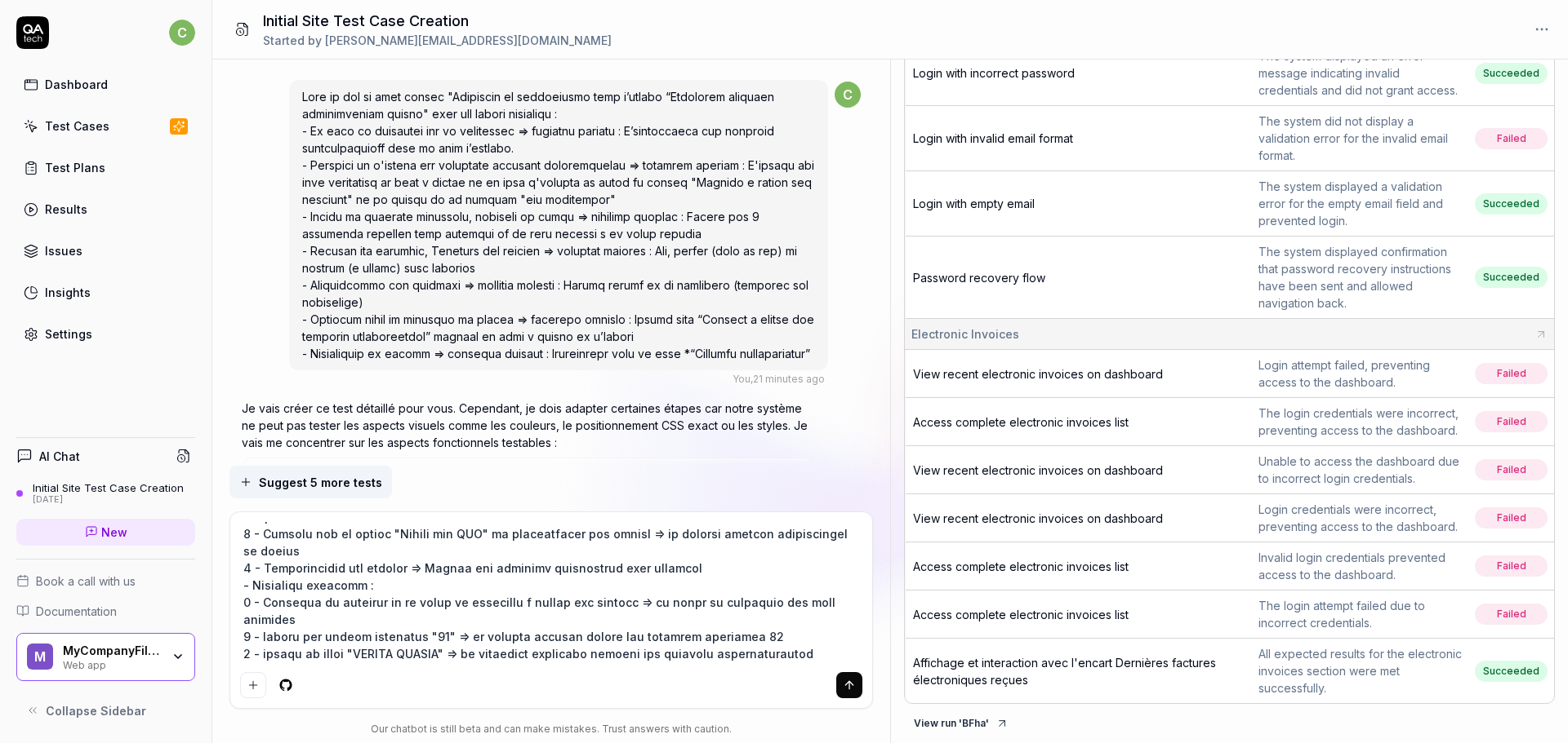
drag, startPoint x: 762, startPoint y: 624, endPoint x: 265, endPoint y: 637, distance: 497.2
click at [265, 637] on textarea at bounding box center [552, 594] width 623 height 143
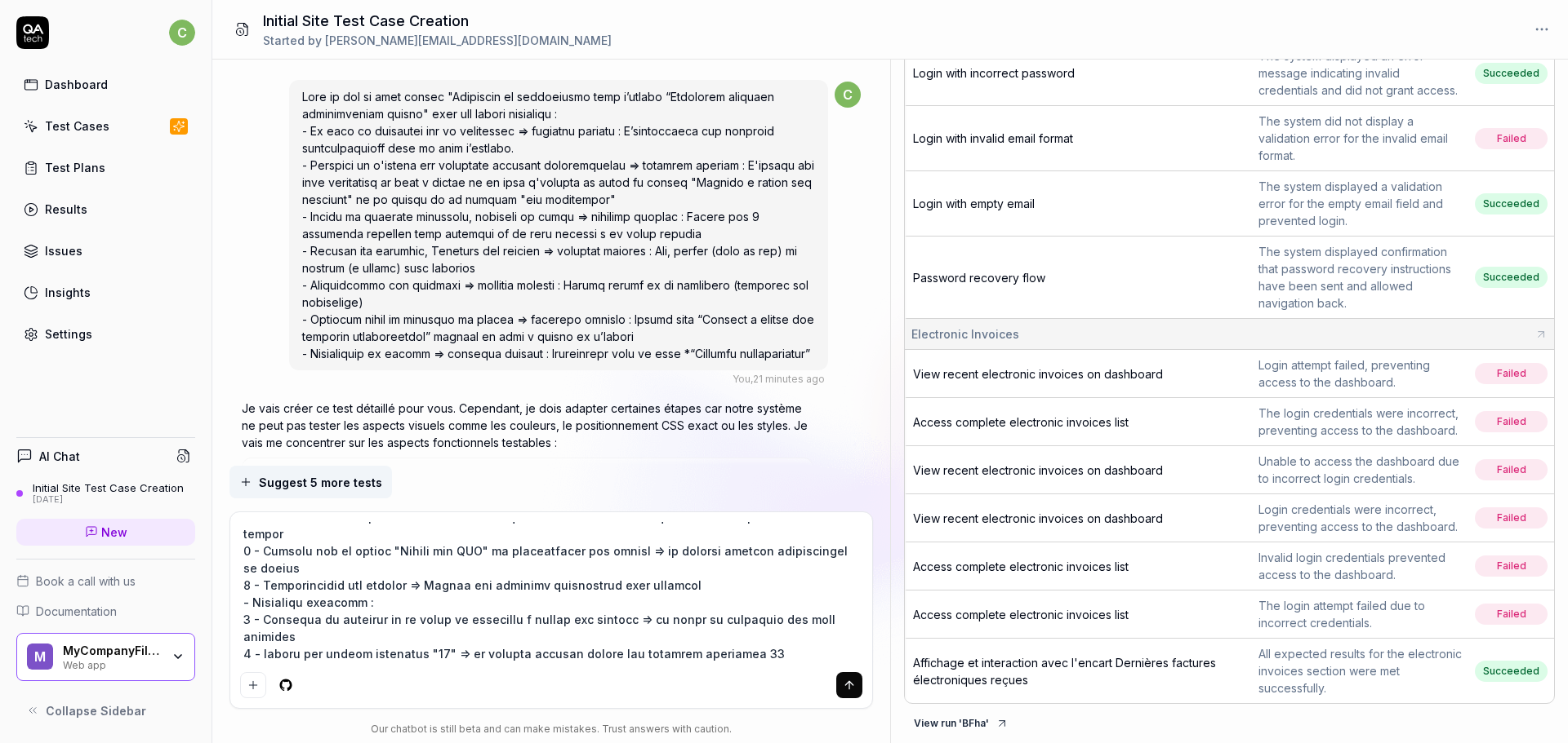
click at [728, 657] on textarea at bounding box center [552, 594] width 623 height 143
click at [769, 660] on textarea at bounding box center [552, 594] width 623 height 143
paste textarea "les colonnes "Type", "statut","PA" ne sont pas impacté"
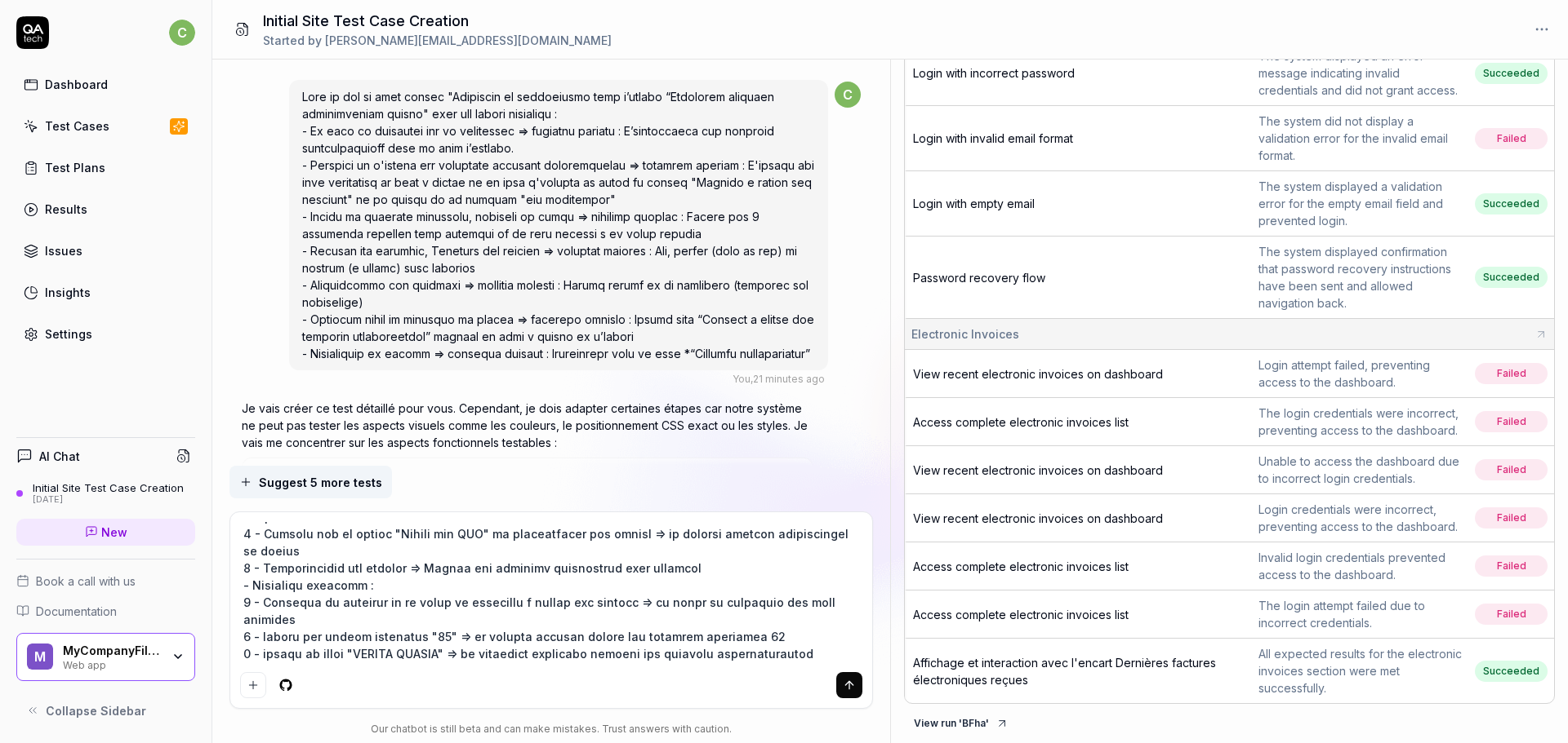
click at [587, 628] on textarea at bounding box center [552, 594] width 623 height 143
click at [641, 636] on textarea at bounding box center [552, 594] width 623 height 143
click at [692, 636] on textarea at bounding box center [552, 594] width 623 height 143
click at [722, 634] on textarea at bounding box center [552, 594] width 623 height 143
click at [494, 654] on textarea at bounding box center [552, 594] width 623 height 143
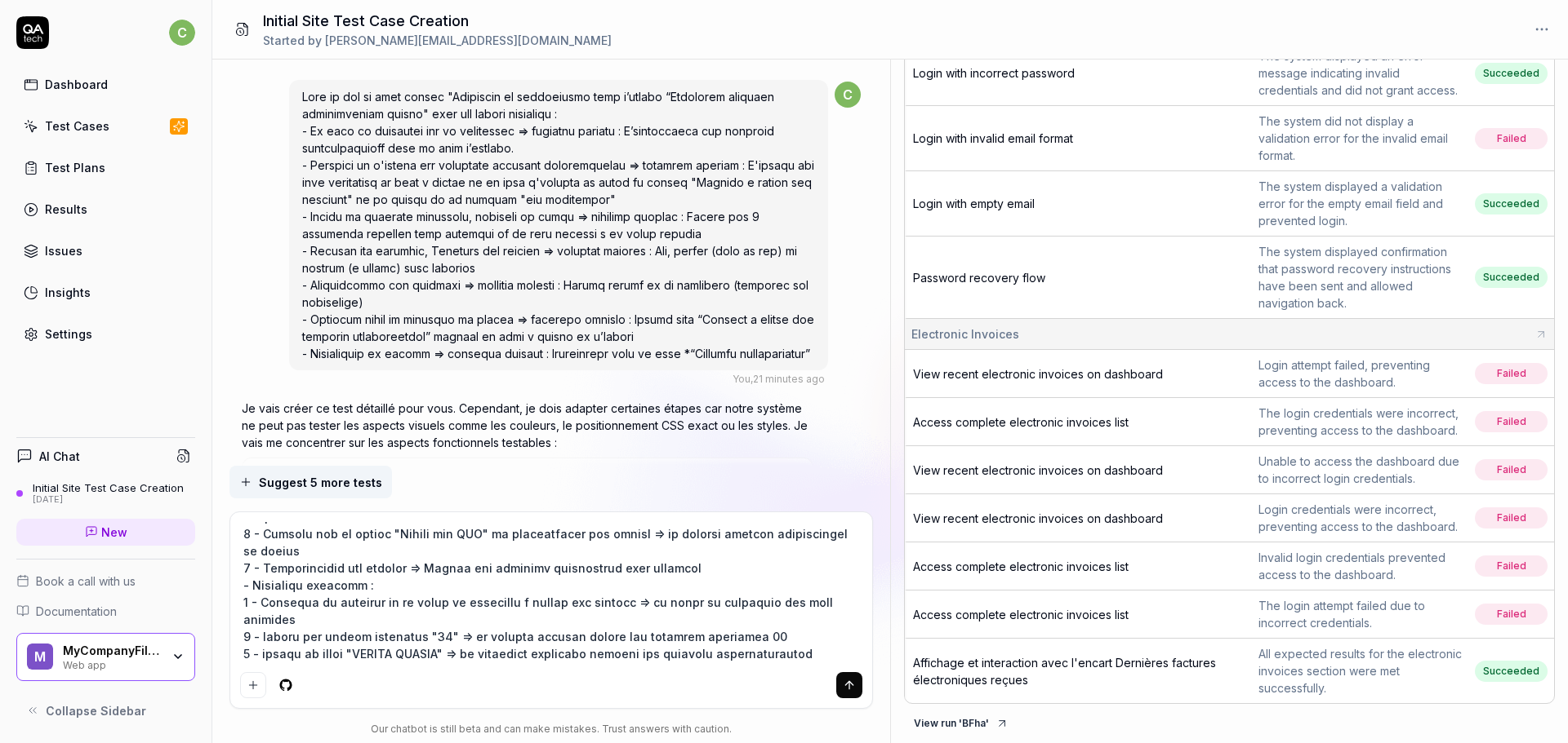
paste textarea "Refusée"
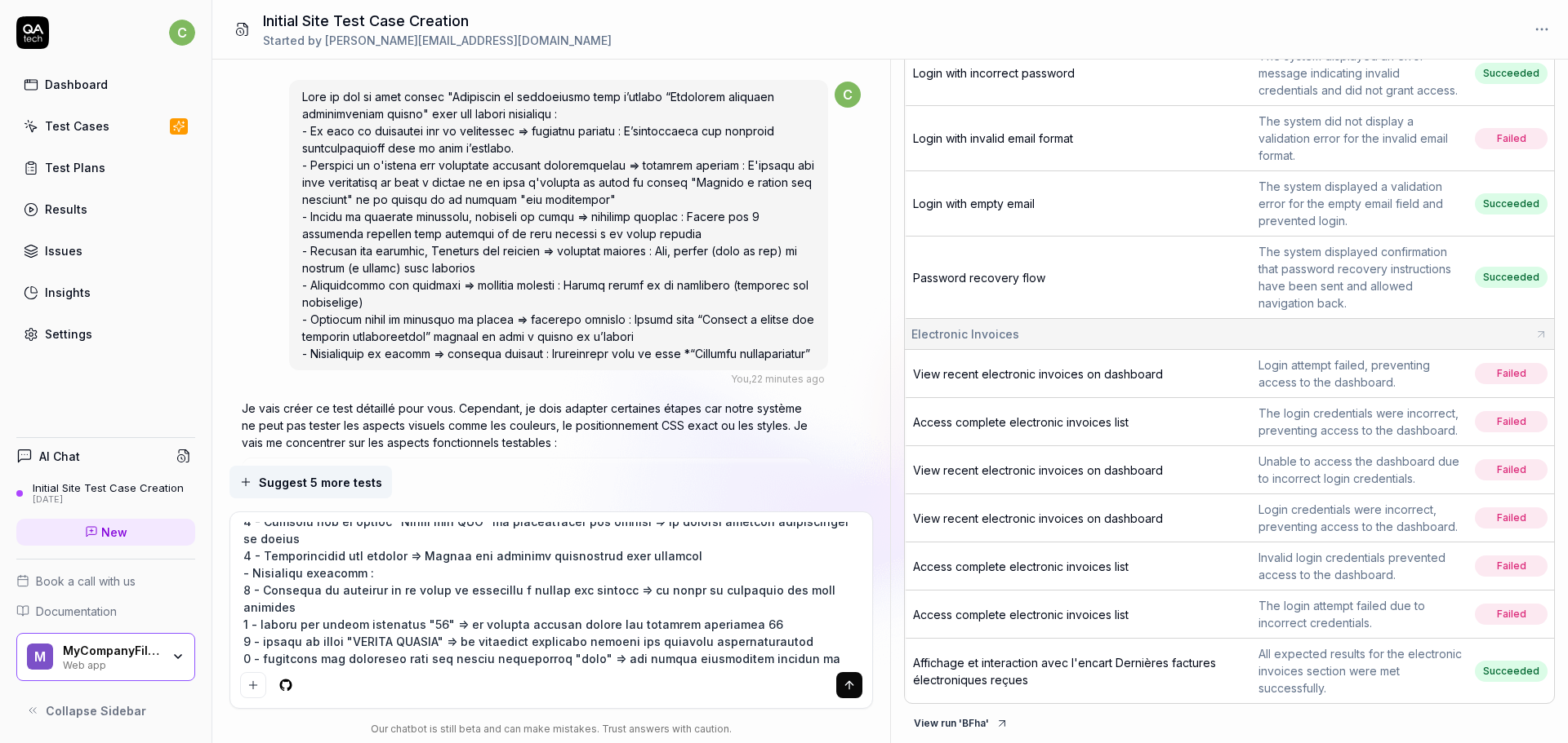
scroll to position [252, 0]
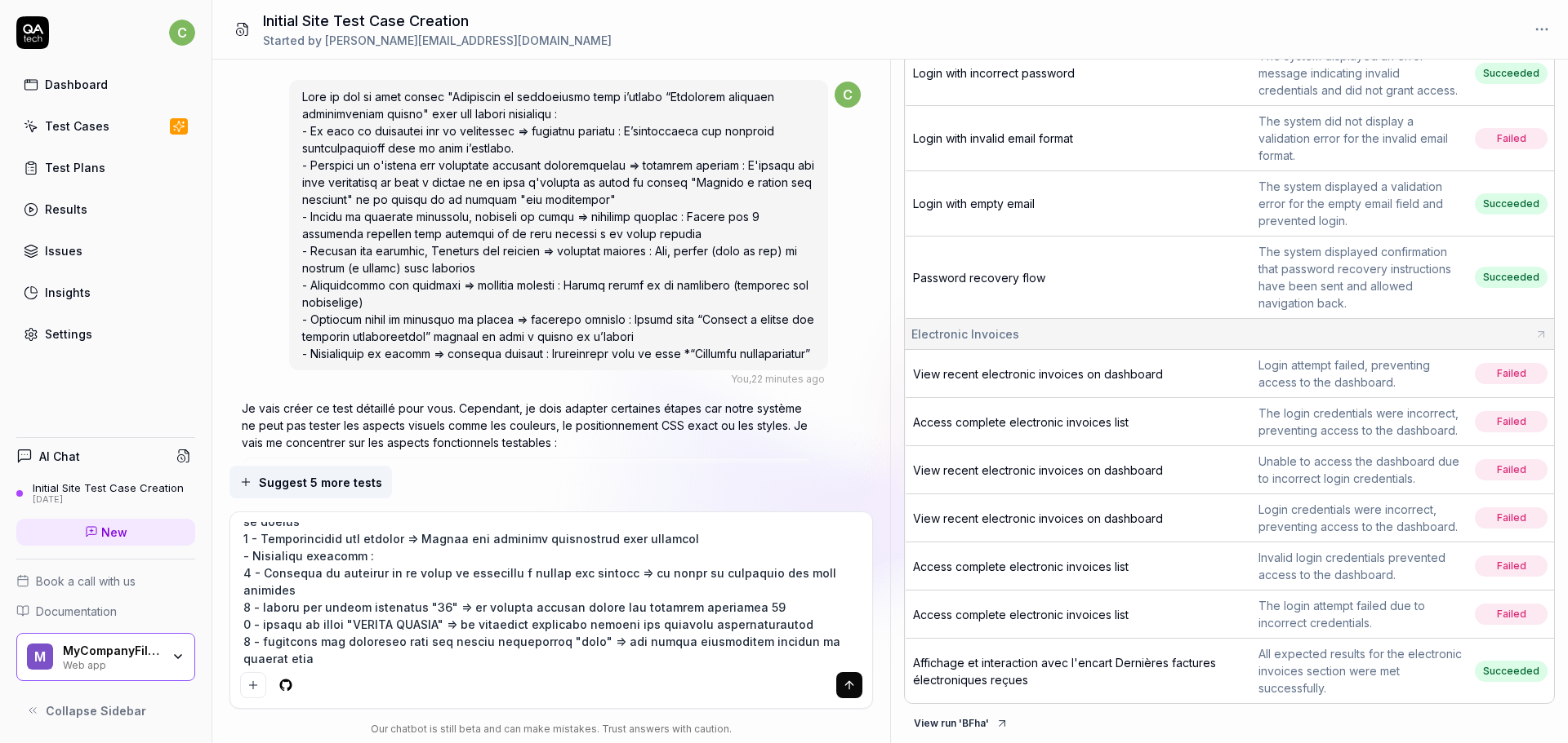
click at [368, 640] on textarea at bounding box center [552, 594] width 623 height 143
paste textarea "Facture d'achat"
click at [537, 653] on textarea at bounding box center [552, 594] width 623 height 143
paste textarea "Effacer la valeur saisie pour revenir à l'affichage initial"
click at [610, 658] on textarea at bounding box center [552, 594] width 623 height 143
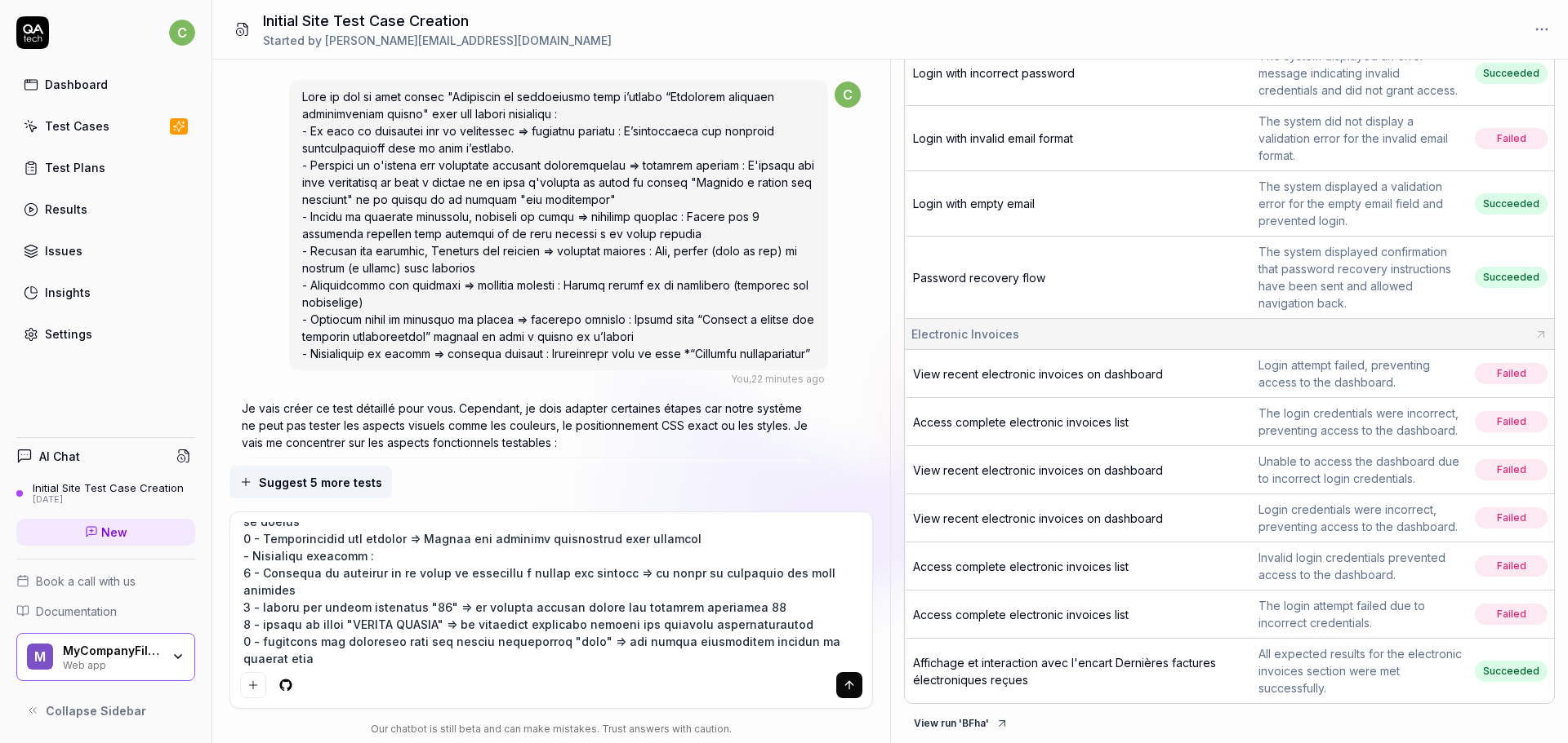
paste textarea "Aprés effacement toutes les factures s'affichent ( jusqu'à 50 par page)"
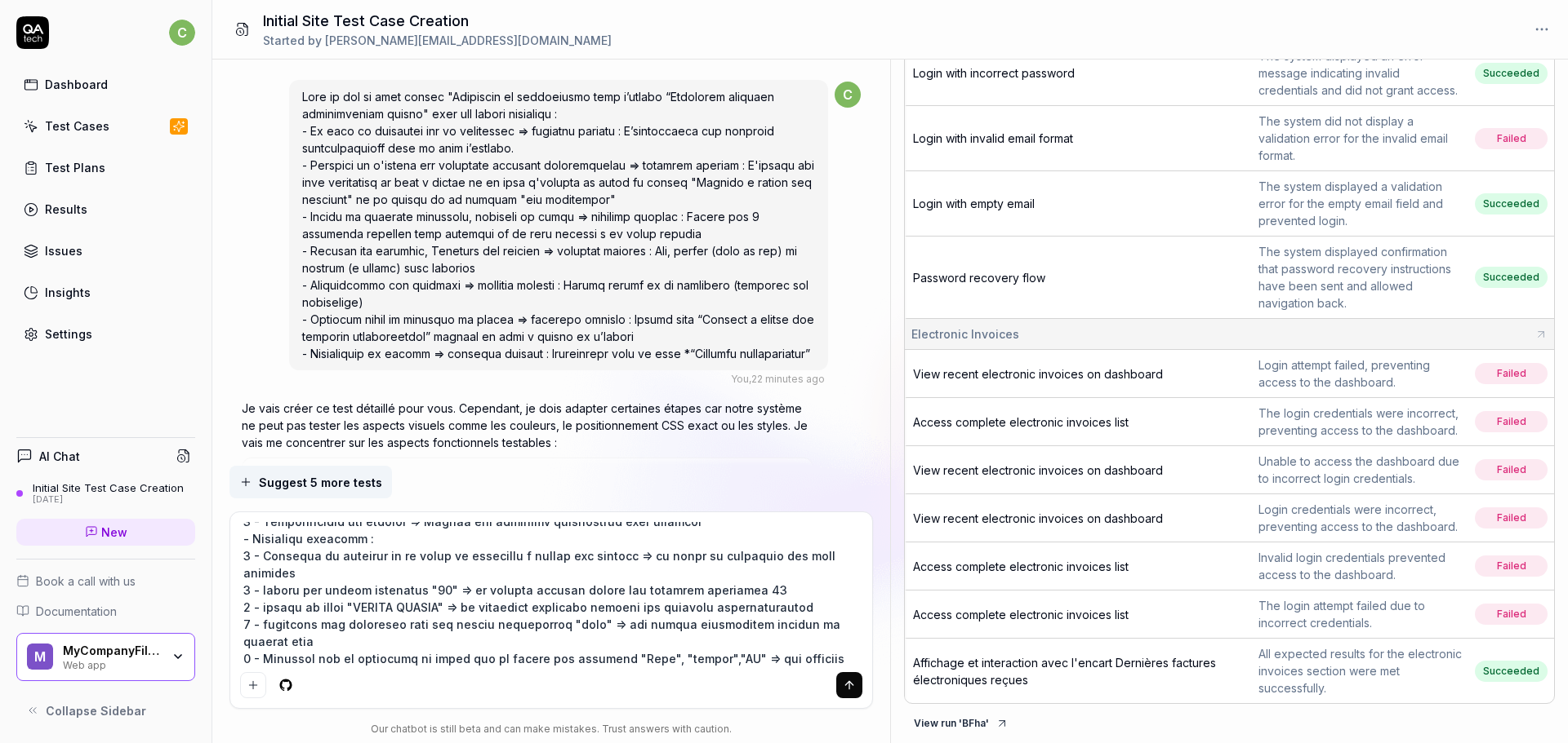
scroll to position [287, 0]
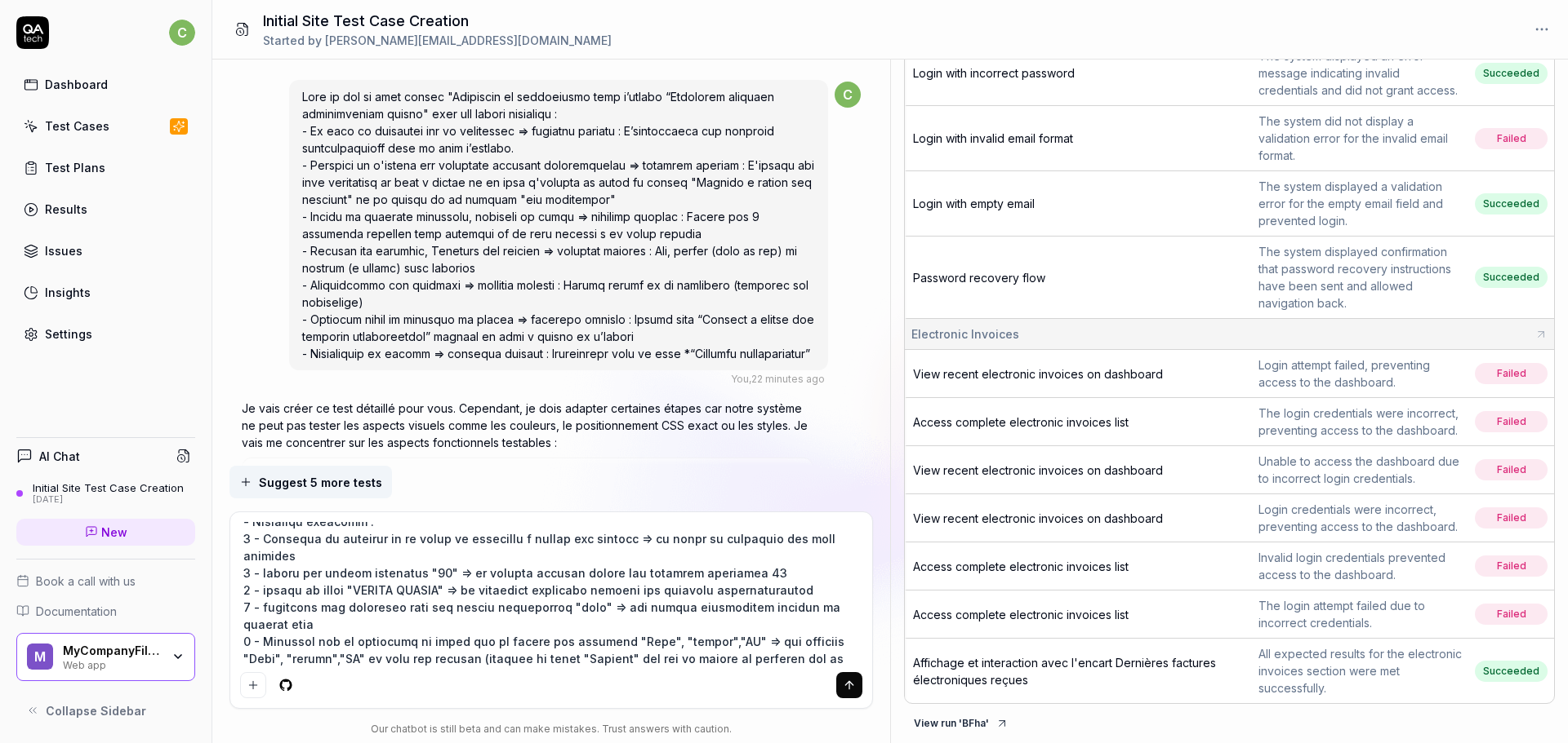
click at [386, 654] on textarea at bounding box center [552, 594] width 623 height 143
paste textarea "Vérification du tableau et des colonnes"
click at [563, 663] on textarea at bounding box center [552, 594] width 623 height 143
paste textarea "Les colonnes apparaissent dans l’ordre : Dossier – Fournisseur – Type de factur…"
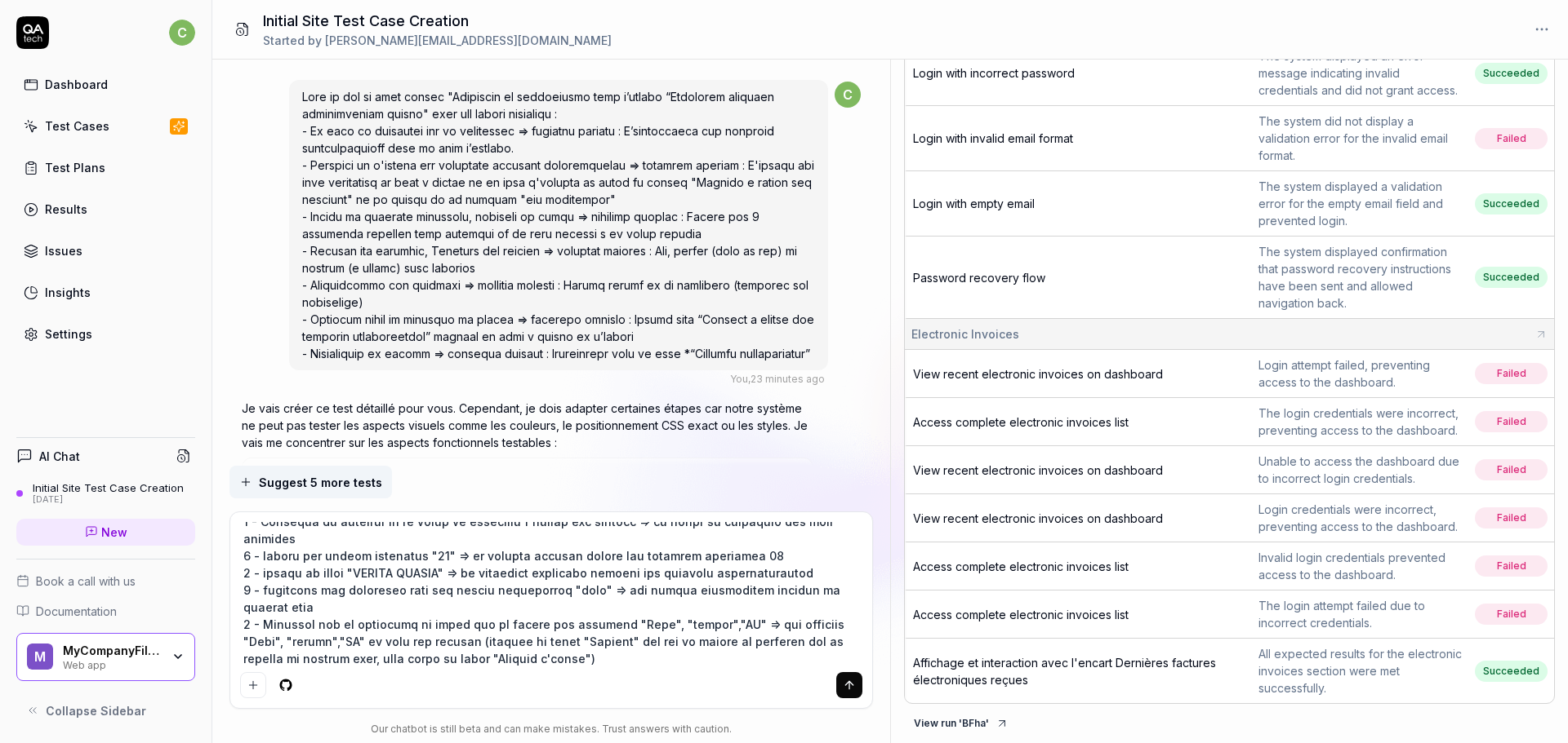
click at [725, 641] on textarea at bounding box center [552, 594] width 623 height 143
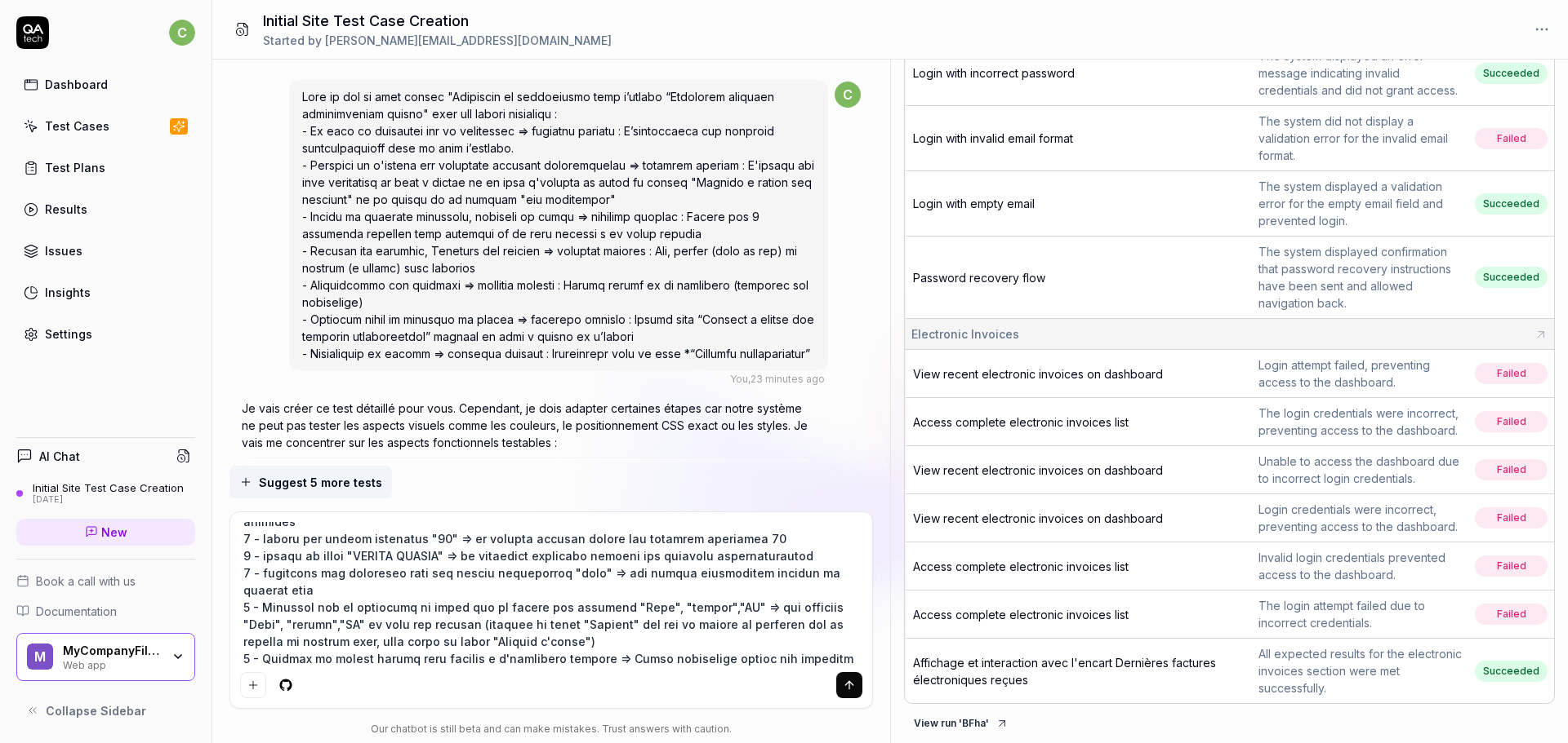
click at [696, 655] on textarea at bounding box center [552, 594] width 623 height 143
paste textarea "Affichage des statuts colorés"
click at [565, 656] on textarea at bounding box center [552, 594] width 623 height 143
paste textarea "* Encaissée : encadré vert * Déposée : encadré bleu * Rejetée : encadré gris * …"
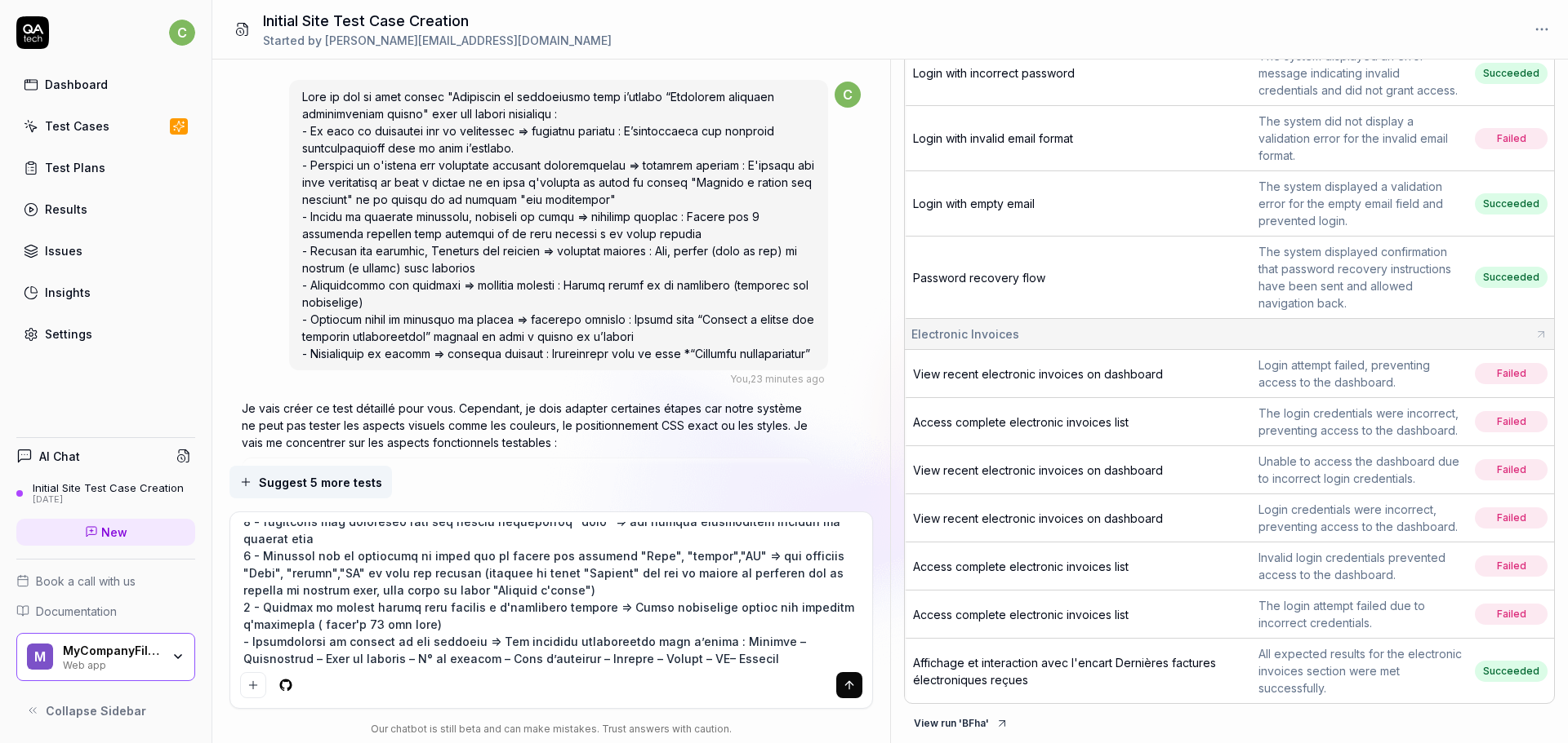
click at [398, 659] on textarea at bounding box center [552, 594] width 623 height 143
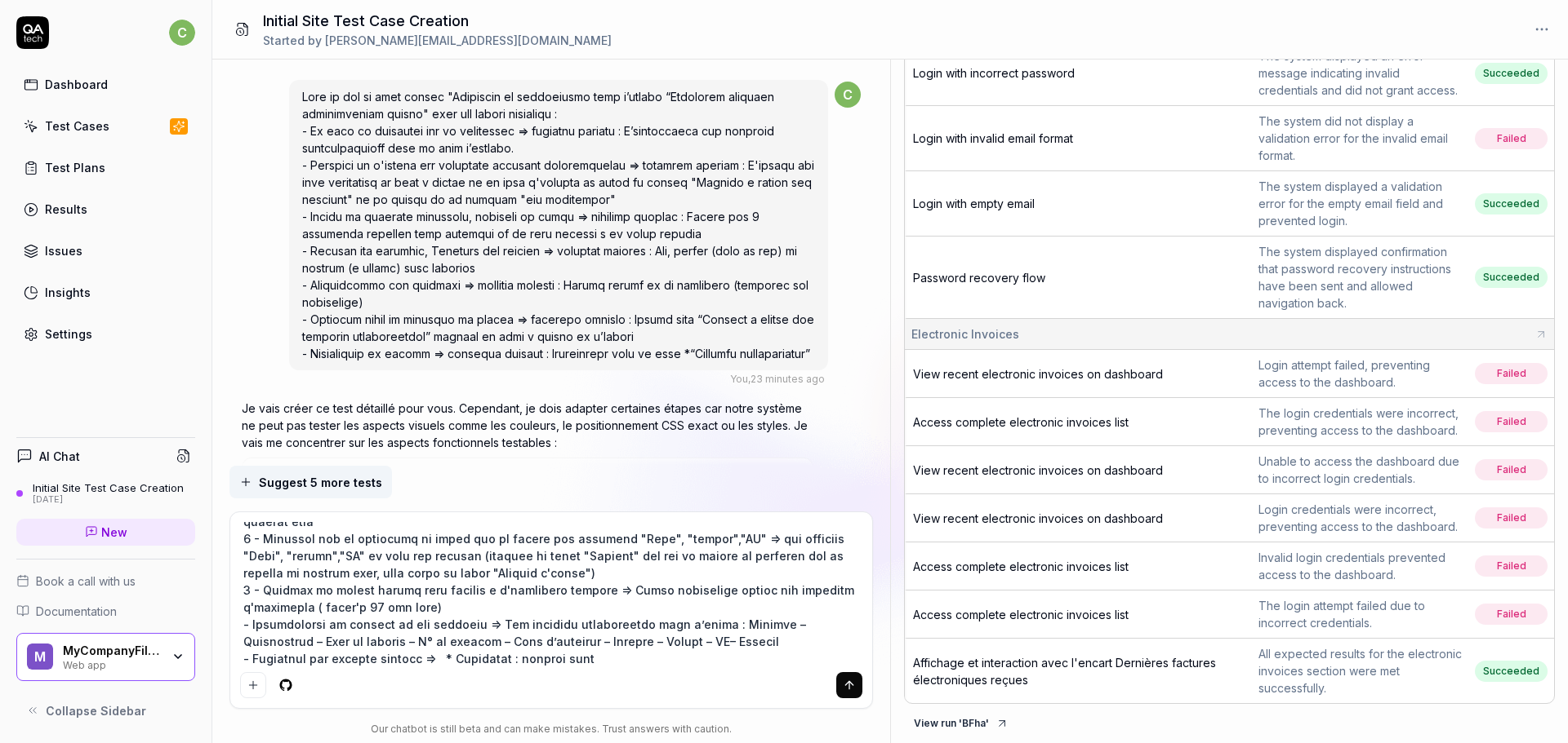
scroll to position [406, 0]
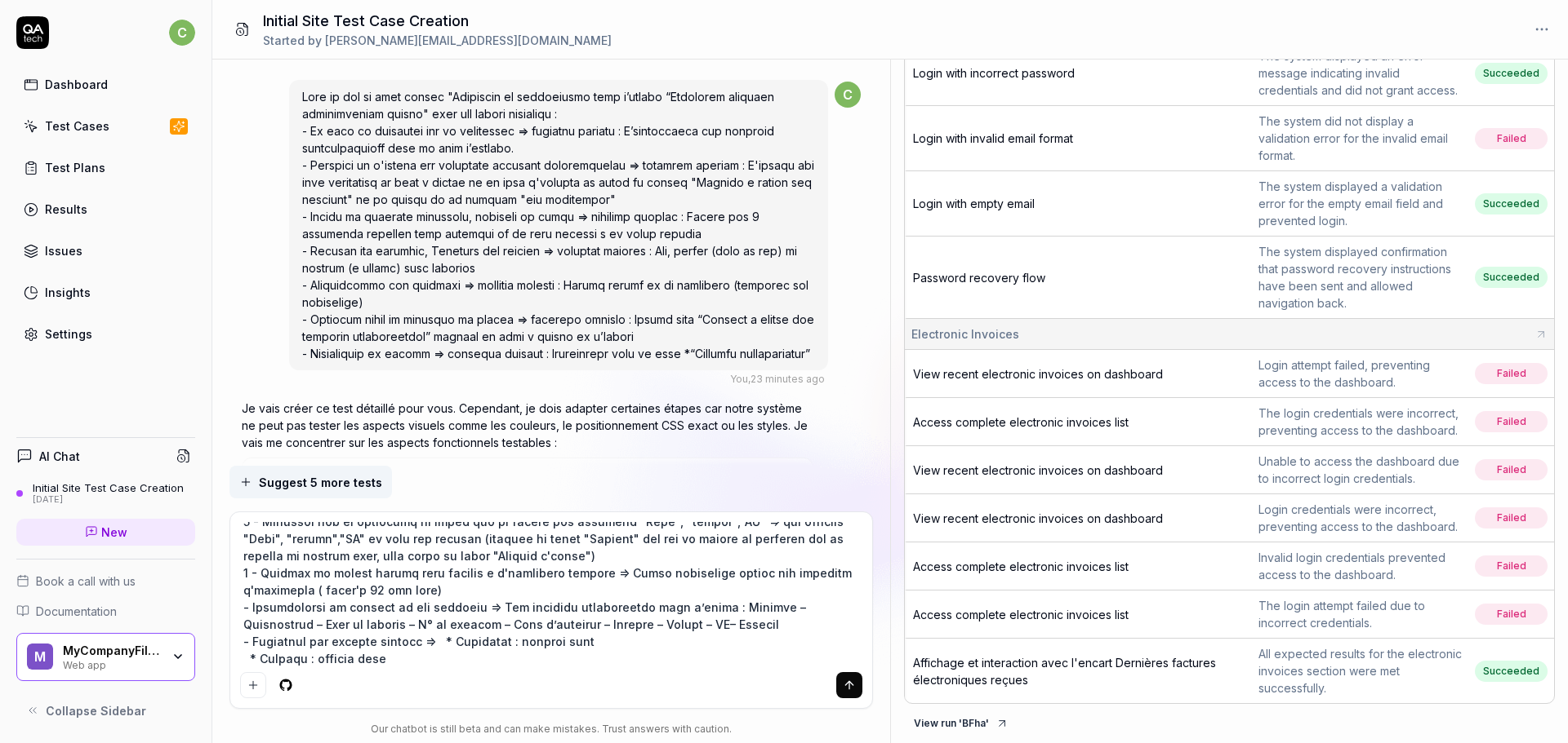
click at [387, 662] on textarea at bounding box center [552, 594] width 623 height 143
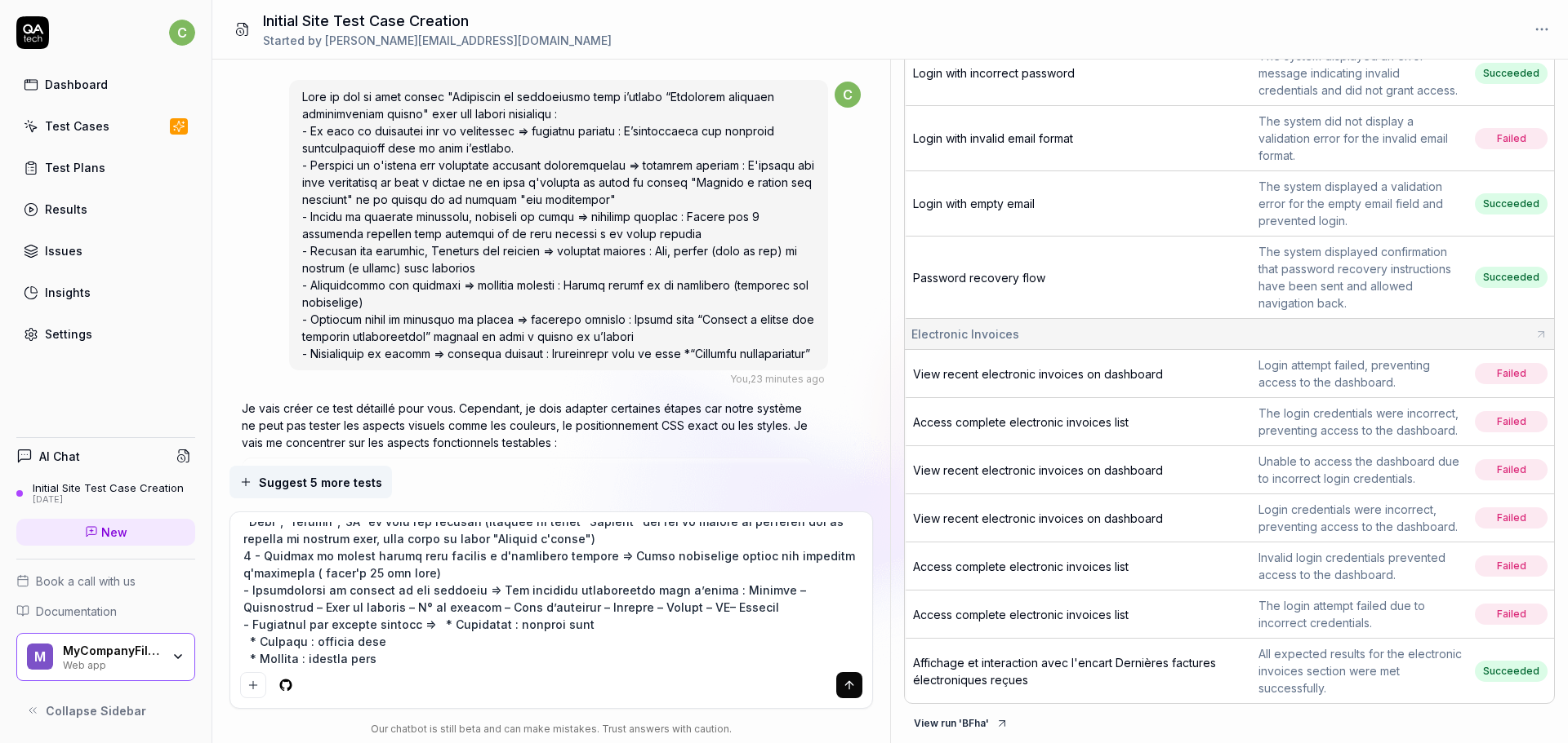
paste textarea "observer le tableau des factures à l'ouverture de la page"
click at [602, 656] on textarea at bounding box center [552, 594] width 623 height 143
paste textarea "le tableau affiche exactement 50 facture et une barre de pagination apparait en…"
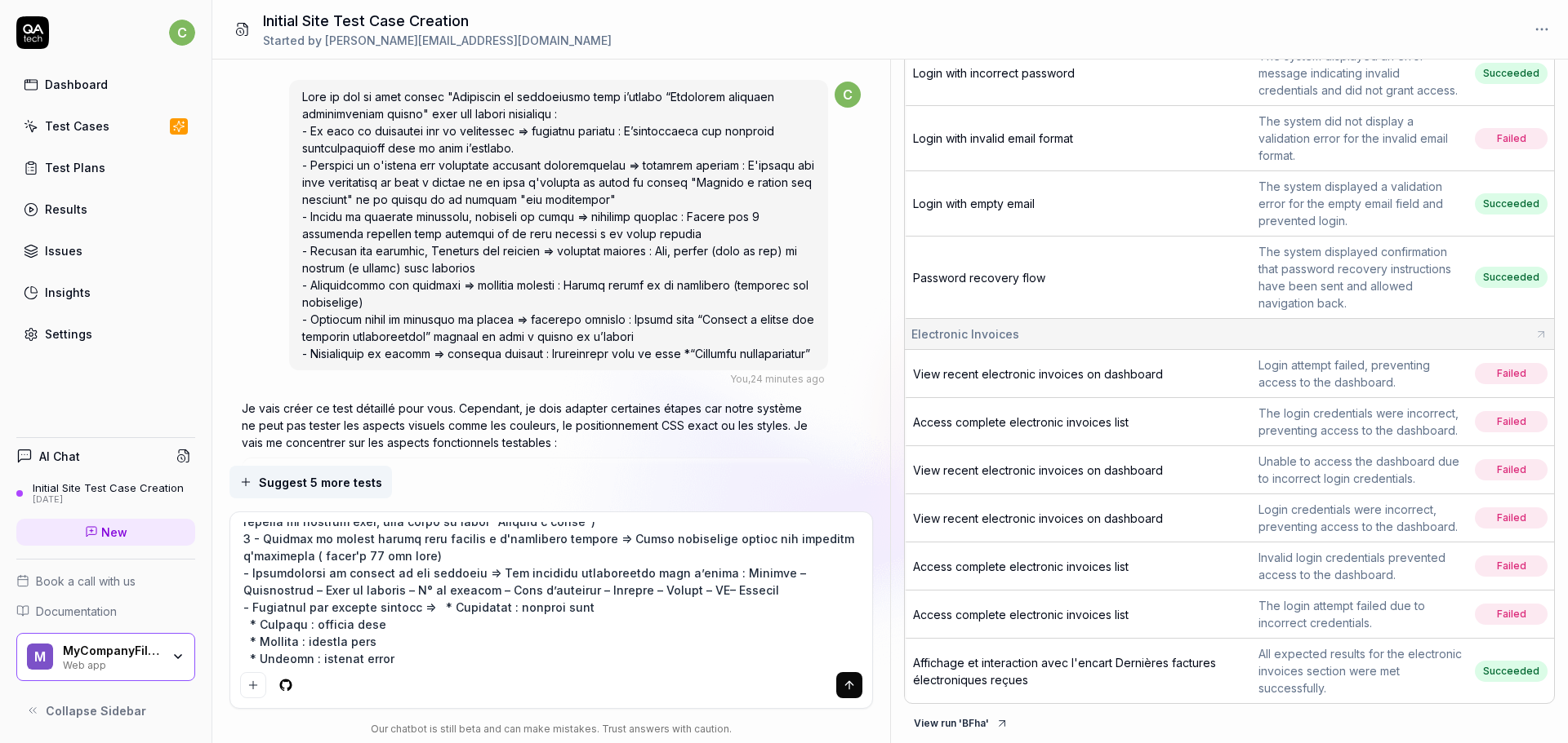
scroll to position [457, 0]
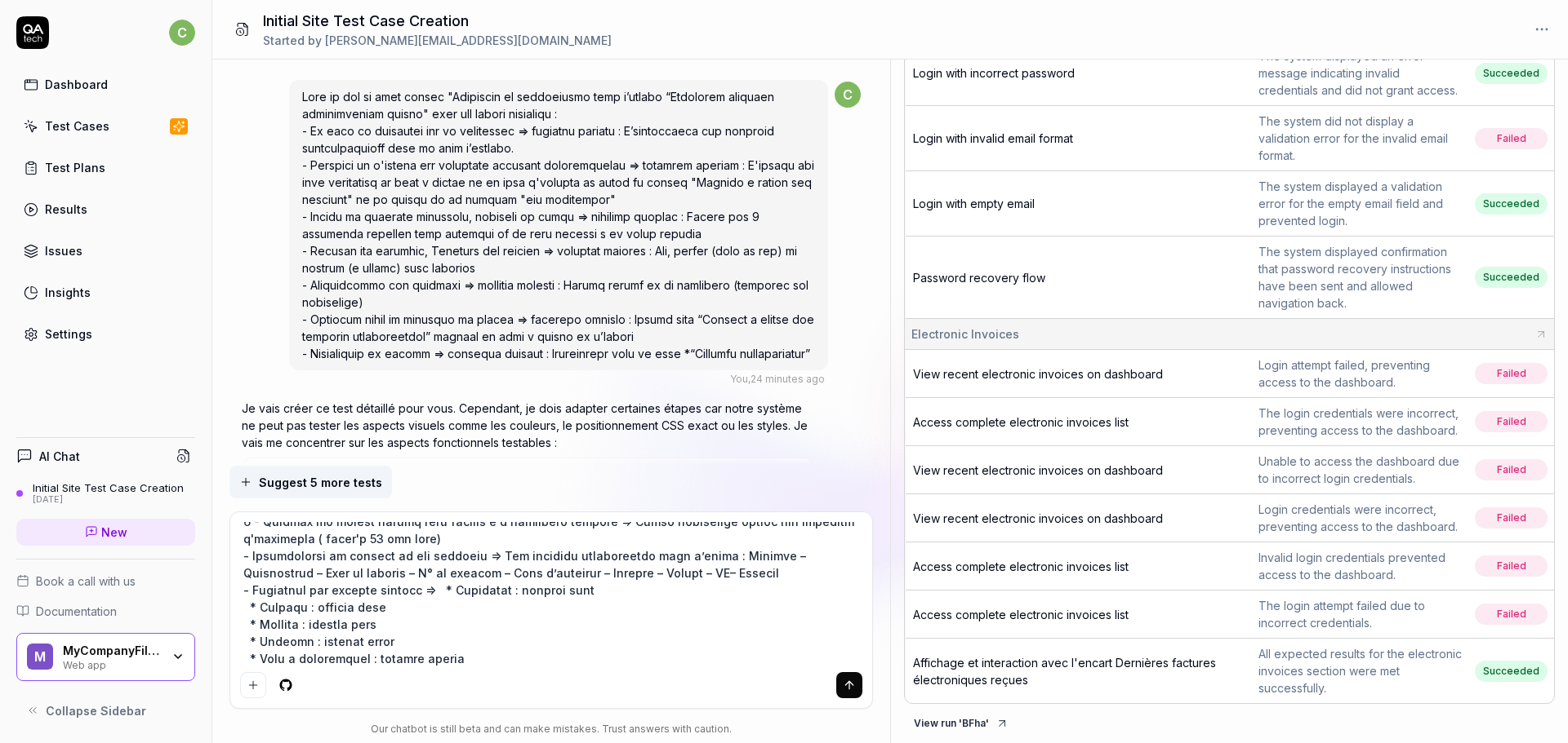
click at [421, 663] on textarea at bounding box center [552, 594] width 623 height 143
paste textarea "Cliquer sur Suivant dans la pagination"
click at [566, 663] on textarea at bounding box center [552, 594] width 623 height 143
paste textarea "le tableau affiche les factures de la page 2"
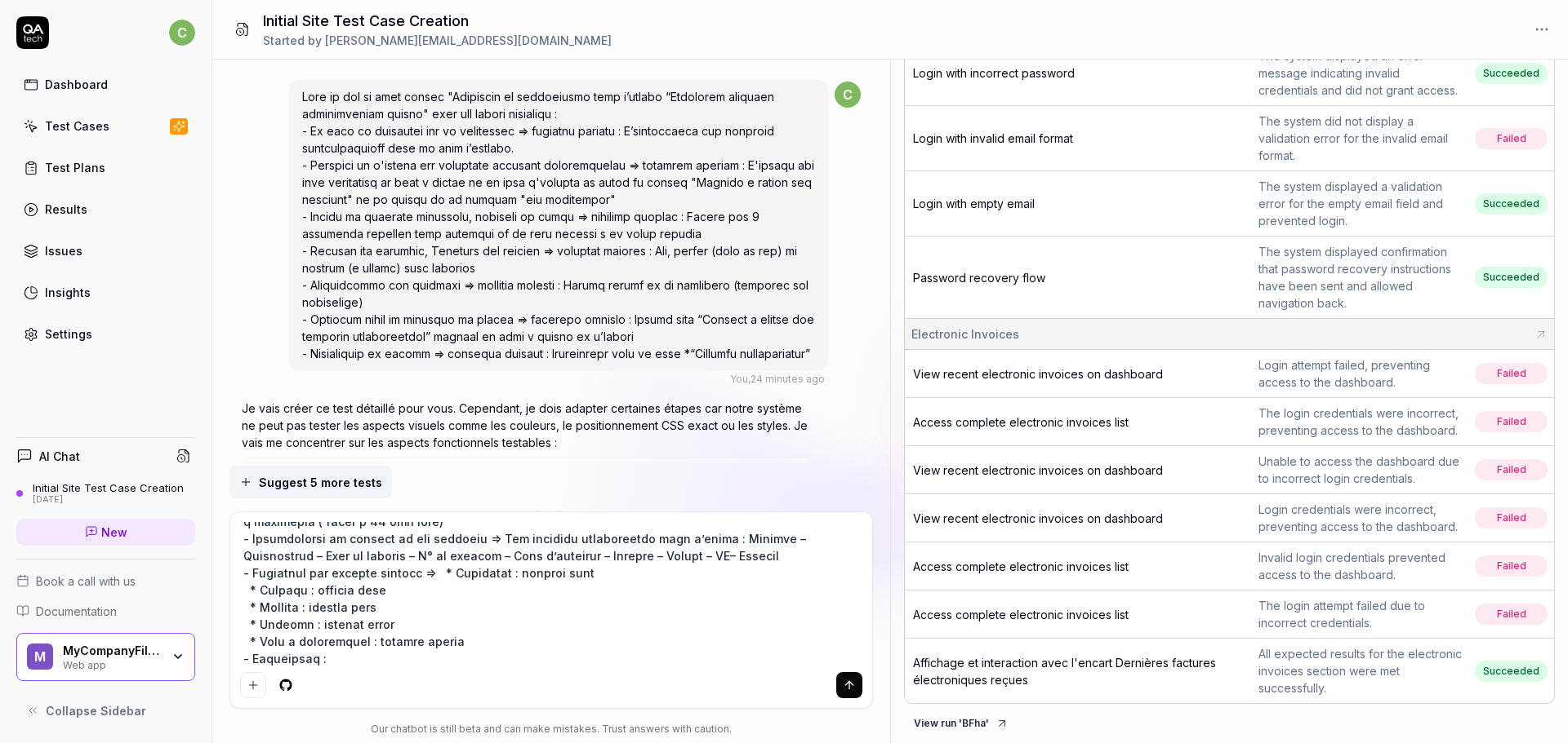
click at [526, 654] on textarea at bounding box center [552, 594] width 623 height 143
paste textarea "Cliquer sur le bouton précédente dans la pagination"
click at [663, 658] on textarea at bounding box center [552, 594] width 623 height 143
paste textarea "le tableau revient à la page 1"
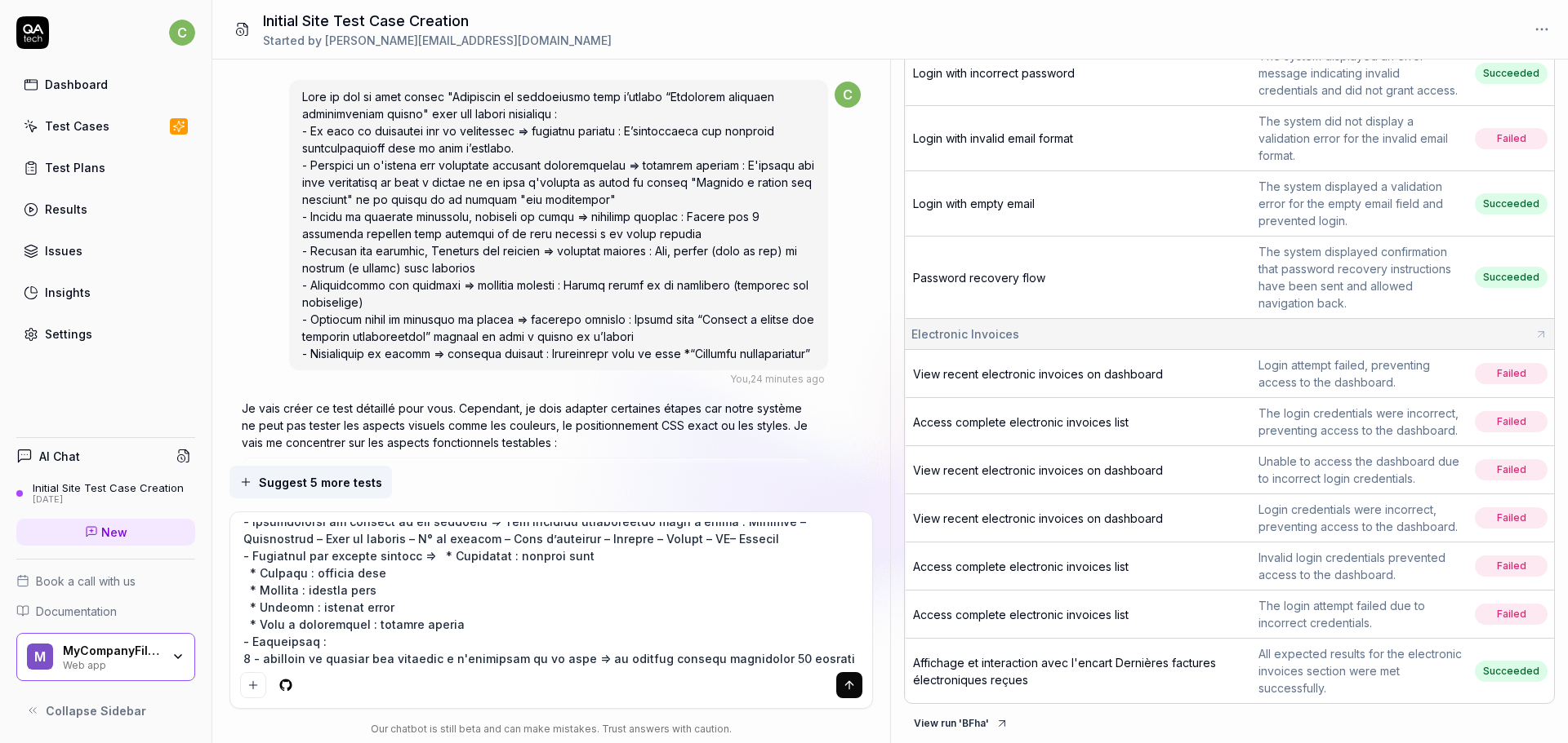
click at [404, 658] on textarea at bounding box center [552, 594] width 623 height 143
paste textarea "cliquer sur le nombre d'une page donné"
click at [524, 663] on textarea at bounding box center [552, 594] width 623 height 143
paste textarea "la tableau affiche directement les factures correspondantes"
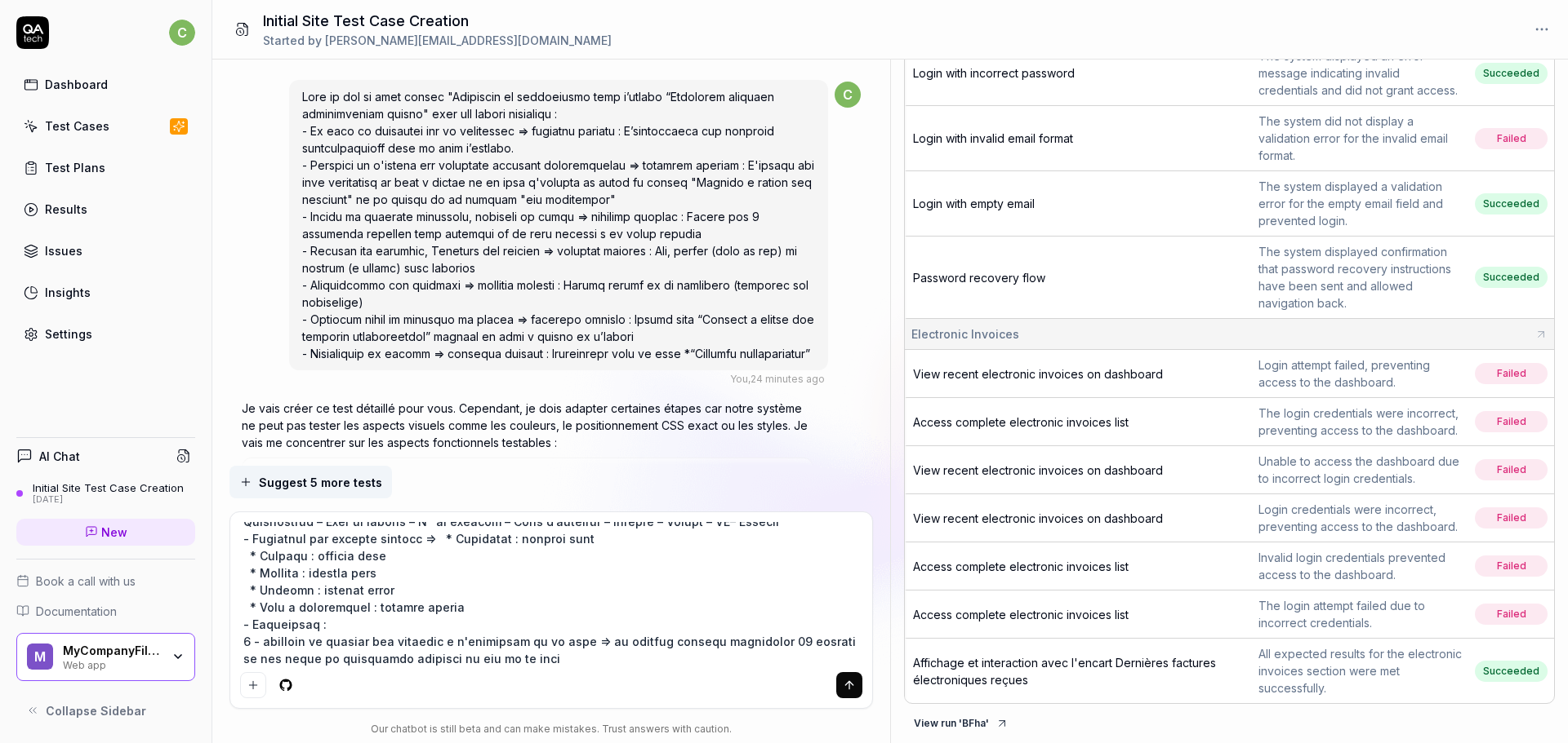
click at [602, 653] on textarea at bounding box center [552, 594] width 623 height 143
paste textarea "Vérifier l'état des boutons de pagination"
click at [647, 658] on textarea at bounding box center [552, 594] width 623 height 143
paste textarea "si l'utilisateur en page 1 le bouton précédente est désactivé et si l'utilisate…"
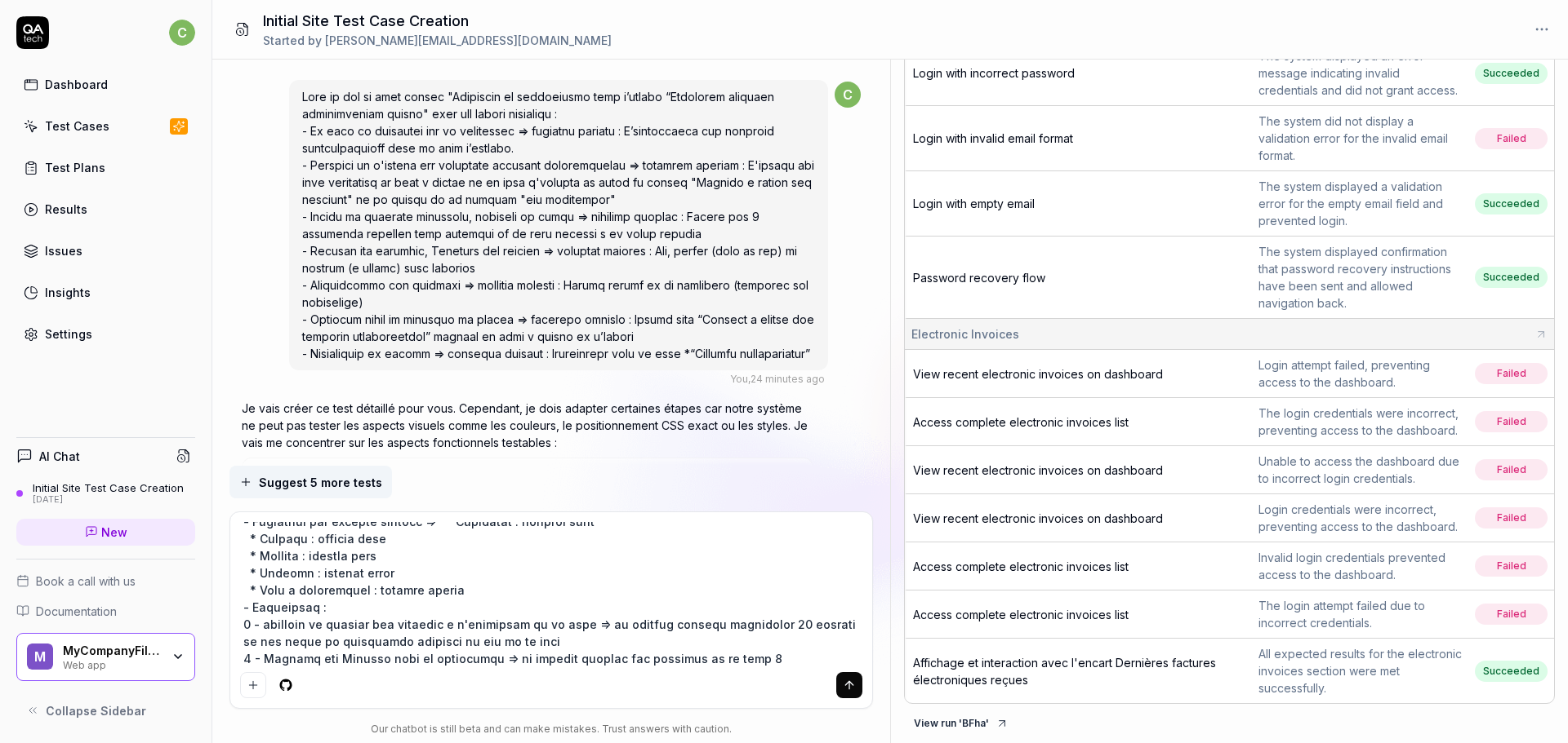
scroll to position [543, 0]
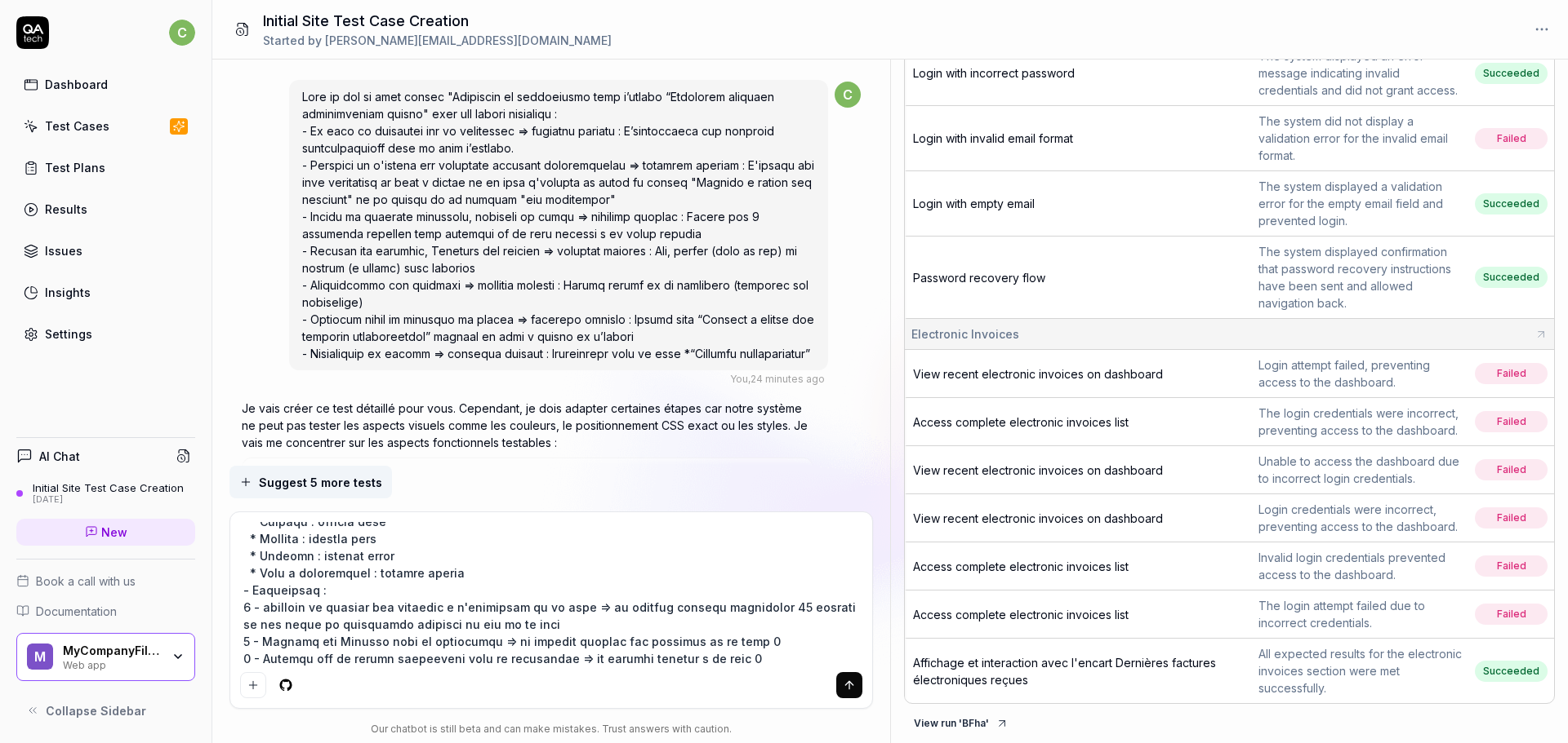
click at [472, 663] on textarea at bounding box center [552, 594] width 623 height 143
paste textarea "Modéifier le nombre d'élements affiché"
click at [288, 658] on textarea at bounding box center [552, 594] width 623 height 143
click at [566, 655] on textarea at bounding box center [552, 594] width 623 height 143
paste textarea "le tableau s'adapte et affiche le nombre choisi de facture par page ela paginat…"
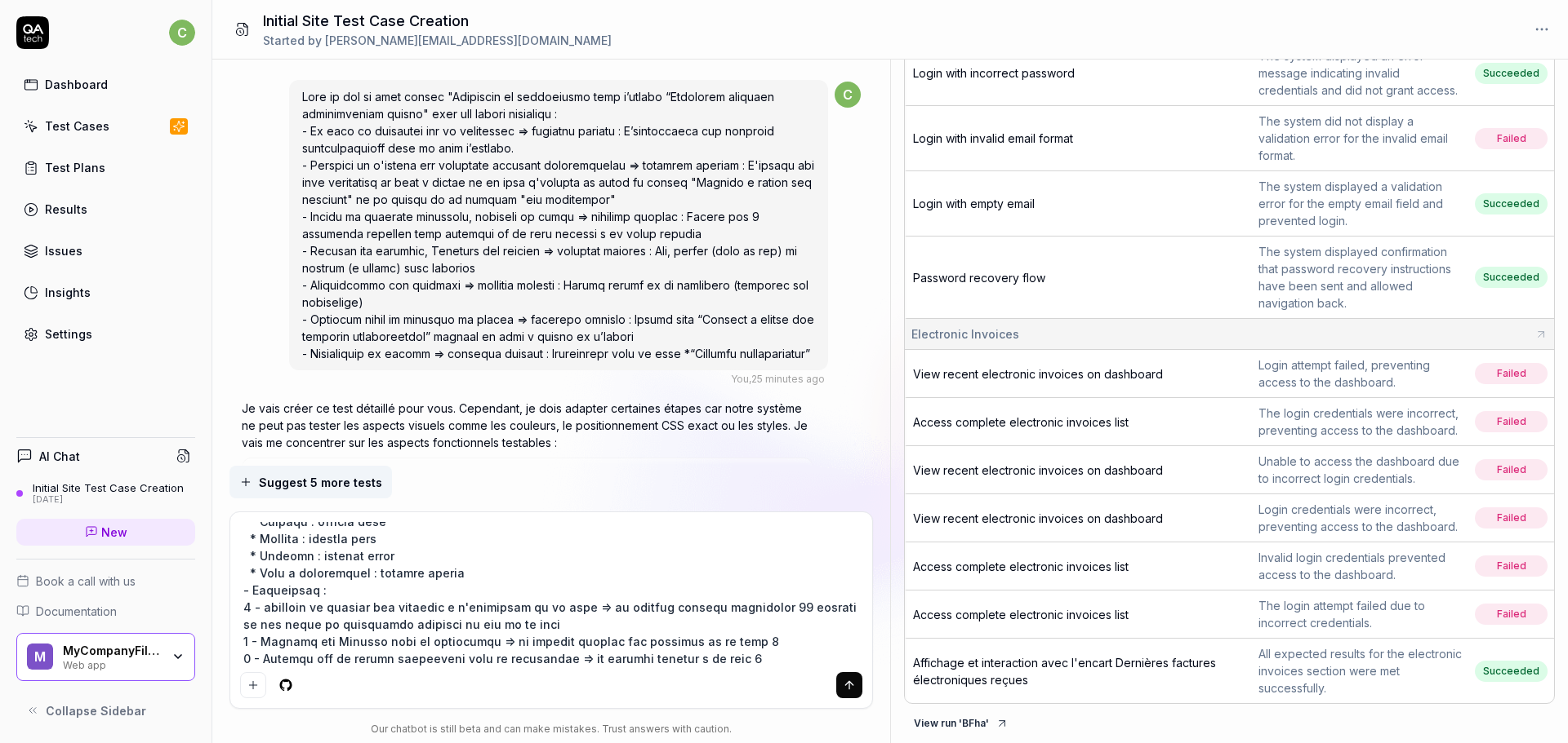
scroll to position [560, 0]
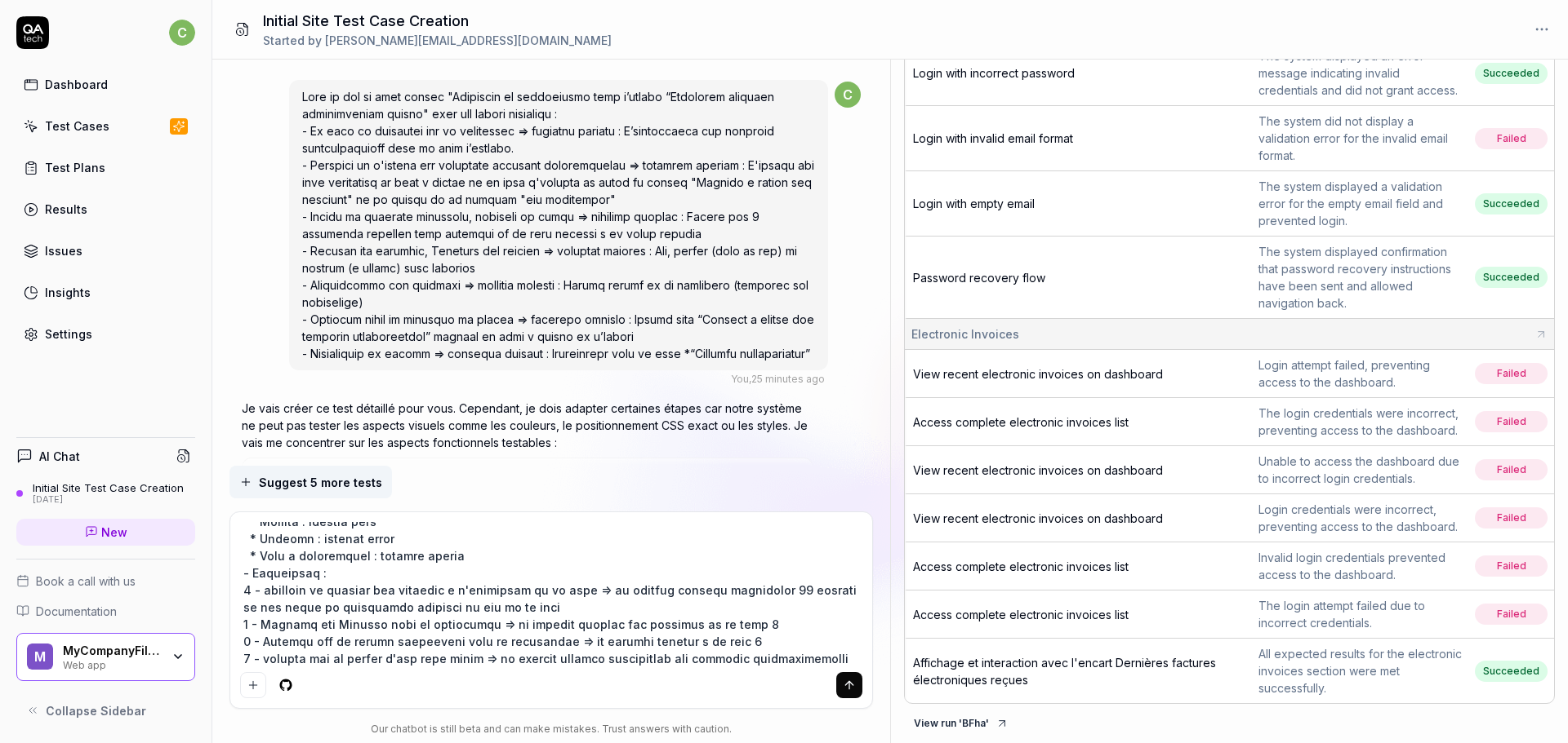
click at [612, 664] on textarea at bounding box center [552, 594] width 623 height 143
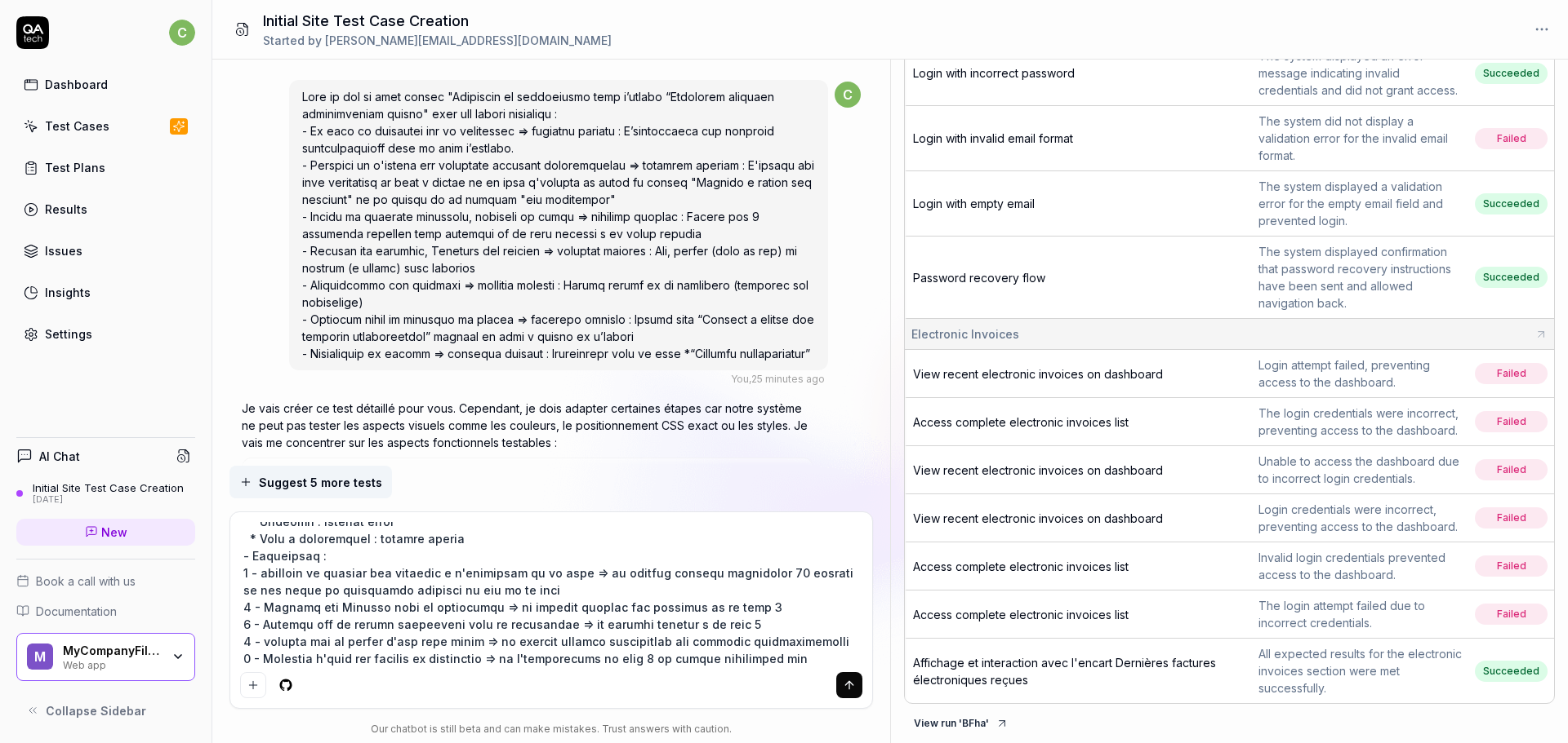
paste textarea "Consultation du cycle de vie d’une facture"
click at [484, 656] on textarea at bounding box center [552, 594] width 623 height 143
paste textarea "Cliquer sur un numéro de facture"
click at [710, 660] on textarea at bounding box center [552, 594] width 623 height 143
click at [712, 661] on textarea at bounding box center [552, 594] width 623 height 143
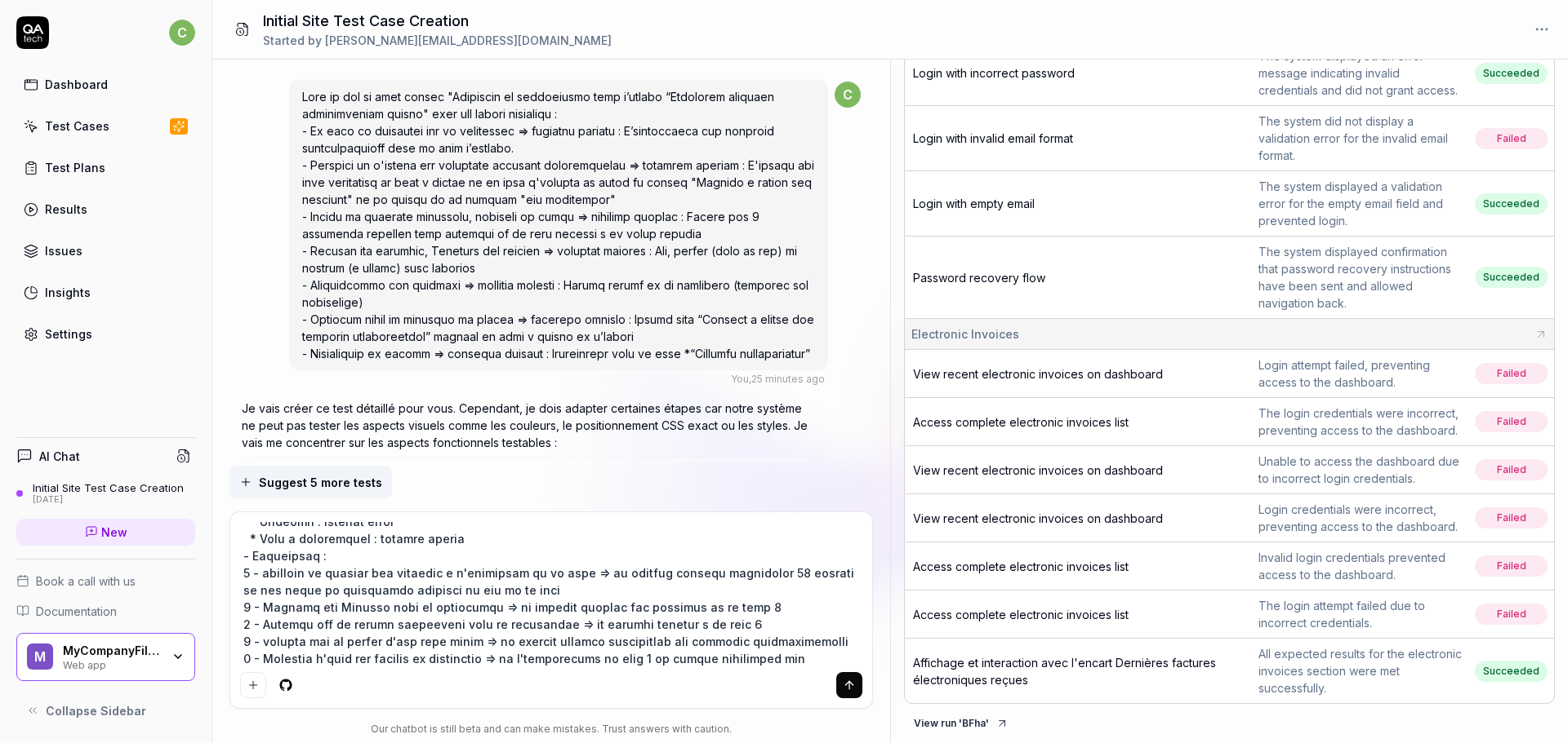
paste textarea "Un pop-up s’ouvre affichant le cycle de vie complet de la facture"
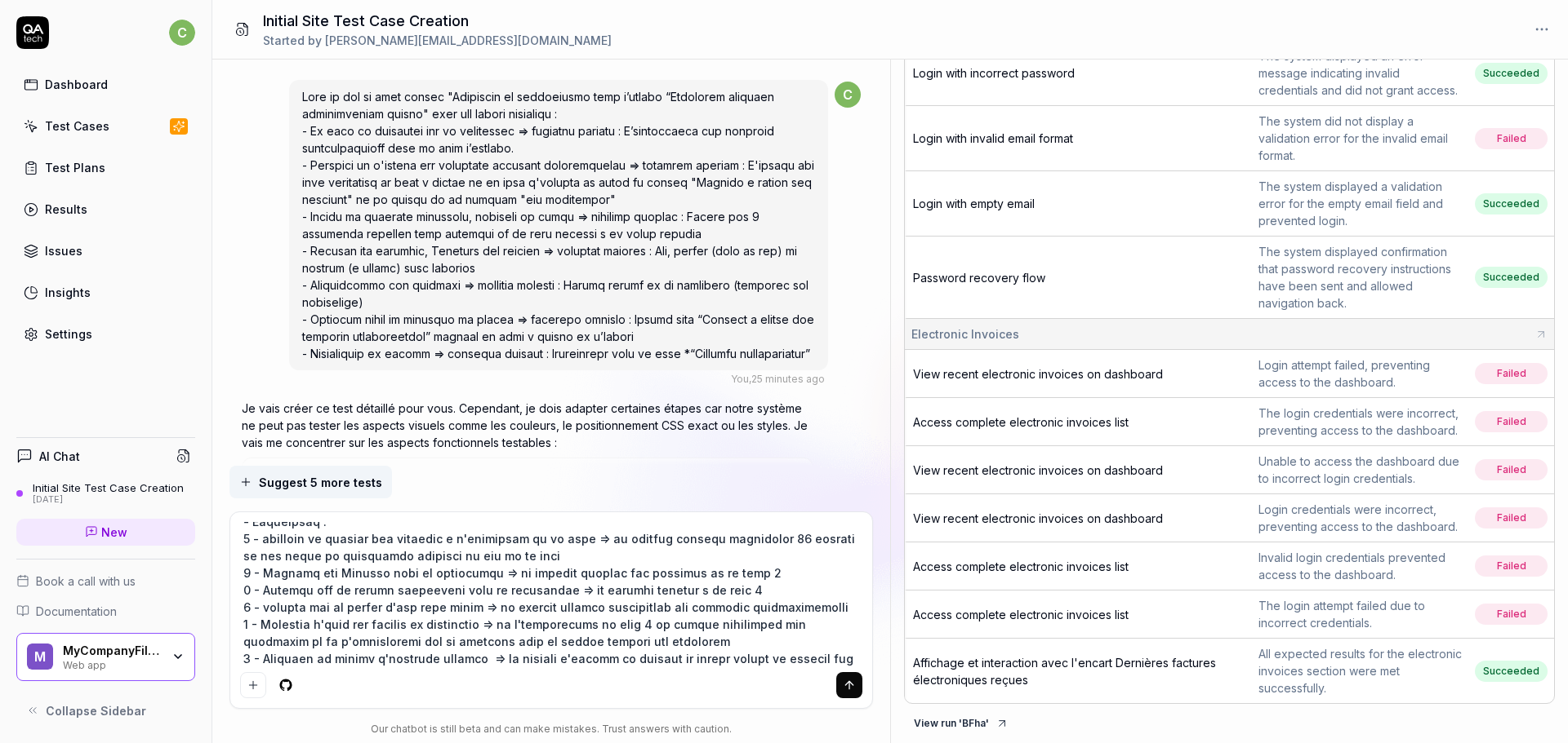
click at [324, 656] on textarea at bounding box center [552, 594] width 623 height 143
paste textarea "Téléchargement d’une facture"
click at [466, 658] on textarea at bounding box center [552, 594] width 623 height 143
paste textarea "Cliquer sur le bouton Télécharger dans la colonne Actions"
click at [781, 664] on textarea at bounding box center [552, 594] width 623 height 143
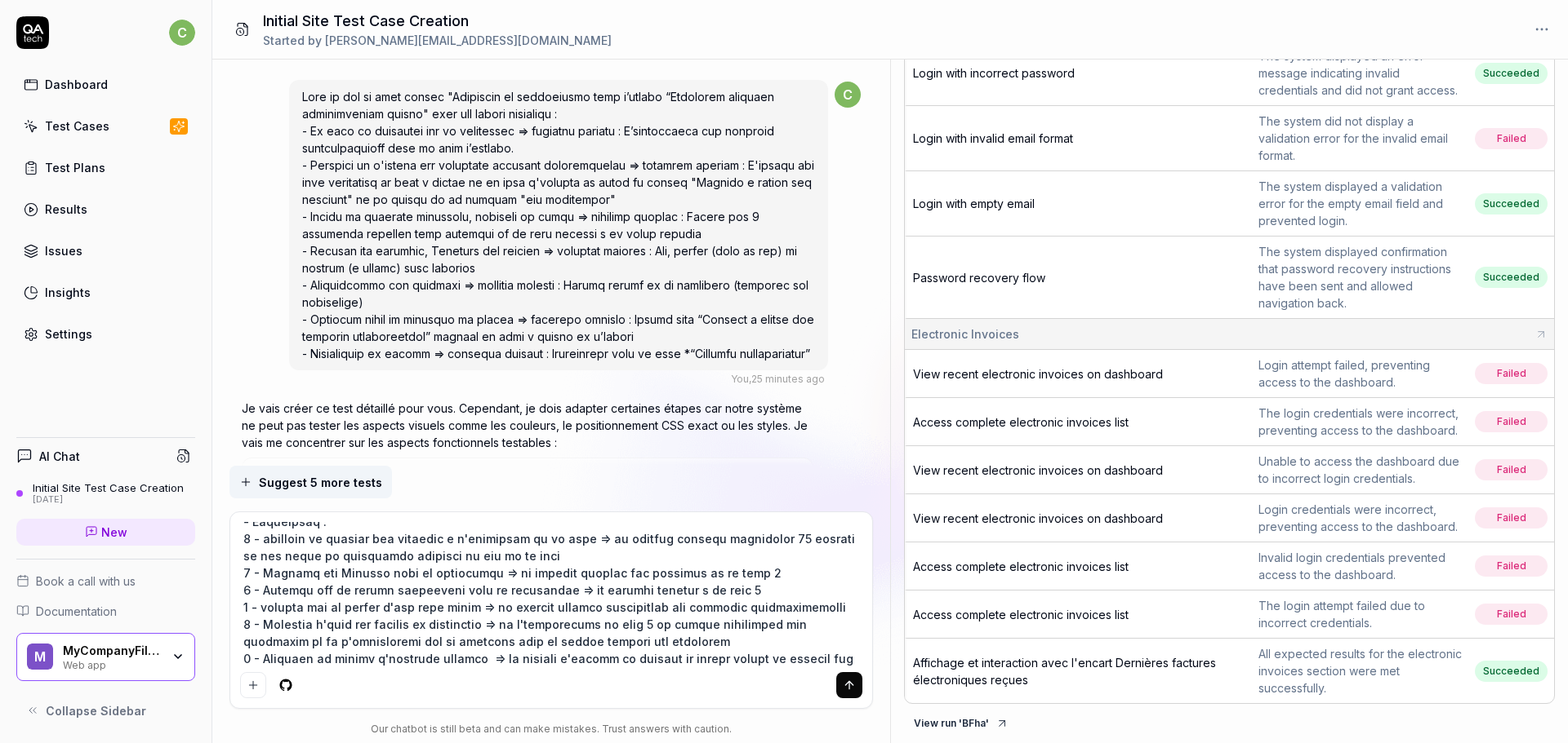
paste textarea "La facture correspondante est téléchargée en PDF"
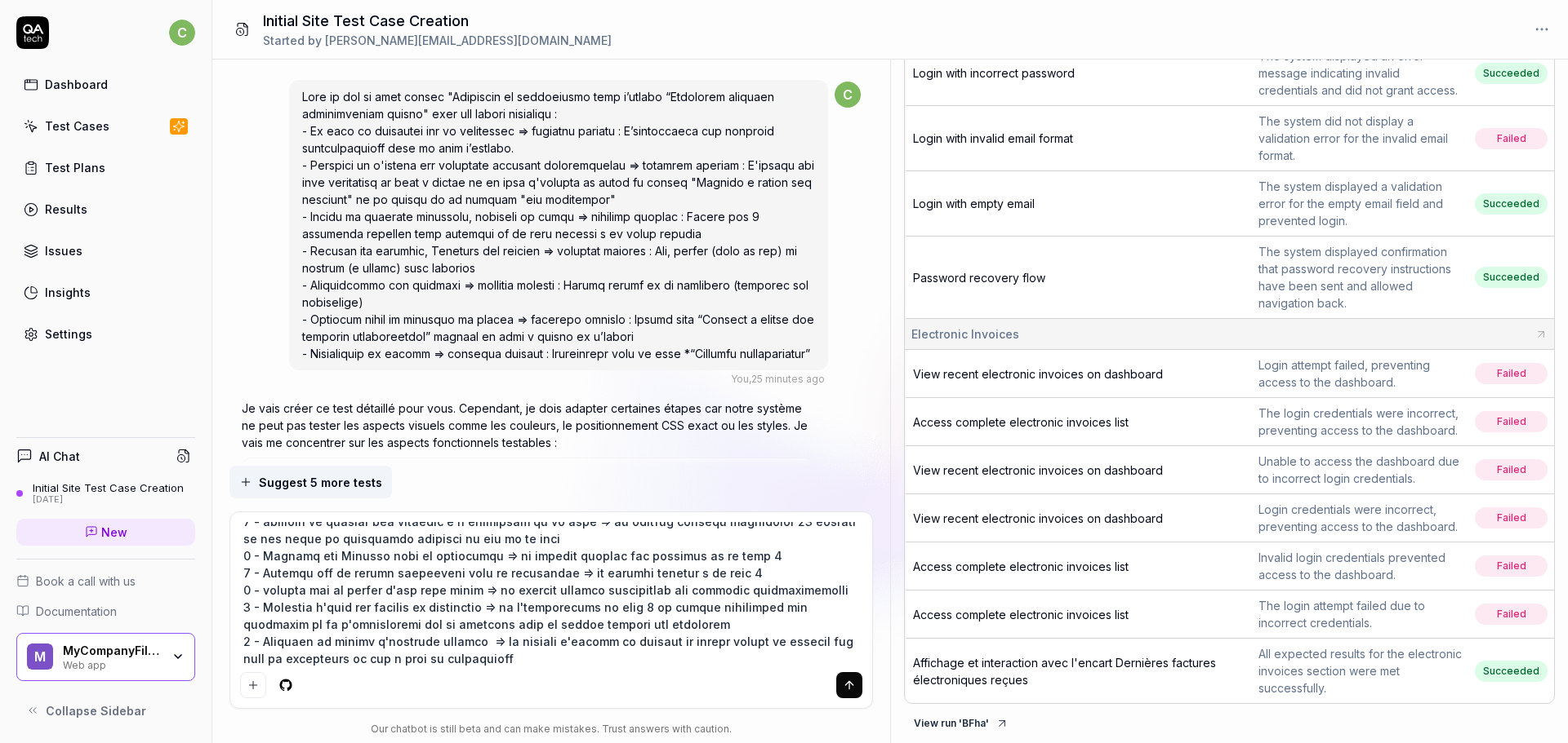
scroll to position [646, 0]
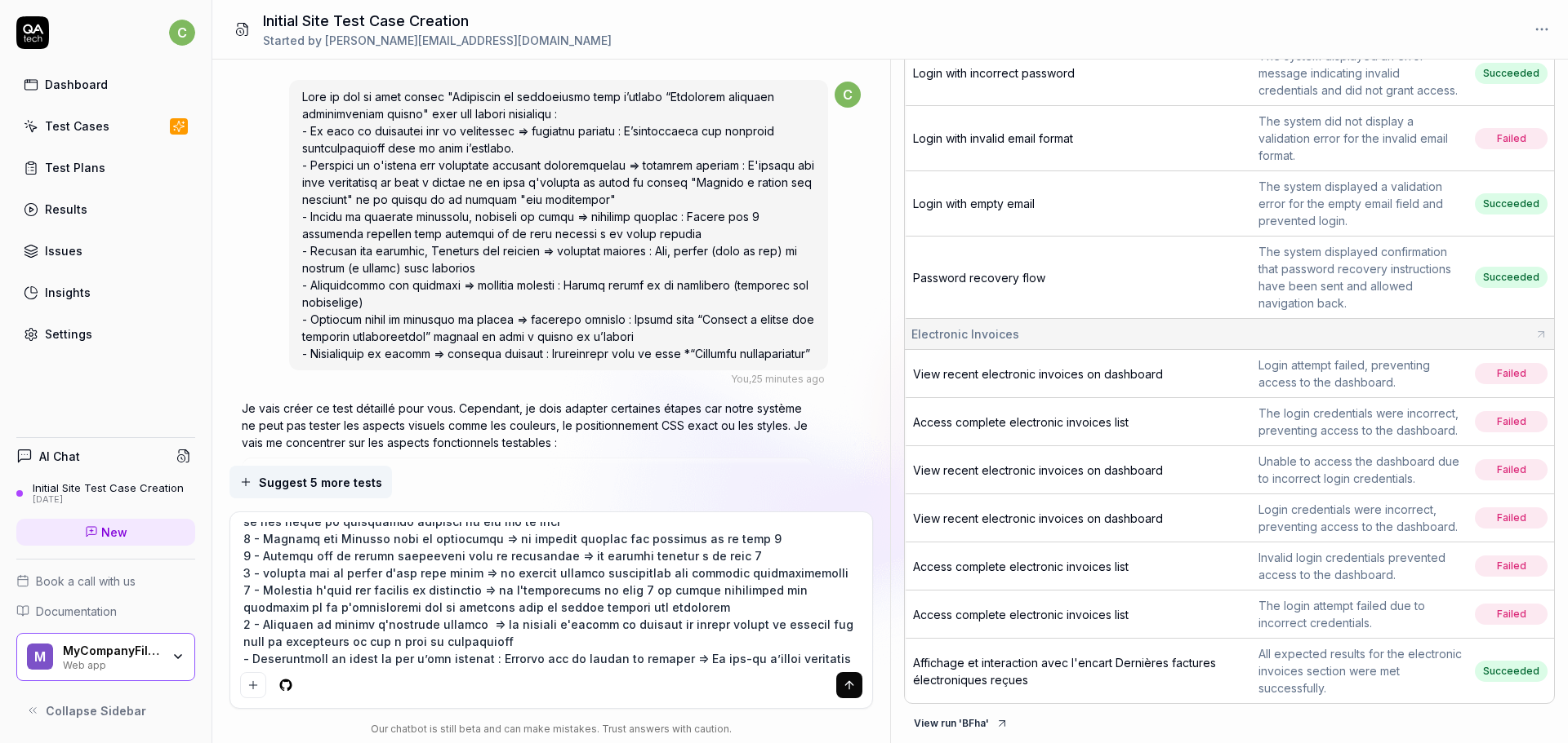
click at [418, 656] on textarea at bounding box center [552, 594] width 623 height 143
paste textarea "Vérification des éléments non interactifs"
click at [588, 658] on textarea at bounding box center [552, 594] width 623 height 143
paste textarea "Tenter de cliquer sur un intitulé de colonne ou une valeur non interactive"
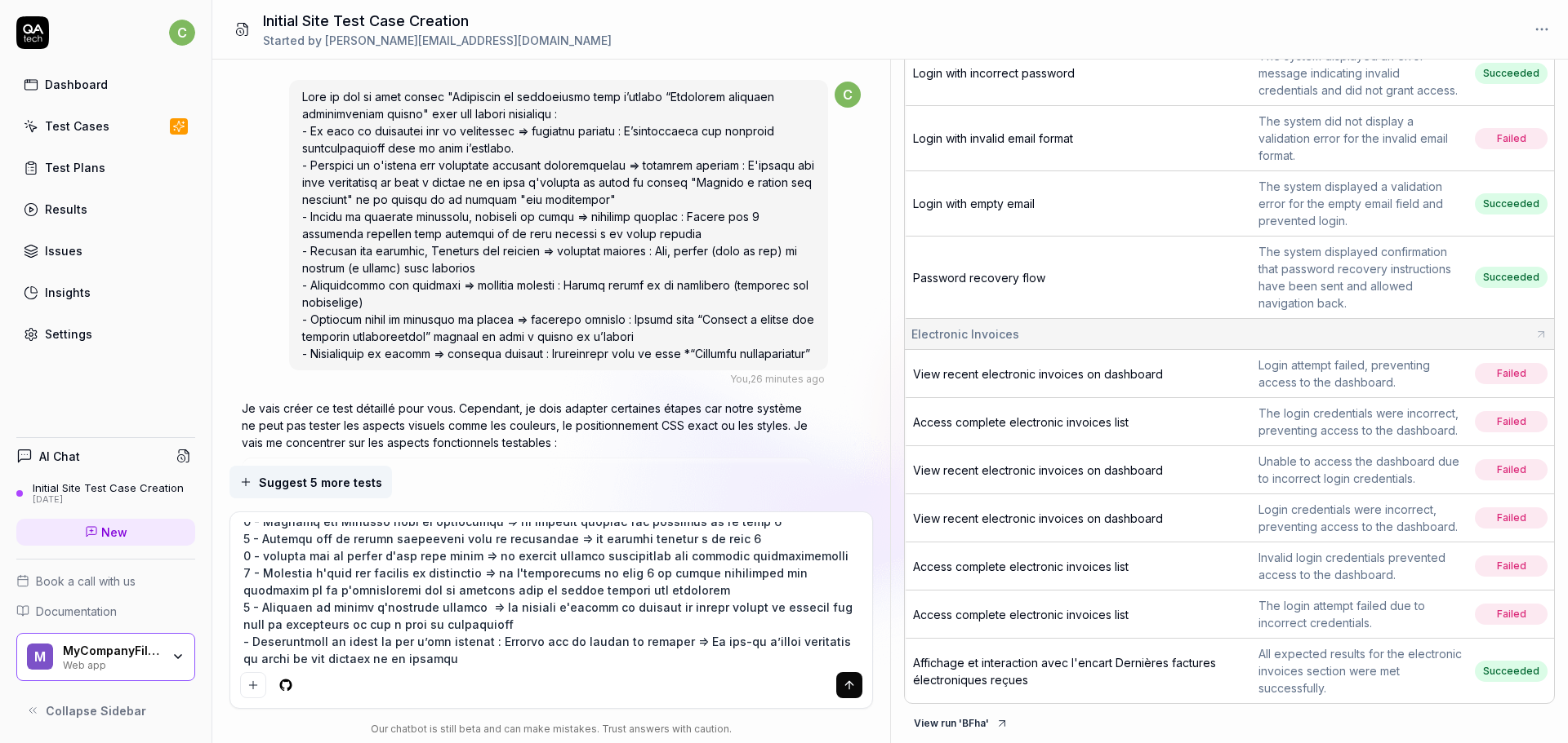
click at [515, 665] on textarea at bounding box center [552, 594] width 623 height 143
paste textarea "Aucun clic n’est possible, seuls le N° de facture et le bouton Télécharger sont…"
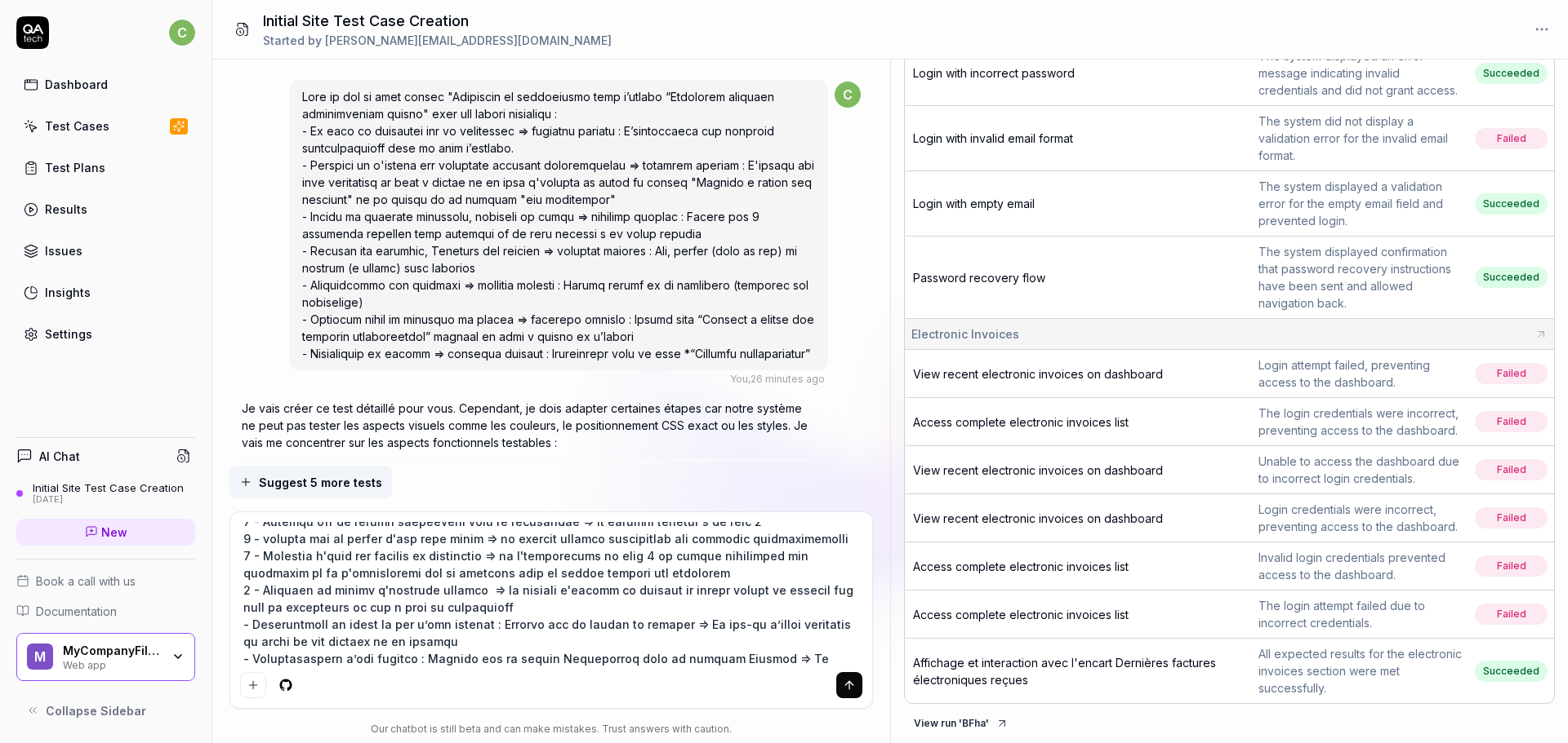
click at [600, 640] on textarea at bounding box center [552, 594] width 623 height 143
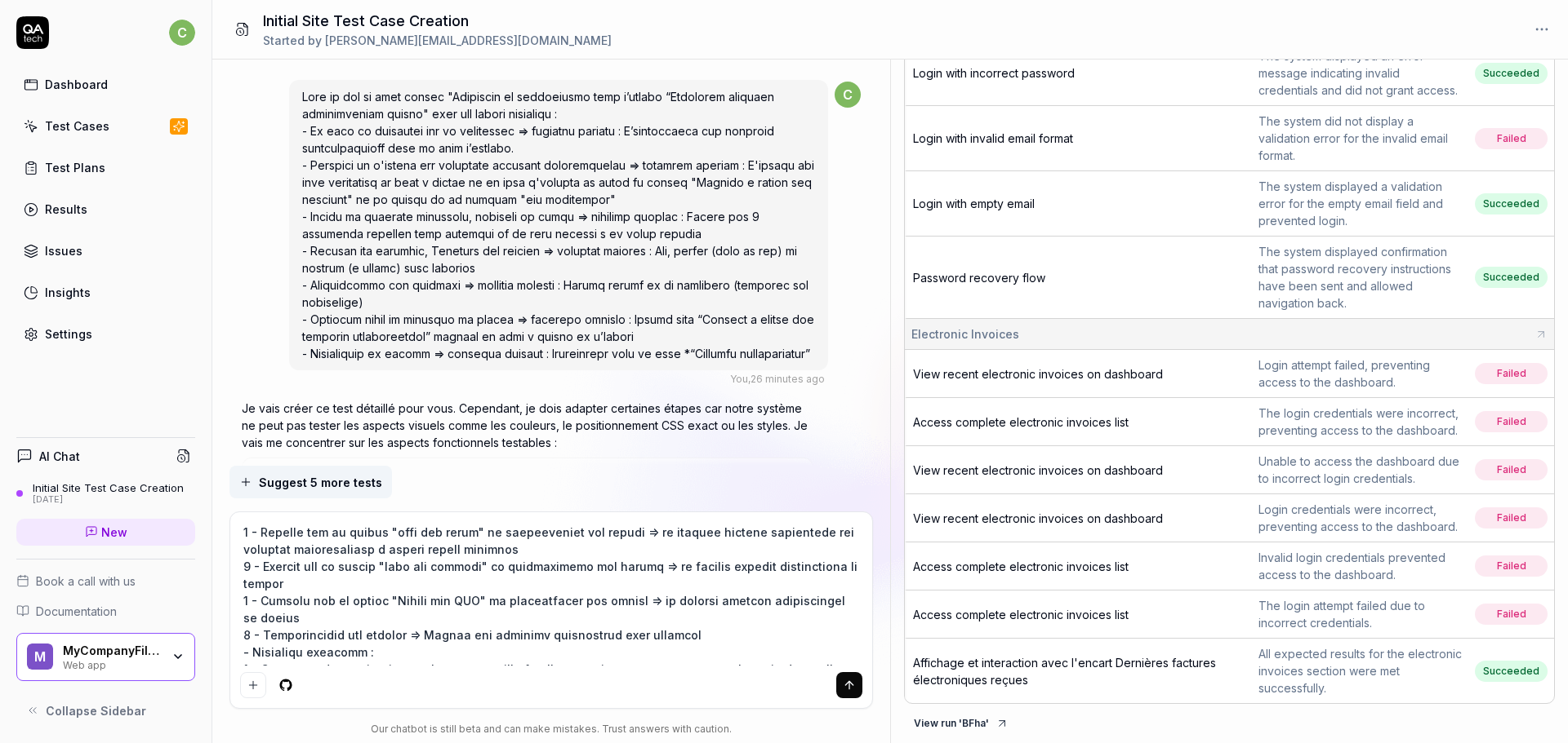
scroll to position [0, 0]
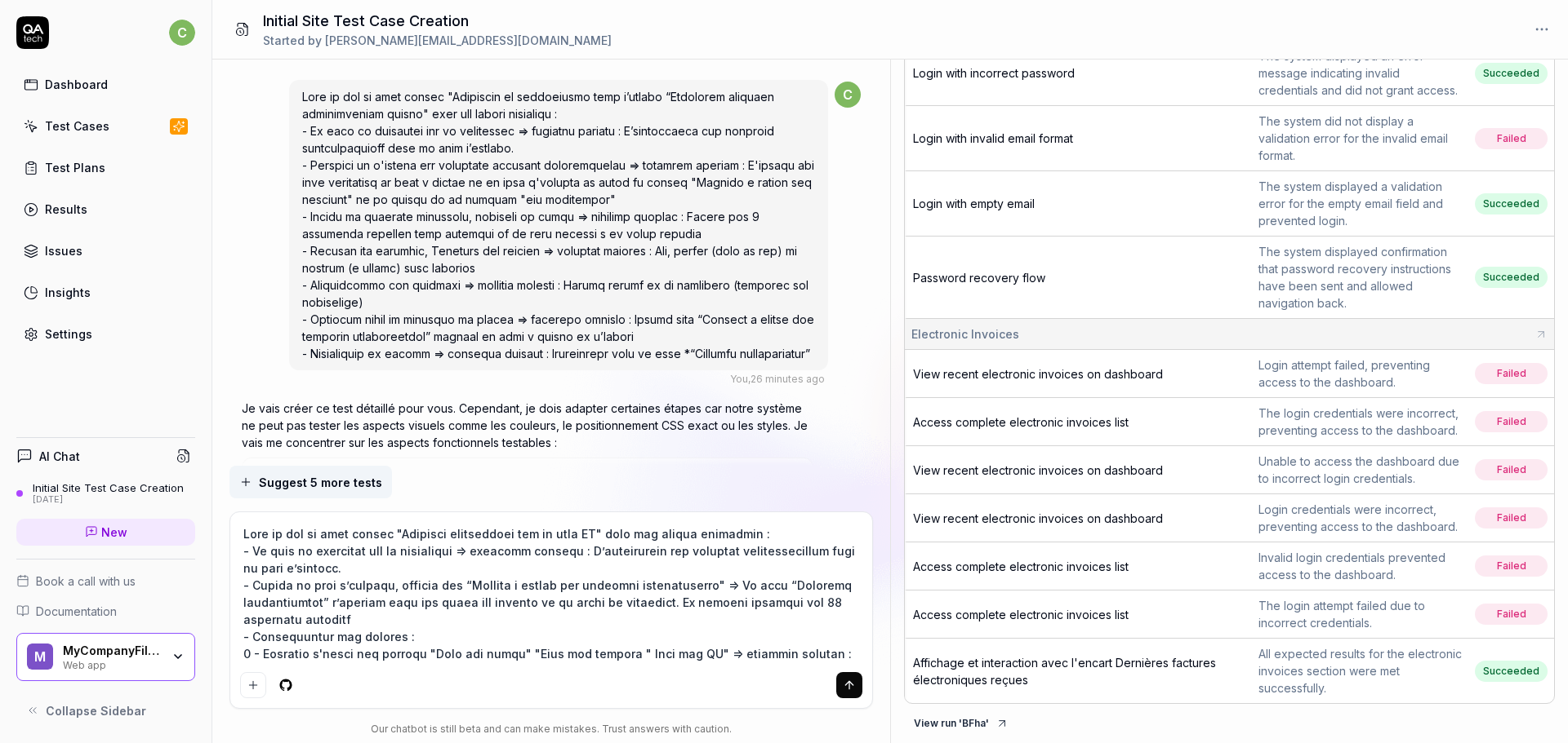
click at [843, 682] on icon "submit" at bounding box center [848, 685] width 13 height 13
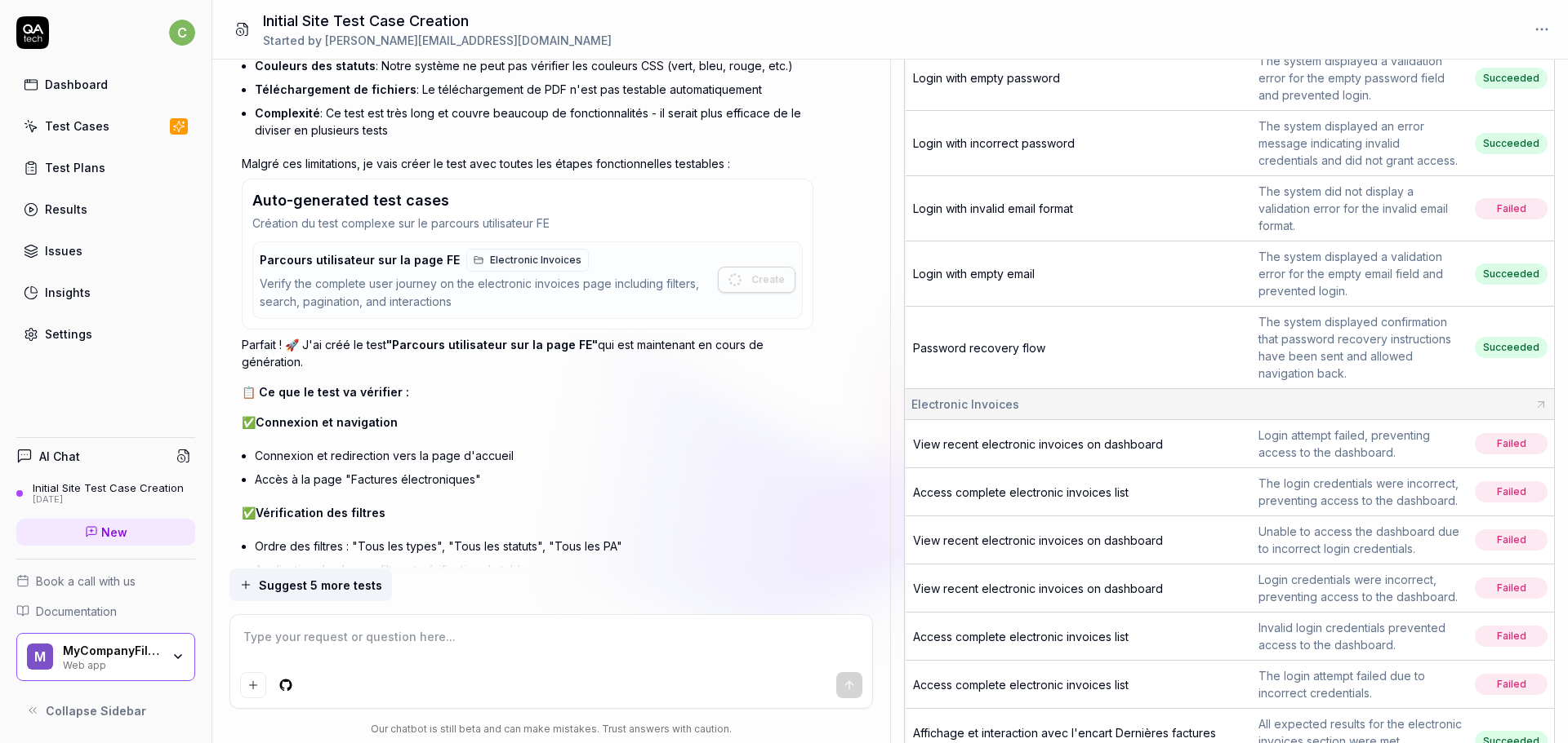
scroll to position [432, 0]
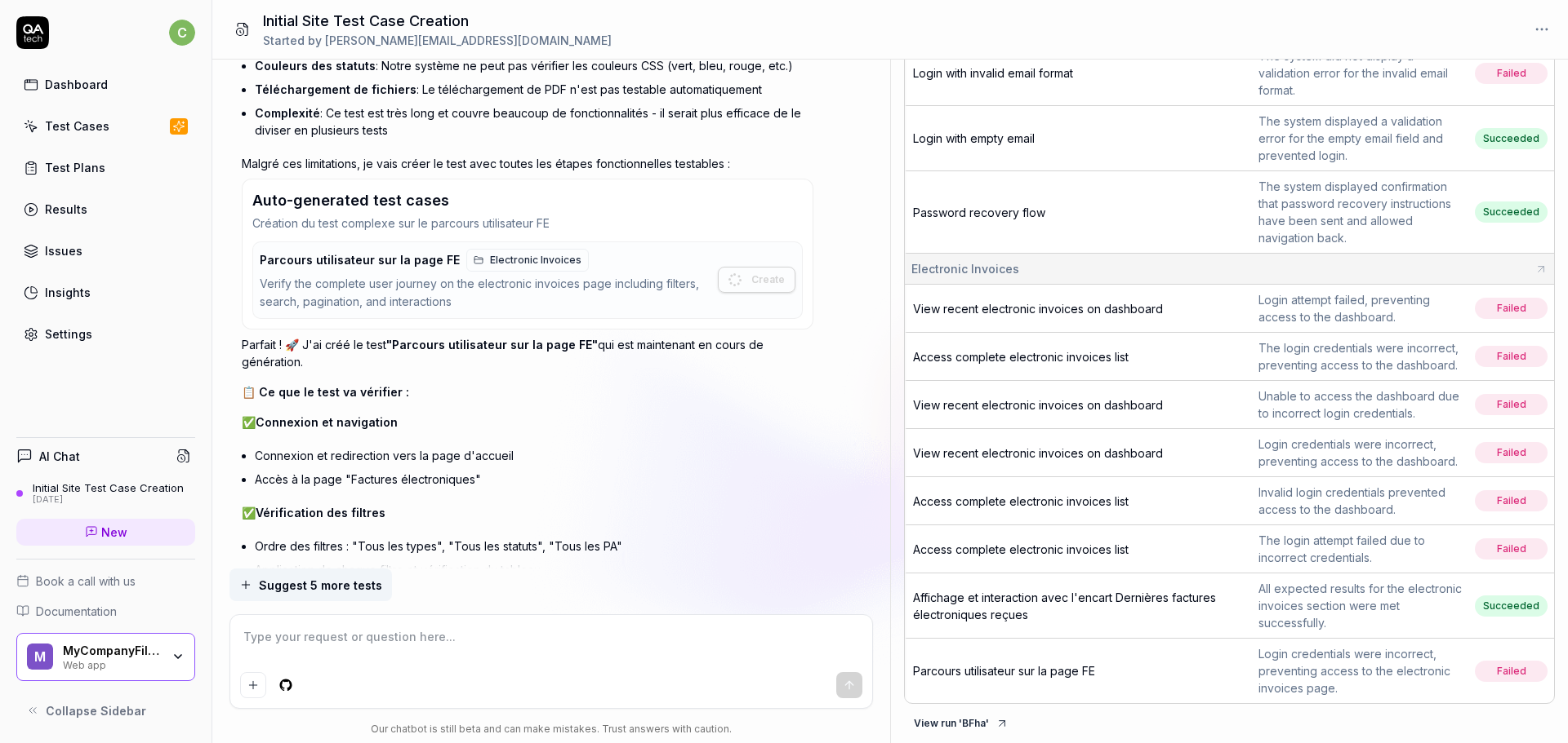
click at [64, 332] on div "Settings" at bounding box center [68, 334] width 47 height 17
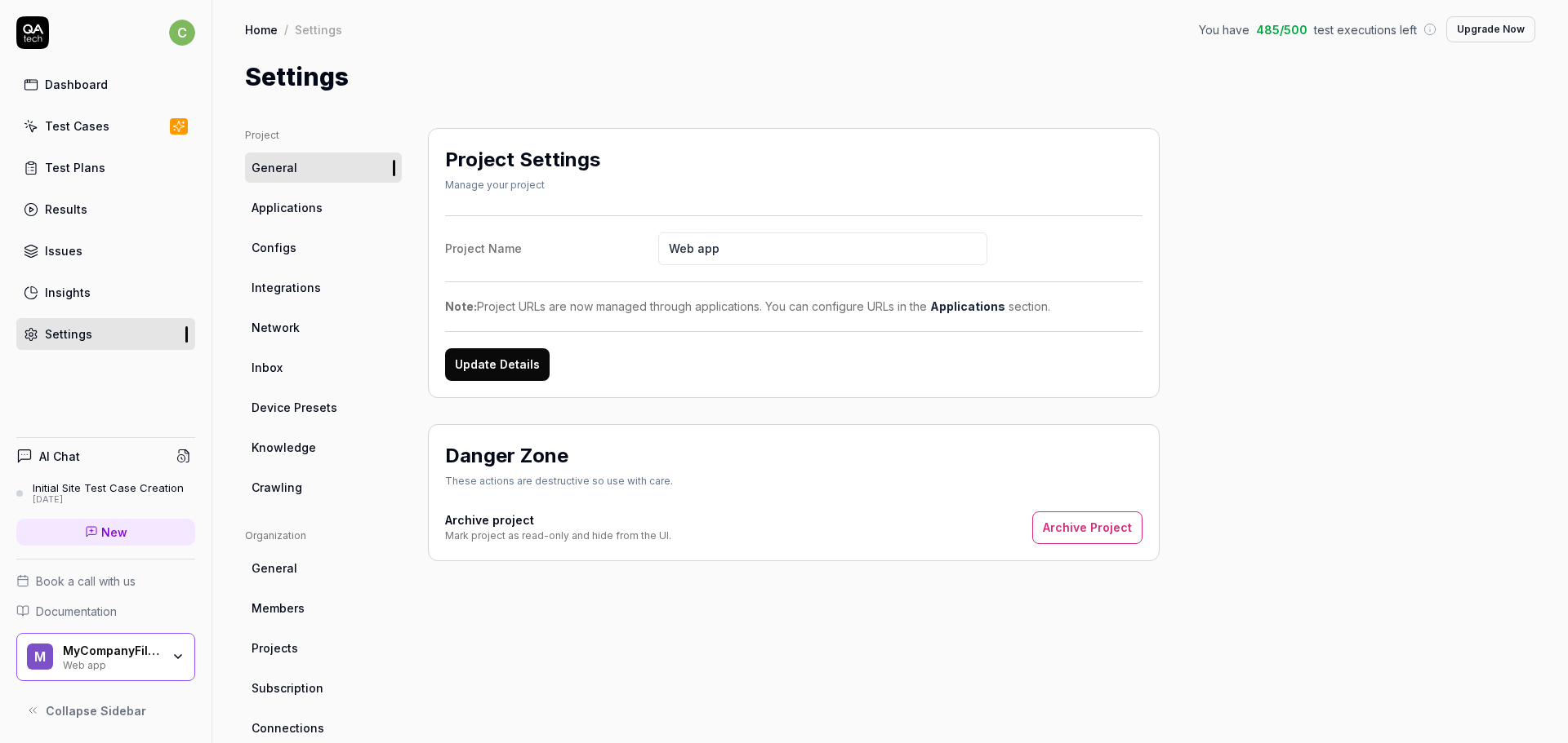
click at [307, 200] on span "Applications" at bounding box center [287, 207] width 71 height 17
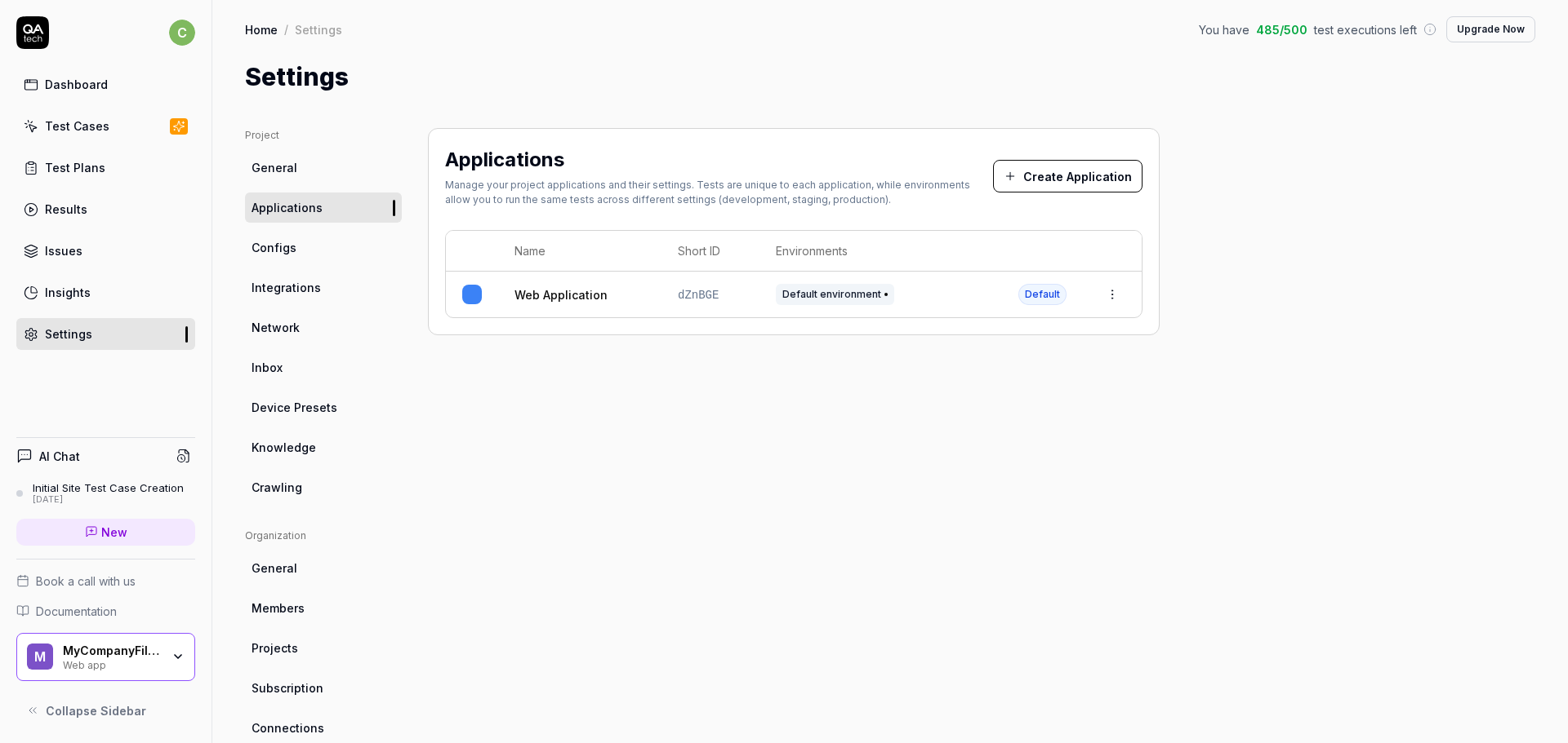
click at [311, 174] on link "General" at bounding box center [323, 167] width 157 height 31
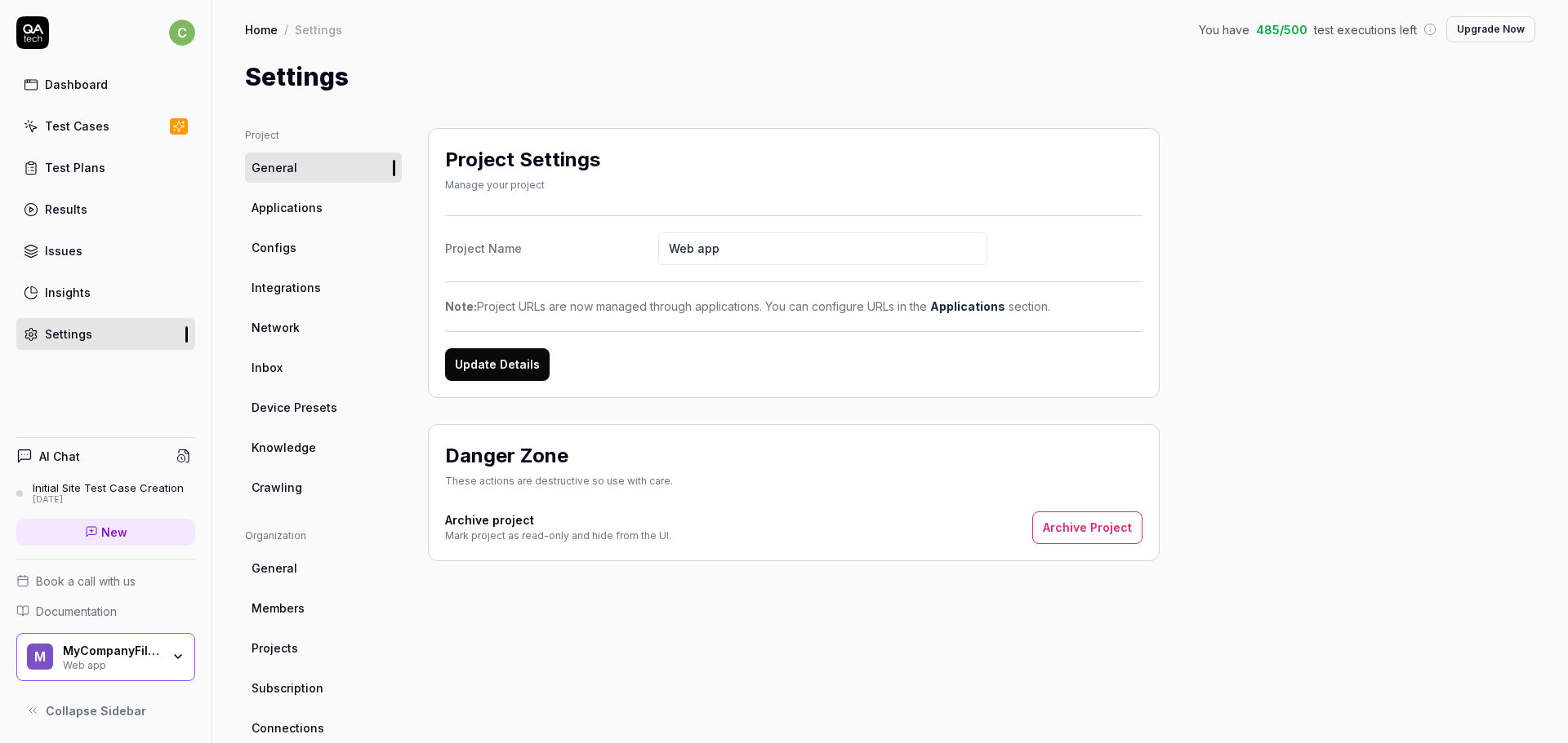
drag, startPoint x: 791, startPoint y: 255, endPoint x: 638, endPoint y: 248, distance: 153.2
click at [638, 248] on label "Project Name Web app" at bounding box center [793, 248] width 697 height 33
click at [522, 364] on button "Update Details" at bounding box center [497, 365] width 105 height 33
click at [310, 205] on span "Applications" at bounding box center [287, 207] width 71 height 17
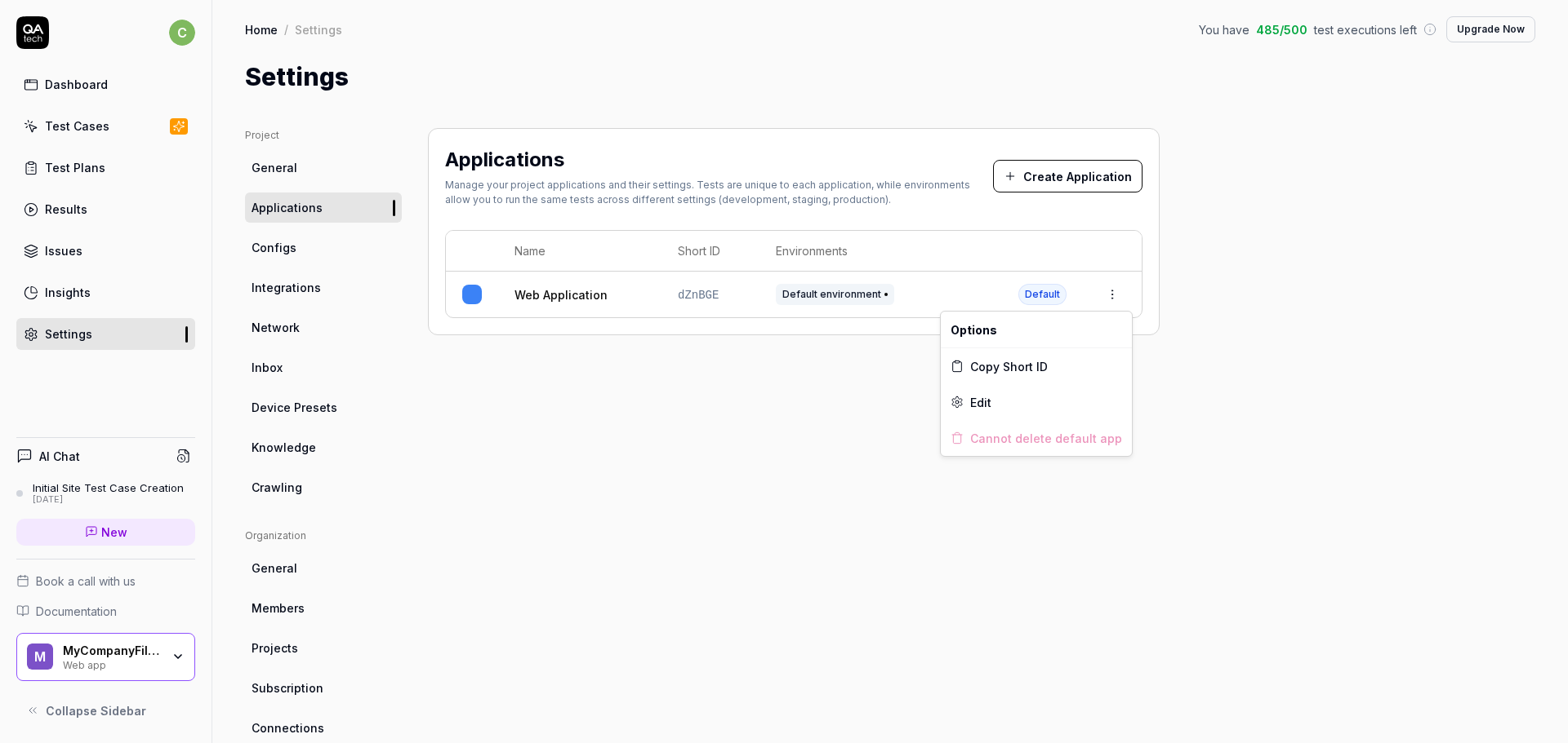
click at [1111, 297] on html "c Dashboard Test Cases Test Plans Results Issues Insights Settings AI Chat Init…" at bounding box center [784, 372] width 1568 height 743
click at [992, 401] on div "Edit" at bounding box center [1035, 402] width 191 height 36
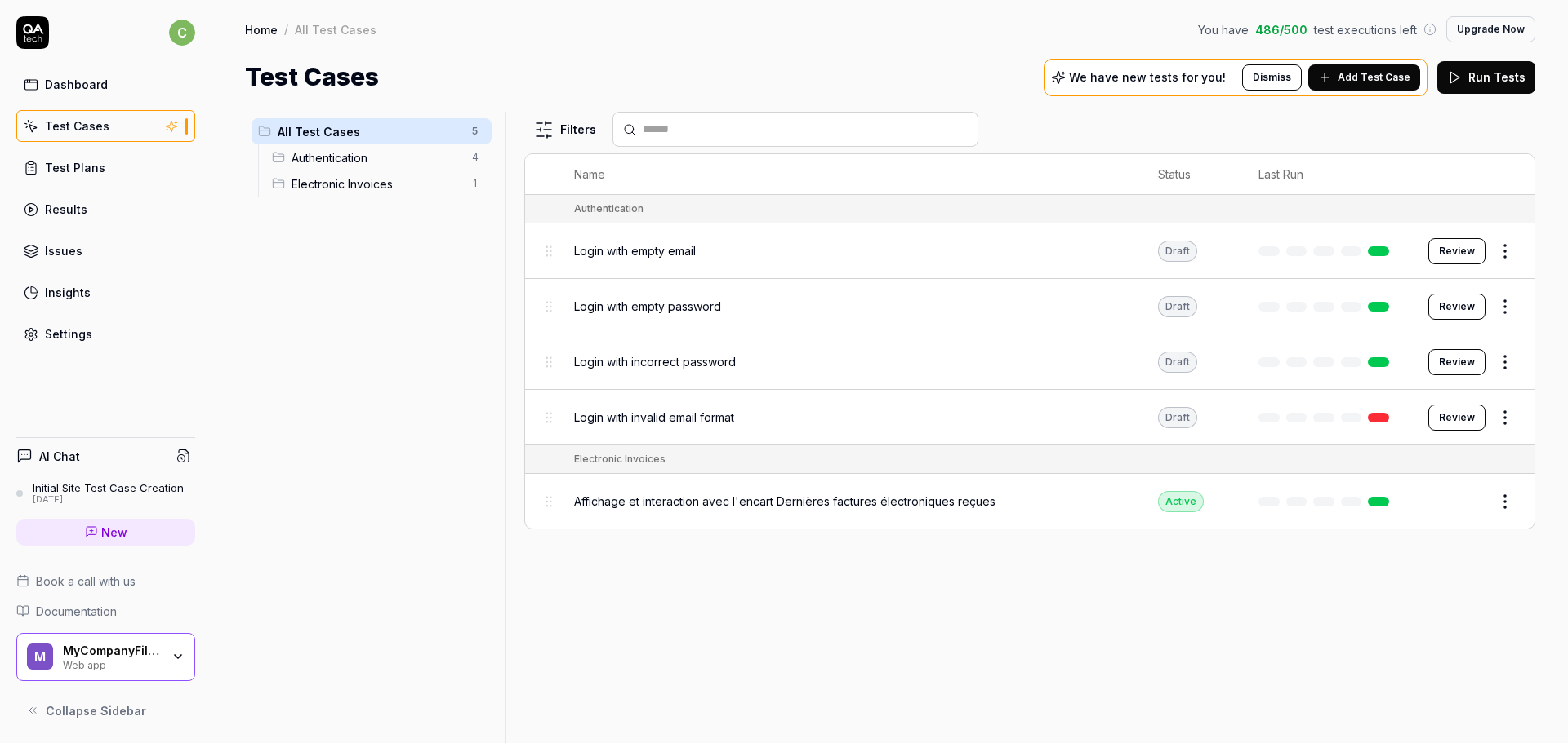
click at [353, 181] on span "Electronic Invoices" at bounding box center [377, 184] width 171 height 17
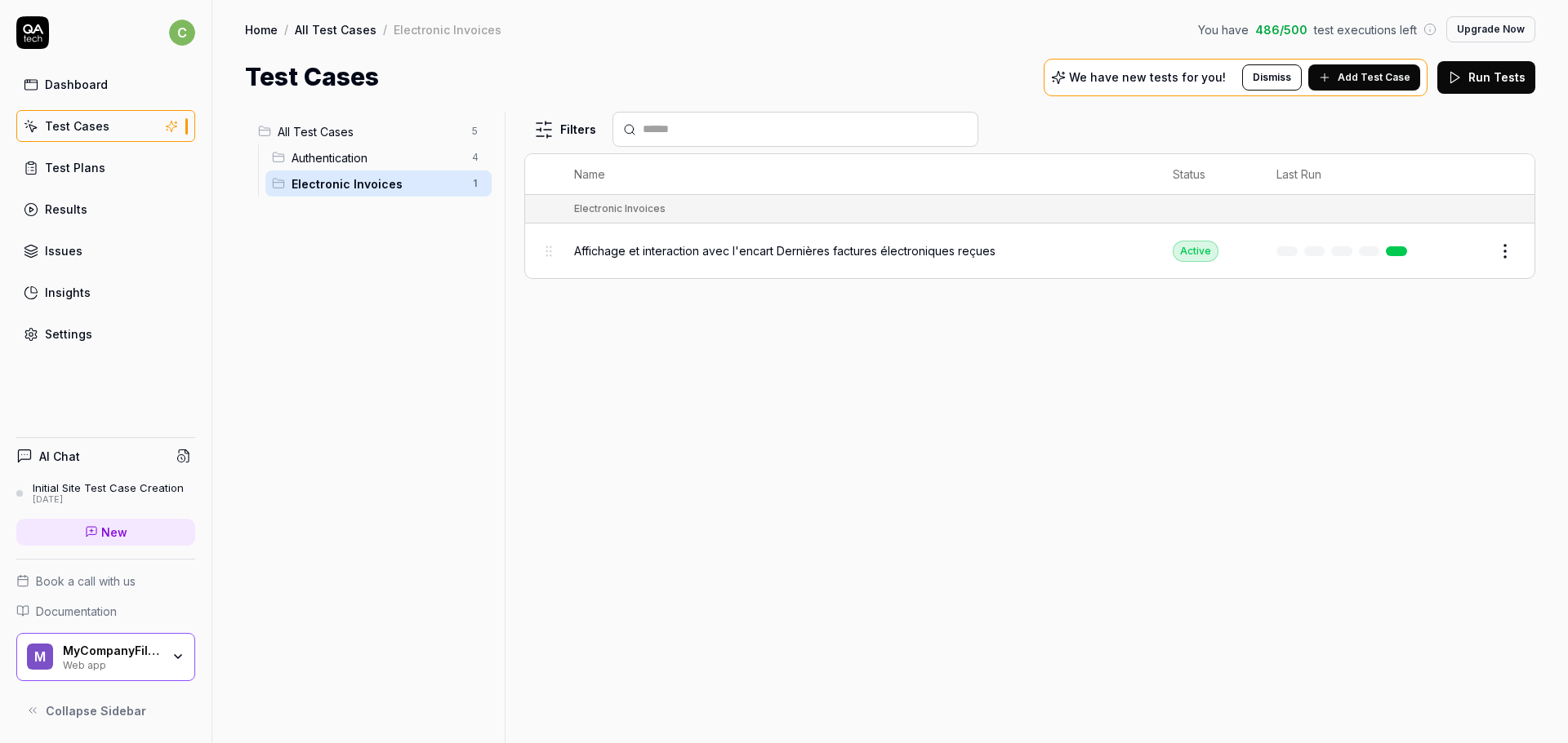
click at [1188, 246] on div "Active" at bounding box center [1195, 251] width 45 height 21
click at [1515, 246] on html "c Dashboard Test Cases Test Plans Results Issues Insights Settings AI Chat Init…" at bounding box center [784, 372] width 1568 height 743
click at [805, 482] on html "c Dashboard Test Cases Test Plans Results Issues Insights Settings AI Chat Init…" at bounding box center [784, 372] width 1568 height 743
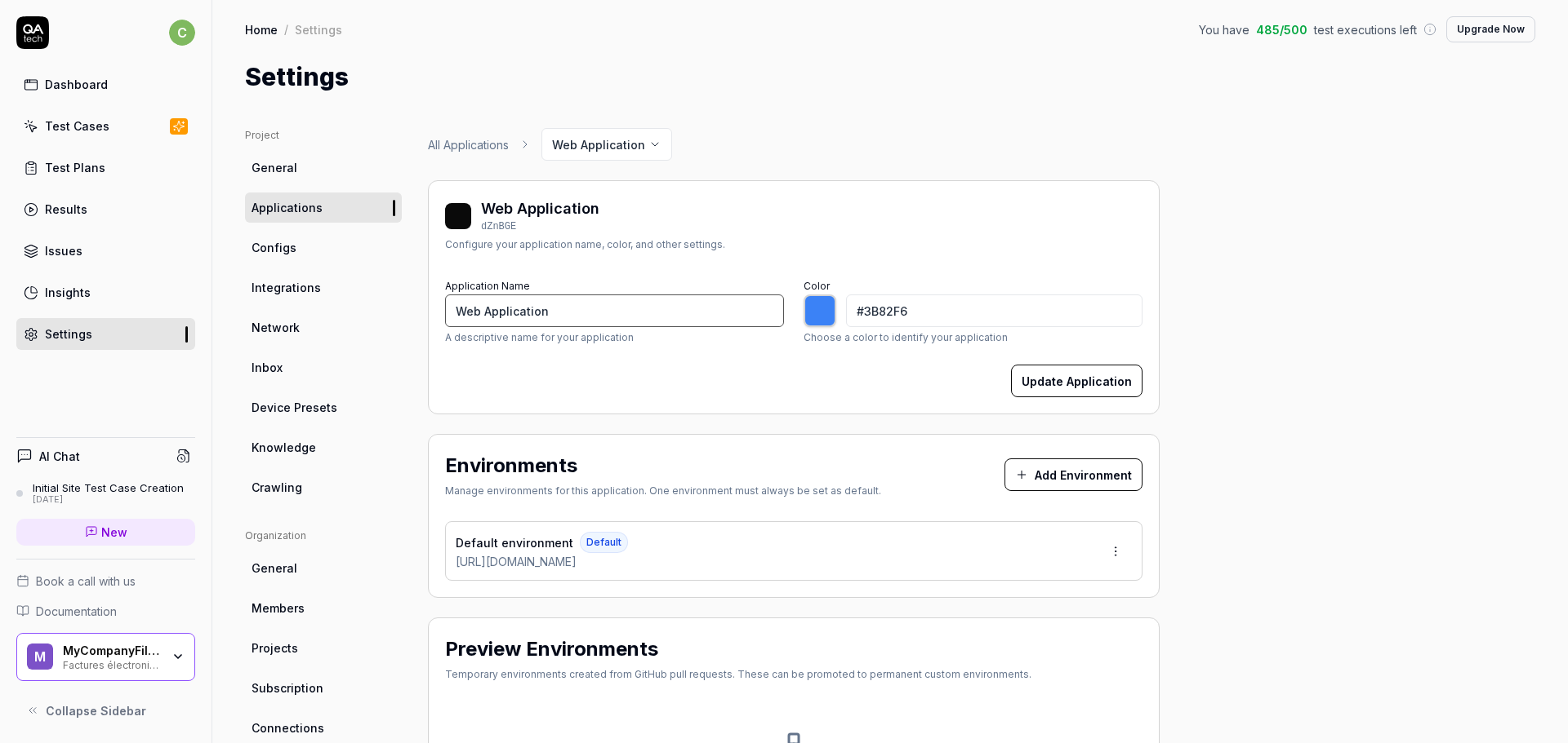
type input "*******"
drag, startPoint x: 601, startPoint y: 318, endPoint x: 451, endPoint y: 316, distance: 150.0
click at [451, 316] on input "Web Application" at bounding box center [614, 310] width 339 height 33
type input "P"
type input "*******"
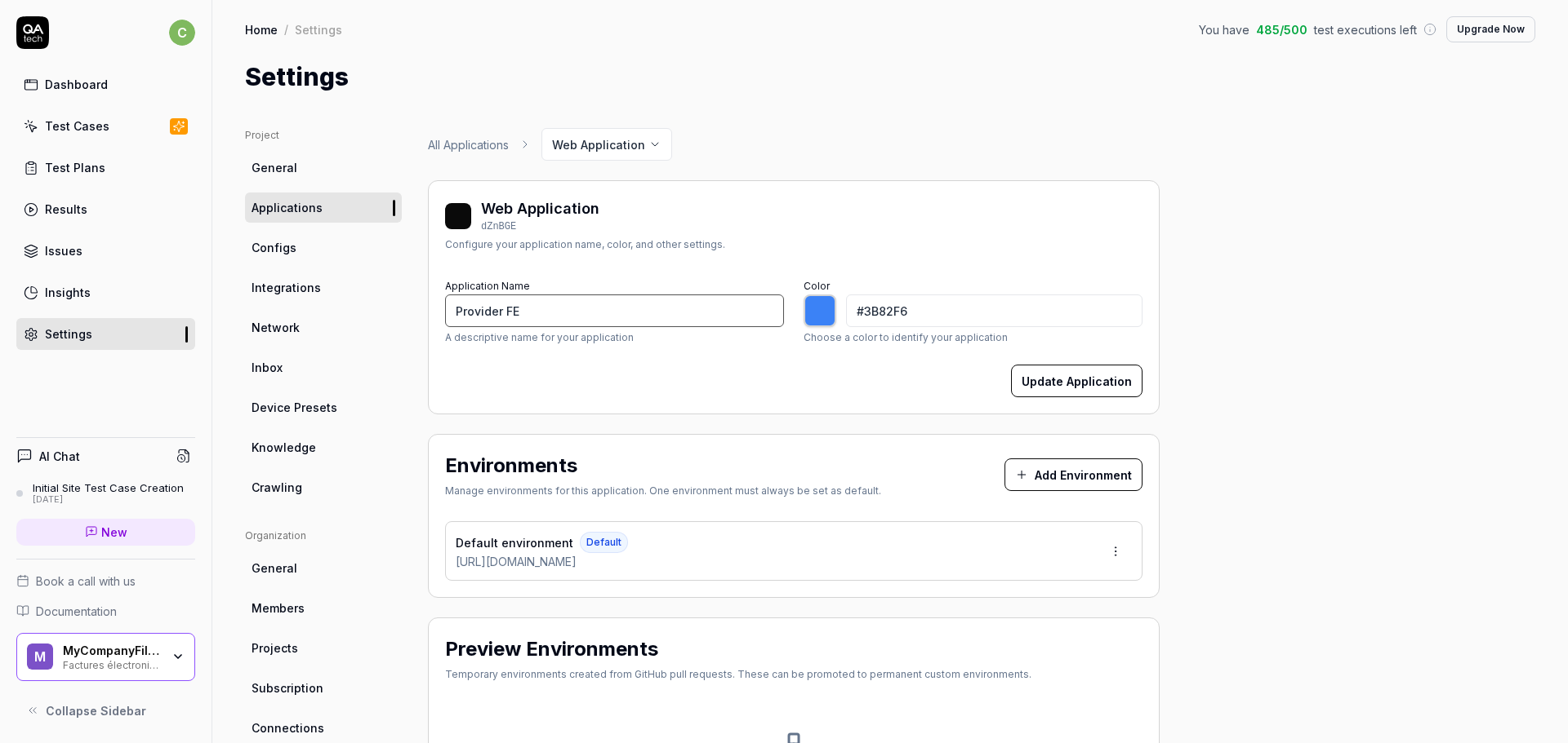
type input "Provider FE"
click at [1048, 374] on button "Update Application" at bounding box center [1076, 380] width 131 height 33
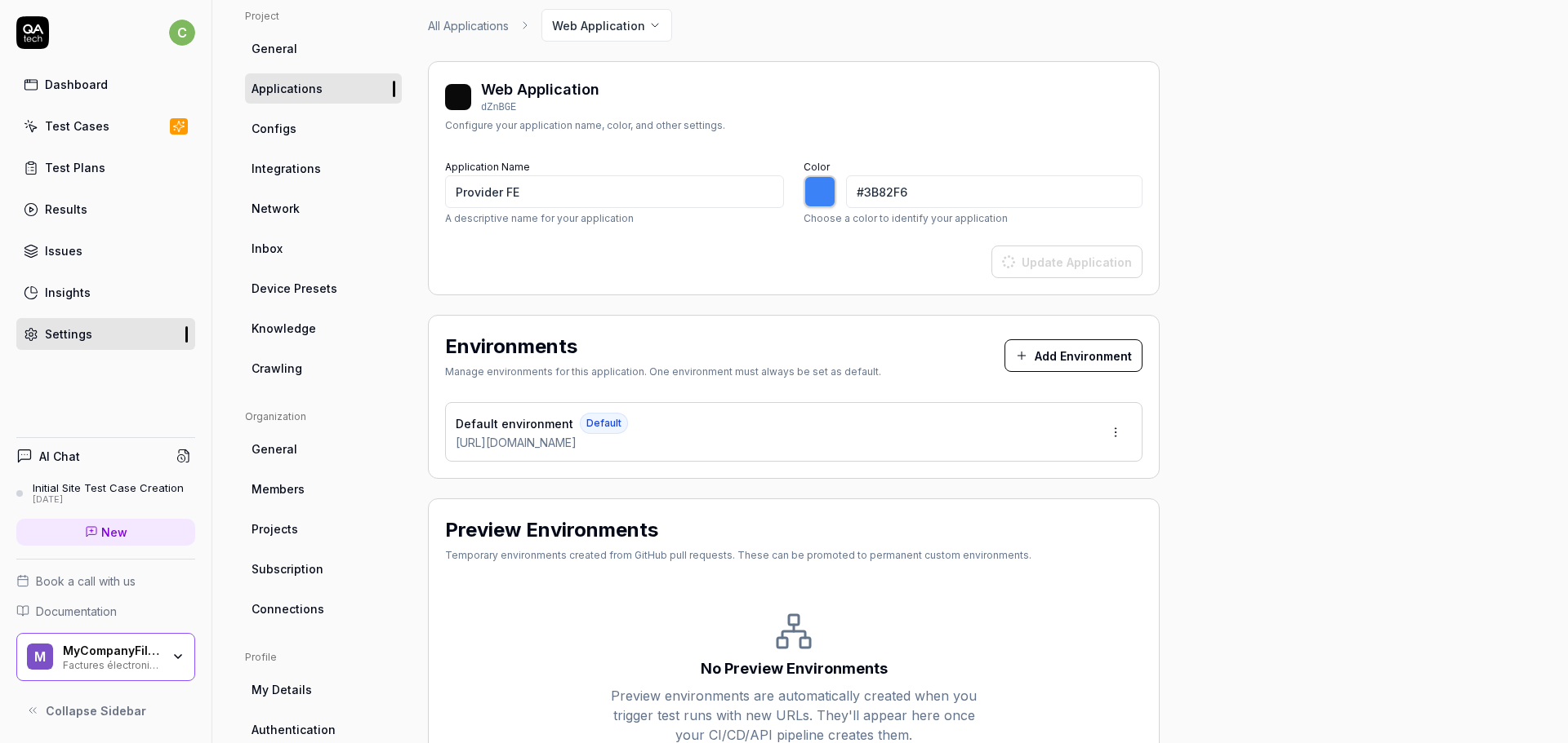
scroll to position [233, 0]
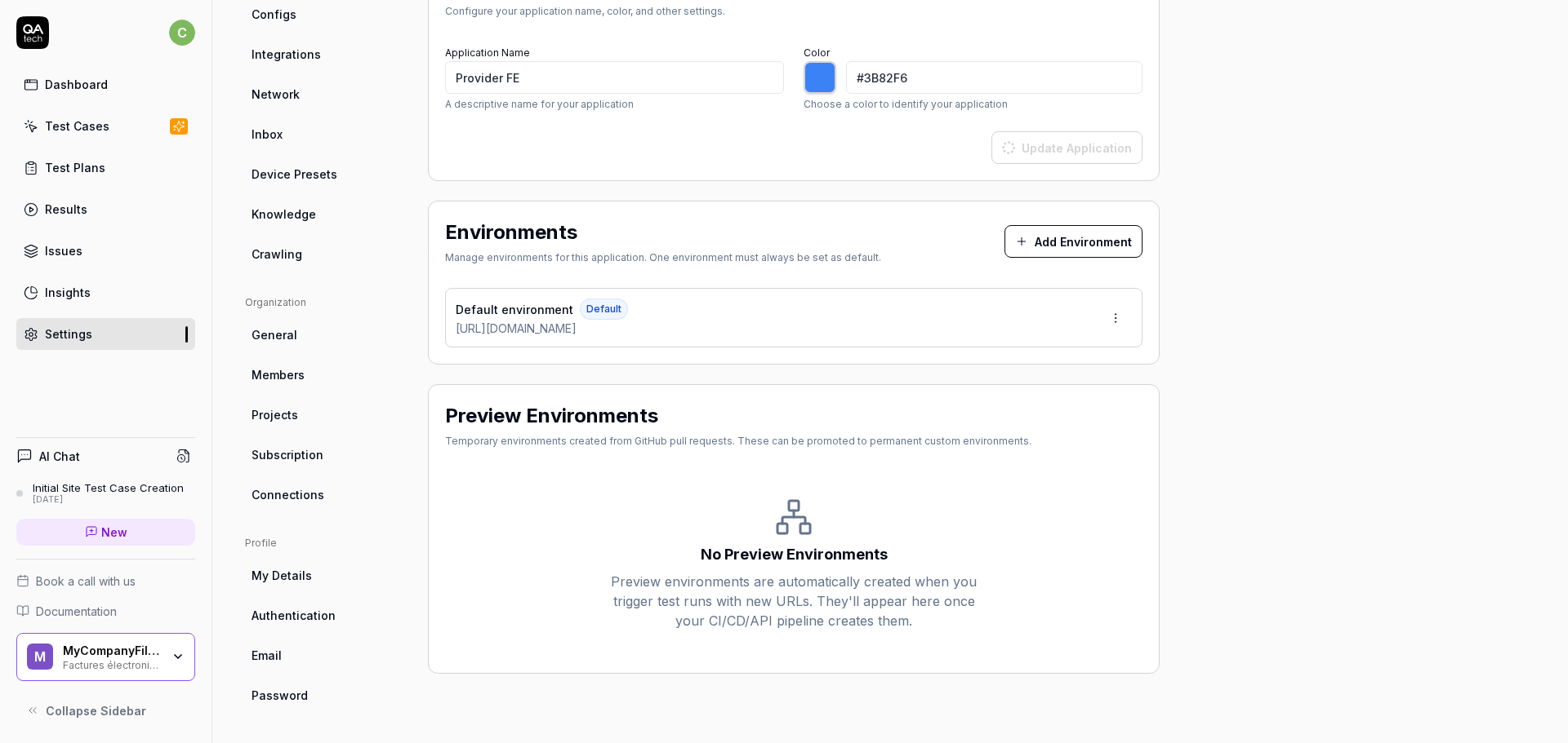
type input "*******"
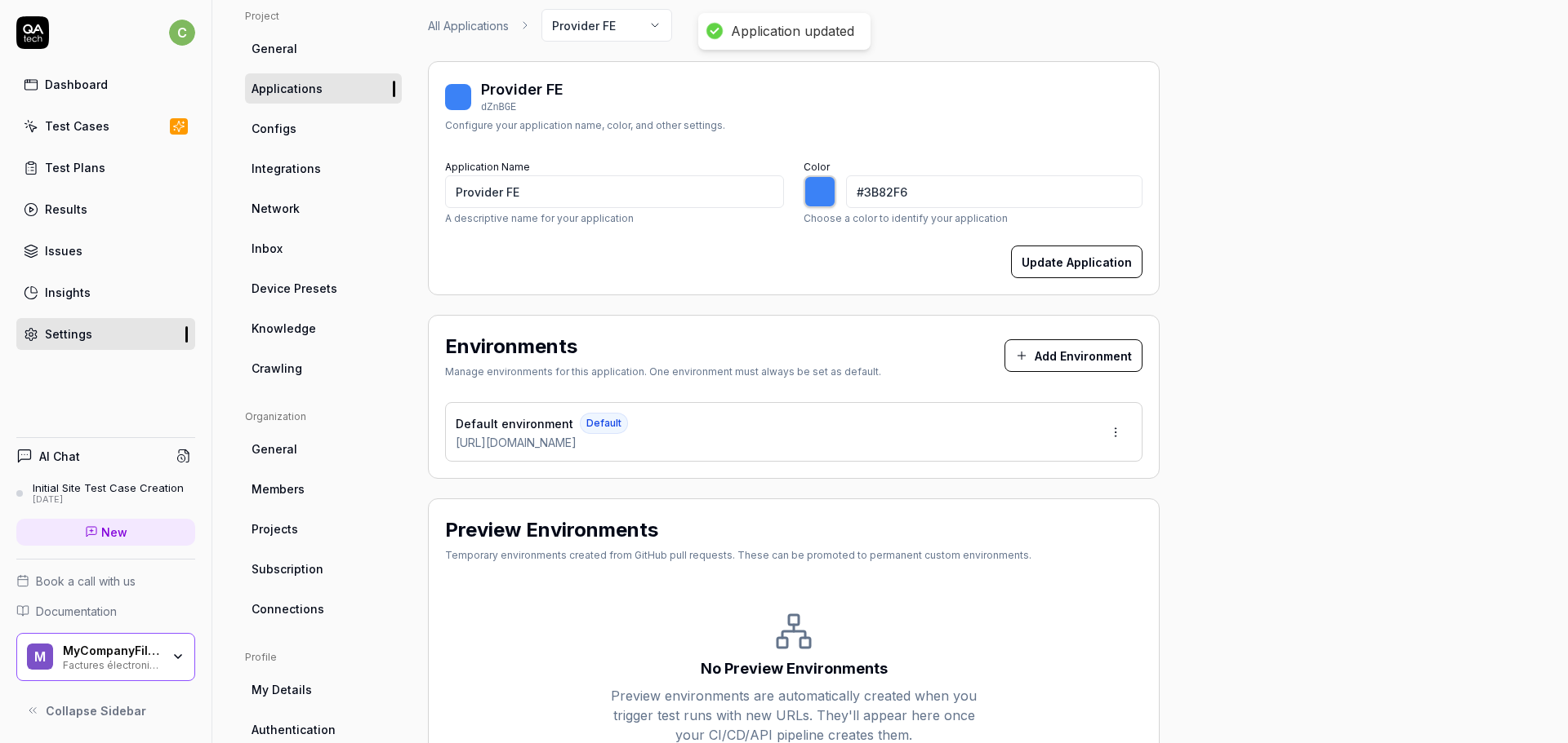
scroll to position [0, 0]
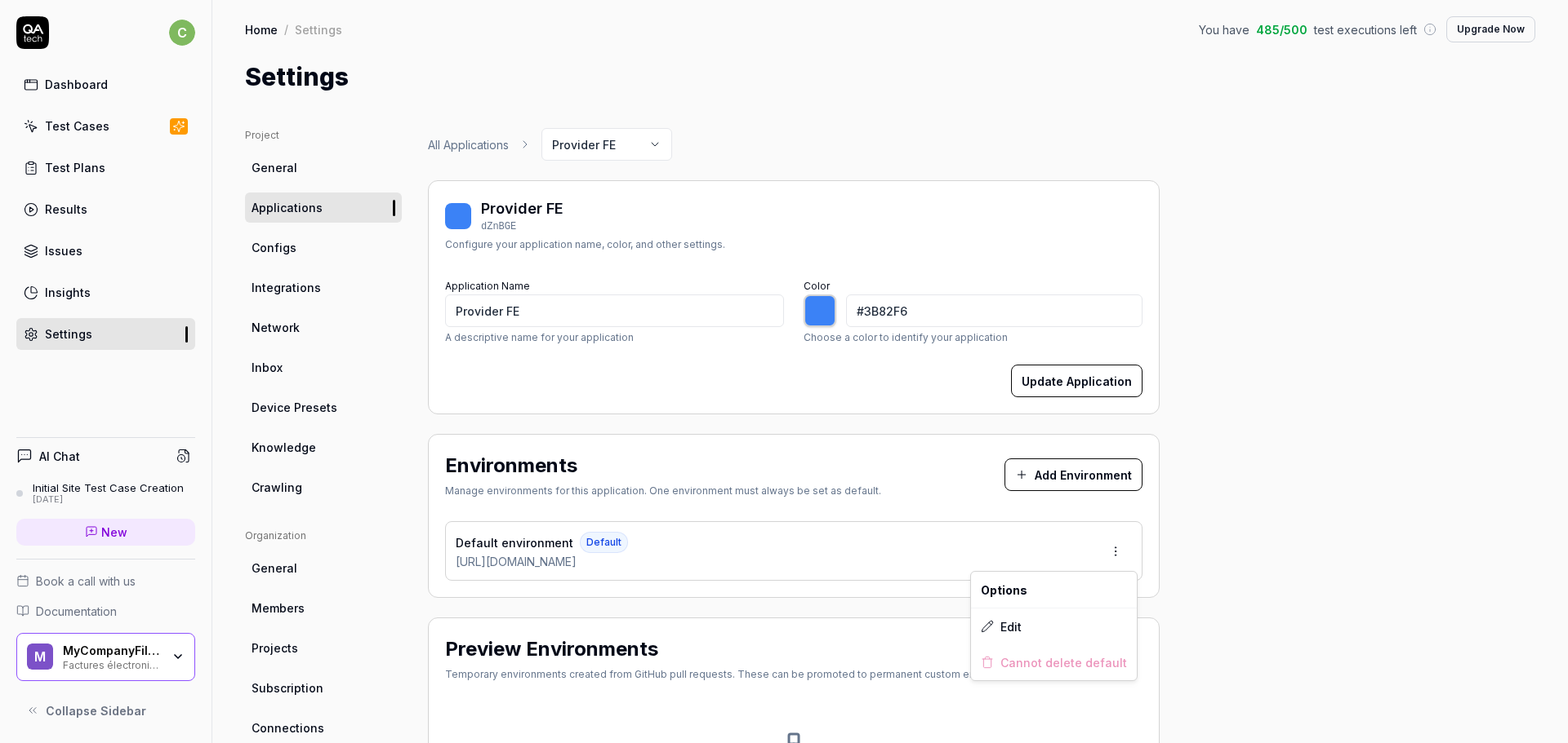
click at [1118, 551] on html "c Dashboard Test Cases Test Plans Results Issues Insights Settings AI Chat Init…" at bounding box center [784, 372] width 1568 height 743
click at [1024, 628] on div "Edit" at bounding box center [1054, 626] width 166 height 36
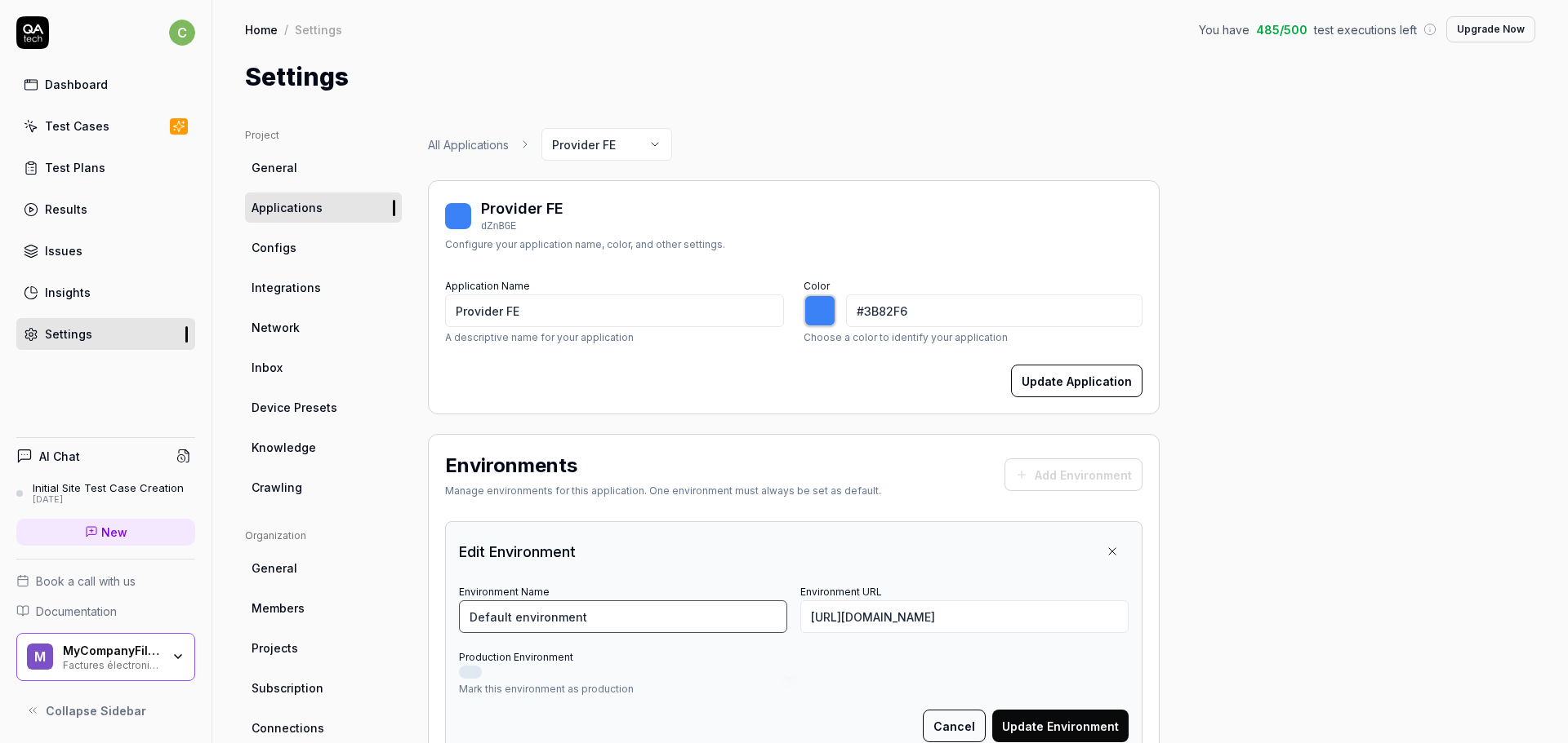
drag, startPoint x: 598, startPoint y: 620, endPoint x: 406, endPoint y: 615, distance: 192.1
click at [406, 615] on div "Project General Applications Configs Integrations Network Inbox Device Presets …" at bounding box center [890, 606] width 1290 height 954
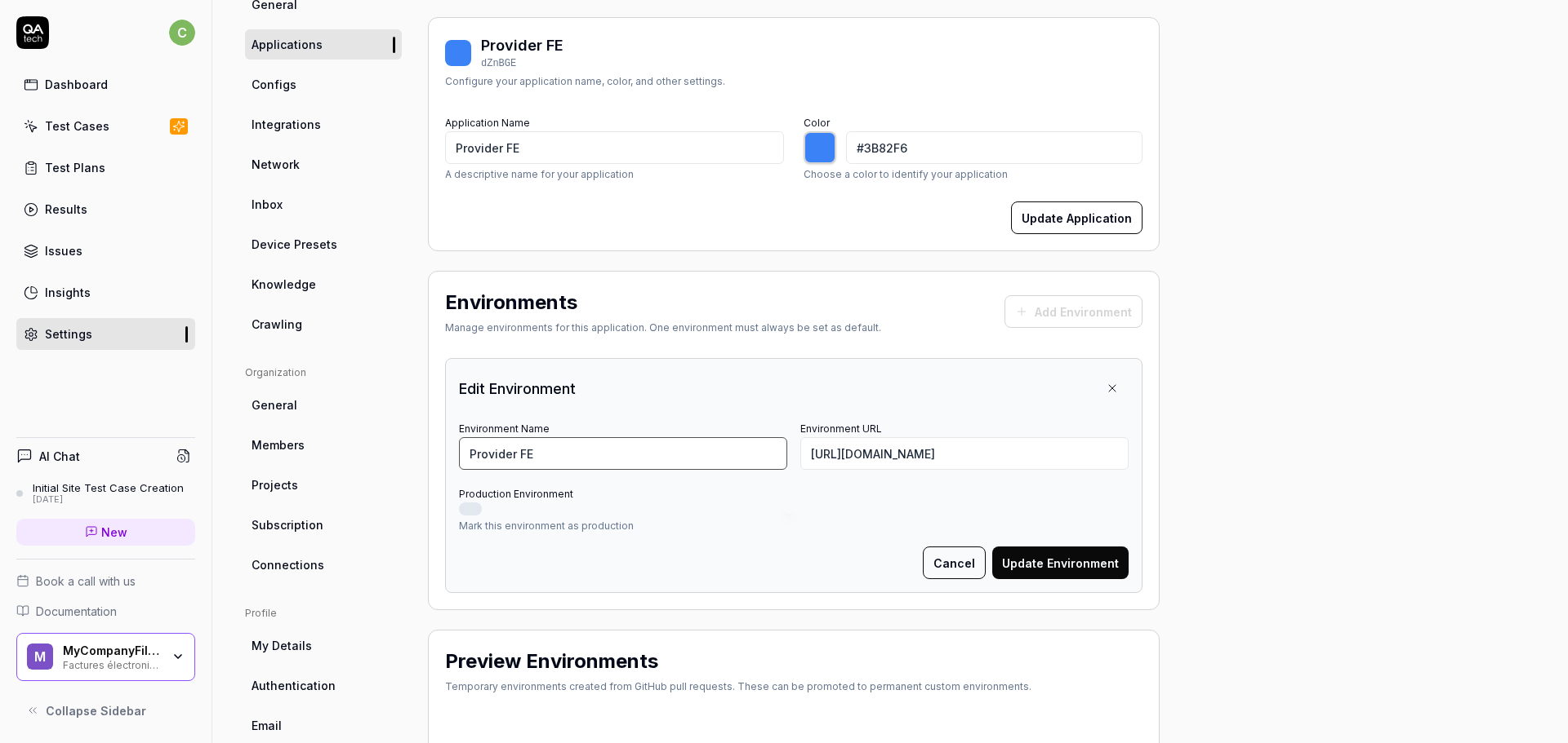
type input "Provider FE"
click at [1056, 566] on button "Update Environment" at bounding box center [1060, 562] width 136 height 33
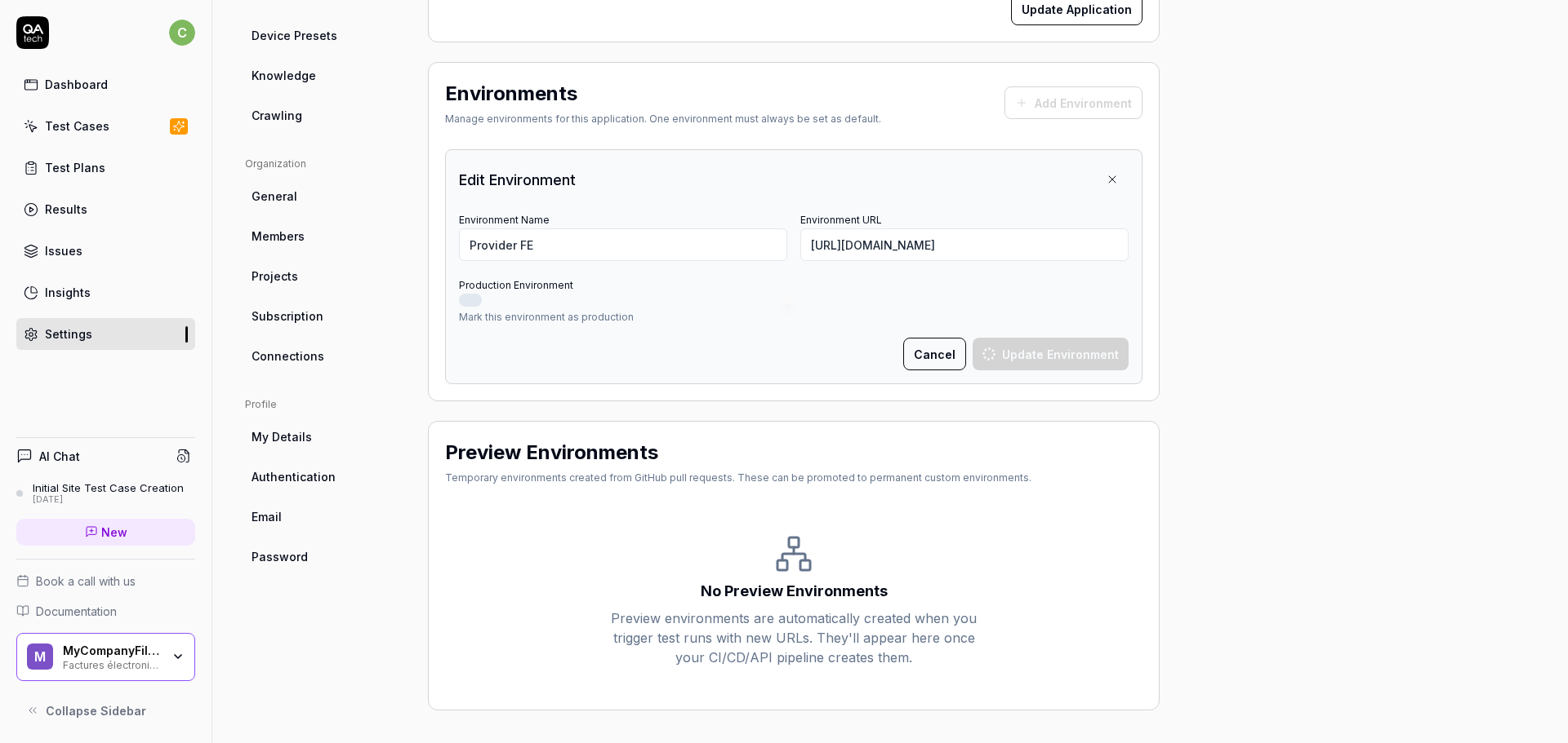
type input "*******"
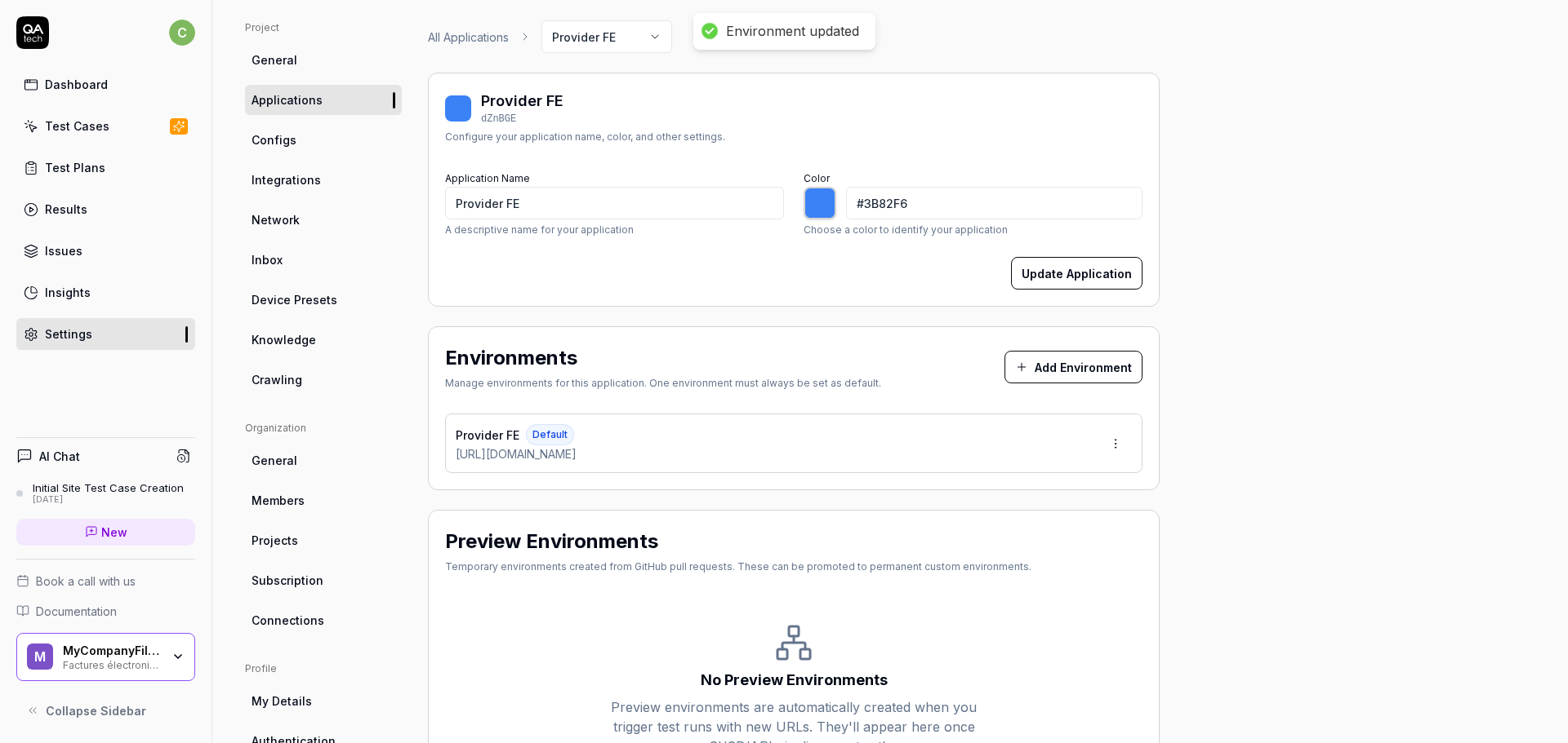
scroll to position [0, 0]
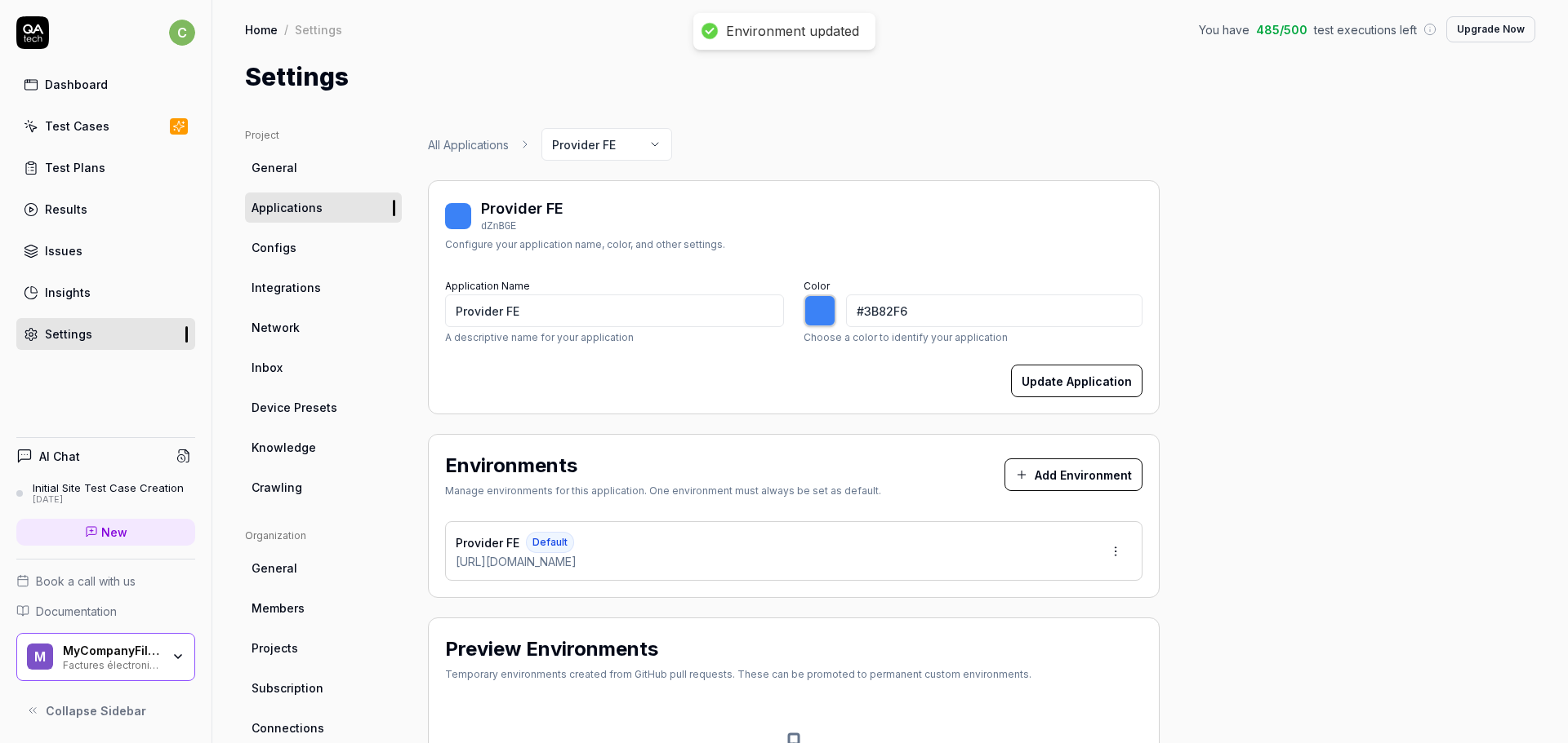
click at [286, 244] on span "Configs" at bounding box center [273, 247] width 44 height 17
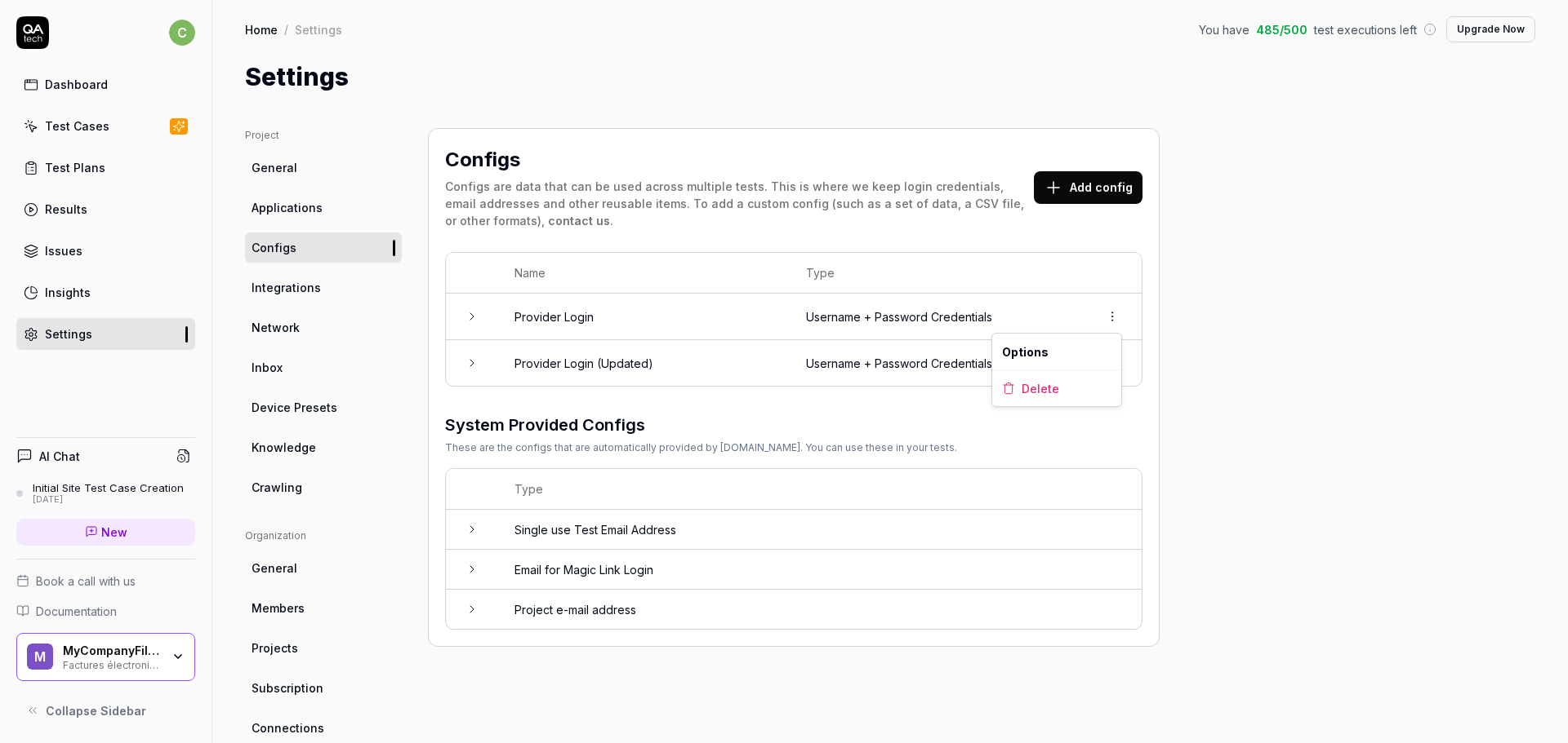
click at [1112, 311] on html "c Dashboard Test Cases Test Plans Results Issues Insights Settings AI Chat Init…" at bounding box center [784, 372] width 1568 height 743
click at [1065, 386] on div "Delete" at bounding box center [1056, 388] width 129 height 36
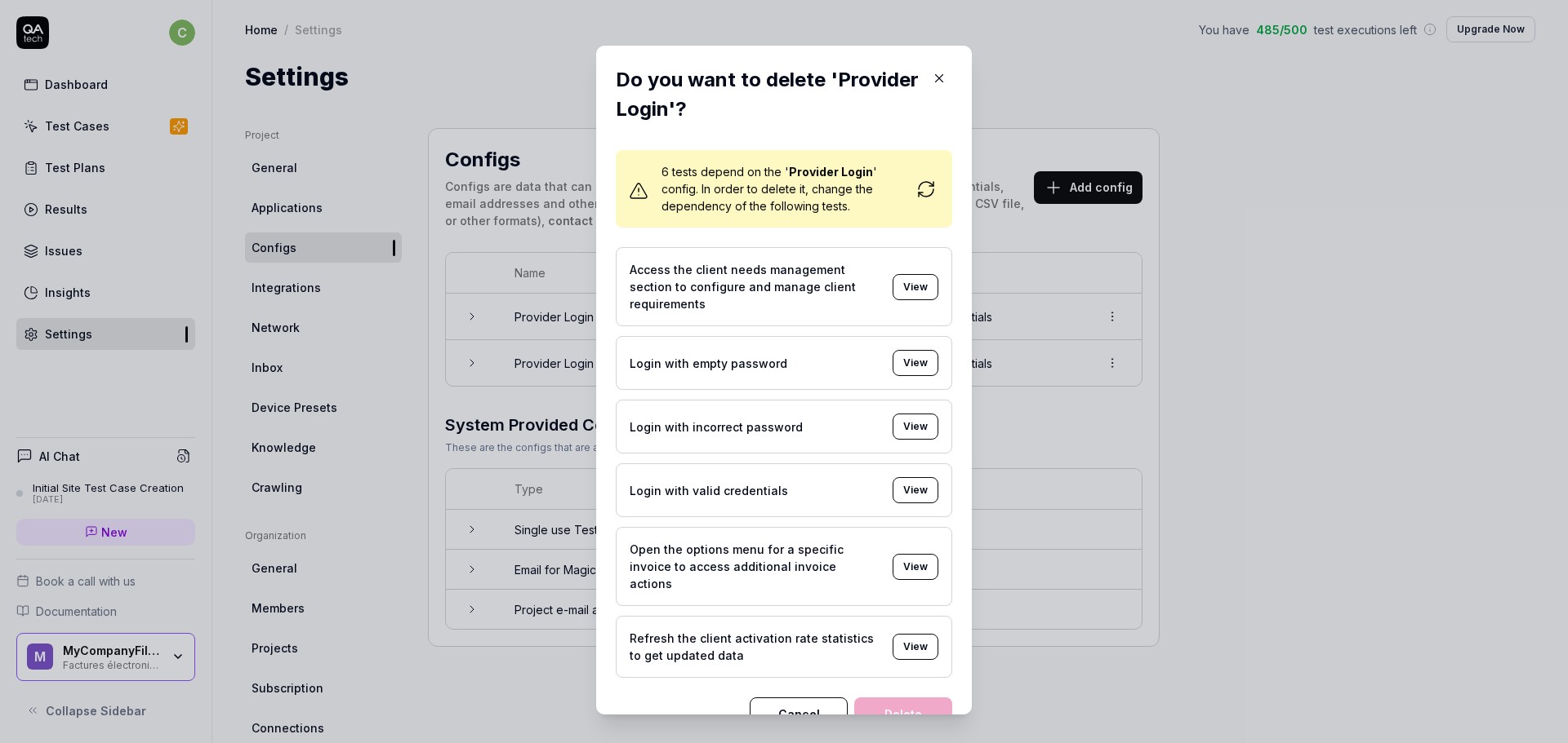
scroll to position [18, 0]
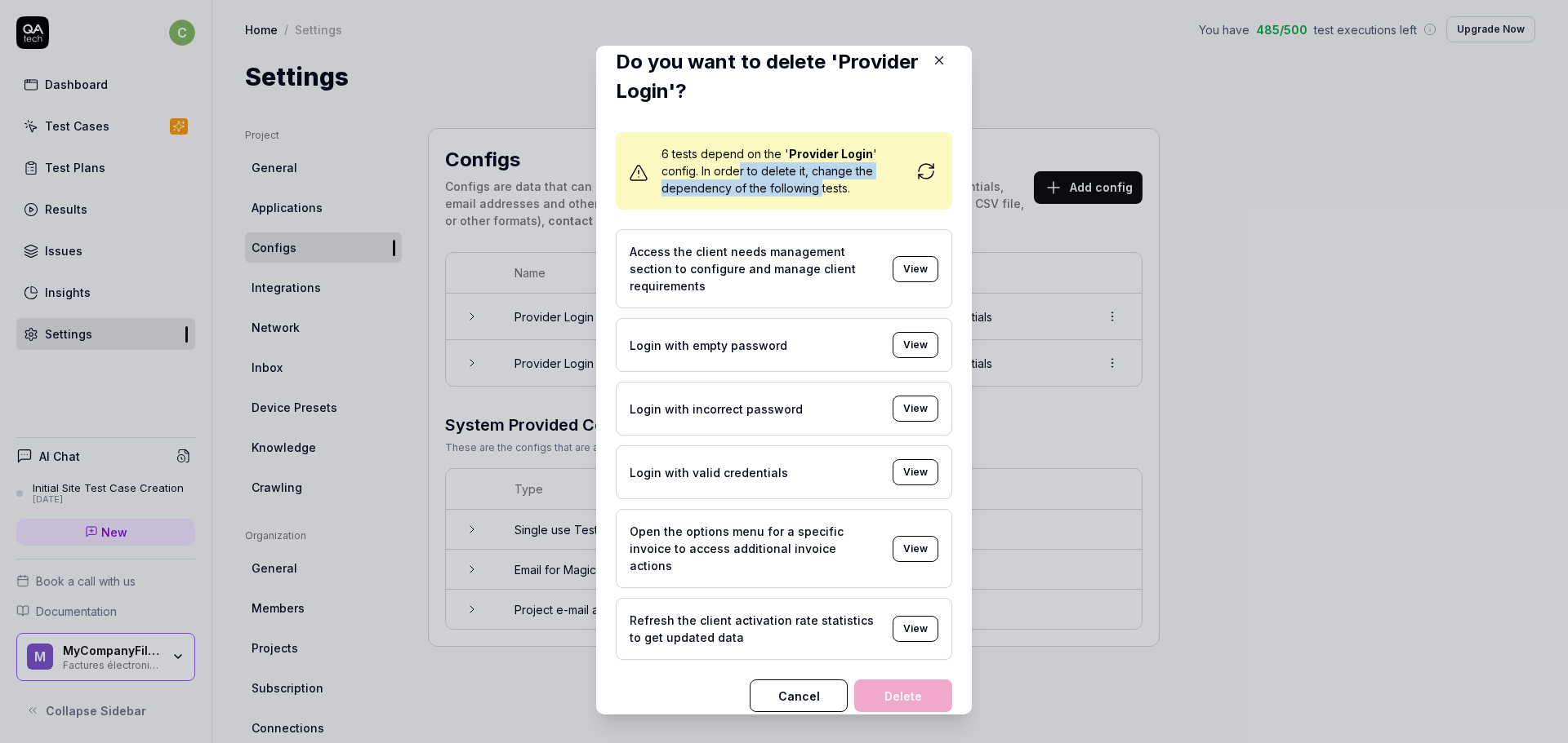
drag, startPoint x: 733, startPoint y: 170, endPoint x: 814, endPoint y: 191, distance: 83.7
click at [814, 191] on span "6 tests depend on the ' Provider Login ' config. In order to delete it, change …" at bounding box center [784, 171] width 245 height 51
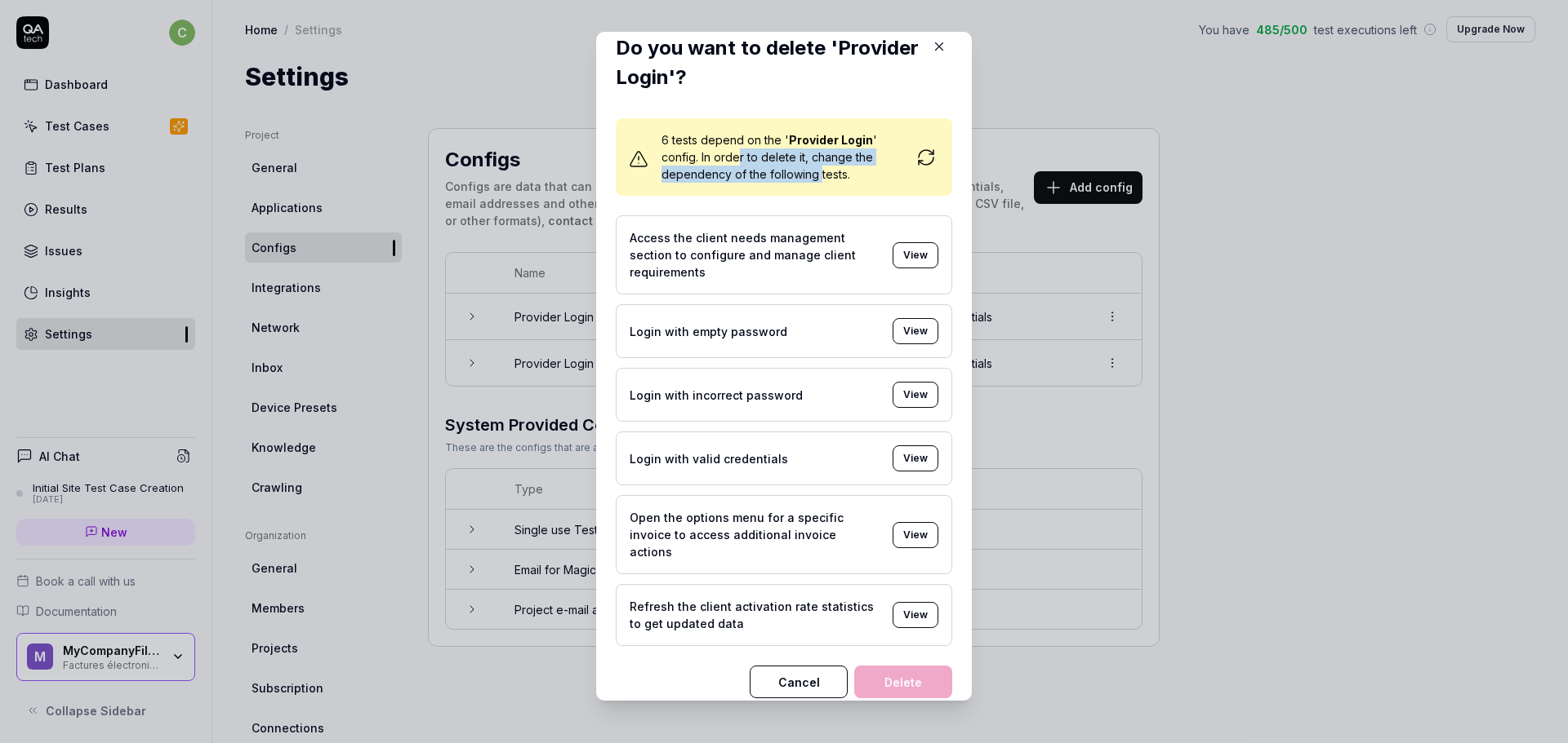
scroll to position [17, 0]
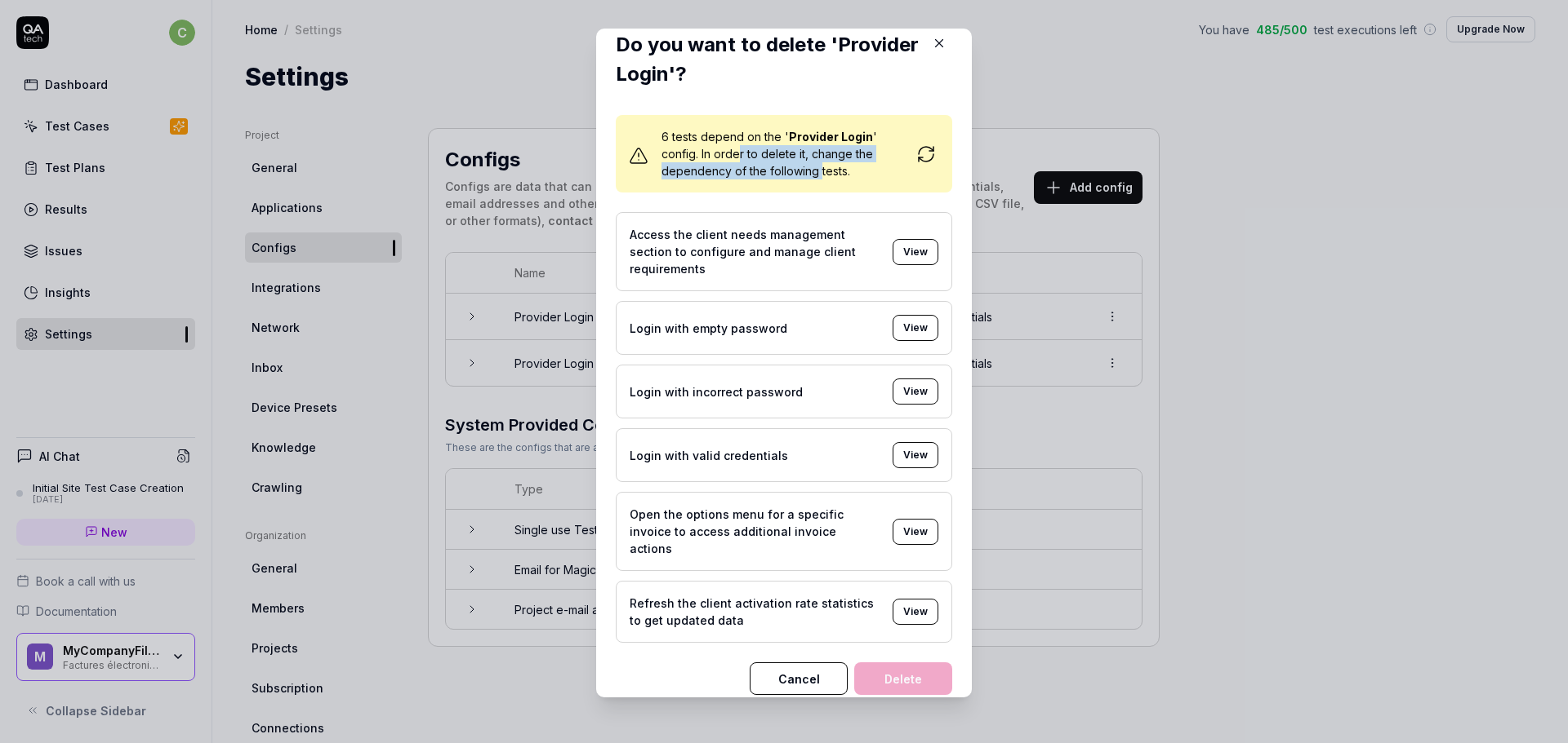
click at [789, 663] on button "Cancel" at bounding box center [798, 679] width 98 height 33
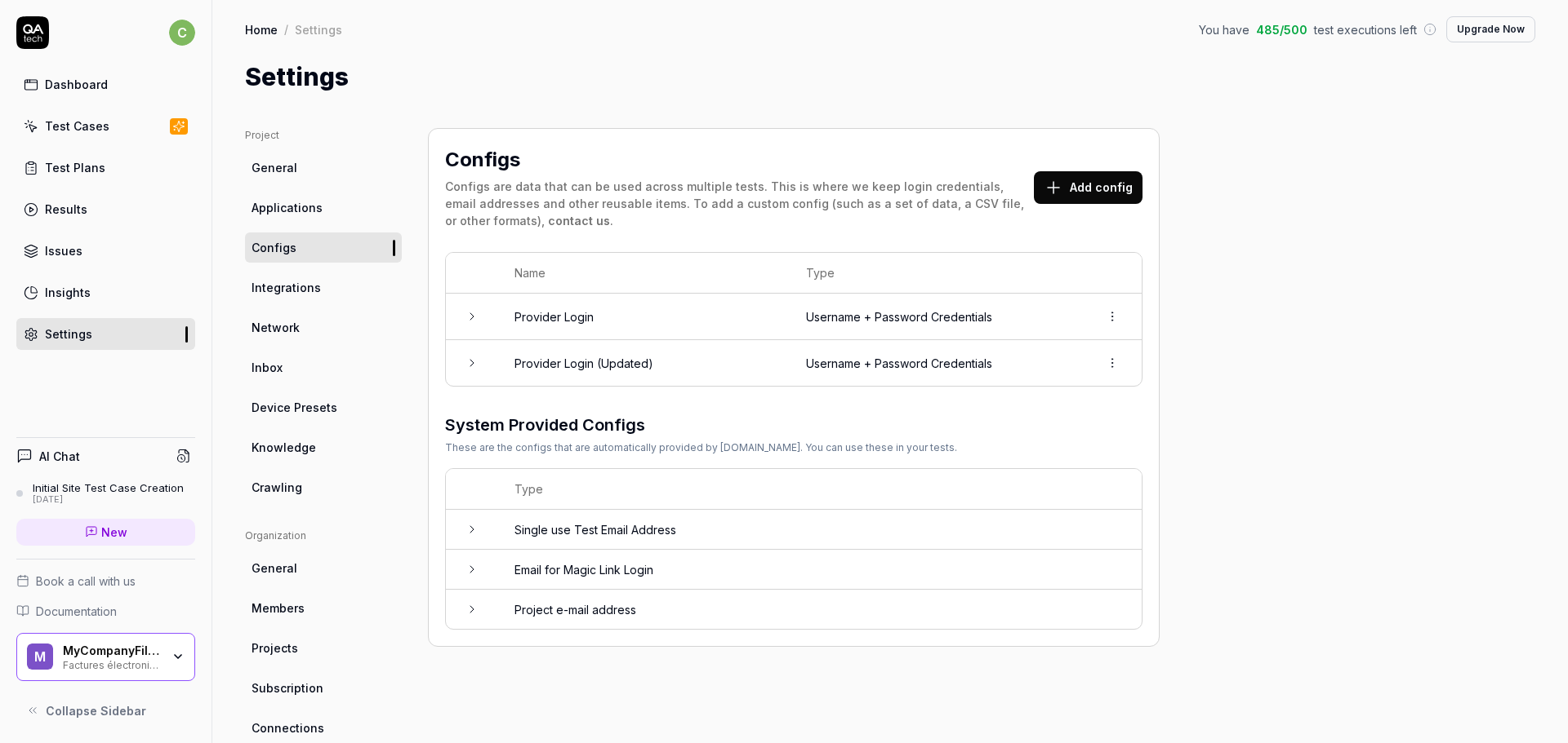
click at [1109, 314] on html "c Dashboard Test Cases Test Plans Results Issues Insights Settings AI Chat Init…" at bounding box center [784, 372] width 1568 height 743
click at [1031, 391] on span "Delete" at bounding box center [1040, 388] width 38 height 17
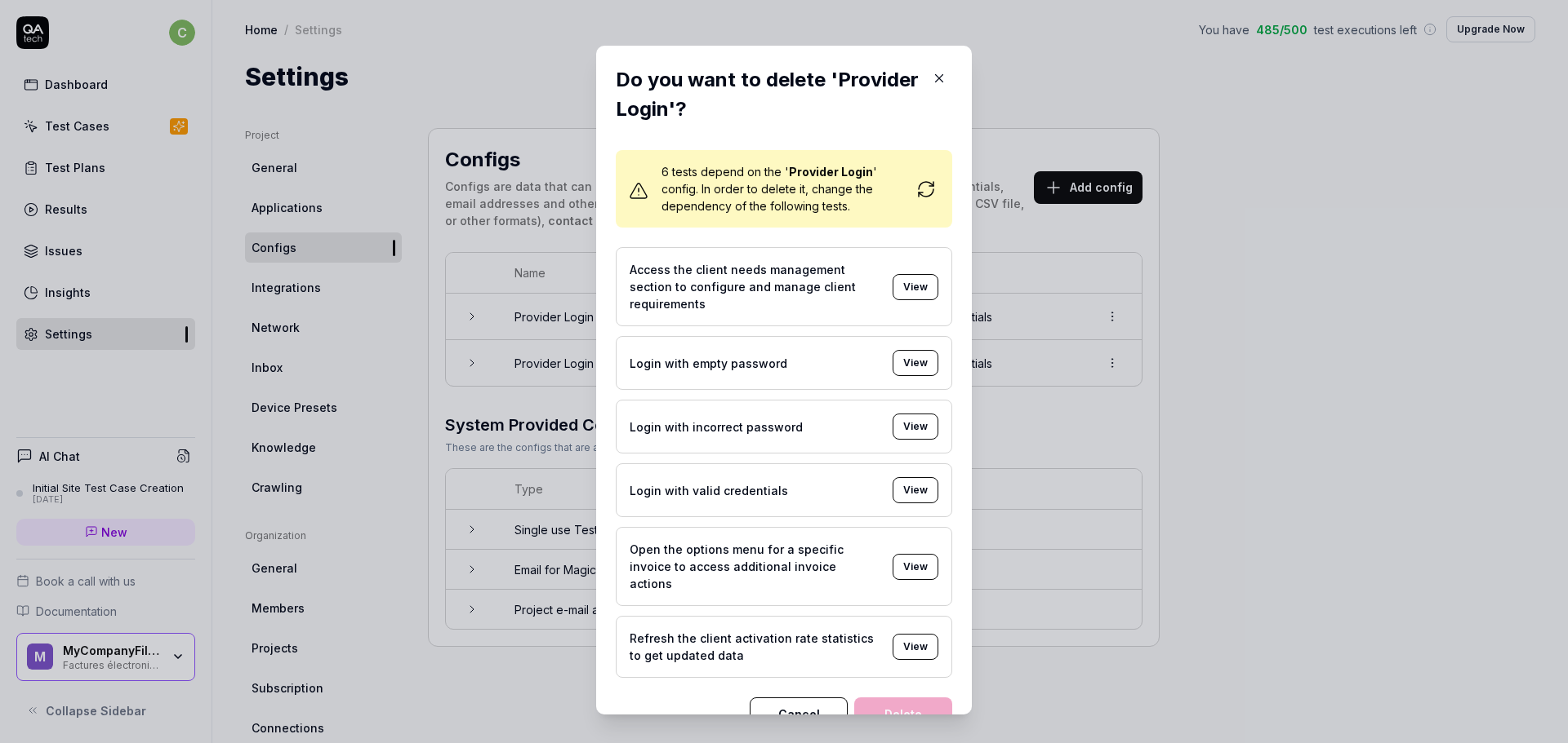
scroll to position [18, 0]
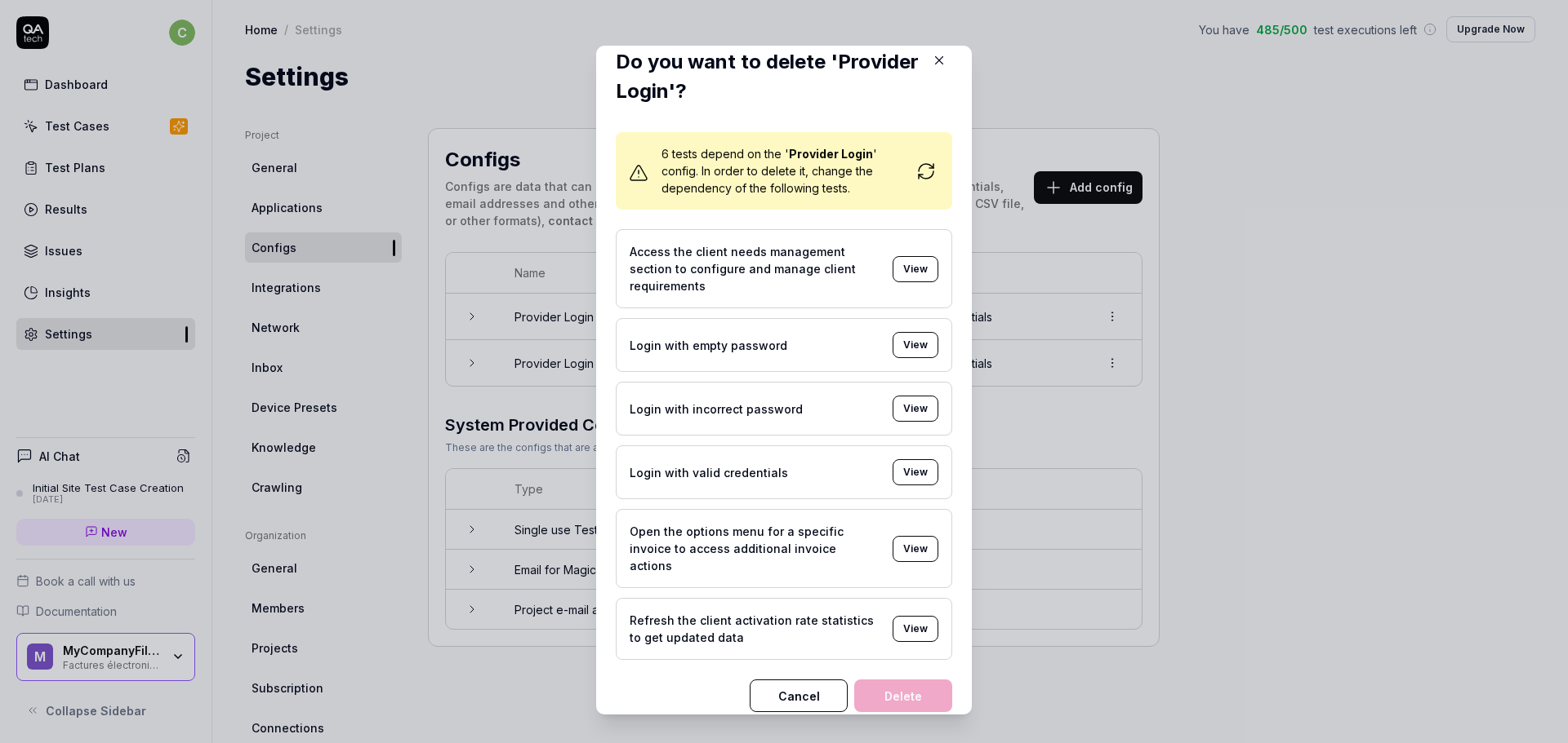
click at [916, 181] on icon at bounding box center [926, 172] width 20 height 20
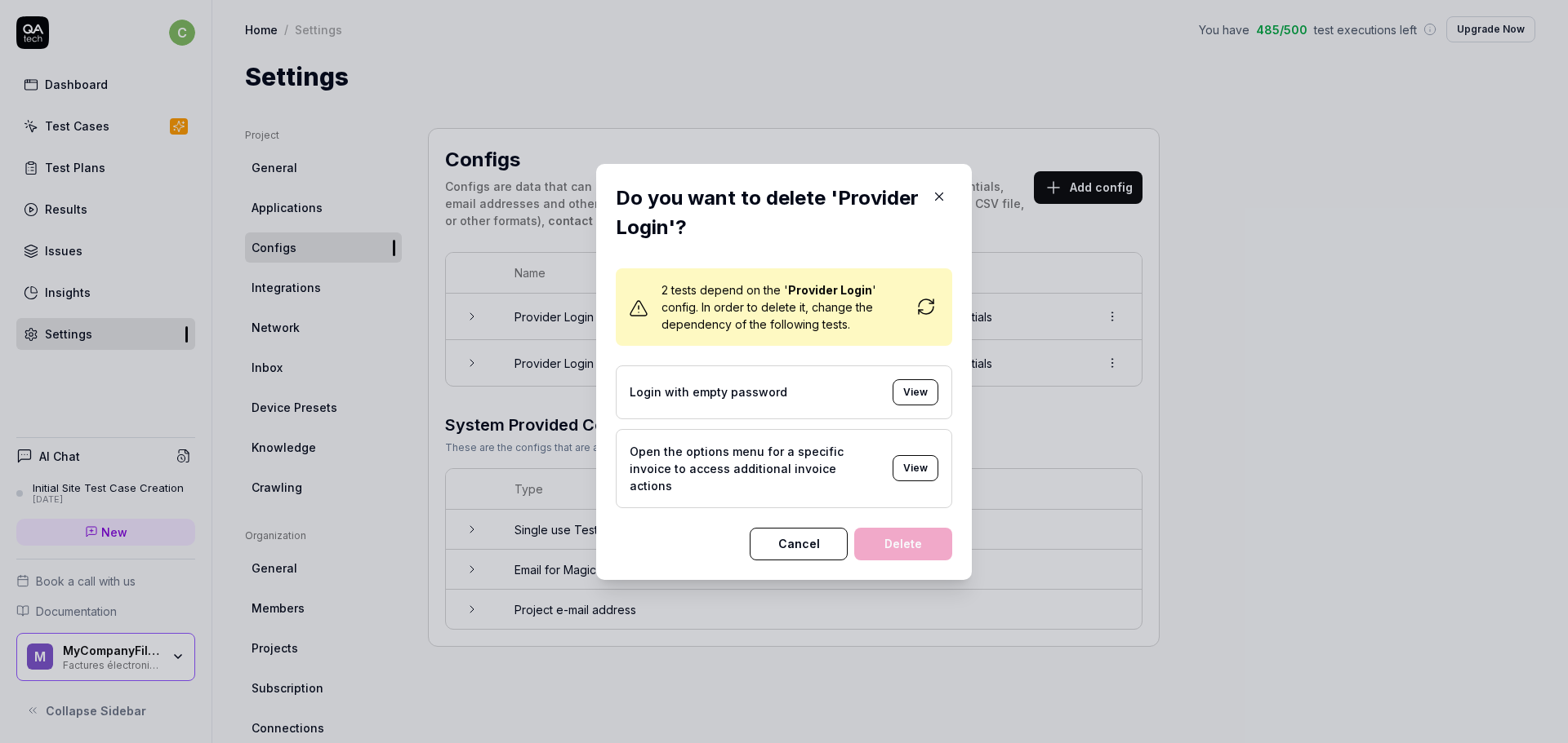
click at [918, 314] on icon at bounding box center [920, 312] width 4 height 4
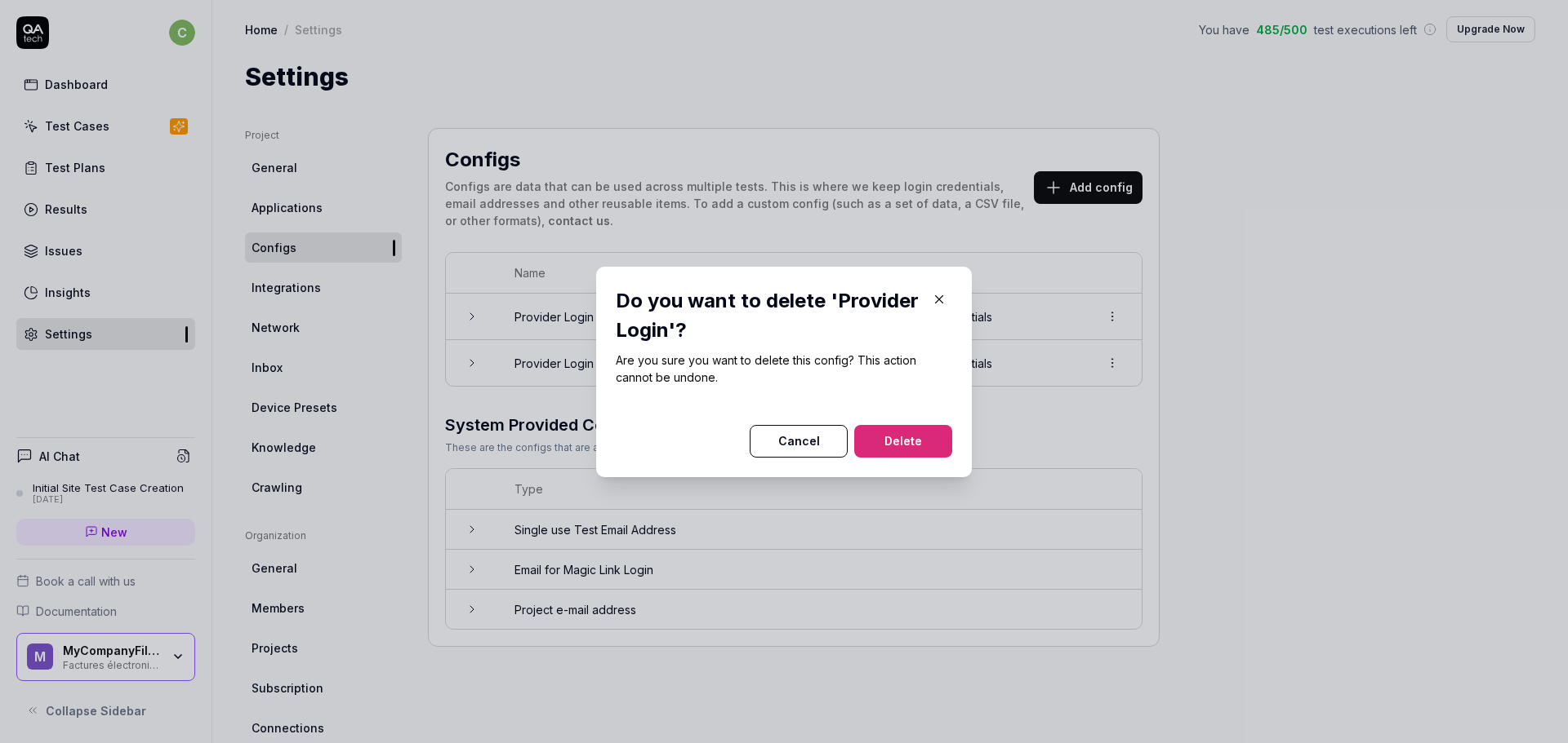
click at [893, 439] on button "Delete" at bounding box center [903, 441] width 98 height 33
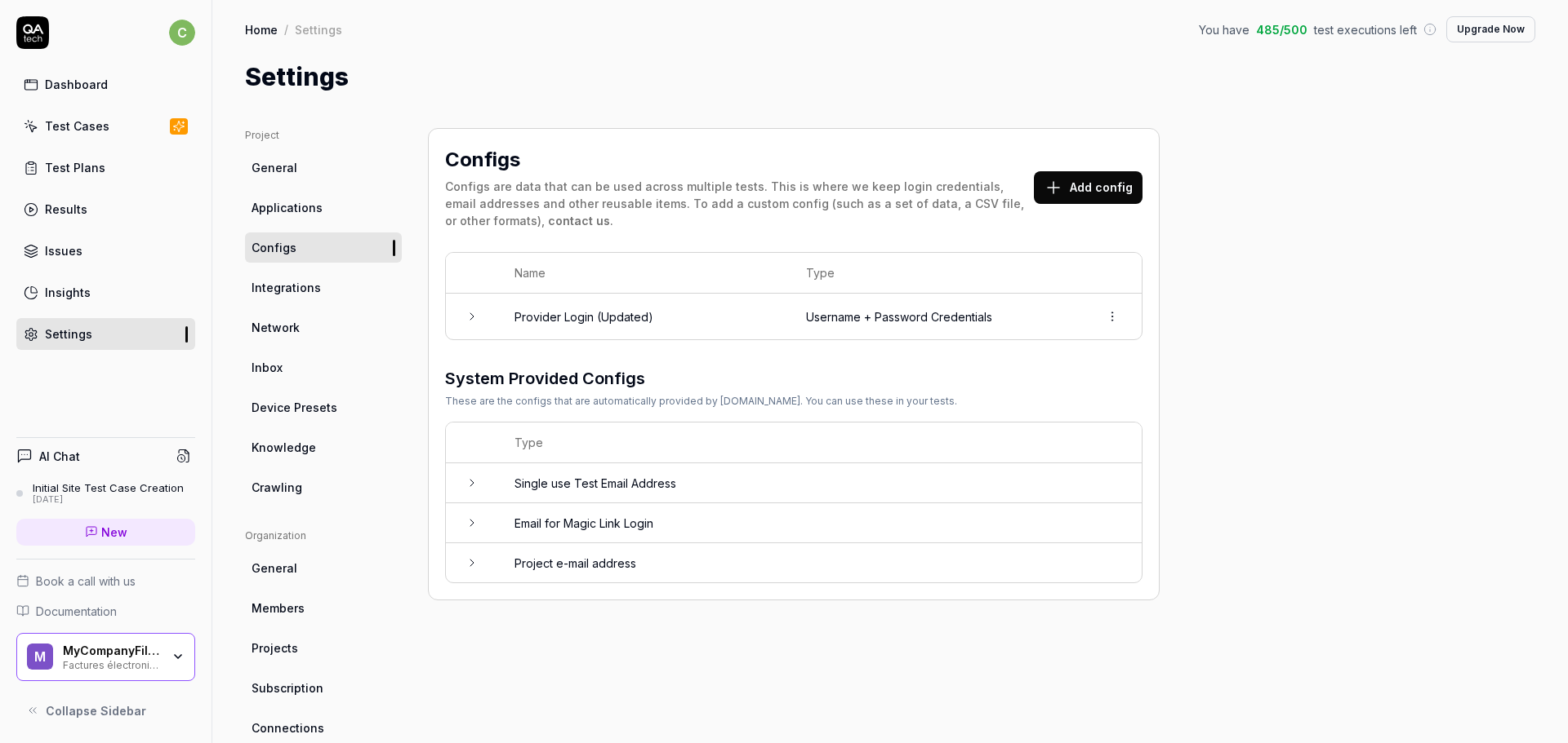
click at [293, 283] on span "Integrations" at bounding box center [286, 287] width 69 height 17
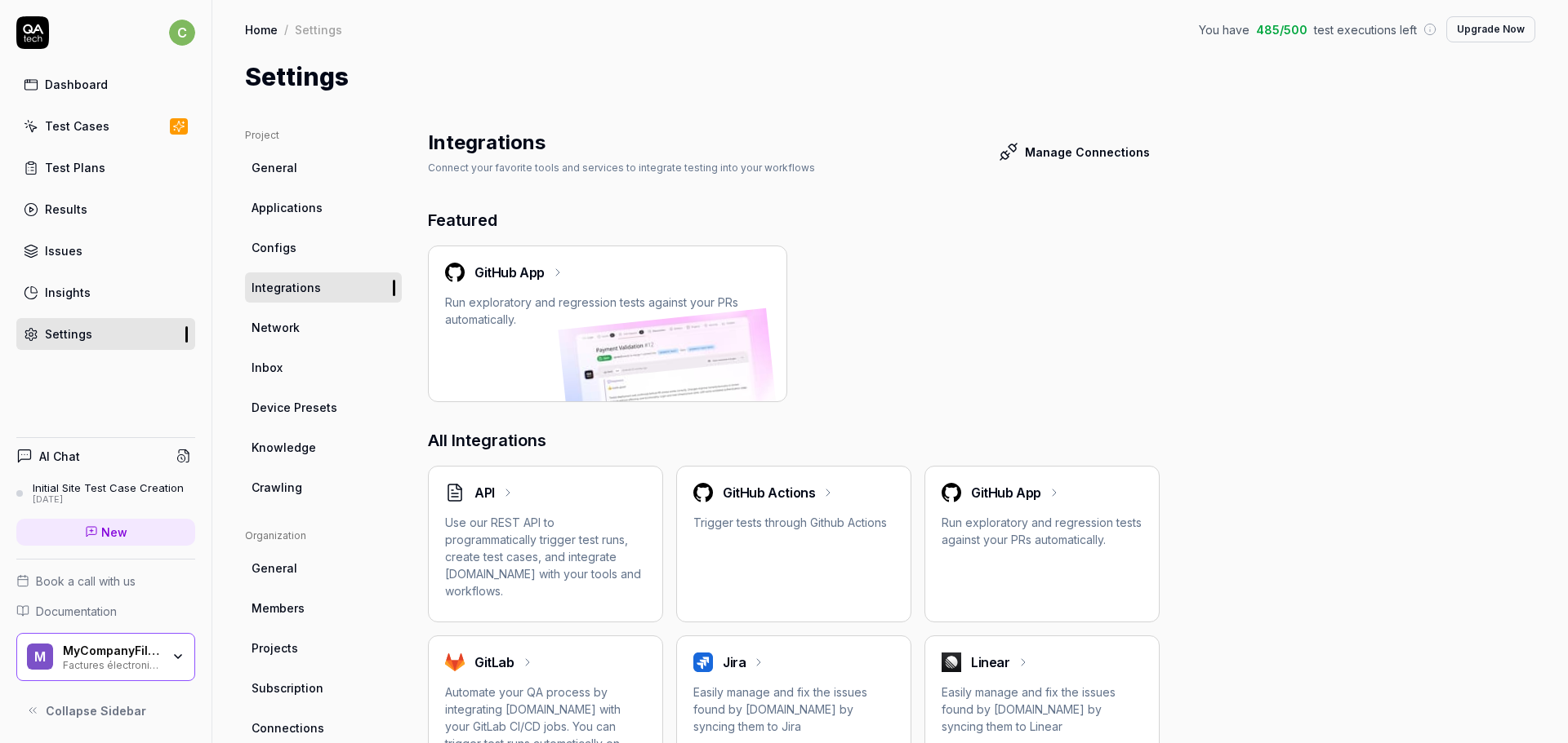
click at [97, 485] on div "Initial Site Test Case Creation" at bounding box center [108, 487] width 151 height 13
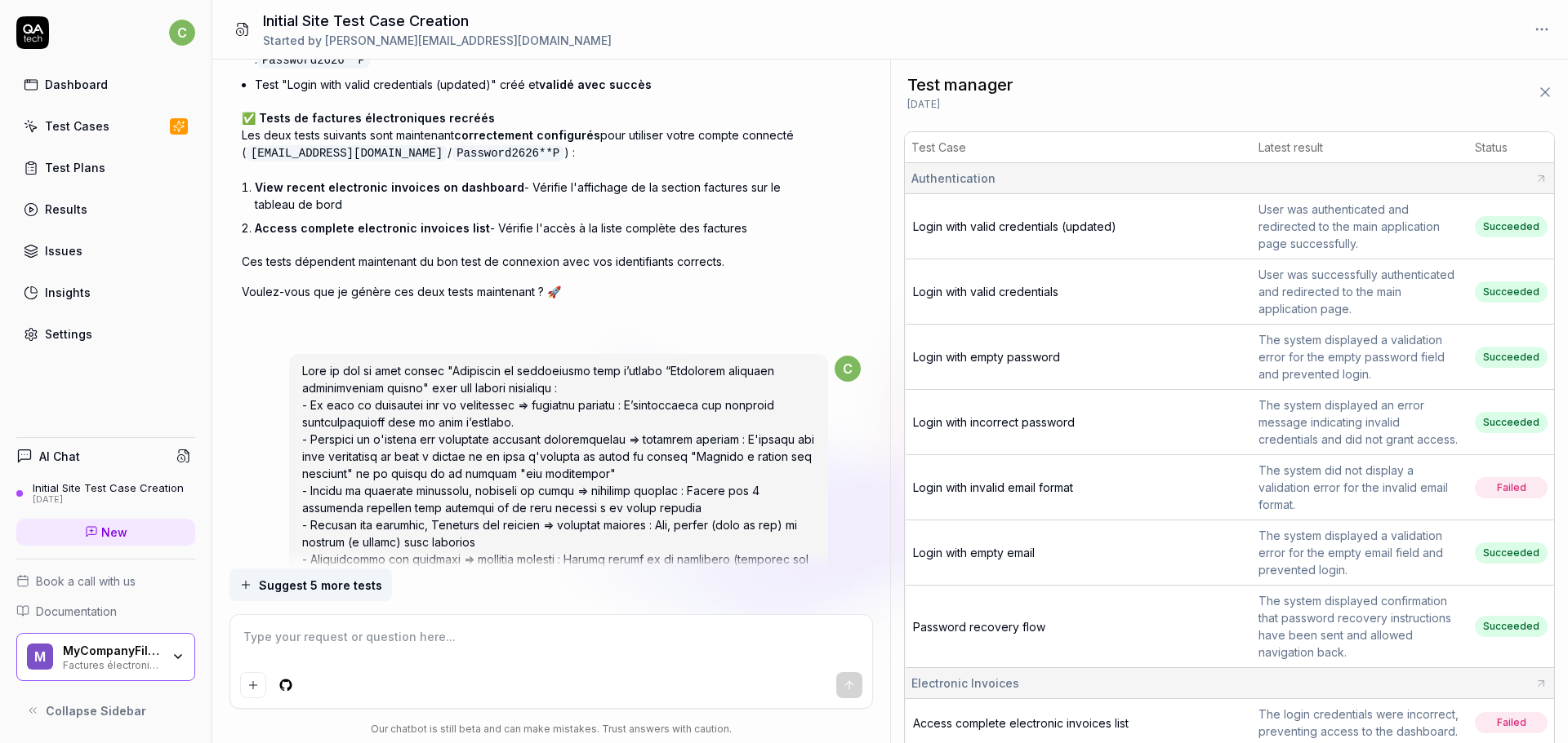
scroll to position [5926, 0]
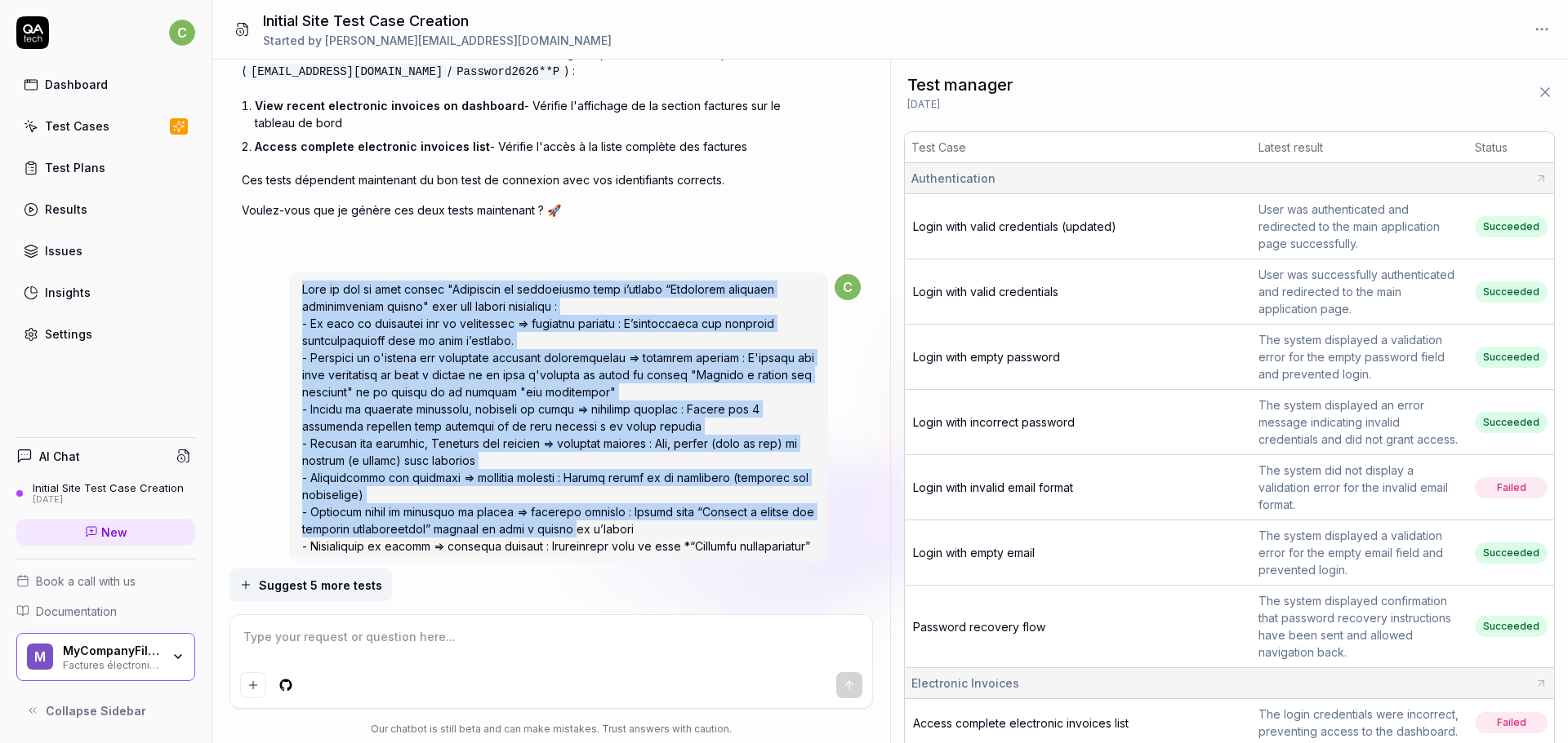
drag, startPoint x: 304, startPoint y: 264, endPoint x: 566, endPoint y: 505, distance: 356.0
click at [566, 505] on span at bounding box center [559, 418] width 512 height 271
click at [611, 457] on span at bounding box center [559, 418] width 512 height 271
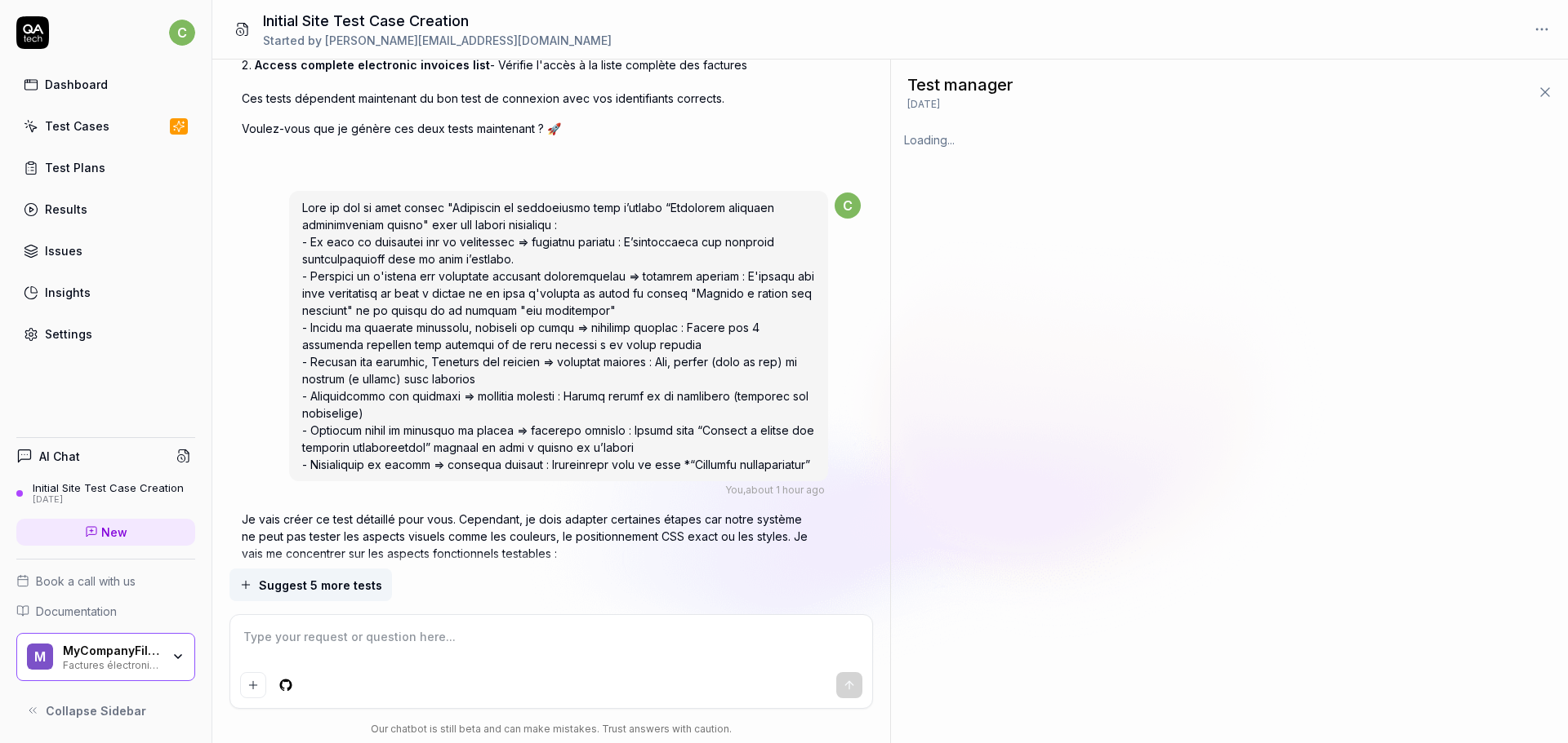
scroll to position [0, 0]
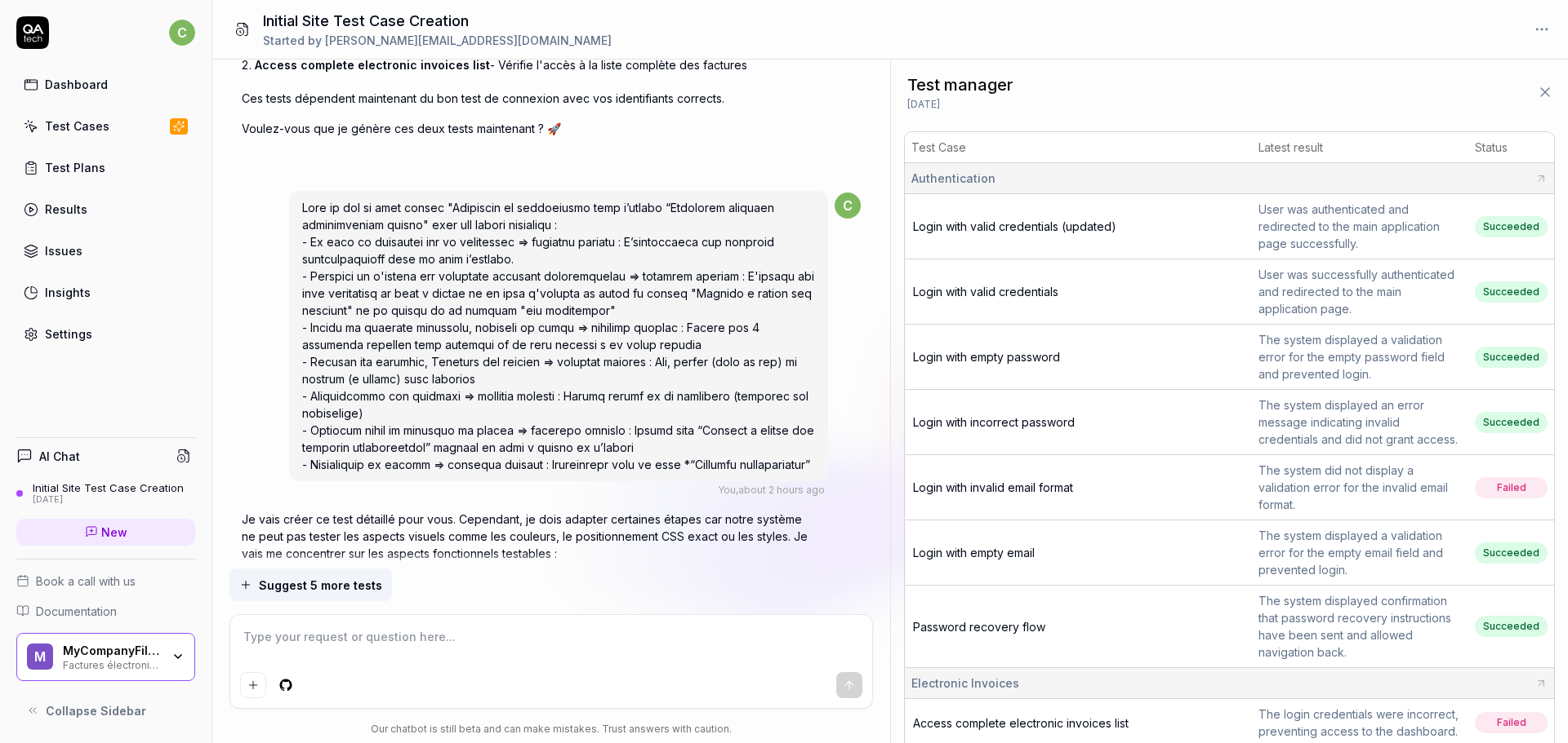
type textarea "*"
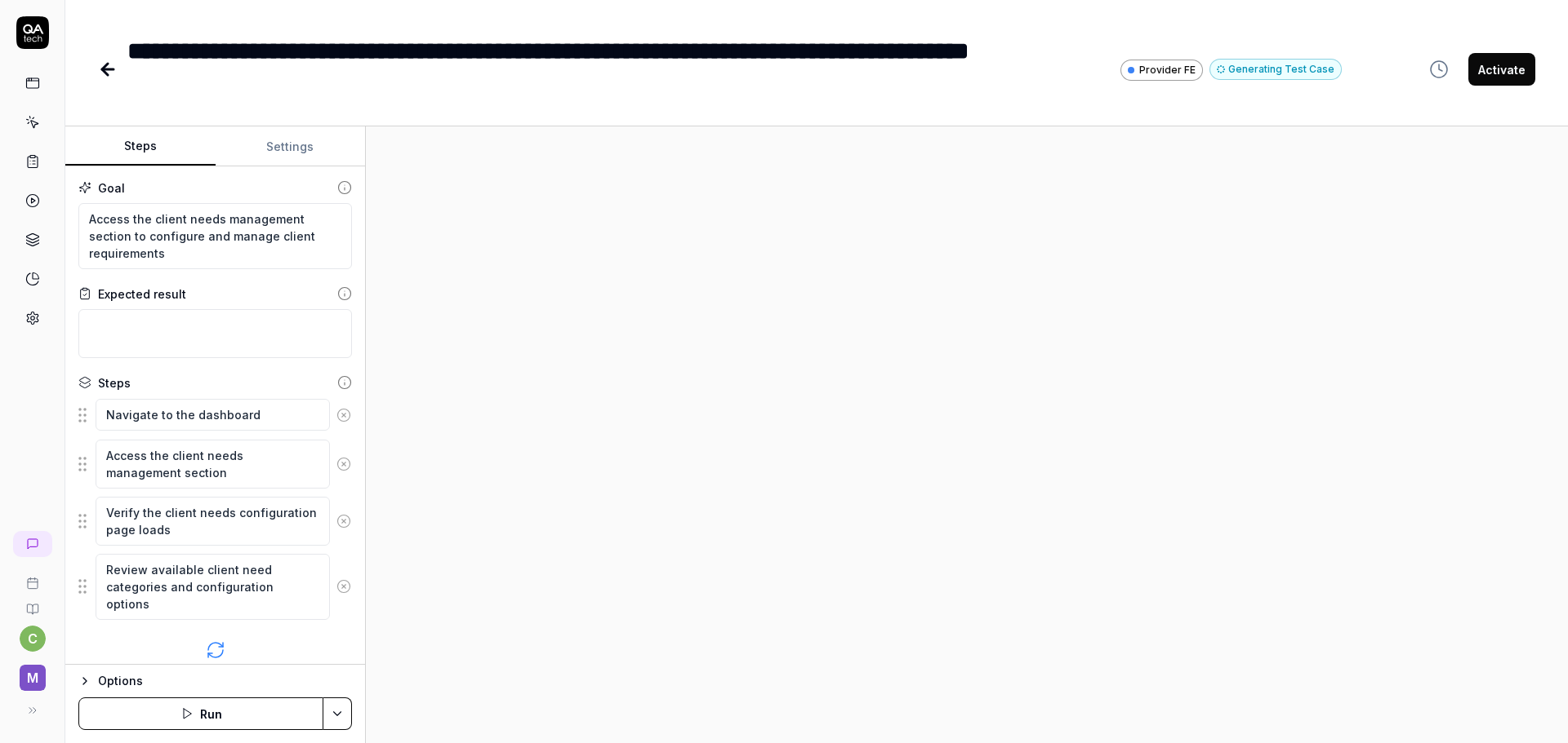
type textarea "*"
click at [293, 141] on button "Settings" at bounding box center [291, 147] width 150 height 40
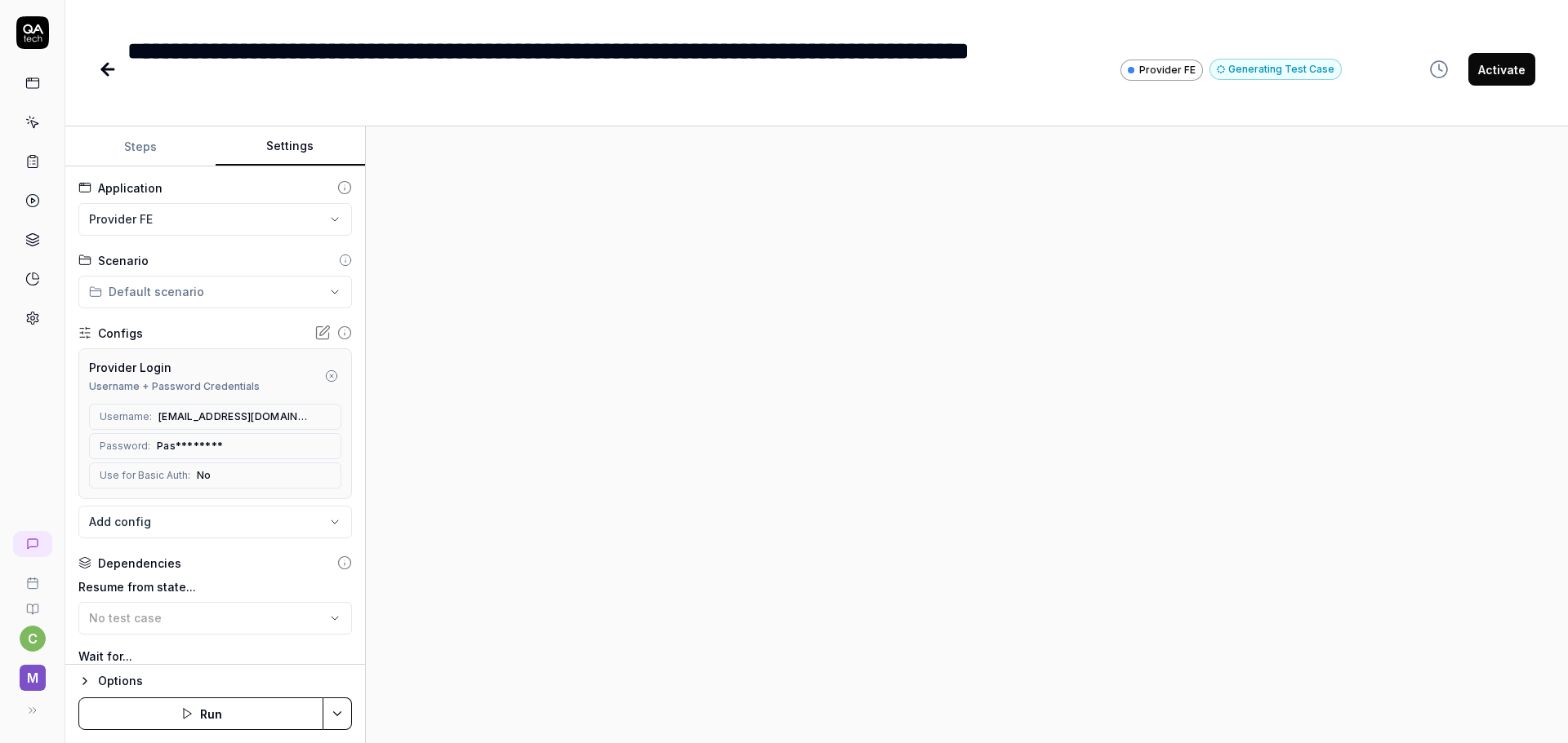
click at [306, 513] on body "**********" at bounding box center [784, 372] width 1568 height 743
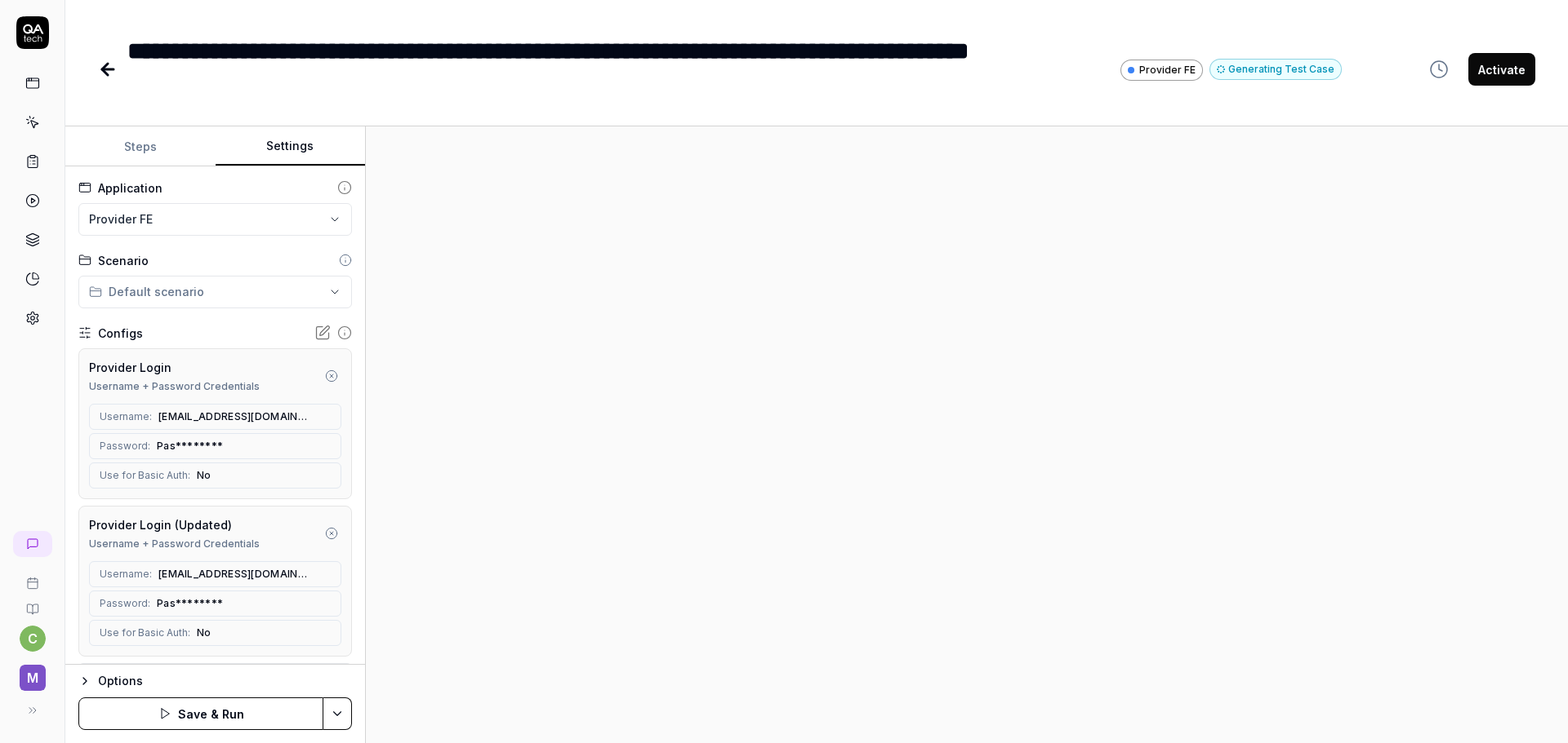
click at [325, 375] on icon "button" at bounding box center [331, 375] width 13 height 13
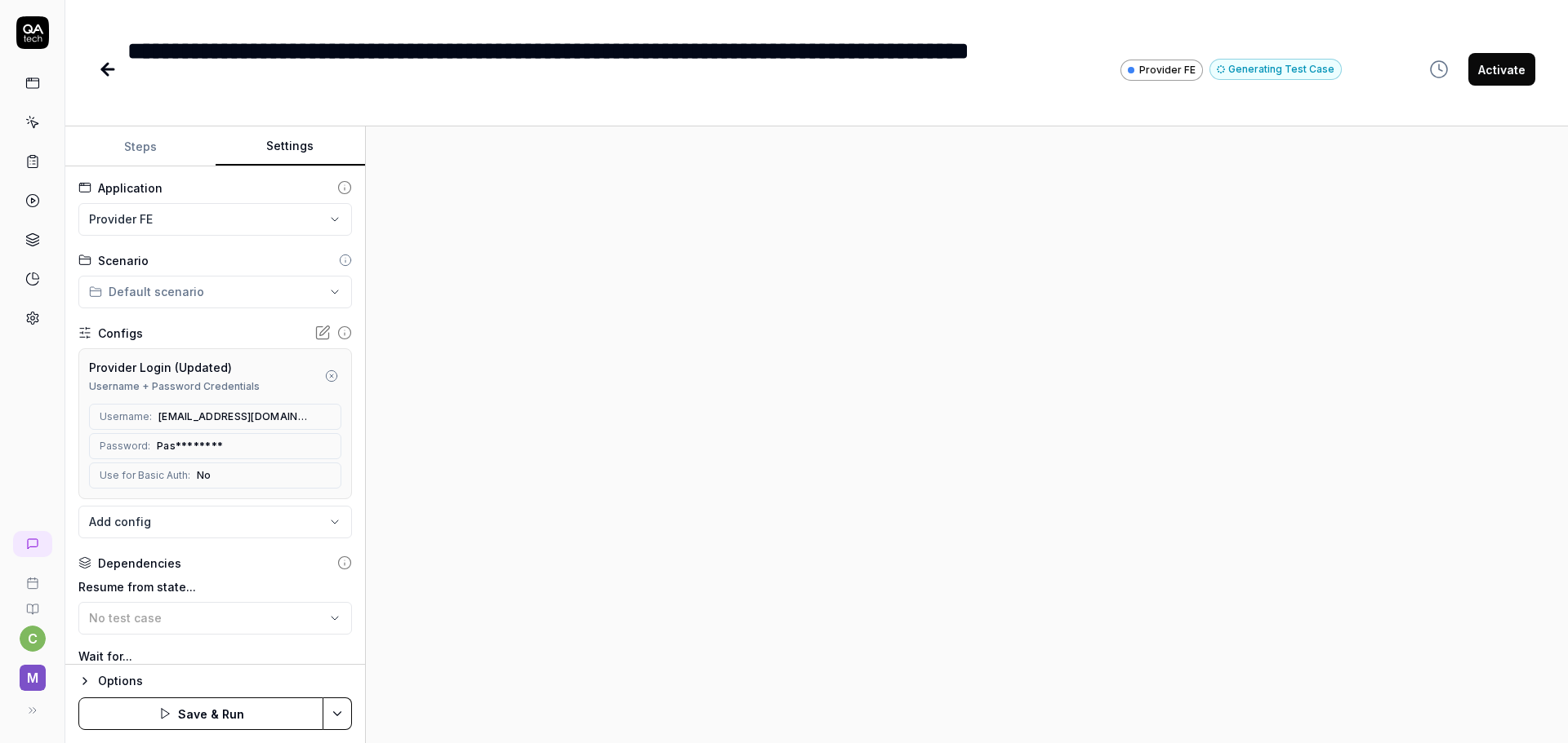
click at [334, 713] on html "**********" at bounding box center [784, 372] width 1568 height 743
click at [190, 596] on div "Save" at bounding box center [256, 601] width 209 height 36
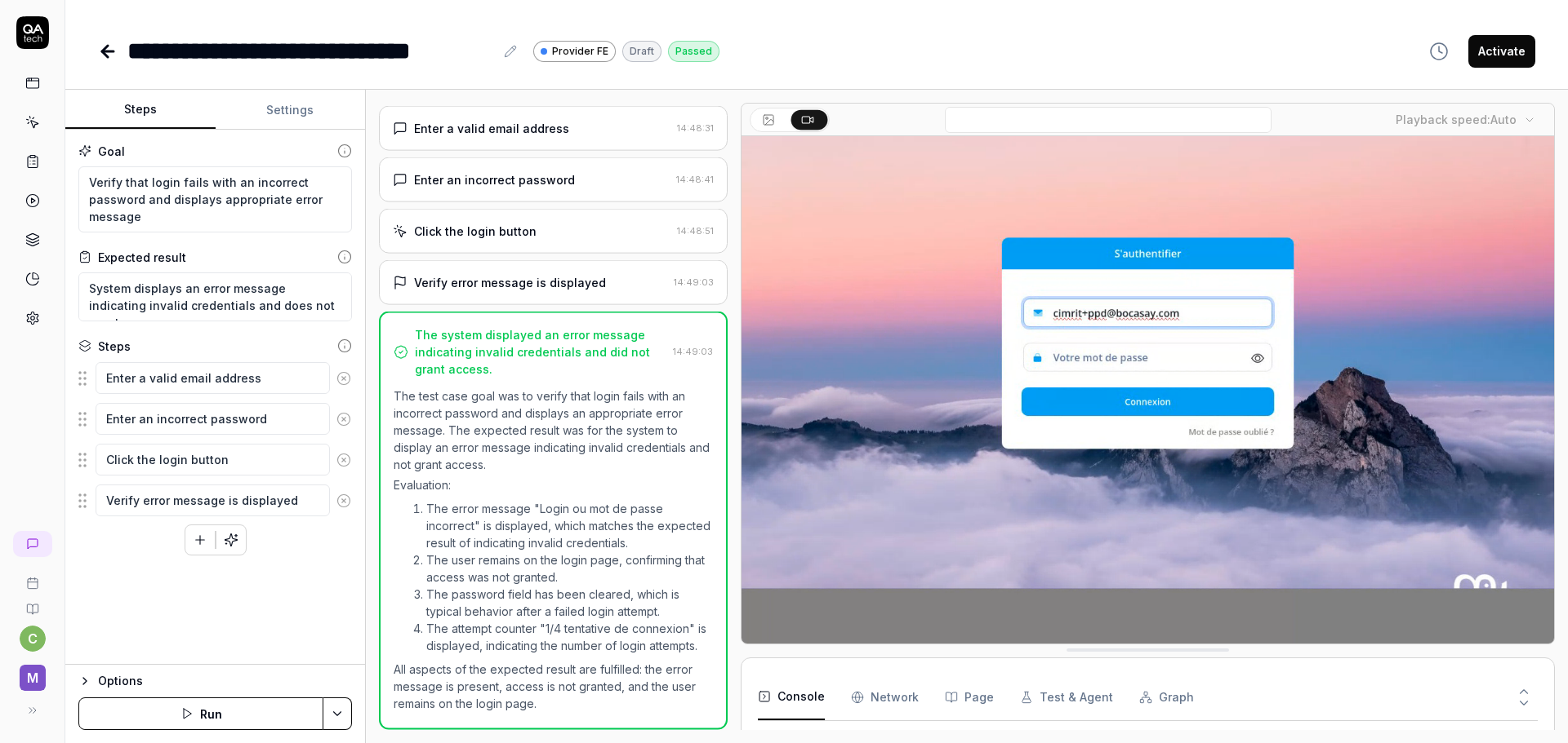
click at [284, 109] on button "Settings" at bounding box center [291, 111] width 150 height 40
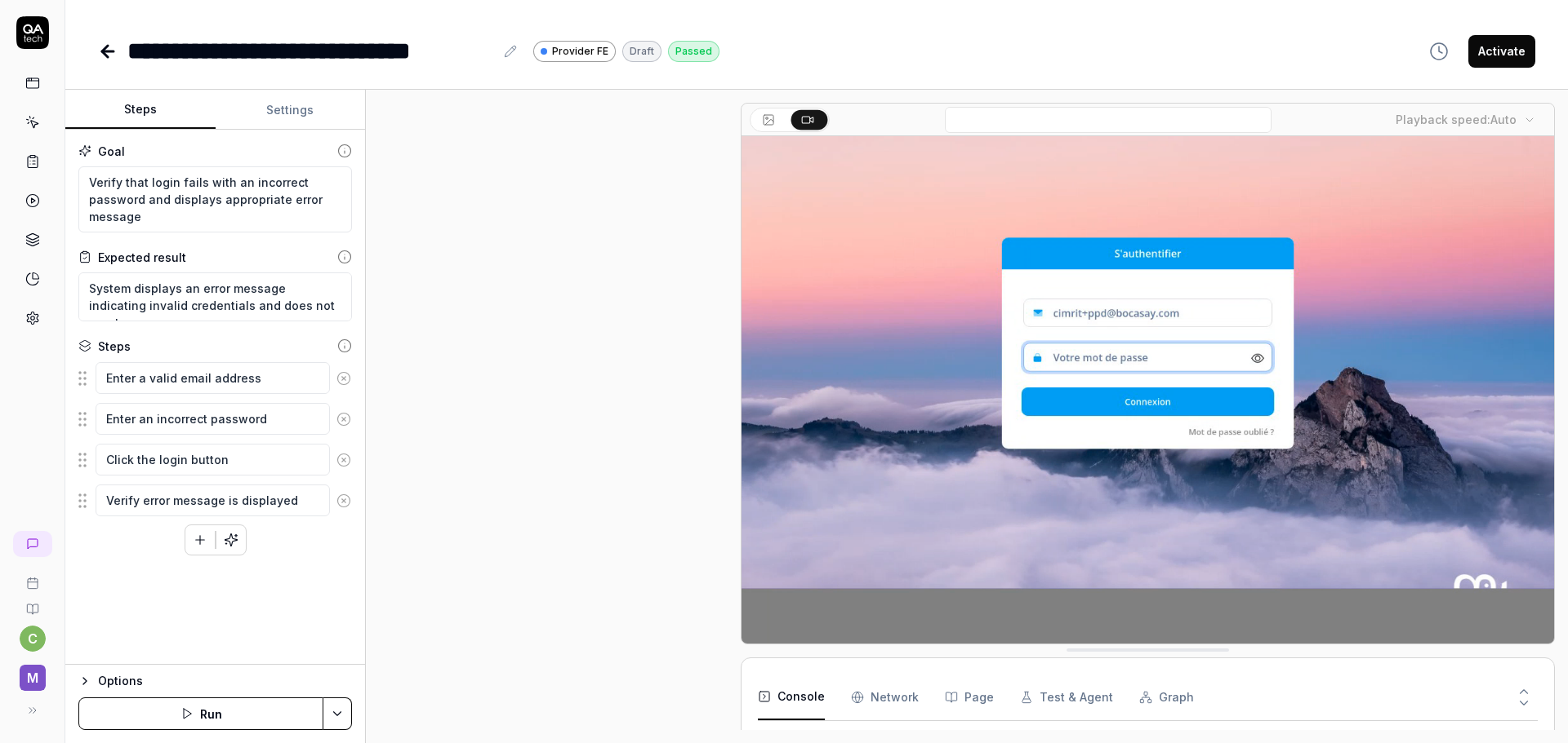
type textarea "*"
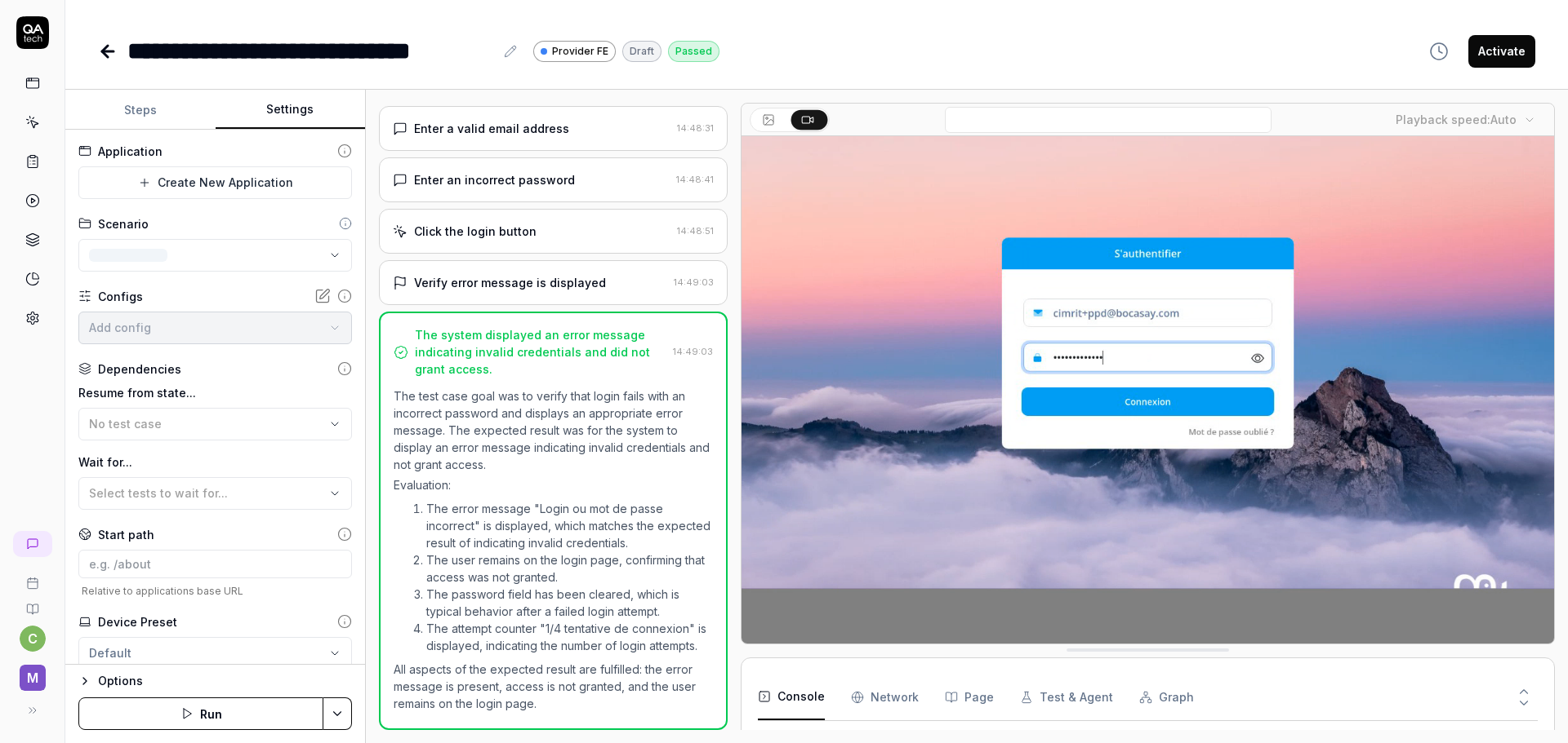
scroll to position [105, 0]
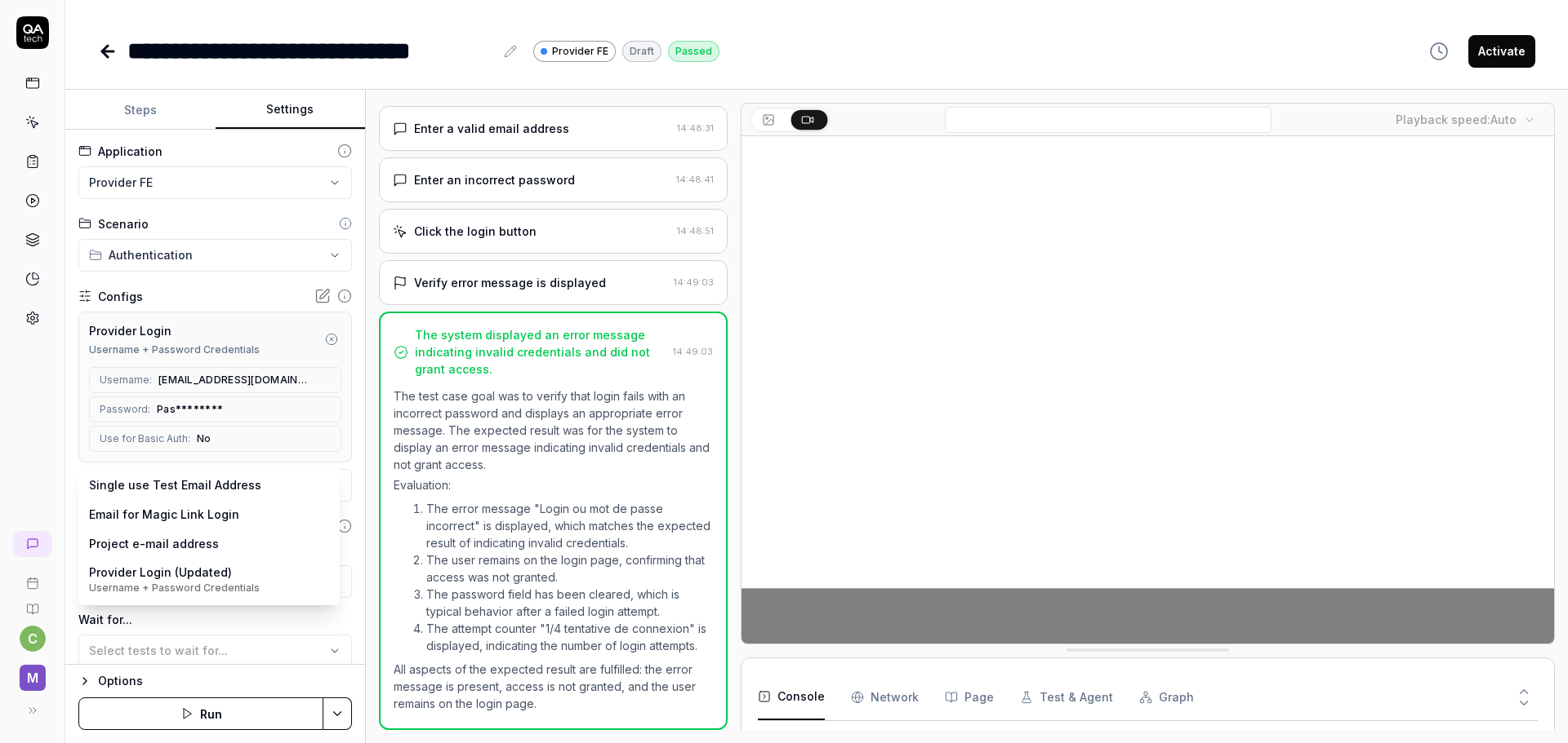
click at [212, 485] on body "**********" at bounding box center [784, 372] width 1568 height 743
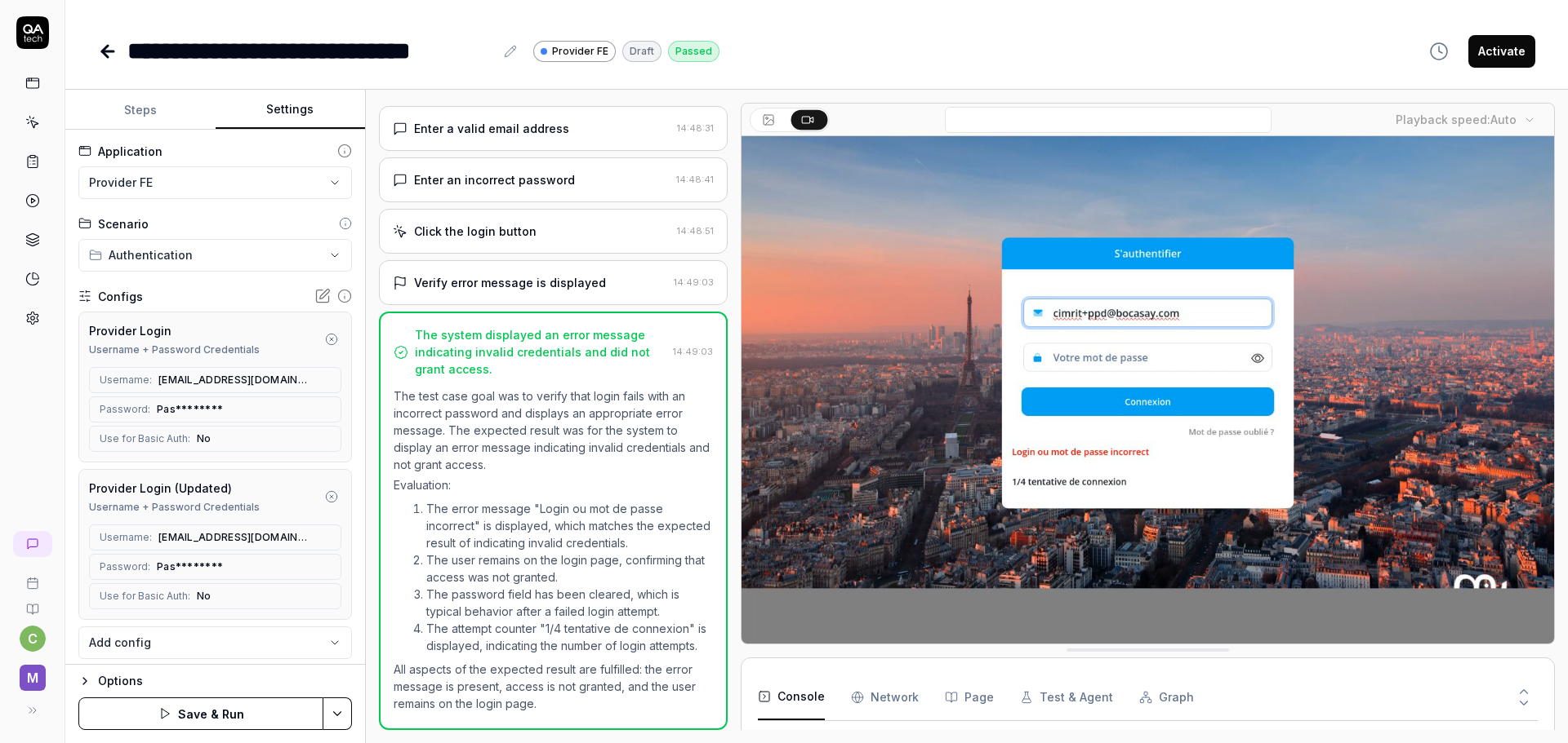
click at [325, 336] on icon "button" at bounding box center [331, 339] width 13 height 13
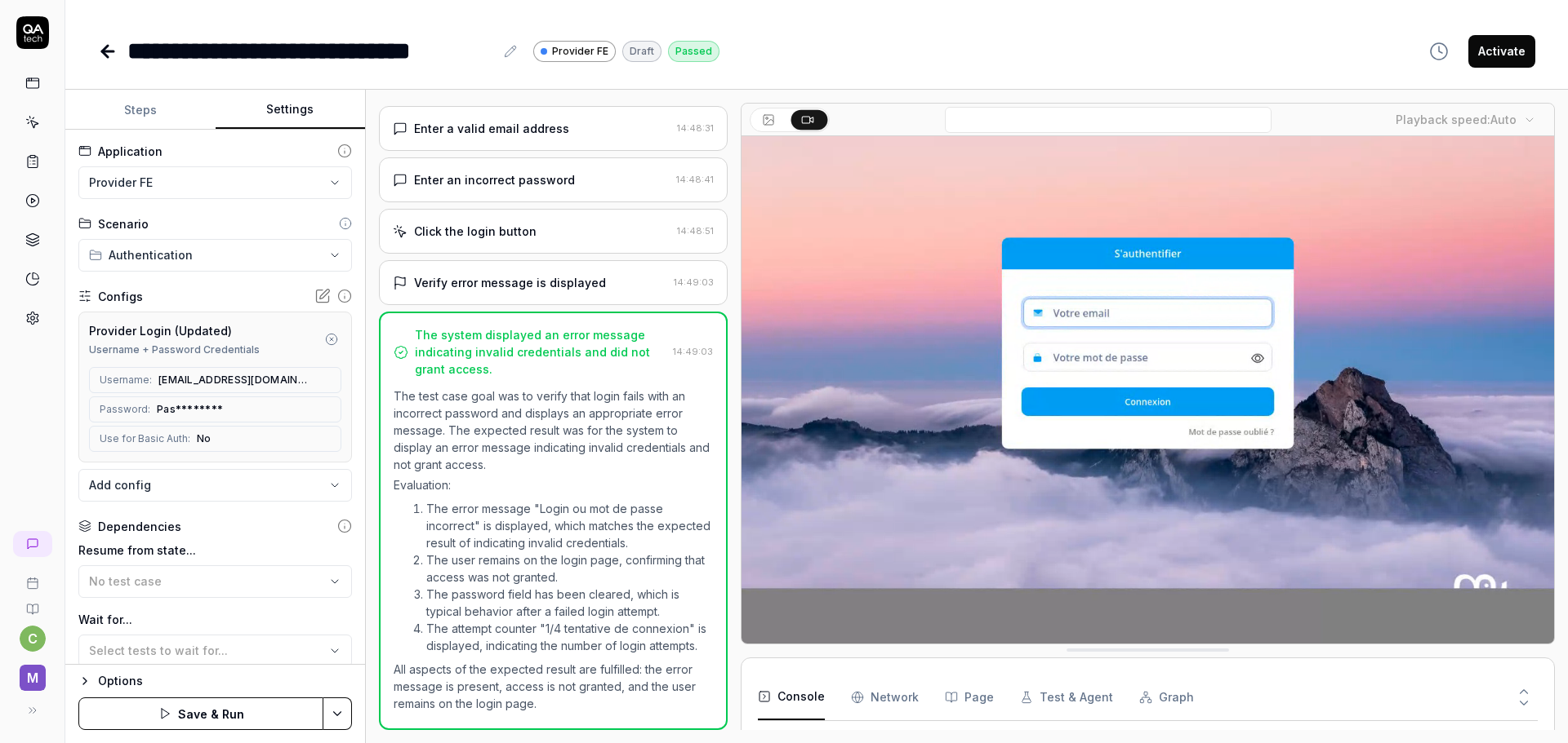
click at [335, 719] on html "**********" at bounding box center [784, 372] width 1568 height 743
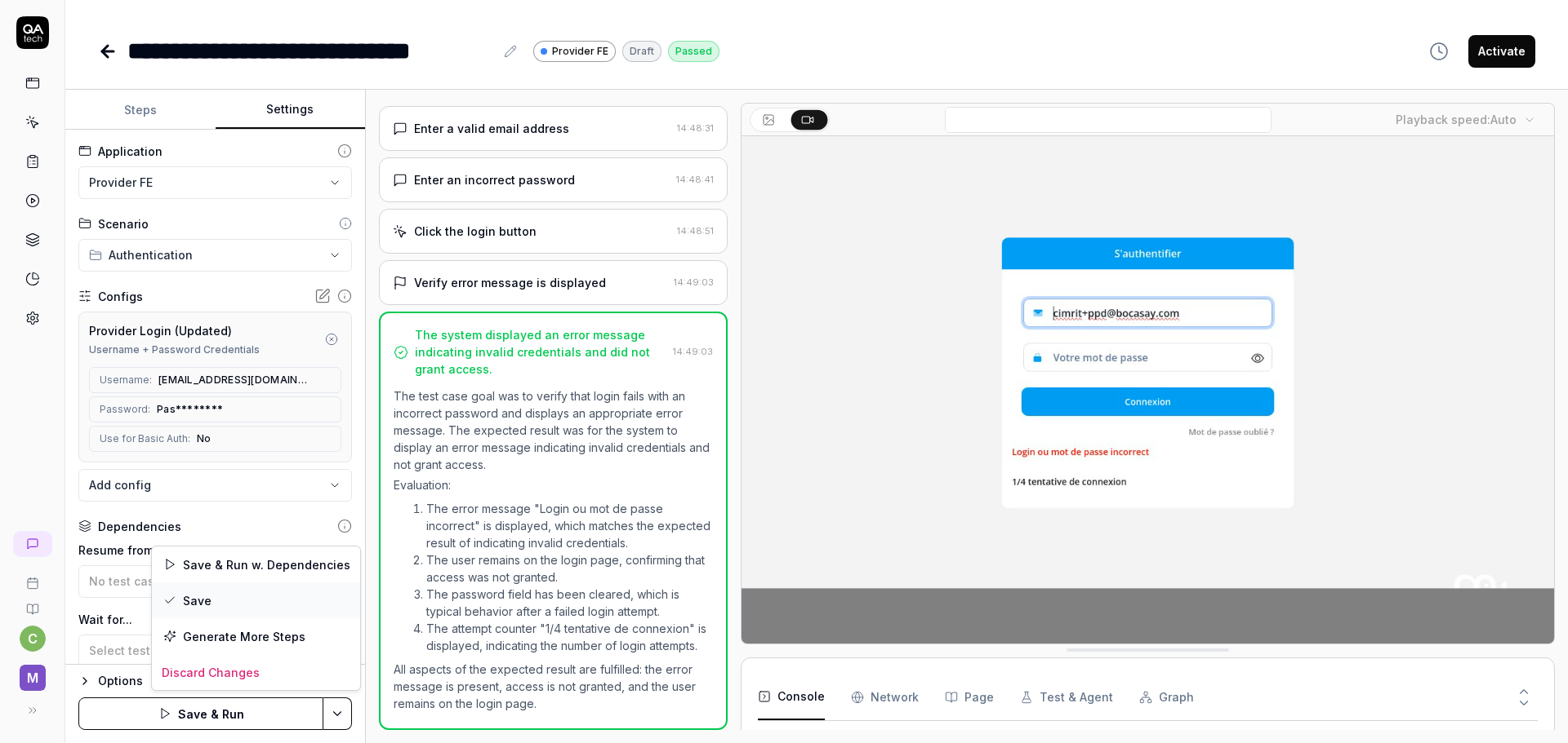
click at [222, 602] on div "Save" at bounding box center [256, 601] width 209 height 36
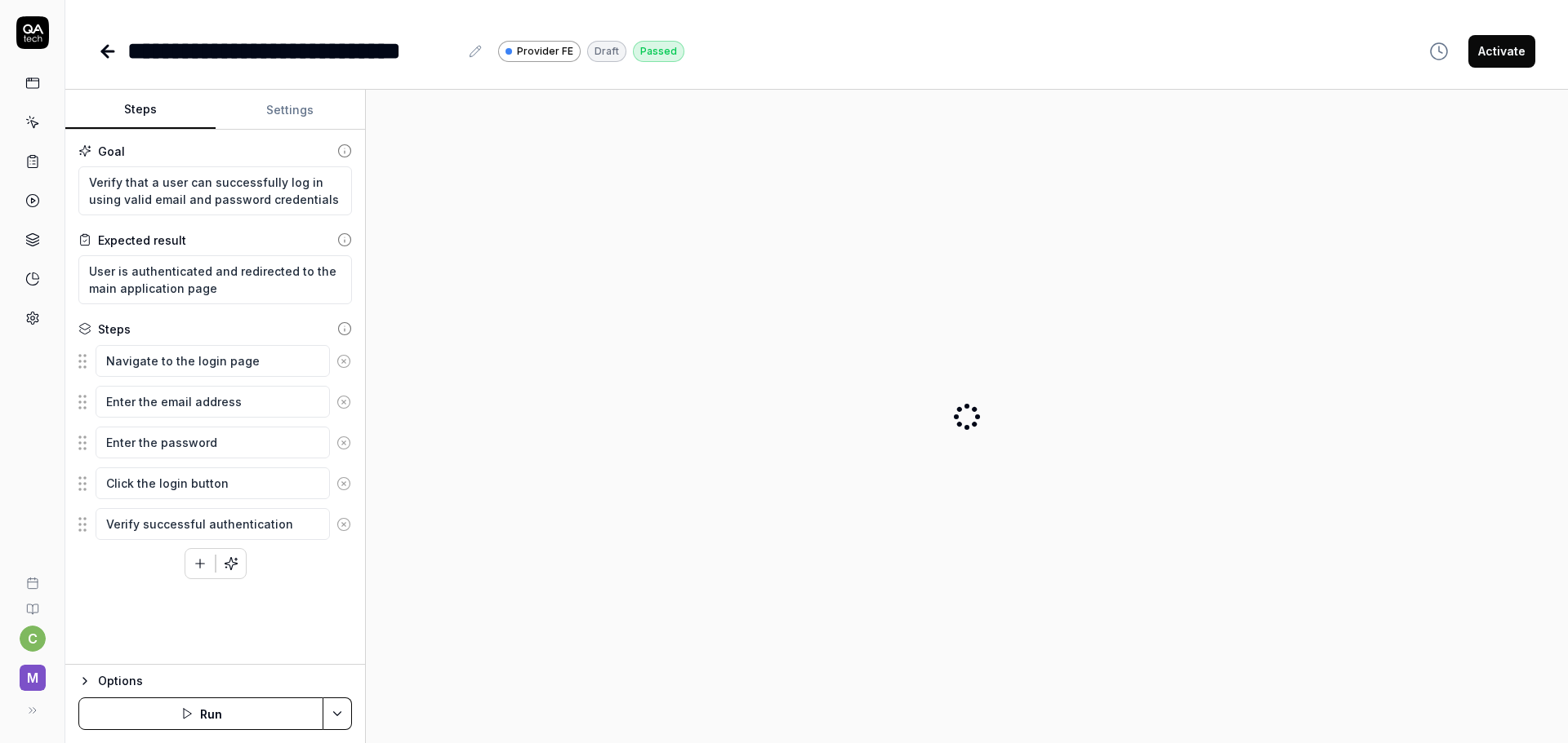
drag, startPoint x: 0, startPoint y: 0, endPoint x: 288, endPoint y: 109, distance: 307.9
click at [288, 109] on button "Settings" at bounding box center [291, 111] width 150 height 40
type textarea "*"
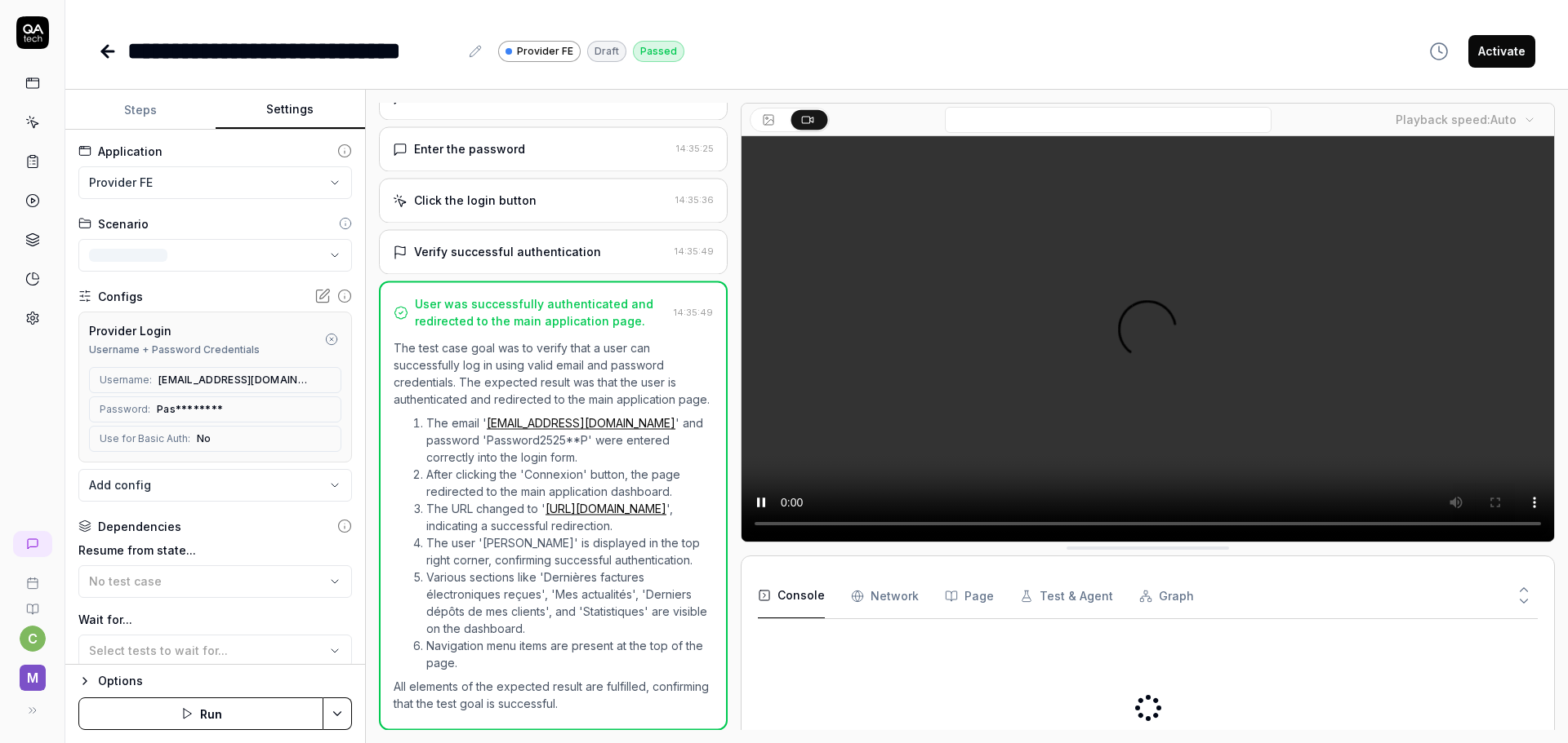
scroll to position [152, 0]
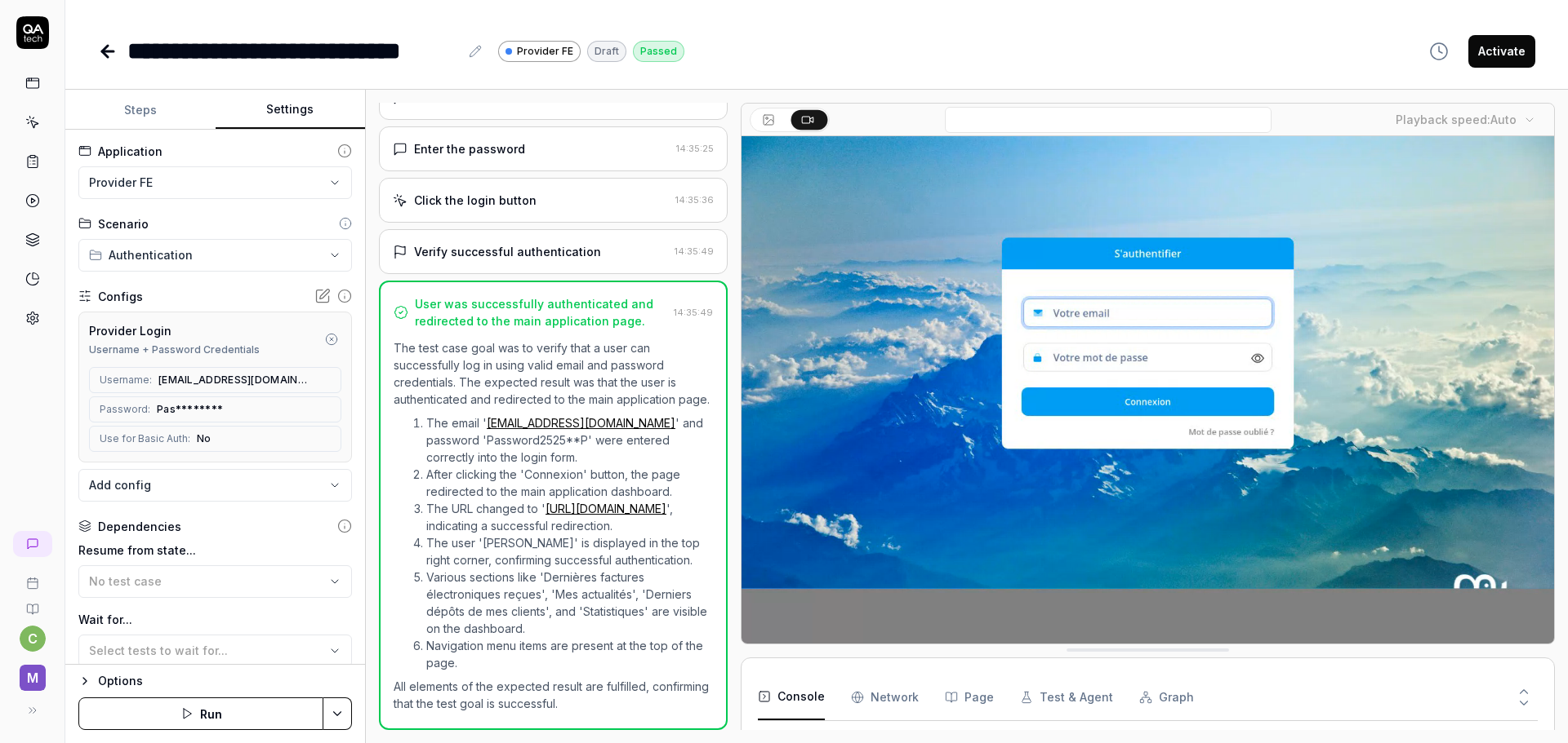
click at [222, 490] on body "**********" at bounding box center [784, 372] width 1568 height 743
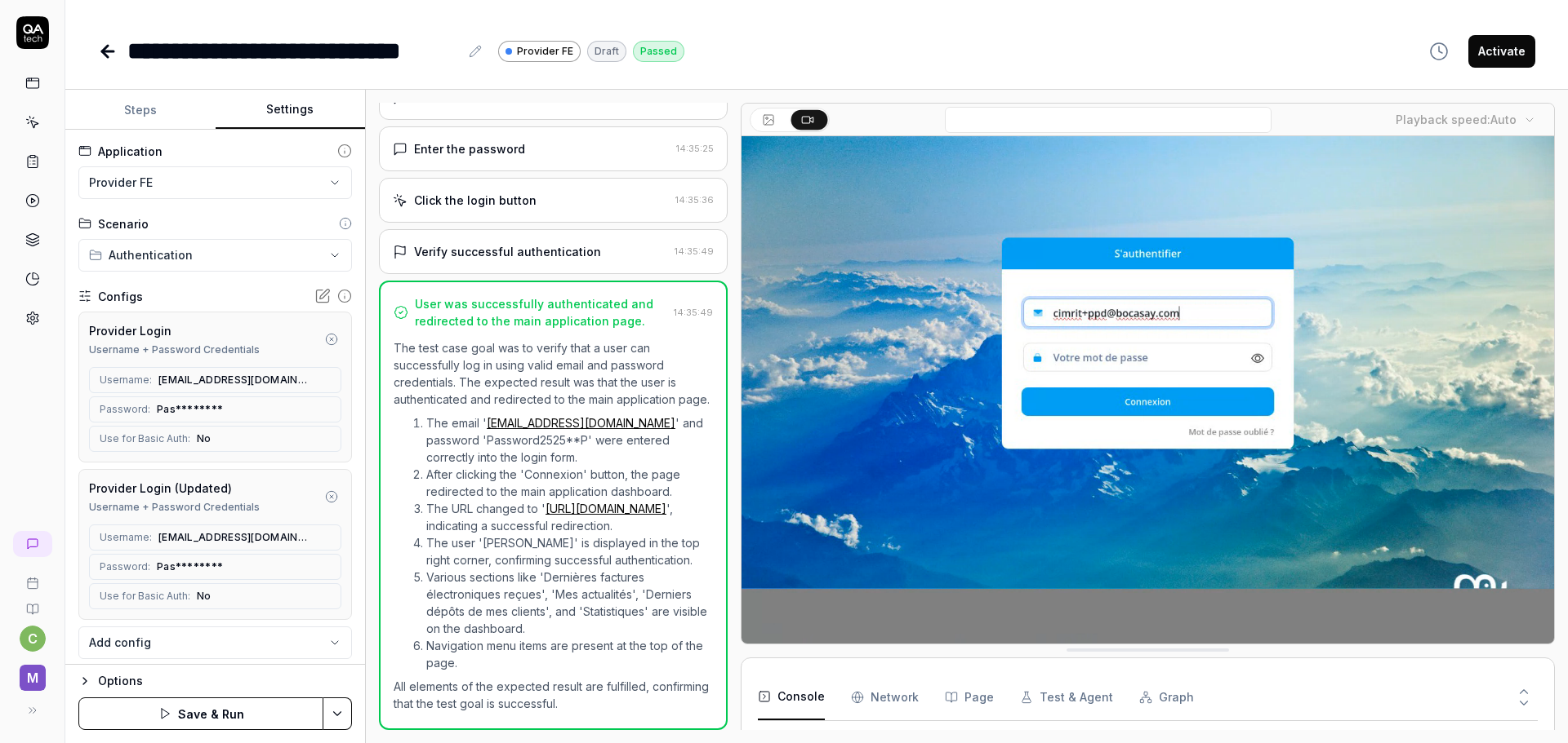
click at [325, 337] on icon "button" at bounding box center [331, 339] width 13 height 13
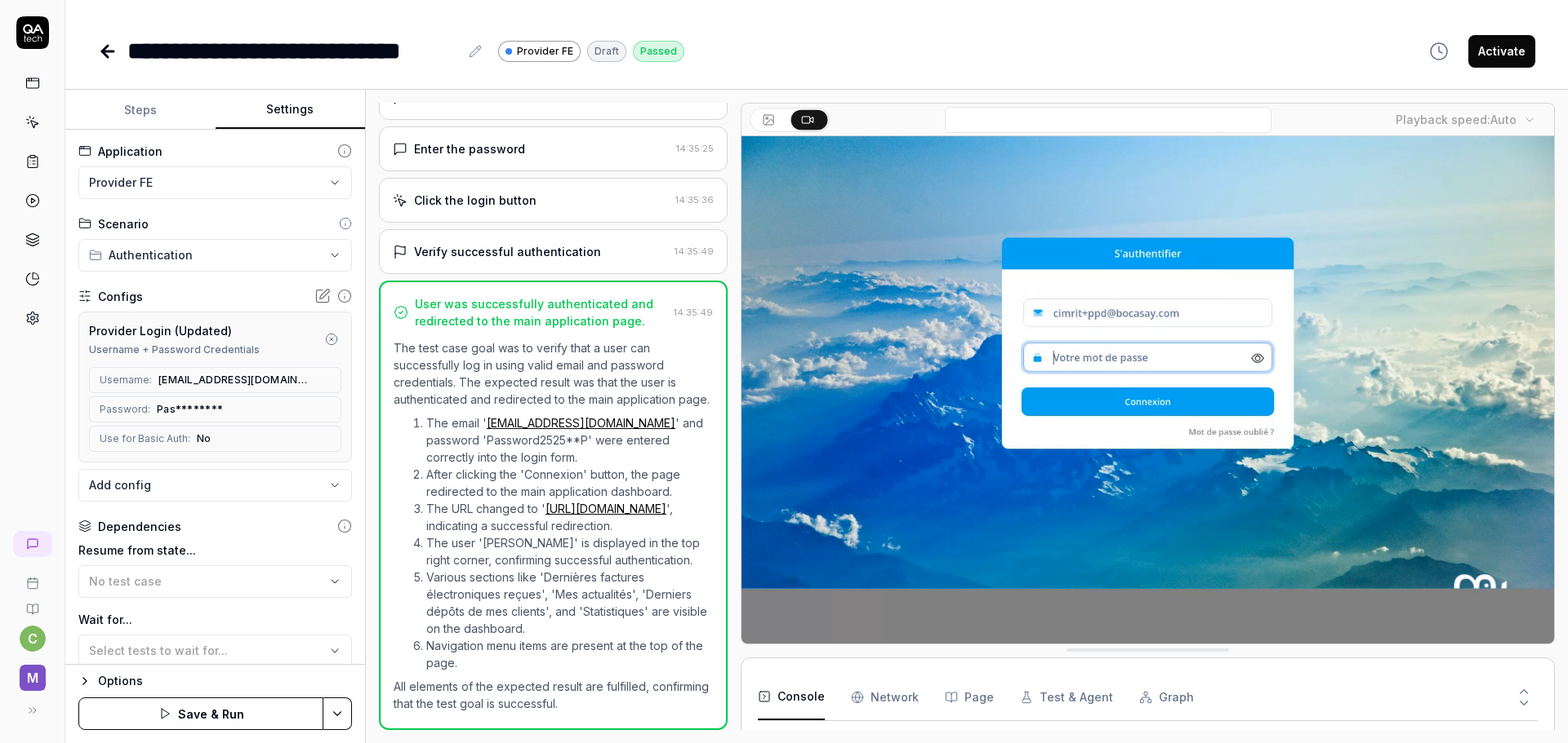
click at [329, 711] on html "**********" at bounding box center [784, 372] width 1568 height 743
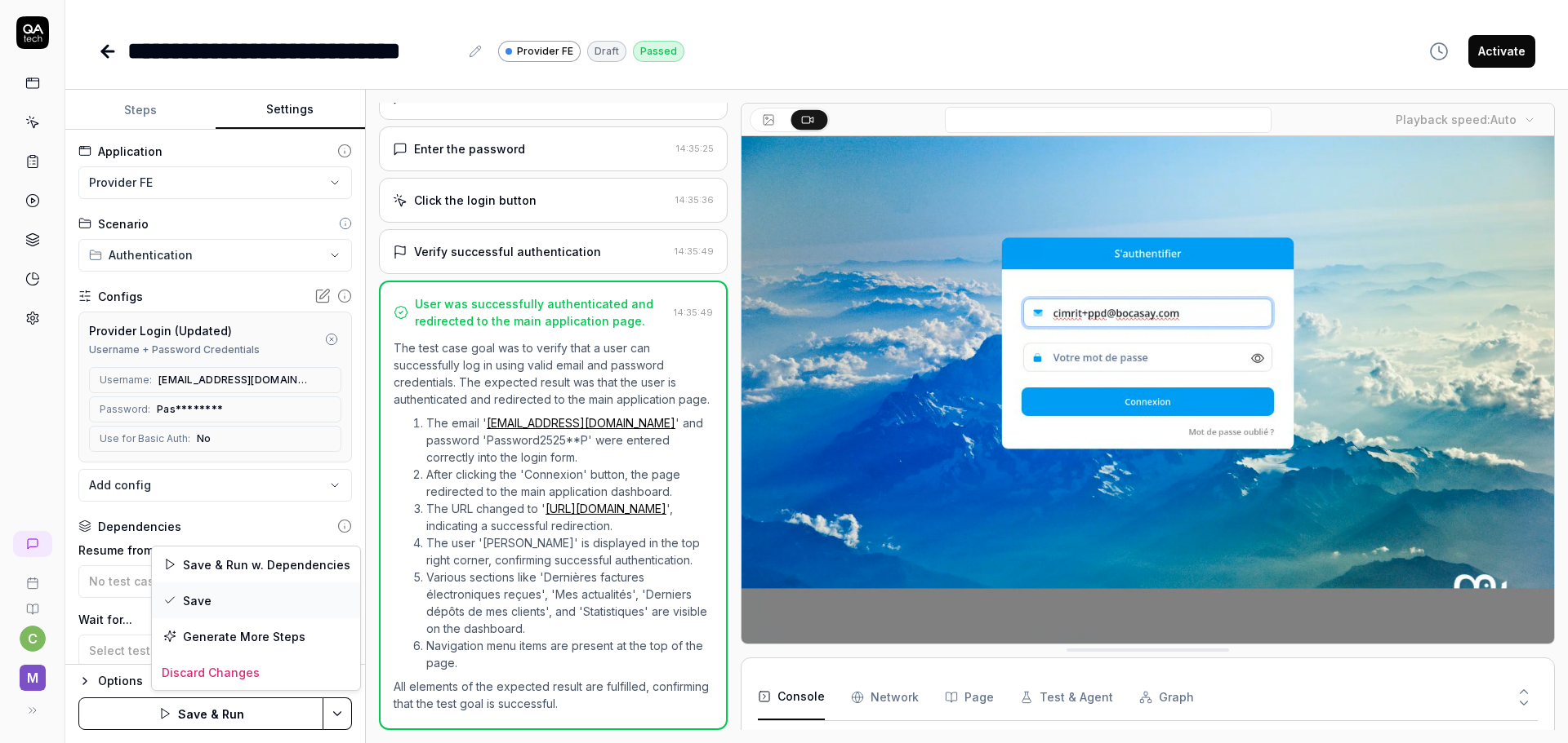
click at [231, 602] on div "Save" at bounding box center [256, 601] width 209 height 36
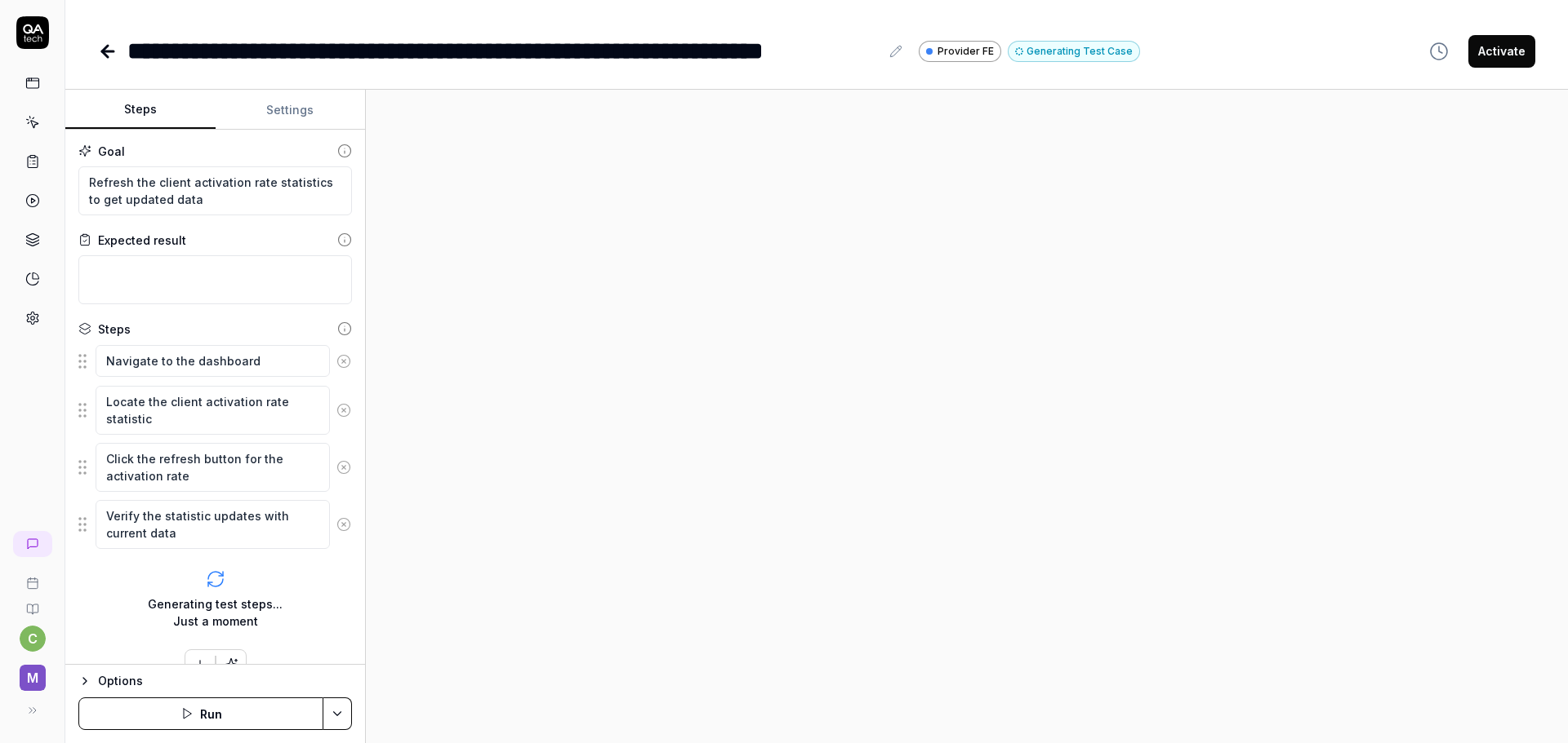
type textarea "*"
click at [304, 113] on button "Settings" at bounding box center [291, 111] width 150 height 40
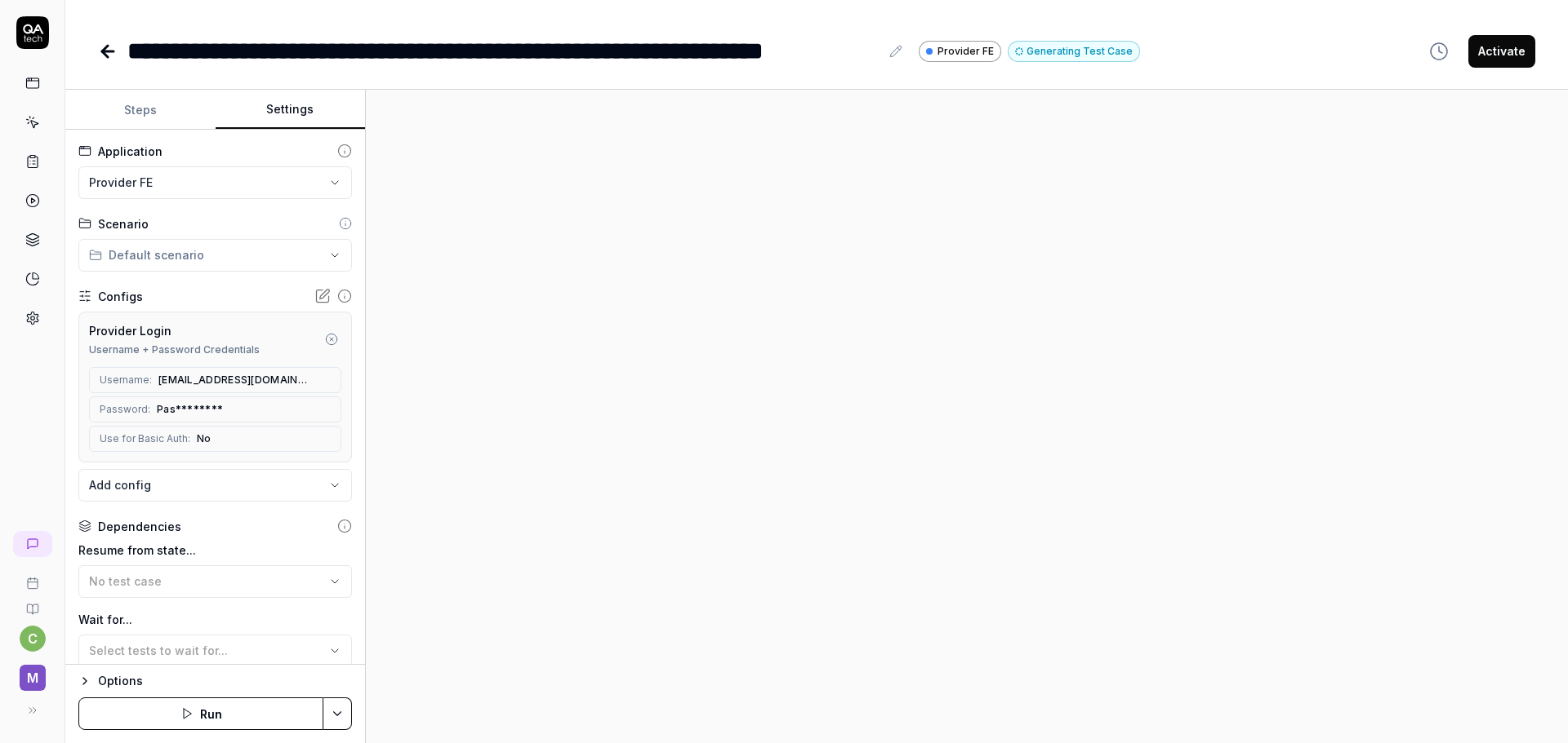
click at [193, 482] on body "**********" at bounding box center [784, 372] width 1568 height 743
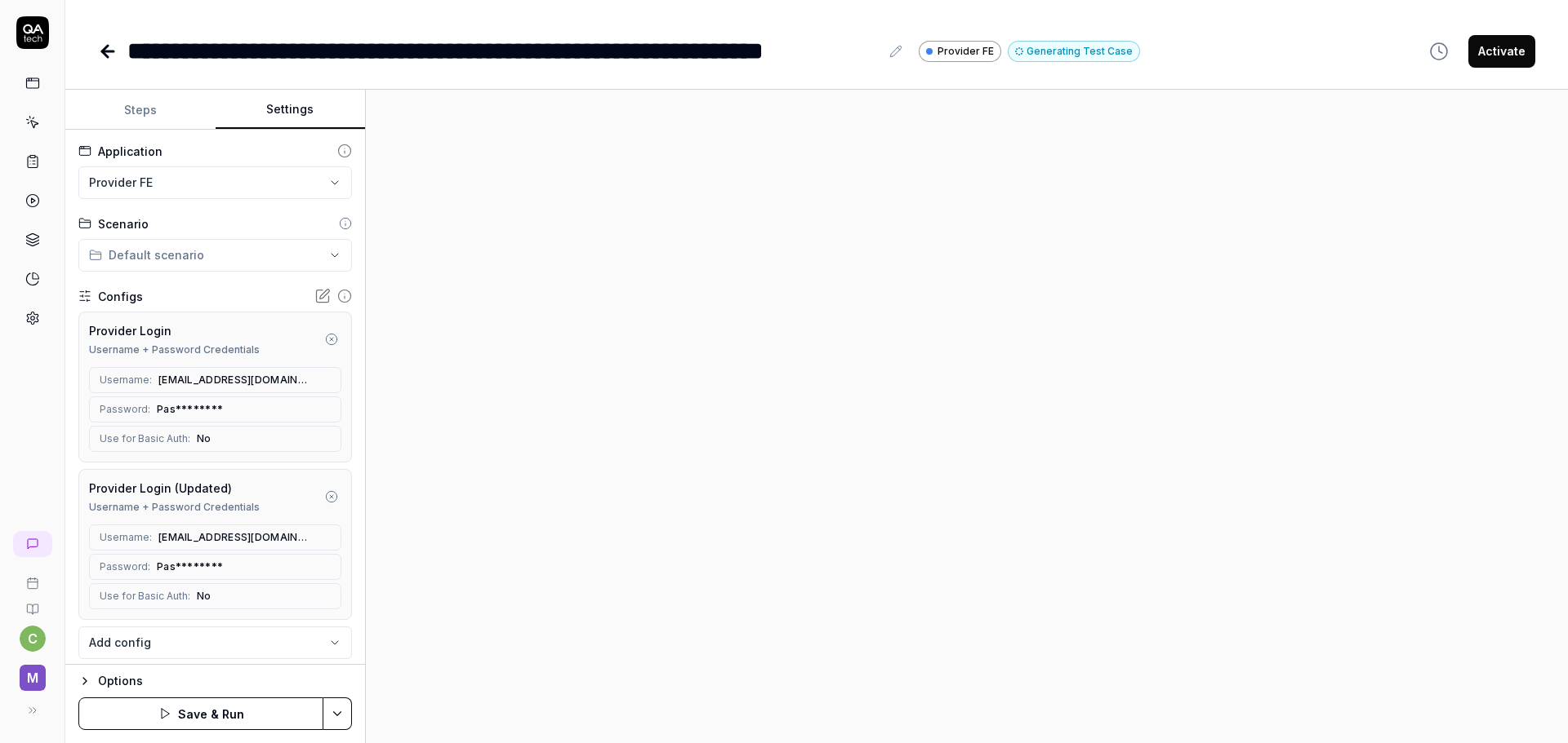
click at [325, 333] on icon "button" at bounding box center [331, 339] width 13 height 13
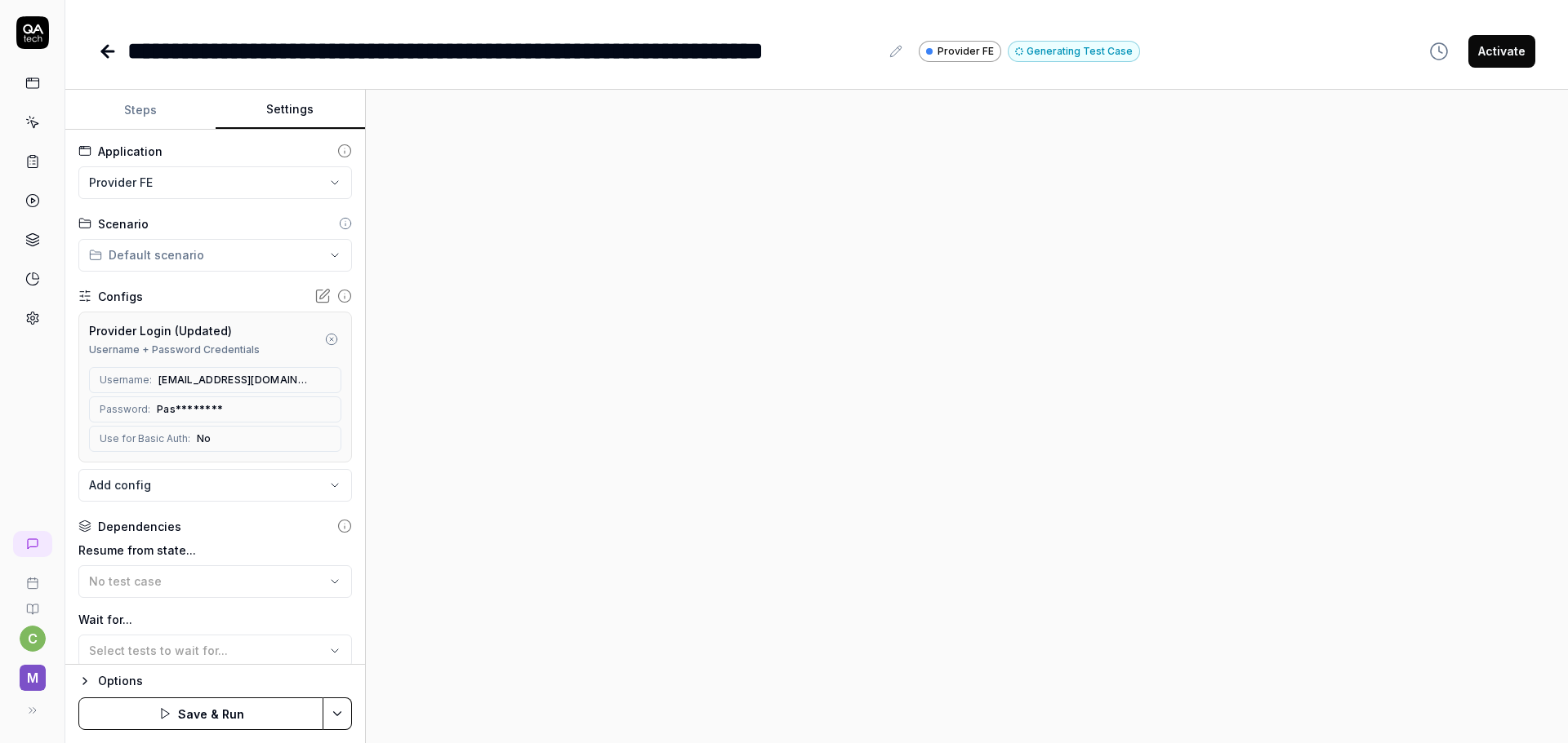
click at [350, 712] on html "**********" at bounding box center [784, 372] width 1568 height 743
click at [299, 601] on div "Save" at bounding box center [256, 601] width 209 height 36
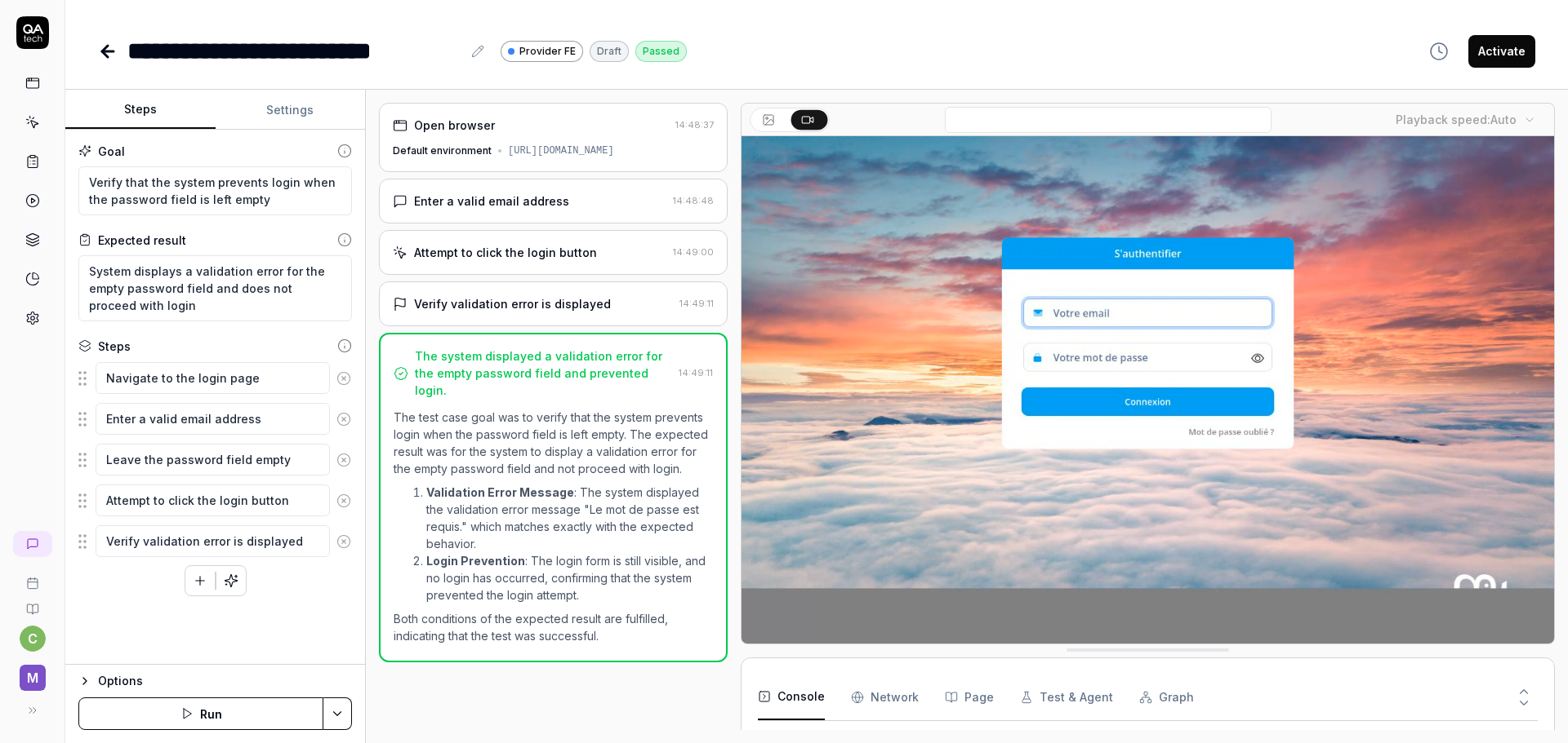
click at [287, 113] on button "Settings" at bounding box center [291, 111] width 150 height 40
type textarea "*"
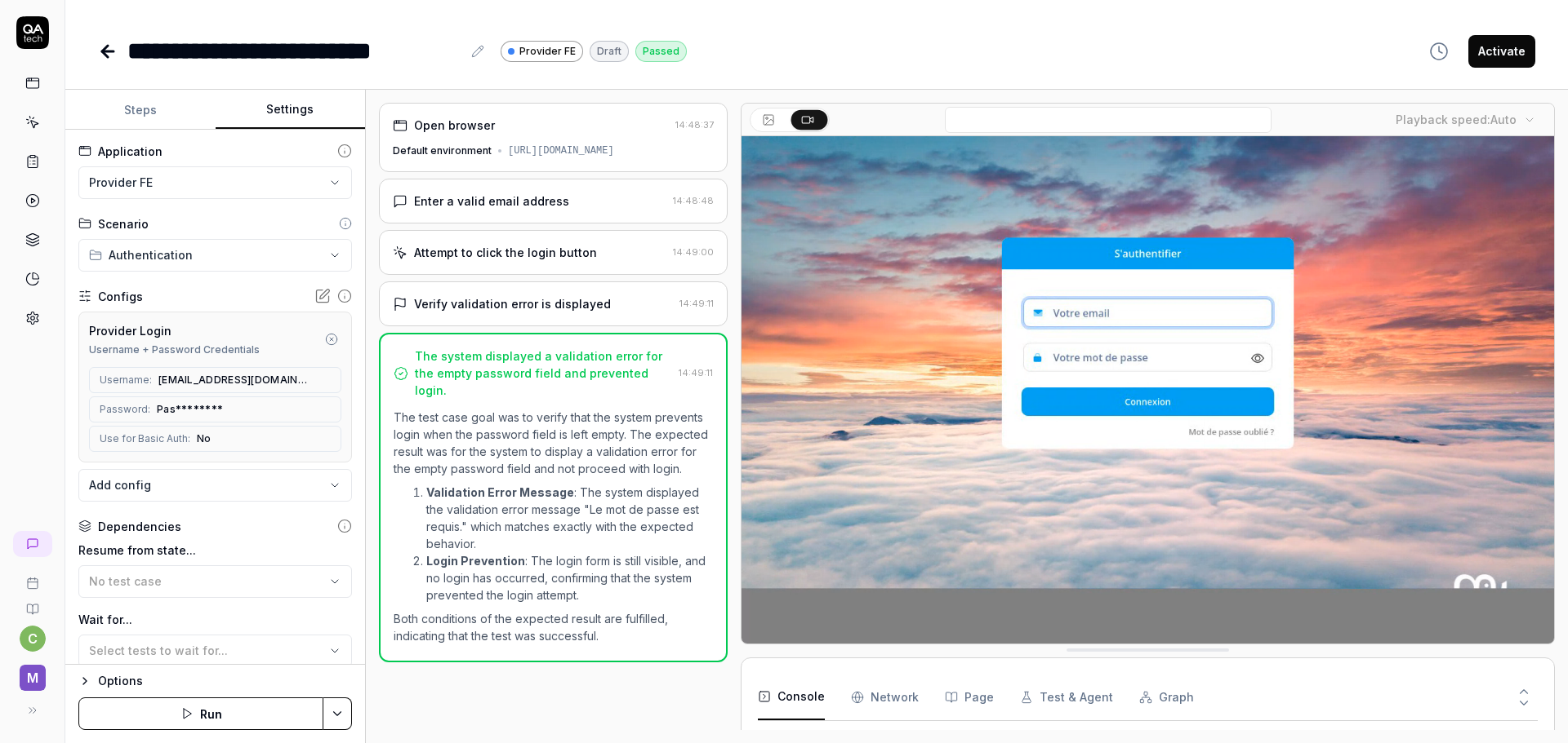
click at [229, 495] on body "**********" at bounding box center [784, 372] width 1568 height 743
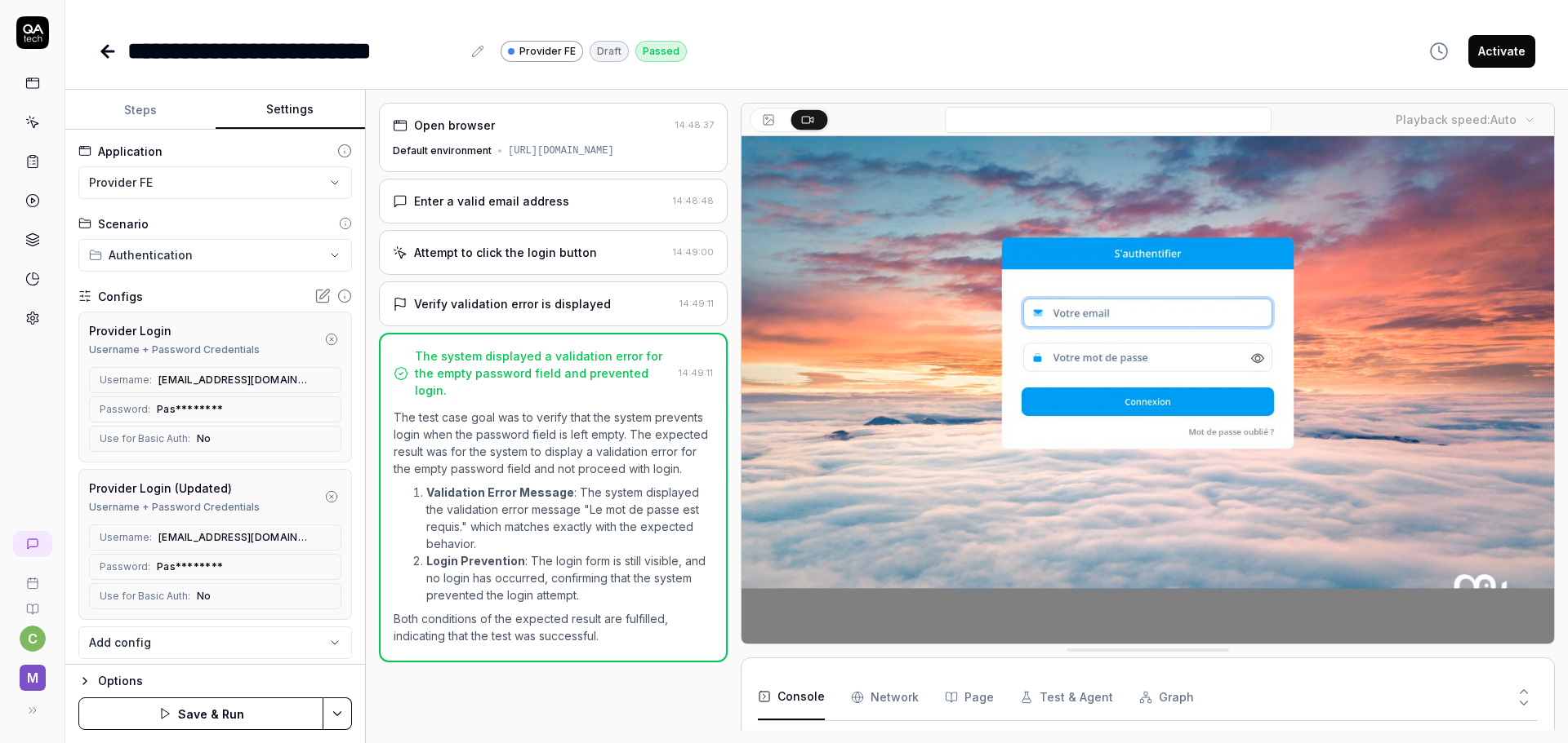
click at [326, 335] on circle "button" at bounding box center [331, 339] width 11 height 11
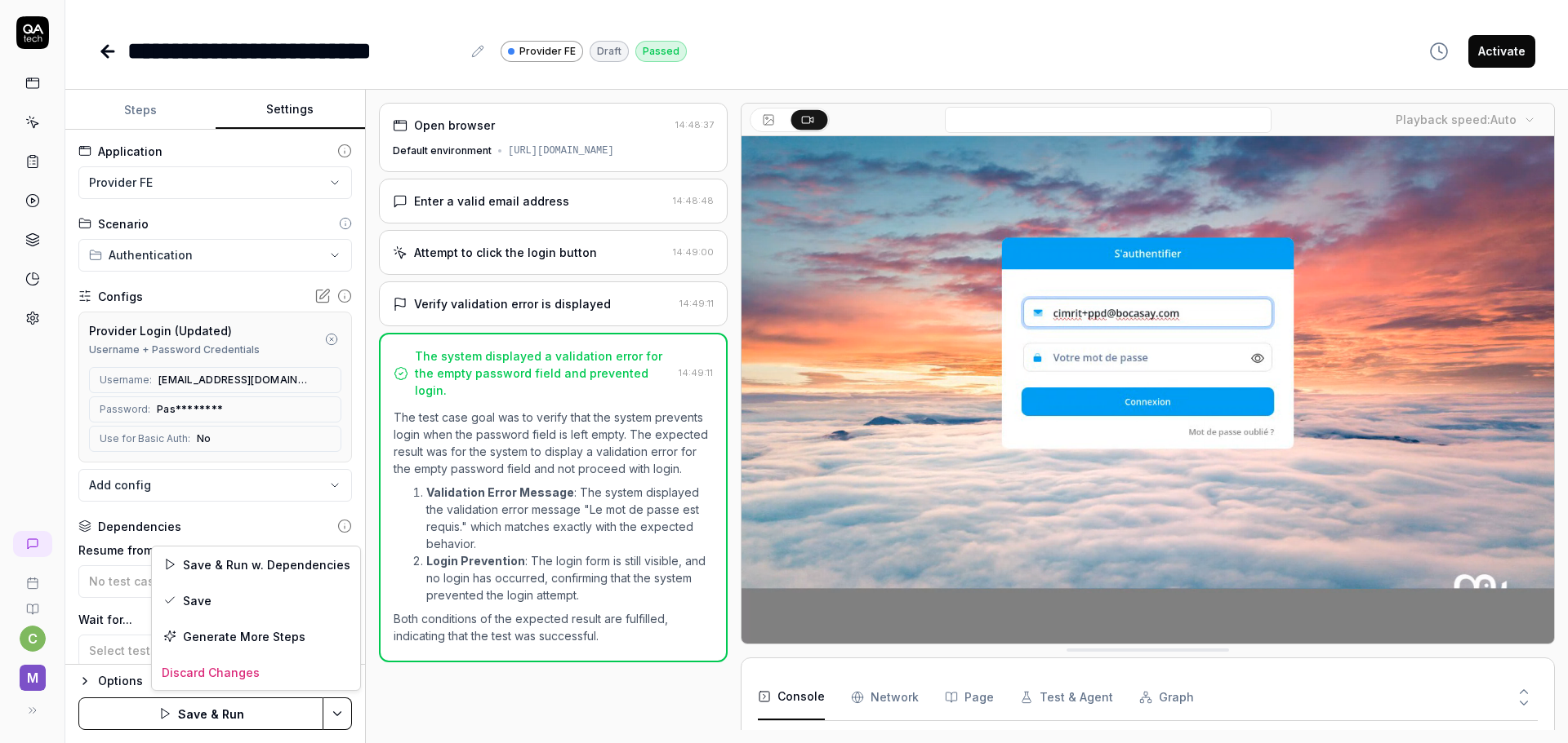
click at [345, 719] on html "**********" at bounding box center [784, 372] width 1568 height 743
click at [258, 612] on div "Save" at bounding box center [256, 601] width 209 height 36
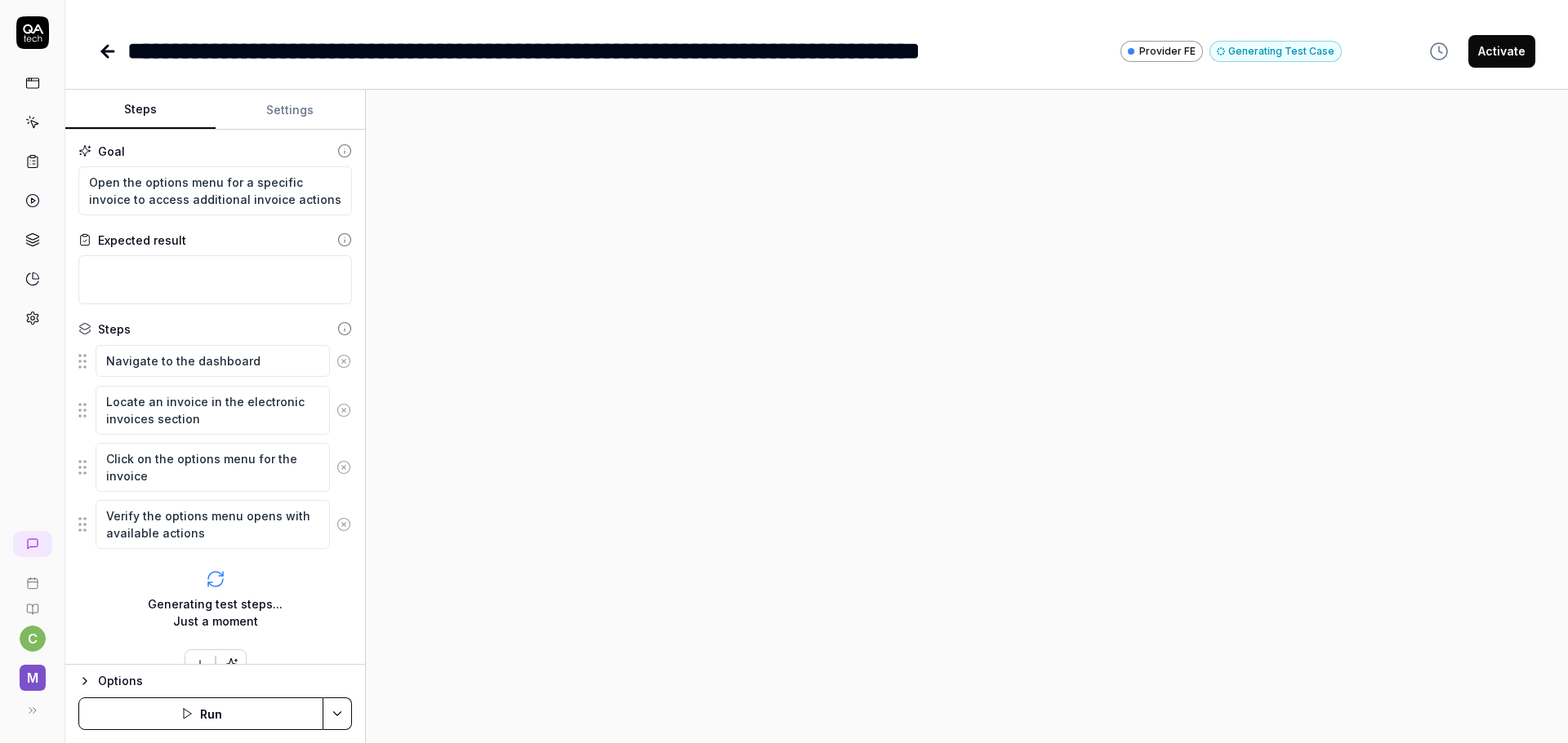
click at [299, 113] on button "Settings" at bounding box center [291, 111] width 150 height 40
type textarea "*"
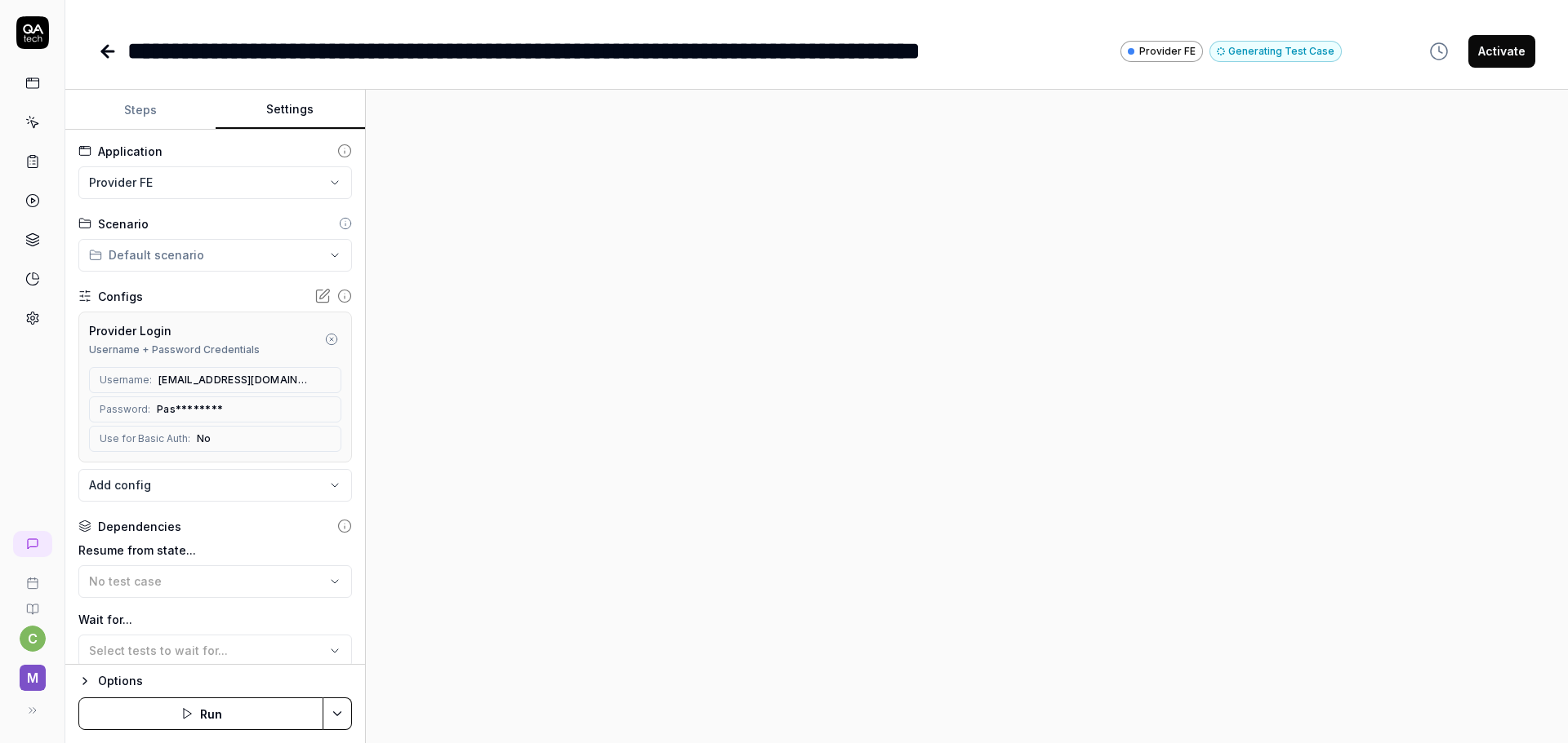
click at [313, 497] on body "**********" at bounding box center [784, 372] width 1568 height 743
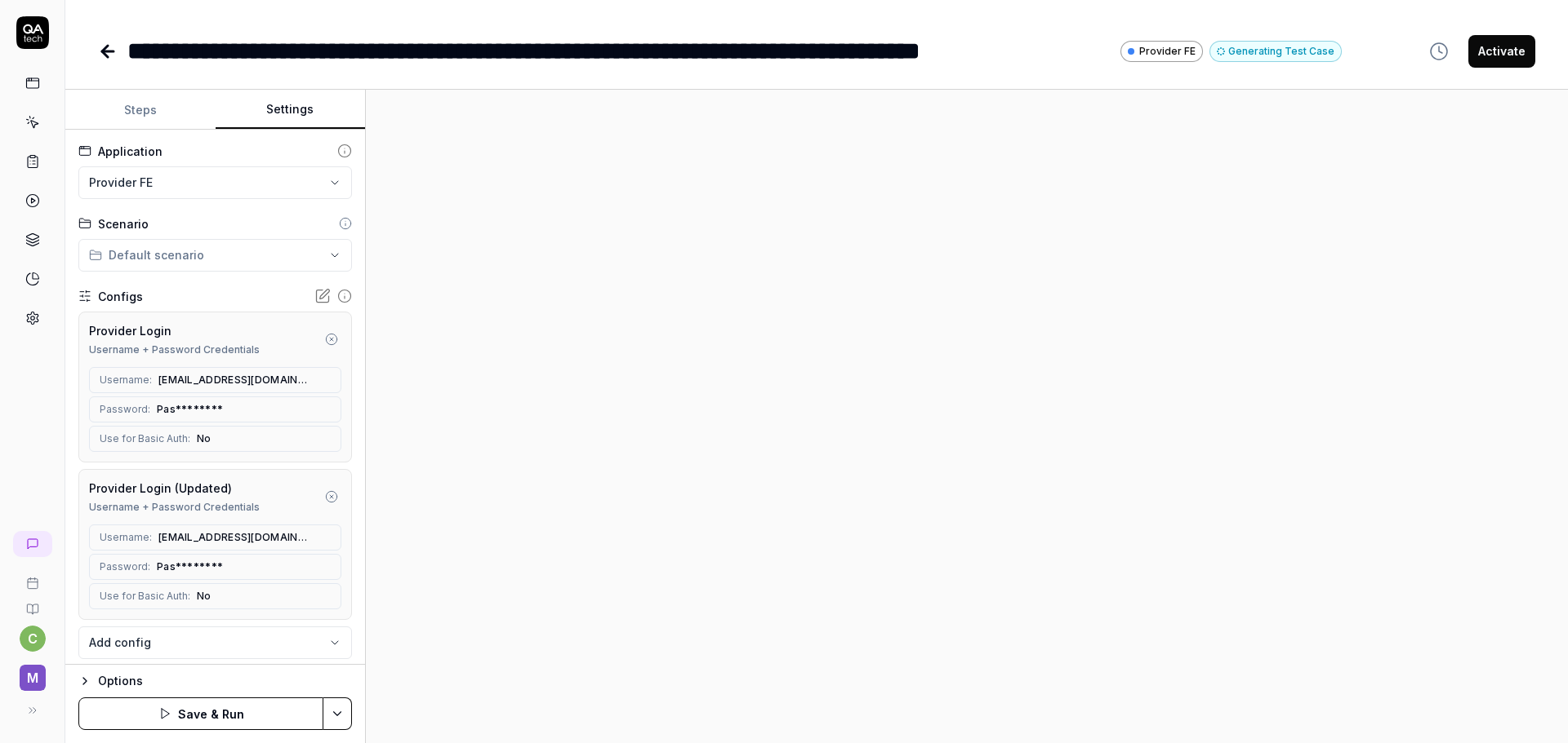
click at [325, 345] on icon "button" at bounding box center [331, 339] width 13 height 13
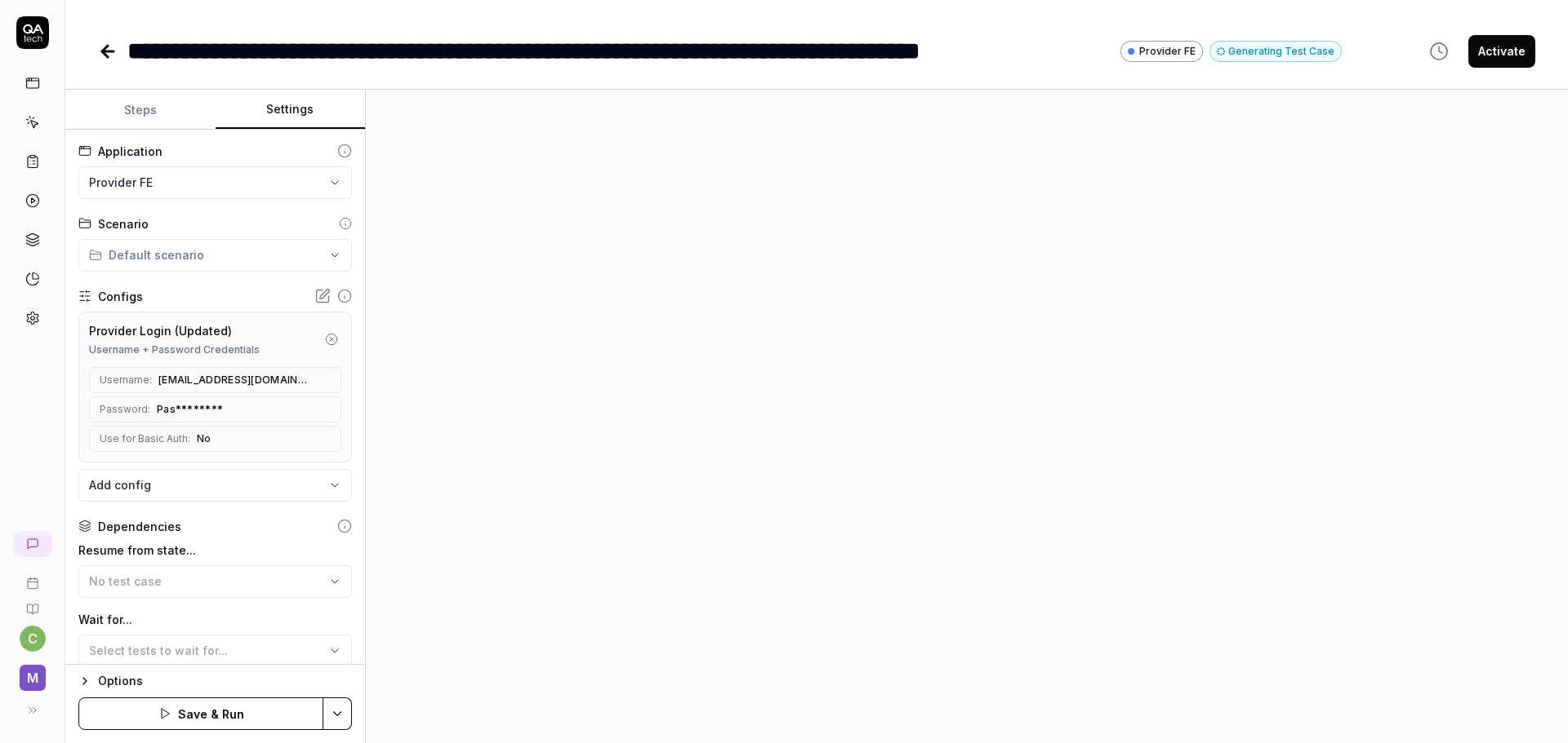
click at [335, 711] on html "**********" at bounding box center [784, 372] width 1568 height 743
click at [279, 598] on div "Save" at bounding box center [256, 601] width 209 height 36
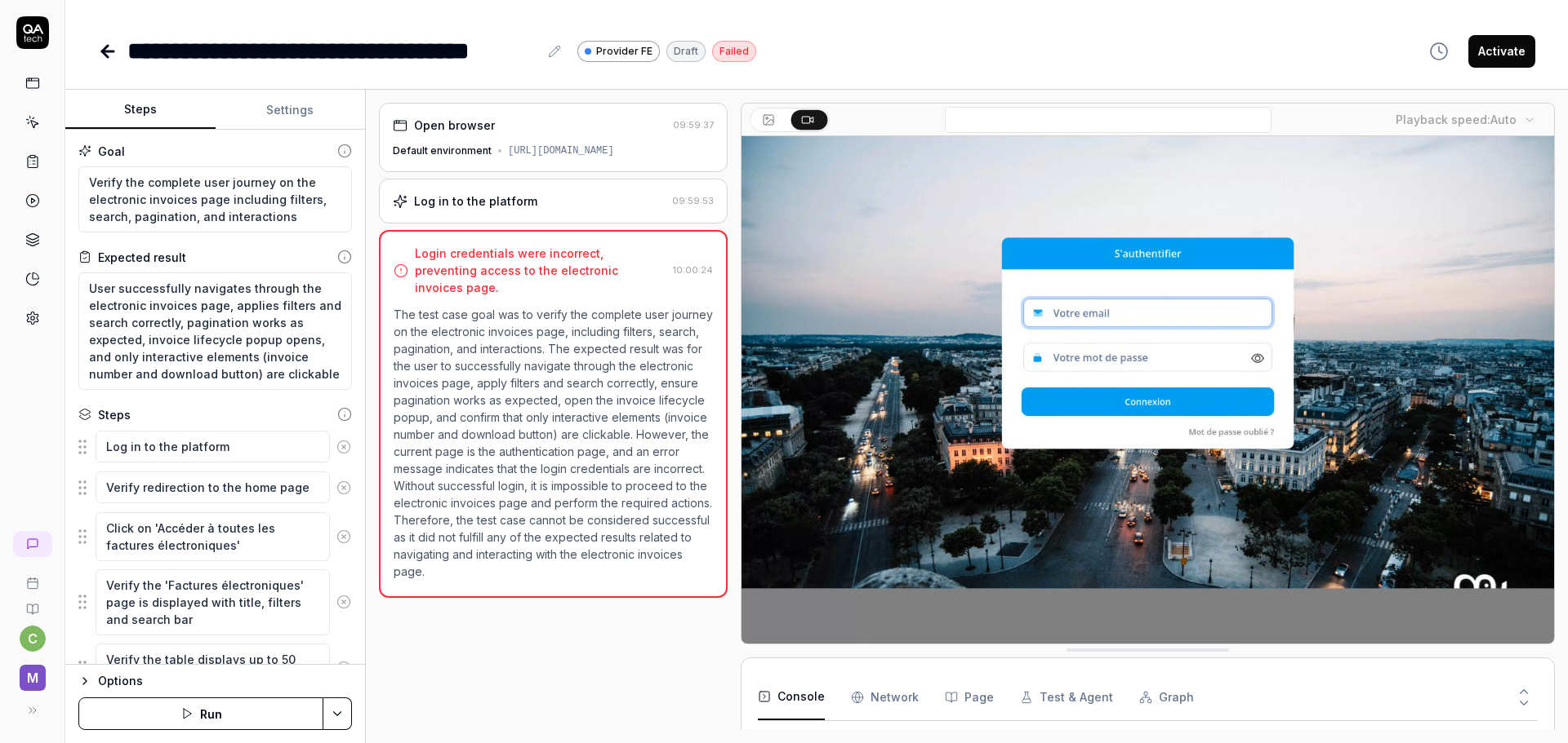
click at [298, 109] on button "Settings" at bounding box center [291, 111] width 150 height 40
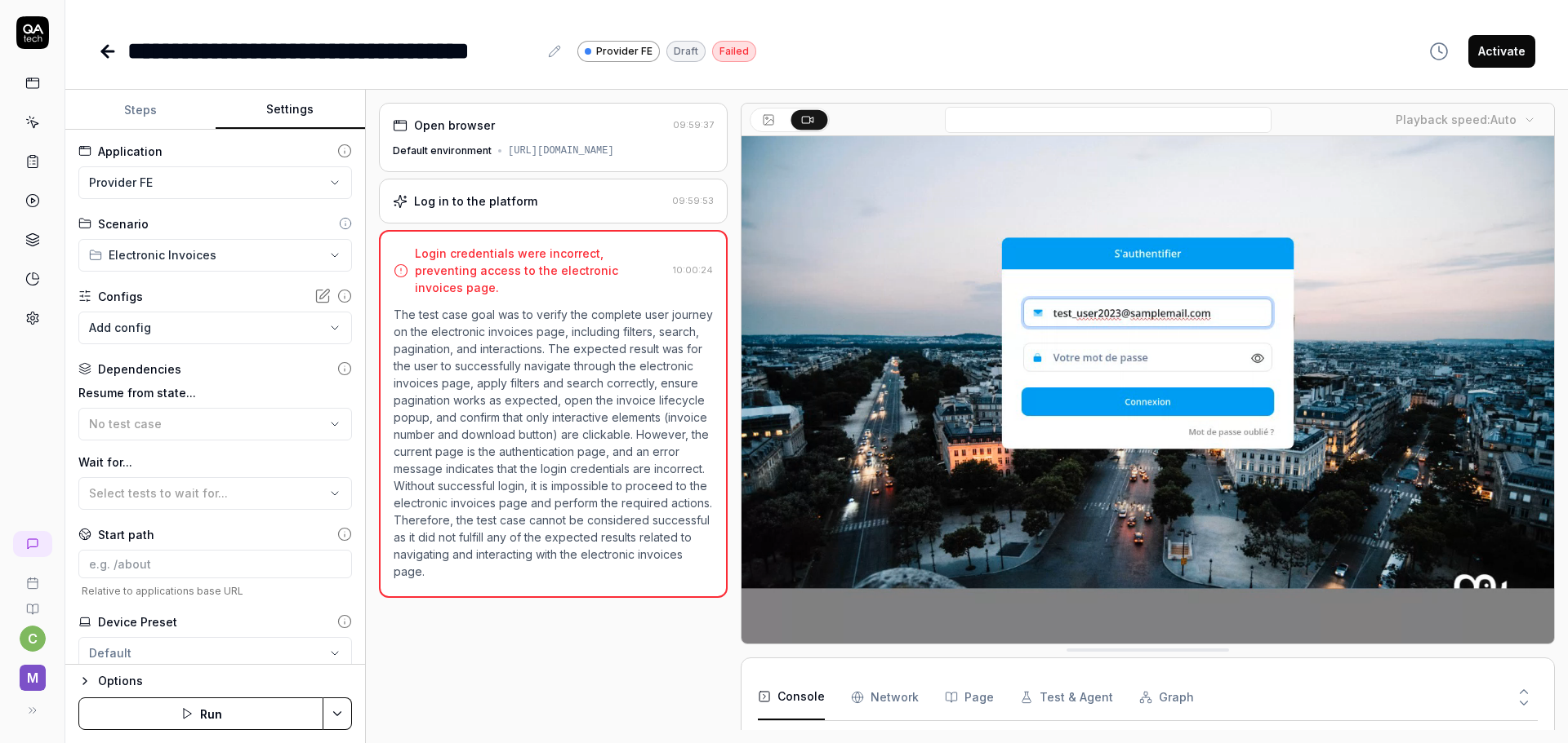
click at [321, 335] on body "**********" at bounding box center [784, 372] width 1568 height 743
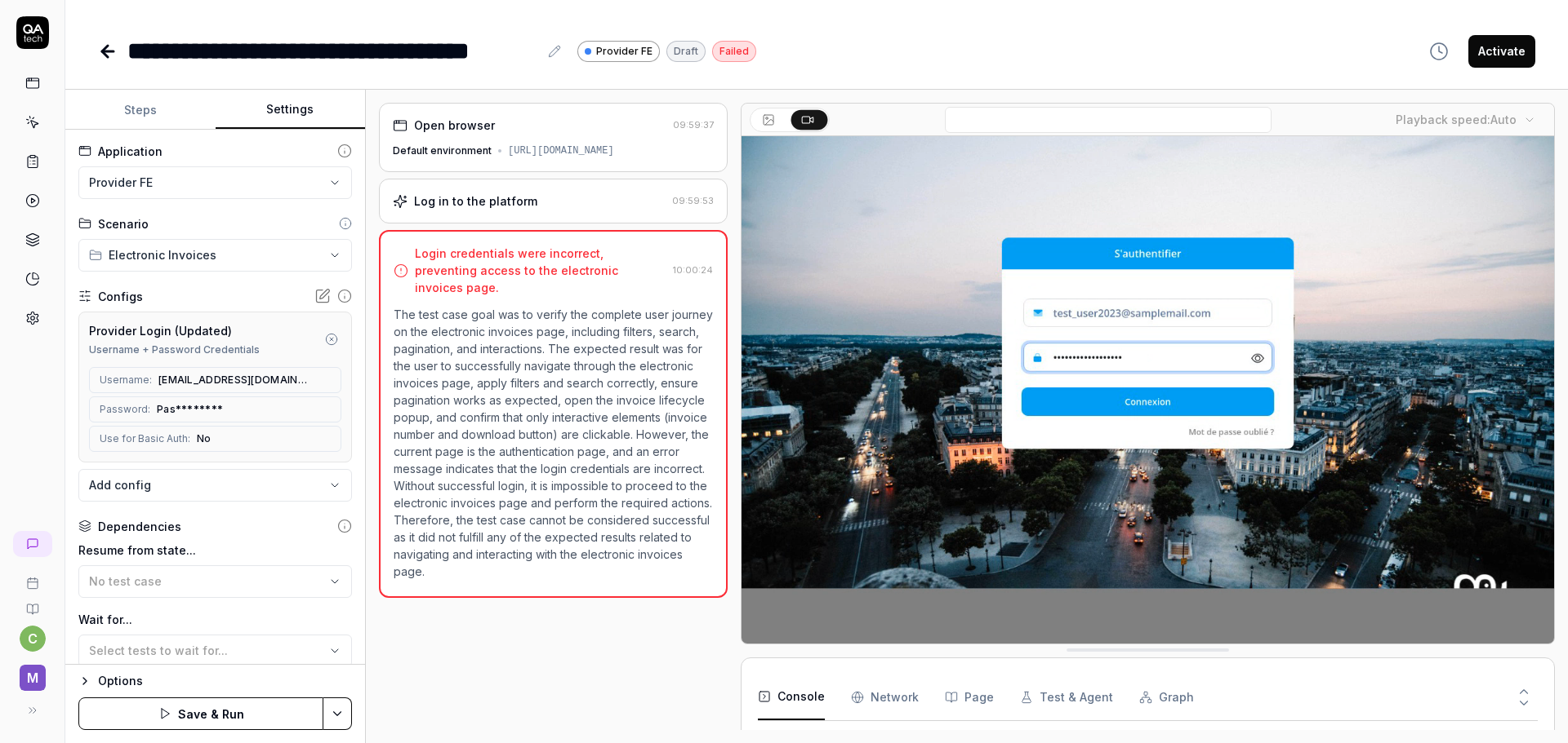
click at [204, 711] on button "Save & Run" at bounding box center [201, 713] width 245 height 33
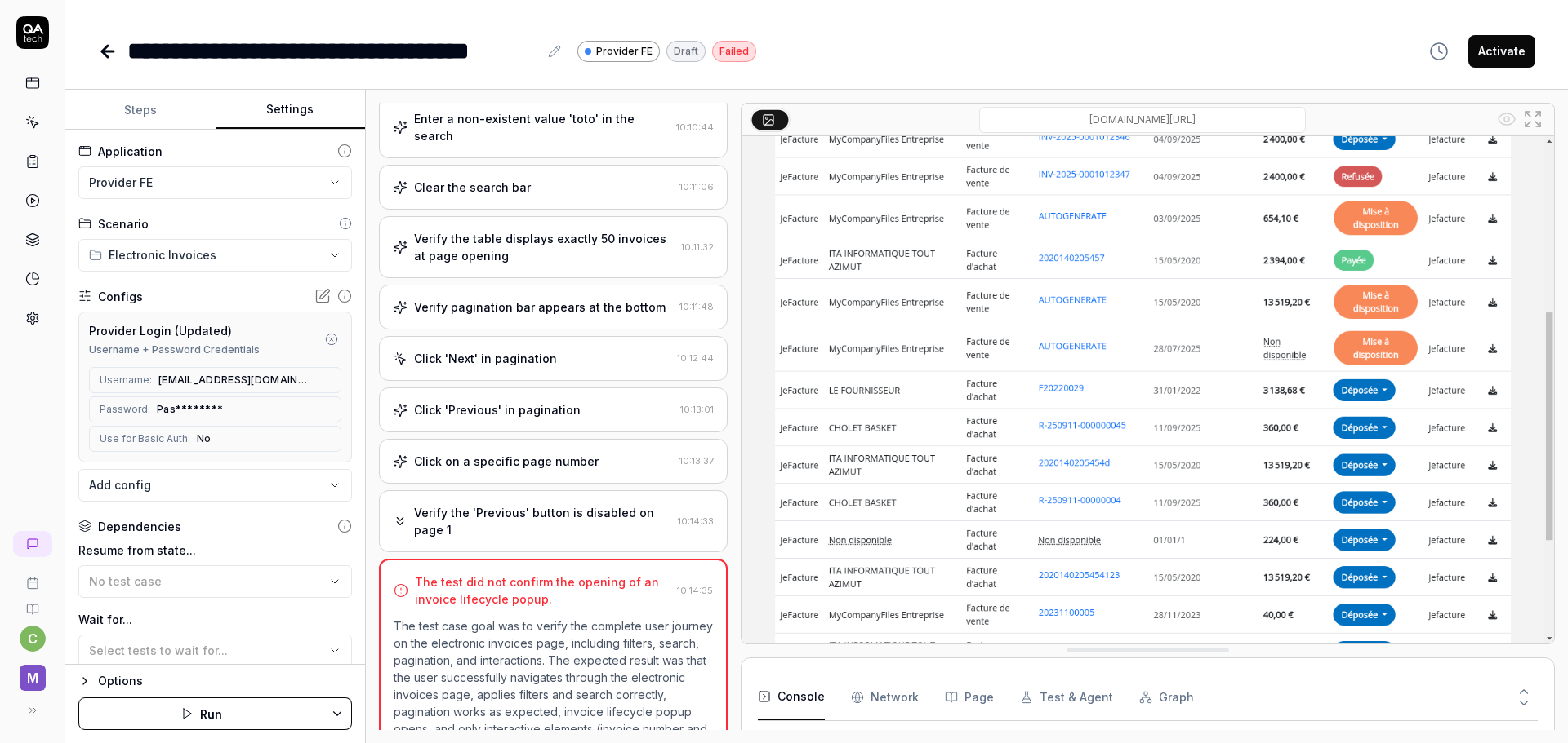
scroll to position [719, 0]
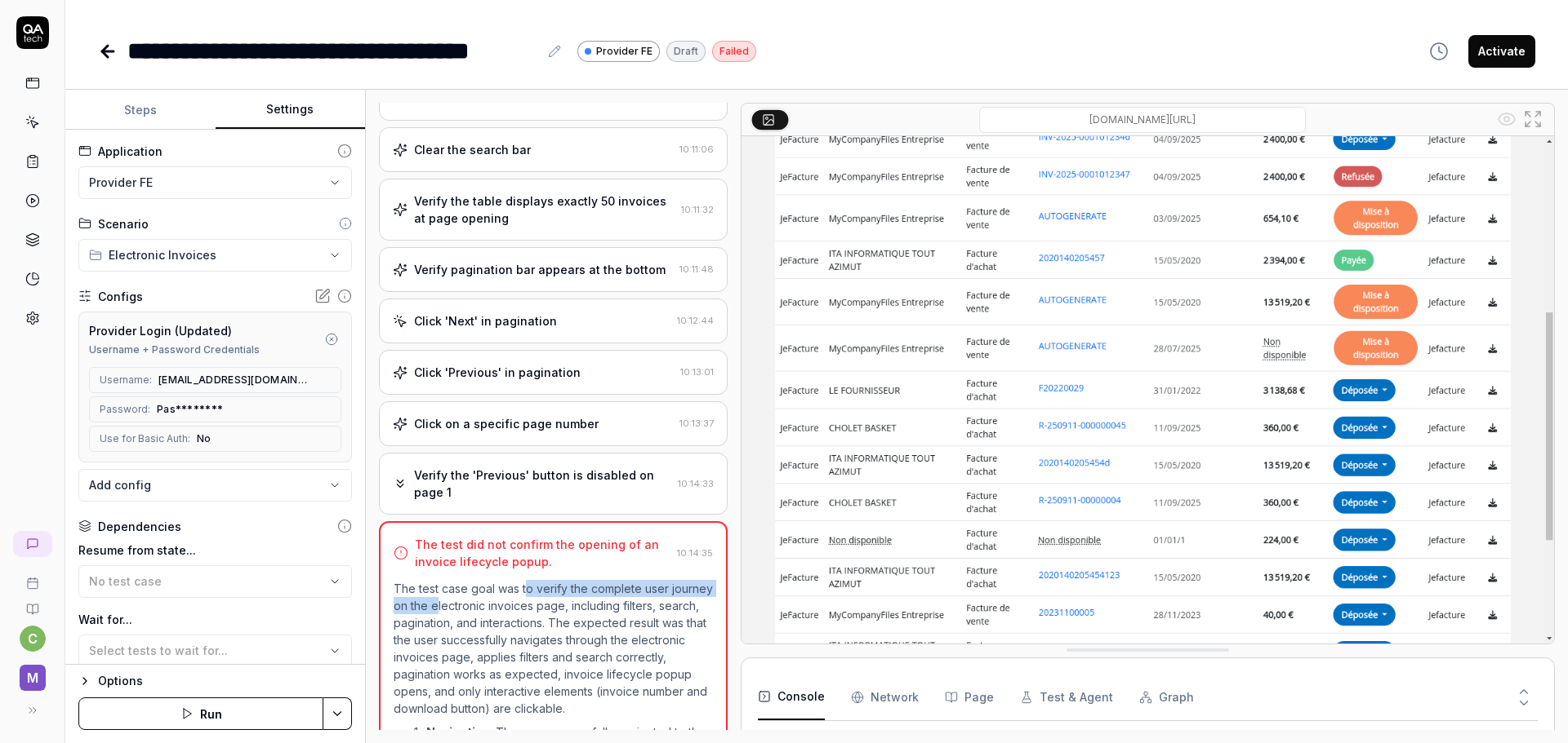
drag, startPoint x: 480, startPoint y: 581, endPoint x: 526, endPoint y: 574, distance: 46.5
click at [526, 580] on p "The test case goal was to verify the complete user journey on the electronic in…" at bounding box center [553, 648] width 319 height 137
click at [561, 580] on p "The test case goal was to verify the complete user journey on the electronic in…" at bounding box center [553, 648] width 319 height 137
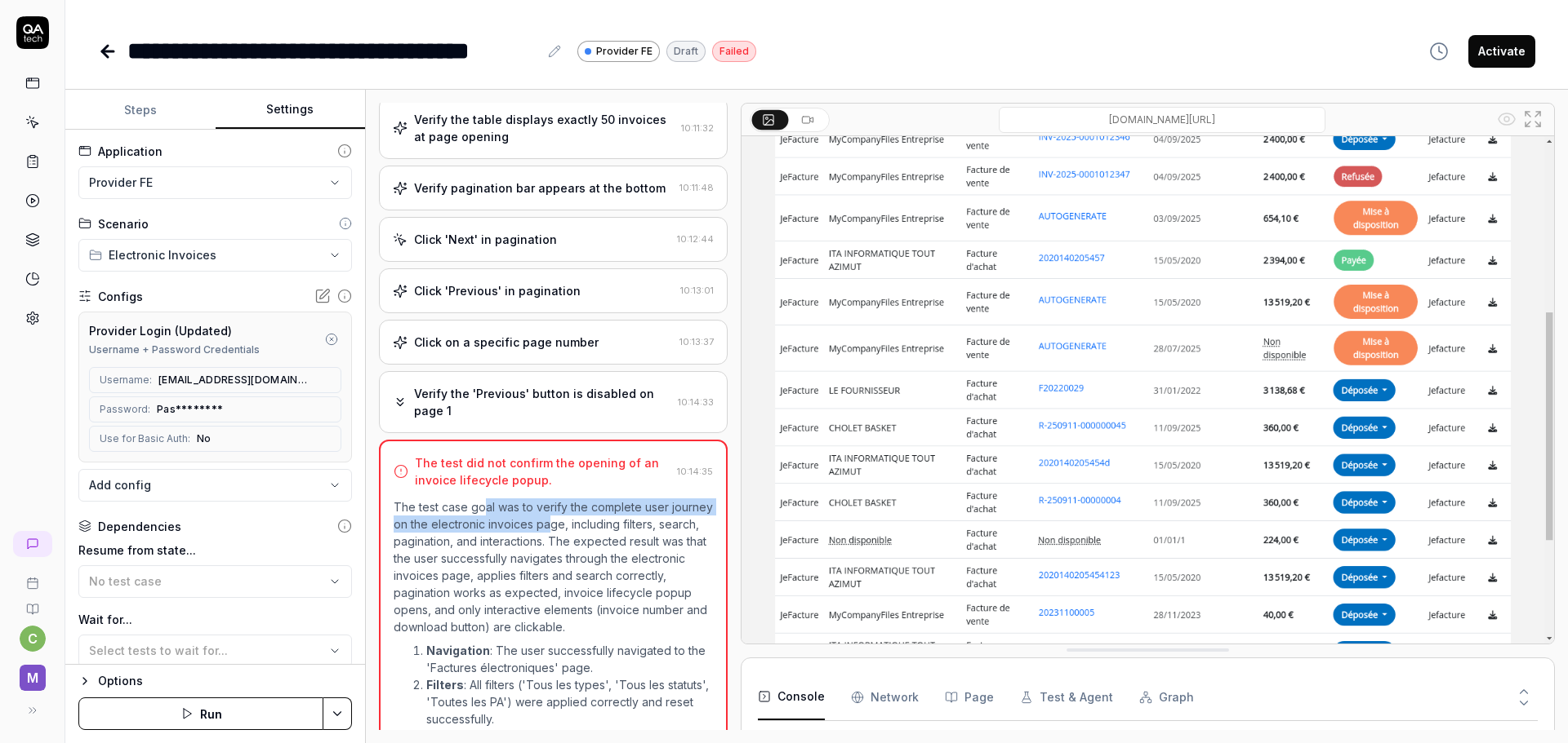
drag, startPoint x: 480, startPoint y: 490, endPoint x: 595, endPoint y: 513, distance: 117.3
click at [595, 513] on p "The test case goal was to verify the complete user journey on the electronic in…" at bounding box center [553, 567] width 319 height 137
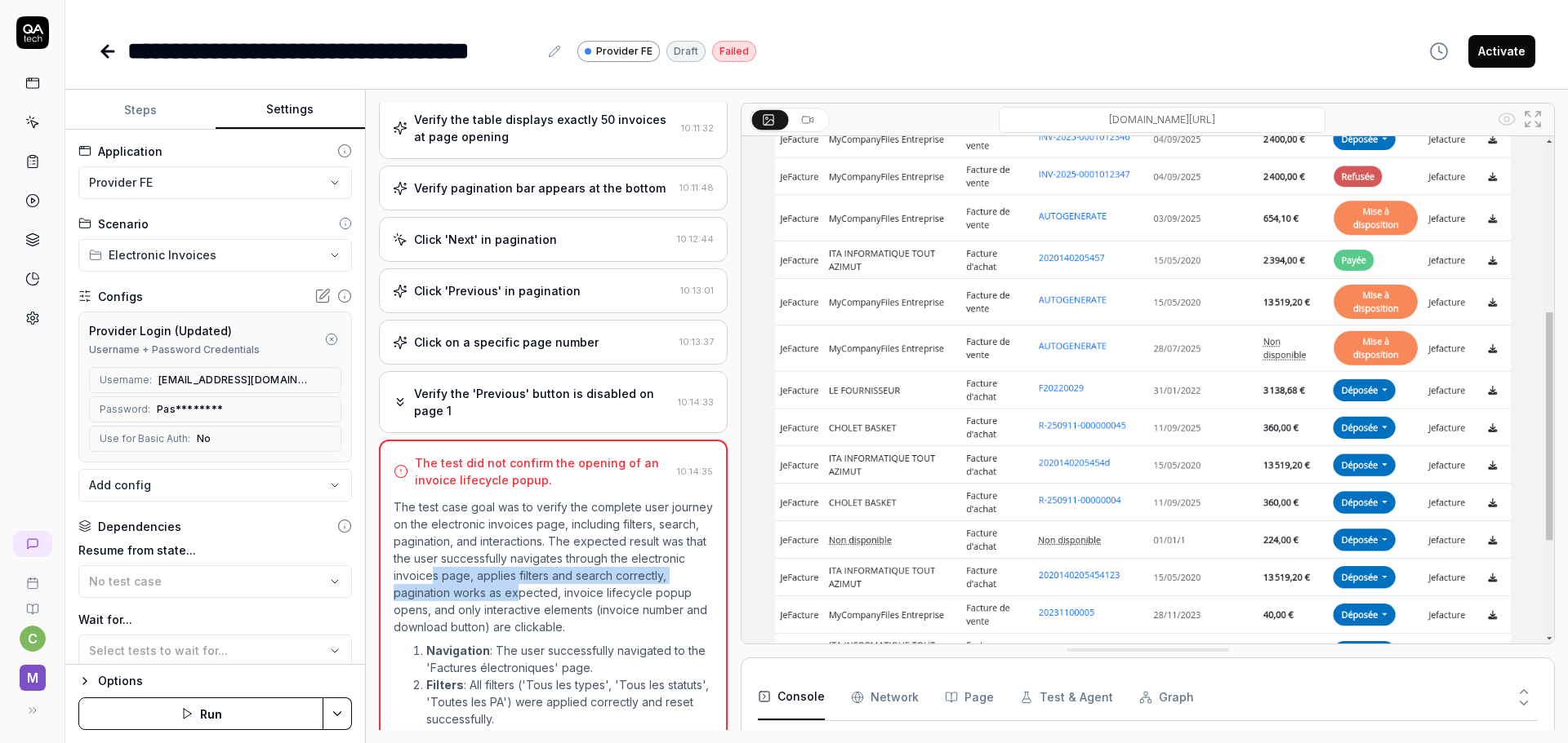
drag, startPoint x: 489, startPoint y: 561, endPoint x: 573, endPoint y: 573, distance: 84.9
click at [573, 573] on p "The test case goal was to verify the complete user journey on the electronic in…" at bounding box center [553, 567] width 319 height 137
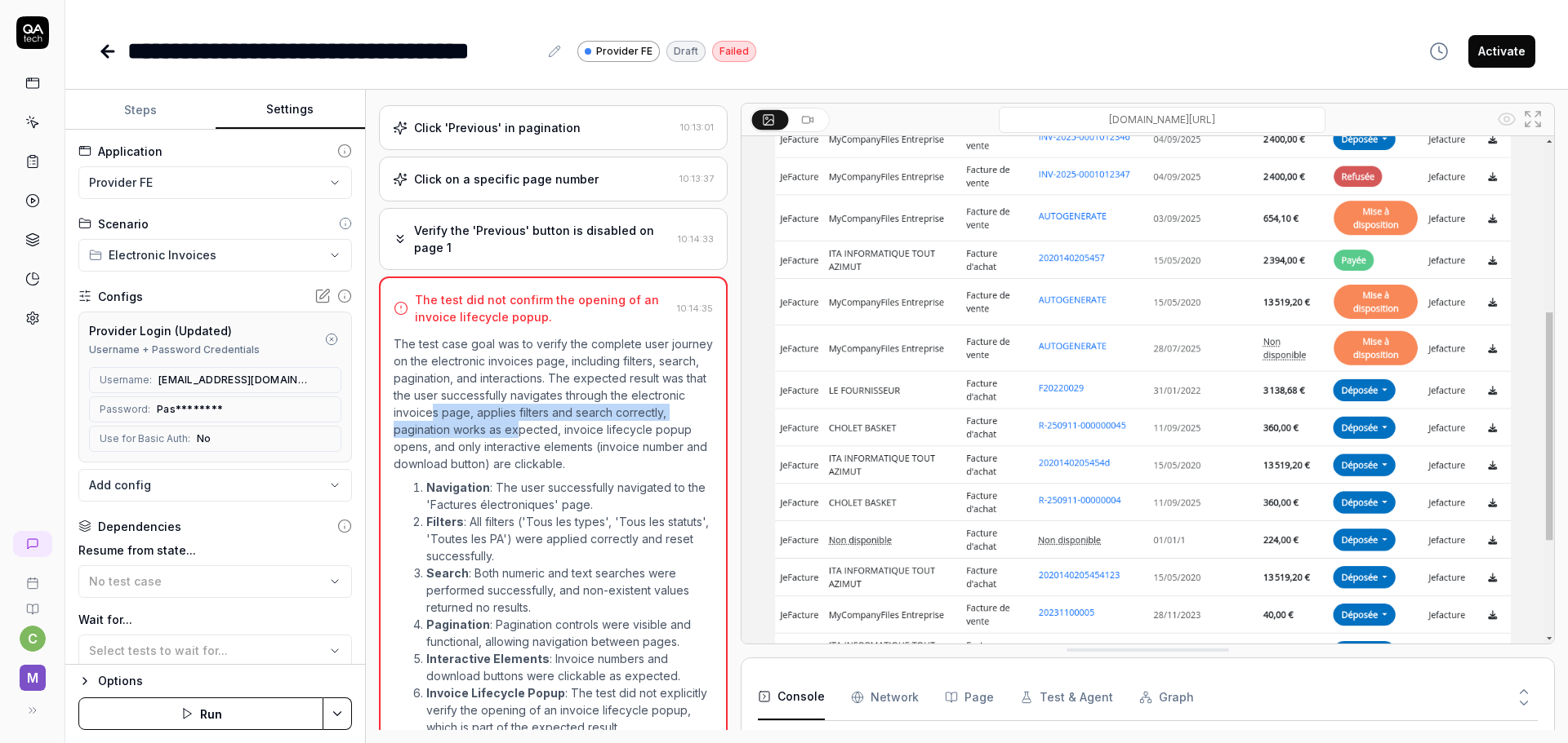
scroll to position [1046, 0]
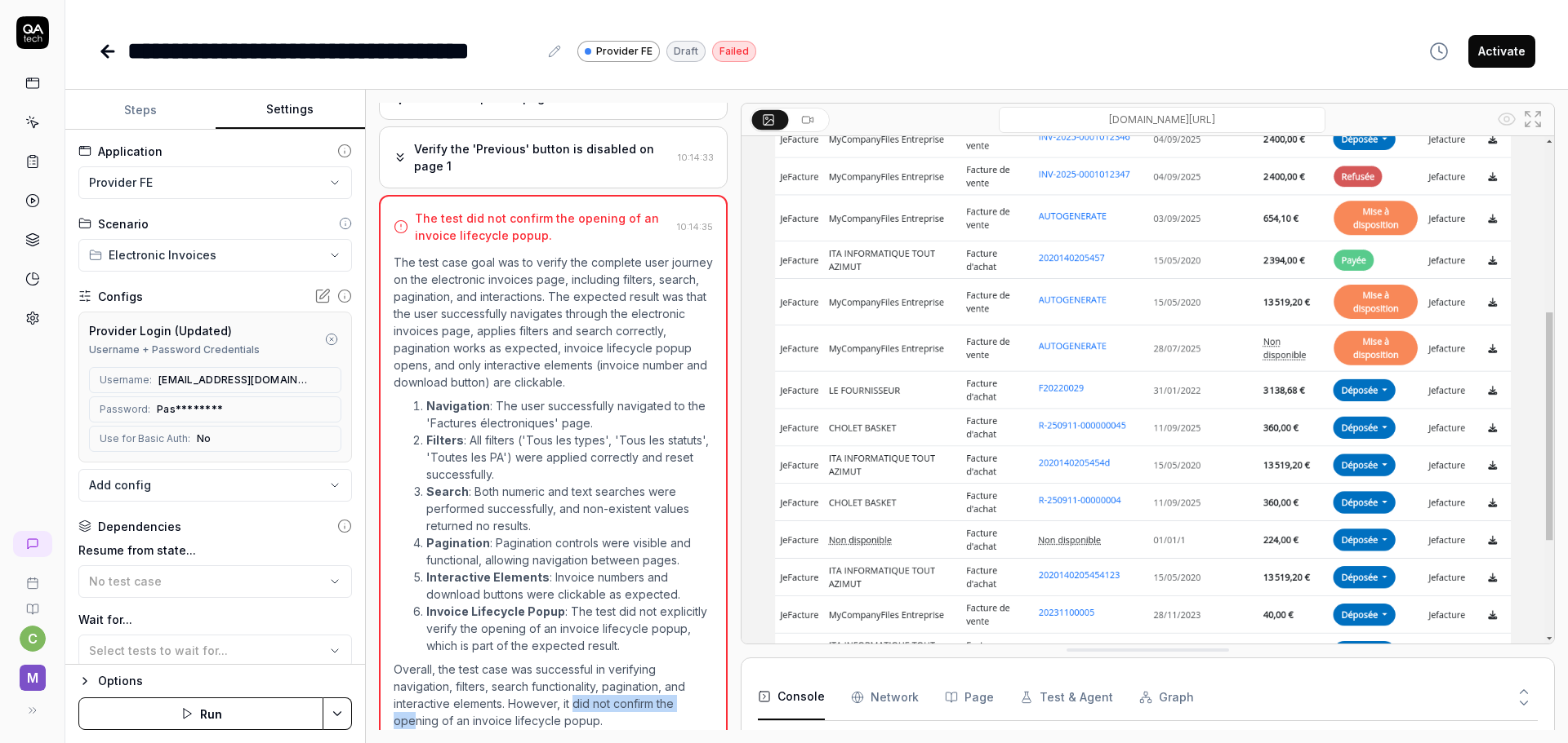
drag, startPoint x: 415, startPoint y: 702, endPoint x: 571, endPoint y: 692, distance: 156.3
click at [571, 692] on p "Overall, the test case was successful in verifying navigation, filters, search …" at bounding box center [553, 695] width 319 height 68
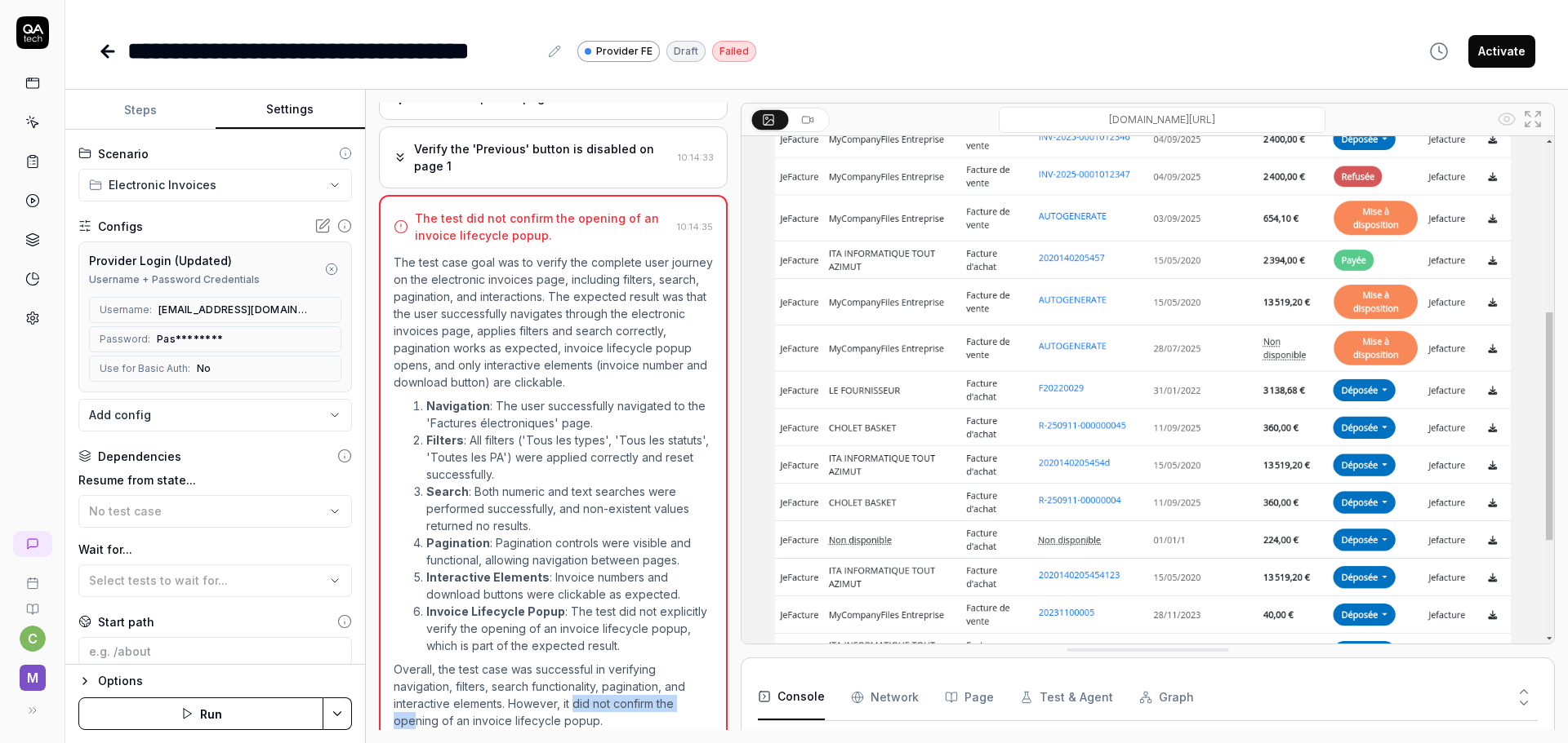
scroll to position [211, 0]
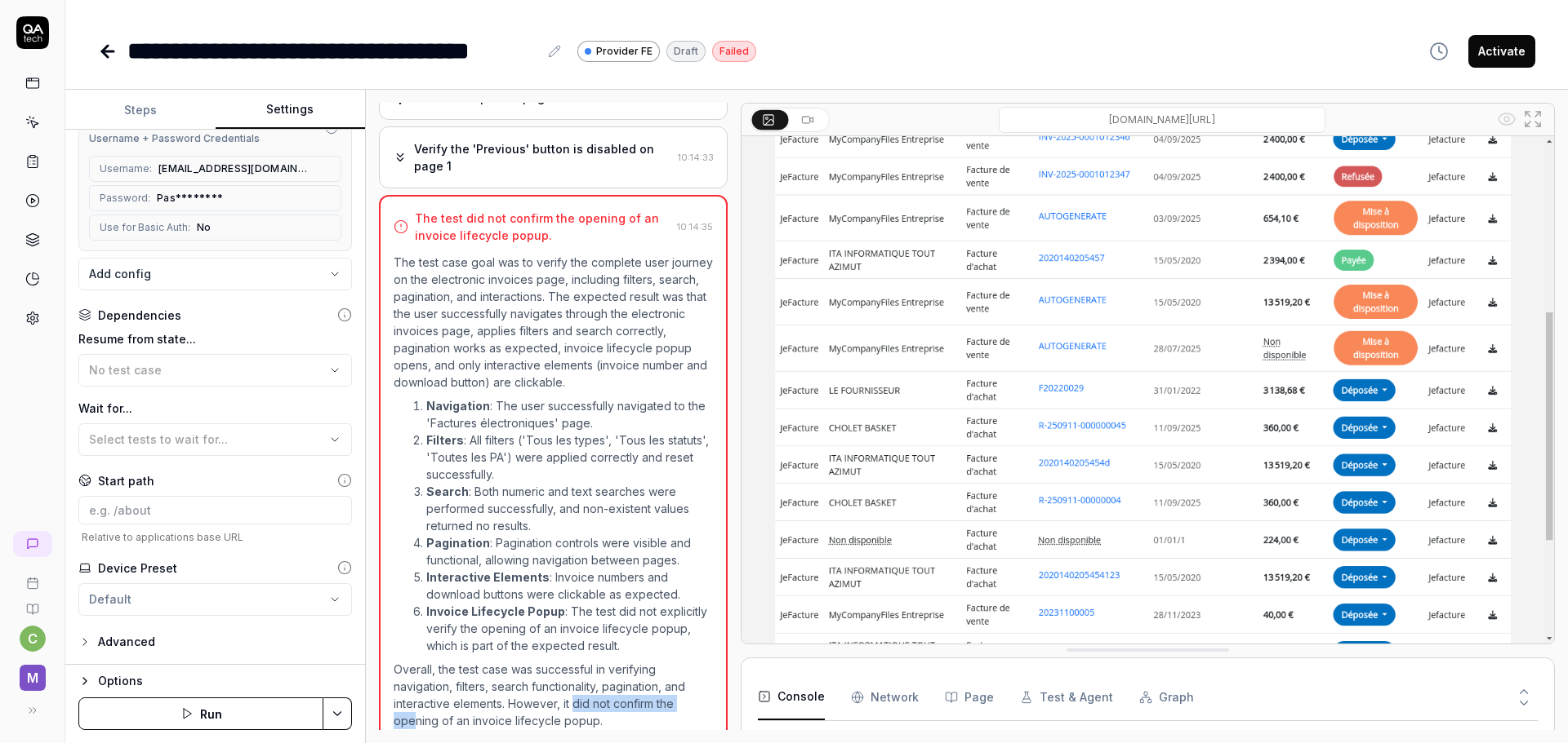
click at [129, 106] on button "Steps" at bounding box center [140, 111] width 150 height 40
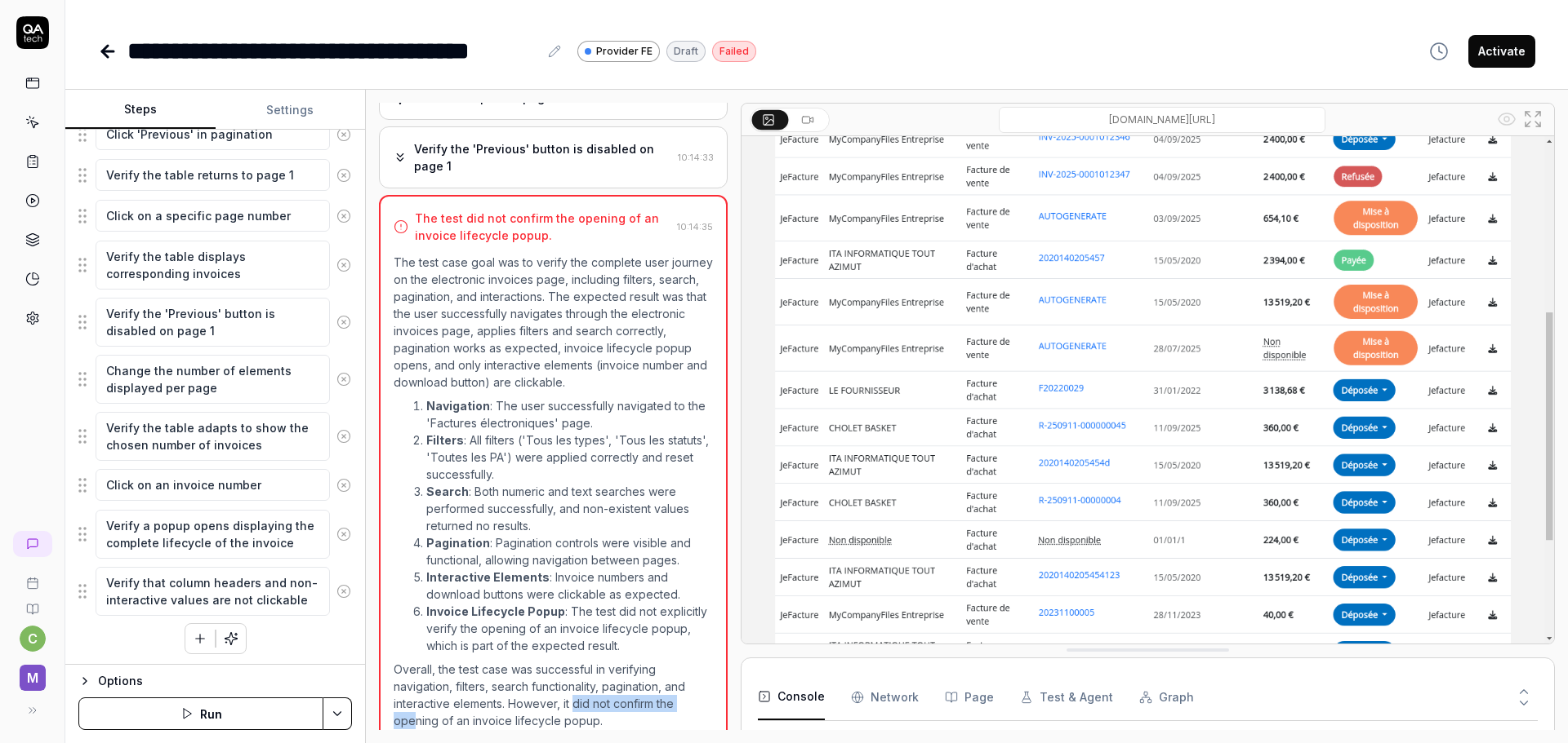
scroll to position [1901, 0]
click at [230, 480] on textarea "Click on an invoice number" at bounding box center [213, 482] width 234 height 32
click at [256, 480] on textarea "Click on an invoice number" at bounding box center [213, 482] width 234 height 32
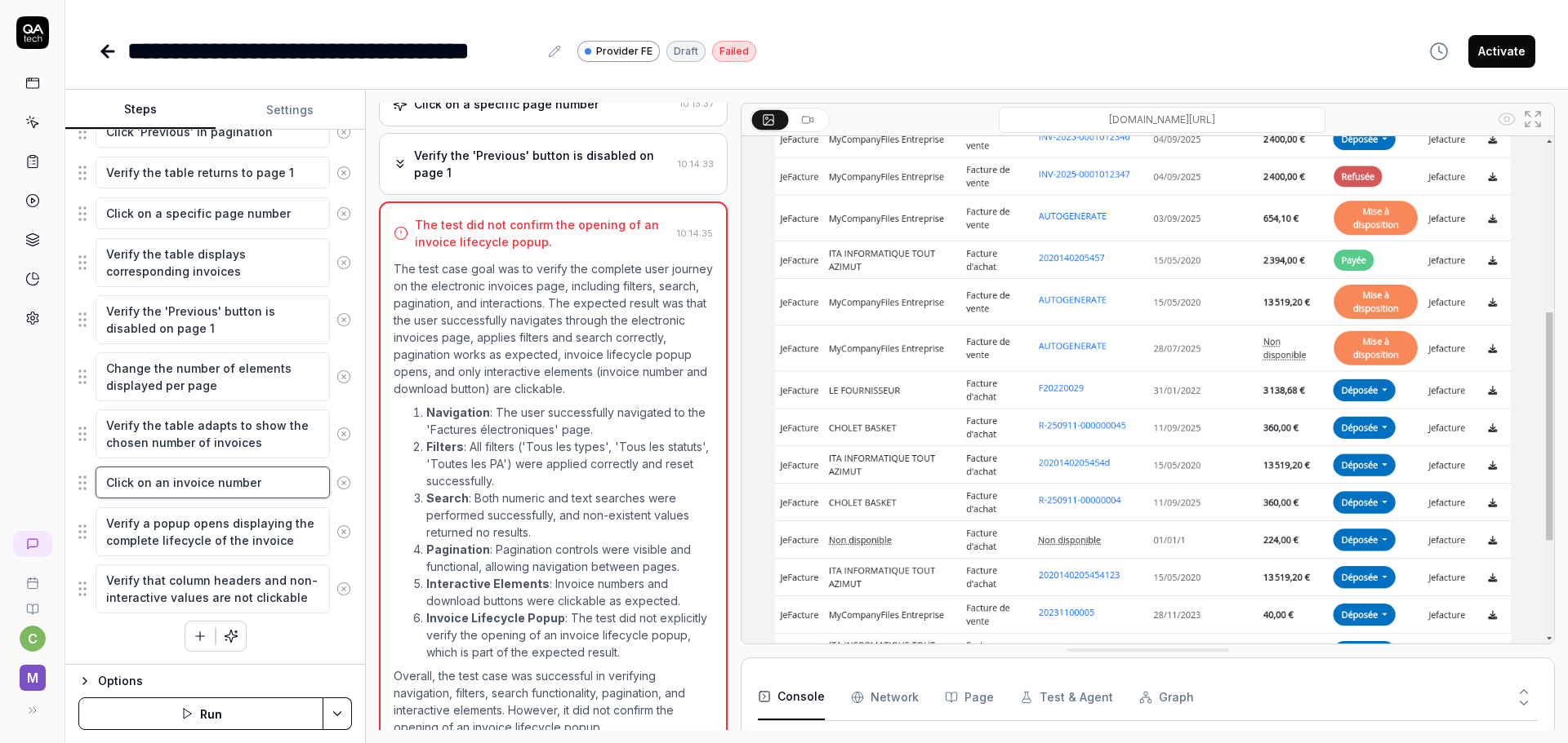
scroll to position [1046, 0]
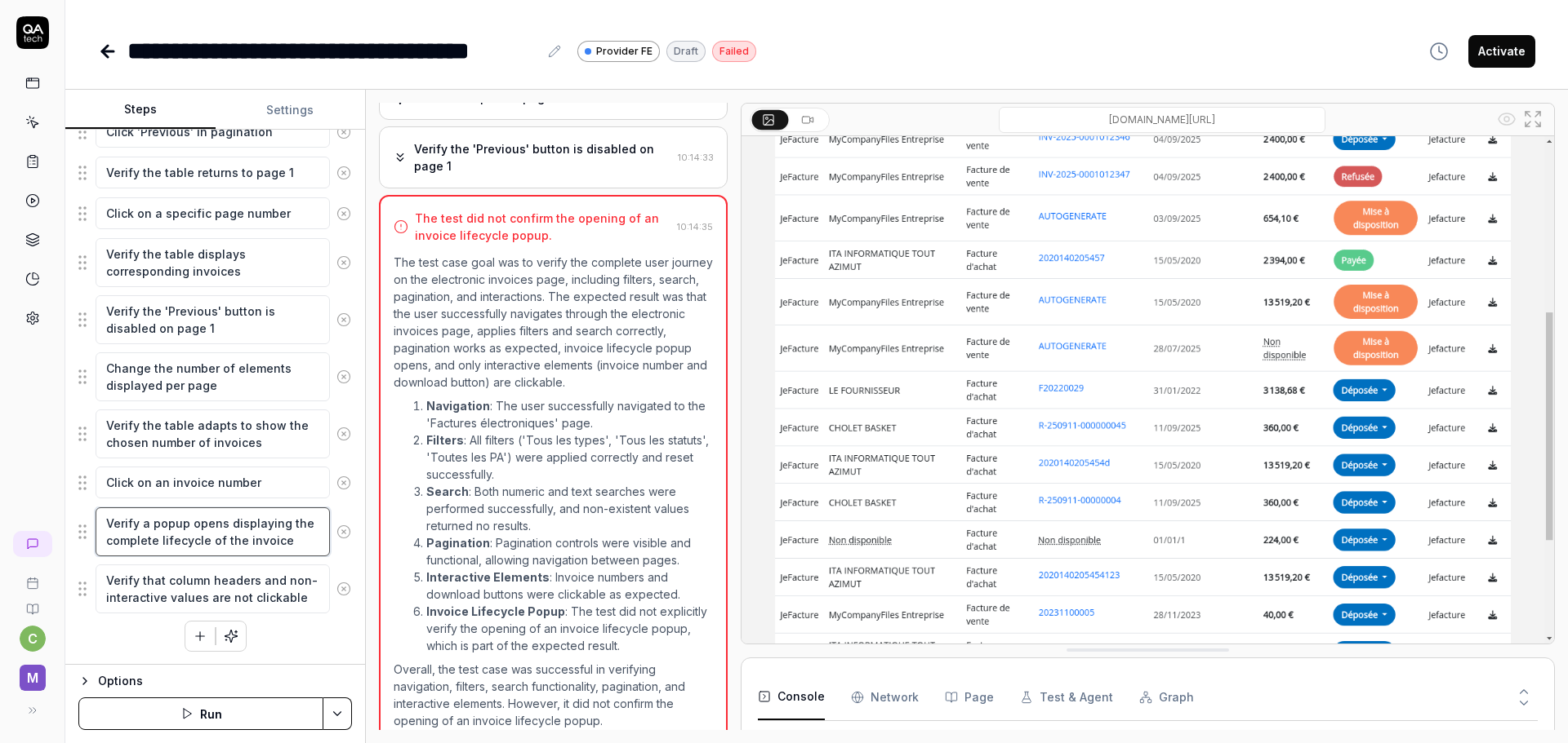
click at [179, 534] on textarea "Verify a popup opens displaying the complete lifecycle of the invoice" at bounding box center [213, 533] width 234 height 49
click at [233, 526] on textarea "Verify a popup opens displaying the complete lifecycle of the invoice" at bounding box center [213, 533] width 234 height 49
click at [508, 499] on li "Search : Both numeric and text searches were performed successfully, and non-ex…" at bounding box center [569, 509] width 287 height 51
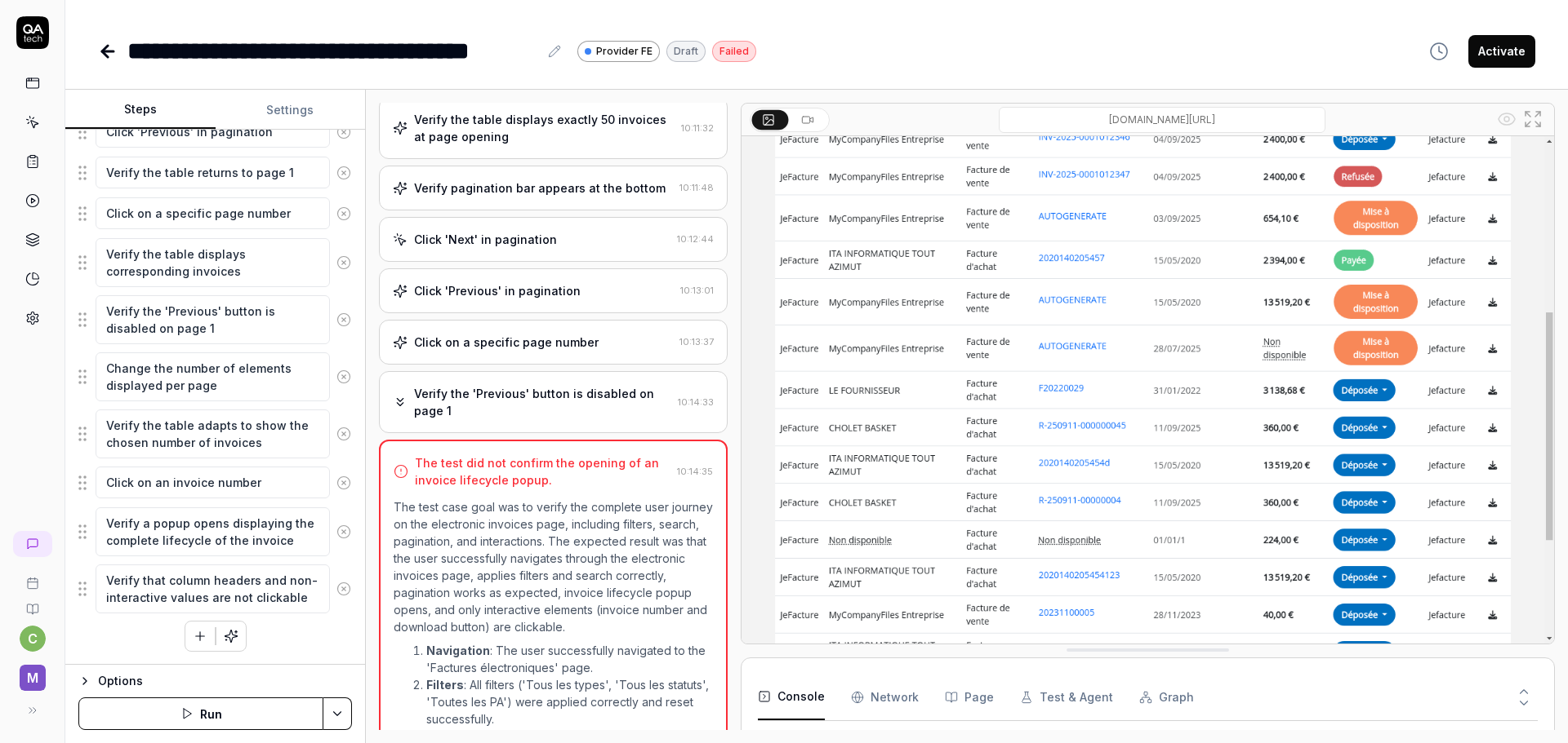
click at [479, 385] on div "Verify the 'Previous' button is disabled on page 1" at bounding box center [543, 402] width 257 height 35
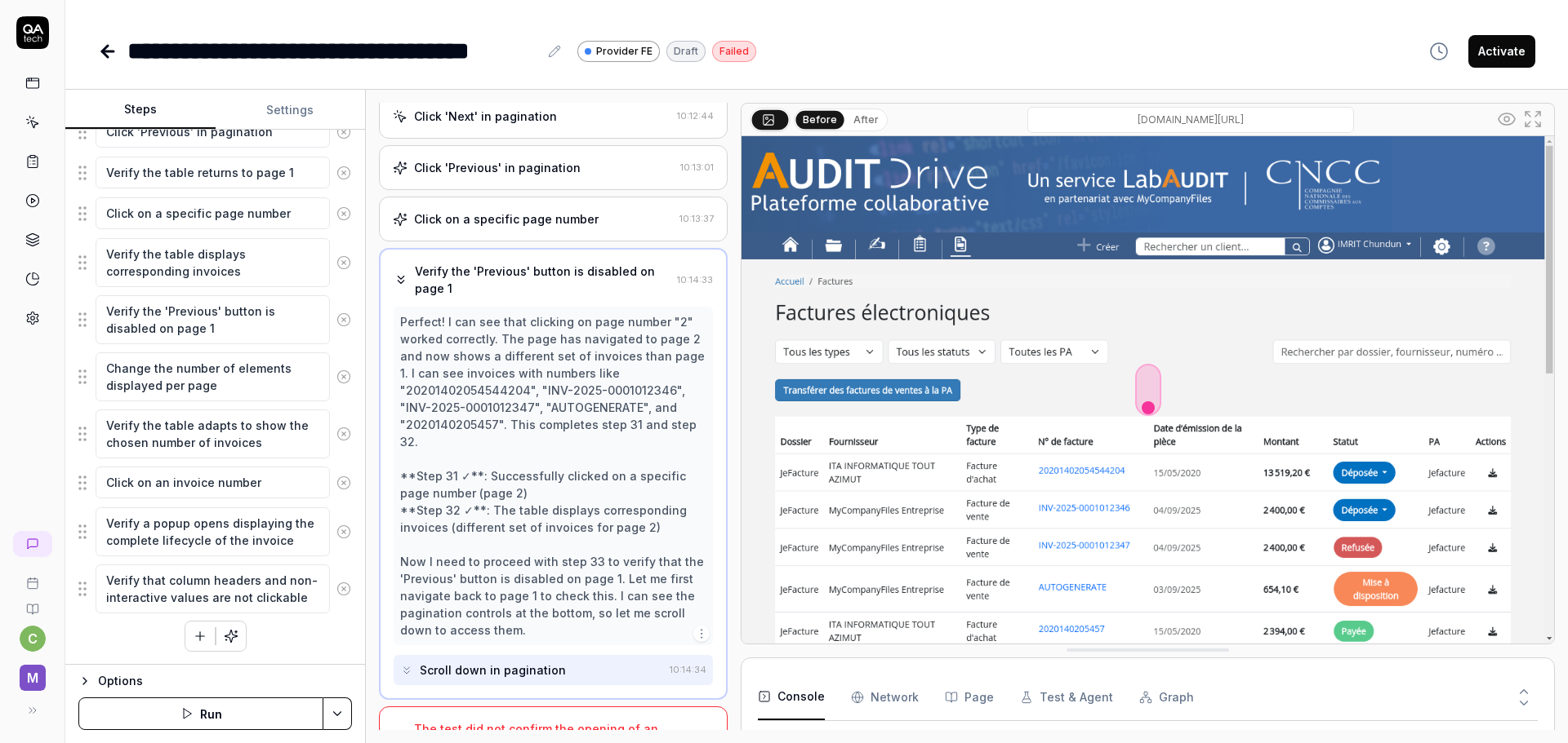
scroll to position [946, 0]
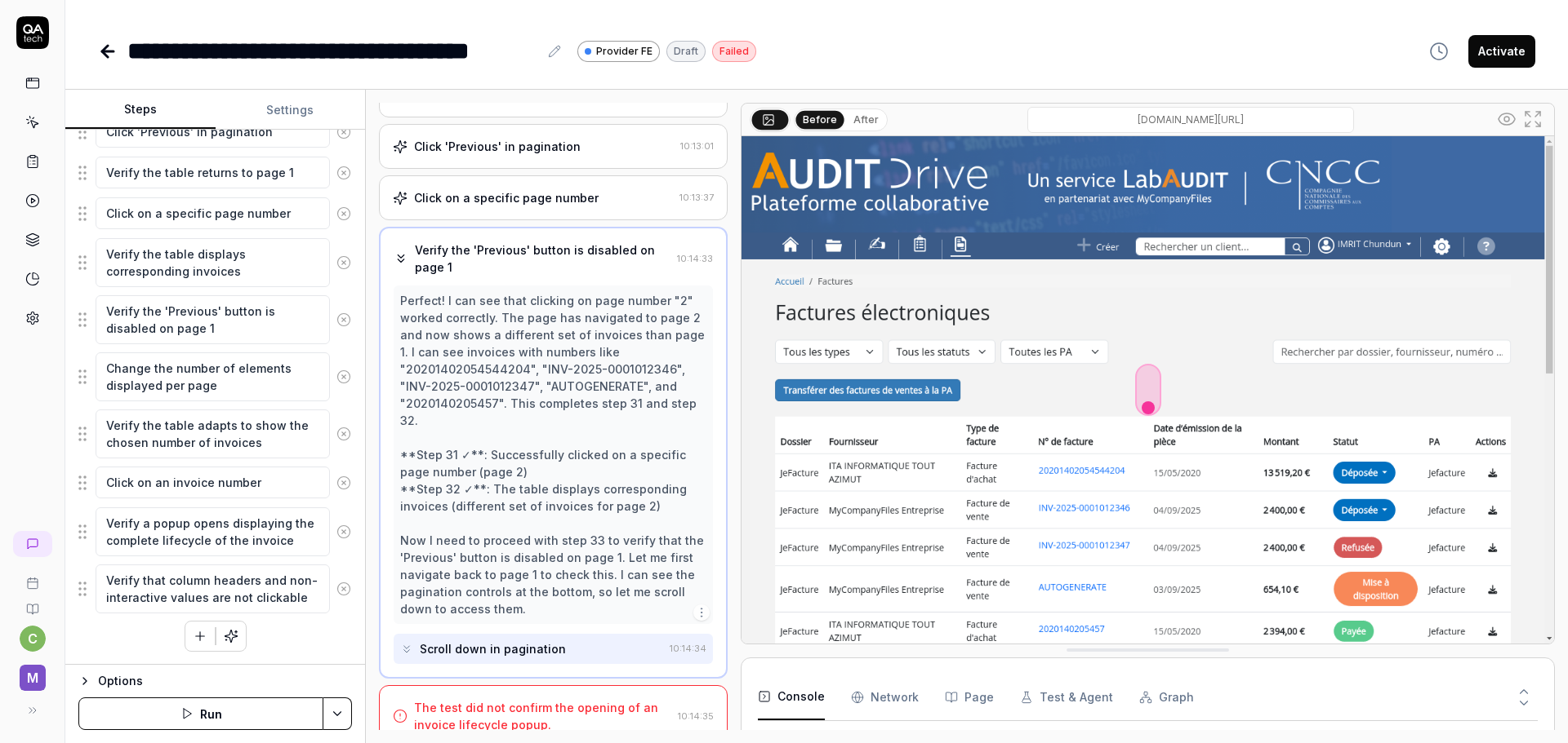
click at [489, 640] on div "Scroll down in pagination" at bounding box center [492, 648] width 146 height 17
click at [537, 700] on div "The test did not confirm the opening of an invoice lifecycle popup." at bounding box center [543, 716] width 257 height 35
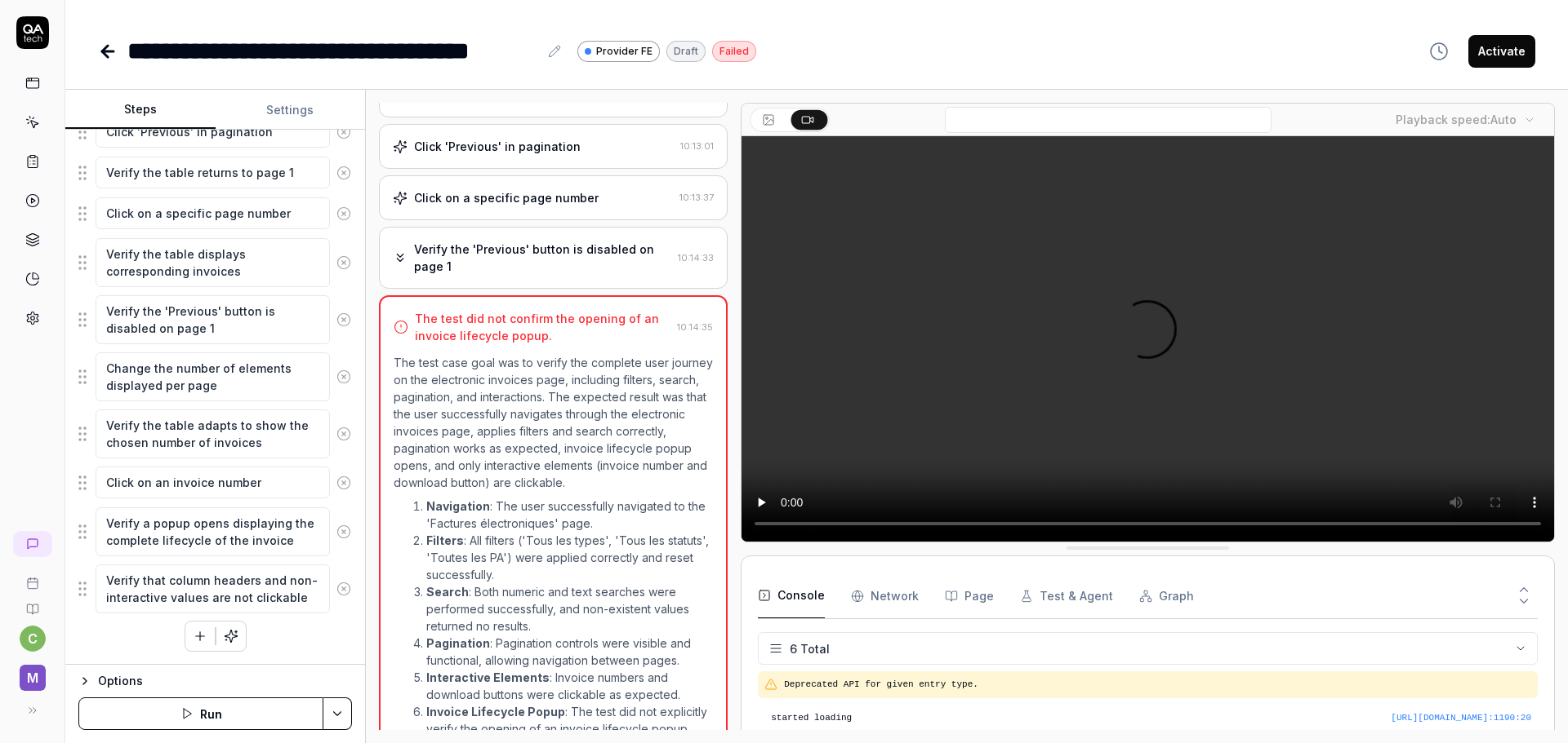
scroll to position [1046, 0]
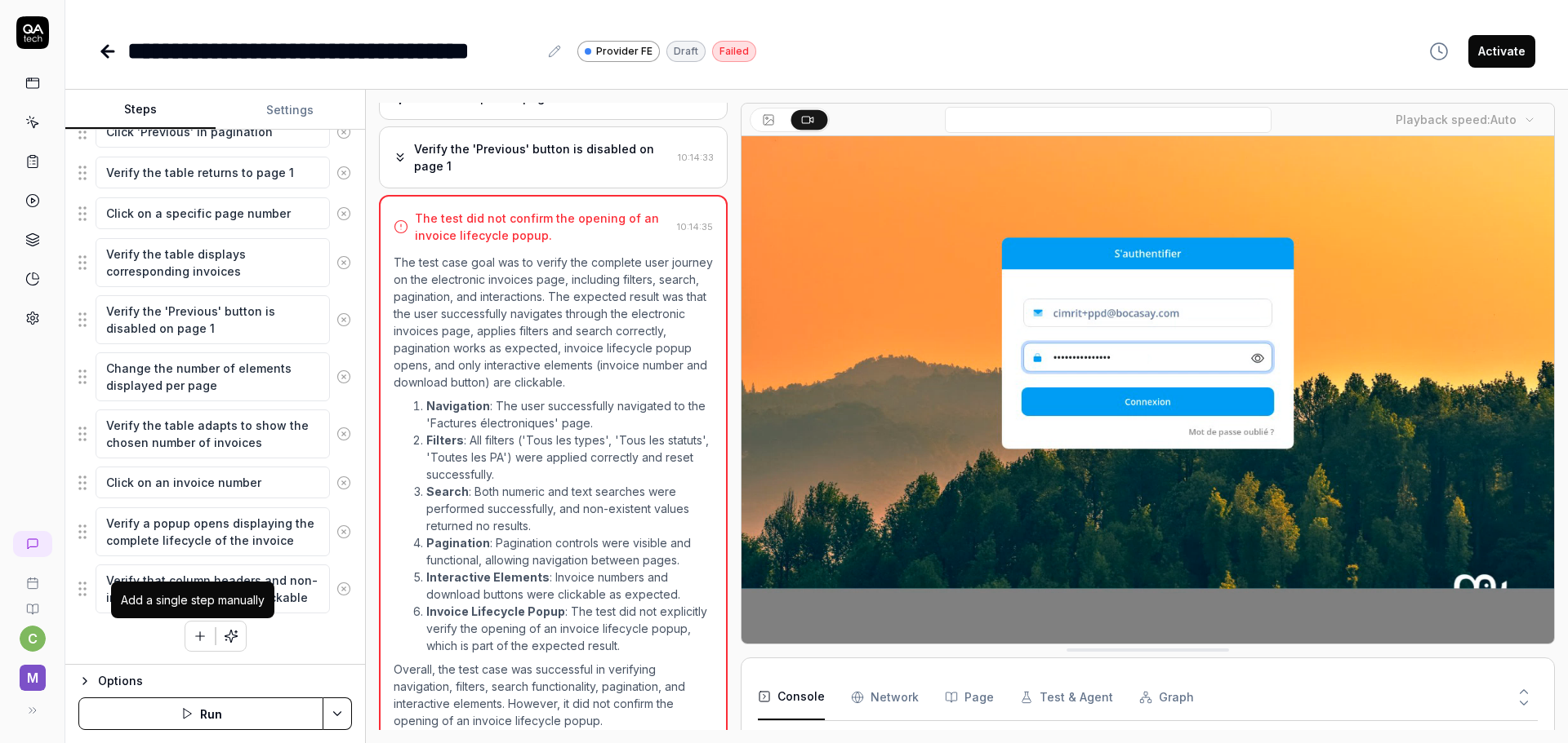
click at [193, 638] on icon "button" at bounding box center [200, 636] width 15 height 15
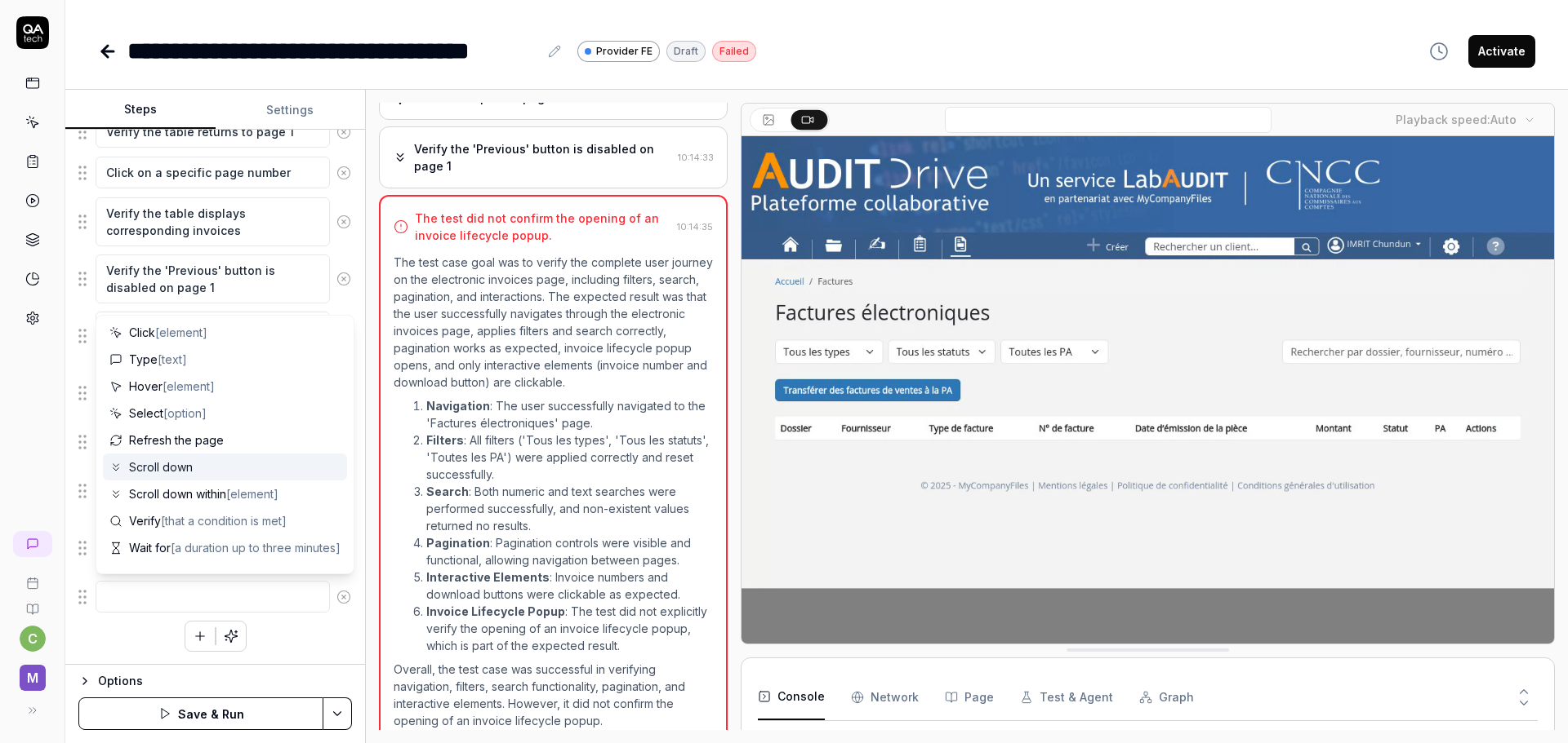
scroll to position [0, 0]
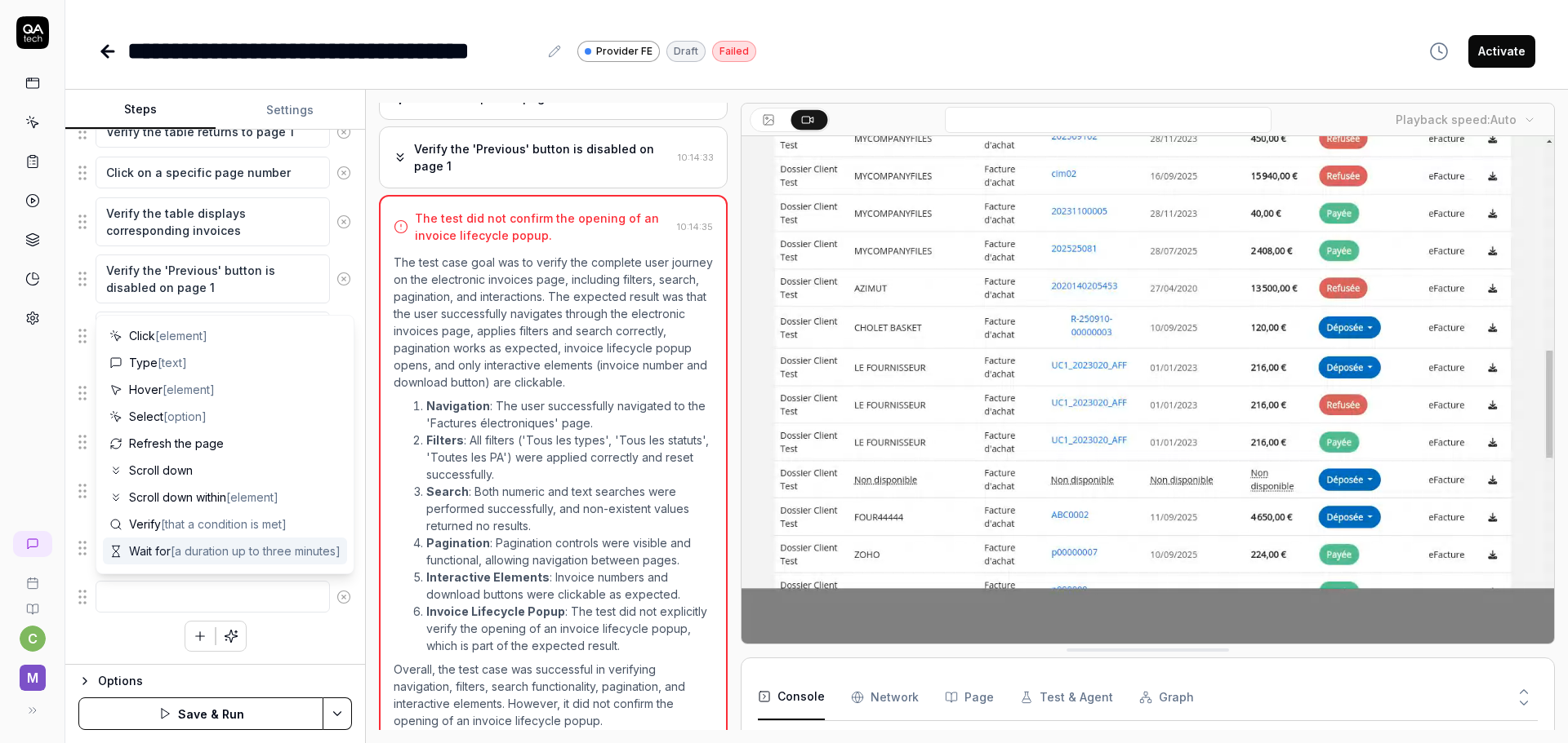
click at [339, 602] on button at bounding box center [344, 597] width 28 height 33
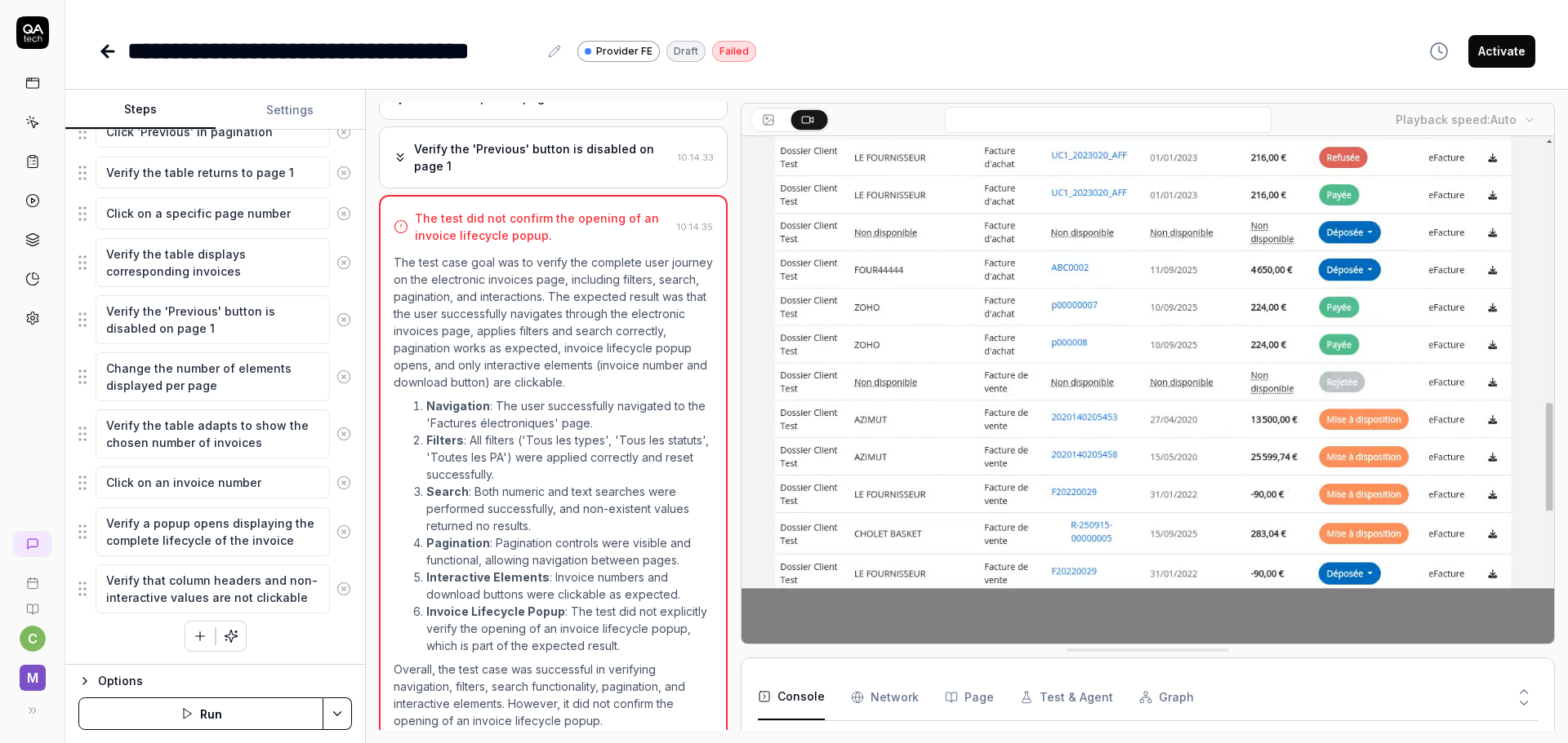
scroll to position [1901, 0]
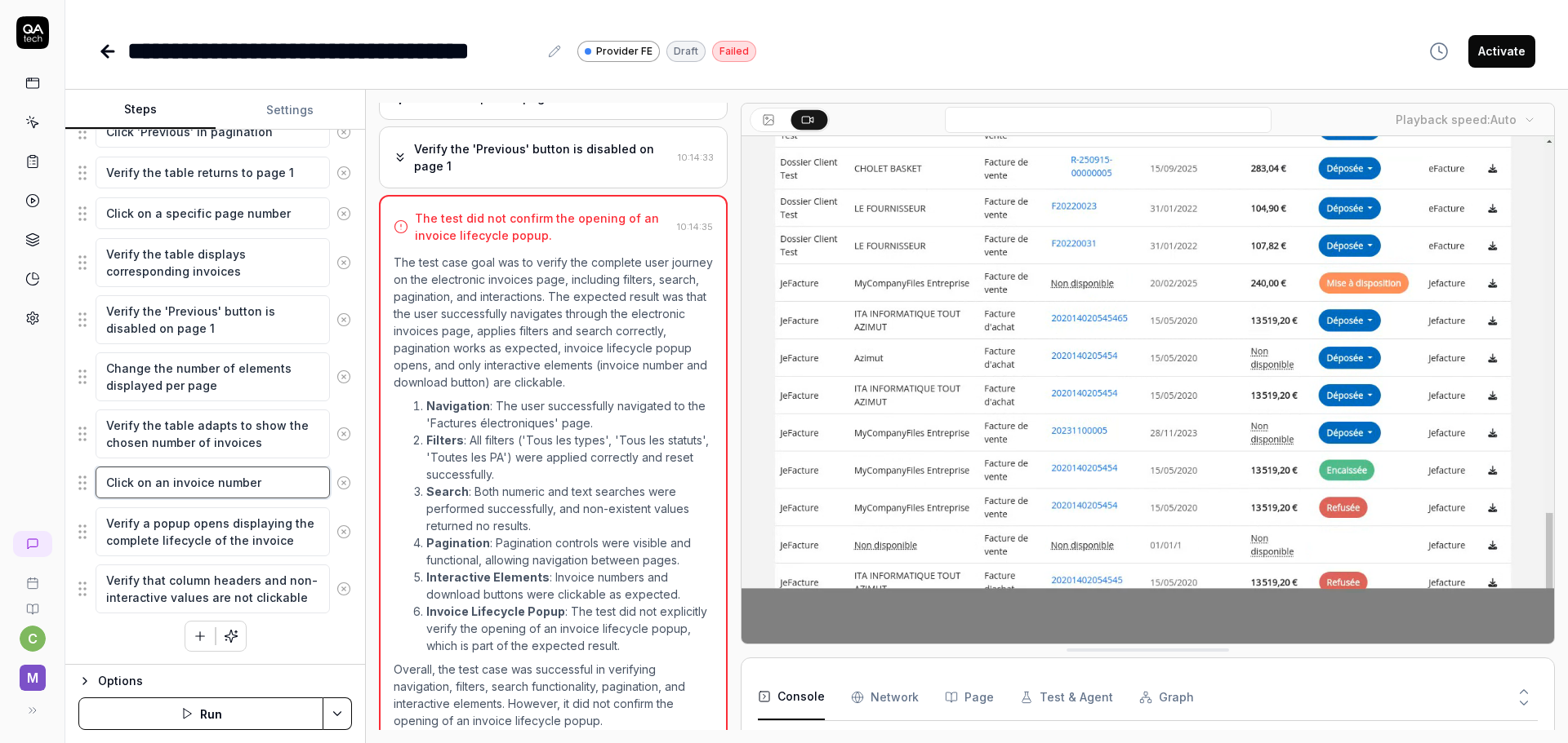
click at [245, 490] on textarea "Click on an invoice number" at bounding box center [213, 482] width 234 height 32
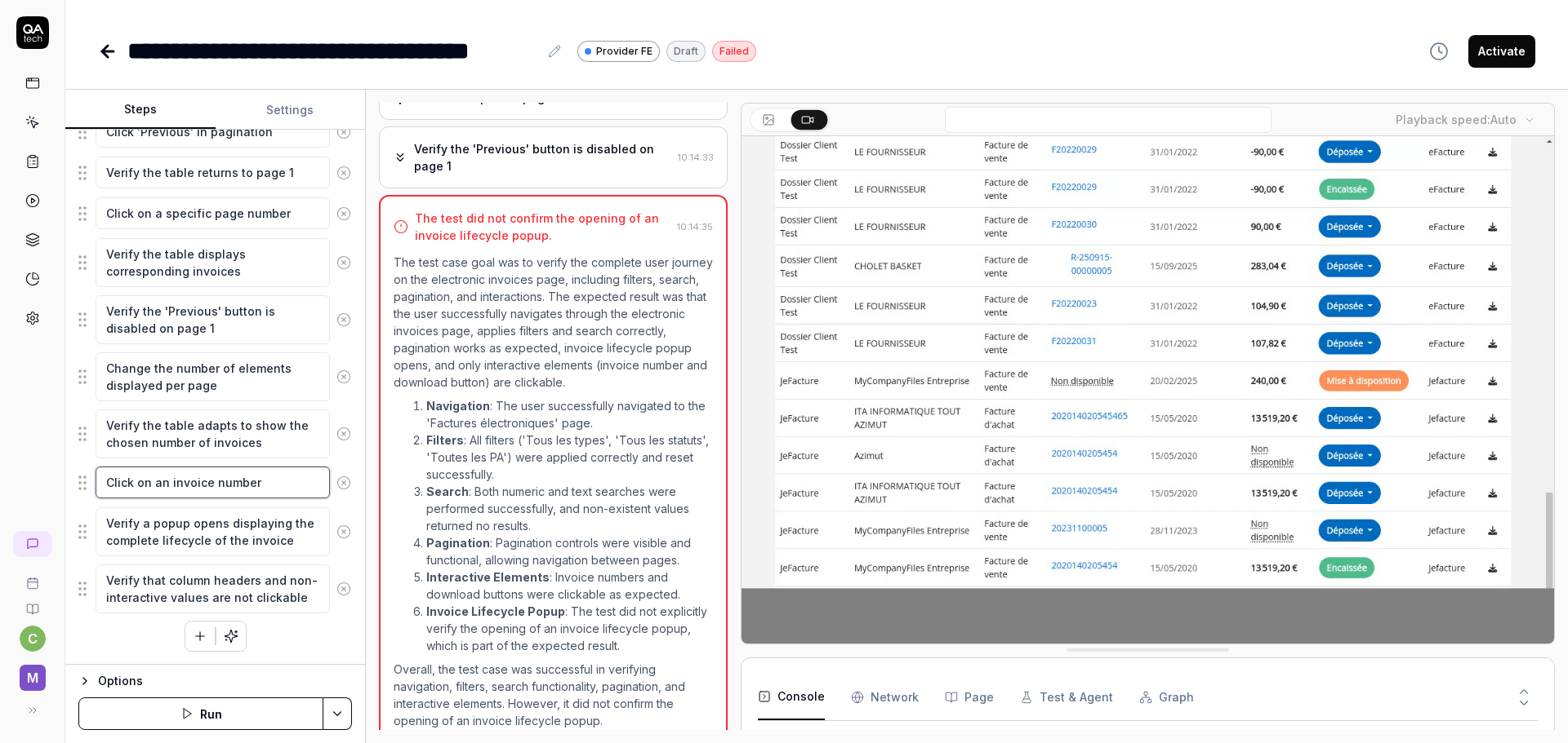
type textarea "*"
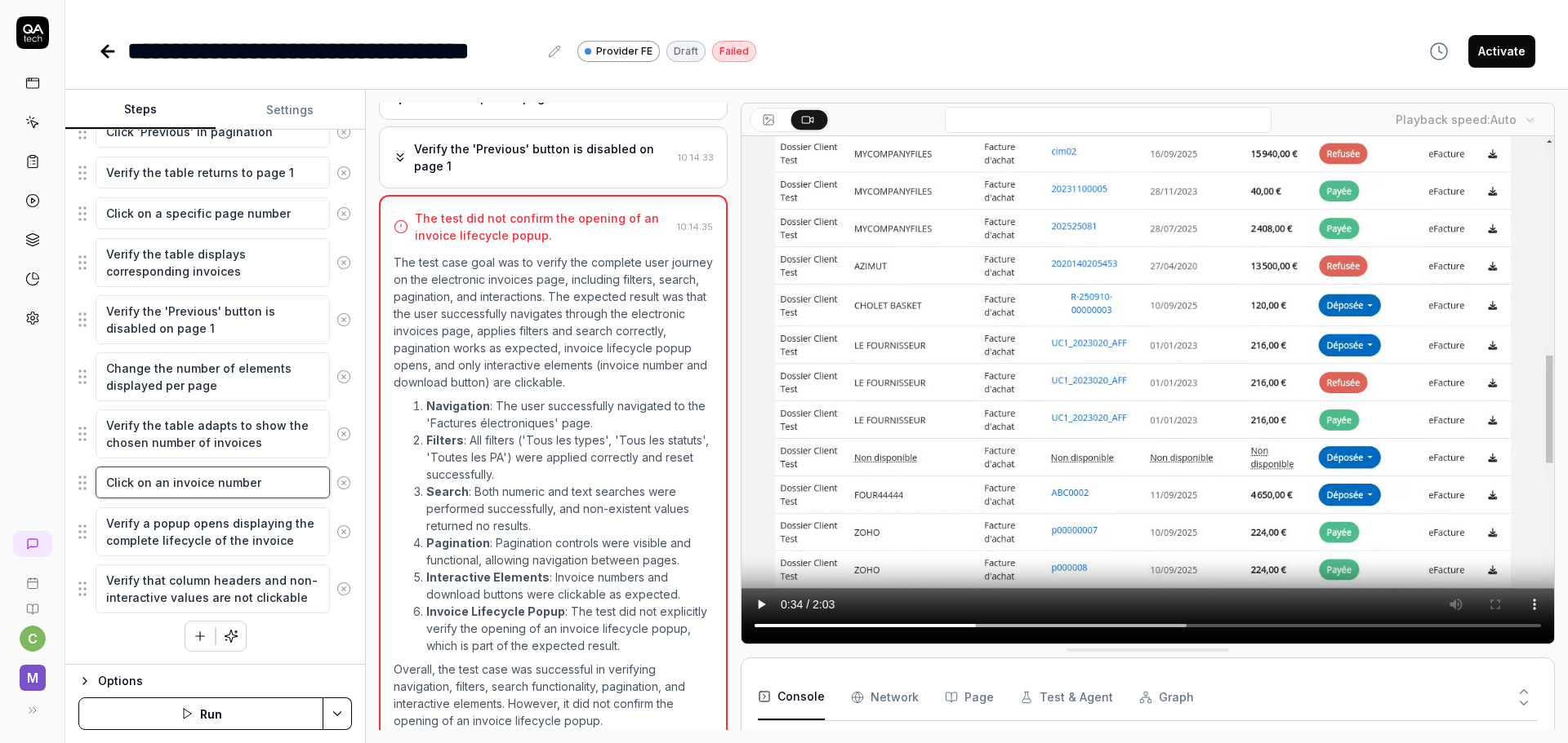
click at [265, 486] on textarea "Click on an invoice number" at bounding box center [213, 482] width 234 height 32
click at [201, 481] on textarea "Click on an invoice number" at bounding box center [213, 482] width 234 height 32
type textarea "*"
click at [267, 482] on textarea "Click on an invoice number" at bounding box center [213, 482] width 234 height 32
drag, startPoint x: 268, startPoint y: 479, endPoint x: 152, endPoint y: 479, distance: 116.0
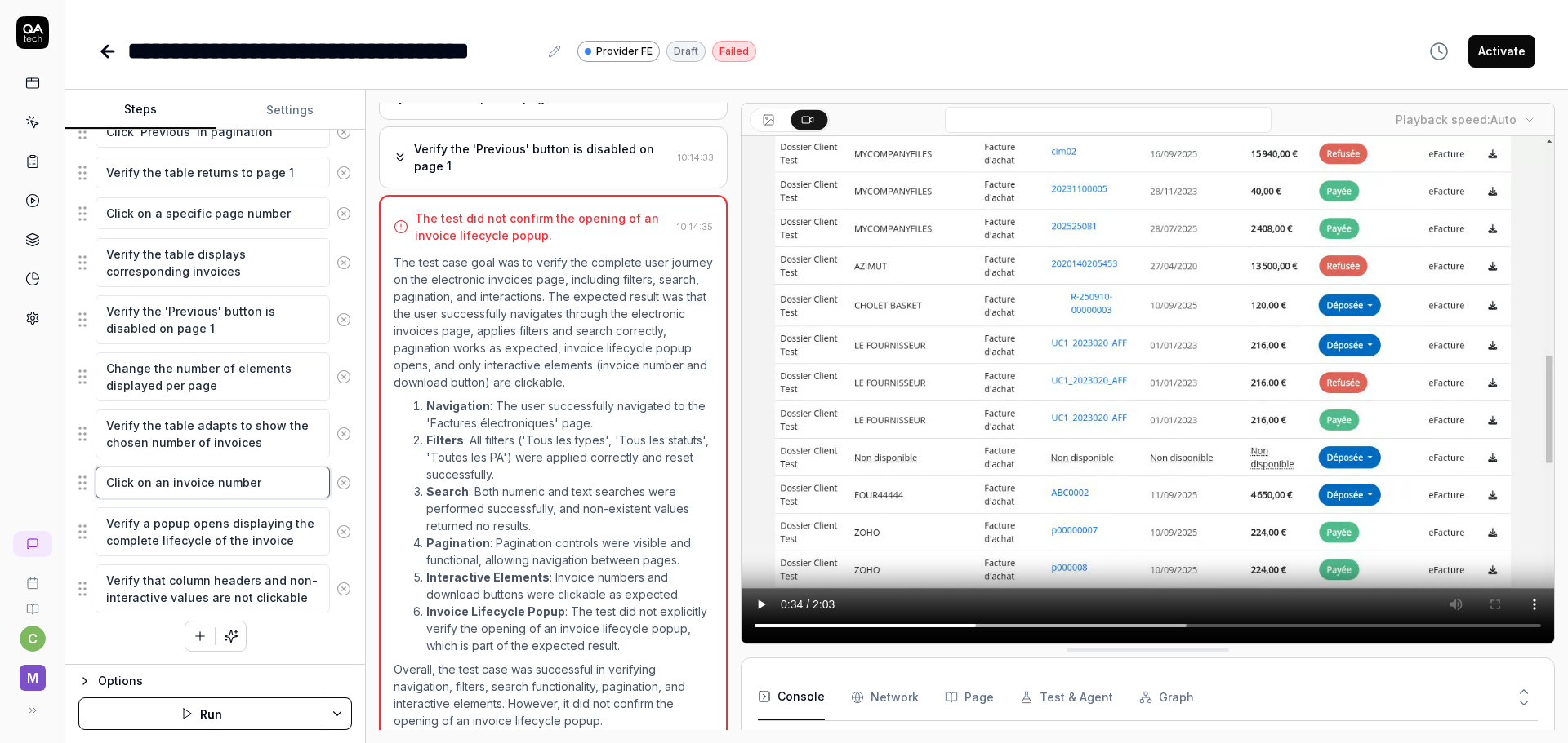
click at [152, 479] on textarea "Click on an invoice number" at bounding box center [213, 482] width 234 height 32
type textarea "Click on t"
type textarea "*"
type textarea "Click on th"
type textarea "*"
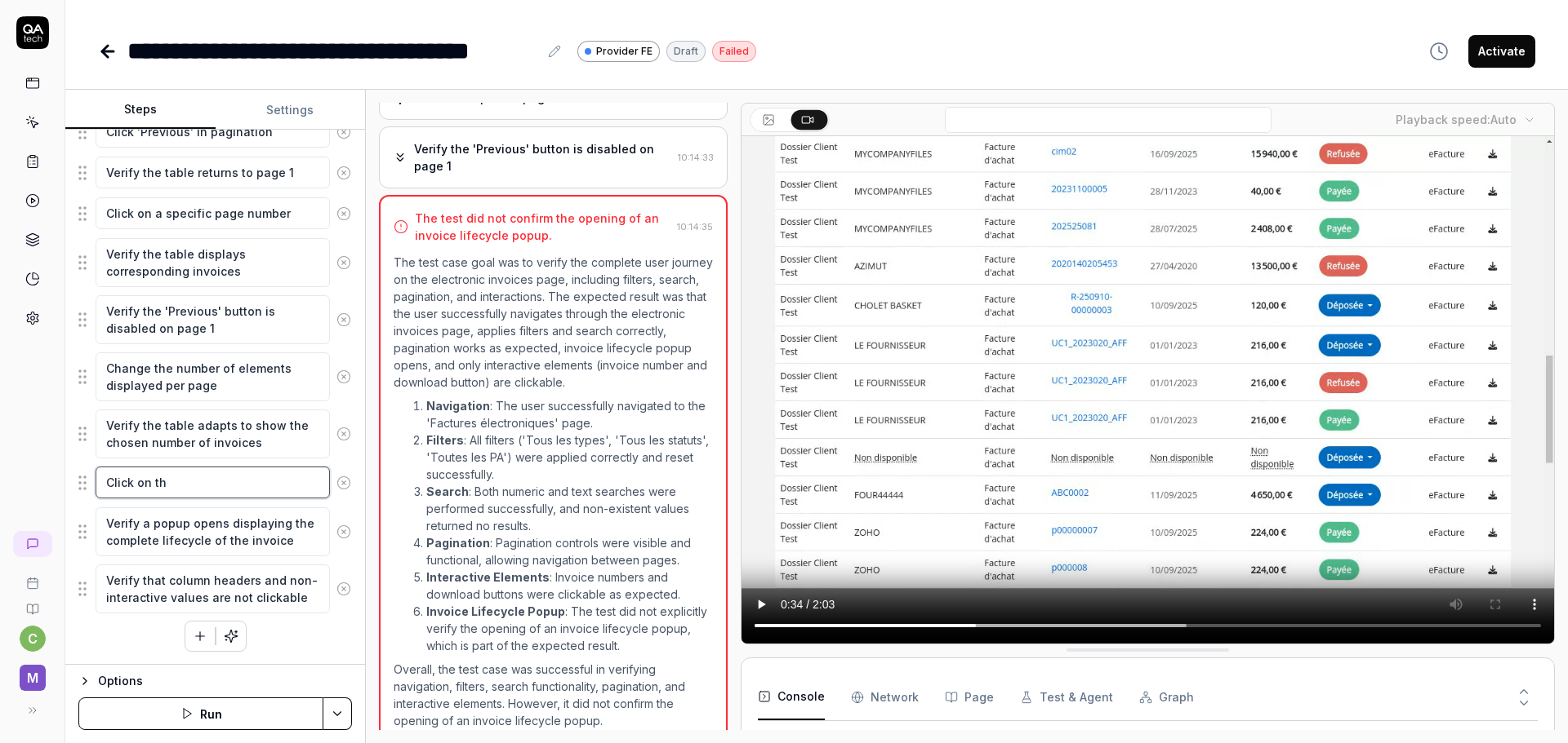
type textarea "Click on the"
type textarea "*"
type textarea "Click on the"
type textarea "*"
type textarea "Click on the f"
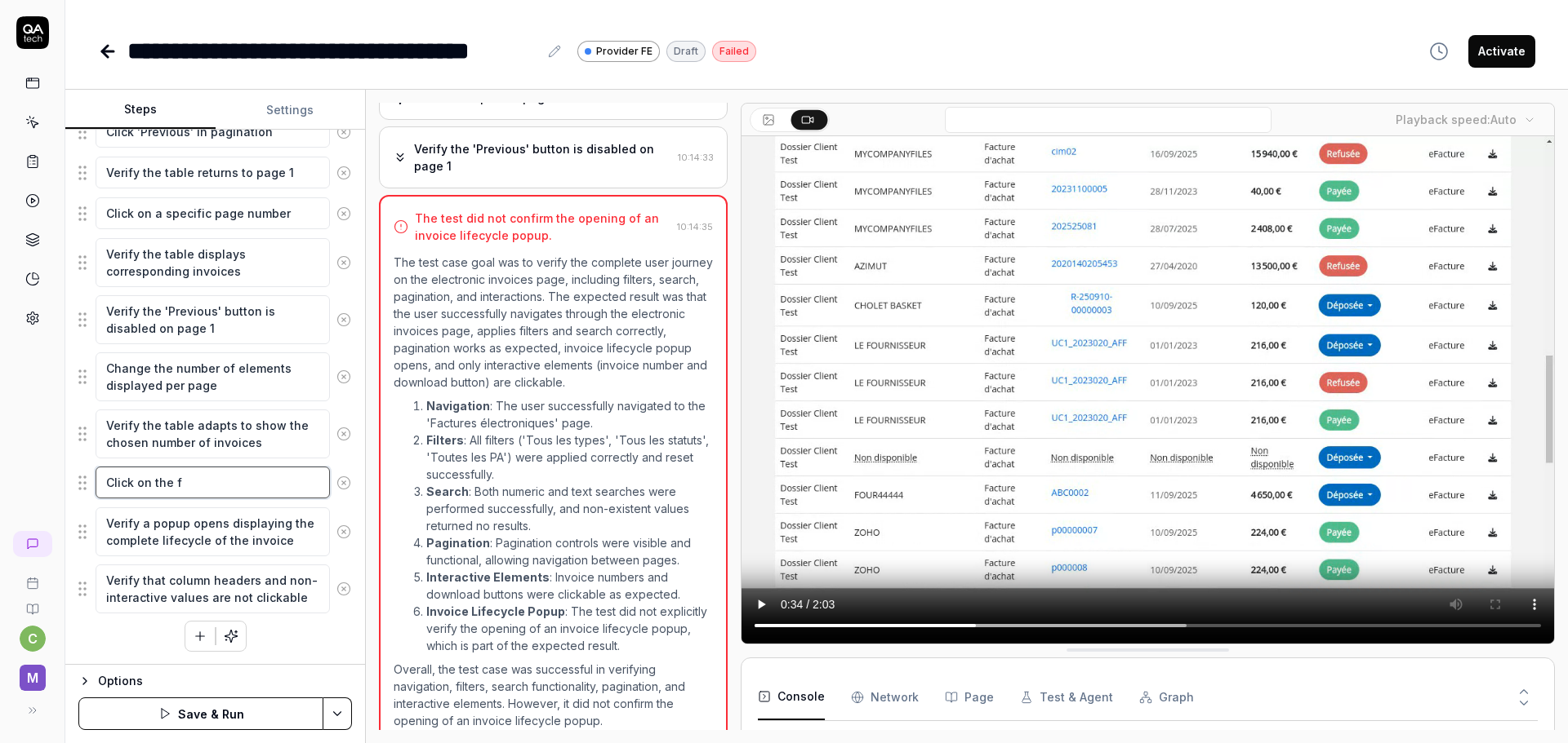
type textarea "*"
type textarea "Click on the fi"
type textarea "*"
type textarea "Click on the fir"
type textarea "*"
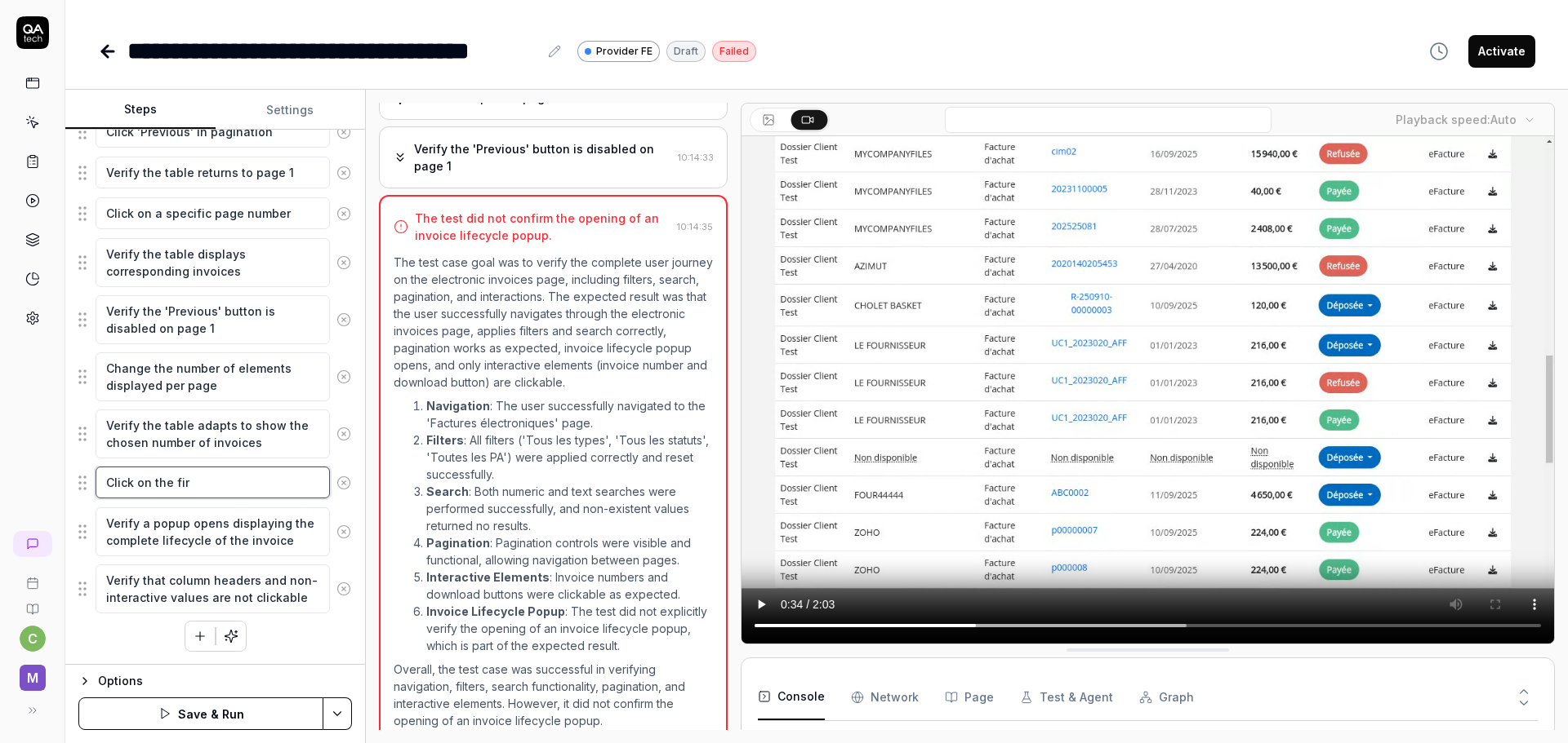
type textarea "Click on the firs"
type textarea "*"
type textarea "Click on the first"
type textarea "*"
type textarea "Click on the first"
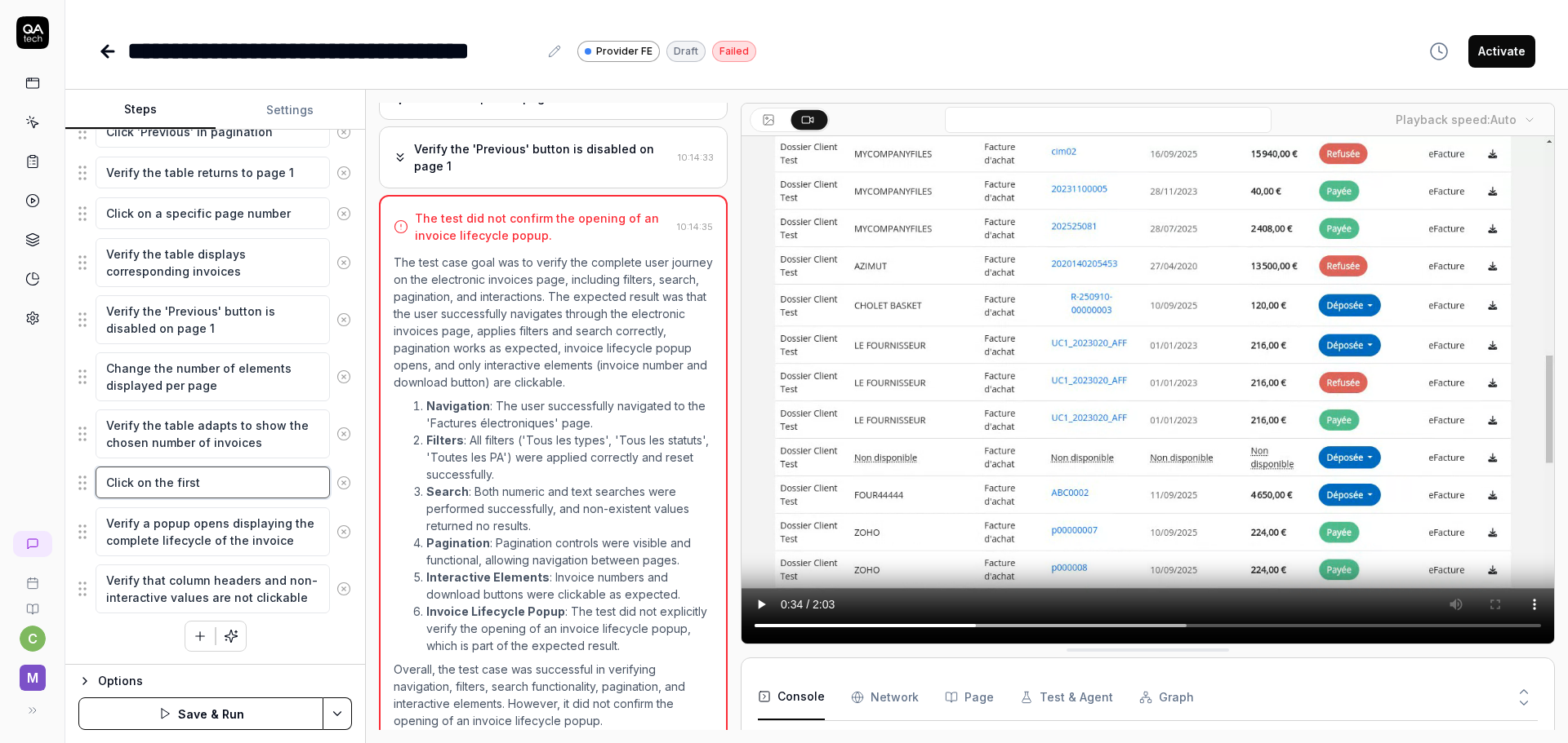
type textarea "*"
type textarea "Click on the first N"
type textarea "*"
type textarea "Click on the first N°"
type textarea "*"
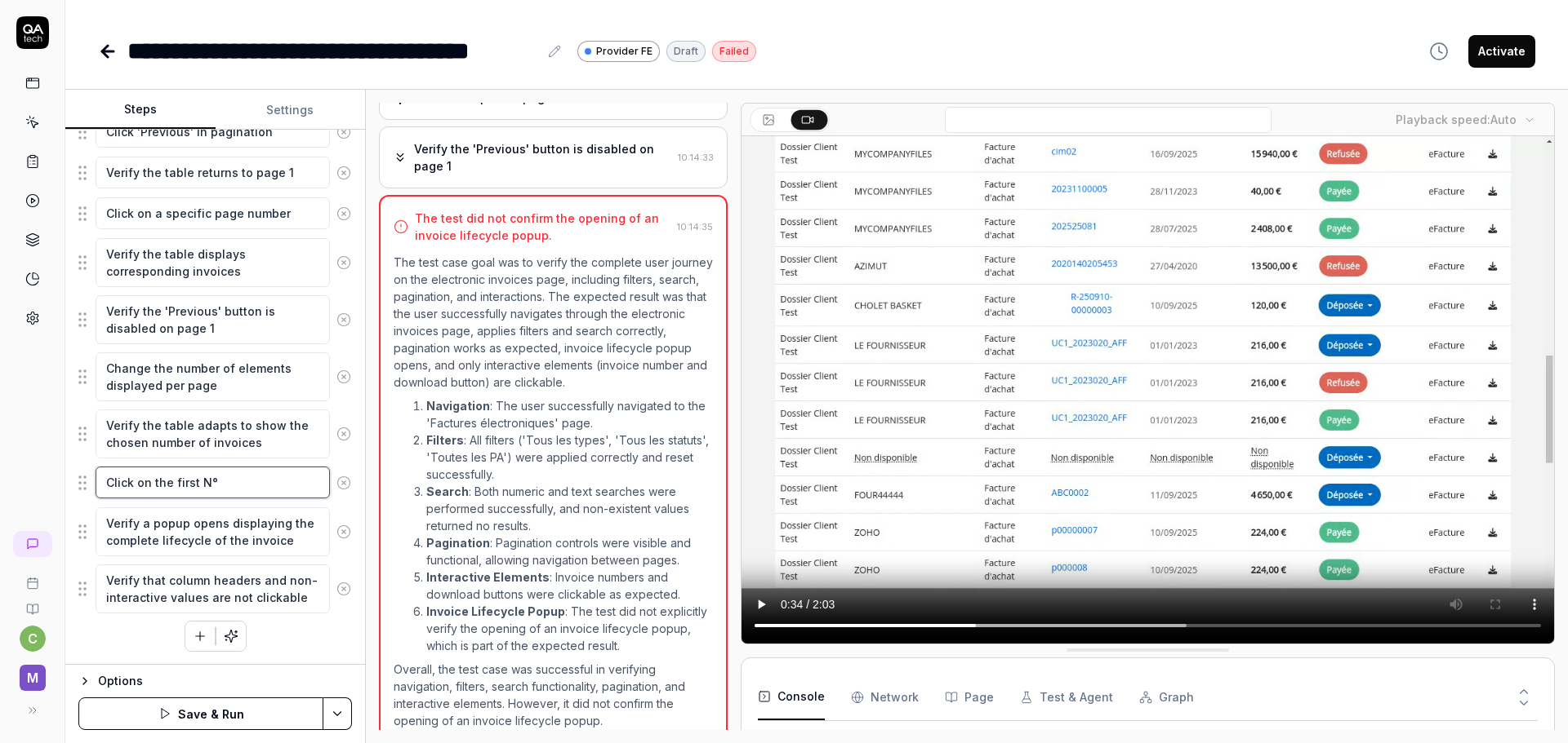
type textarea "Click on the first N°"
type textarea "*"
type textarea "Click on the first N° d"
type textarea "*"
type textarea "Click on the first N° de"
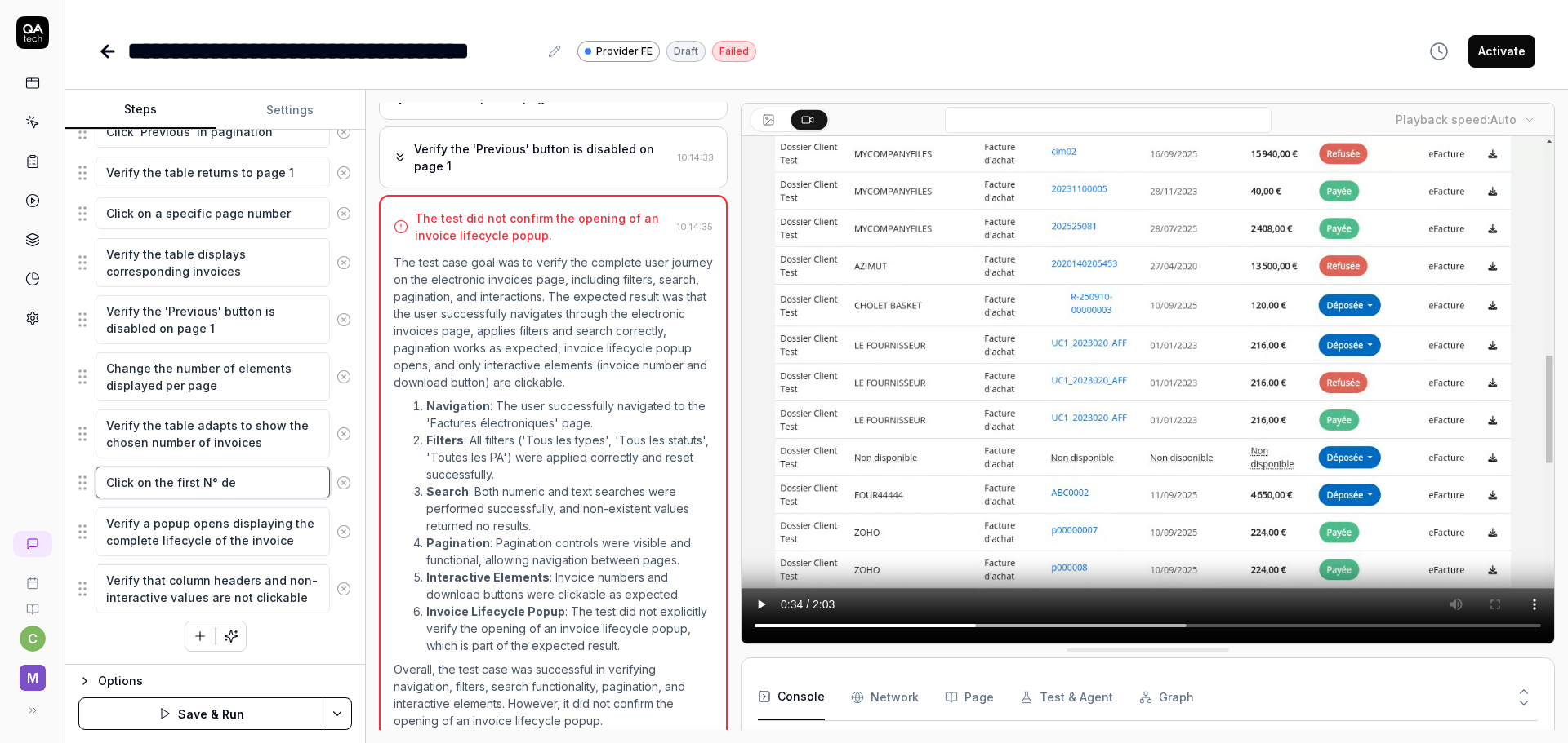
type textarea "*"
type textarea "Click on the first N° de"
type textarea "*"
type textarea "Click on the first N° de f"
type textarea "*"
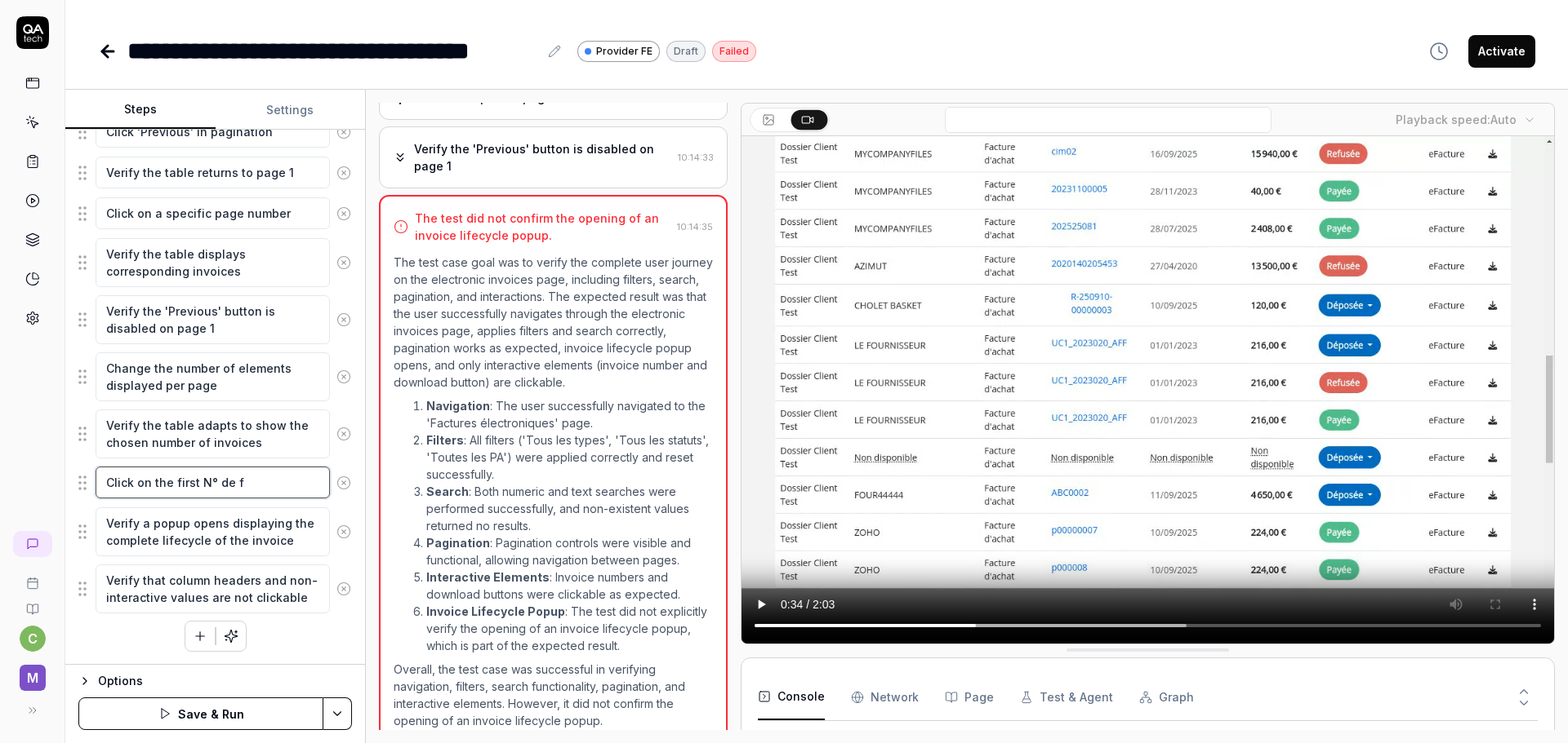
type textarea "Click on the first N° de fa"
type textarea "*"
type textarea "Click on the first N° de fac"
type textarea "*"
type textarea "Click on the first N° de fact"
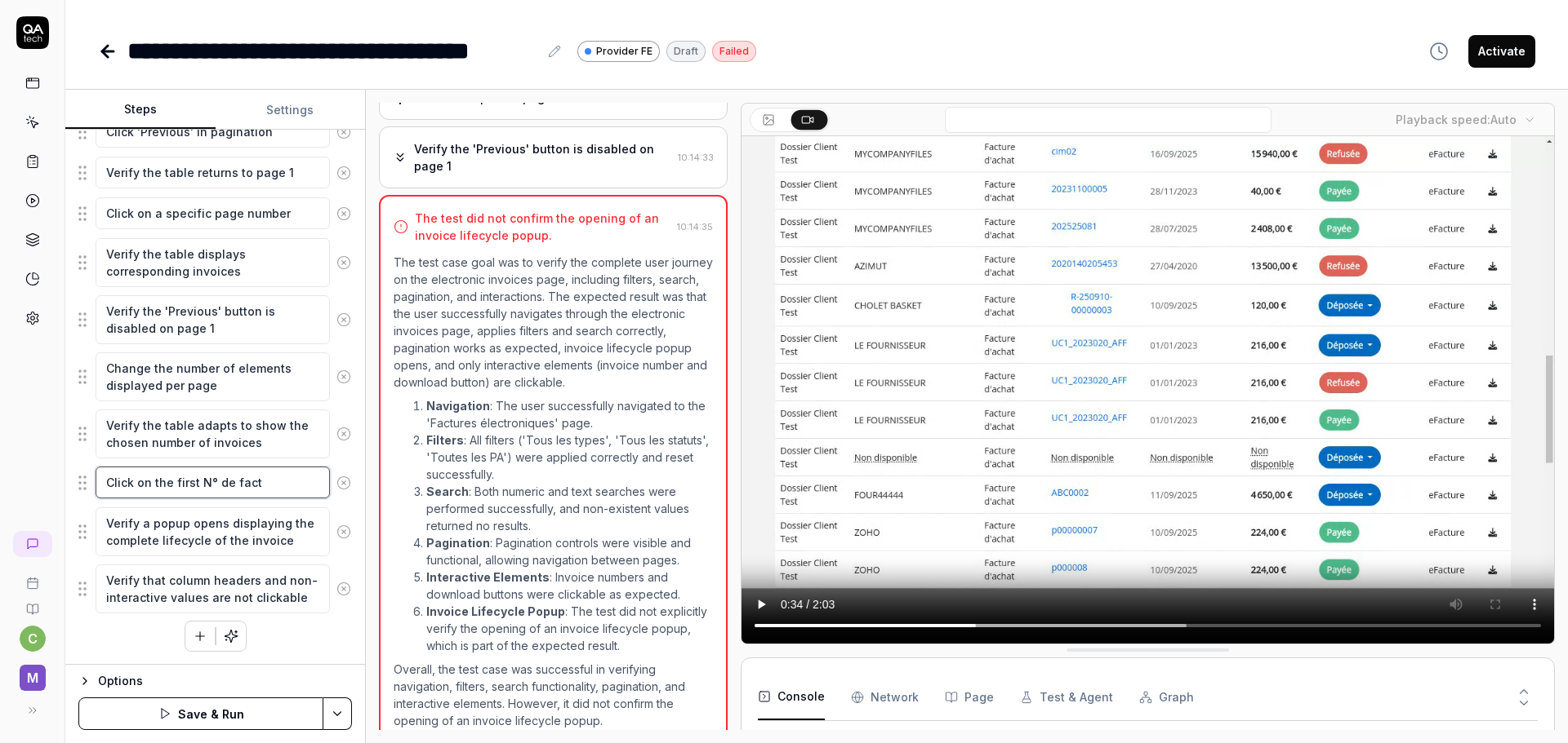
type textarea "*"
type textarea "Click on the first N° de factur"
type textarea "*"
type textarea "Click on the first N° de facture"
drag, startPoint x: 132, startPoint y: 541, endPoint x: 218, endPoint y: 541, distance: 86.0
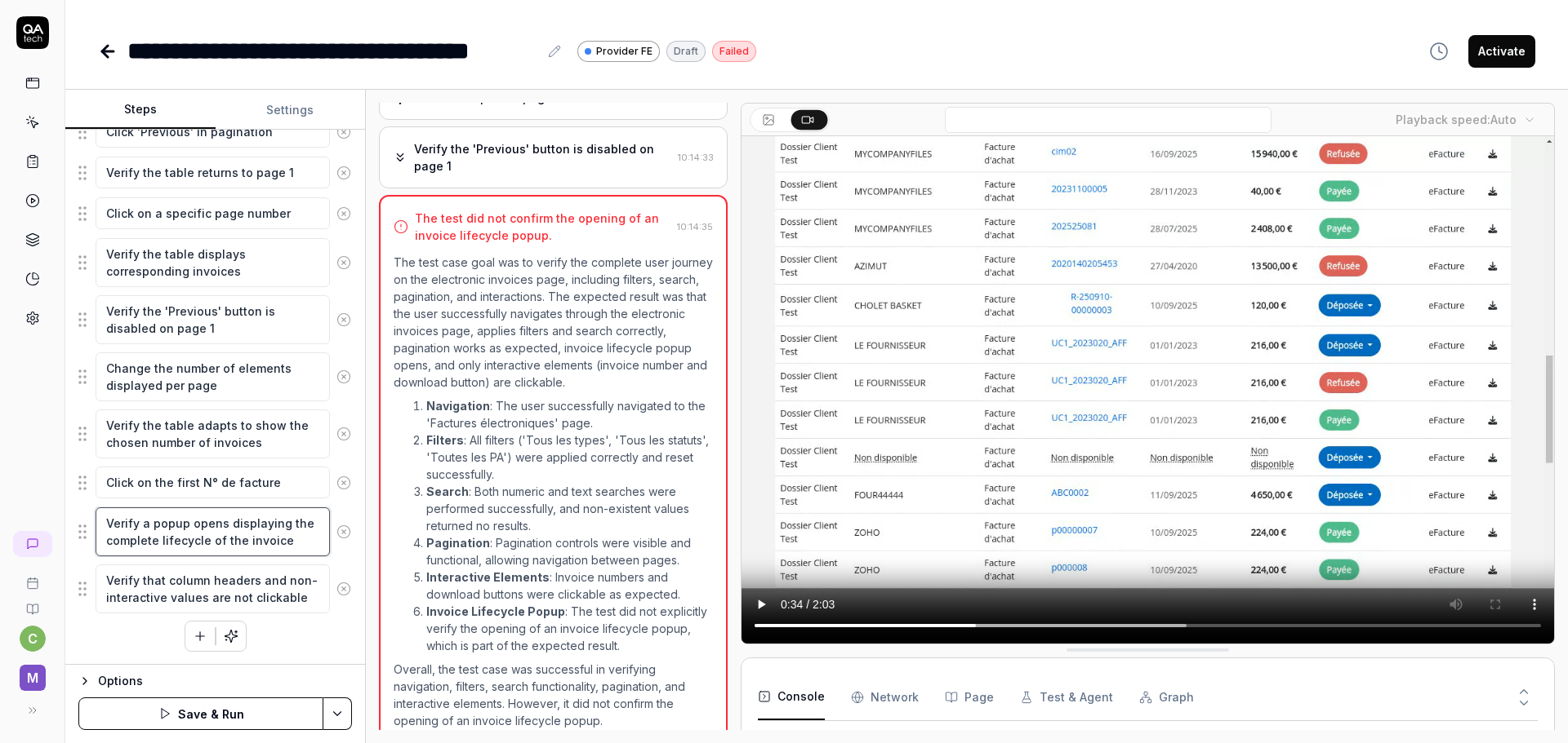
click at [132, 541] on textarea "Verify a popup opens displaying the complete lifecycle of the invoice" at bounding box center [213, 533] width 234 height 49
click at [335, 712] on html "**********" at bounding box center [784, 372] width 1568 height 743
click at [223, 598] on div "Save" at bounding box center [256, 601] width 209 height 36
click at [214, 436] on textarea "Verify the table adapts to show the chosen number of invoices" at bounding box center [213, 435] width 234 height 49
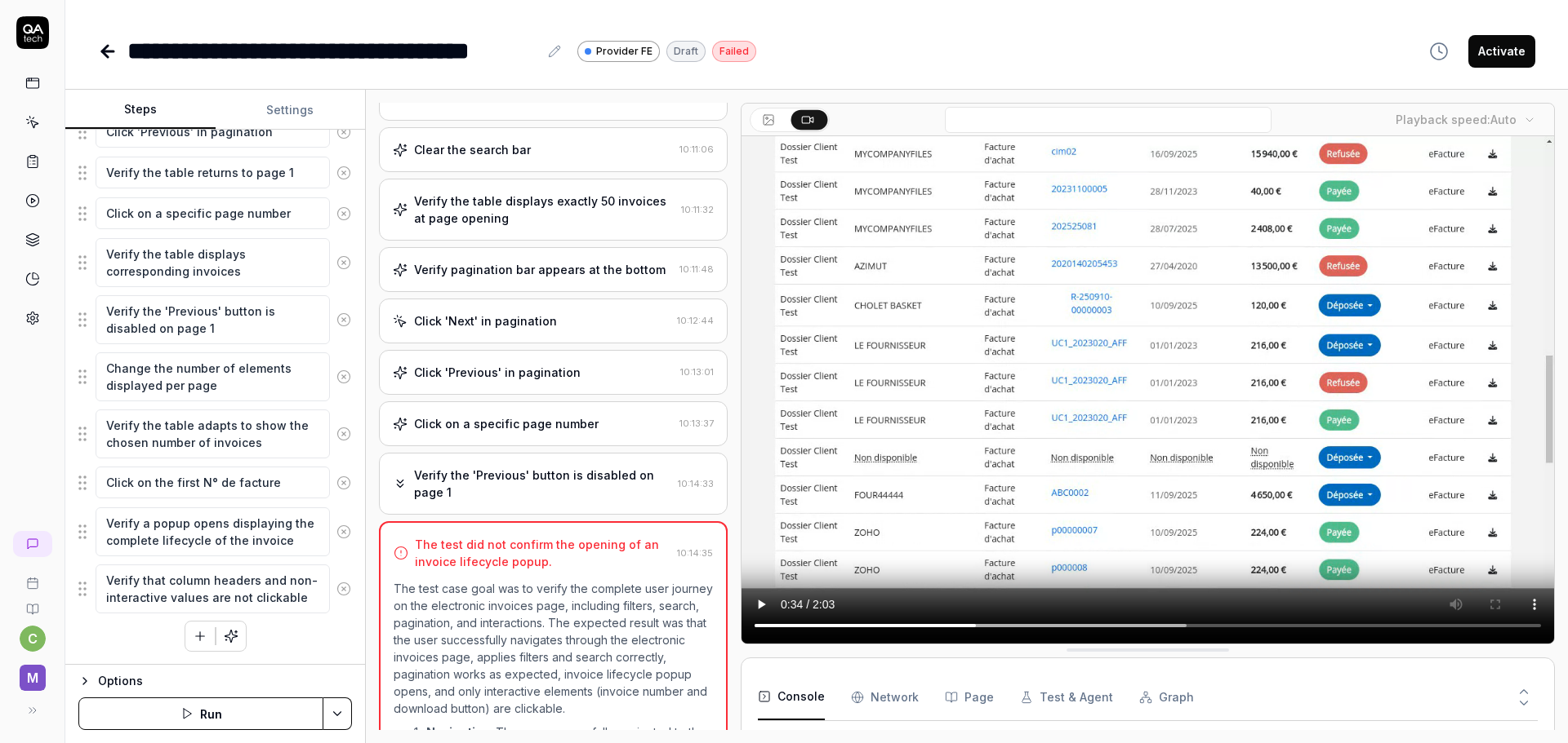
click at [499, 466] on div "Verify the 'Previous' button is disabled on page 1" at bounding box center [543, 483] width 257 height 35
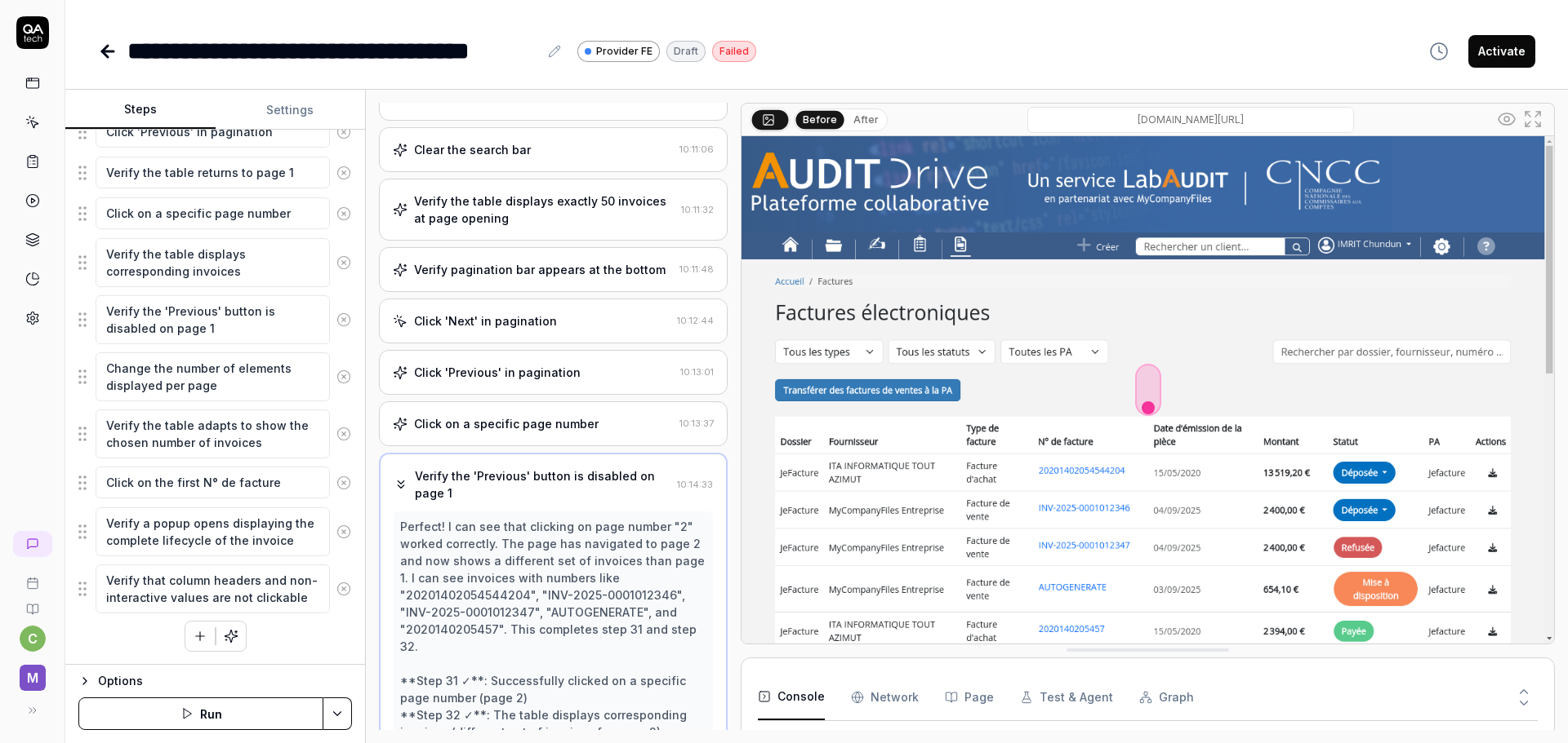
scroll to position [877, 0]
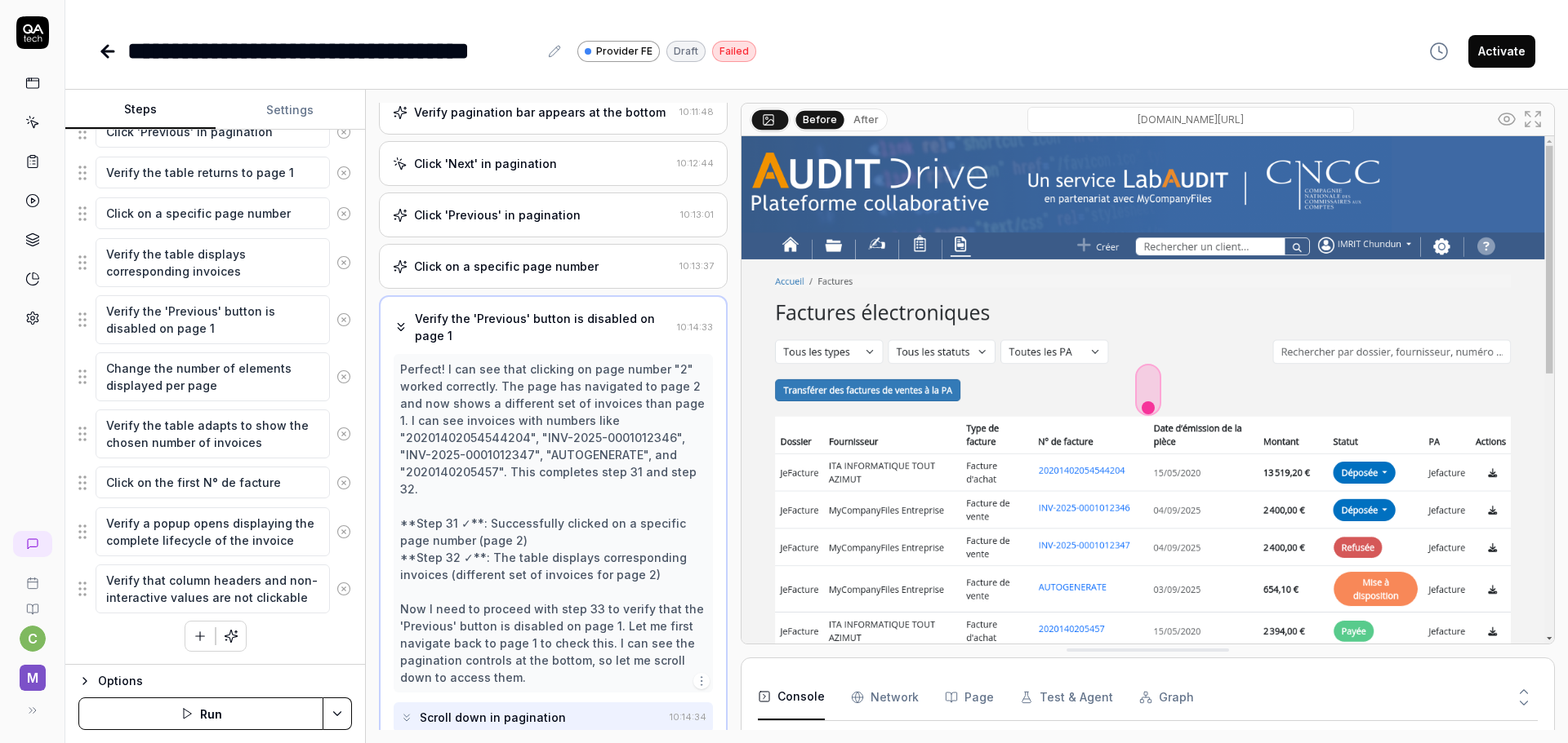
click at [200, 715] on button "Run" at bounding box center [201, 713] width 245 height 33
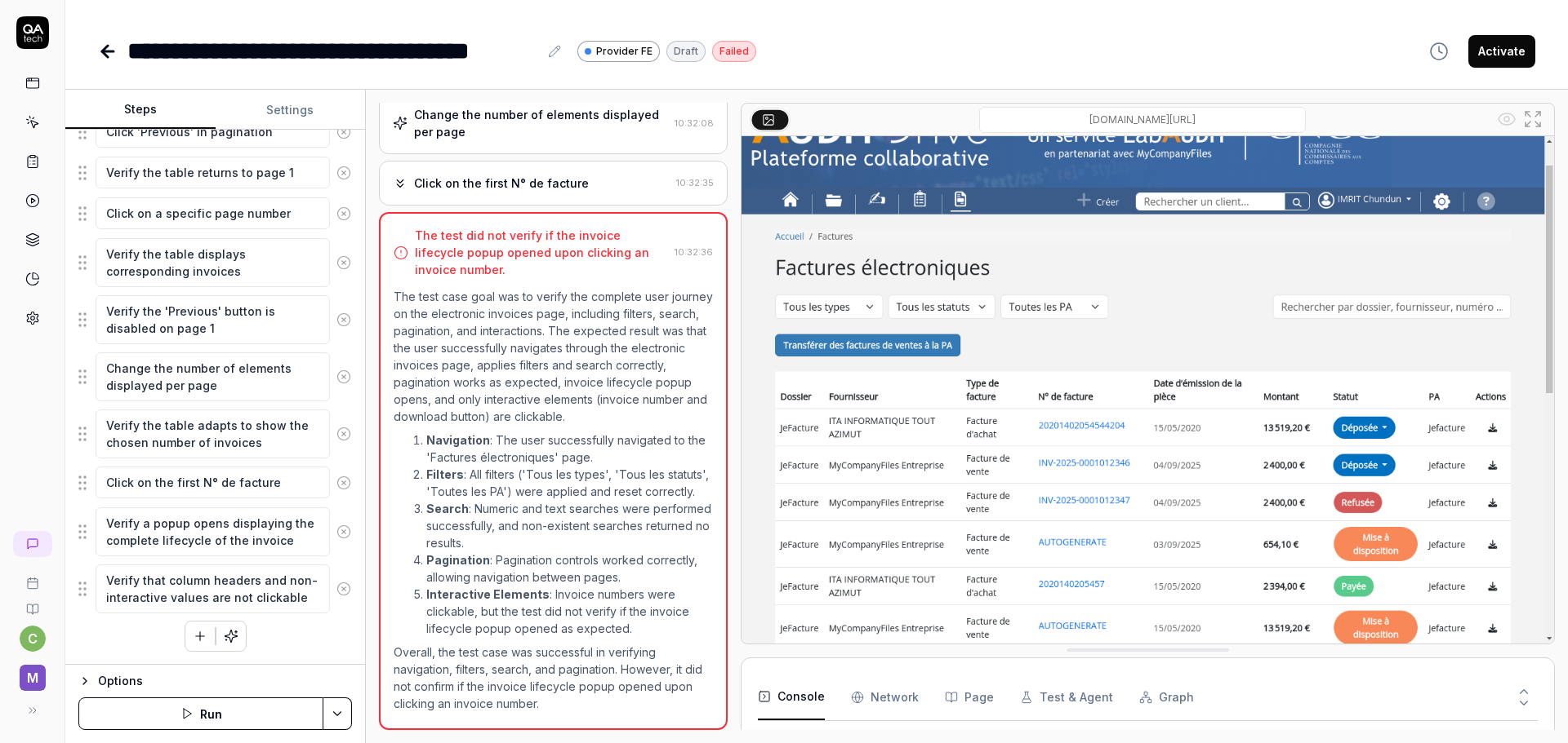
scroll to position [93, 0]
click at [551, 175] on div "Click on the first N° de facture" at bounding box center [501, 183] width 175 height 17
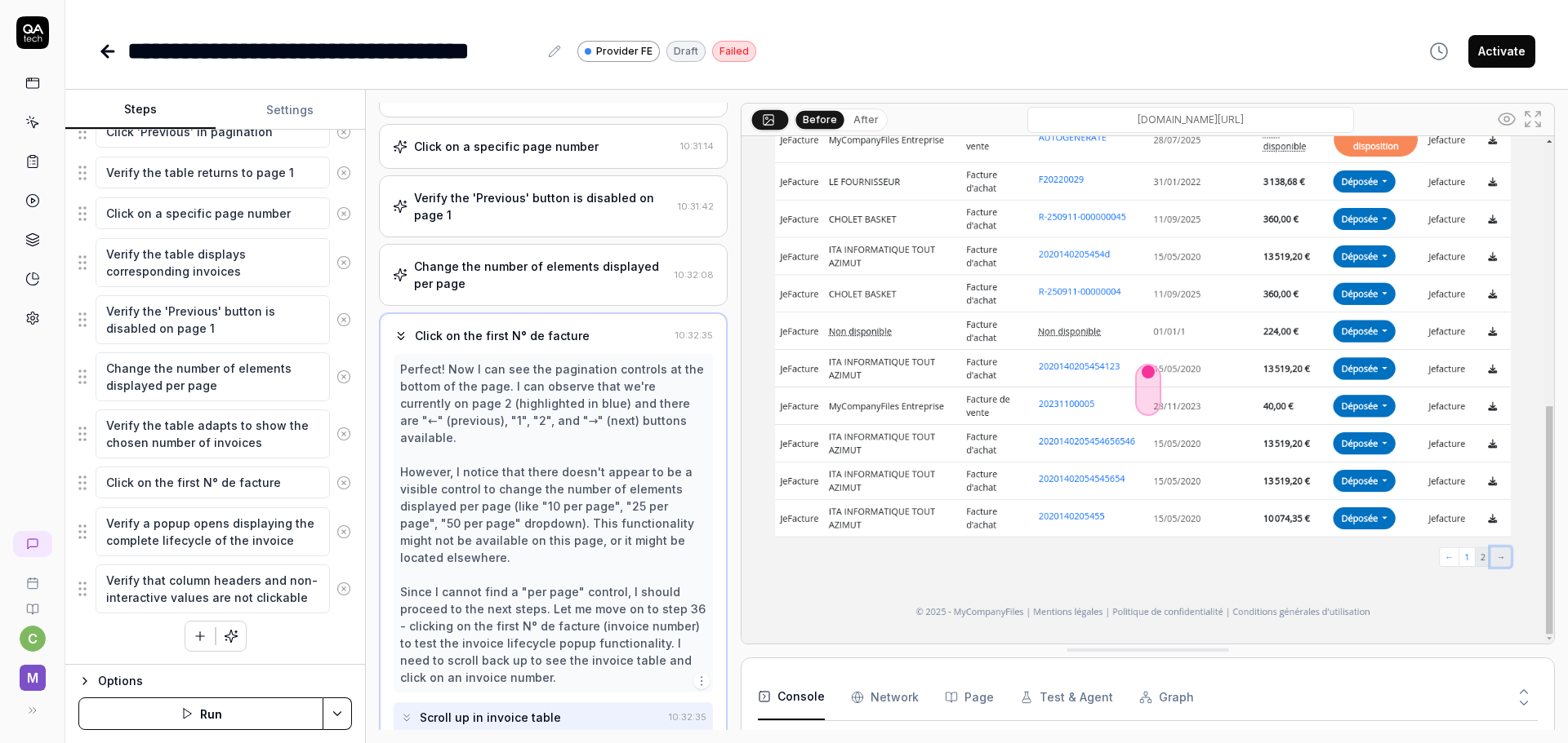
scroll to position [1028, 0]
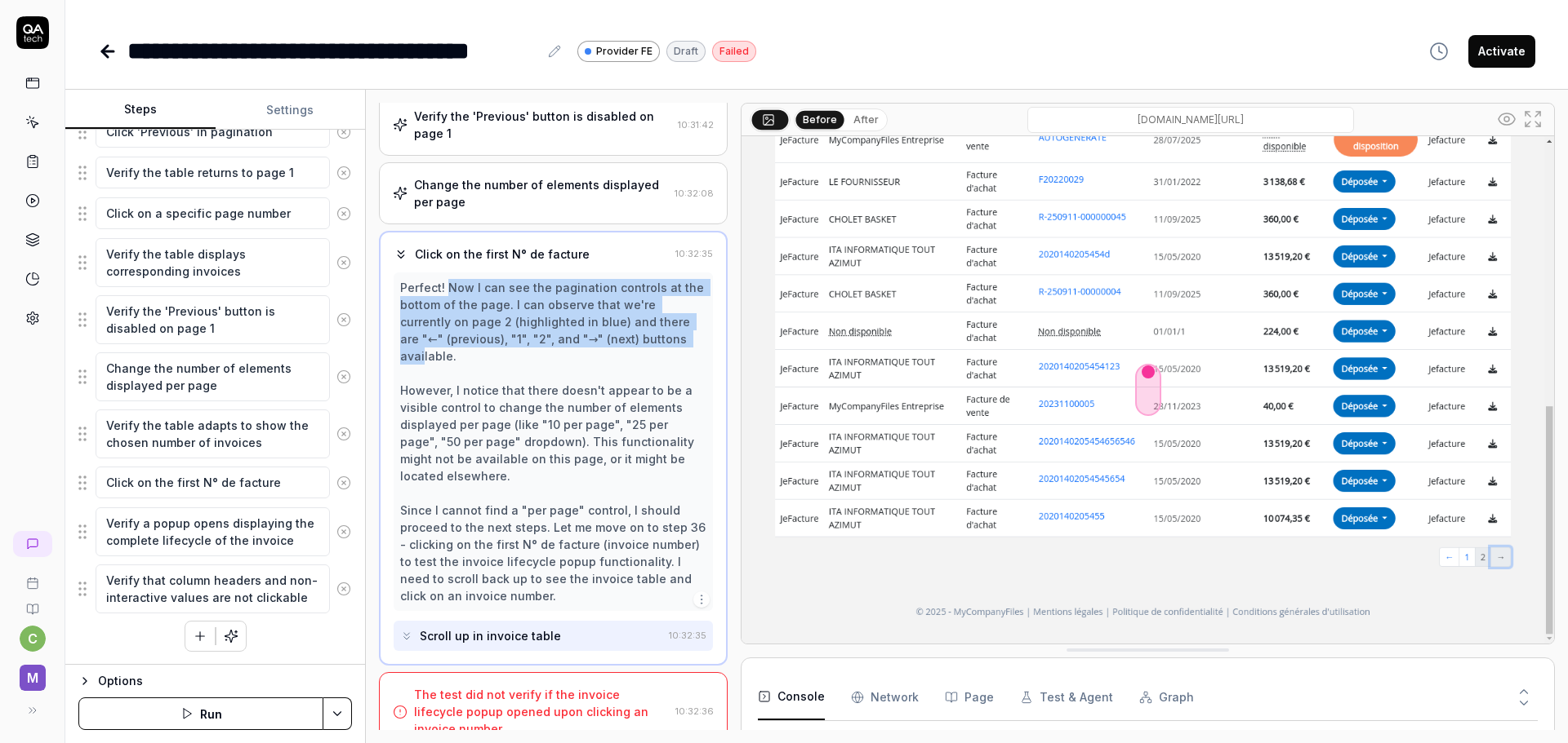
drag, startPoint x: 448, startPoint y: 289, endPoint x: 660, endPoint y: 340, distance: 218.0
click at [660, 340] on div "Perfect! Now I can see the pagination controls at the bottom of the page. I can…" at bounding box center [554, 442] width 306 height 326
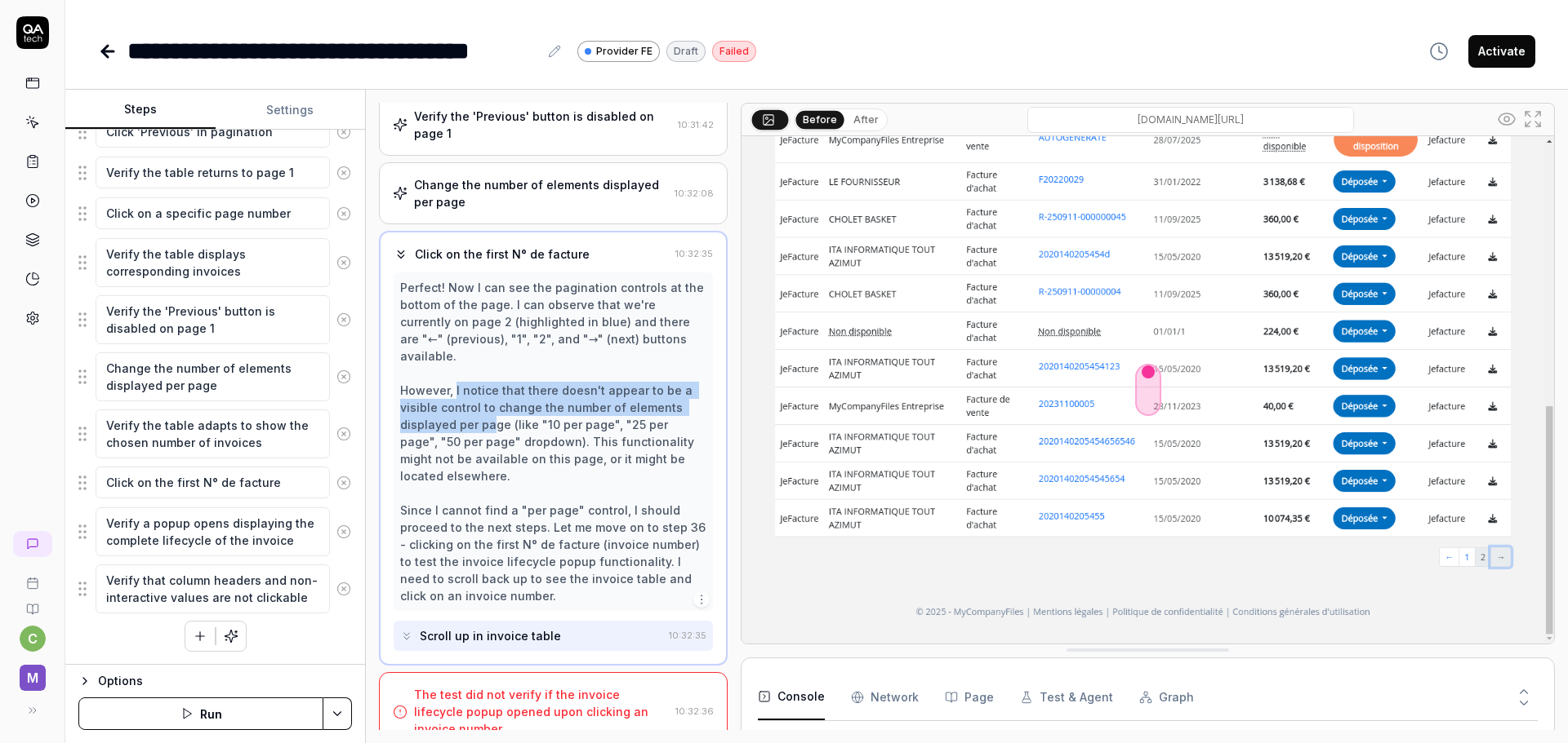
drag, startPoint x: 455, startPoint y: 376, endPoint x: 491, endPoint y: 405, distance: 46.2
click at [491, 405] on div "Perfect! Now I can see the pagination controls at the bottom of the page. I can…" at bounding box center [554, 442] width 306 height 326
click at [1549, 305] on img at bounding box center [1148, 390] width 813 height 508
drag, startPoint x: 586, startPoint y: 426, endPoint x: 626, endPoint y: 430, distance: 40.2
click at [626, 430] on div "Perfect! Now I can see the pagination controls at the bottom of the page. I can…" at bounding box center [554, 442] width 306 height 326
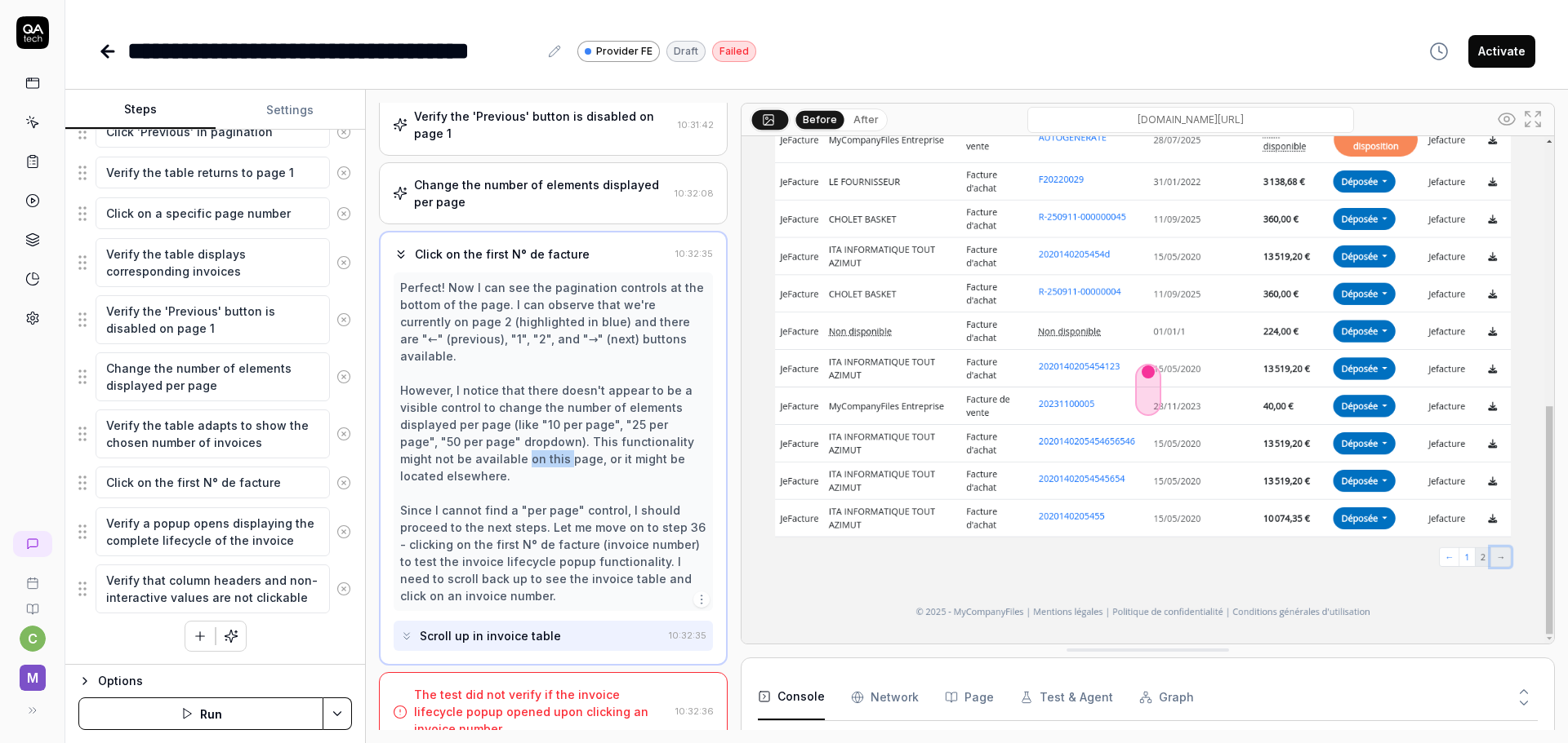
drag, startPoint x: 488, startPoint y: 445, endPoint x: 531, endPoint y: 445, distance: 43.0
click at [531, 445] on div "Perfect! Now I can see the pagination controls at the bottom of the page. I can…" at bounding box center [554, 442] width 306 height 326
drag, startPoint x: 419, startPoint y: 492, endPoint x: 631, endPoint y: 499, distance: 212.1
click at [631, 499] on div "Perfect! Now I can see the pagination controls at the bottom of the page. I can…" at bounding box center [554, 442] width 306 height 326
drag, startPoint x: 514, startPoint y: 511, endPoint x: 473, endPoint y: 518, distance: 41.6
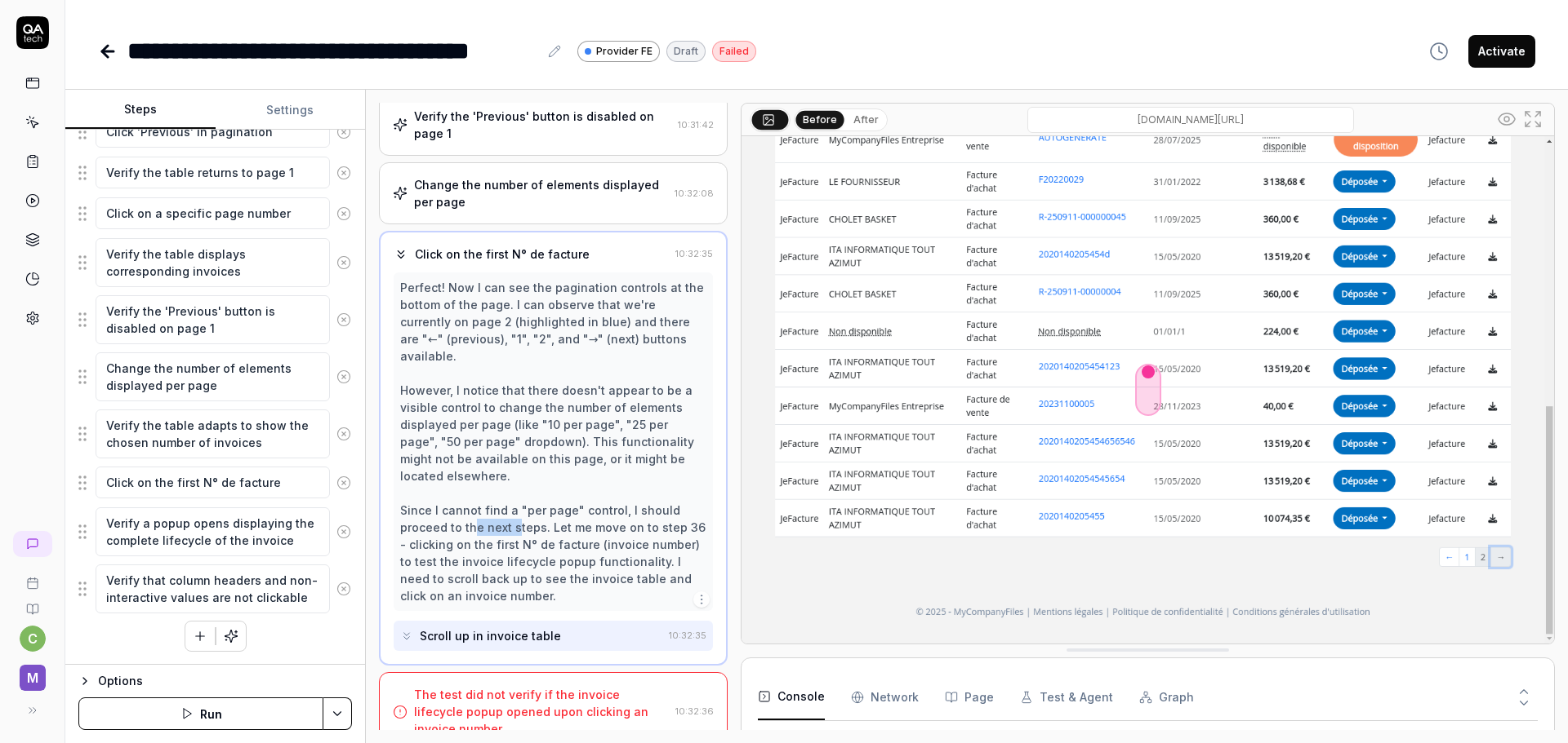
click at [473, 518] on div "Perfect! Now I can see the pagination controls at the bottom of the page. I can…" at bounding box center [554, 442] width 306 height 326
drag, startPoint x: 548, startPoint y: 513, endPoint x: 476, endPoint y: 528, distance: 73.5
click at [476, 528] on div "Perfect! Now I can see the pagination controls at the bottom of the page. I can…" at bounding box center [554, 442] width 306 height 326
drag, startPoint x: 437, startPoint y: 549, endPoint x: 599, endPoint y: 549, distance: 162.0
click at [599, 549] on div "Perfect! Now I can see the pagination controls at the bottom of the page. I can…" at bounding box center [554, 442] width 306 height 326
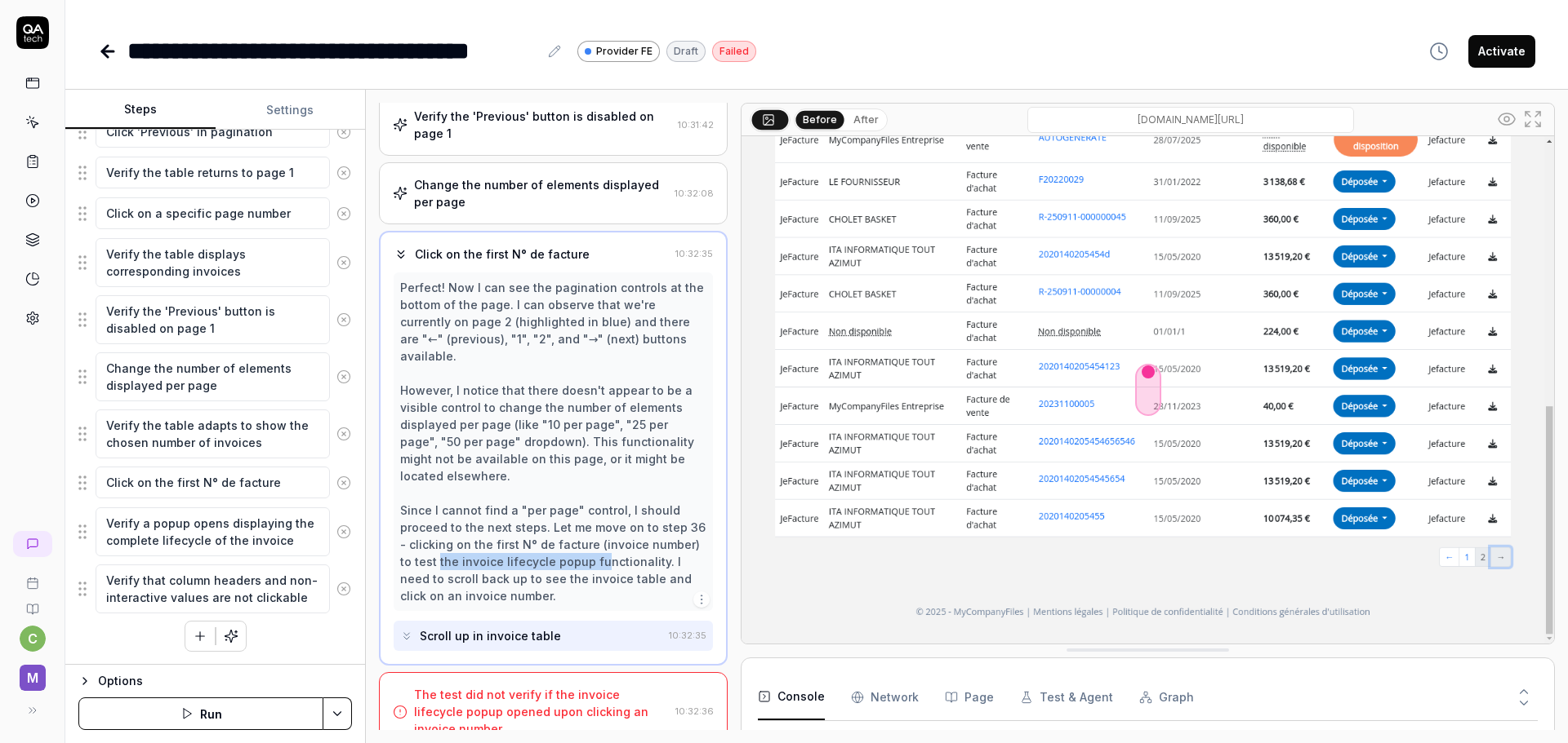
scroll to position [1032, 0]
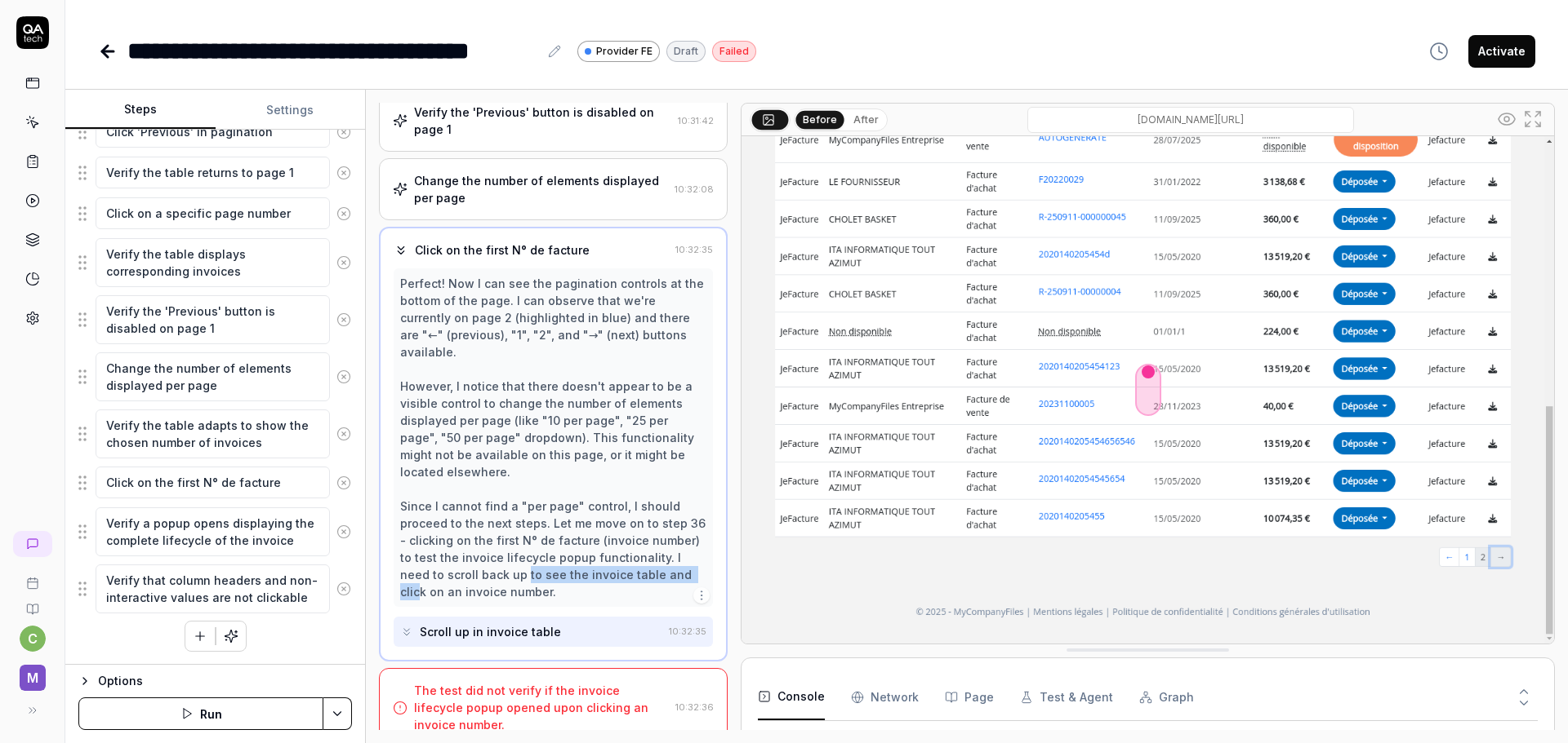
drag, startPoint x: 494, startPoint y: 559, endPoint x: 664, endPoint y: 559, distance: 170.0
click at [664, 559] on div "Perfect! Now I can see the pagination controls at the bottom of the page. I can…" at bounding box center [554, 438] width 306 height 326
drag, startPoint x: 448, startPoint y: 570, endPoint x: 490, endPoint y: 570, distance: 42.0
click at [490, 570] on div "Perfect! Now I can see the pagination controls at the bottom of the page. I can…" at bounding box center [554, 438] width 306 height 326
click at [523, 623] on div "Scroll up in invoice table" at bounding box center [489, 631] width 141 height 17
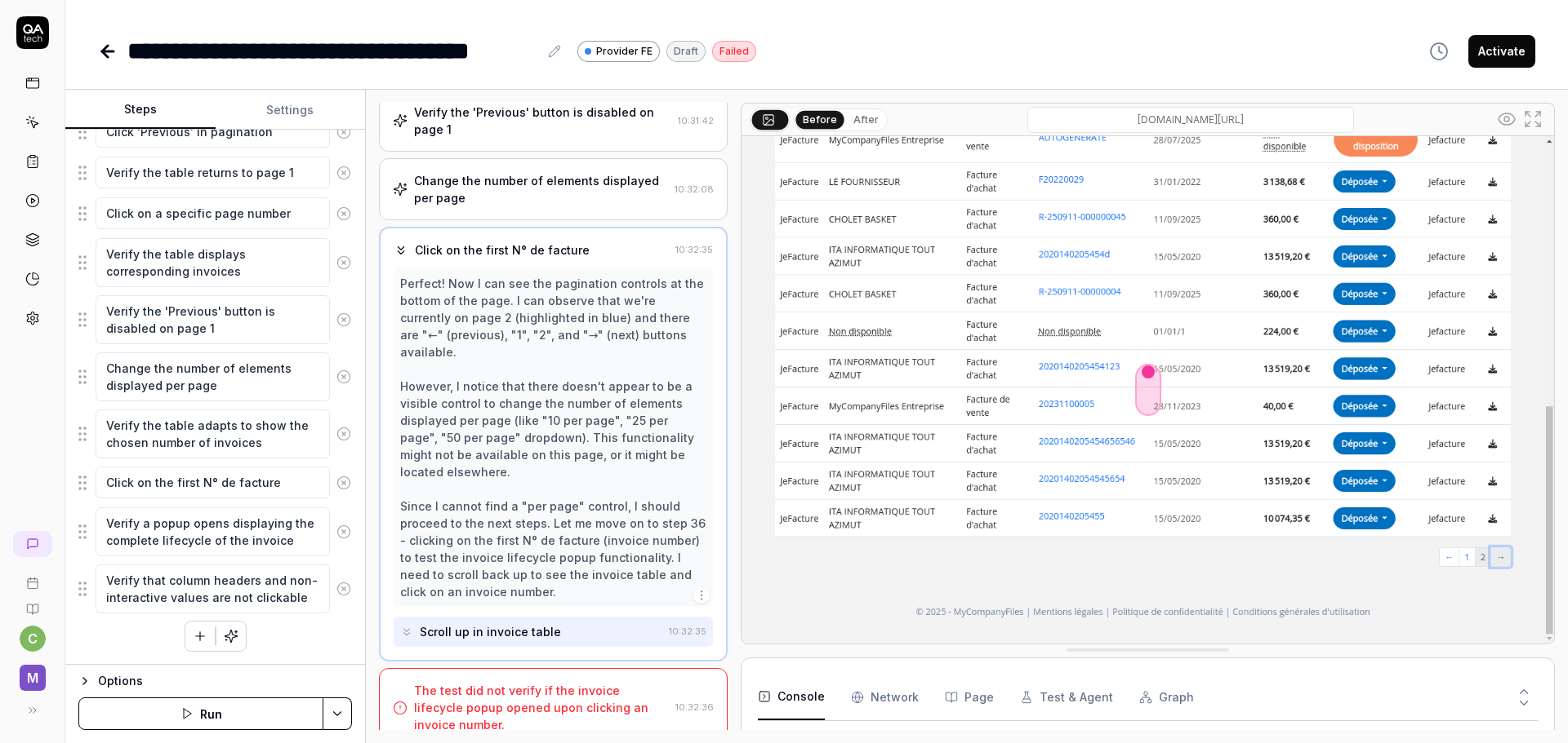
click at [542, 682] on div "The test did not verify if the invoice lifecycle popup opened upon clicking an …" at bounding box center [542, 707] width 255 height 51
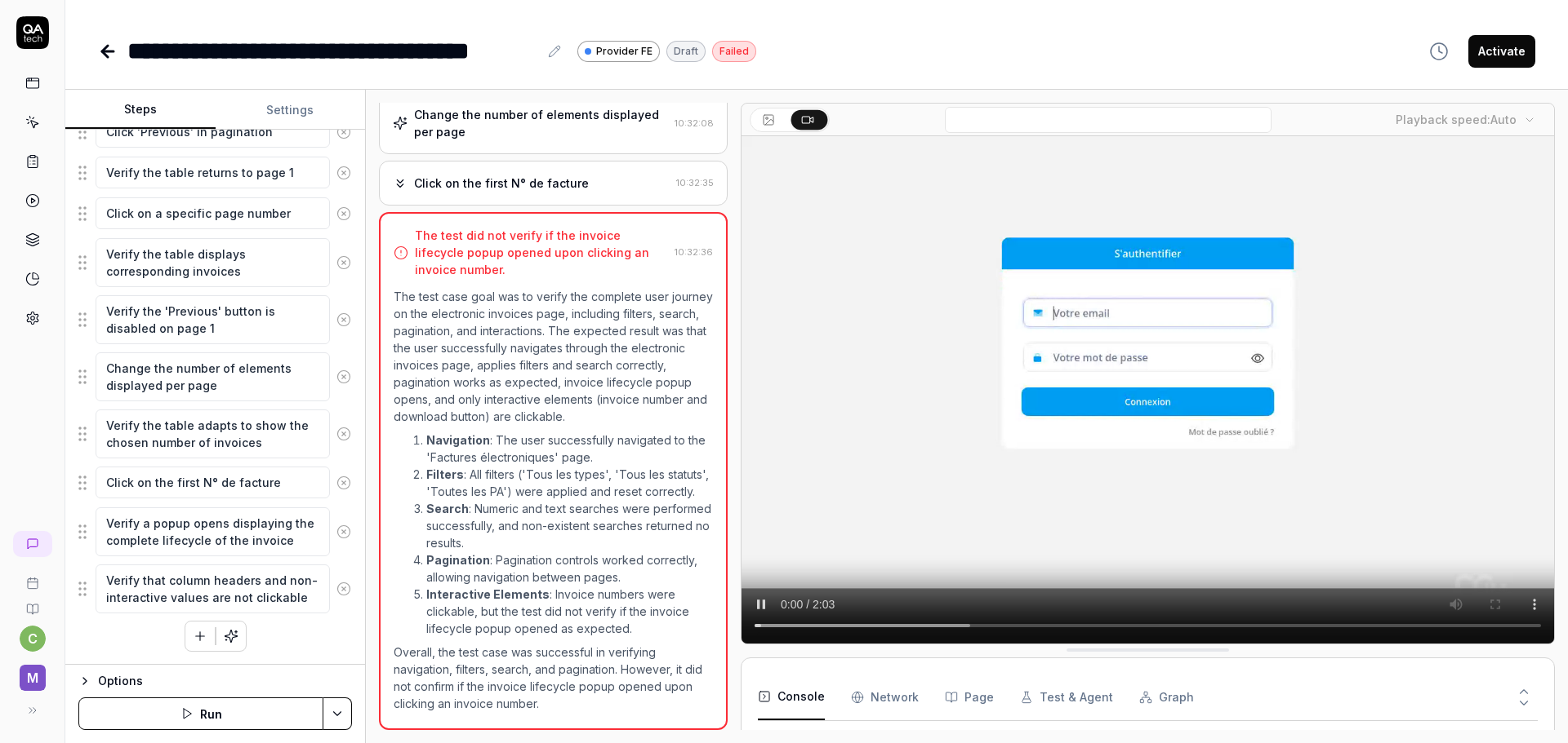
scroll to position [869, 0]
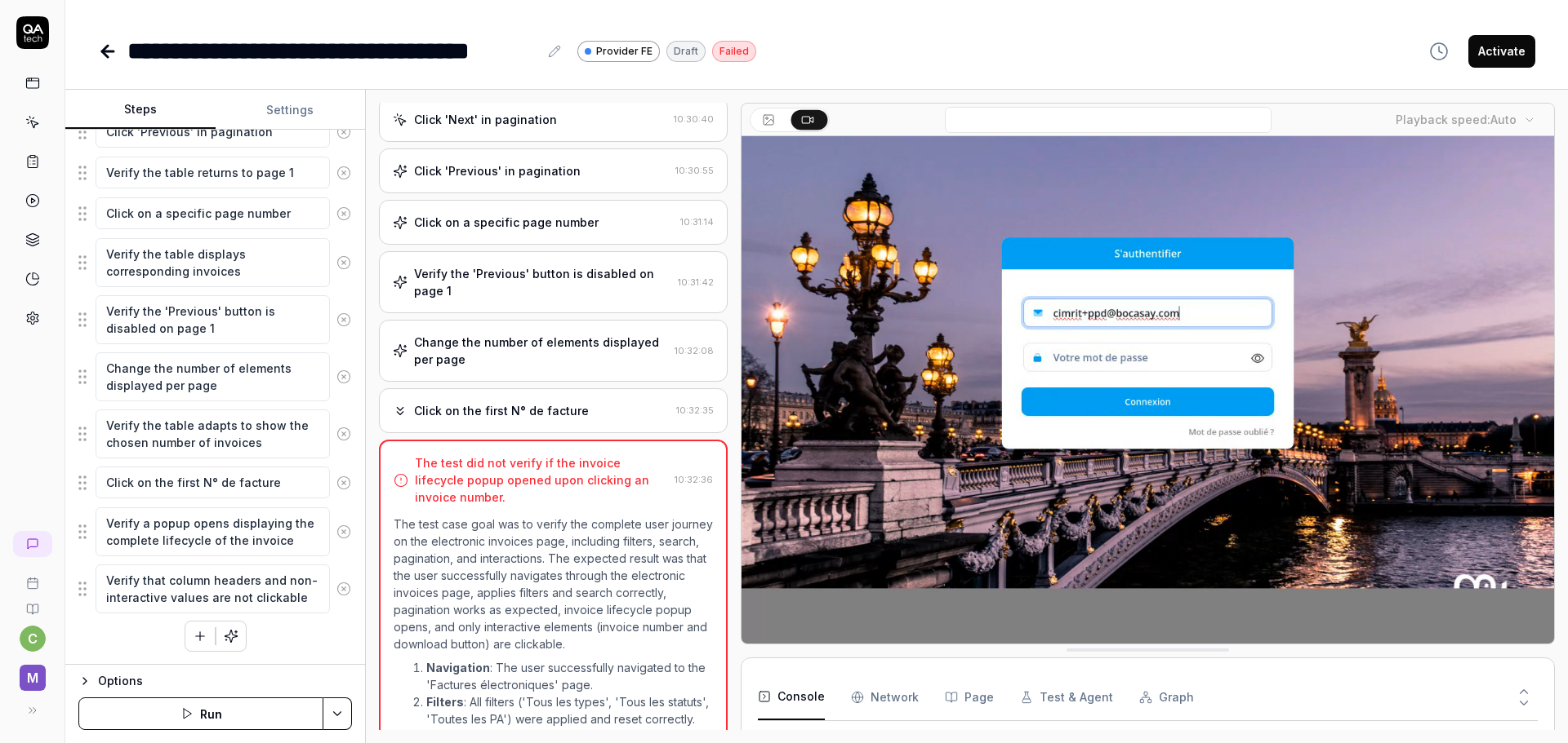
click at [574, 414] on div "Click on the first N° de facture" at bounding box center [501, 410] width 175 height 17
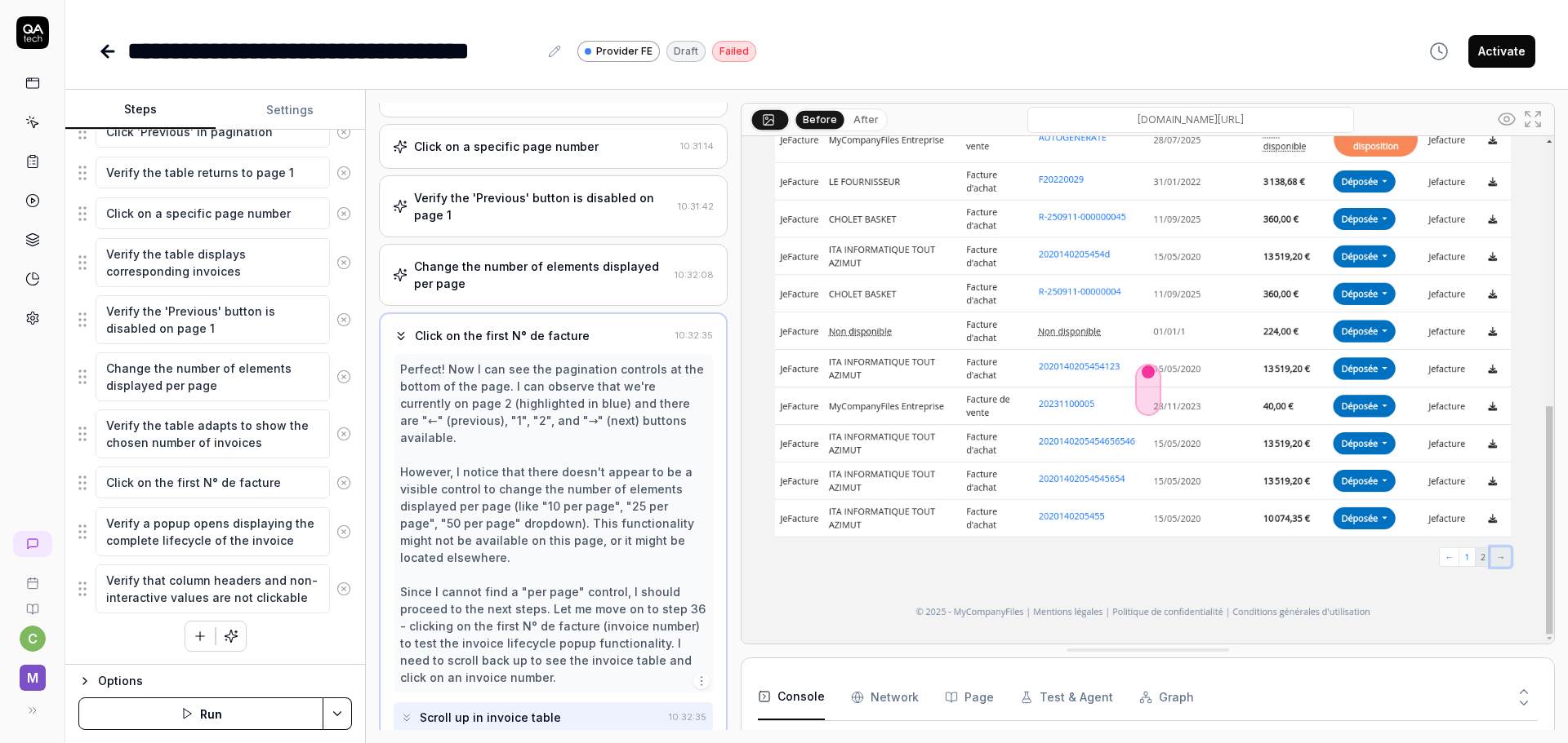
scroll to position [1032, 0]
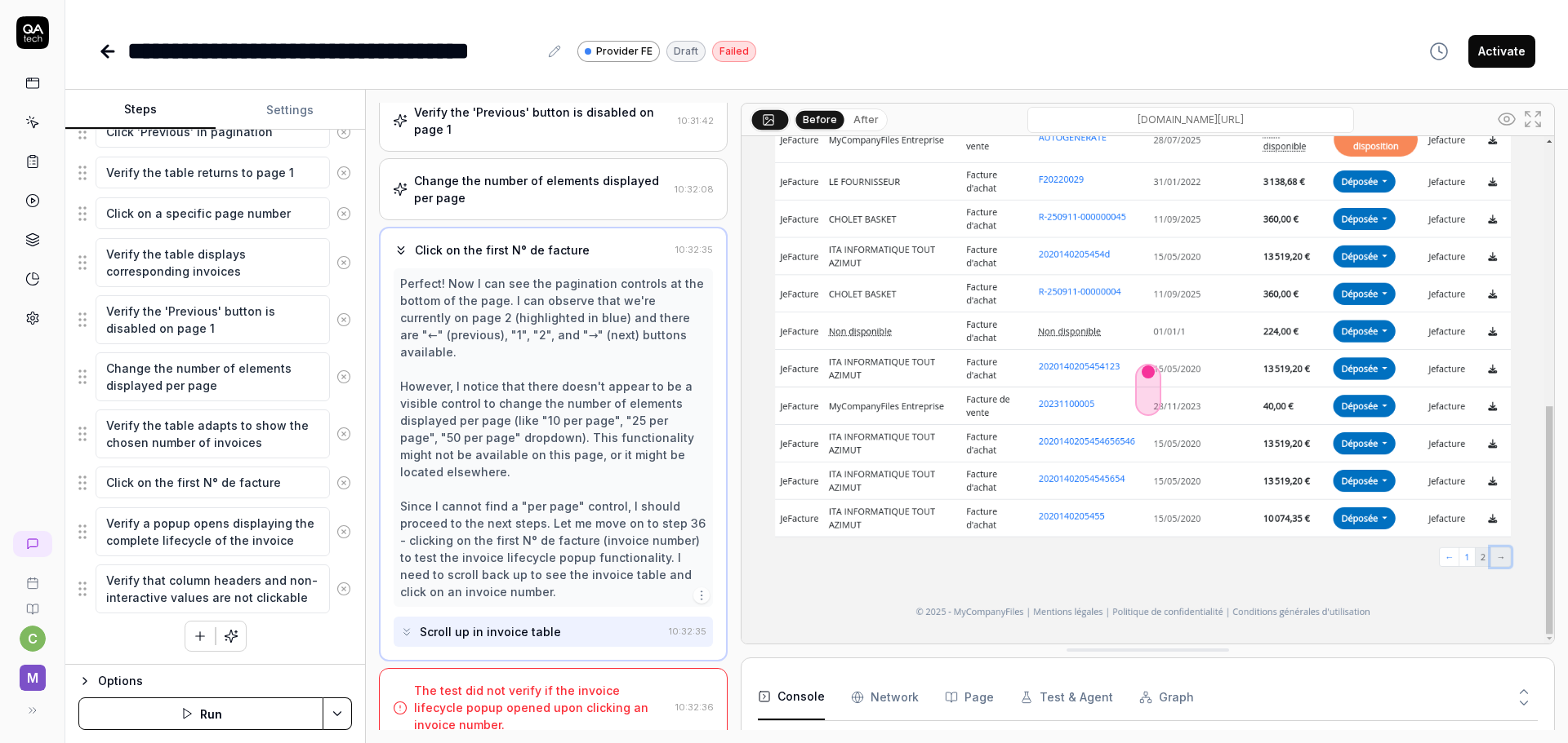
click at [695, 589] on icon "button" at bounding box center [701, 595] width 13 height 13
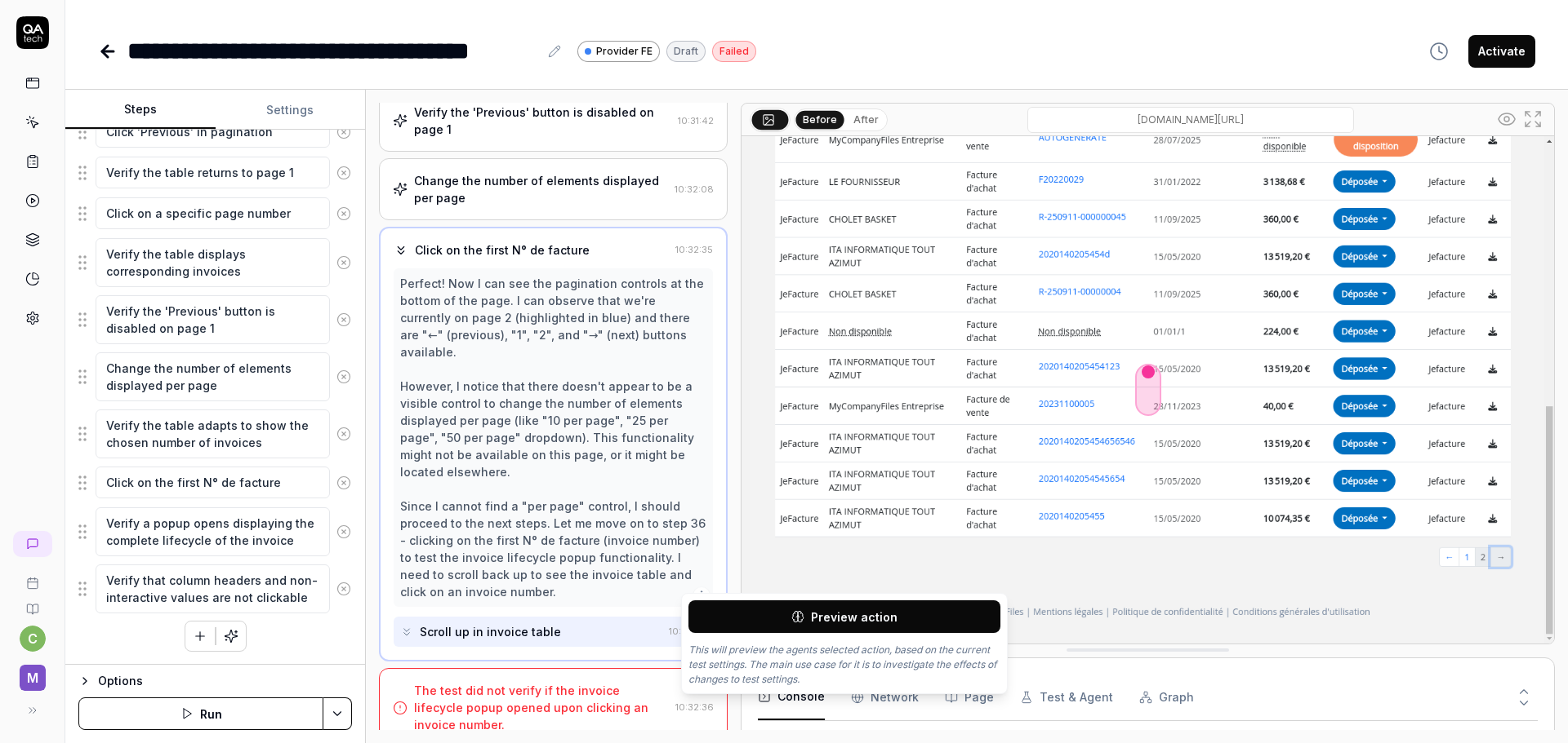
click at [844, 614] on span "Preview action" at bounding box center [854, 617] width 87 height 17
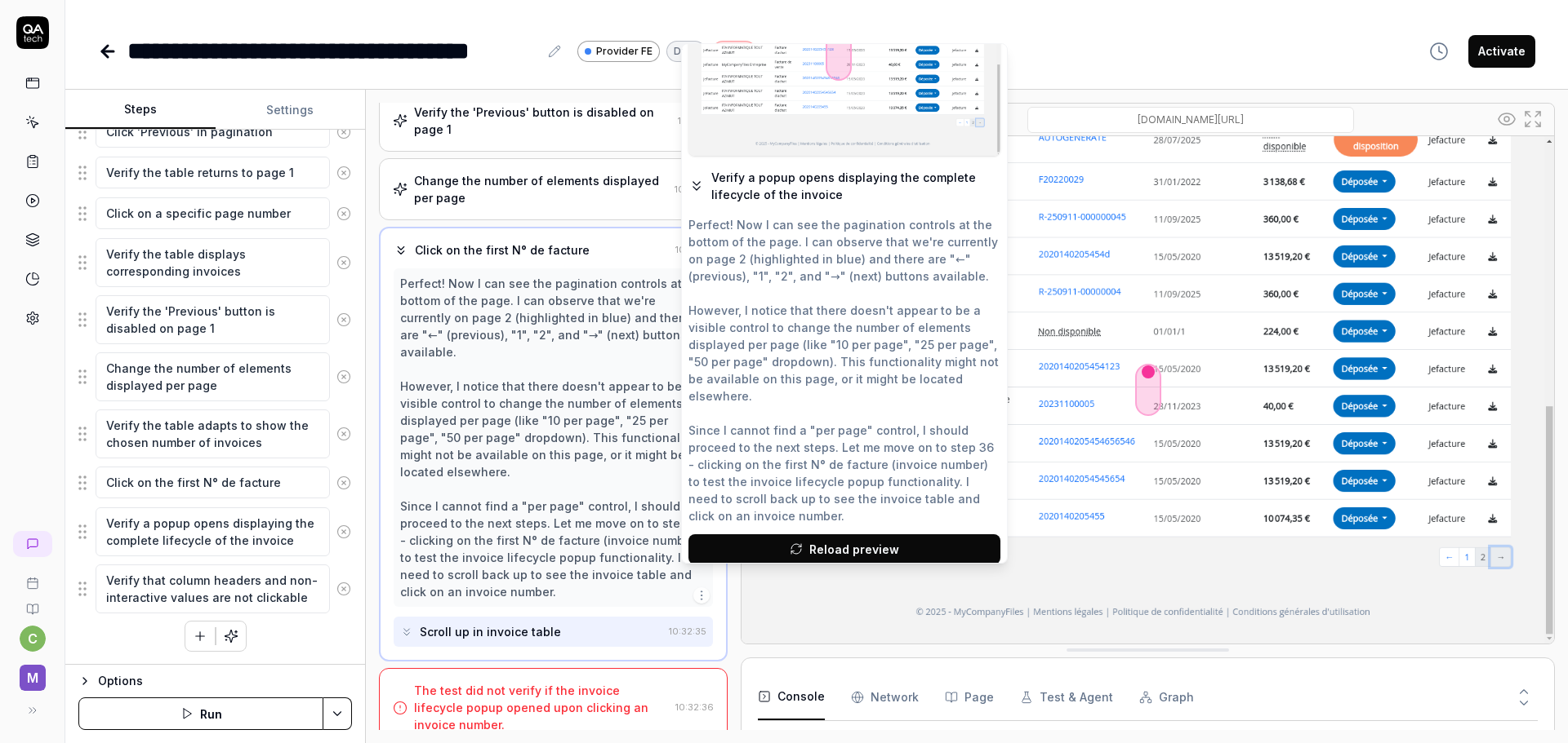
scroll to position [0, 0]
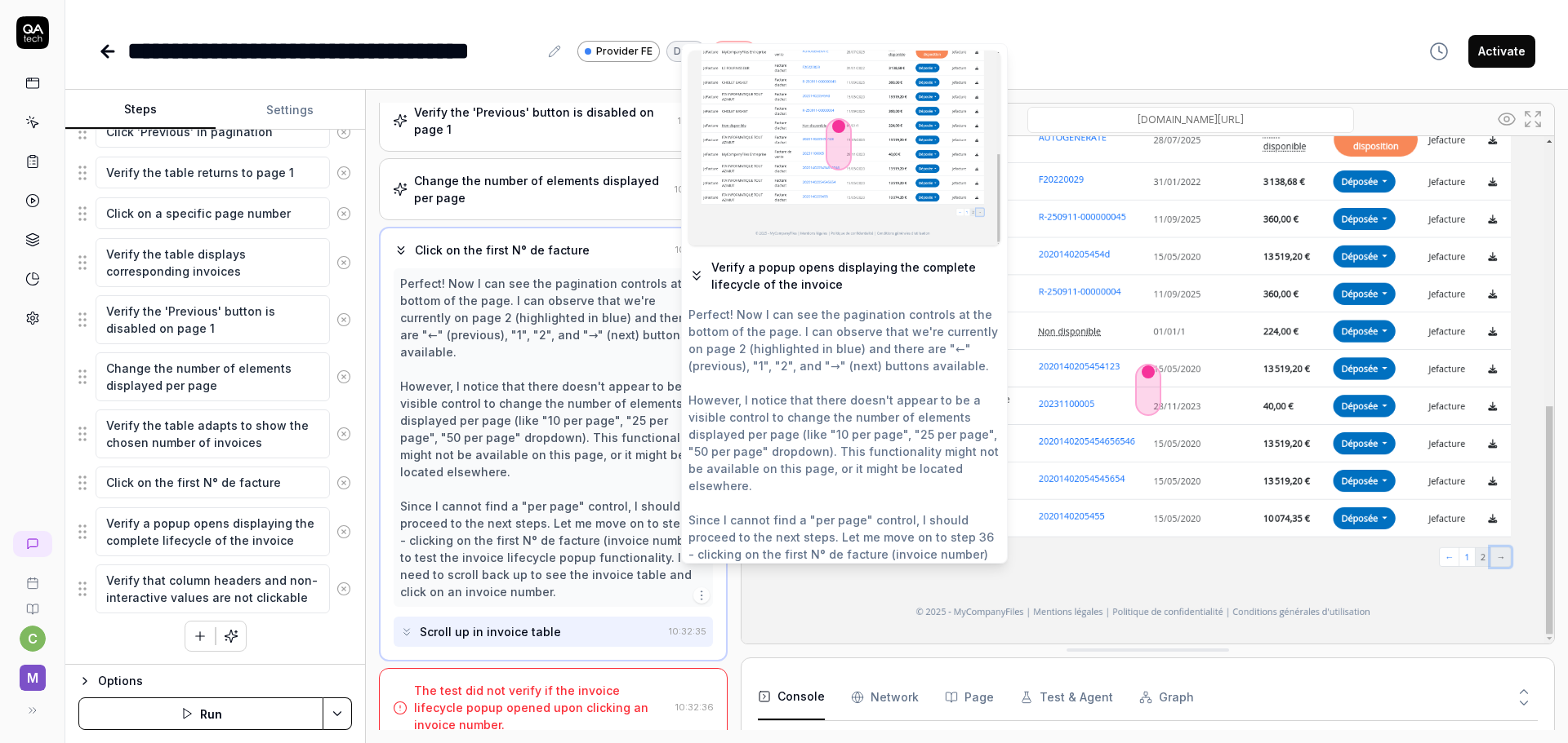
click at [553, 416] on div "Perfect! Now I can see the pagination controls at the bottom of the page. I can…" at bounding box center [554, 438] width 306 height 326
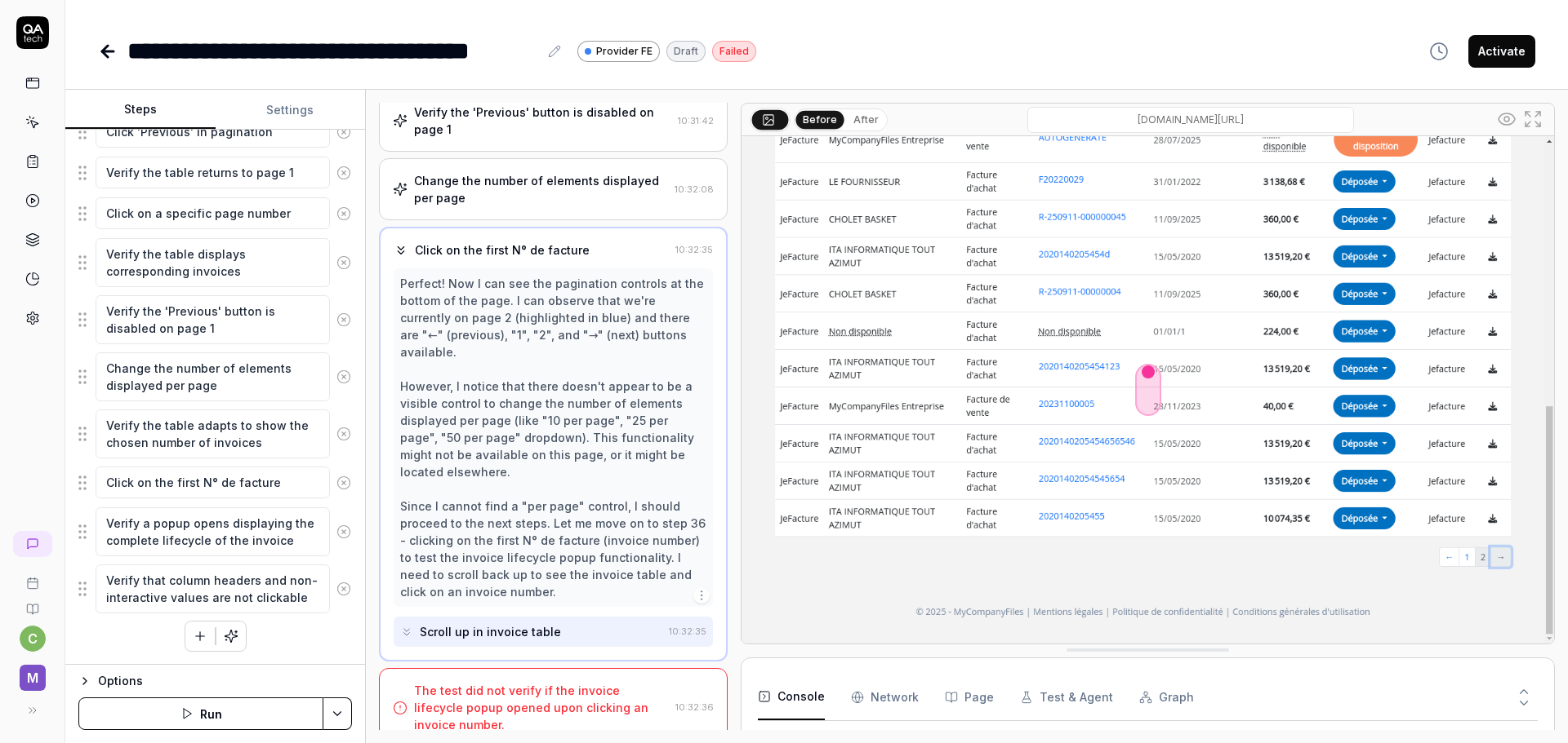
click at [342, 375] on icon at bounding box center [344, 376] width 4 height 4
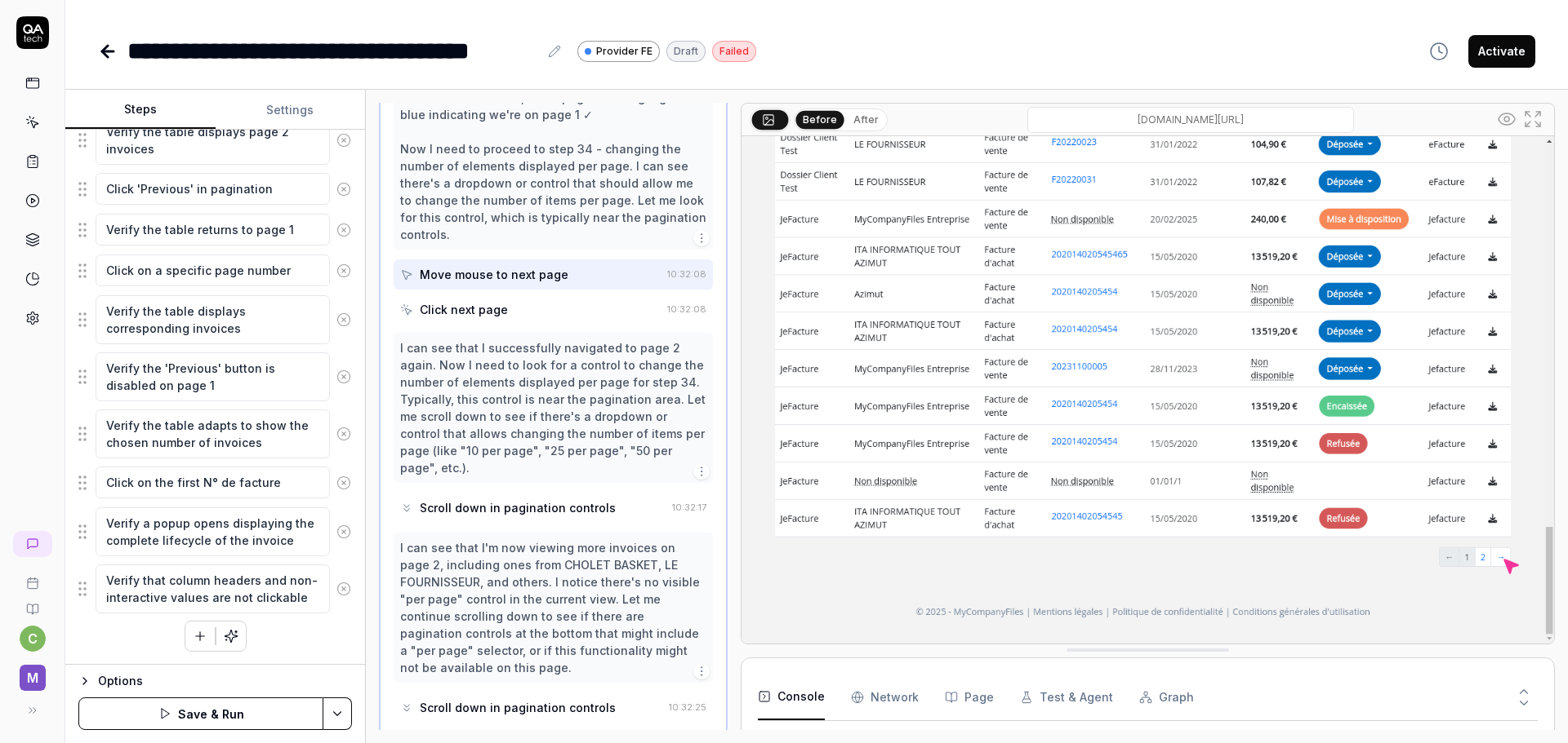
scroll to position [1259, 0]
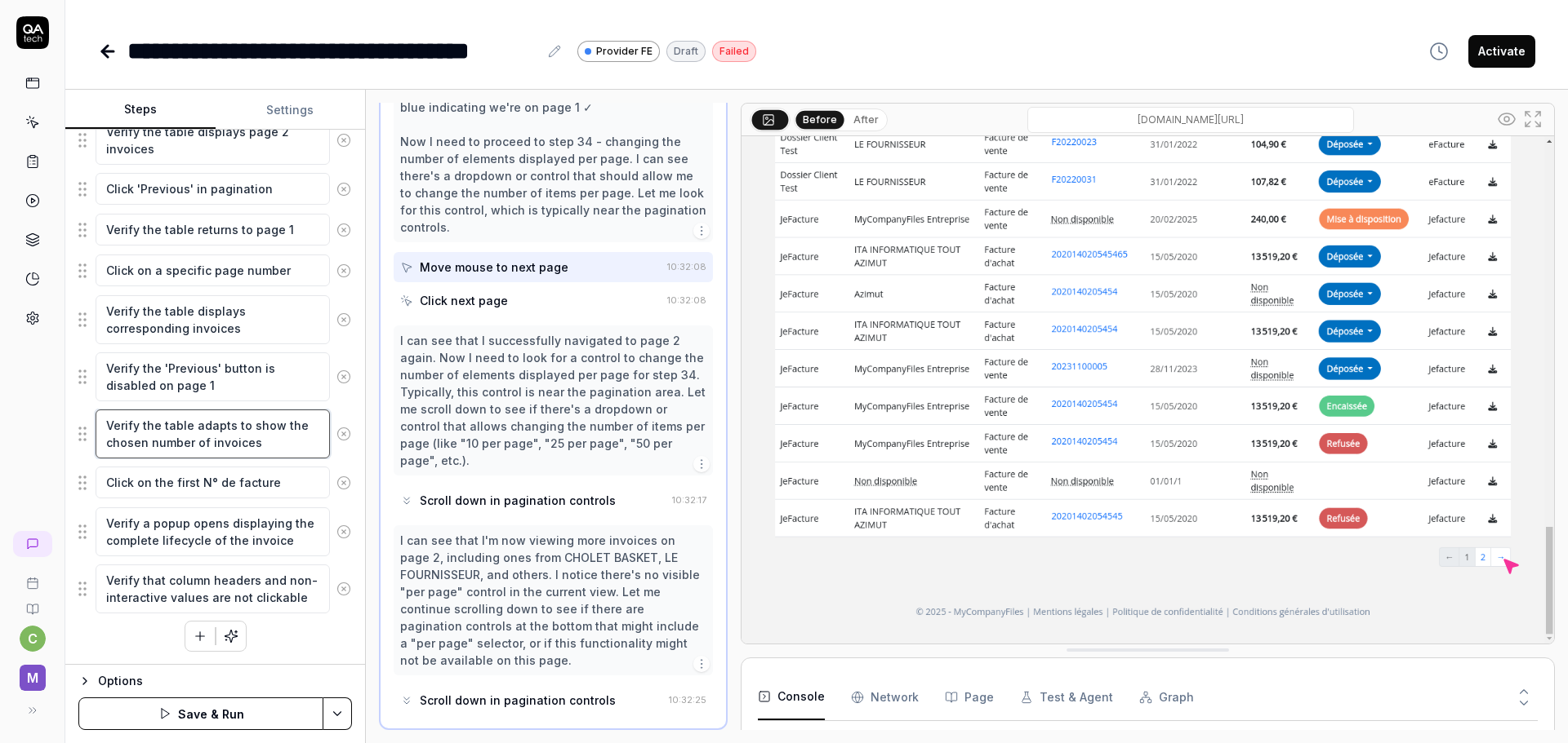
click at [194, 439] on textarea "Verify the table adapts to show the chosen number of invoices" at bounding box center [213, 435] width 234 height 49
click at [342, 432] on icon at bounding box center [344, 434] width 4 height 4
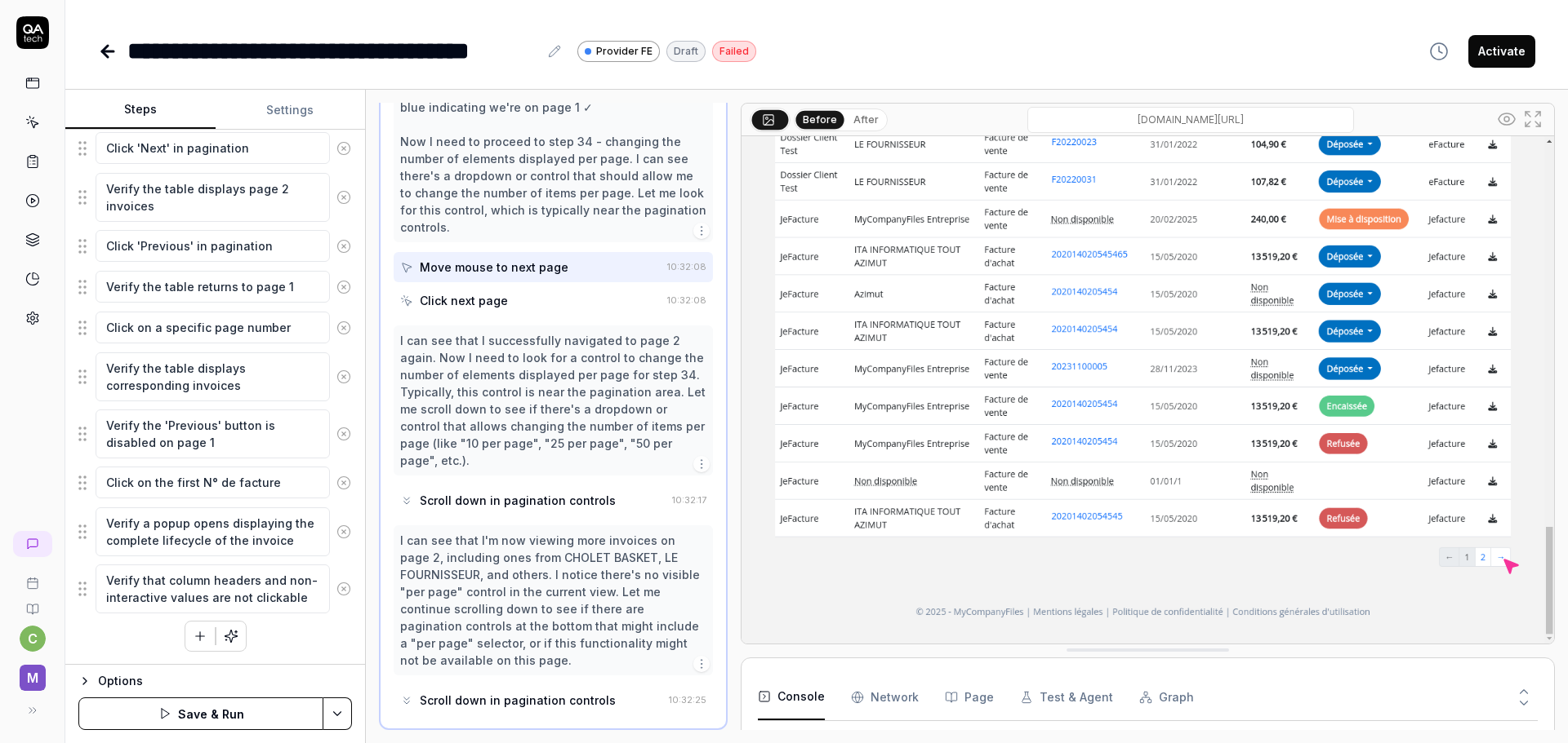
scroll to position [1787, 0]
click at [188, 644] on button "button" at bounding box center [200, 636] width 30 height 30
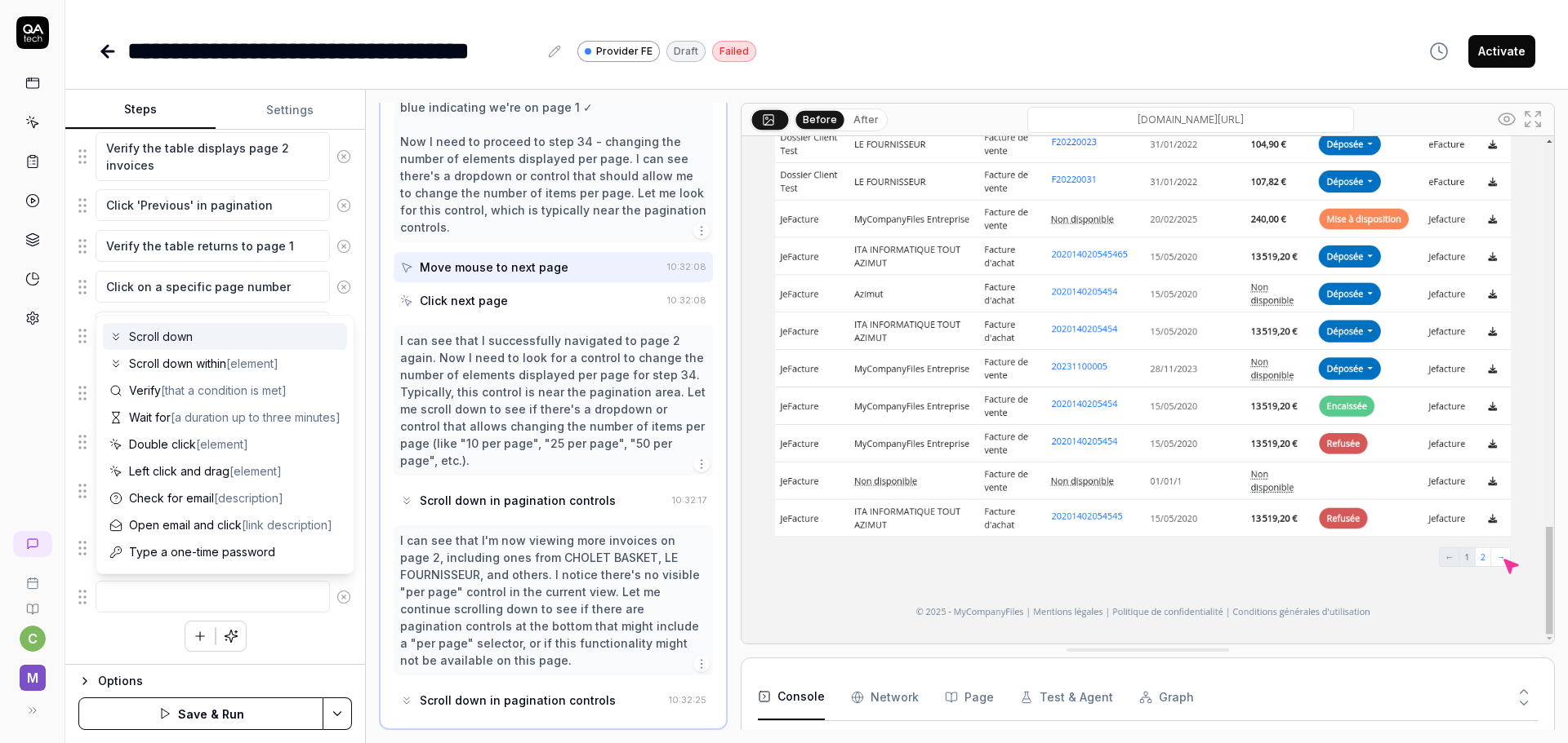
scroll to position [159, 0]
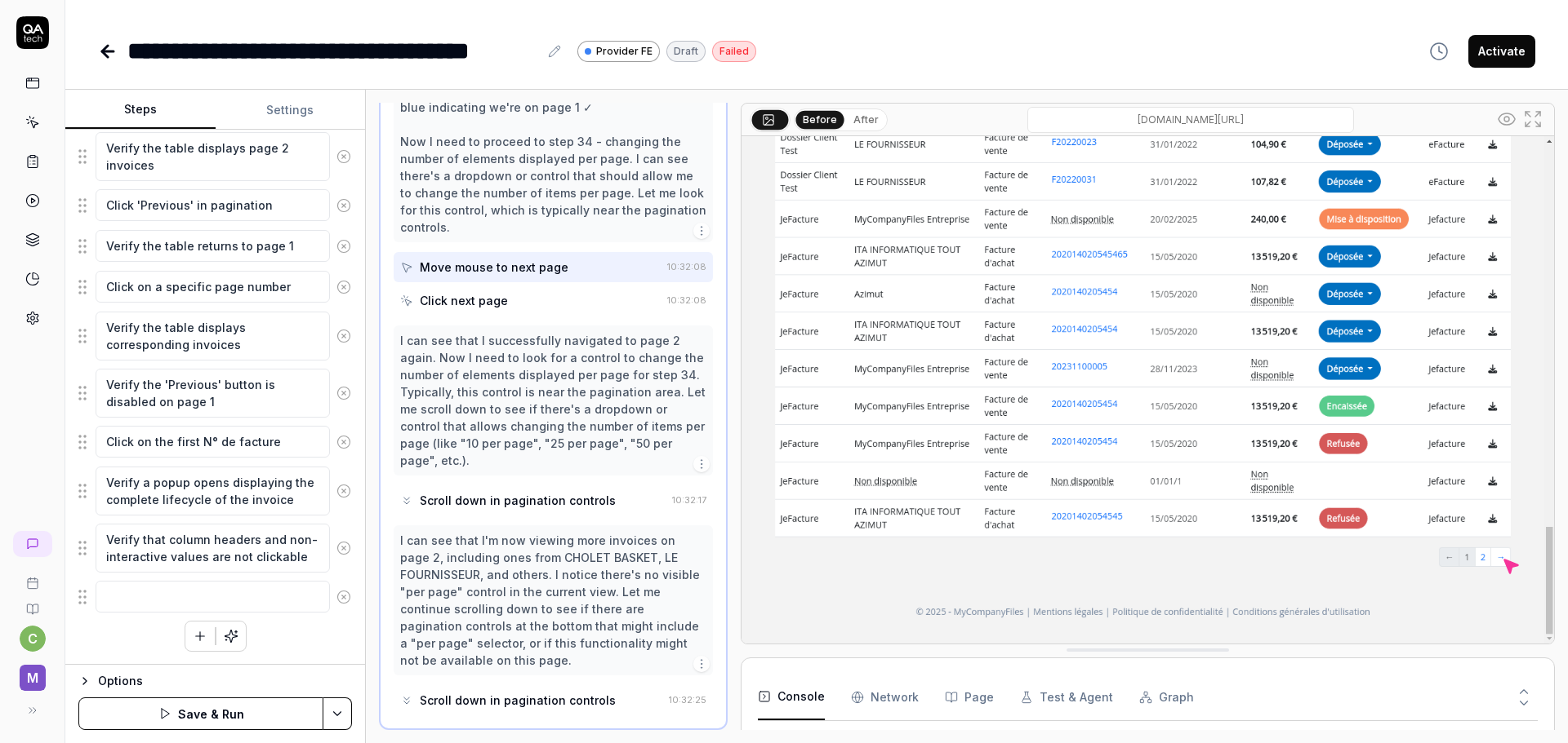
click at [336, 599] on icon at bounding box center [343, 597] width 15 height 15
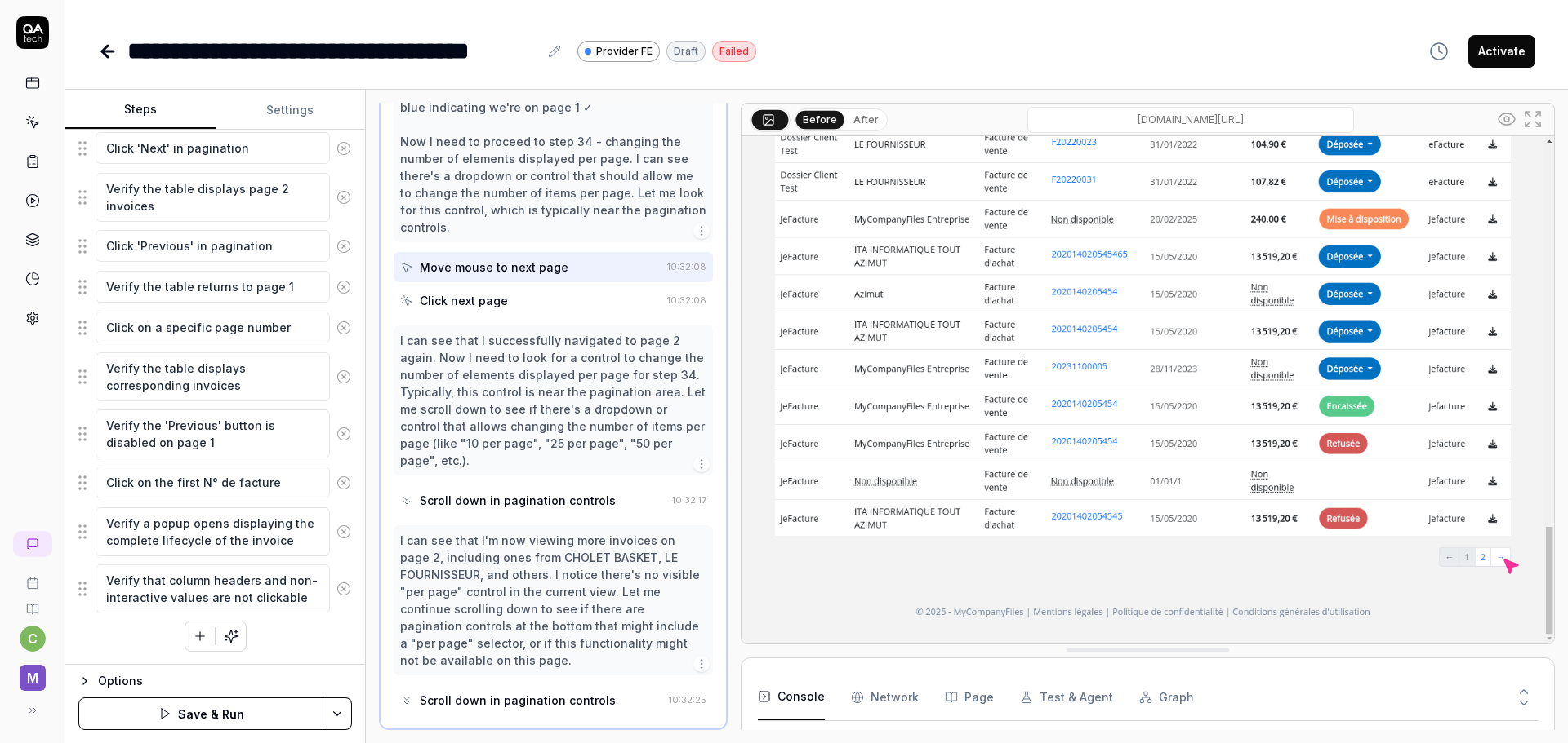
scroll to position [1787, 0]
click at [223, 640] on icon "button" at bounding box center [230, 636] width 15 height 15
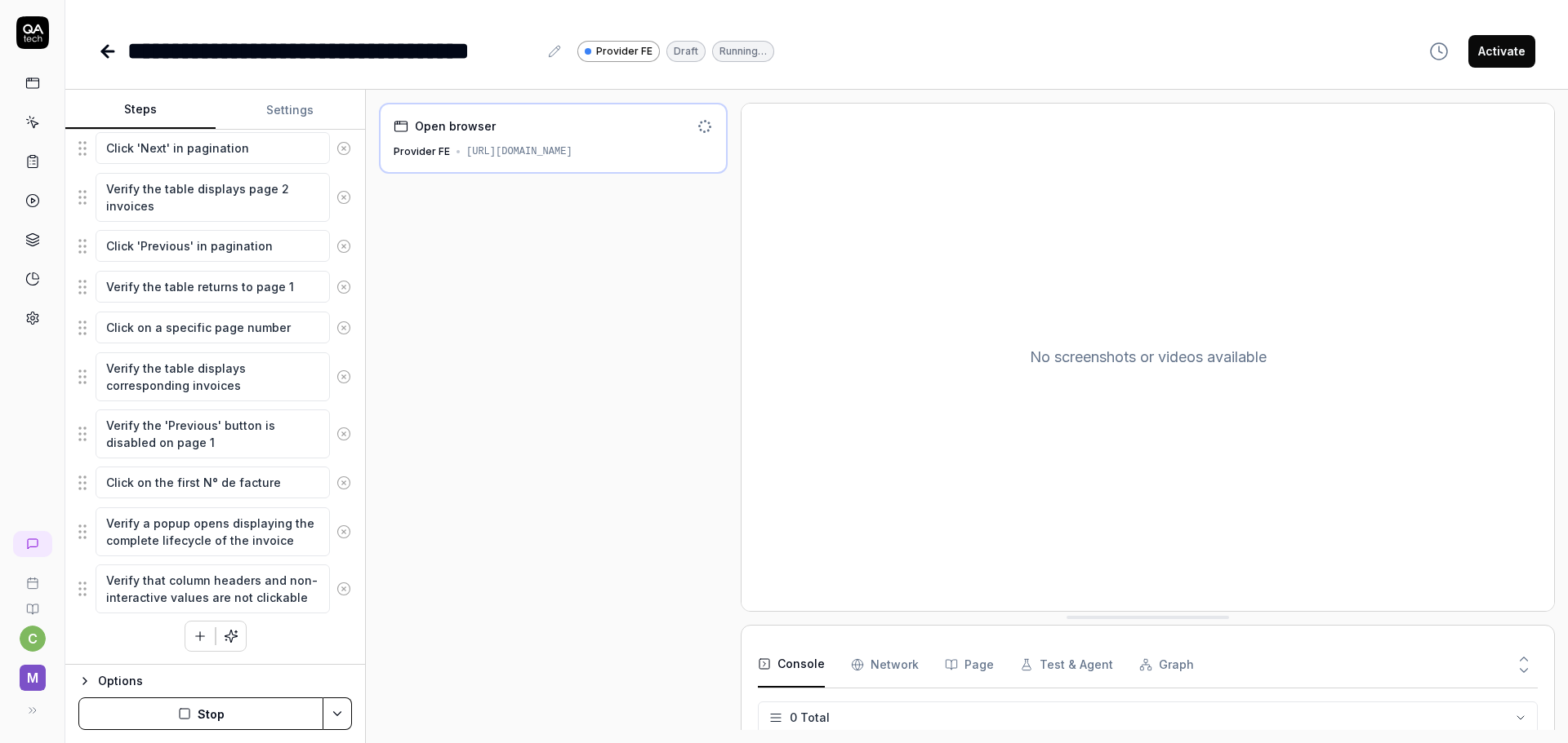
click at [210, 713] on button "Stop" at bounding box center [201, 713] width 245 height 33
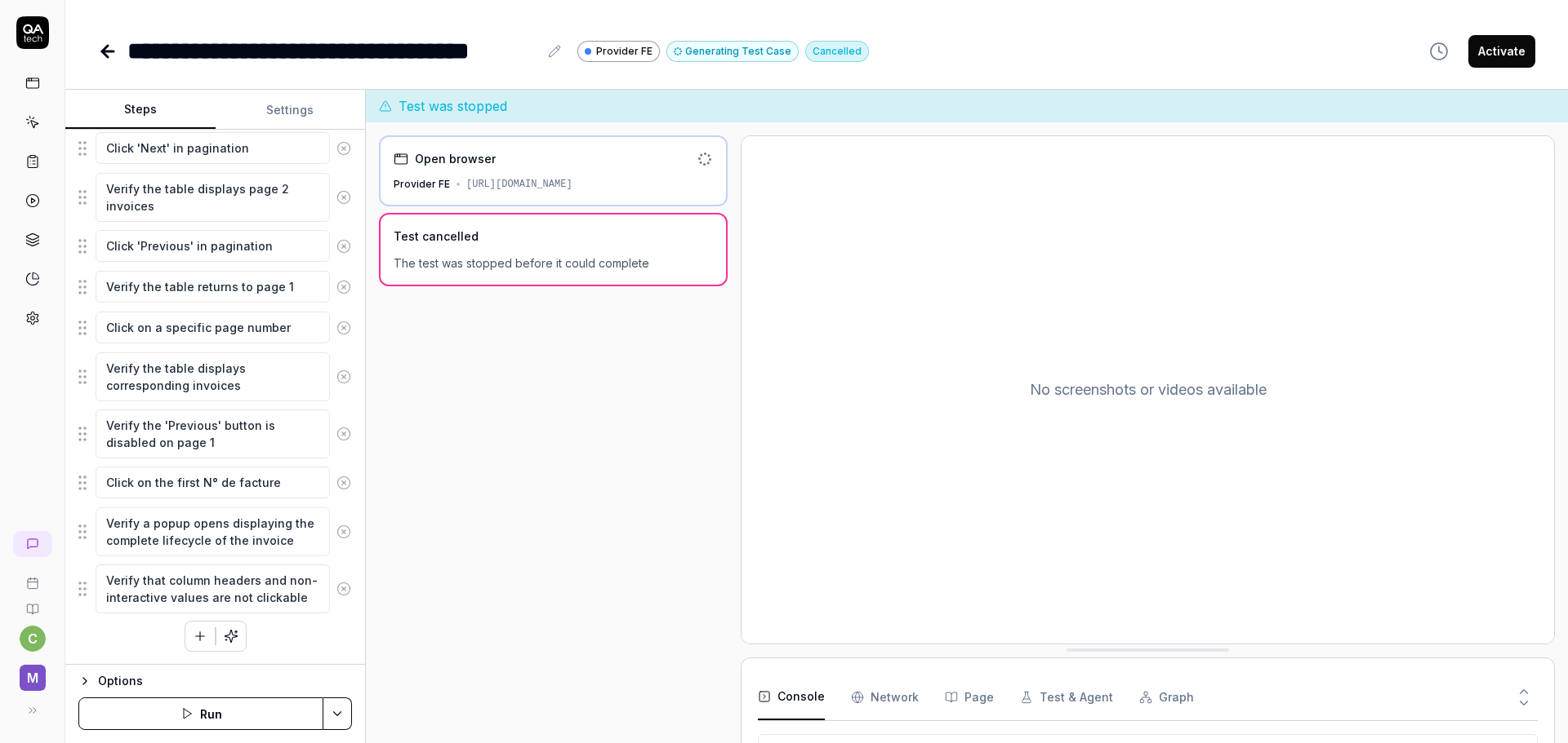
click at [200, 712] on button "Run" at bounding box center [201, 713] width 245 height 33
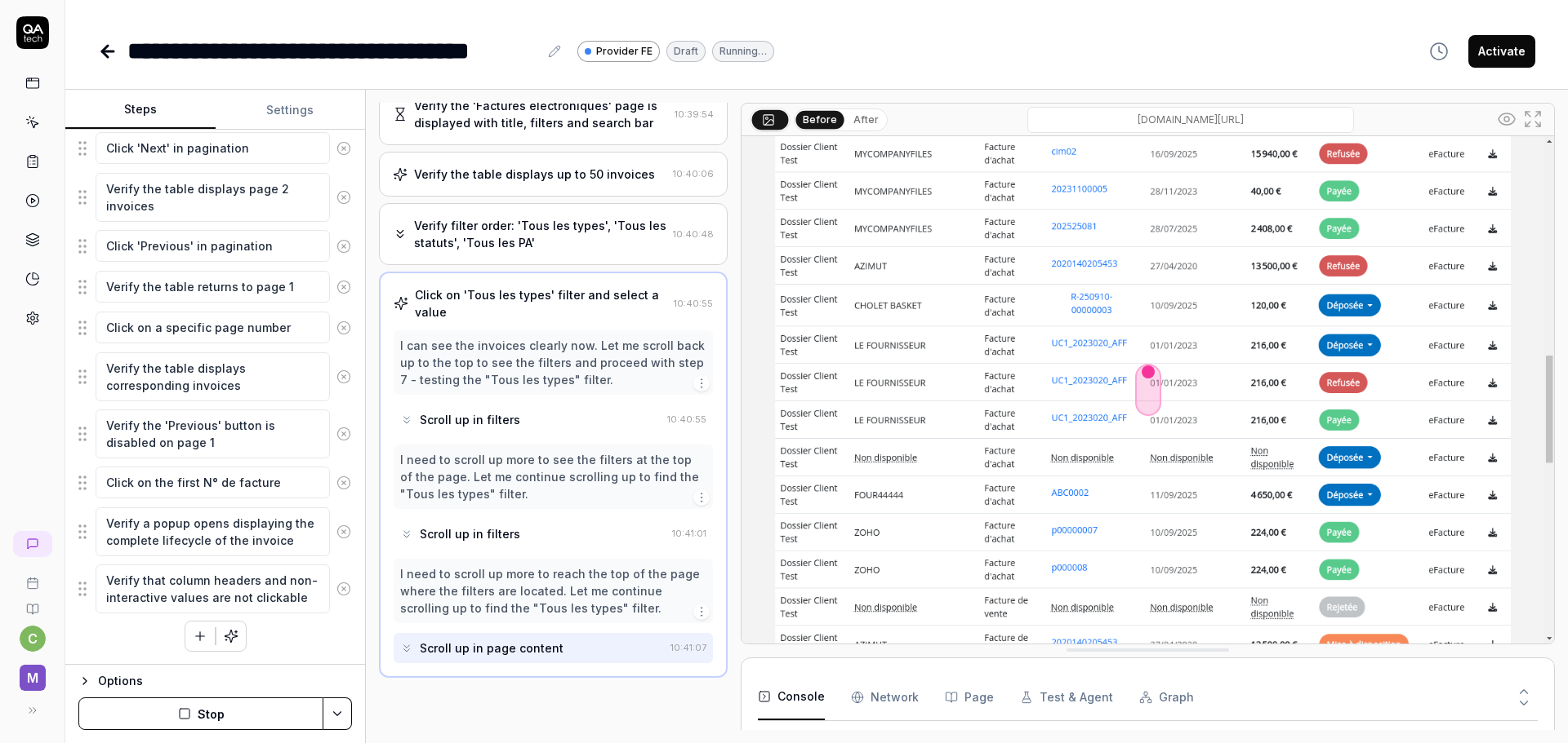
scroll to position [215, 0]
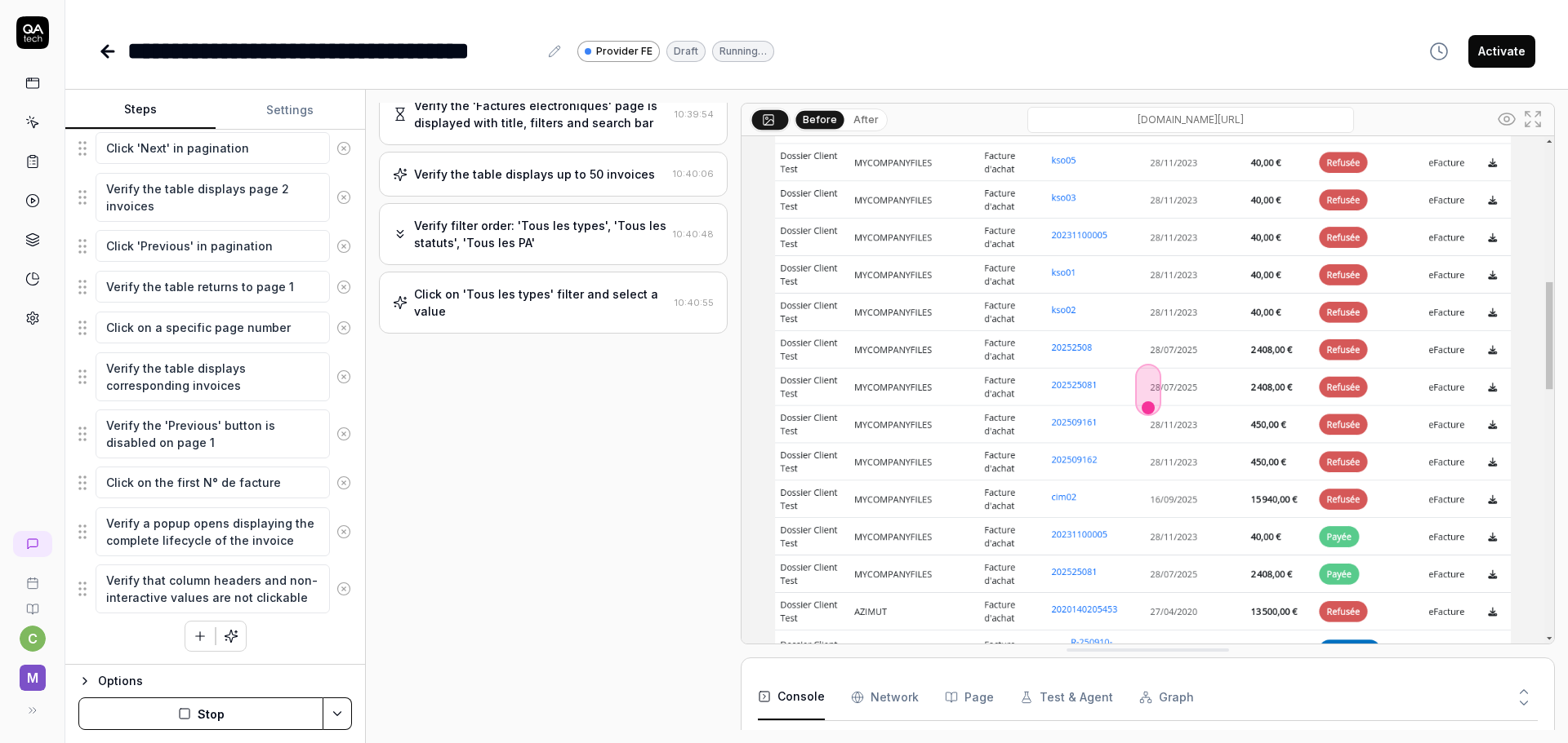
type textarea "*"
